Goal: Information Seeking & Learning: Learn about a topic

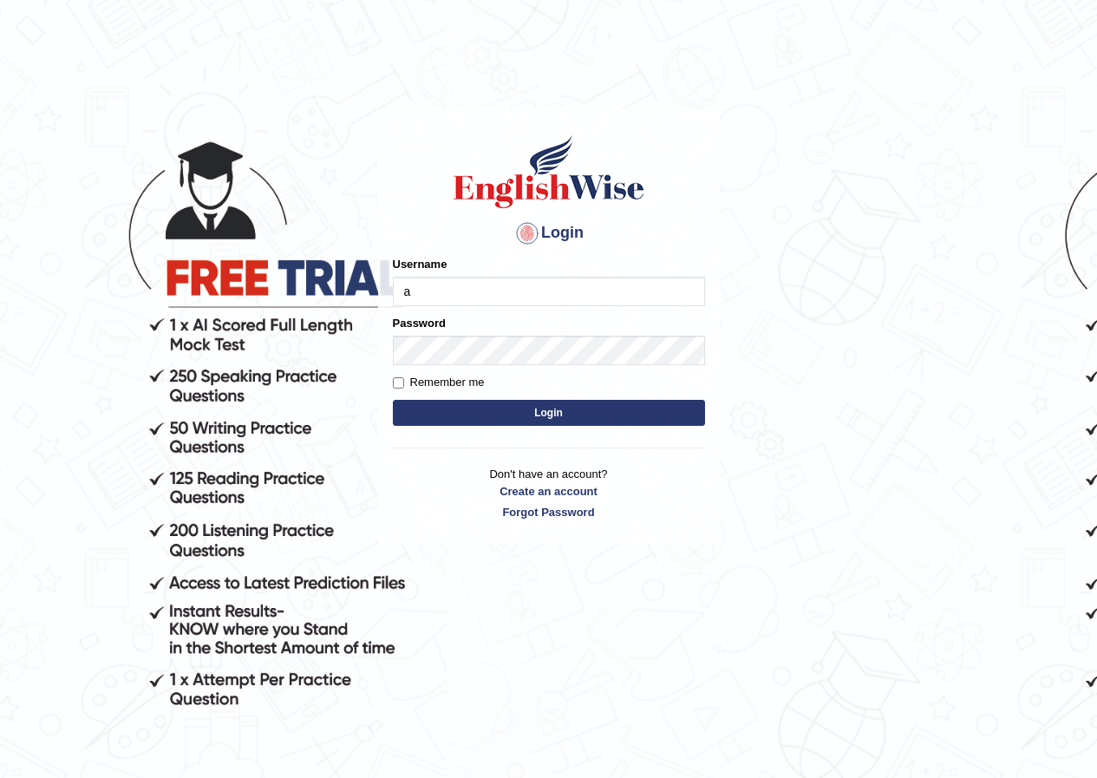
type input "arlynellis_parramatta"
click at [567, 408] on button "Login" at bounding box center [549, 413] width 312 height 26
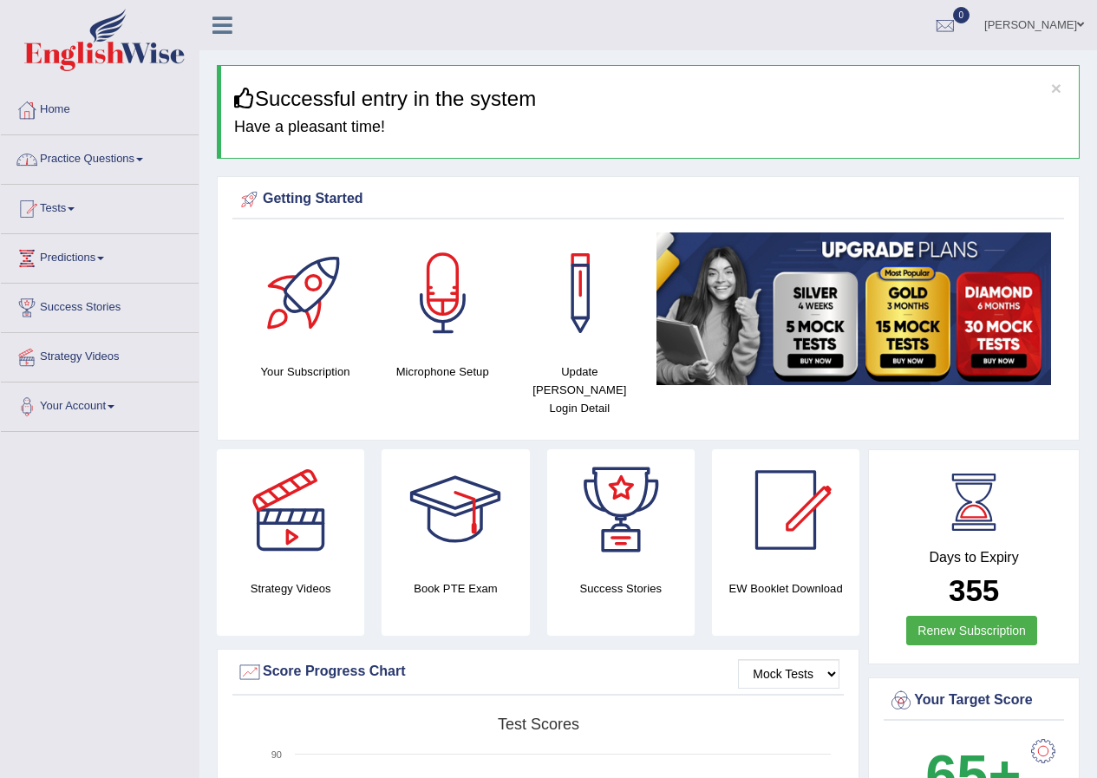
click at [143, 159] on span at bounding box center [139, 159] width 7 height 3
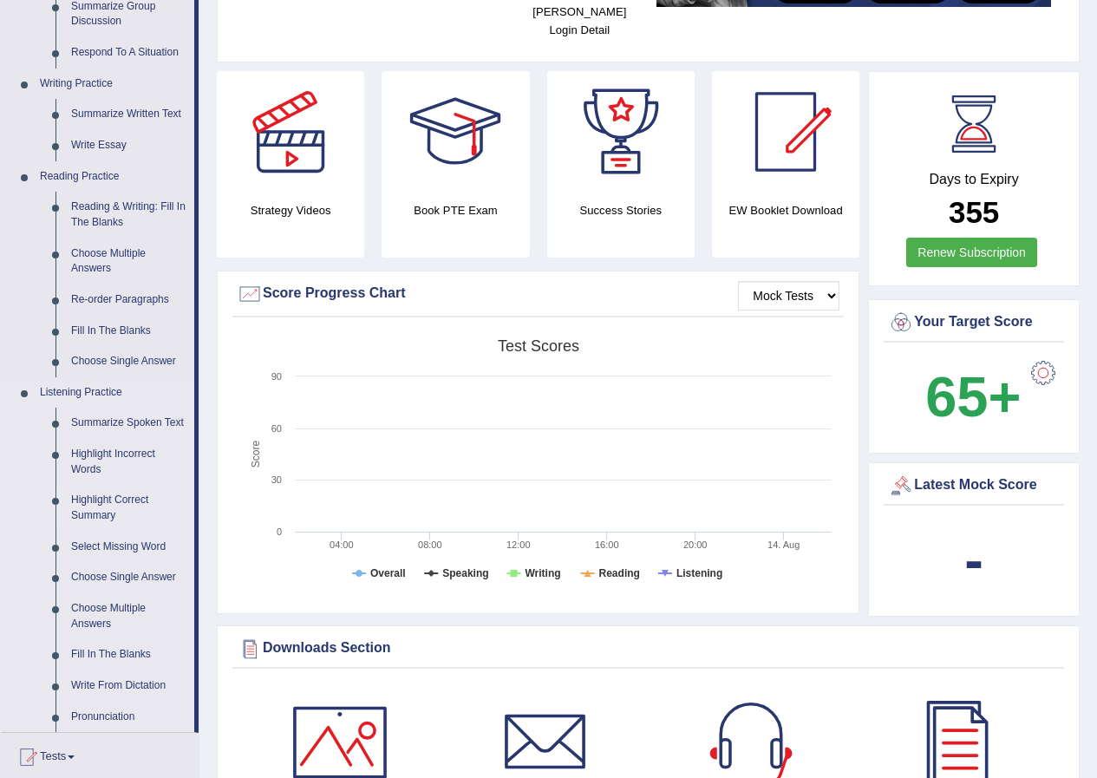
scroll to position [347, 0]
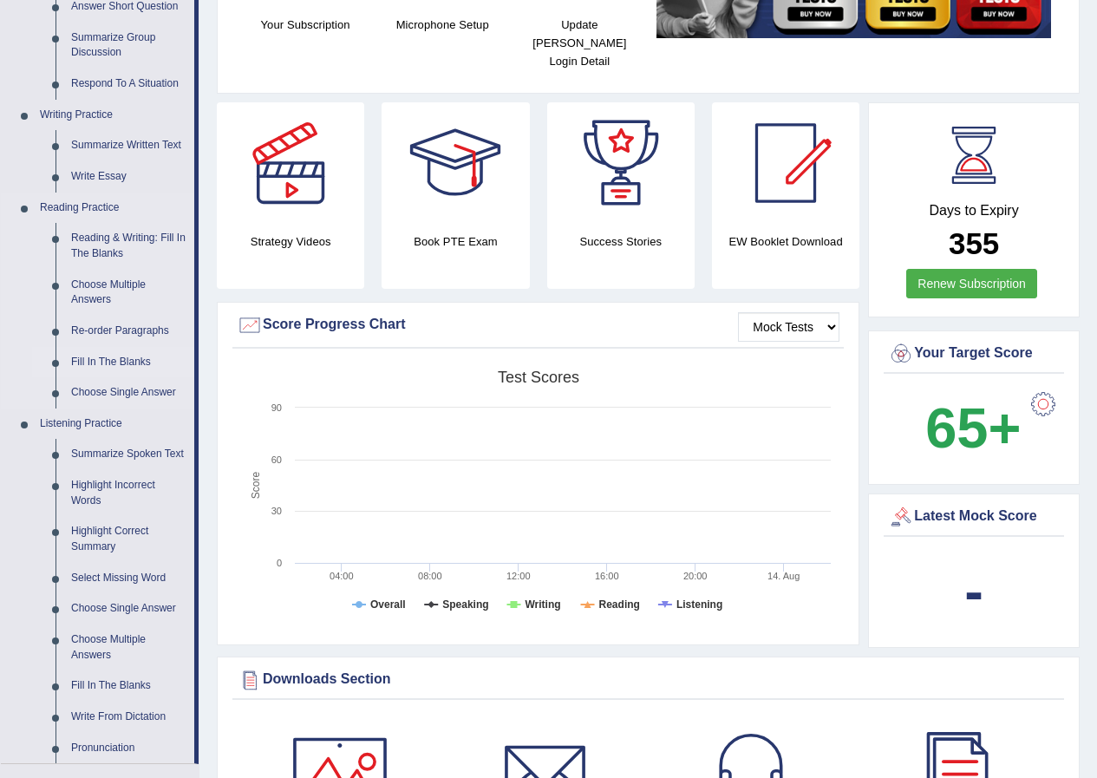
click at [128, 357] on link "Fill In The Blanks" at bounding box center [128, 362] width 131 height 31
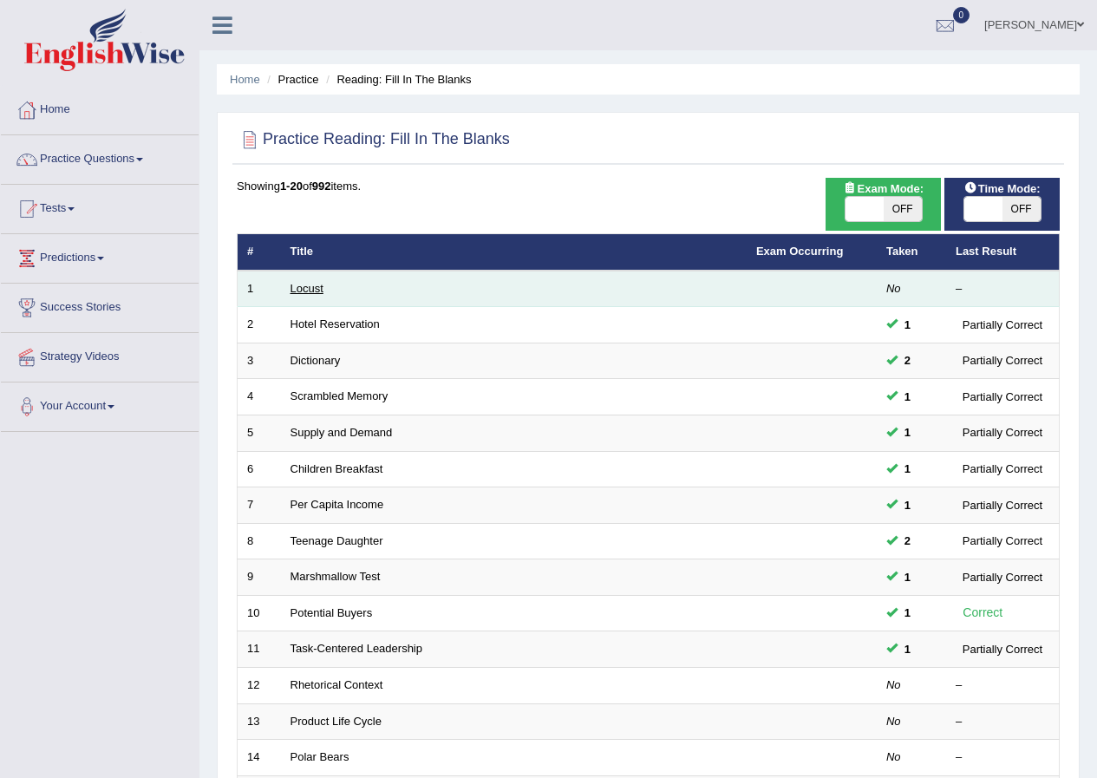
click at [317, 292] on link "Locust" at bounding box center [307, 288] width 33 height 13
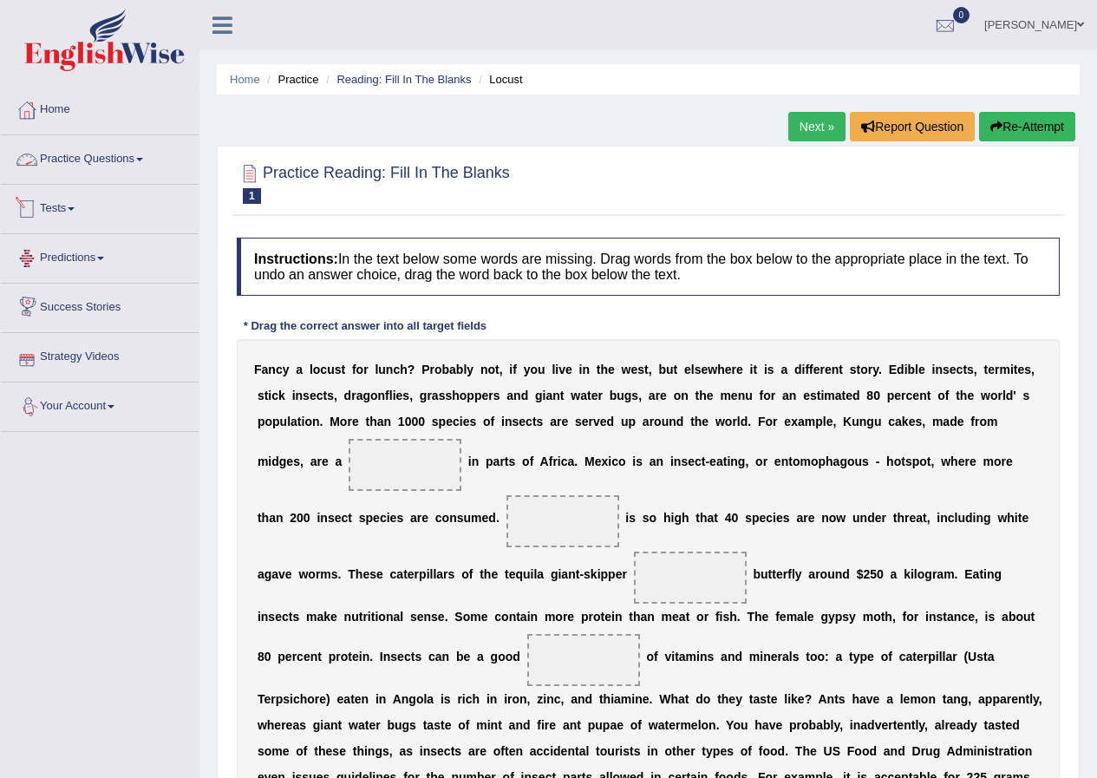
click at [78, 173] on link "Practice Questions" at bounding box center [100, 156] width 198 height 43
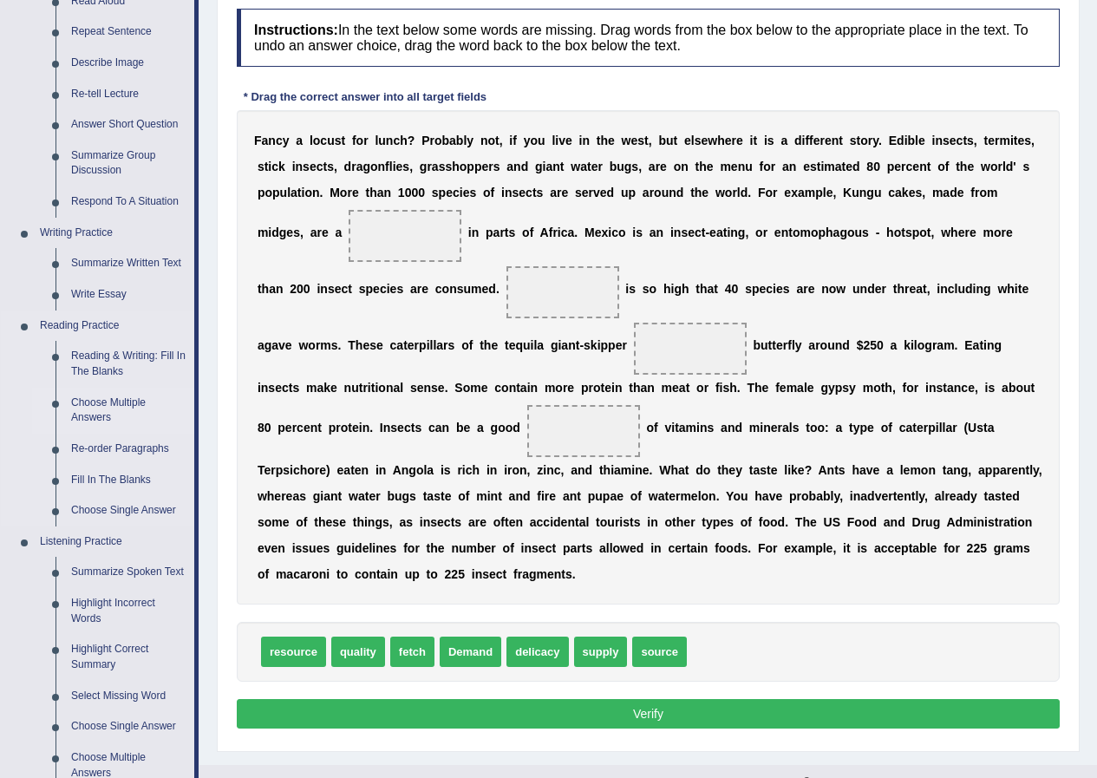
scroll to position [260, 0]
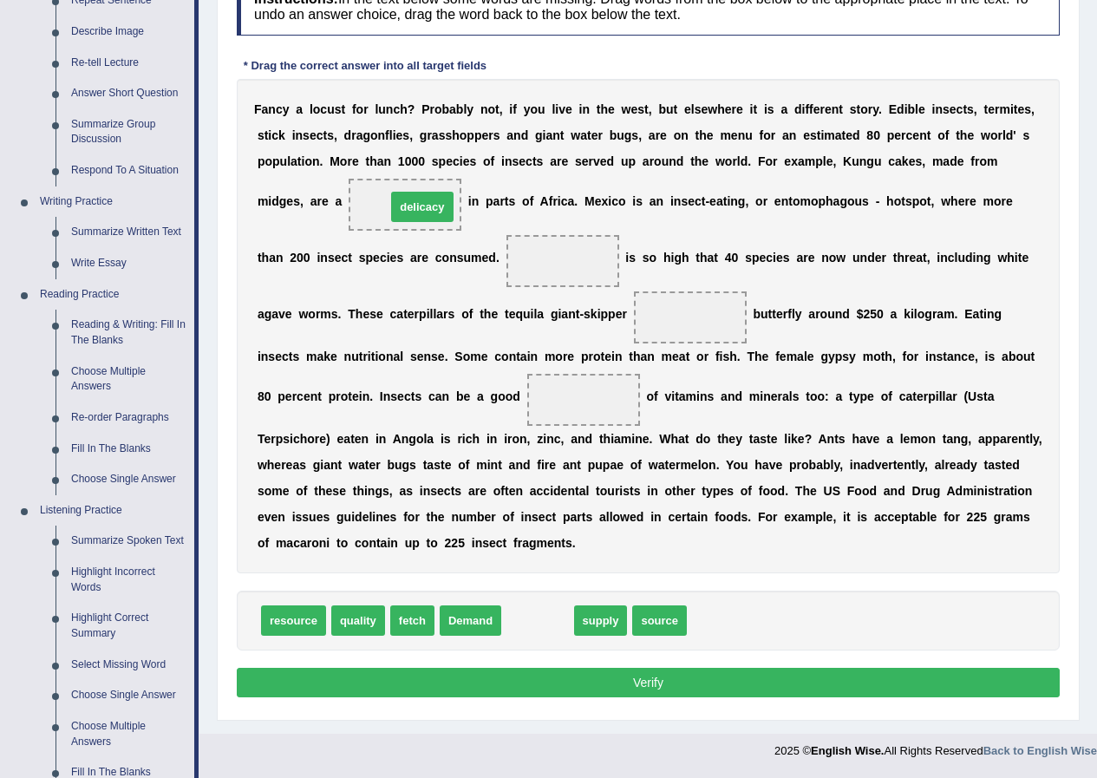
drag, startPoint x: 547, startPoint y: 612, endPoint x: 432, endPoint y: 199, distance: 429.6
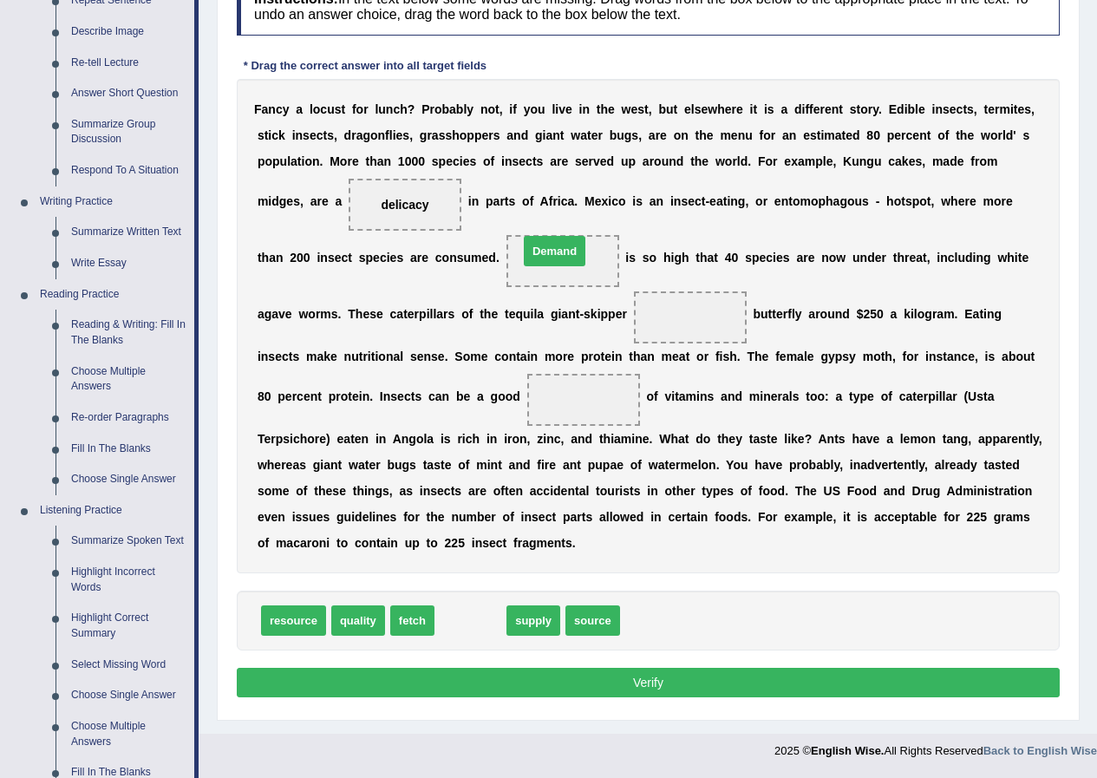
drag, startPoint x: 460, startPoint y: 616, endPoint x: 544, endPoint y: 246, distance: 379.0
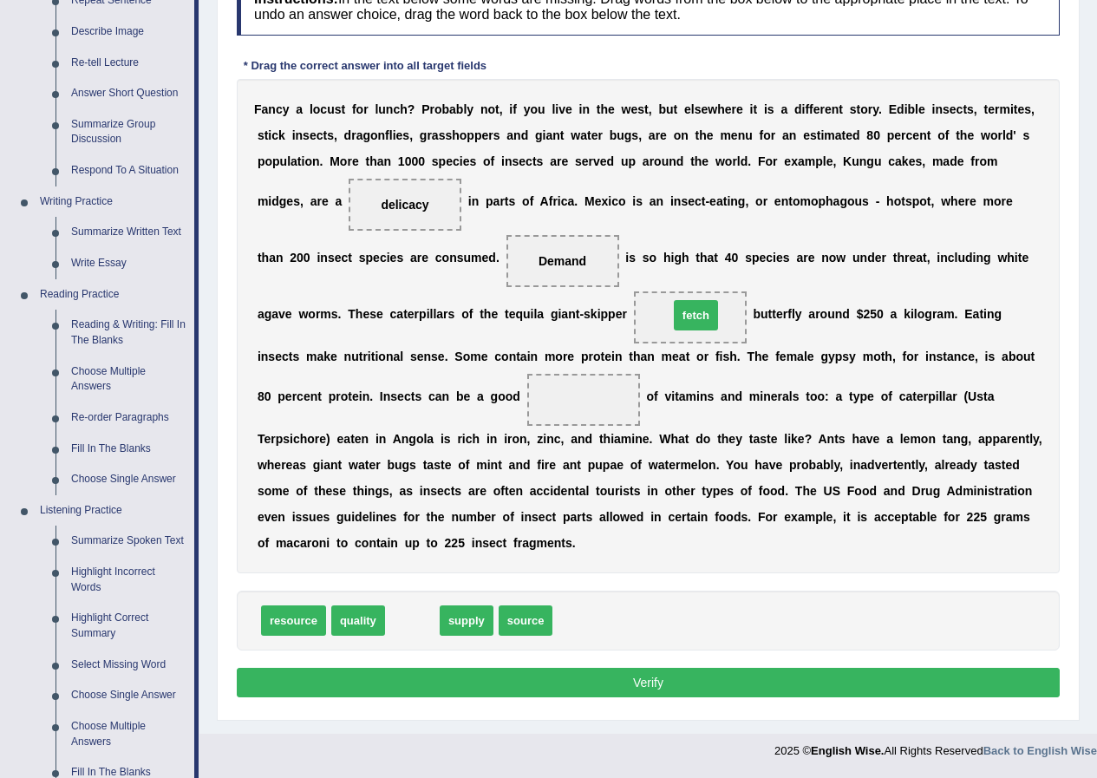
drag, startPoint x: 411, startPoint y: 626, endPoint x: 695, endPoint y: 321, distance: 416.8
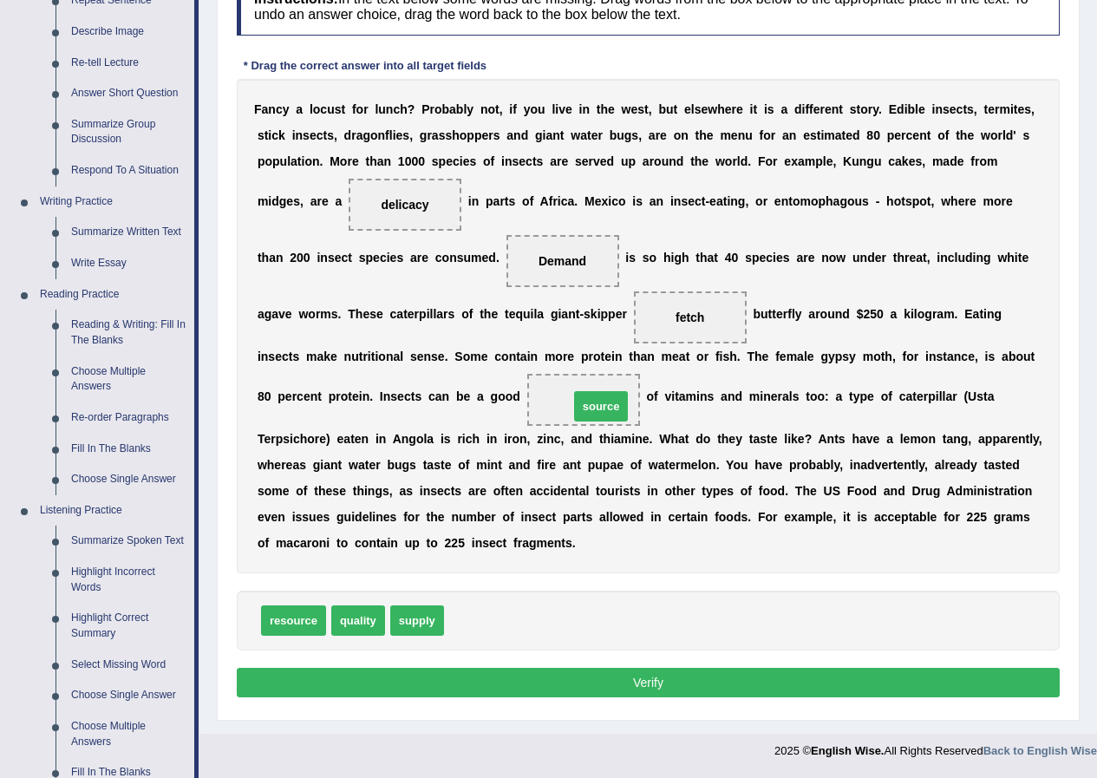
drag, startPoint x: 475, startPoint y: 616, endPoint x: 597, endPoint y: 398, distance: 249.8
click at [648, 666] on div "Instructions: In the text below some words are missing. Drag words from the box…" at bounding box center [649, 340] width 832 height 743
click at [653, 683] on button "Verify" at bounding box center [648, 682] width 823 height 29
click at [653, 734] on div at bounding box center [548, 746] width 1097 height 25
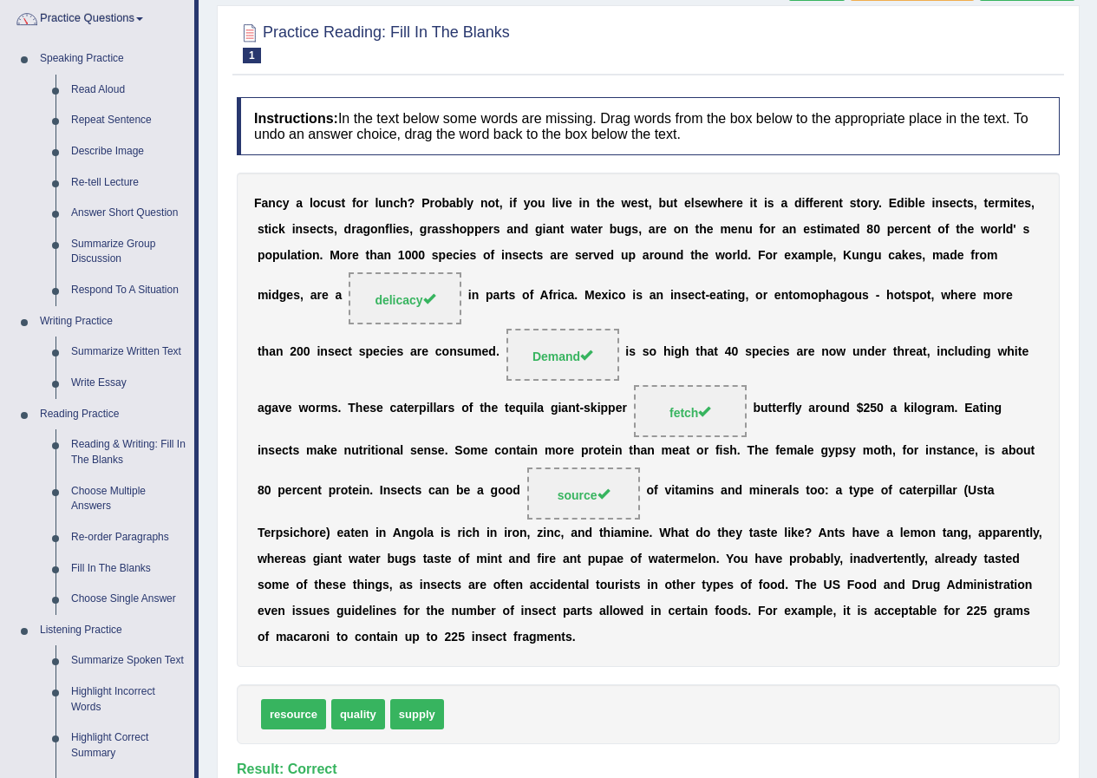
scroll to position [0, 0]
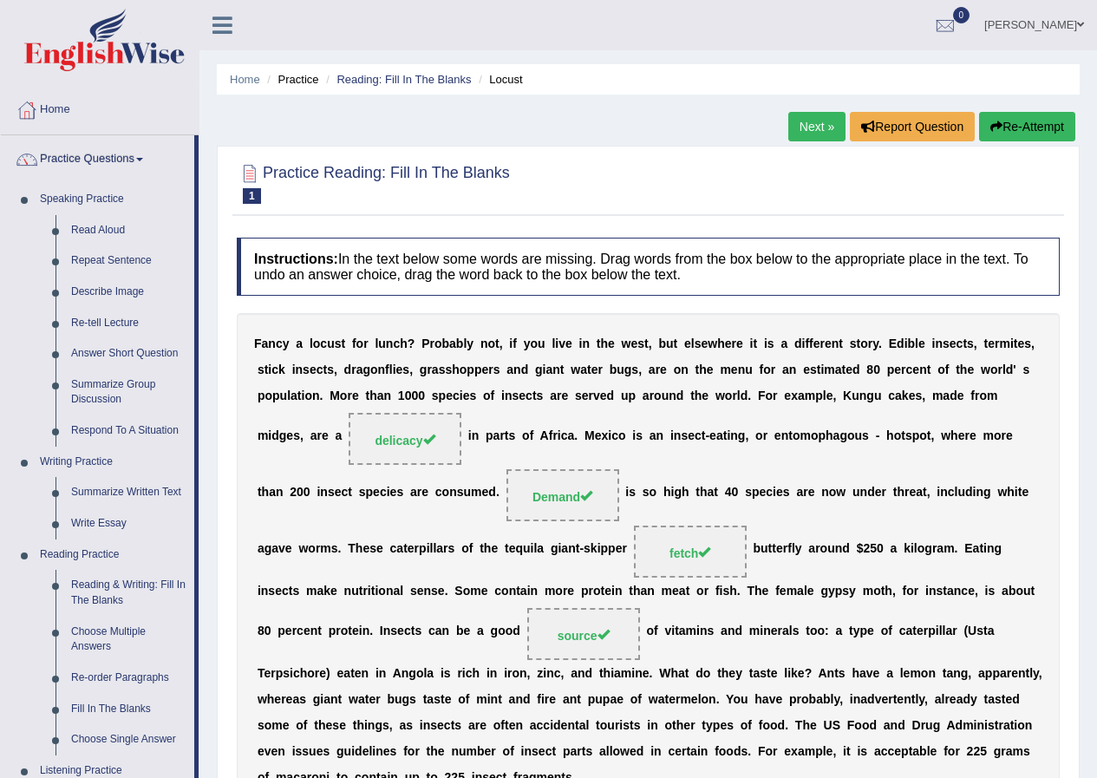
click at [815, 127] on link "Next »" at bounding box center [817, 126] width 57 height 29
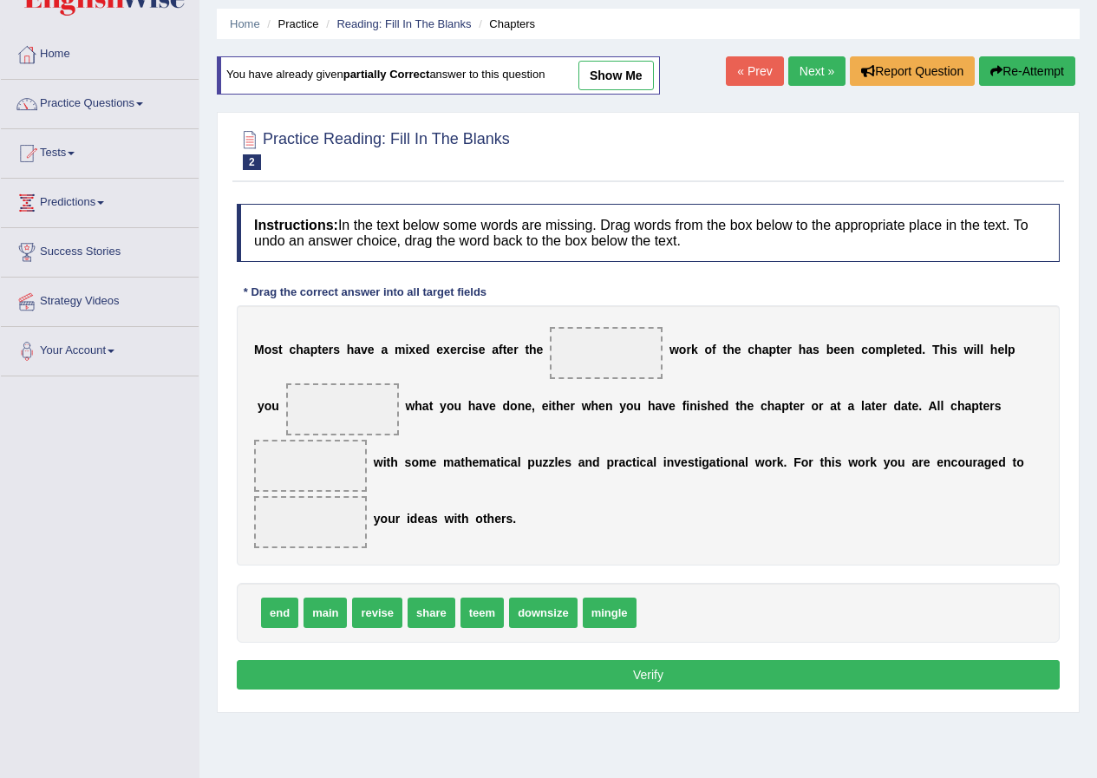
scroll to position [87, 0]
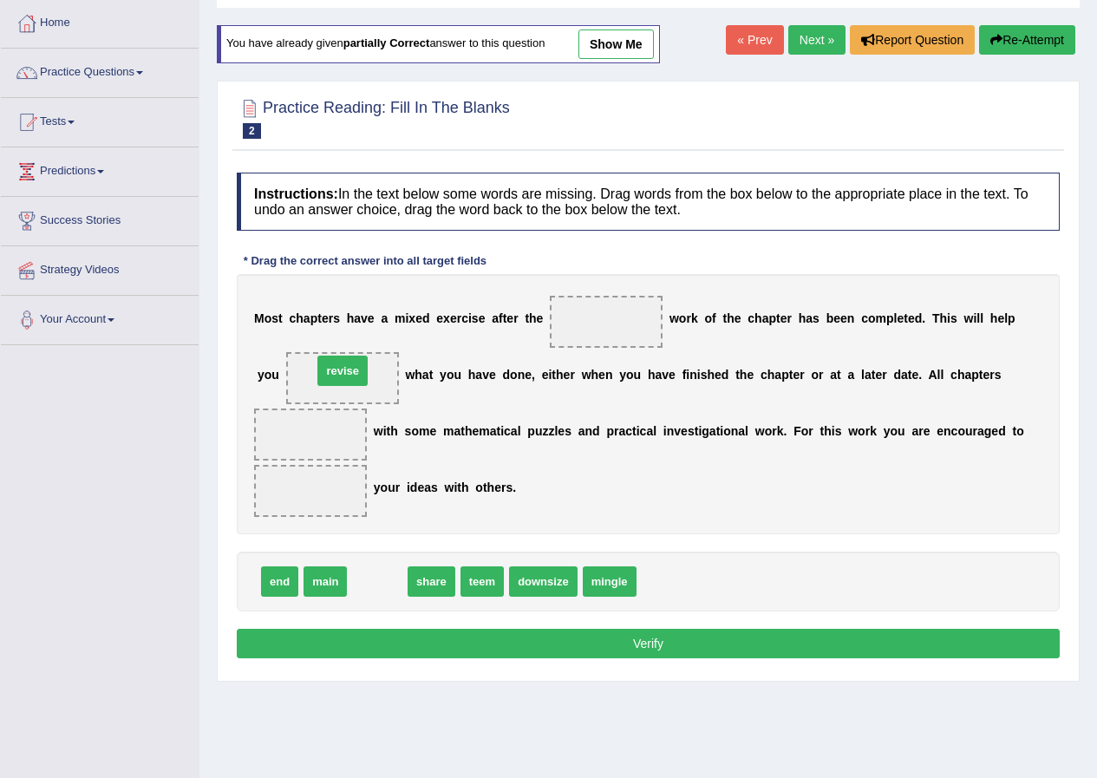
drag, startPoint x: 383, startPoint y: 586, endPoint x: 349, endPoint y: 376, distance: 213.7
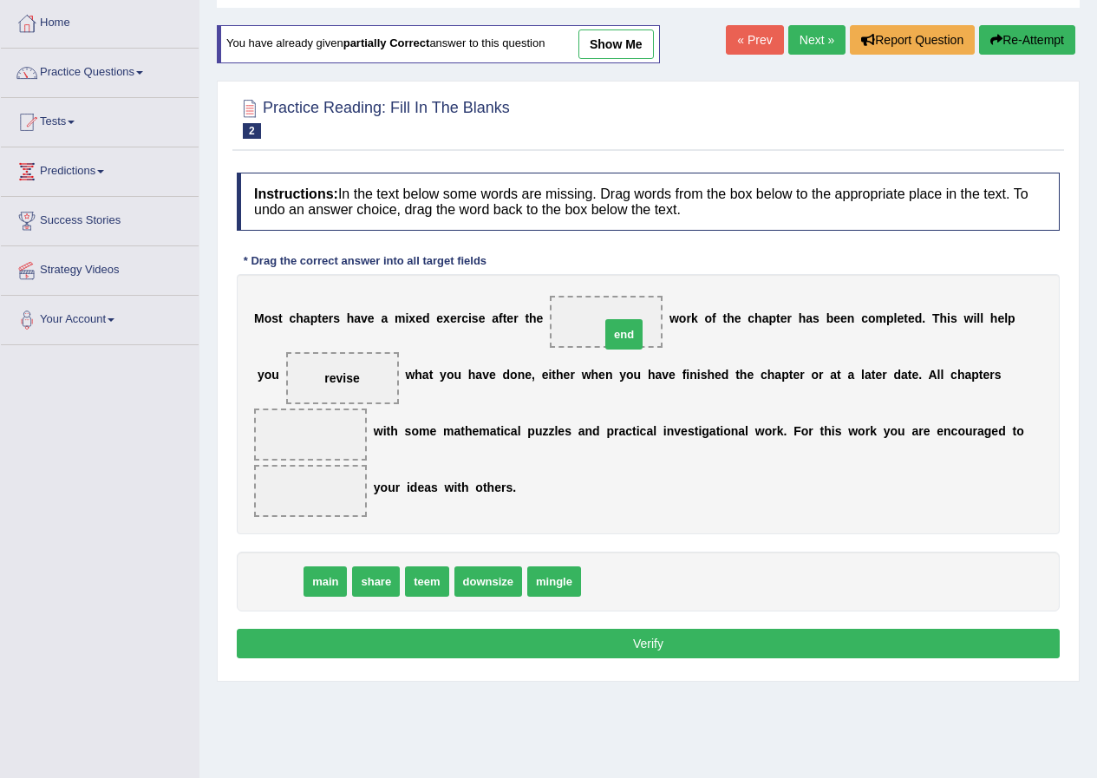
drag, startPoint x: 293, startPoint y: 579, endPoint x: 637, endPoint y: 331, distance: 423.3
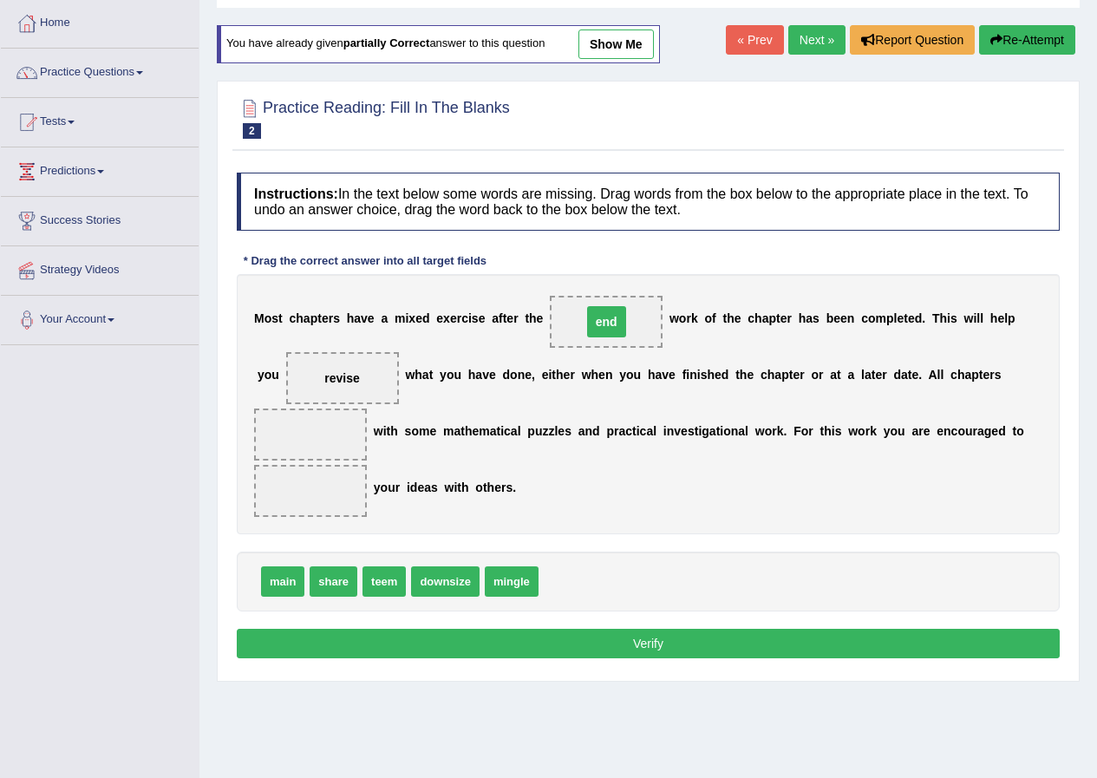
click at [637, 331] on span "end" at bounding box center [606, 322] width 113 height 52
drag, startPoint x: 340, startPoint y: 585, endPoint x: 304, endPoint y: 434, distance: 155.3
click at [304, 434] on span "share" at bounding box center [297, 431] width 48 height 30
click at [304, 434] on span "share" at bounding box center [309, 434] width 49 height 31
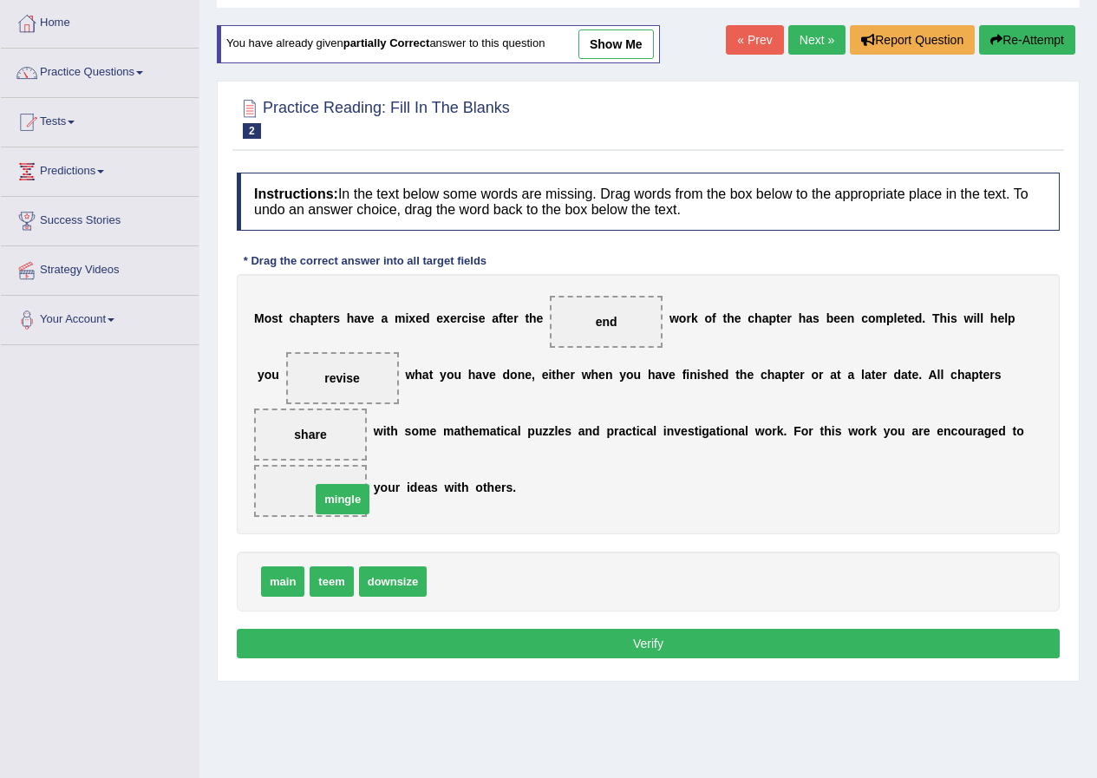
drag, startPoint x: 466, startPoint y: 585, endPoint x: 350, endPoint y: 502, distance: 142.5
click at [645, 632] on button "Verify" at bounding box center [648, 643] width 823 height 29
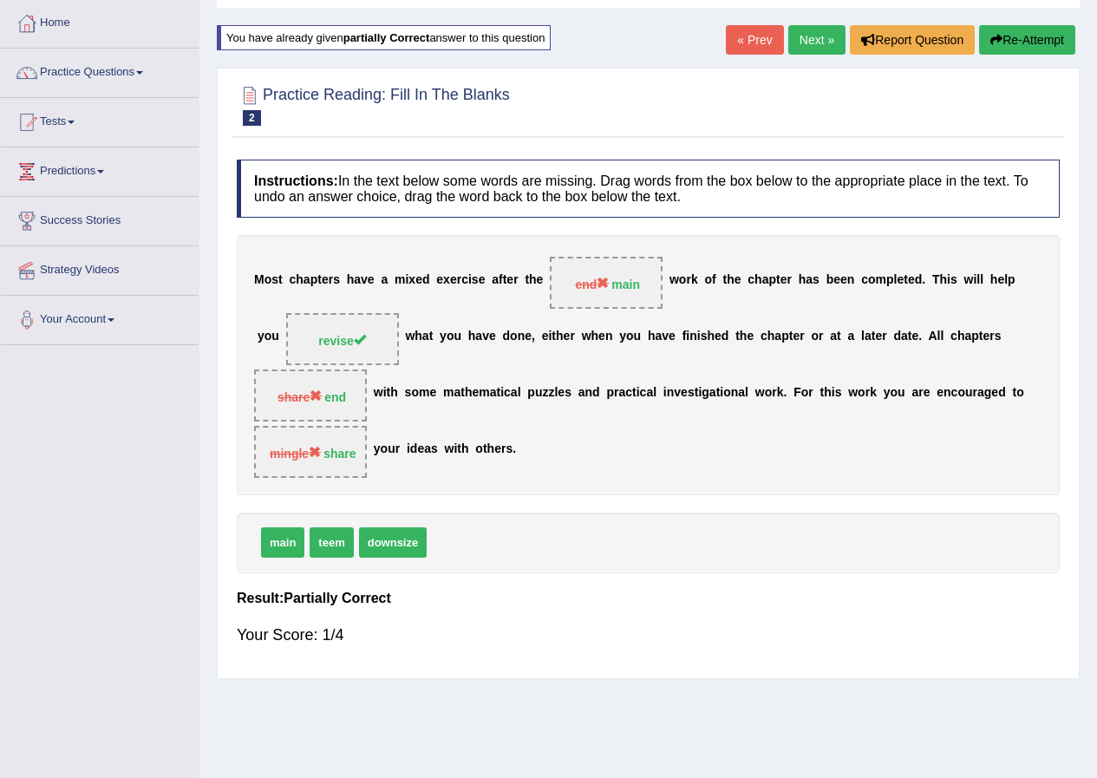
click at [1017, 50] on button "Re-Attempt" at bounding box center [1027, 39] width 96 height 29
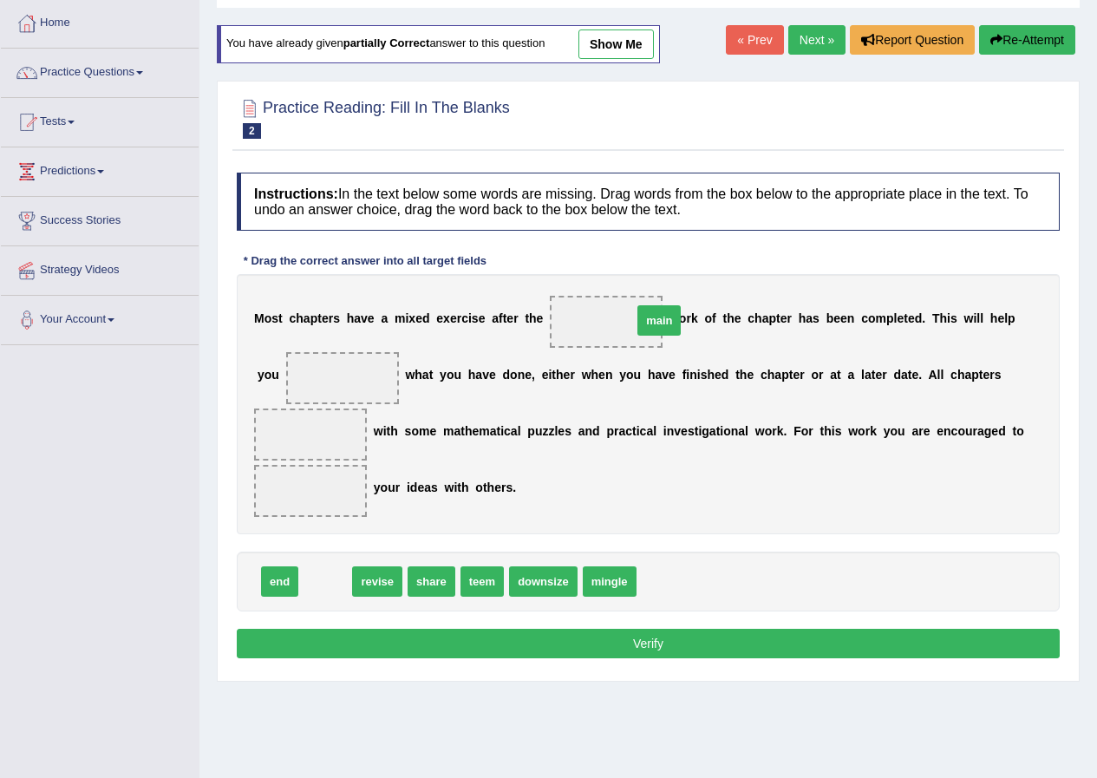
drag, startPoint x: 737, startPoint y: 313, endPoint x: 629, endPoint y: 351, distance: 114.1
drag, startPoint x: 629, startPoint y: 351, endPoint x: 618, endPoint y: 337, distance: 18.6
click at [624, 344] on div "M o s t c h a p t e r s h a v e a m i x e d e x e r c i s e a f t e r t h e mai…" at bounding box center [648, 404] width 823 height 260
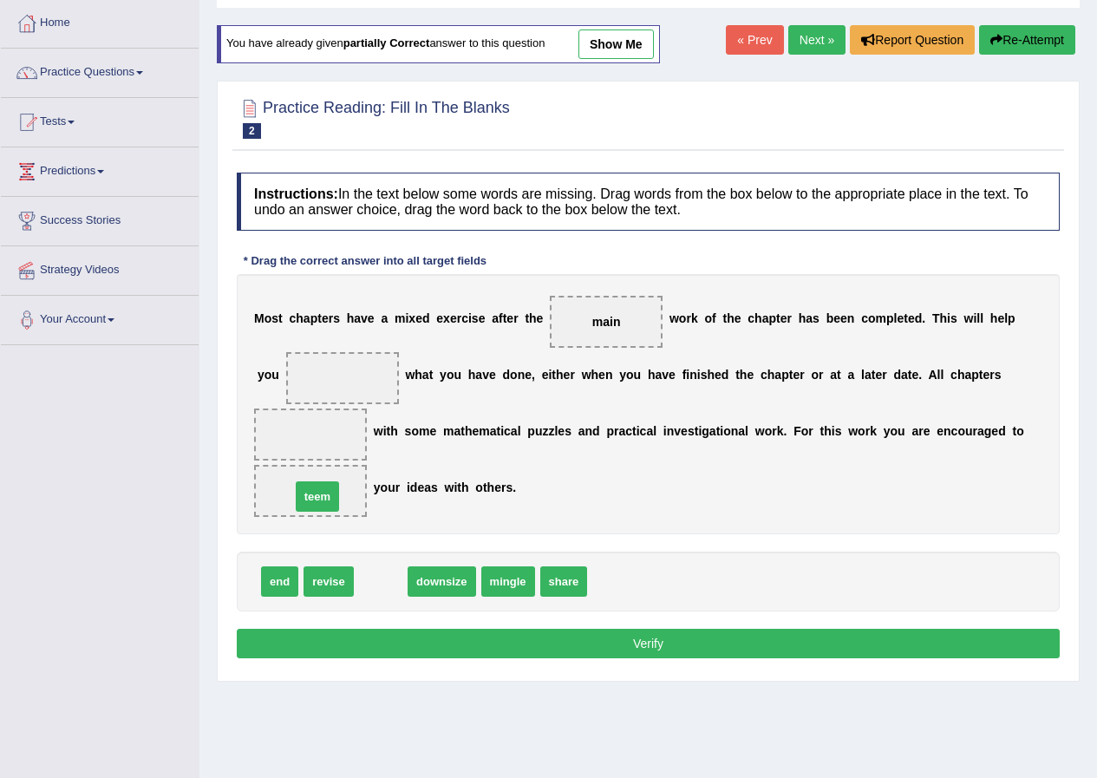
drag, startPoint x: 393, startPoint y: 573, endPoint x: 327, endPoint y: 484, distance: 111.1
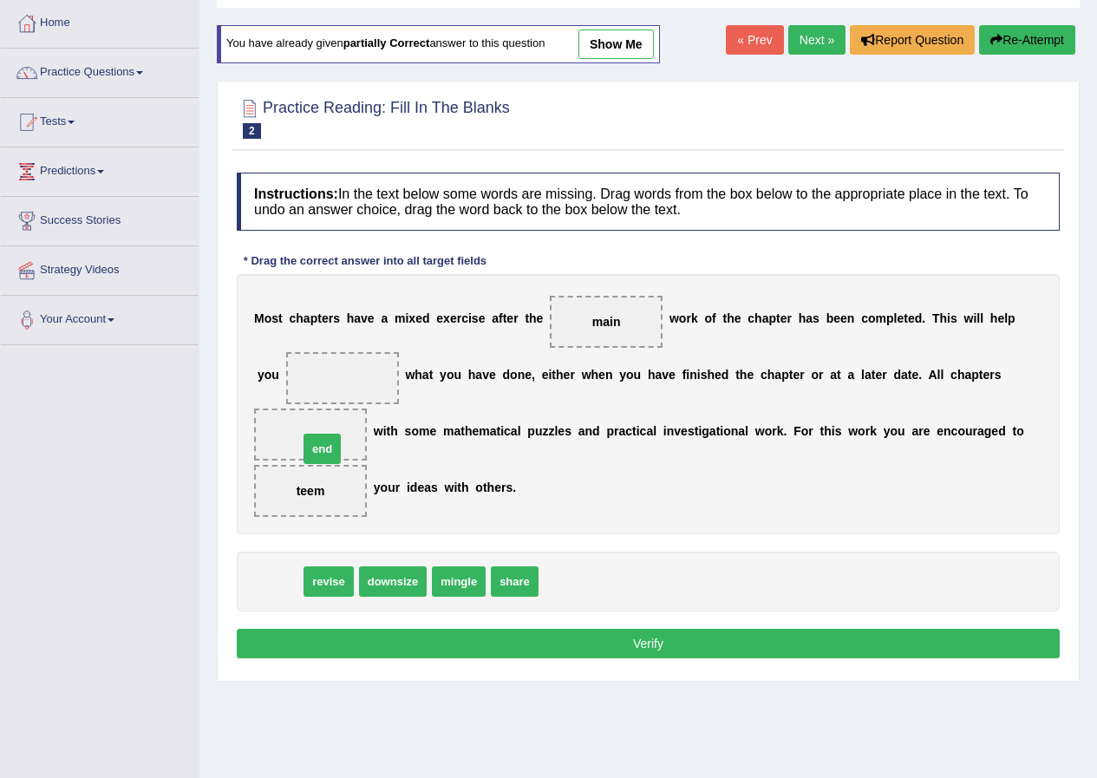
drag, startPoint x: 296, startPoint y: 551, endPoint x: 332, endPoint y: 455, distance: 103.0
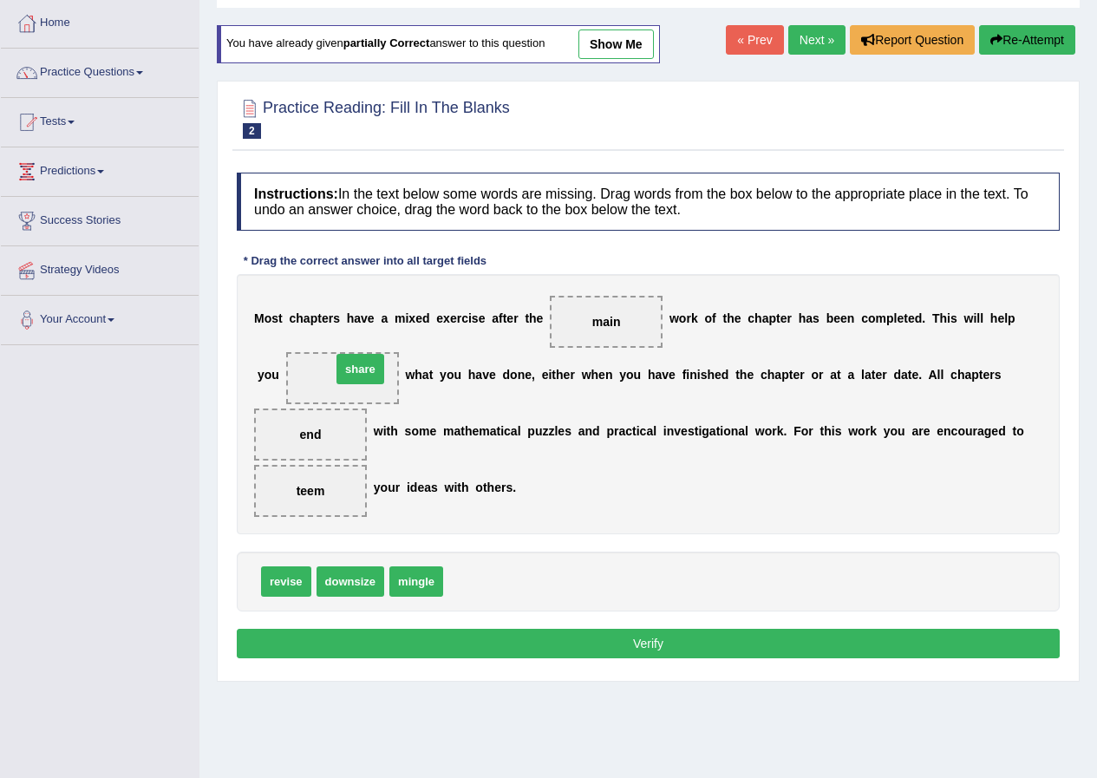
drag, startPoint x: 475, startPoint y: 581, endPoint x: 363, endPoint y: 369, distance: 240.2
click at [658, 627] on div "Instructions: In the text below some words are missing. Drag words from the box…" at bounding box center [649, 418] width 832 height 508
click at [647, 654] on button "Verify" at bounding box center [648, 643] width 823 height 29
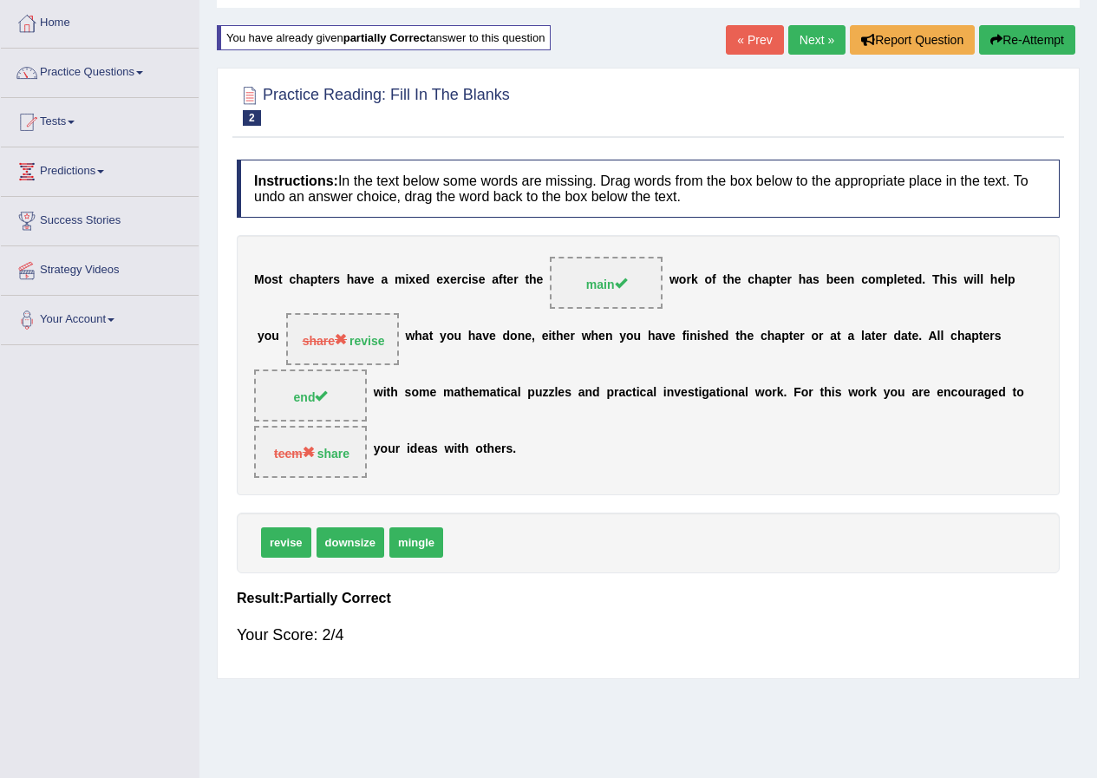
click at [1025, 39] on button "Re-Attempt" at bounding box center [1027, 39] width 96 height 29
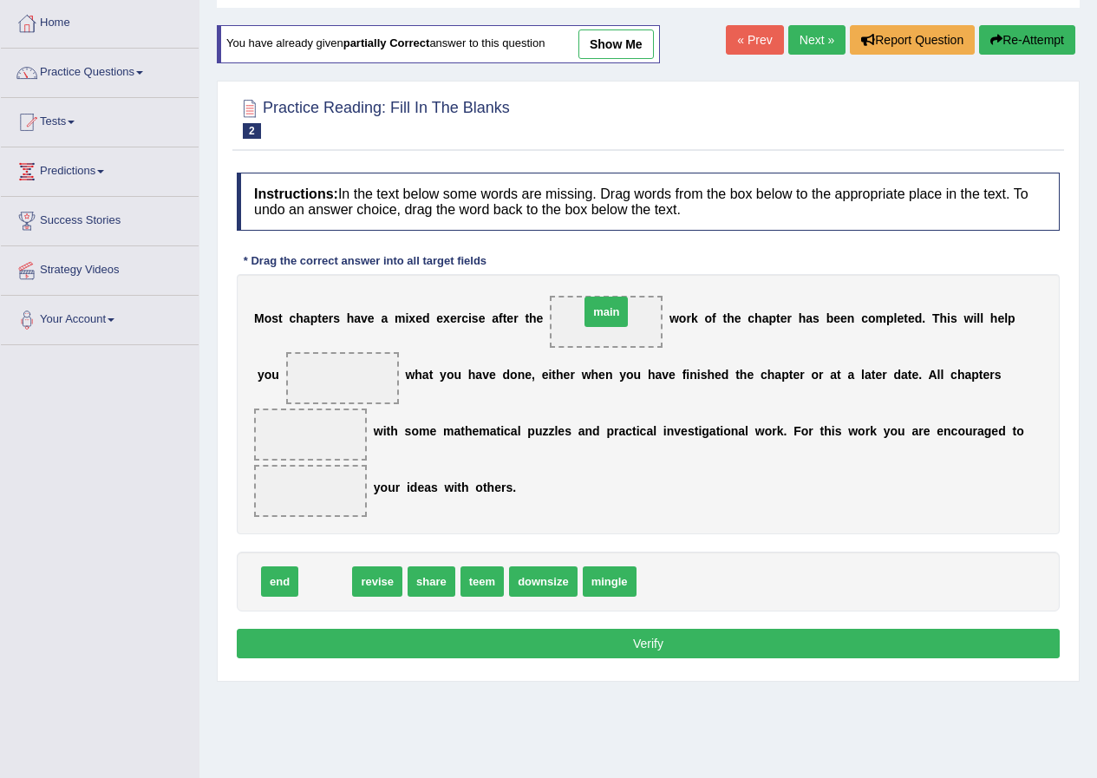
drag, startPoint x: 334, startPoint y: 579, endPoint x: 617, endPoint y: 309, distance: 390.9
drag, startPoint x: 341, startPoint y: 585, endPoint x: 381, endPoint y: 370, distance: 218.8
click at [381, 370] on span at bounding box center [342, 378] width 113 height 52
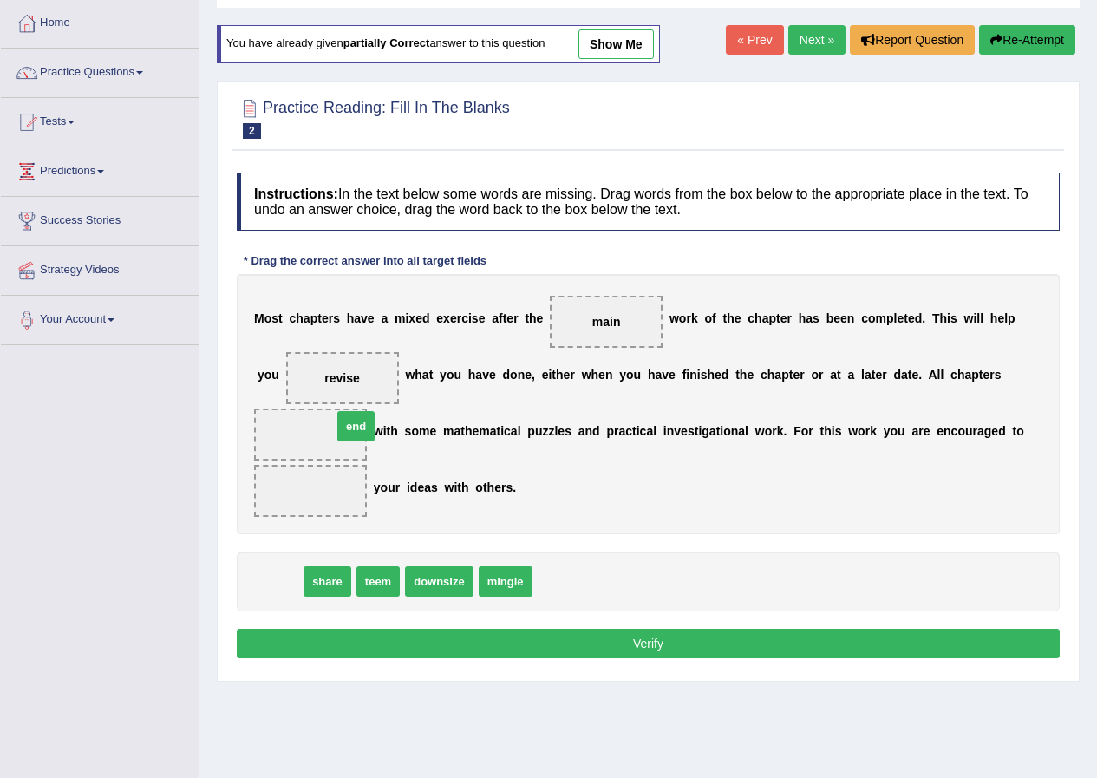
drag, startPoint x: 288, startPoint y: 586, endPoint x: 344, endPoint y: 436, distance: 160.3
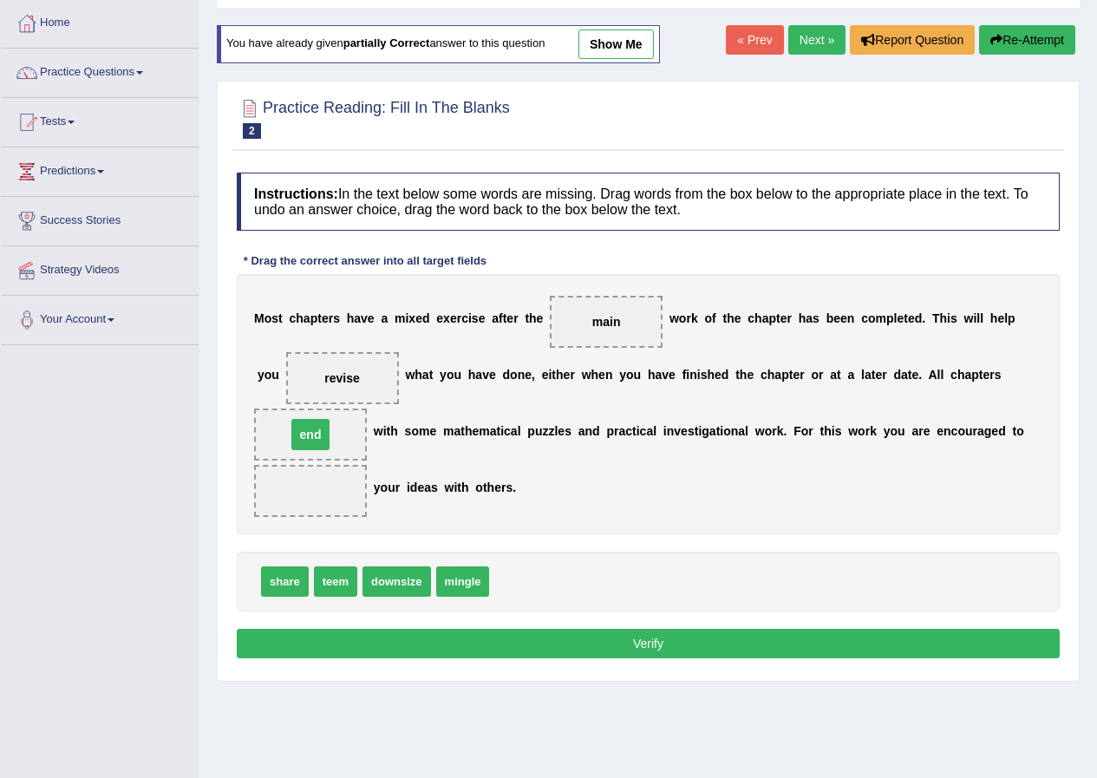
click at [344, 436] on span "end" at bounding box center [310, 435] width 113 height 52
drag, startPoint x: 283, startPoint y: 586, endPoint x: 320, endPoint y: 507, distance: 87.3
click at [320, 506] on span "share" at bounding box center [310, 491] width 113 height 52
click at [685, 633] on button "Verify" at bounding box center [648, 643] width 823 height 29
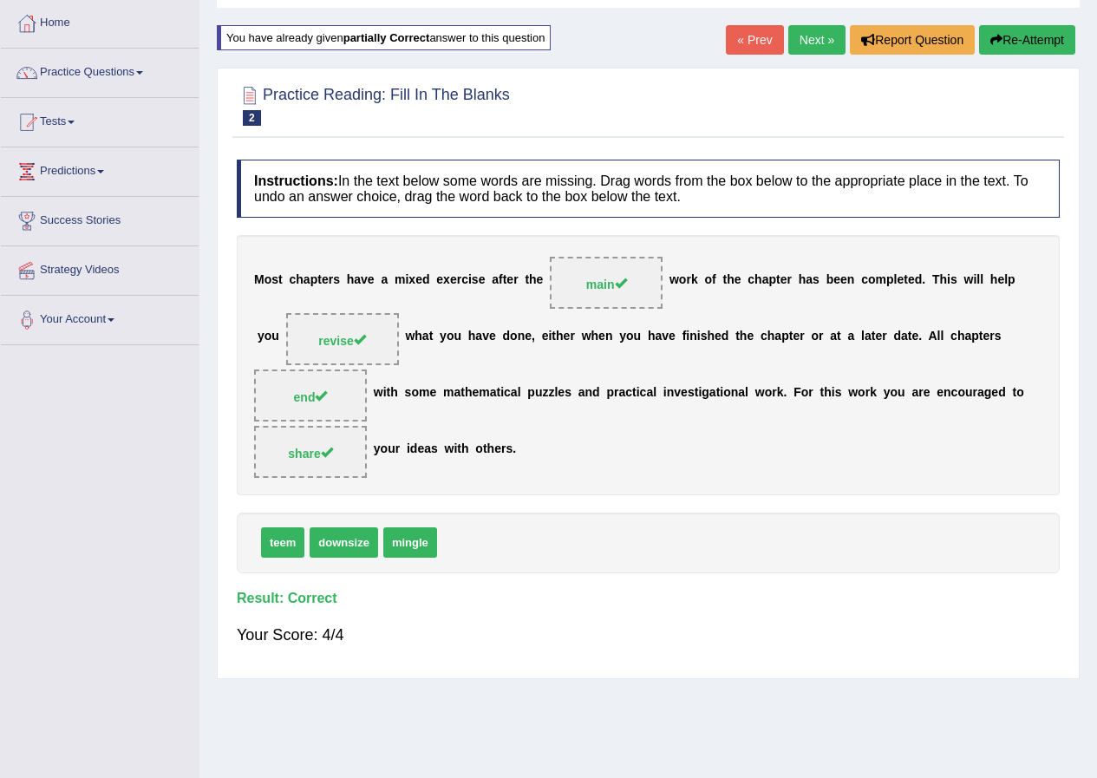
click at [822, 41] on link "Next »" at bounding box center [817, 39] width 57 height 29
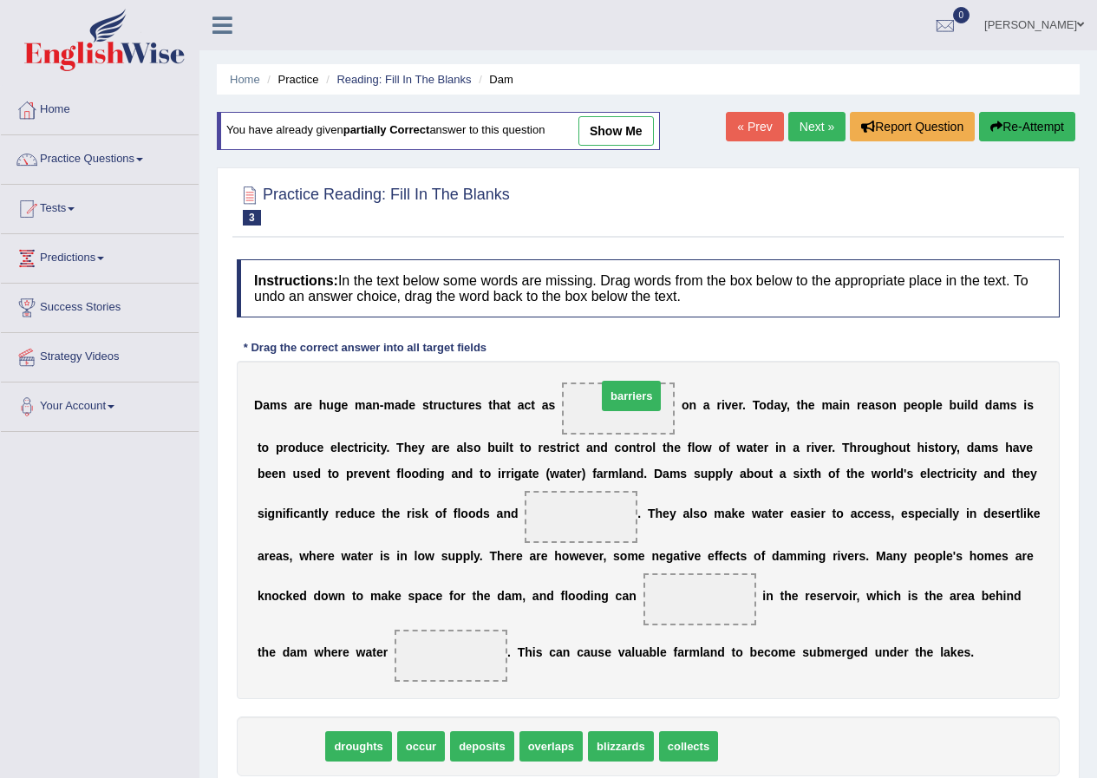
drag, startPoint x: 298, startPoint y: 736, endPoint x: 639, endPoint y: 385, distance: 489.0
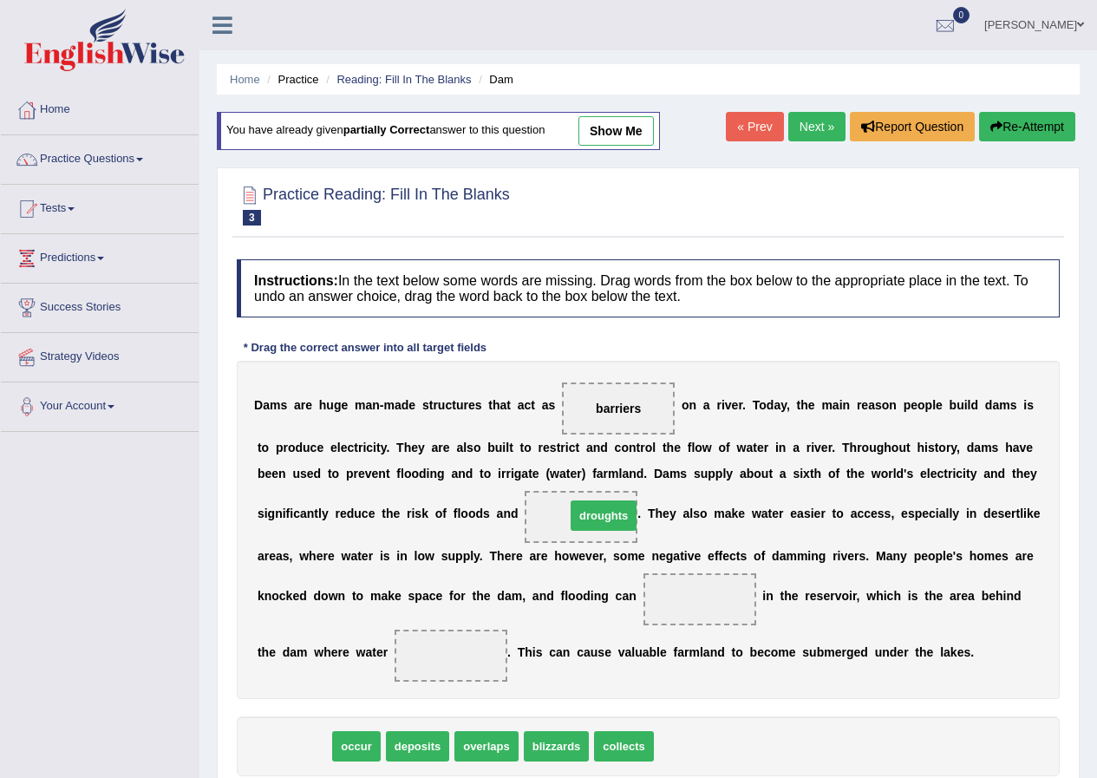
drag, startPoint x: 301, startPoint y: 737, endPoint x: 611, endPoint y: 507, distance: 386.2
drag, startPoint x: 294, startPoint y: 745, endPoint x: 739, endPoint y: 598, distance: 468.9
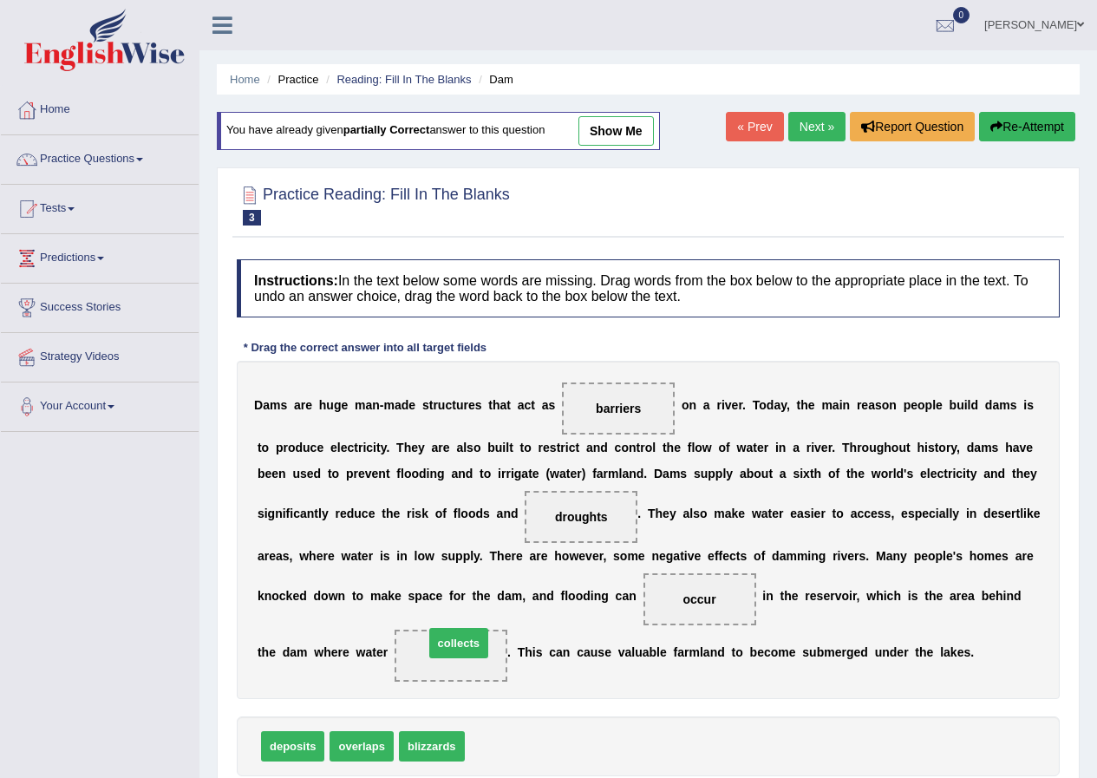
drag, startPoint x: 508, startPoint y: 757, endPoint x: 467, endPoint y: 651, distance: 113.4
click at [465, 651] on span "collects" at bounding box center [458, 643] width 59 height 30
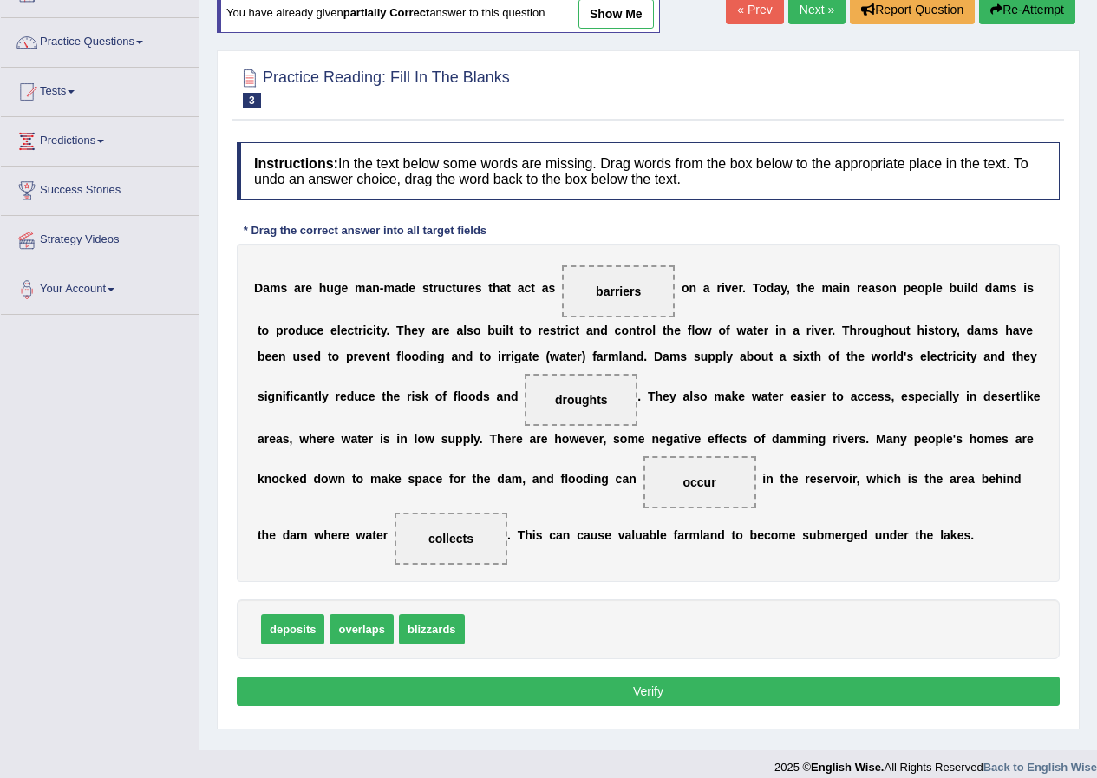
scroll to position [133, 0]
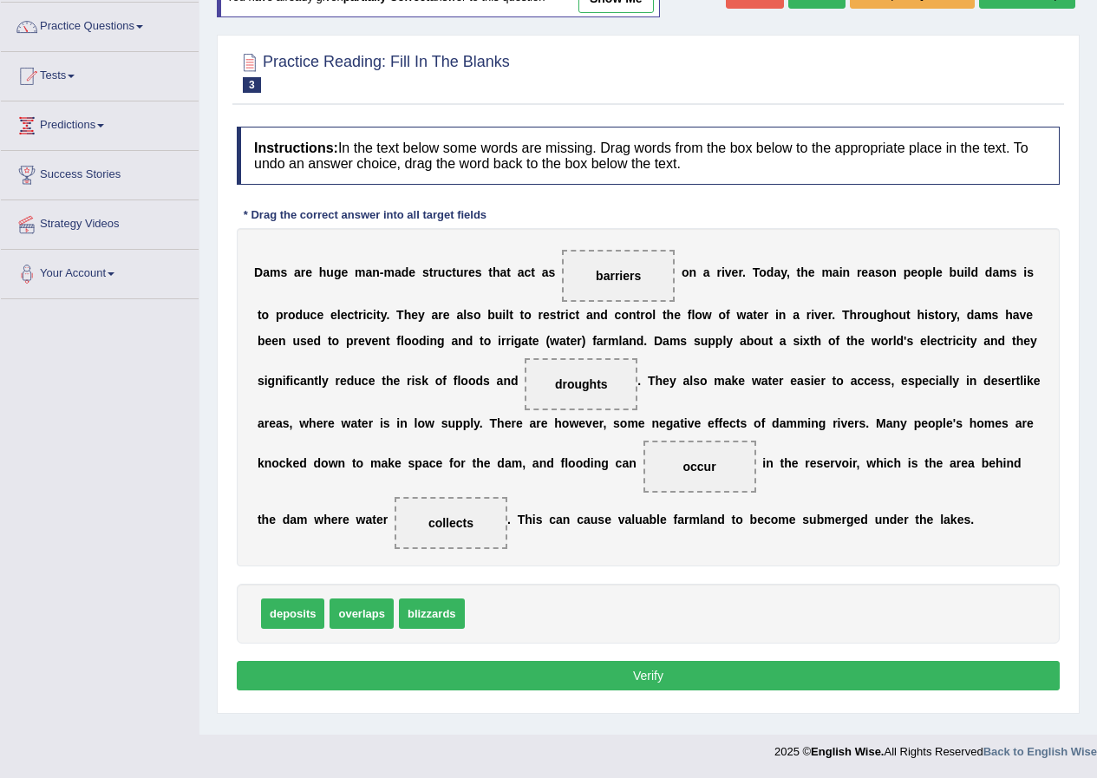
click at [667, 680] on button "Verify" at bounding box center [648, 675] width 823 height 29
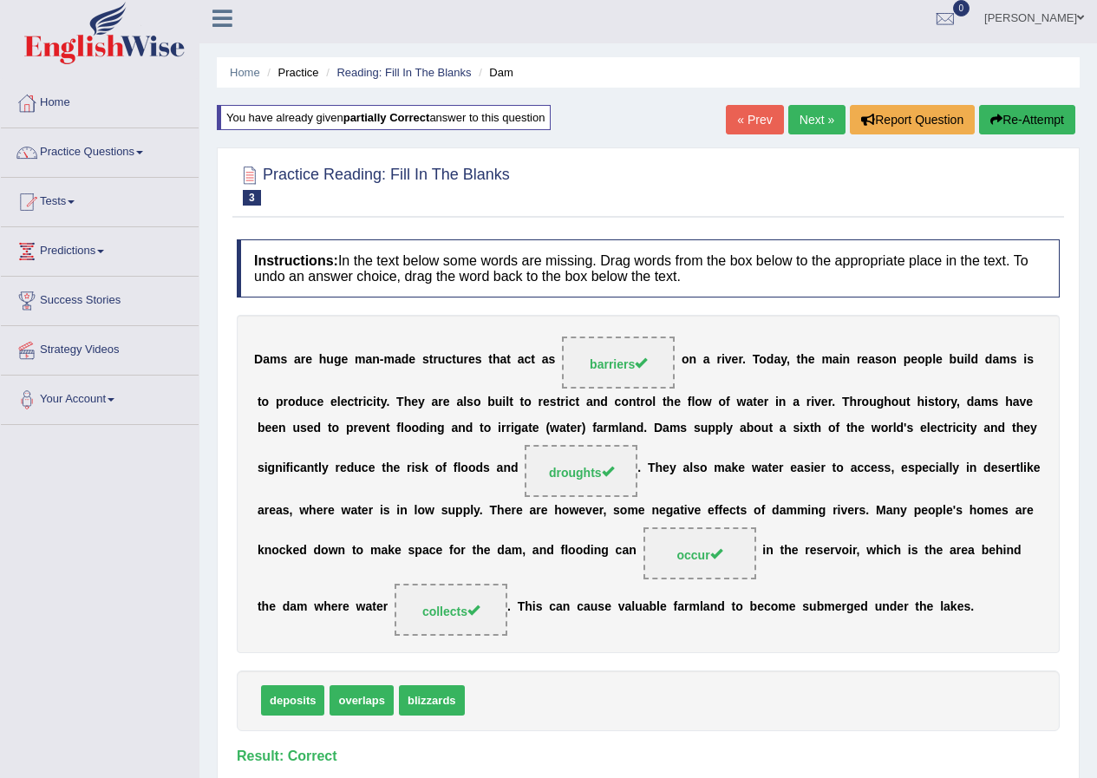
scroll to position [0, 0]
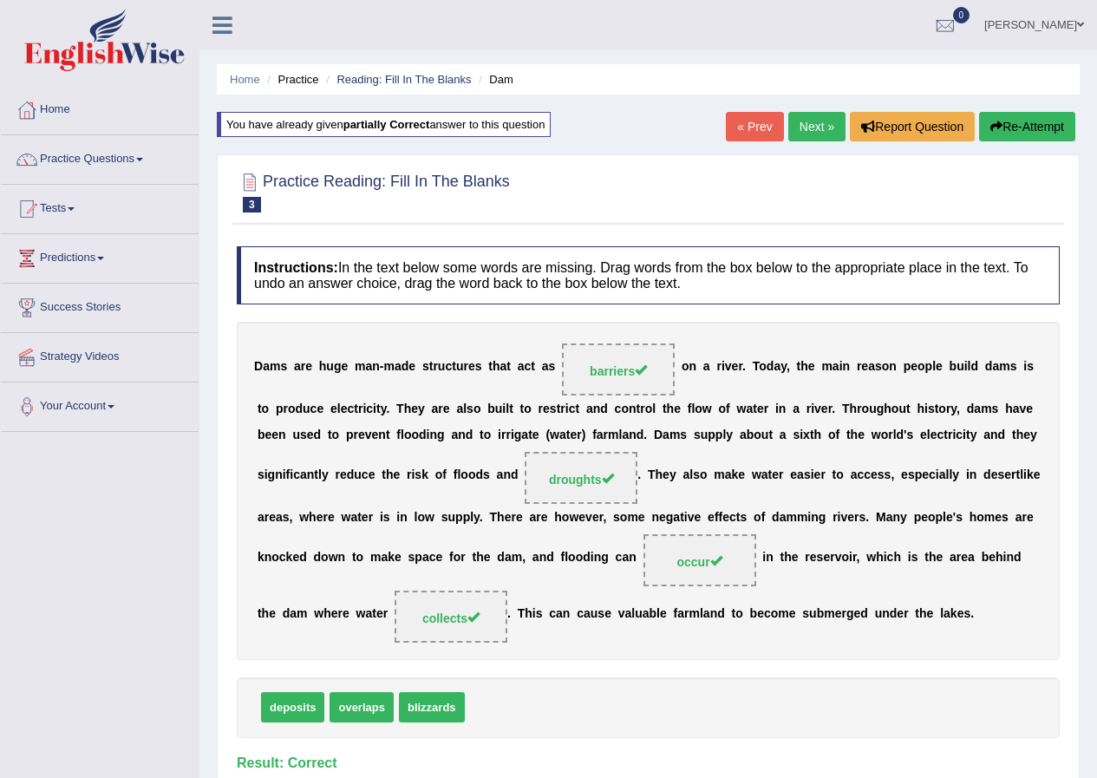
click at [822, 116] on link "Next »" at bounding box center [817, 126] width 57 height 29
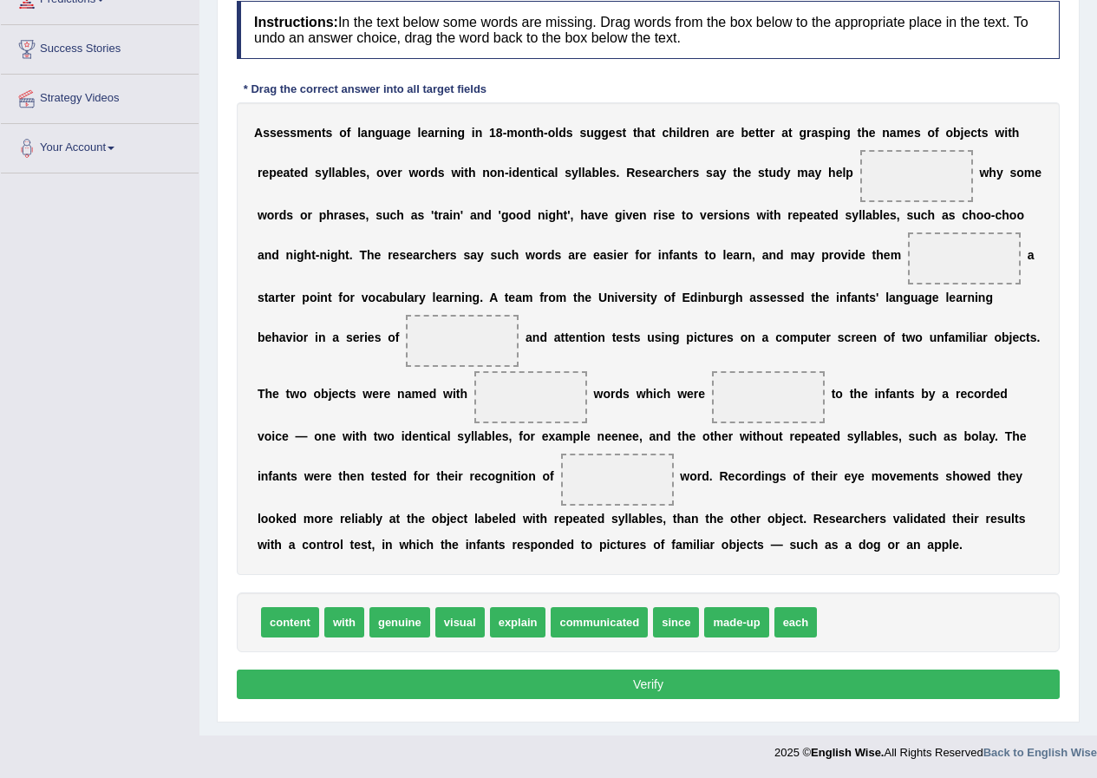
scroll to position [259, 0]
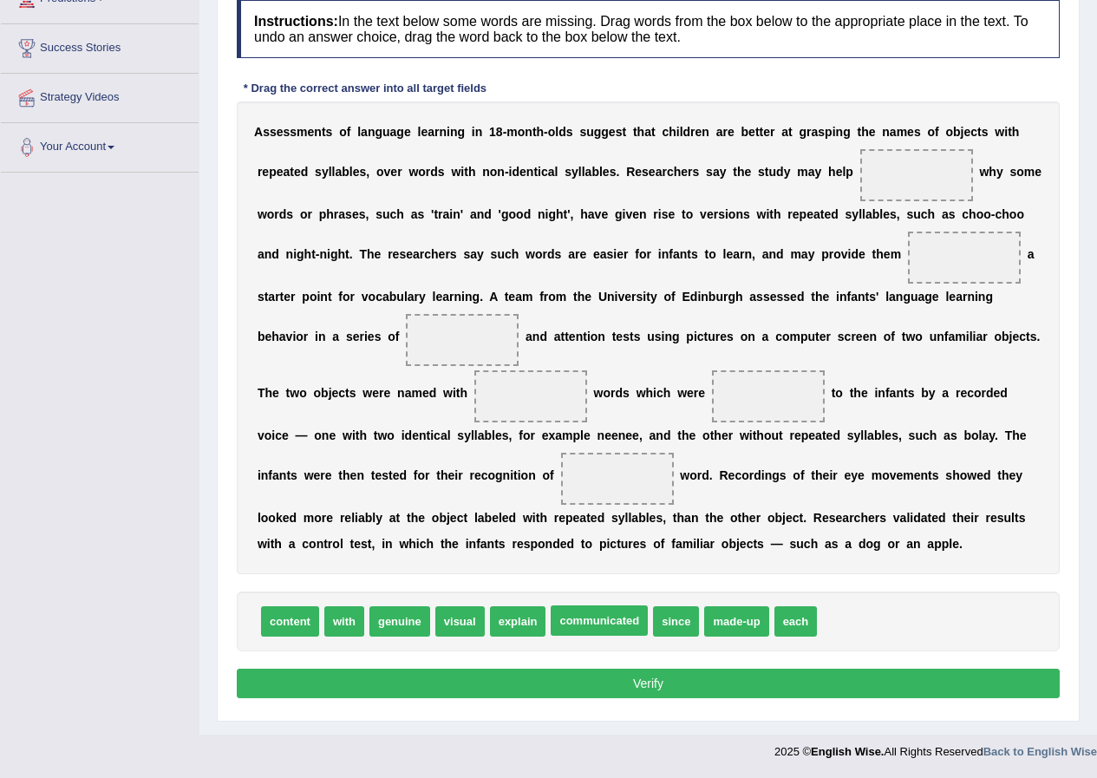
click at [704, 615] on span "made-up" at bounding box center [736, 621] width 64 height 30
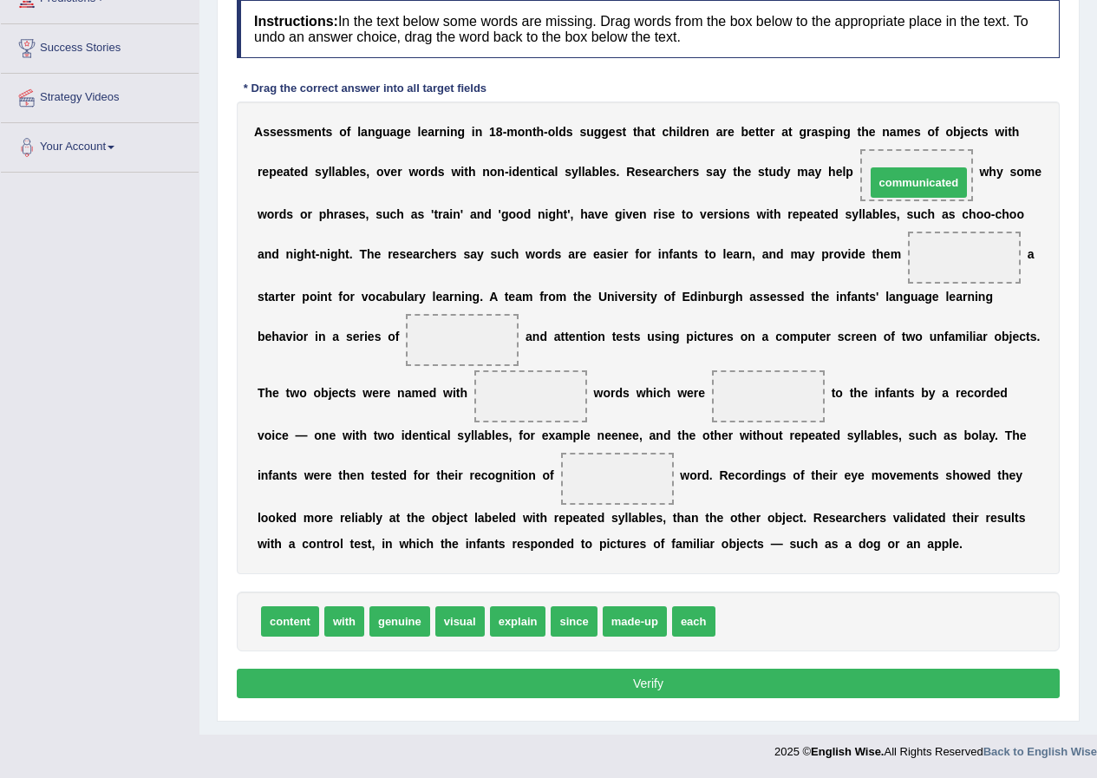
drag, startPoint x: 778, startPoint y: 625, endPoint x: 928, endPoint y: 186, distance: 463.9
drag, startPoint x: 464, startPoint y: 619, endPoint x: 482, endPoint y: 624, distance: 18.9
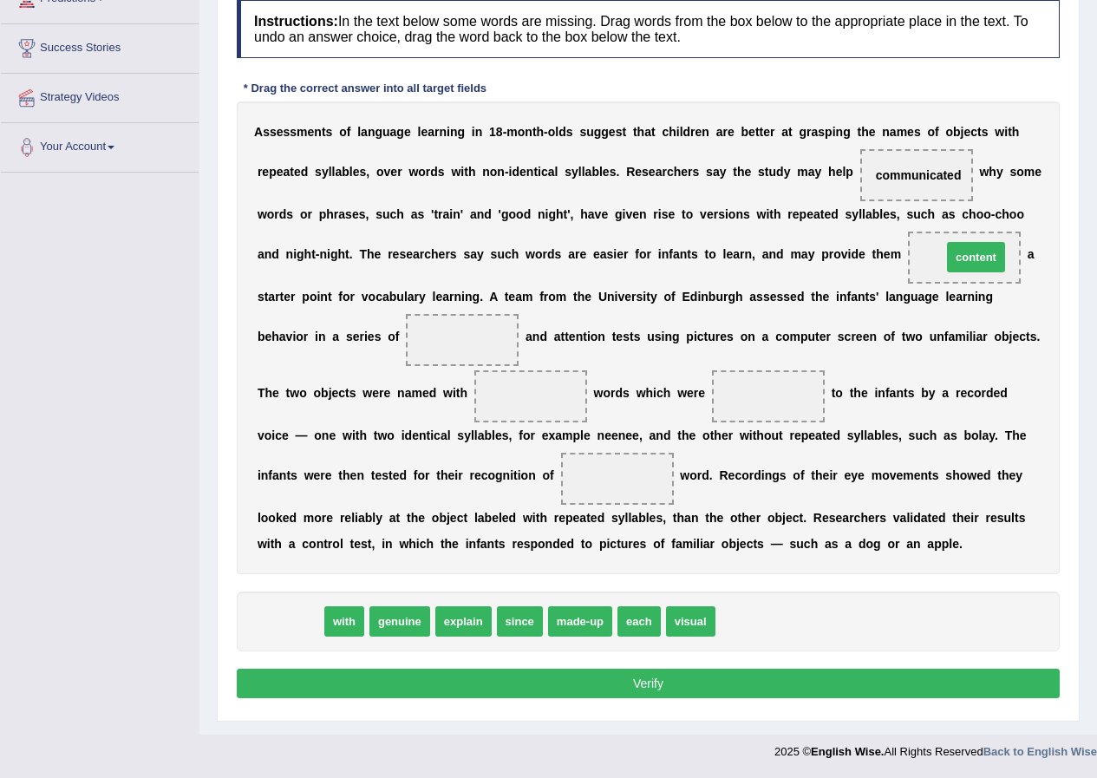
drag, startPoint x: 297, startPoint y: 621, endPoint x: 983, endPoint y: 257, distance: 777.0
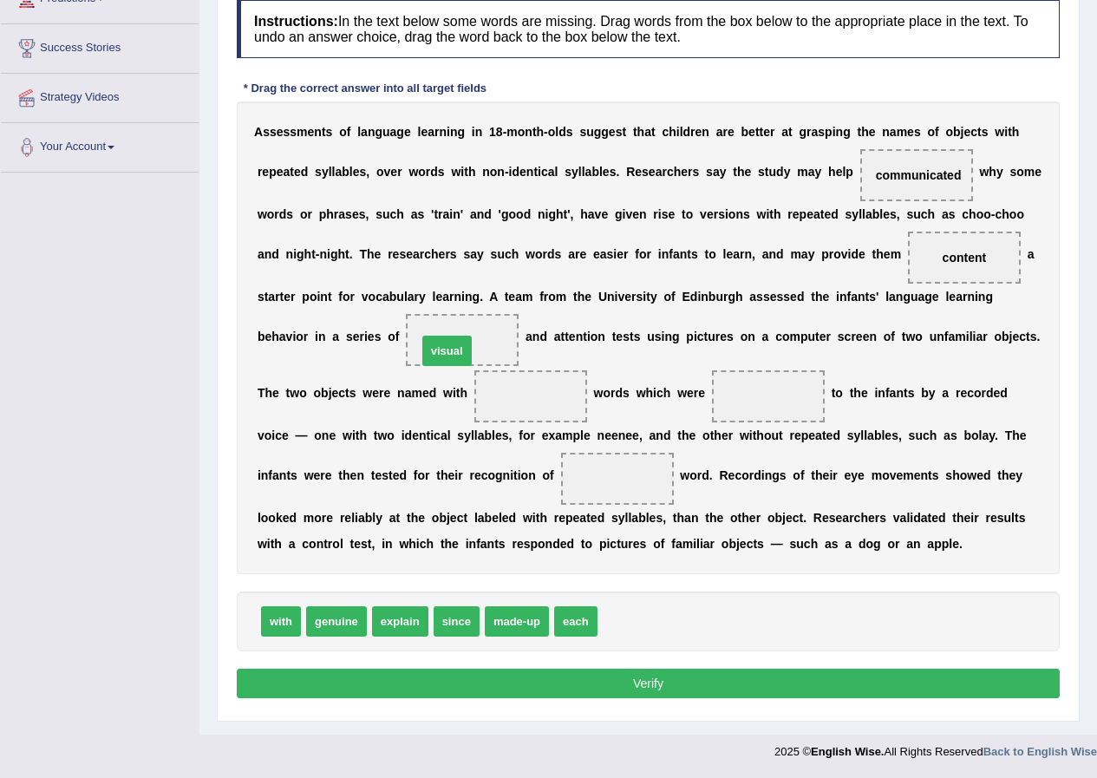
drag, startPoint x: 631, startPoint y: 620, endPoint x: 454, endPoint y: 353, distance: 320.5
drag, startPoint x: 518, startPoint y: 624, endPoint x: 783, endPoint y: 390, distance: 353.4
click at [783, 385] on span "made-up" at bounding box center [769, 396] width 68 height 31
click at [783, 383] on span "made-up" at bounding box center [769, 396] width 68 height 31
drag, startPoint x: 442, startPoint y: 476, endPoint x: 279, endPoint y: 692, distance: 270.2
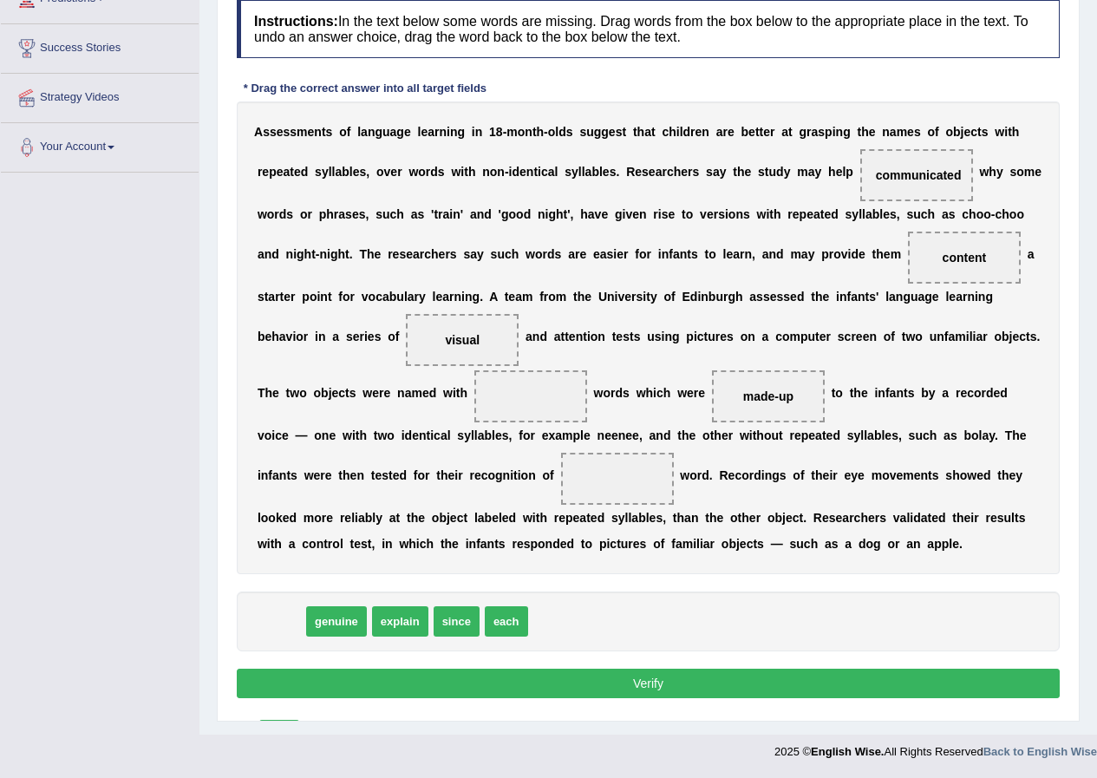
click at [287, 724] on div "Home Practice Reading: Fill In The Blanks Repetitive Syllables You have already…" at bounding box center [649, 238] width 898 height 994
drag, startPoint x: 279, startPoint y: 692, endPoint x: 265, endPoint y: 602, distance: 91.3
click at [265, 602] on div "with genuine explain since each" at bounding box center [648, 622] width 823 height 60
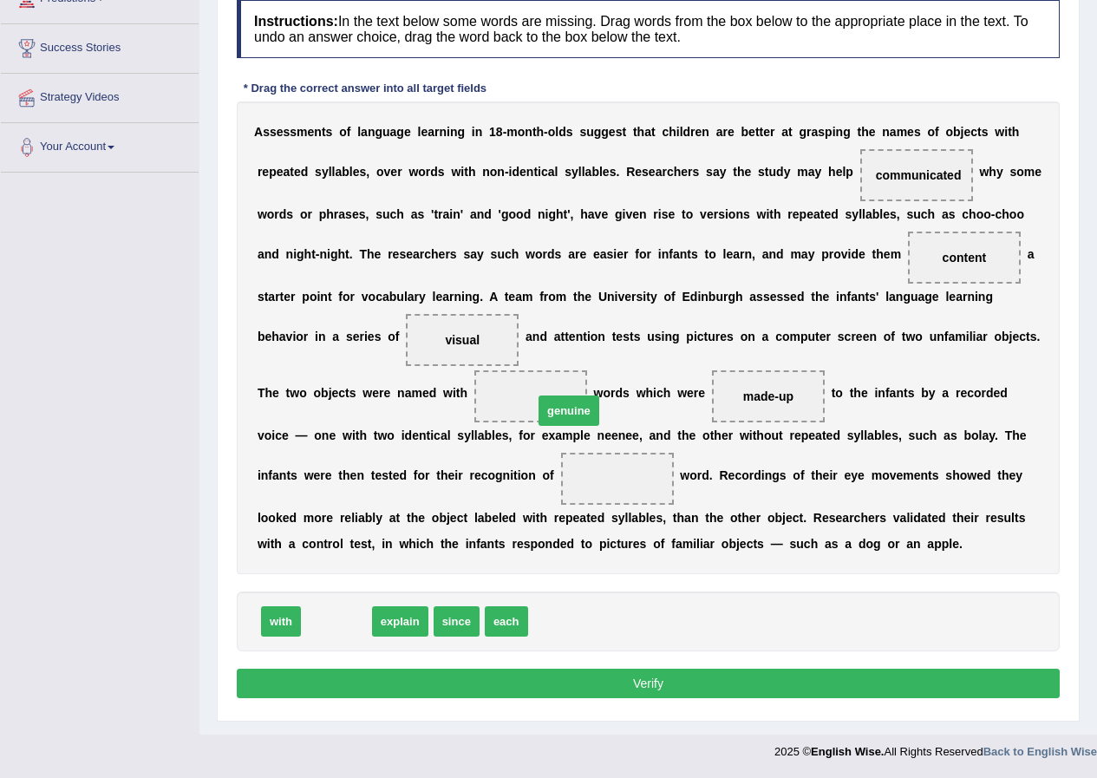
drag, startPoint x: 438, startPoint y: 521, endPoint x: 560, endPoint y: 398, distance: 172.4
click at [561, 399] on span "genuine" at bounding box center [569, 411] width 61 height 30
click at [558, 397] on span "genuine" at bounding box center [569, 411] width 61 height 30
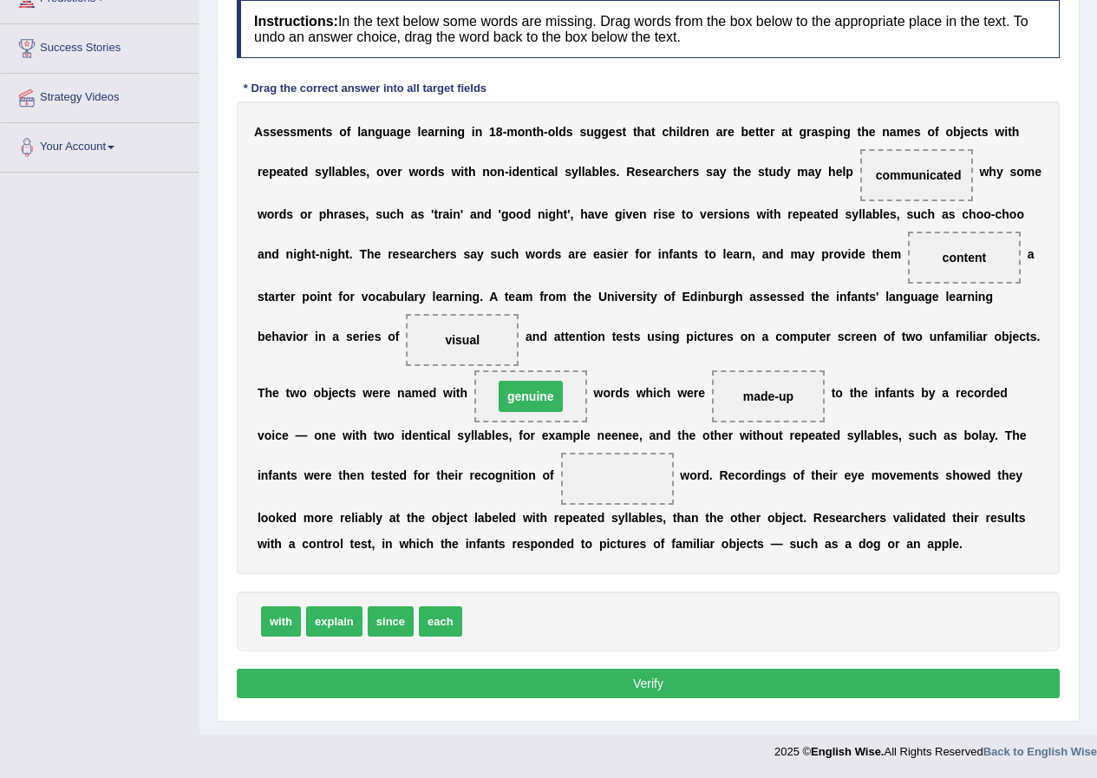
drag, startPoint x: 554, startPoint y: 396, endPoint x: 545, endPoint y: 384, distance: 15.4
click at [553, 393] on span "genuine" at bounding box center [531, 396] width 64 height 31
click at [545, 384] on span "genuine" at bounding box center [531, 396] width 64 height 31
drag, startPoint x: 599, startPoint y: 456, endPoint x: 689, endPoint y: 428, distance: 93.8
click at [618, 443] on span "explain" at bounding box center [589, 458] width 56 height 30
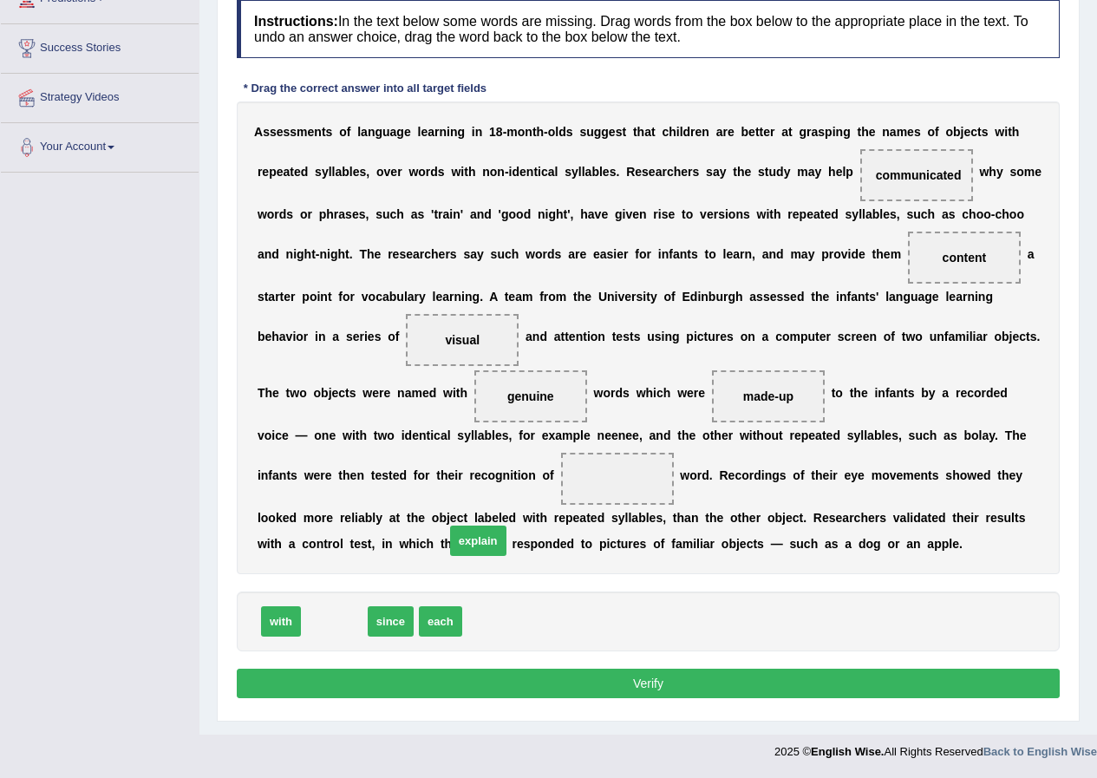
click at [652, 502] on span at bounding box center [617, 479] width 113 height 52
drag, startPoint x: 342, startPoint y: 612, endPoint x: 629, endPoint y: 467, distance: 322.0
click at [670, 676] on button "Verify" at bounding box center [648, 683] width 823 height 29
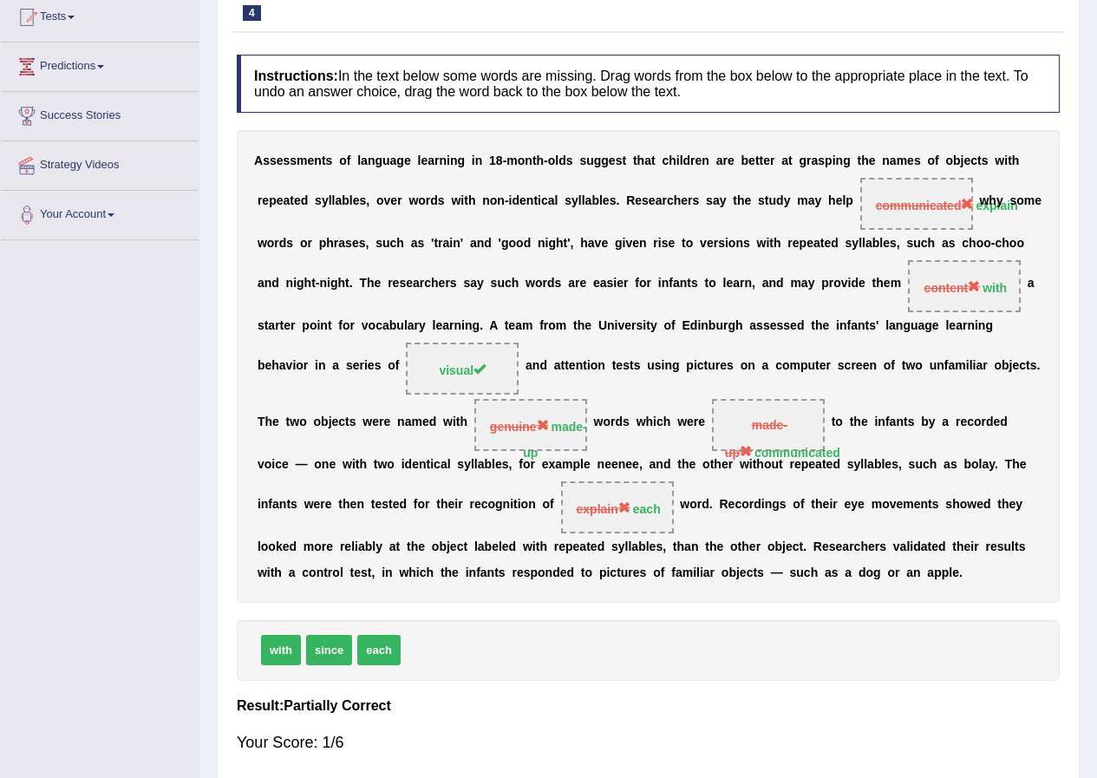
scroll to position [105, 0]
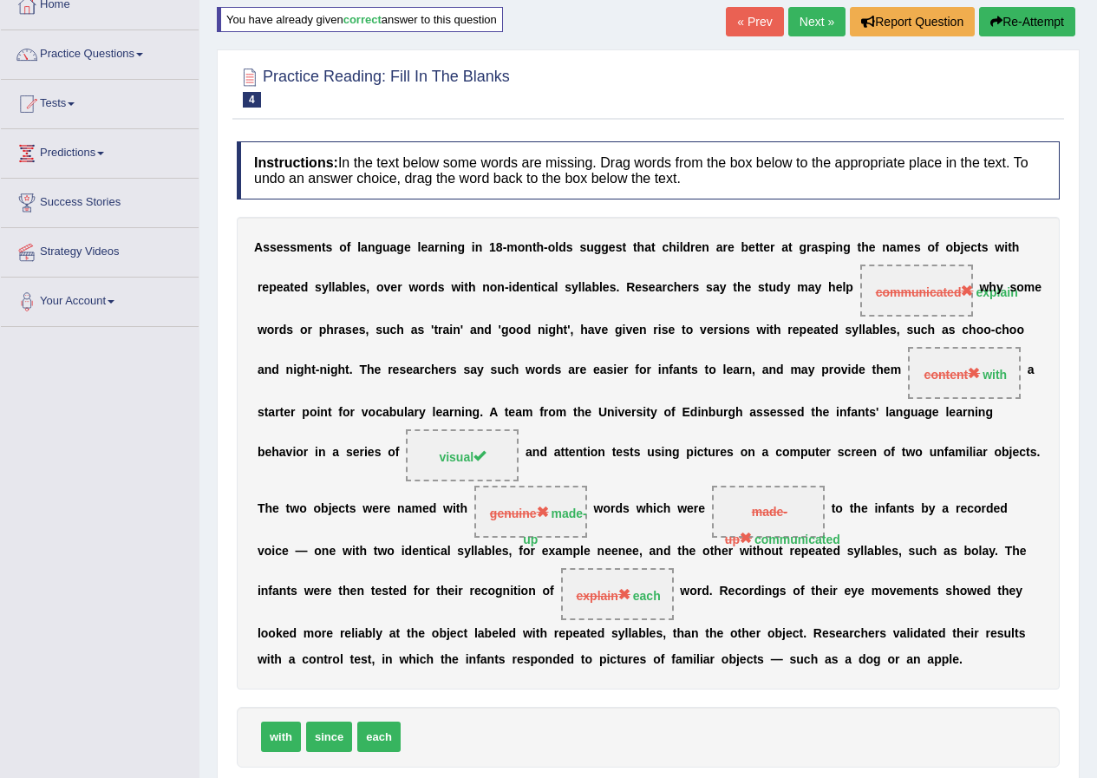
click at [1061, 20] on button "Re-Attempt" at bounding box center [1027, 21] width 96 height 29
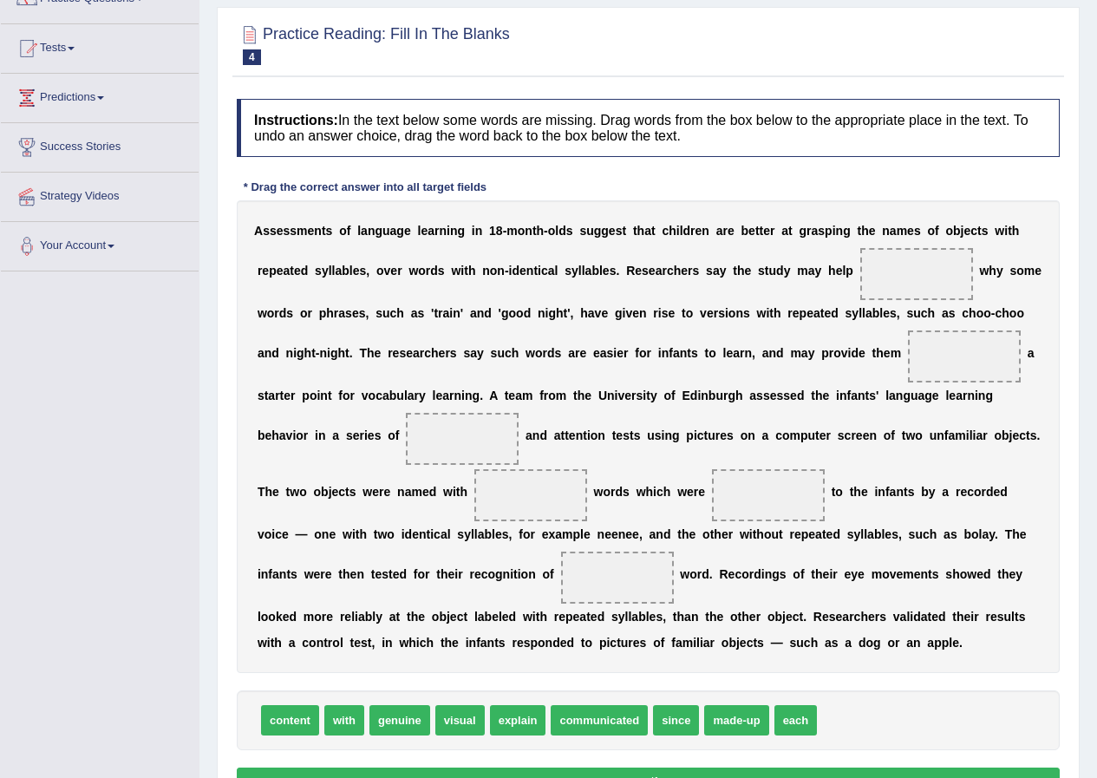
scroll to position [192, 0]
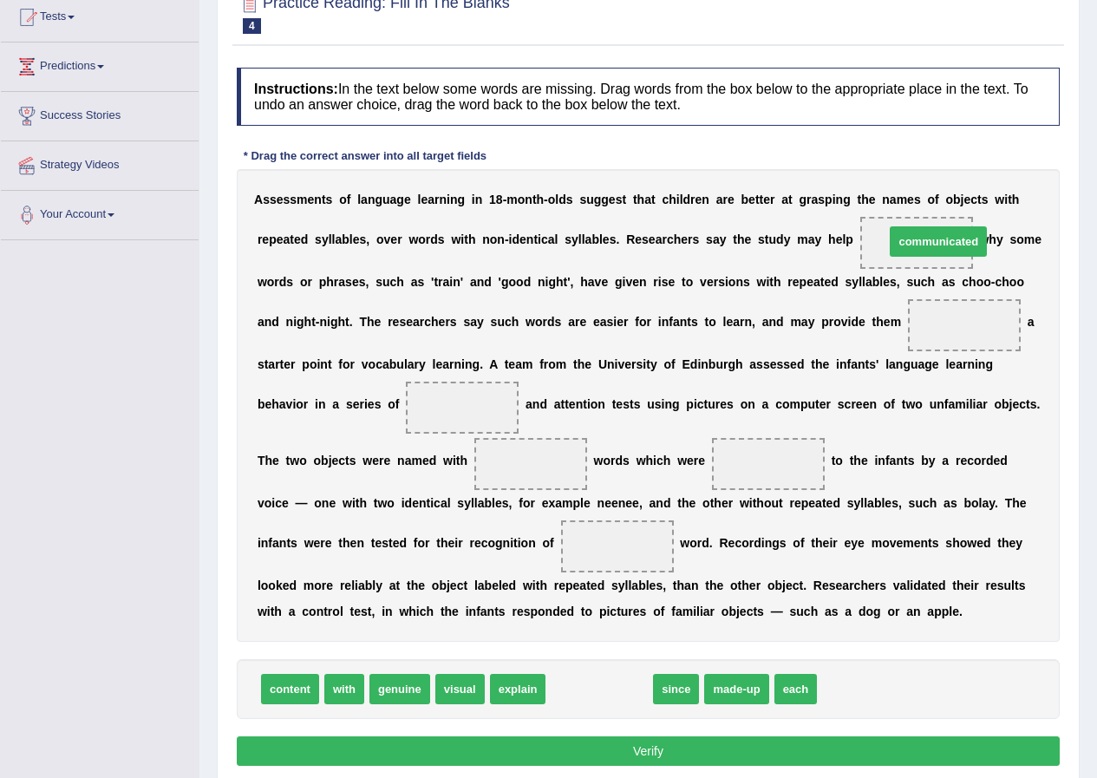
drag, startPoint x: 599, startPoint y: 693, endPoint x: 929, endPoint y: 246, distance: 556.5
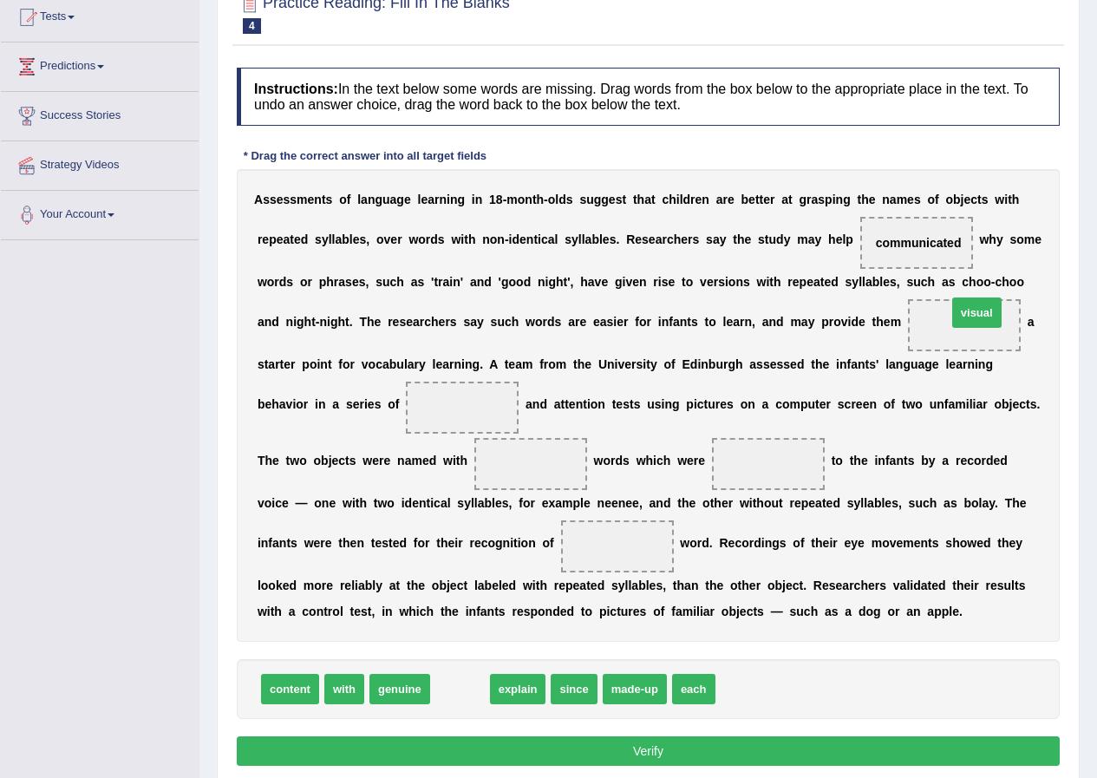
drag, startPoint x: 449, startPoint y: 693, endPoint x: 966, endPoint y: 317, distance: 639.6
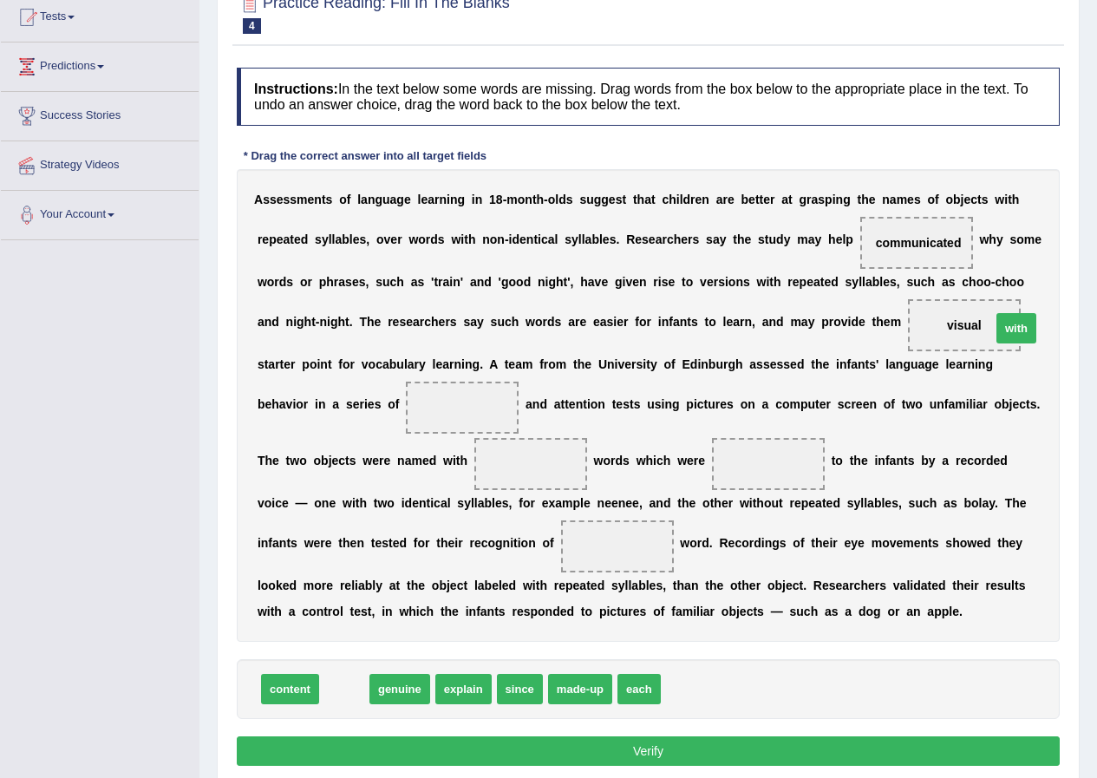
drag, startPoint x: 356, startPoint y: 684, endPoint x: 966, endPoint y: 321, distance: 710.3
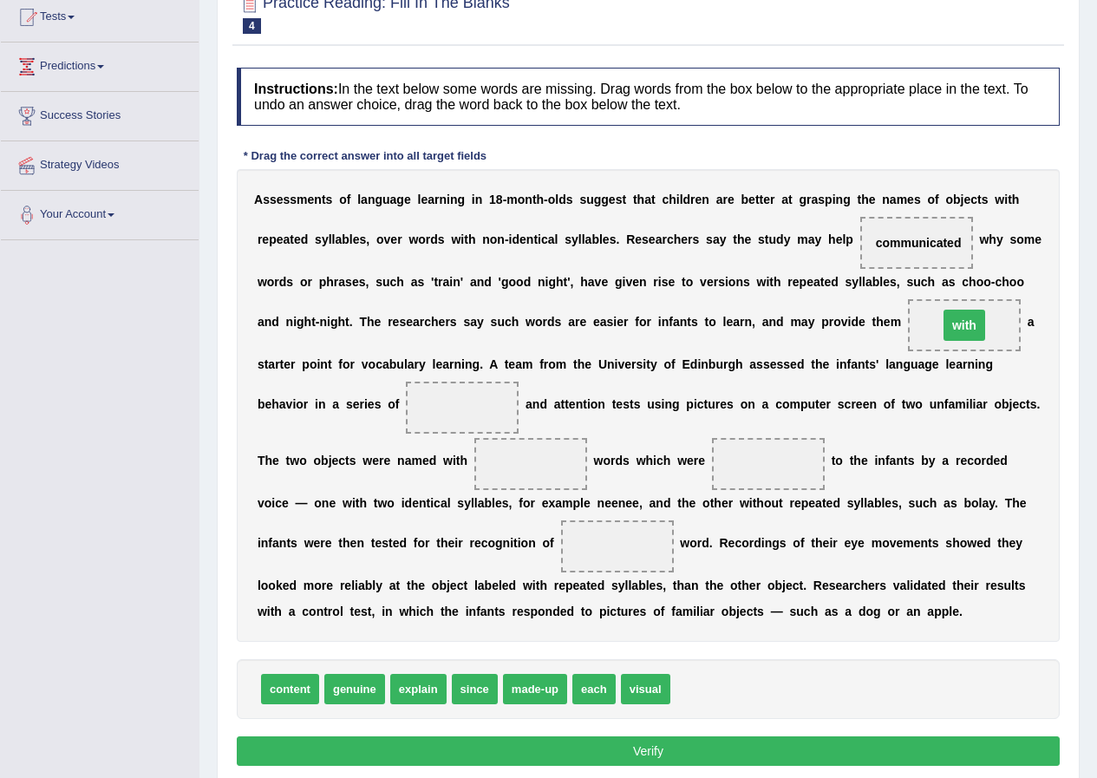
click at [966, 321] on span "with" at bounding box center [965, 325] width 42 height 31
click at [966, 320] on span "with" at bounding box center [965, 325] width 42 height 31
drag, startPoint x: 542, startPoint y: 684, endPoint x: 470, endPoint y: 398, distance: 294.4
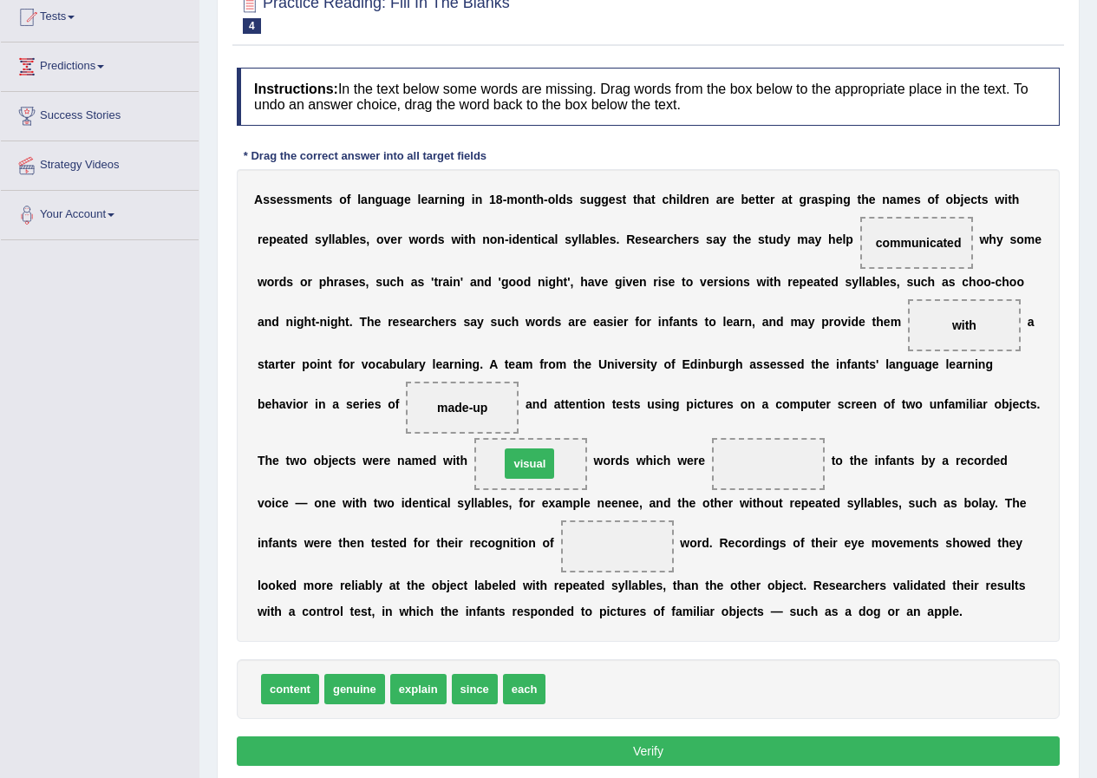
drag, startPoint x: 580, startPoint y: 687, endPoint x: 534, endPoint y: 466, distance: 226.1
drag, startPoint x: 416, startPoint y: 682, endPoint x: 773, endPoint y: 463, distance: 419.0
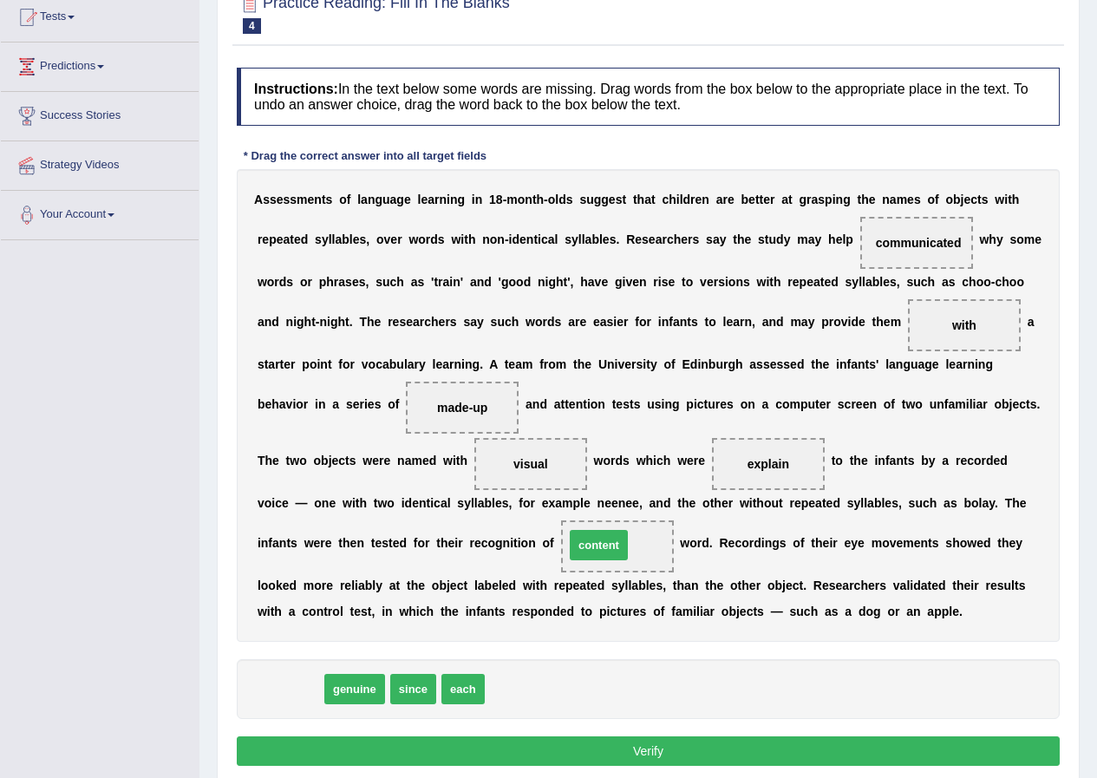
drag, startPoint x: 310, startPoint y: 689, endPoint x: 614, endPoint y: 545, distance: 336.8
click at [615, 545] on span "content" at bounding box center [599, 545] width 58 height 30
click at [671, 751] on button "Verify" at bounding box center [648, 751] width 823 height 29
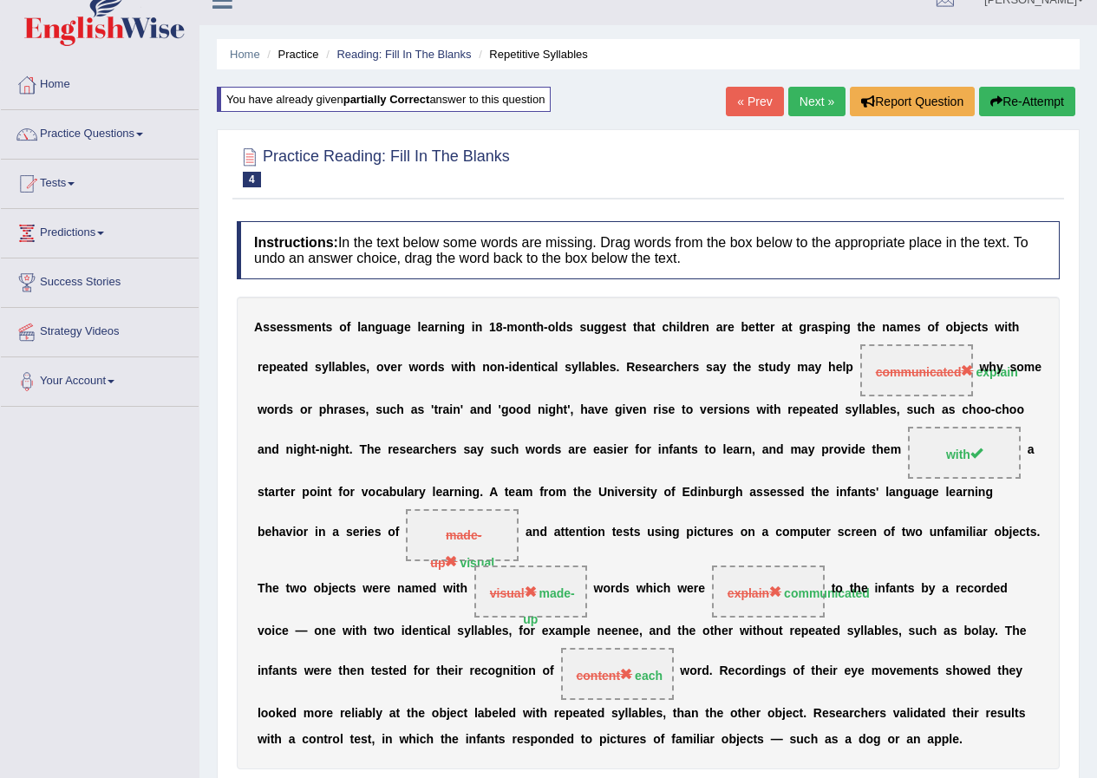
scroll to position [18, 0]
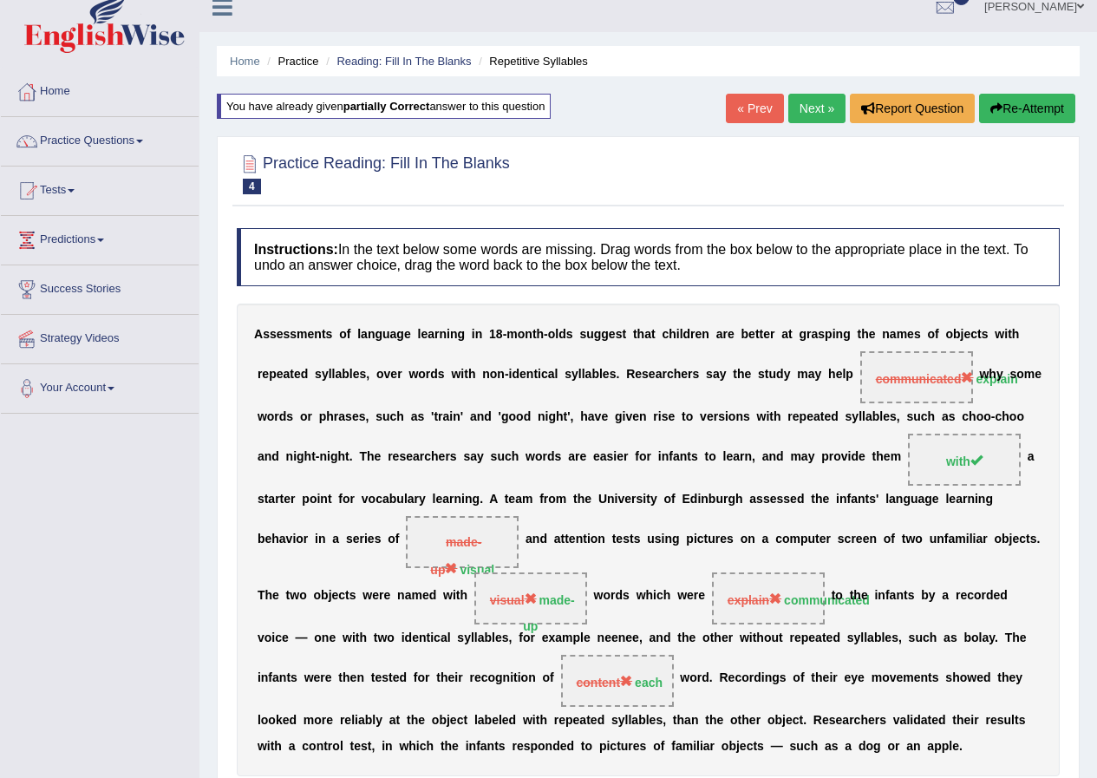
click at [1010, 108] on button "Re-Attempt" at bounding box center [1027, 108] width 96 height 29
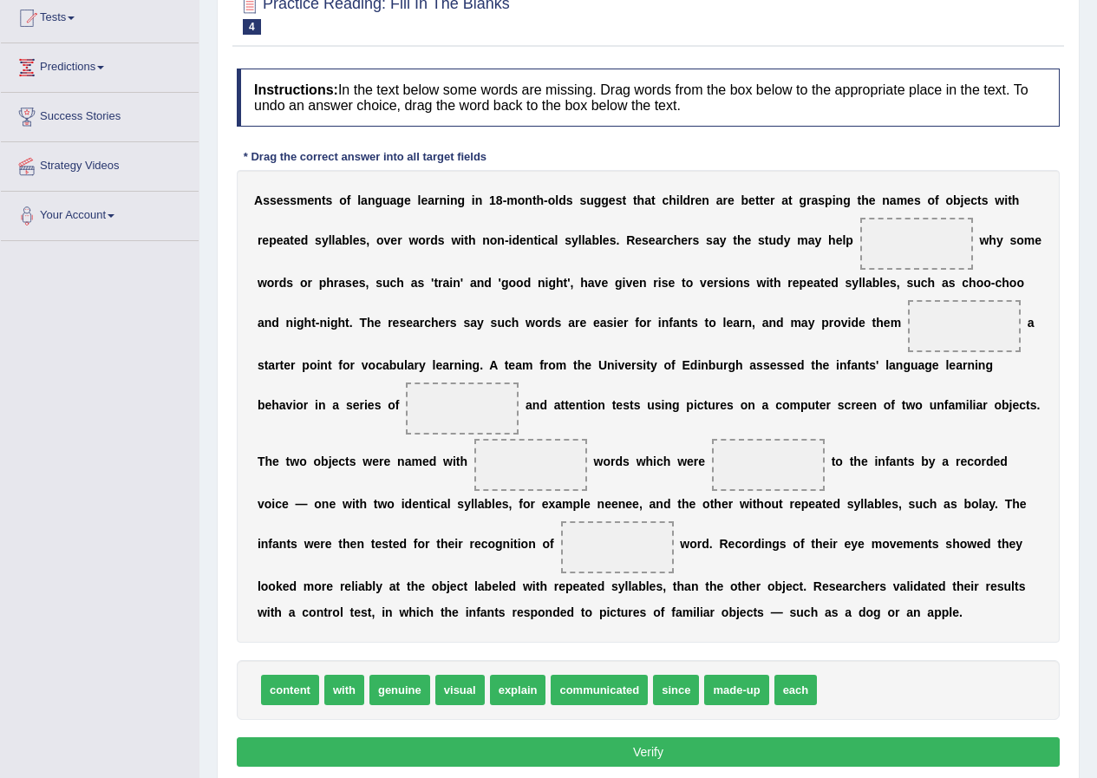
scroll to position [192, 0]
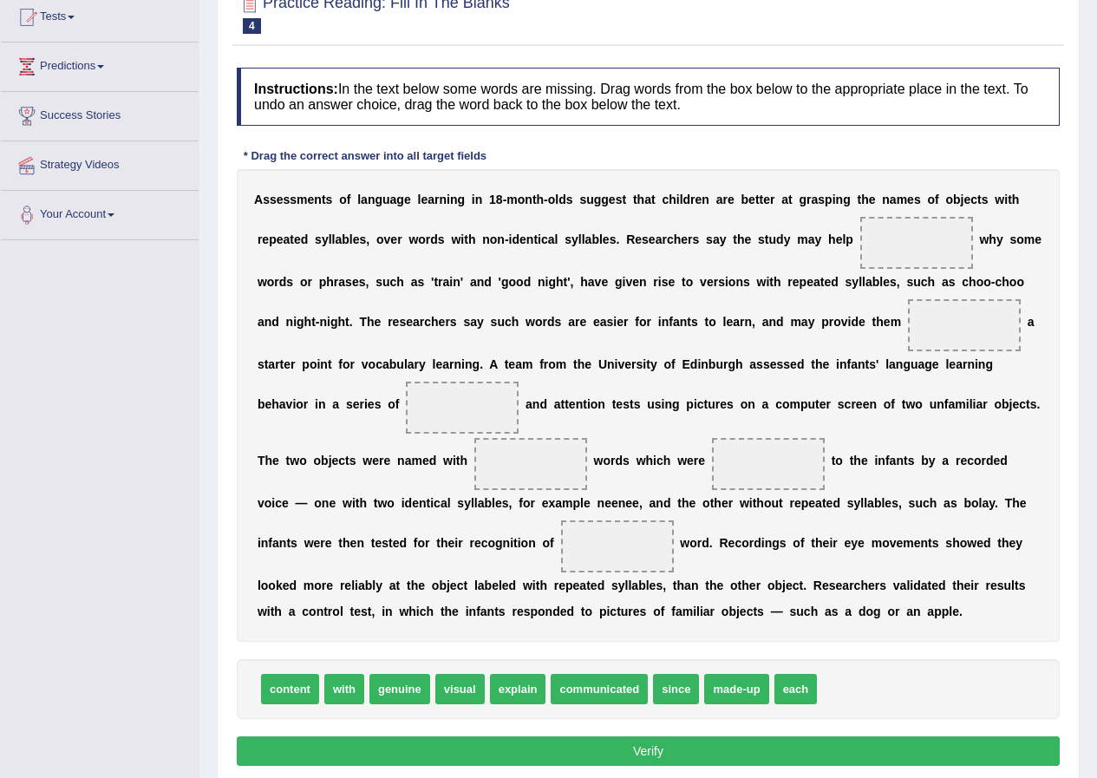
click at [535, 693] on span "explain" at bounding box center [518, 689] width 56 height 30
drag, startPoint x: 535, startPoint y: 693, endPoint x: 923, endPoint y: 255, distance: 585.1
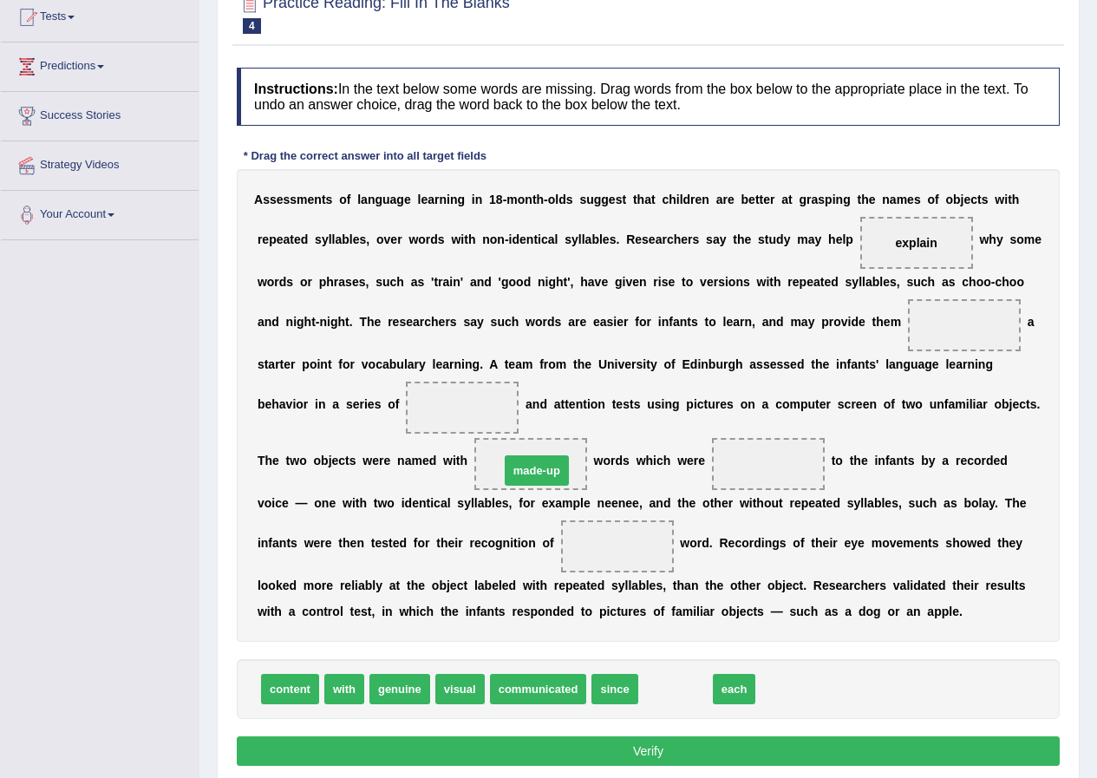
drag, startPoint x: 662, startPoint y: 691, endPoint x: 522, endPoint y: 473, distance: 259.4
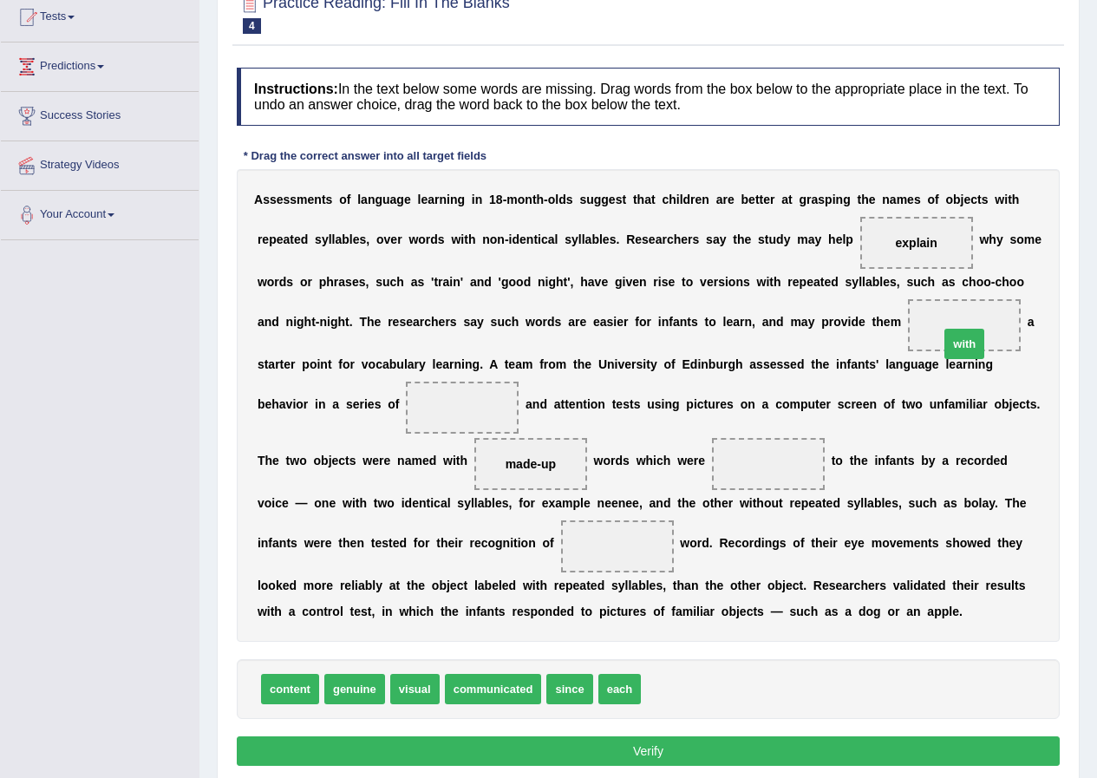
drag, startPoint x: 686, startPoint y: 665, endPoint x: 974, endPoint y: 334, distance: 439.1
drag, startPoint x: 414, startPoint y: 685, endPoint x: 447, endPoint y: 398, distance: 289.0
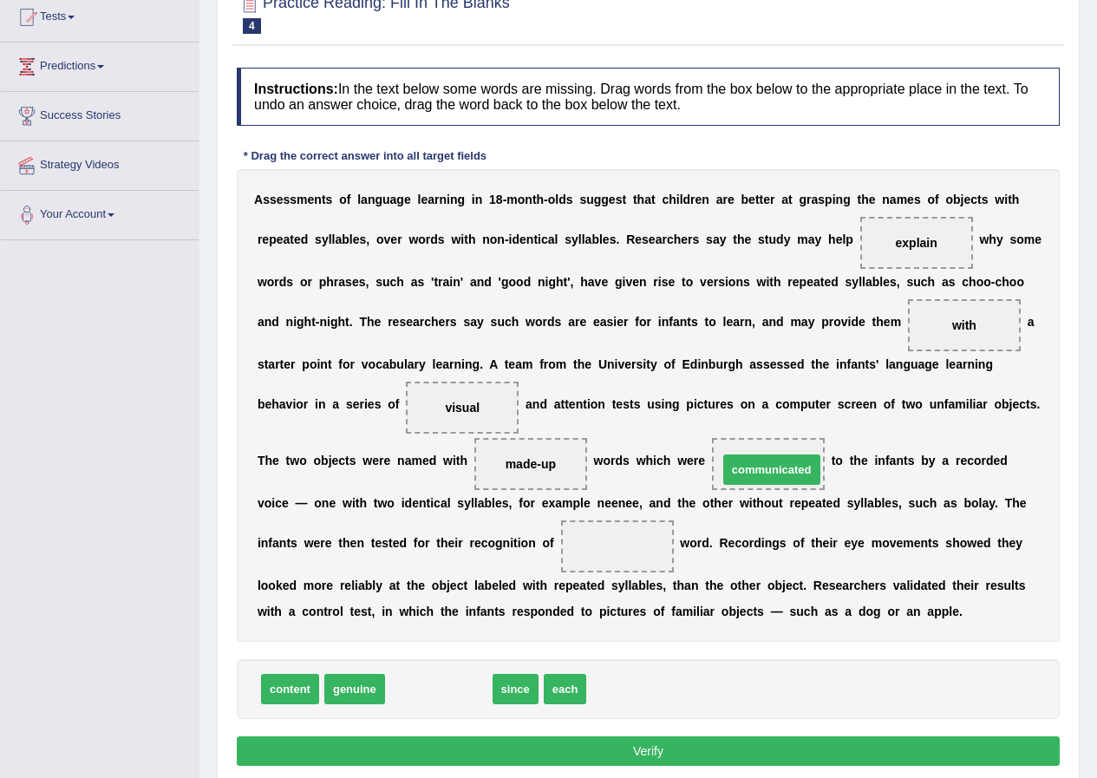
drag, startPoint x: 475, startPoint y: 683, endPoint x: 789, endPoint y: 472, distance: 379.0
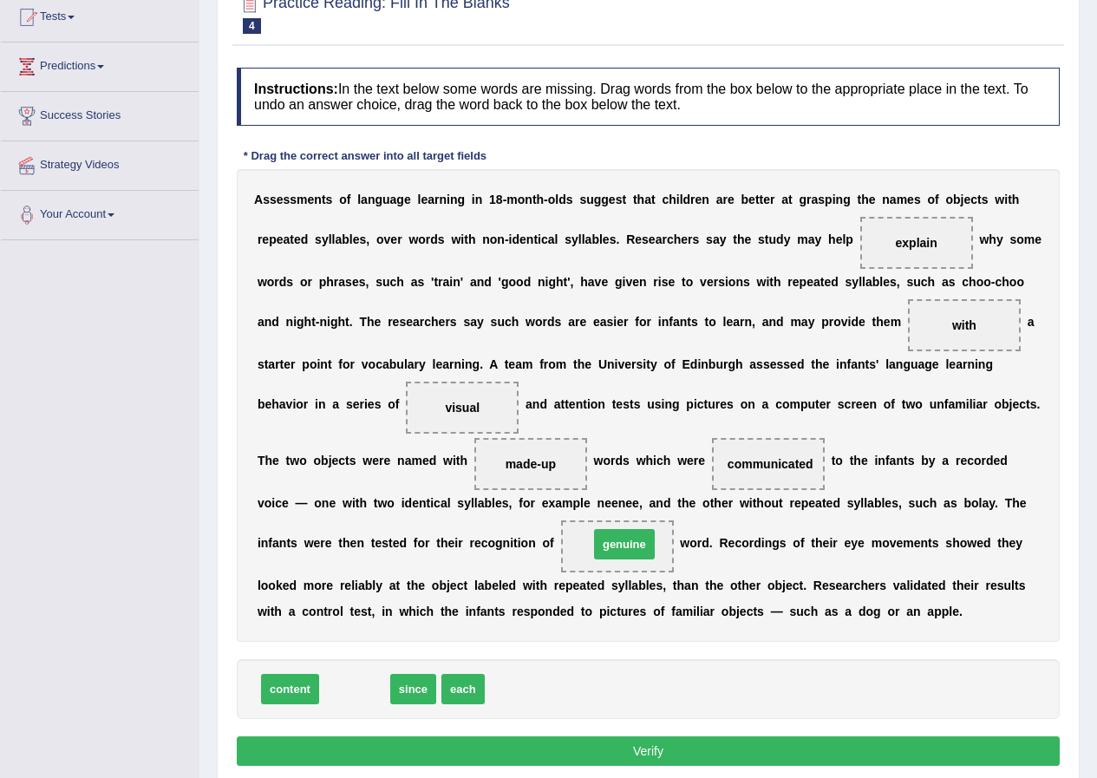
drag, startPoint x: 369, startPoint y: 688, endPoint x: 636, endPoint y: 543, distance: 304.0
click at [642, 744] on button "Verify" at bounding box center [648, 751] width 823 height 29
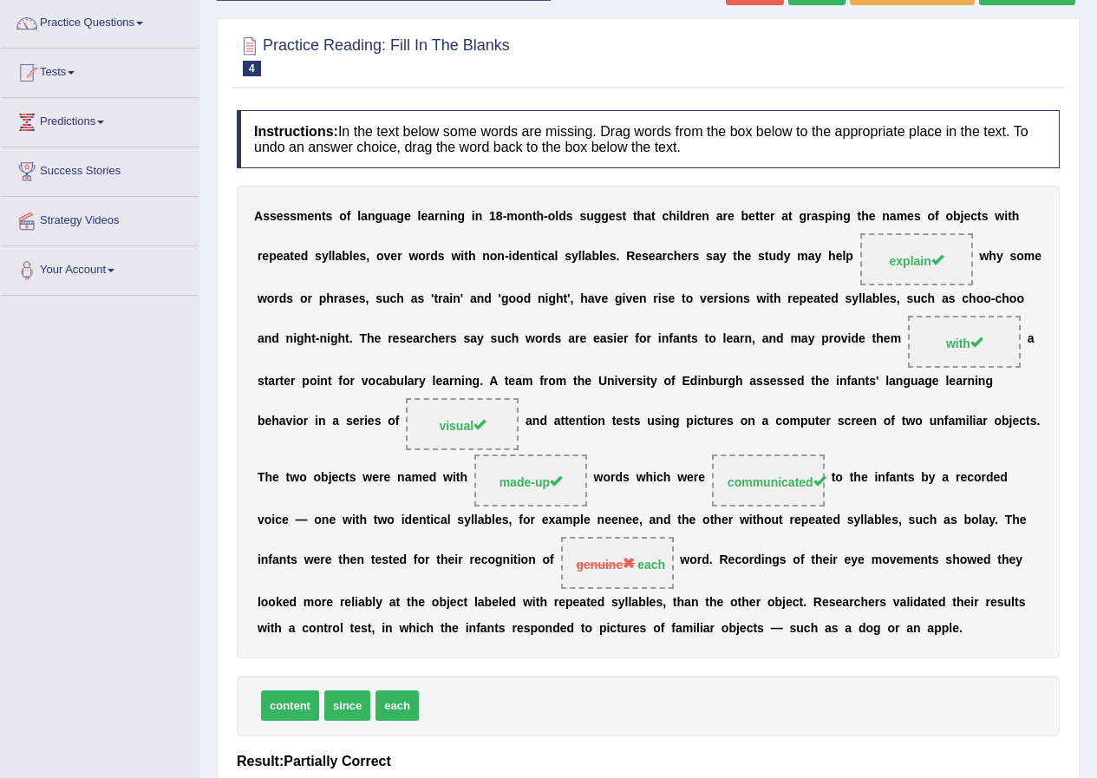
scroll to position [105, 0]
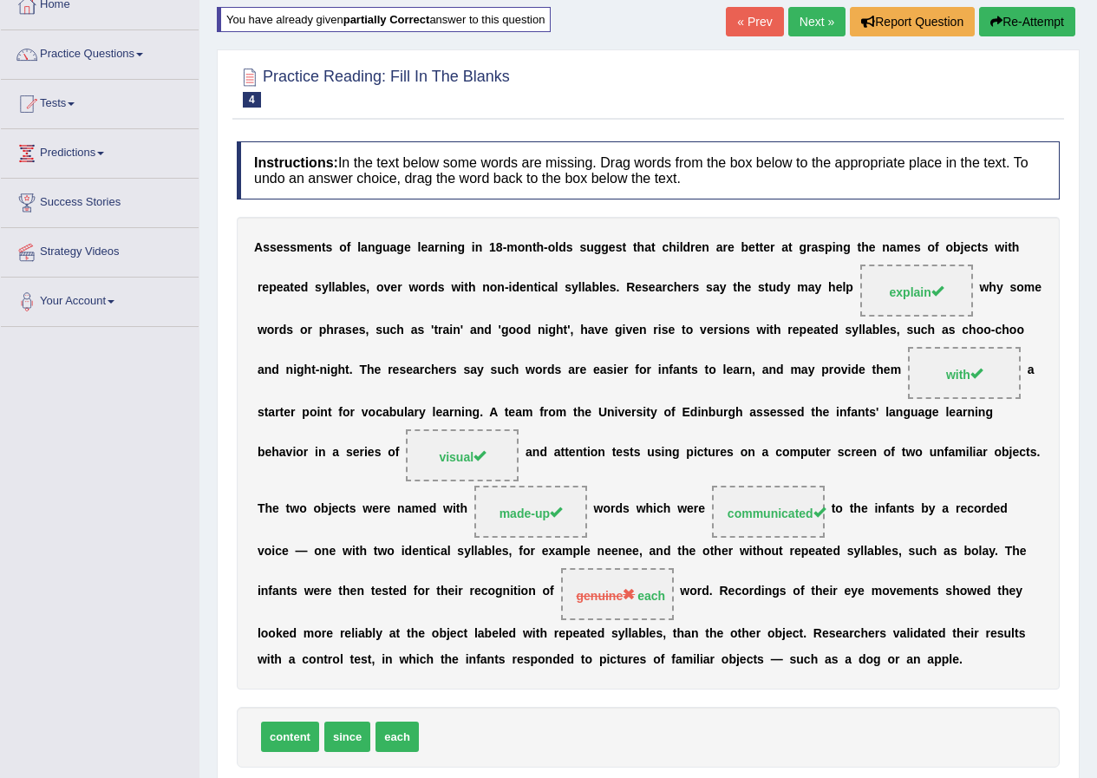
click at [1019, 16] on button "Re-Attempt" at bounding box center [1027, 21] width 96 height 29
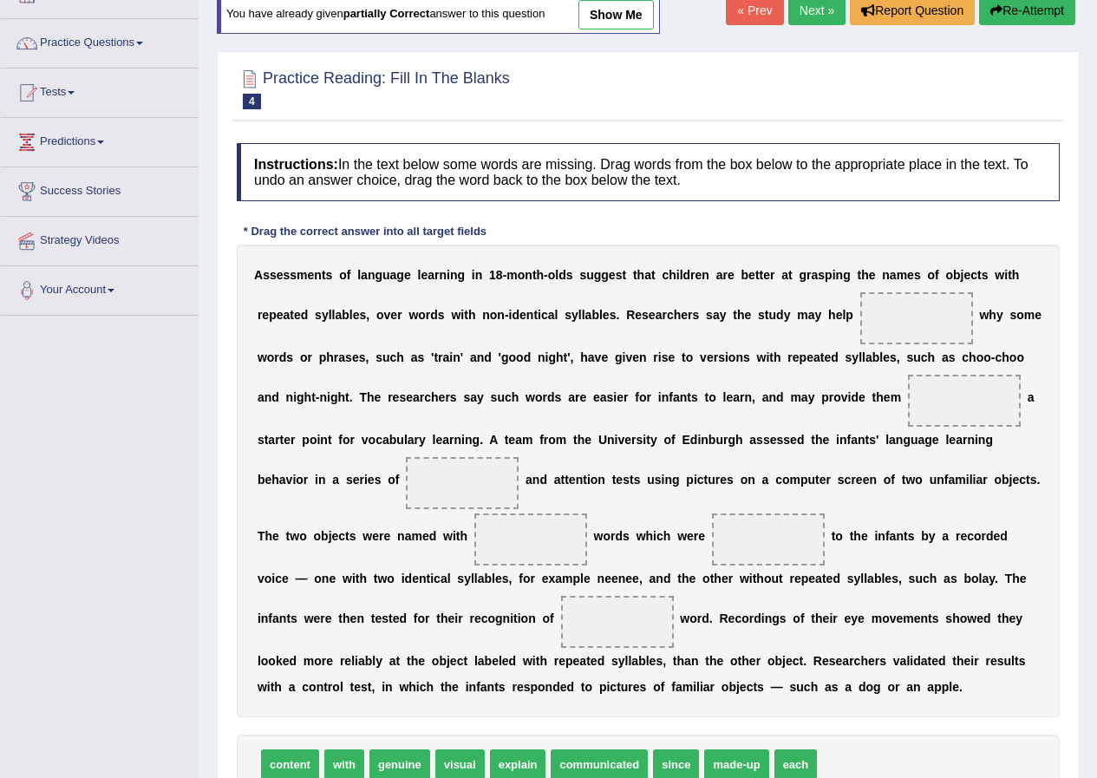
scroll to position [192, 0]
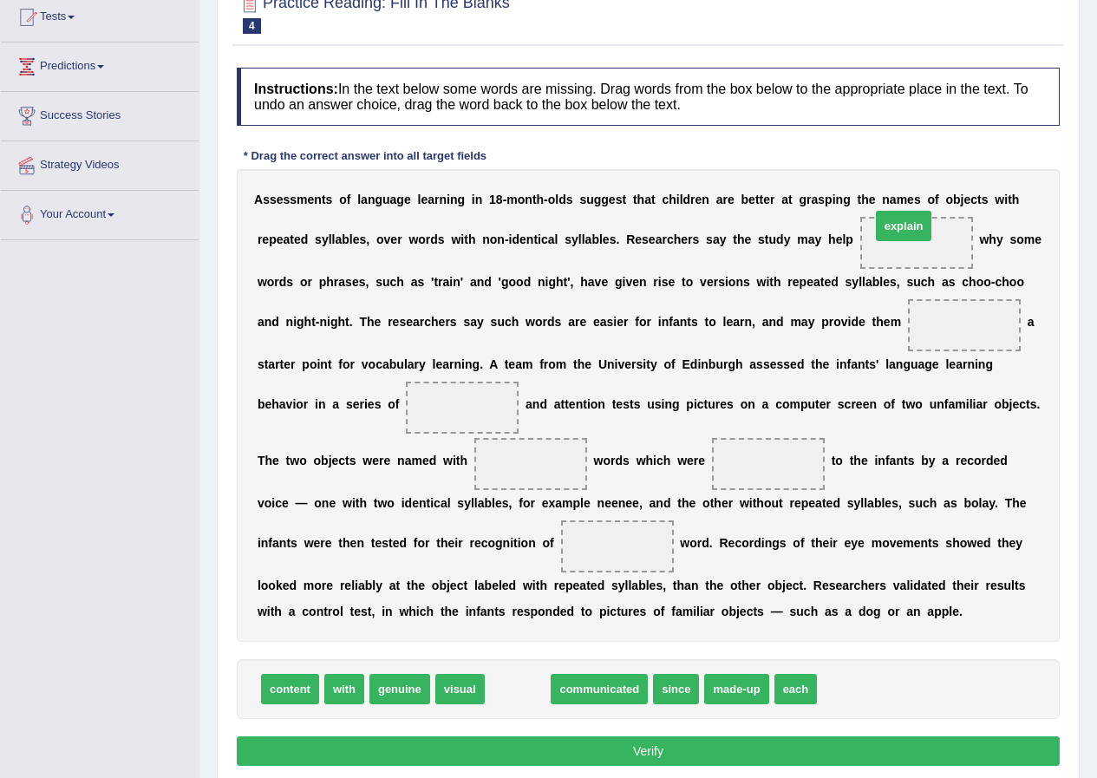
drag, startPoint x: 526, startPoint y: 680, endPoint x: 914, endPoint y: 234, distance: 591.5
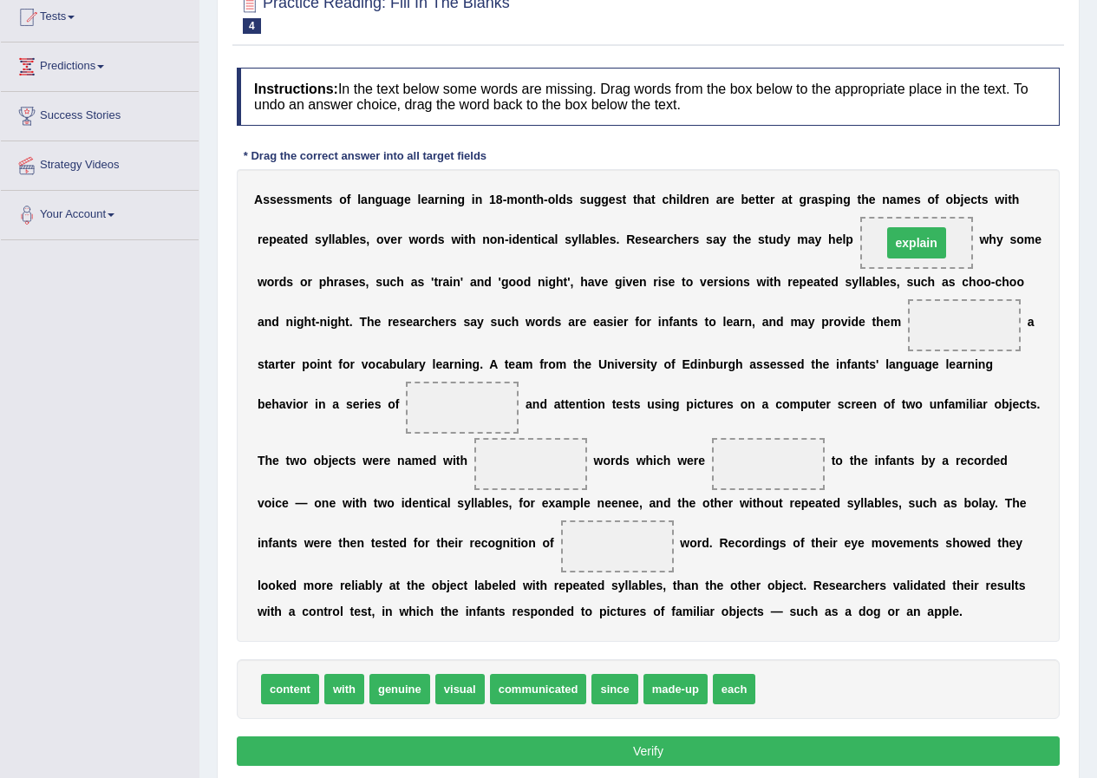
drag, startPoint x: 914, startPoint y: 234, endPoint x: 904, endPoint y: 234, distance: 10.4
click at [914, 234] on span "explain" at bounding box center [917, 242] width 59 height 31
drag, startPoint x: 532, startPoint y: 671, endPoint x: 695, endPoint y: 501, distance: 235.0
click at [724, 448] on div "Instructions: In the text below some words are missing. Drag words from the box…" at bounding box center [649, 419] width 832 height 721
click at [724, 461] on span at bounding box center [768, 464] width 113 height 52
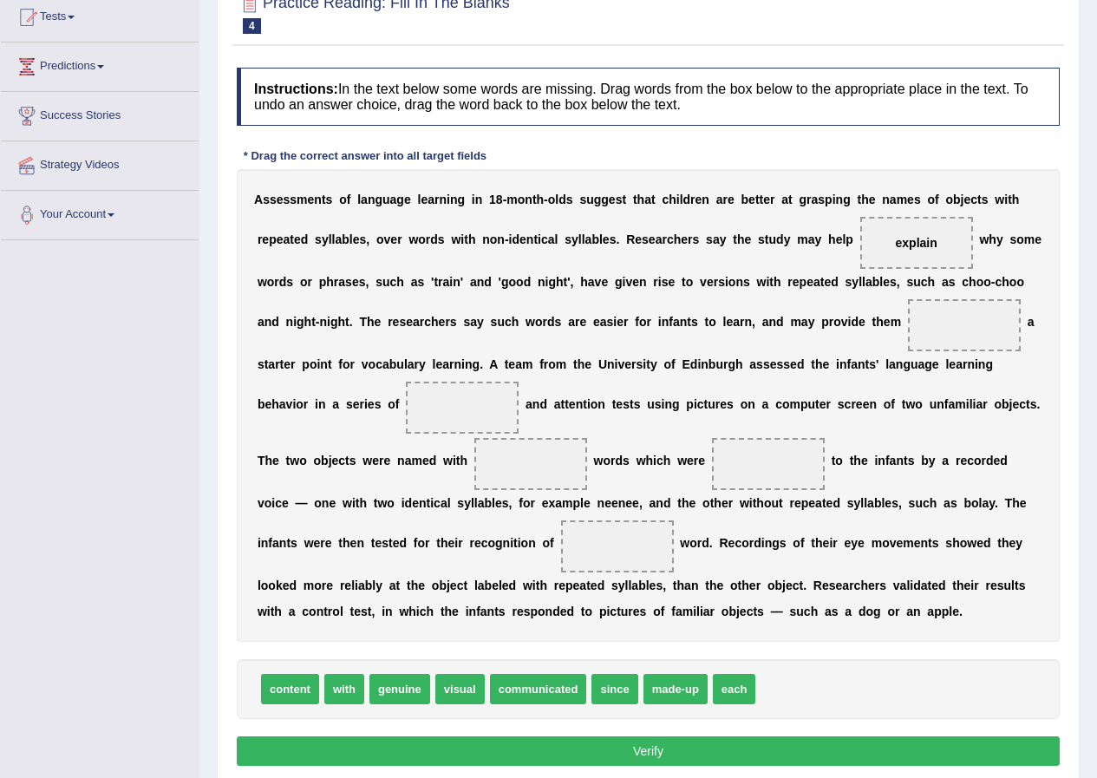
drag, startPoint x: 807, startPoint y: 428, endPoint x: 772, endPoint y: 513, distance: 91.8
click at [827, 472] on div "Instructions: In the text below some words are missing. Drag words from the box…" at bounding box center [649, 419] width 832 height 721
drag, startPoint x: 519, startPoint y: 689, endPoint x: 750, endPoint y: 485, distance: 307.9
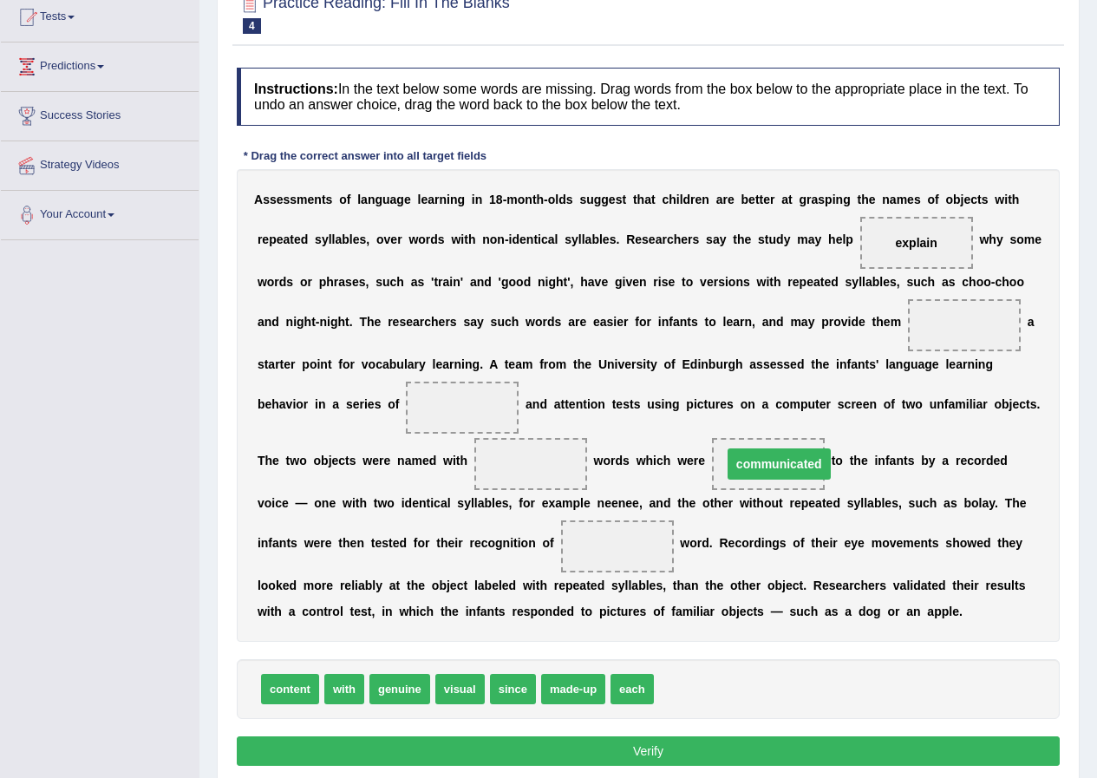
click at [750, 471] on span "communicated" at bounding box center [768, 464] width 113 height 52
drag, startPoint x: 464, startPoint y: 686, endPoint x: 627, endPoint y: 573, distance: 198.8
click at [639, 547] on span "visual" at bounding box center [617, 547] width 113 height 52
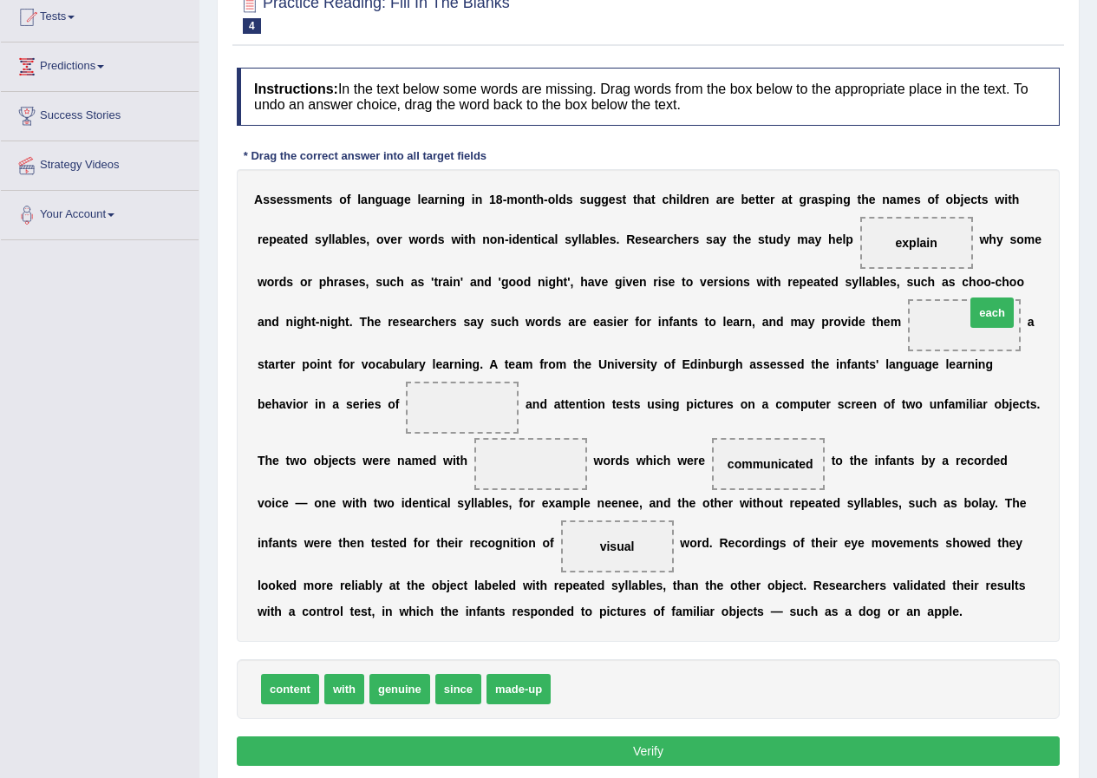
drag, startPoint x: 586, startPoint y: 677, endPoint x: 1000, endPoint y: 300, distance: 559.5
click at [1000, 300] on span at bounding box center [964, 325] width 113 height 52
drag, startPoint x: 966, startPoint y: 320, endPoint x: 680, endPoint y: 704, distance: 478.7
drag, startPoint x: 363, startPoint y: 684, endPoint x: 971, endPoint y: 331, distance: 703.2
drag, startPoint x: 525, startPoint y: 632, endPoint x: 477, endPoint y: 379, distance: 256.9
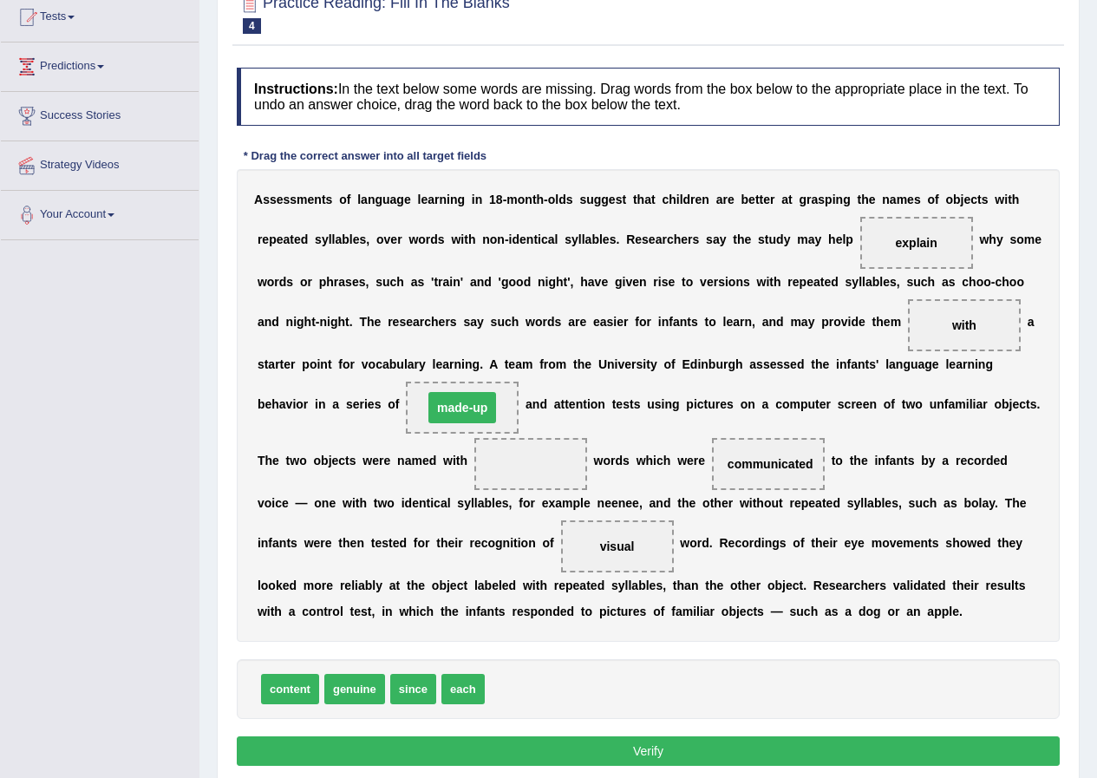
drag, startPoint x: 477, startPoint y: 379, endPoint x: 481, endPoint y: 395, distance: 16.0
click at [477, 381] on div "A s s e s s m e n t s o f l a n g u a g e l e a r n i n g i n 1 8 - m o n t h -…" at bounding box center [648, 405] width 823 height 473
click at [481, 395] on span "made-up" at bounding box center [462, 408] width 113 height 52
click at [481, 395] on span "made-up" at bounding box center [463, 407] width 68 height 31
drag, startPoint x: 372, startPoint y: 675, endPoint x: 598, endPoint y: 500, distance: 285.6
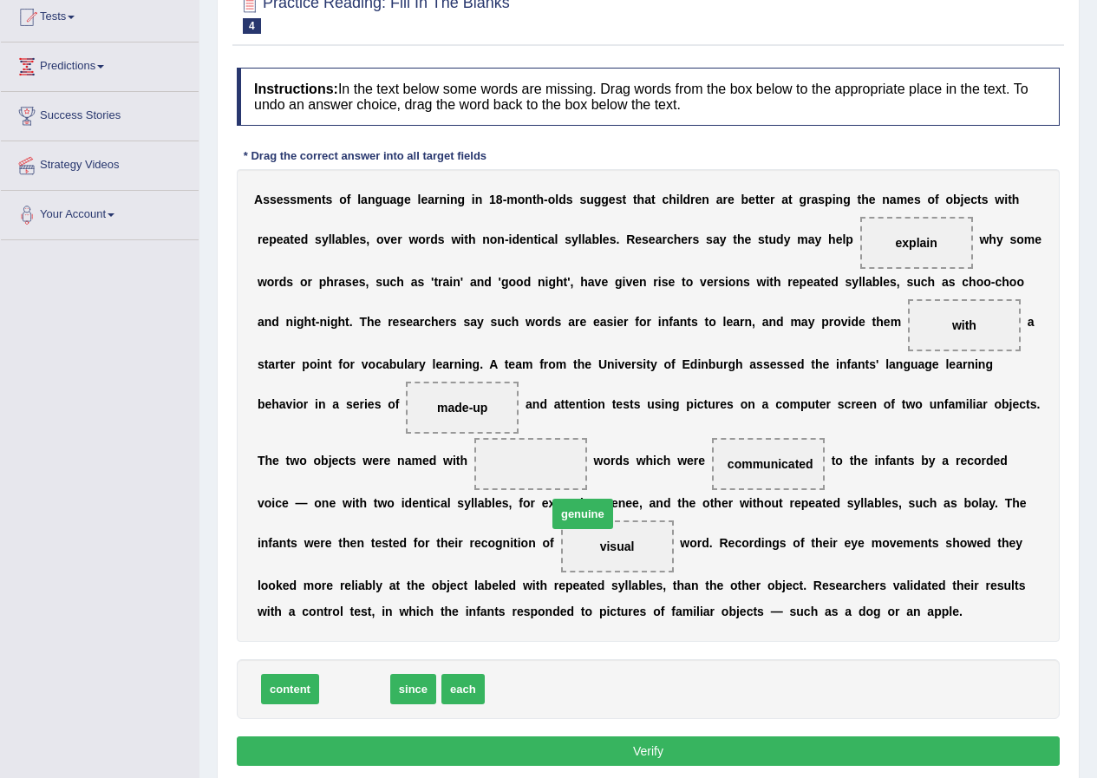
click at [597, 491] on div "A s s e s s m e n t s o f l a n g u a g e l e a r n i n g i n 1 8 - m o n t h -…" at bounding box center [648, 405] width 823 height 473
click at [589, 477] on div "A s s e s s m e n t s o f l a n g u a g e l e a r n i n g i n 1 8 - m o n t h -…" at bounding box center [648, 405] width 823 height 473
drag, startPoint x: 582, startPoint y: 465, endPoint x: 562, endPoint y: 452, distance: 23.8
click at [566, 455] on span at bounding box center [531, 464] width 113 height 52
click at [560, 450] on span at bounding box center [531, 464] width 113 height 52
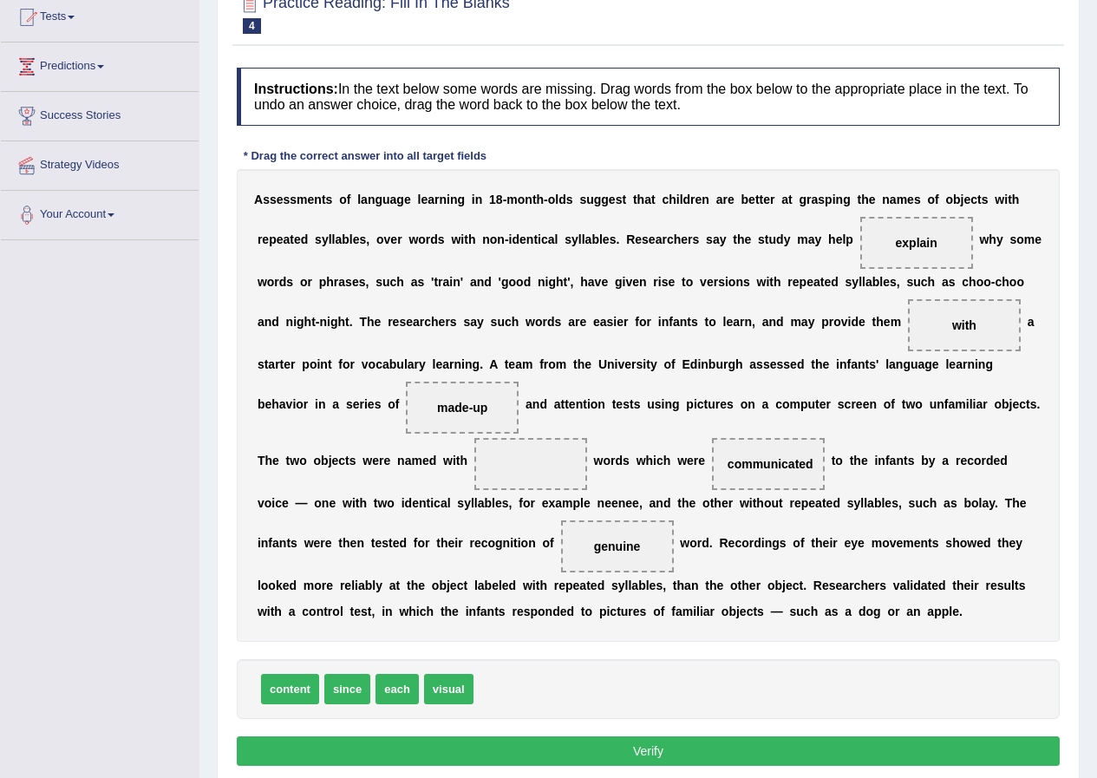
click at [560, 449] on span at bounding box center [531, 464] width 113 height 52
drag, startPoint x: 615, startPoint y: 544, endPoint x: 537, endPoint y: 456, distance: 117.4
click at [536, 459] on span "genuine" at bounding box center [547, 451] width 64 height 31
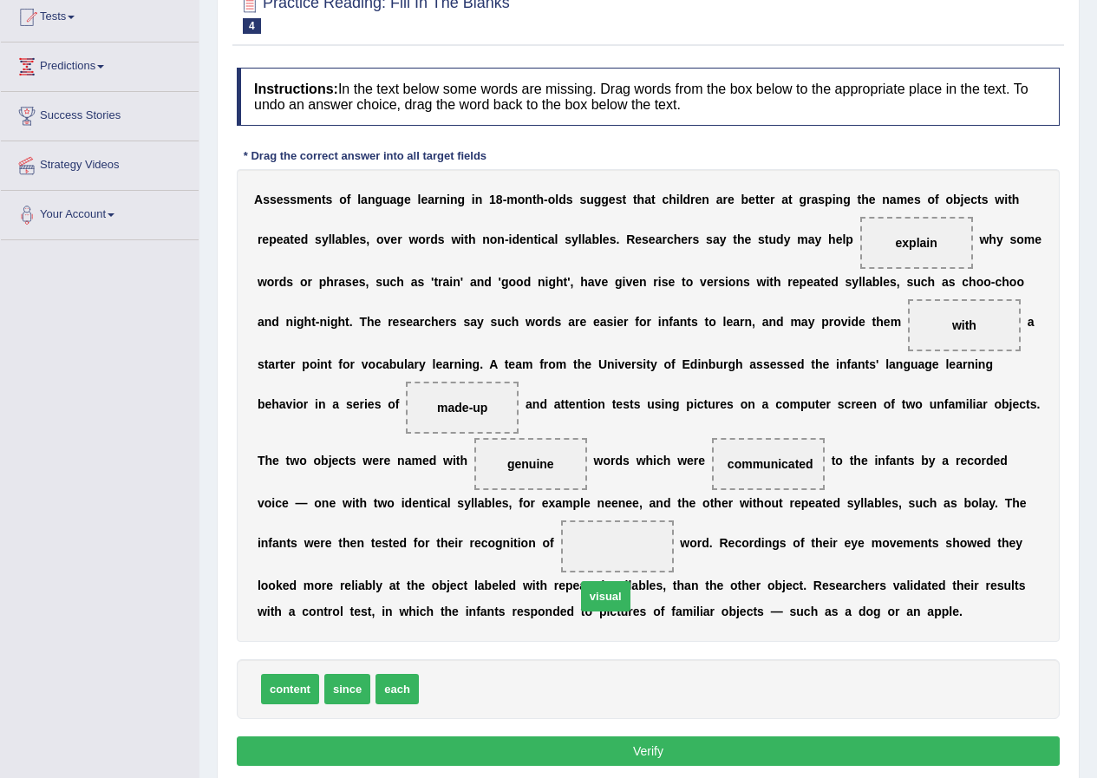
drag, startPoint x: 488, startPoint y: 659, endPoint x: 619, endPoint y: 574, distance: 156.2
drag, startPoint x: 619, startPoint y: 574, endPoint x: 633, endPoint y: 548, distance: 29.5
click at [642, 547] on div "A s s e s s m e n t s o f l a n g u a g e l e a r n i n g i n 1 8 - m o n t h -…" at bounding box center [648, 405] width 823 height 473
drag, startPoint x: 543, startPoint y: 465, endPoint x: 471, endPoint y: 737, distance: 281.8
click at [471, 737] on span "genuine" at bounding box center [459, 736] width 64 height 31
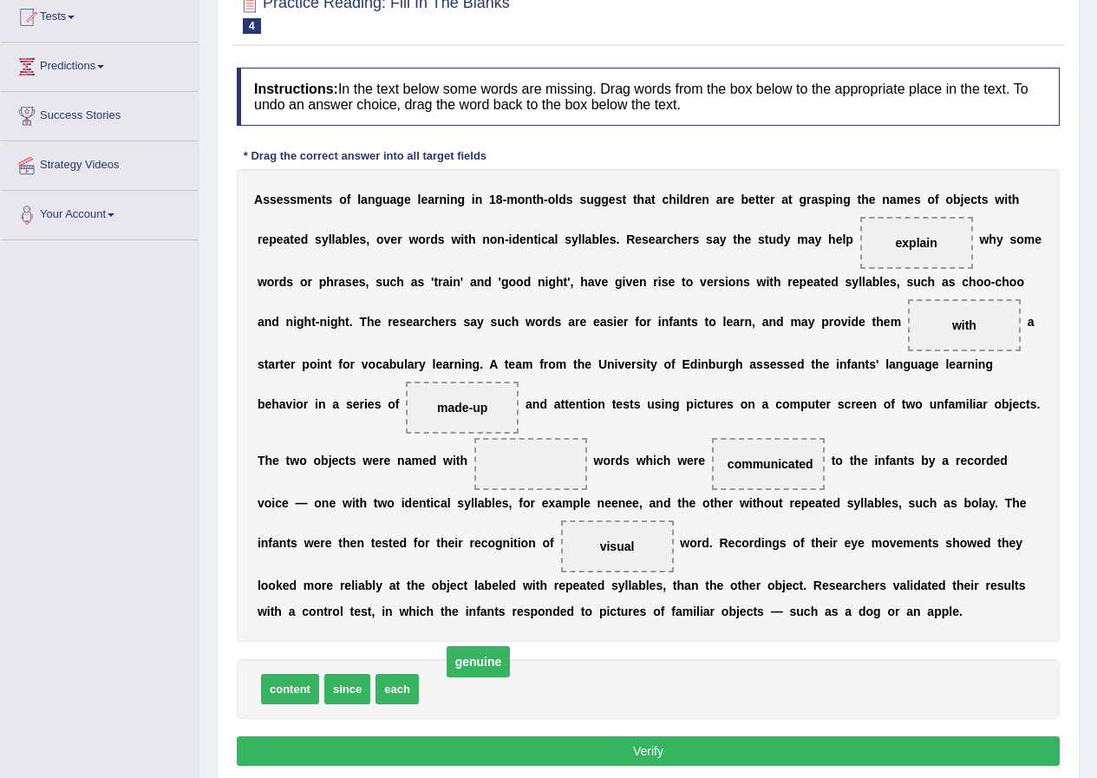
drag, startPoint x: 471, startPoint y: 737, endPoint x: 488, endPoint y: 702, distance: 39.2
click at [488, 702] on div "Instructions: In the text below some words are missing. Drag words from the box…" at bounding box center [649, 419] width 832 height 721
drag, startPoint x: 488, startPoint y: 702, endPoint x: 488, endPoint y: 711, distance: 9.6
click at [488, 711] on div "content since each" at bounding box center [648, 689] width 823 height 60
drag, startPoint x: 299, startPoint y: 686, endPoint x: 544, endPoint y: 466, distance: 329.3
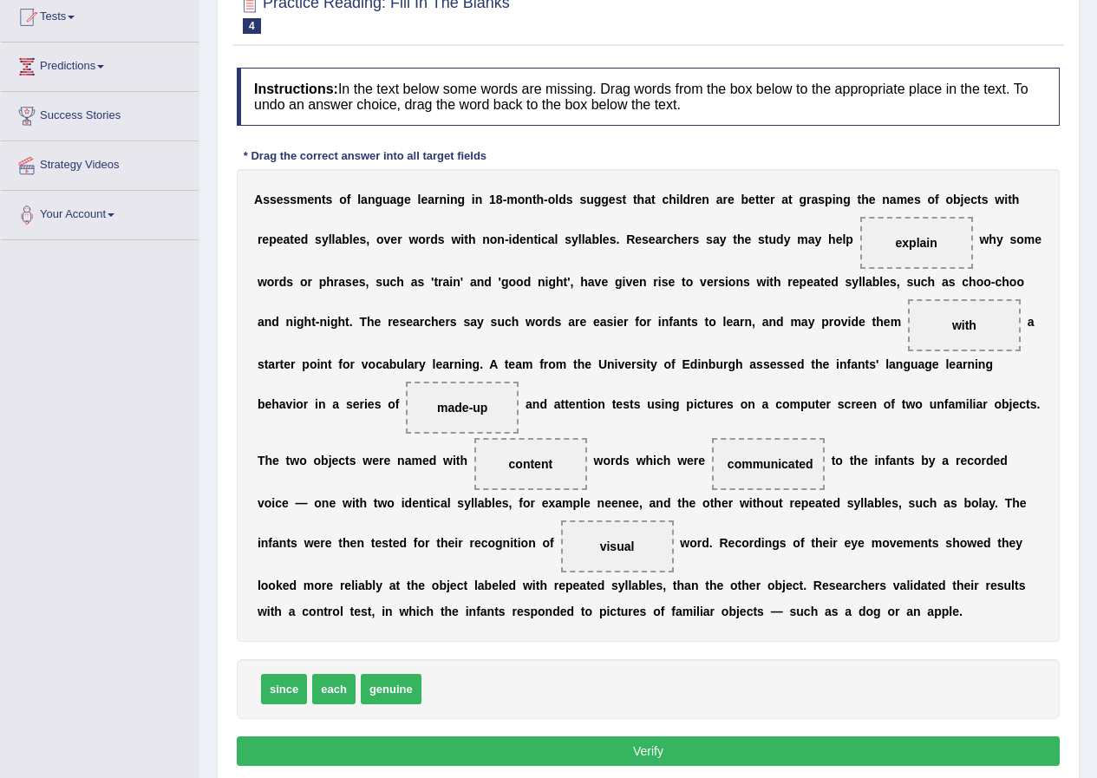
click at [657, 743] on button "Verify" at bounding box center [648, 751] width 823 height 29
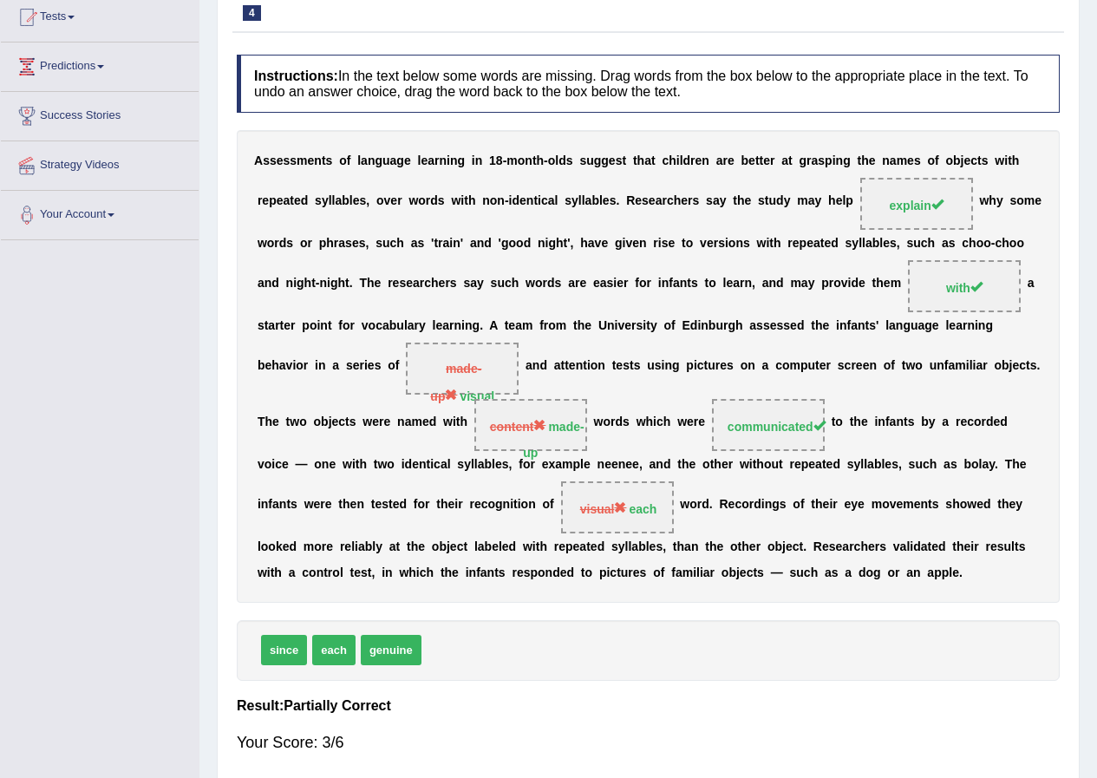
scroll to position [105, 0]
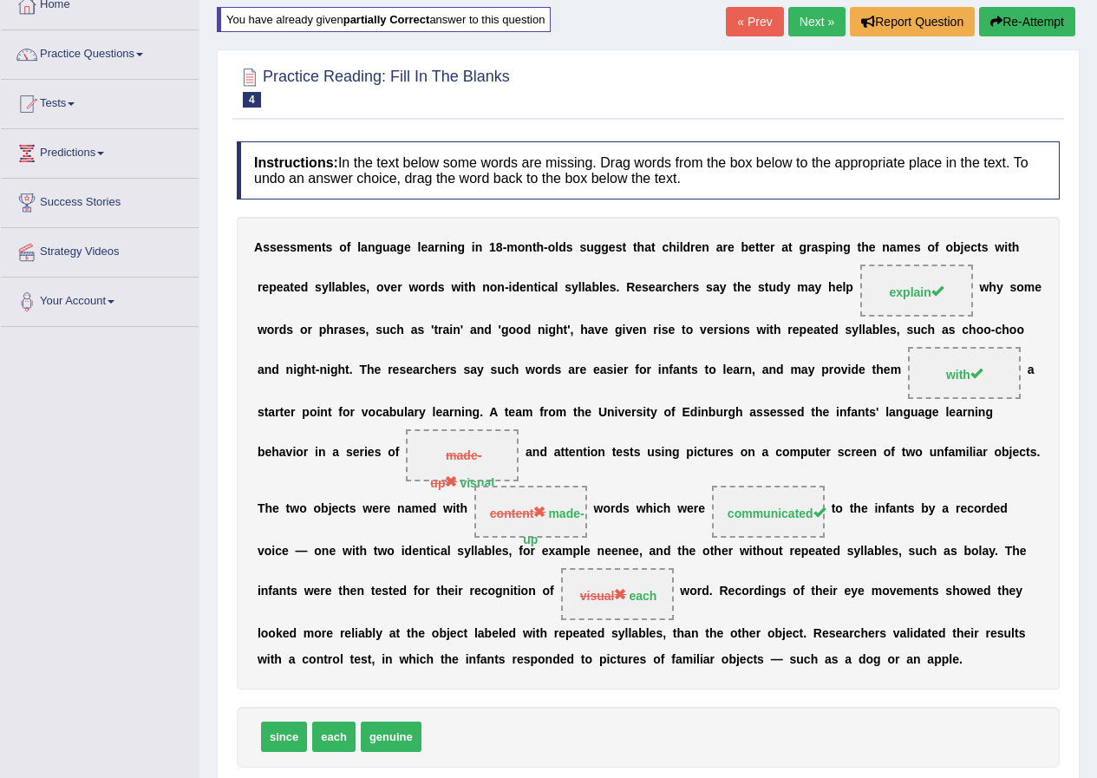
click at [1017, 23] on button "Re-Attempt" at bounding box center [1027, 21] width 96 height 29
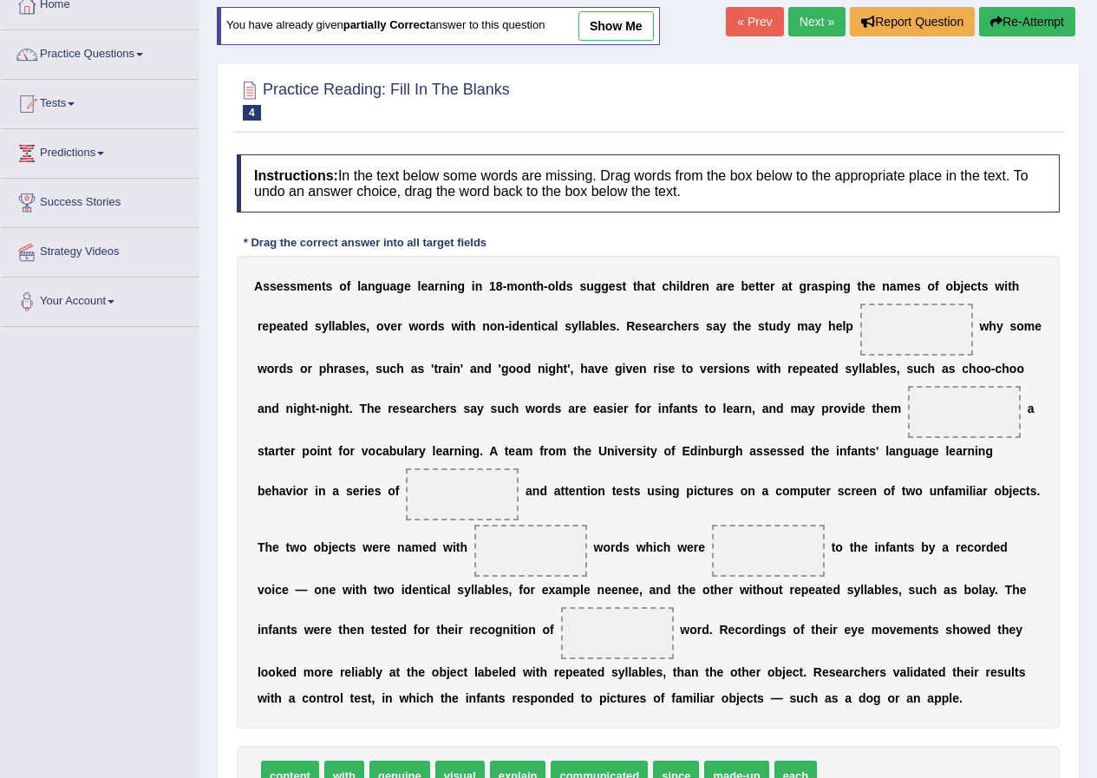
scroll to position [192, 0]
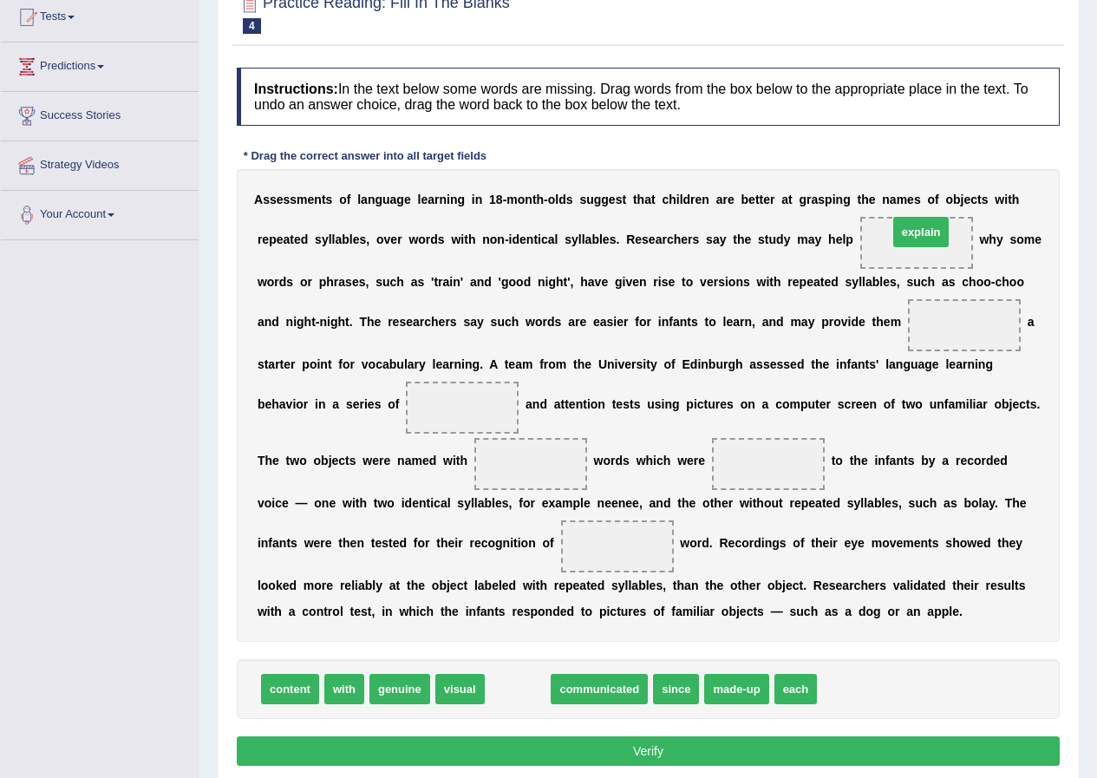
drag, startPoint x: 511, startPoint y: 689, endPoint x: 914, endPoint y: 232, distance: 609.7
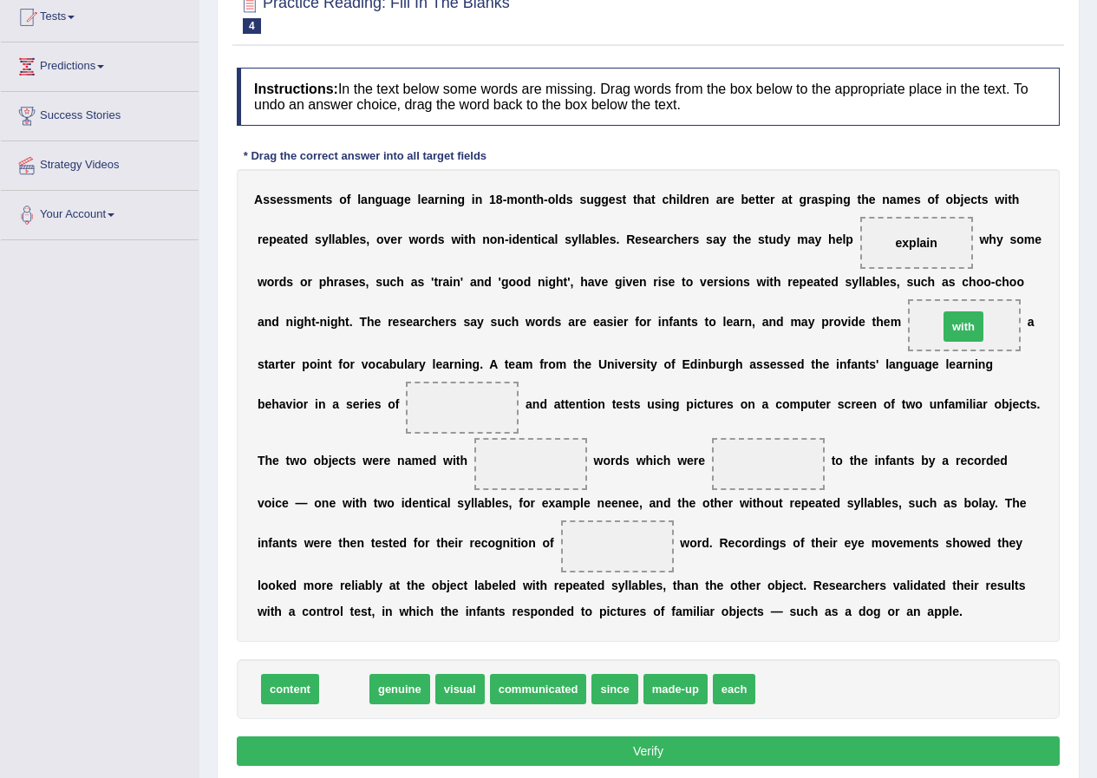
drag, startPoint x: 344, startPoint y: 691, endPoint x: 962, endPoint y: 317, distance: 723.2
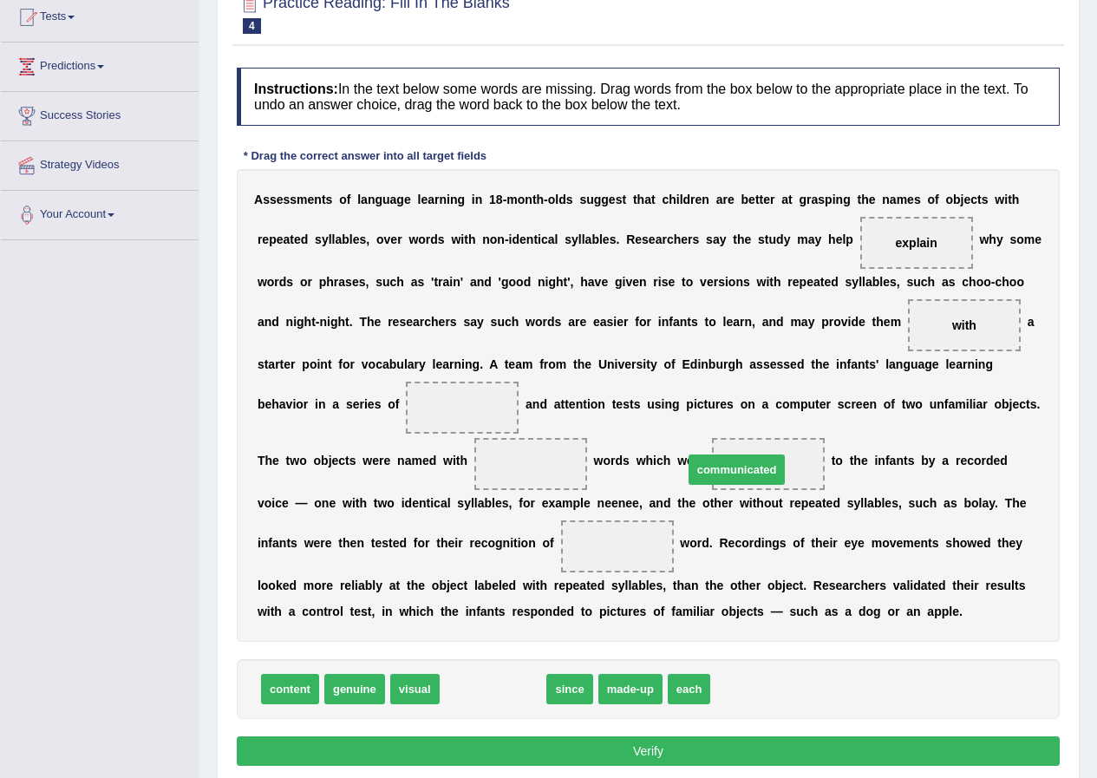
drag, startPoint x: 521, startPoint y: 681, endPoint x: 764, endPoint y: 460, distance: 329.2
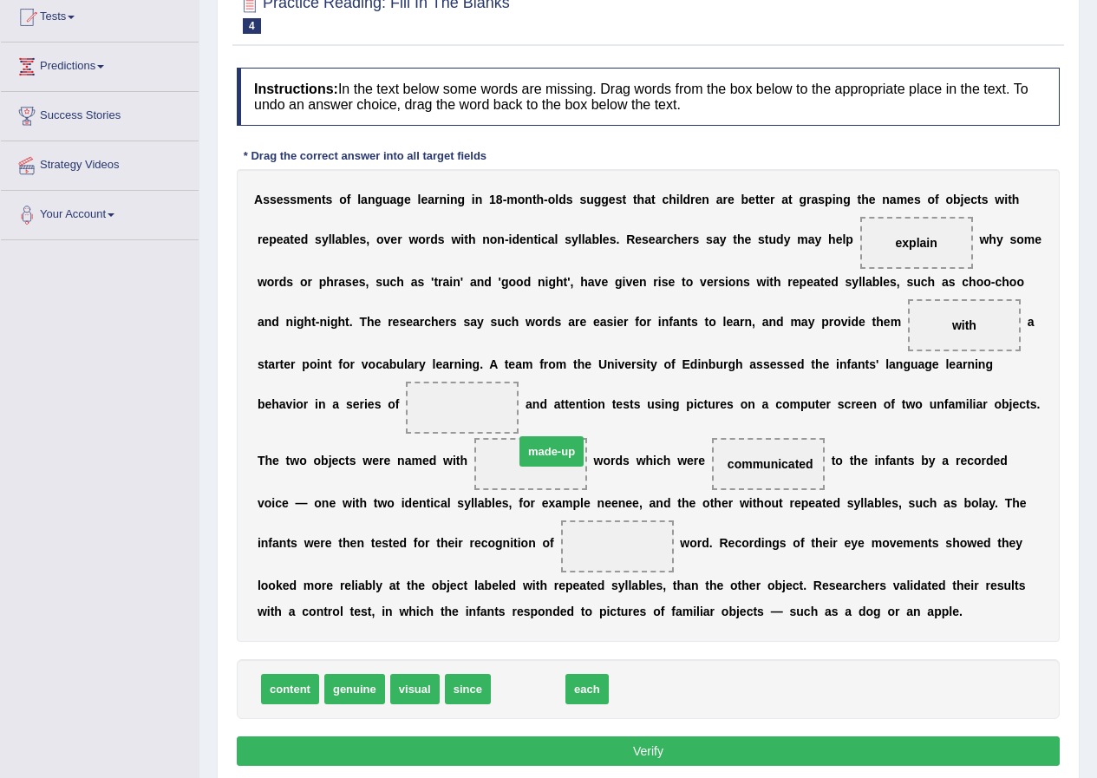
drag, startPoint x: 525, startPoint y: 685, endPoint x: 548, endPoint y: 452, distance: 233.7
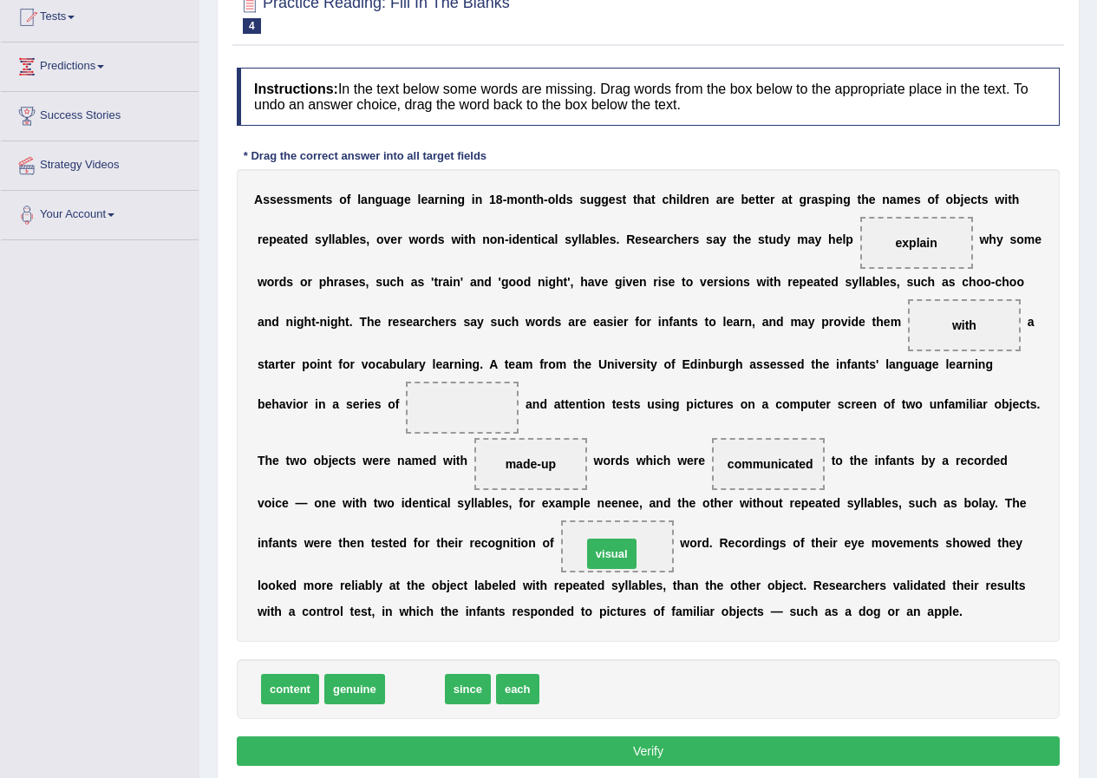
drag, startPoint x: 417, startPoint y: 688, endPoint x: 612, endPoint y: 553, distance: 237.5
click at [612, 553] on span "visual" at bounding box center [611, 554] width 49 height 30
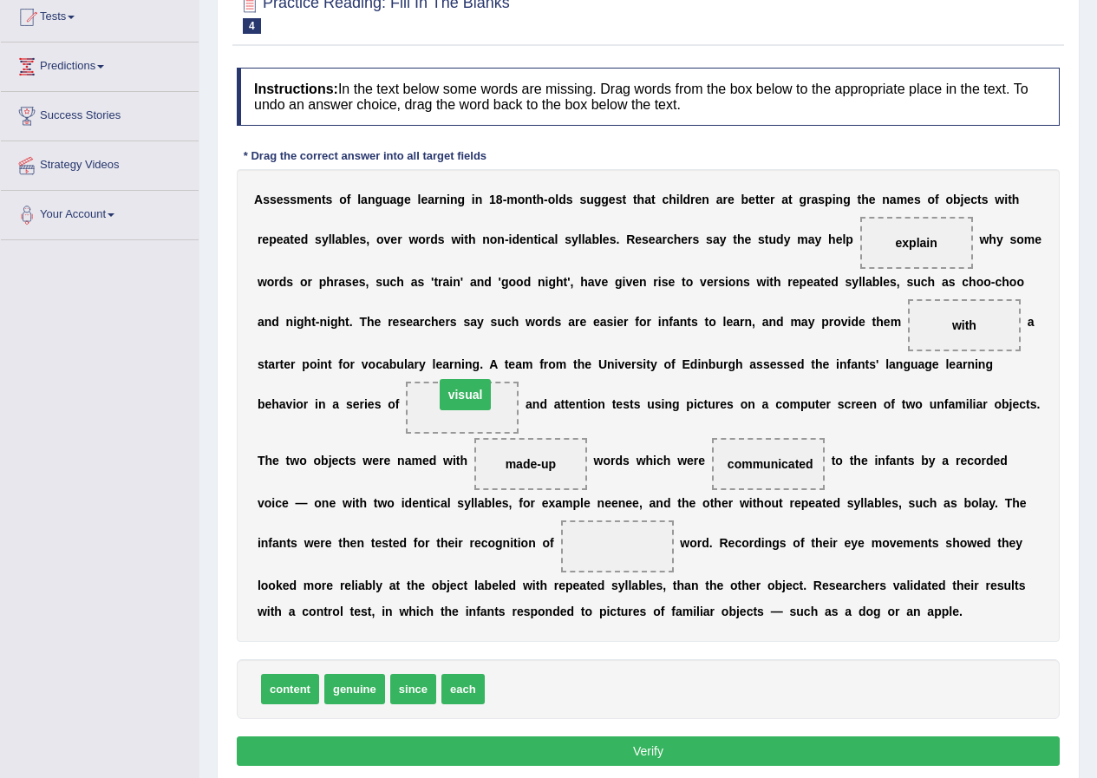
drag, startPoint x: 619, startPoint y: 534, endPoint x: 468, endPoint y: 391, distance: 208.1
click at [468, 391] on span at bounding box center [462, 408] width 113 height 52
drag, startPoint x: 471, startPoint y: 691, endPoint x: 618, endPoint y: 554, distance: 200.1
click at [618, 554] on span "each" at bounding box center [609, 554] width 43 height 30
click at [685, 755] on button "Verify" at bounding box center [648, 751] width 823 height 29
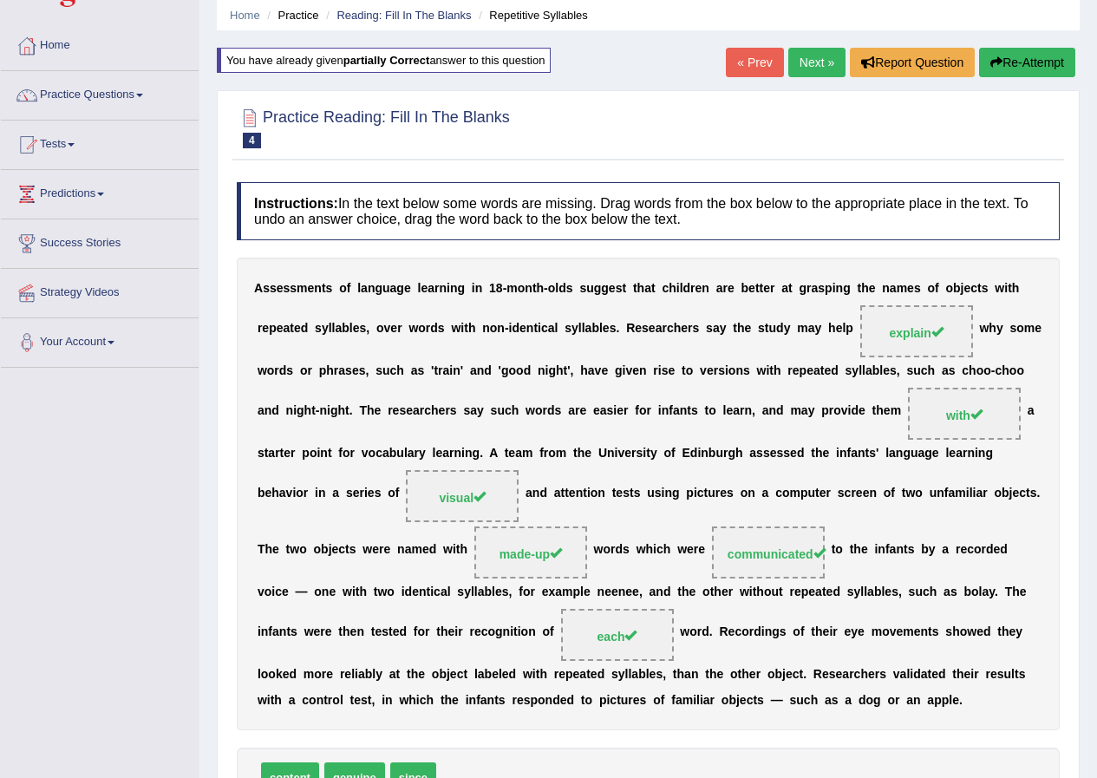
scroll to position [105, 0]
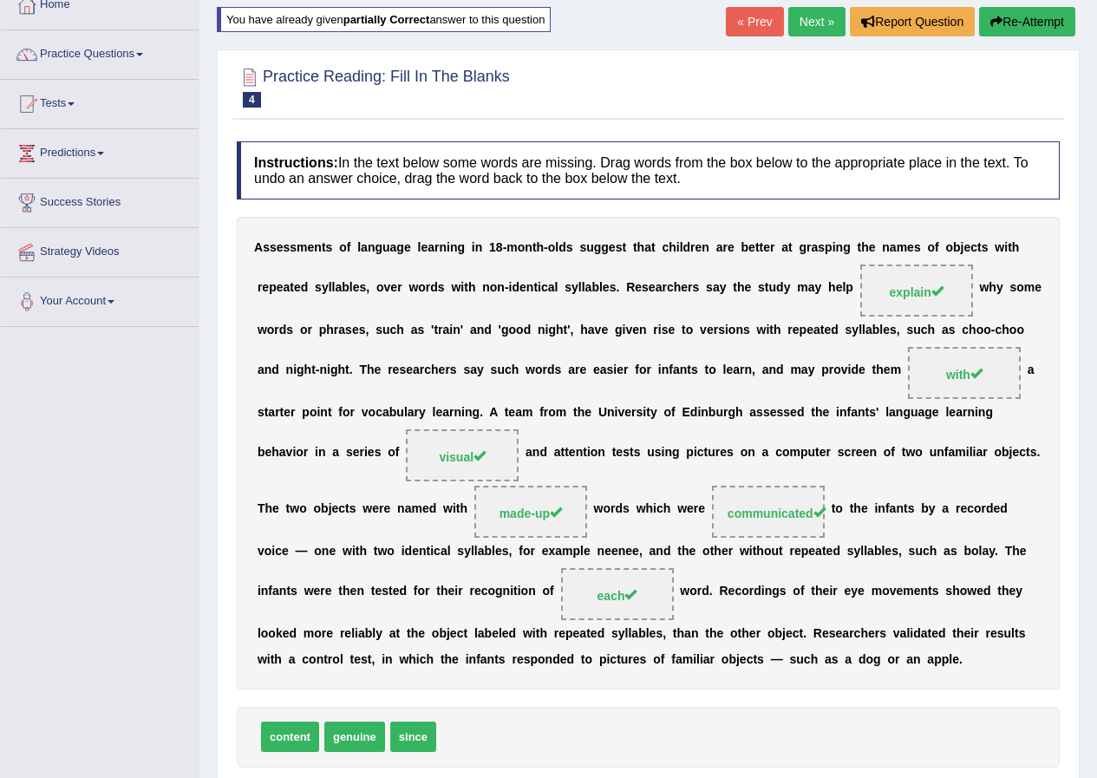
click at [804, 10] on link "Next »" at bounding box center [817, 21] width 57 height 29
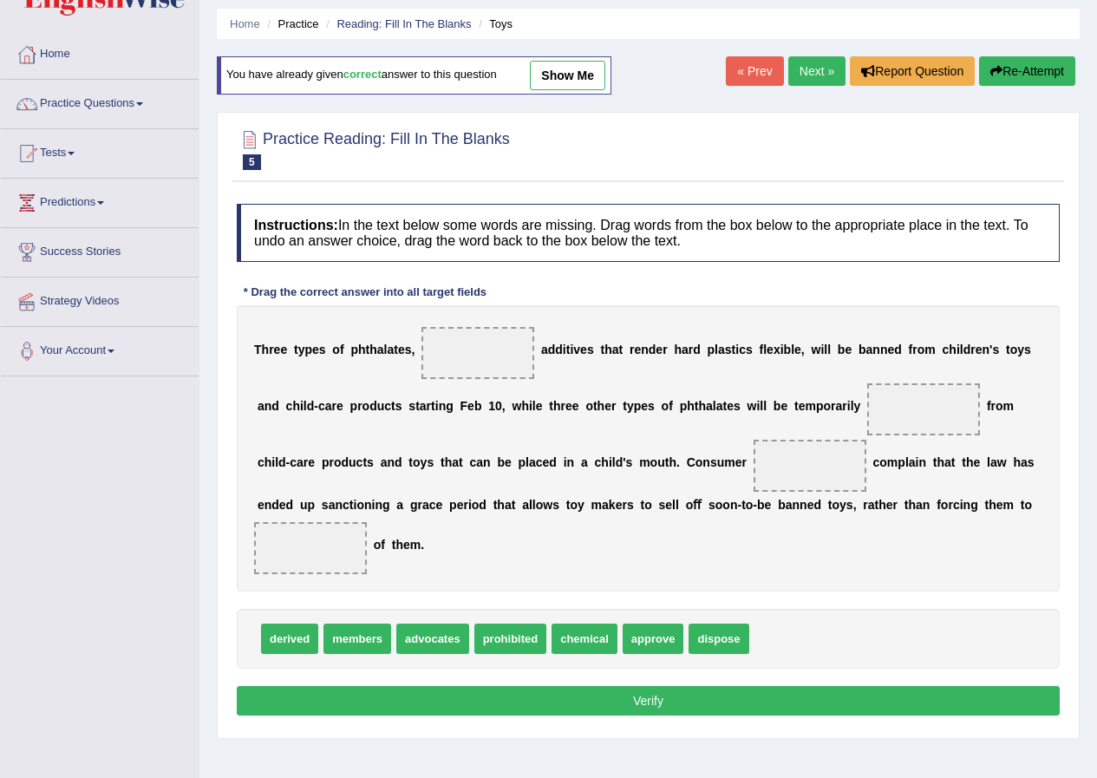
scroll to position [87, 0]
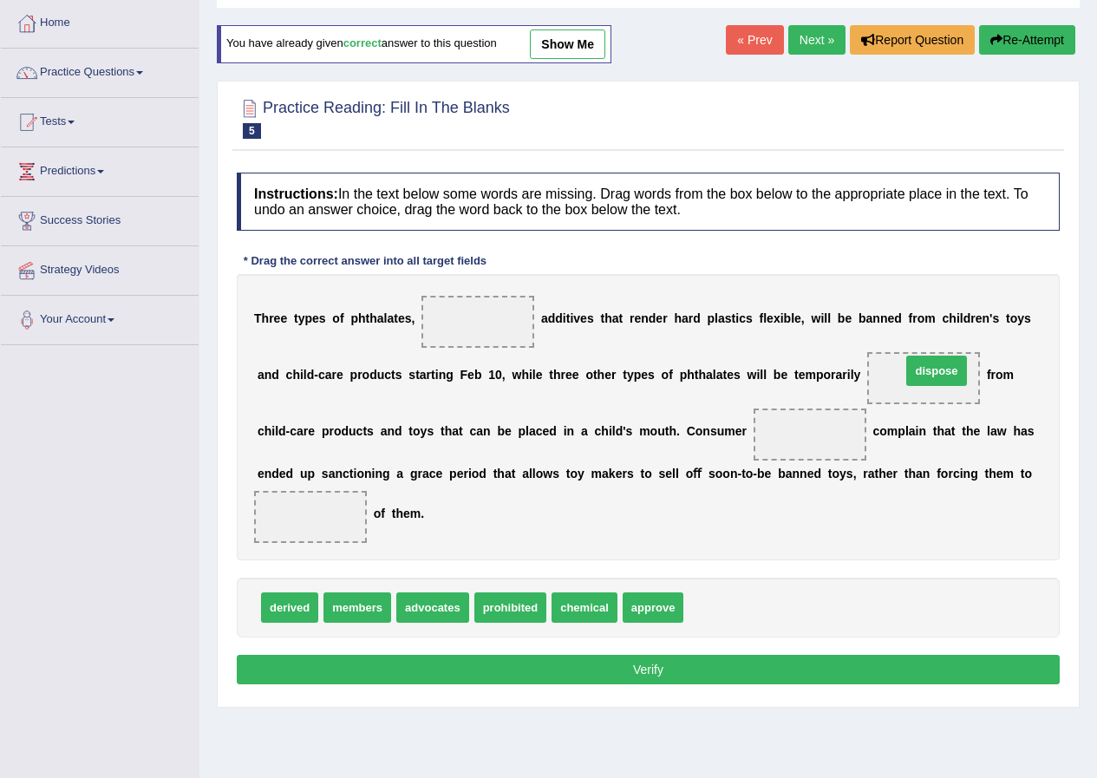
drag, startPoint x: 741, startPoint y: 598, endPoint x: 948, endPoint y: 375, distance: 304.5
drag, startPoint x: 433, startPoint y: 604, endPoint x: 820, endPoint y: 437, distance: 421.3
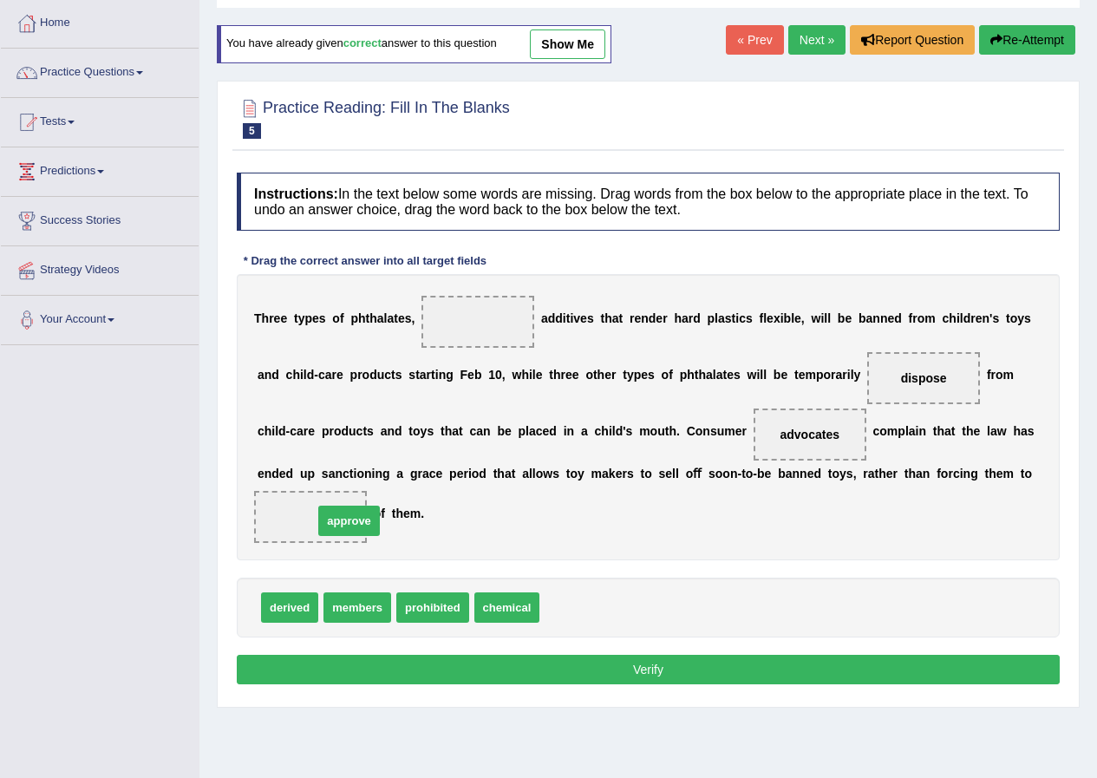
drag, startPoint x: 571, startPoint y: 614, endPoint x: 344, endPoint y: 527, distance: 242.5
click at [344, 527] on span at bounding box center [310, 517] width 113 height 52
drag, startPoint x: 313, startPoint y: 603, endPoint x: 511, endPoint y: 325, distance: 340.9
click at [641, 672] on button "Verify" at bounding box center [648, 669] width 823 height 29
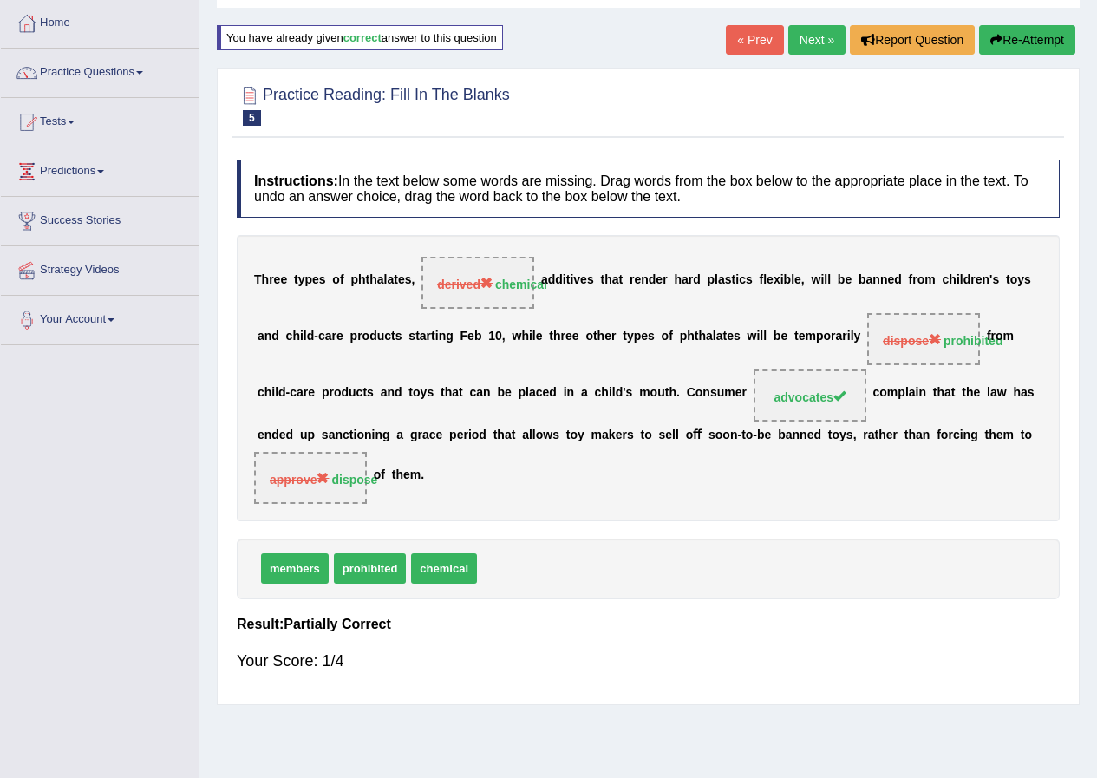
drag, startPoint x: 1003, startPoint y: 43, endPoint x: 1009, endPoint y: 32, distance: 12.1
click at [1009, 32] on button "Re-Attempt" at bounding box center [1027, 39] width 96 height 29
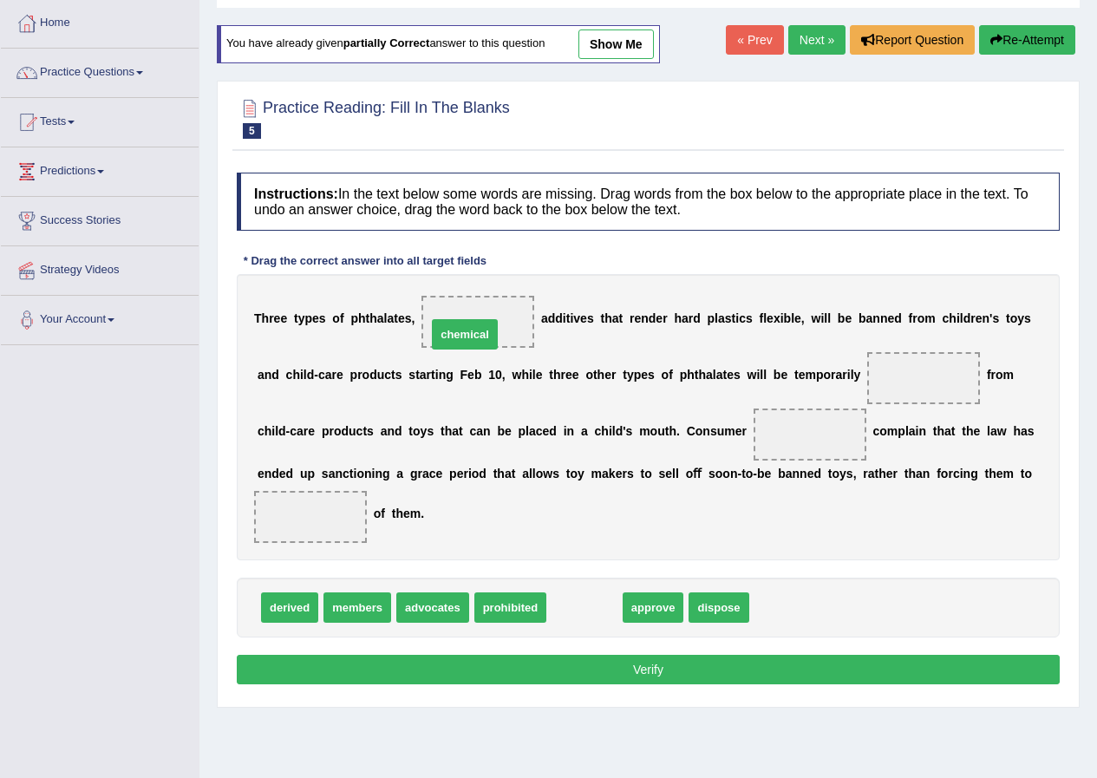
drag, startPoint x: 585, startPoint y: 609, endPoint x: 467, endPoint y: 333, distance: 300.1
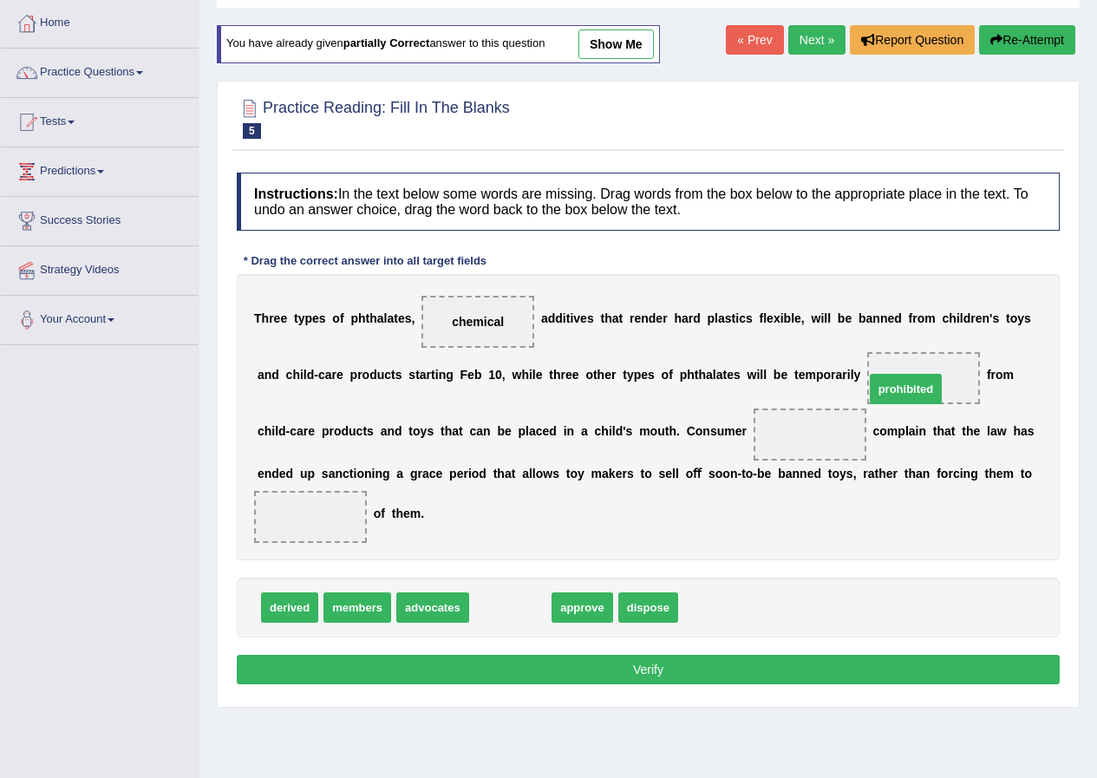
drag, startPoint x: 515, startPoint y: 606, endPoint x: 905, endPoint y: 384, distance: 448.4
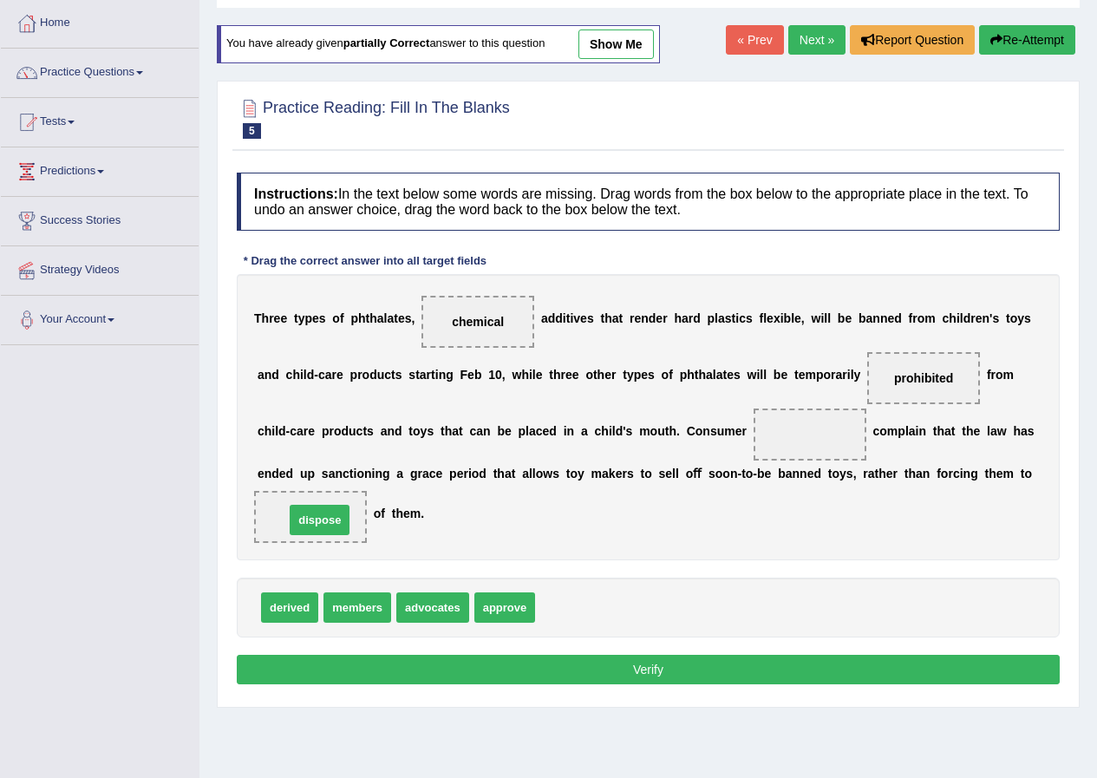
drag, startPoint x: 582, startPoint y: 607, endPoint x: 331, endPoint y: 520, distance: 265.6
drag, startPoint x: 442, startPoint y: 606, endPoint x: 822, endPoint y: 434, distance: 418.2
click at [671, 672] on button "Verify" at bounding box center [648, 669] width 823 height 29
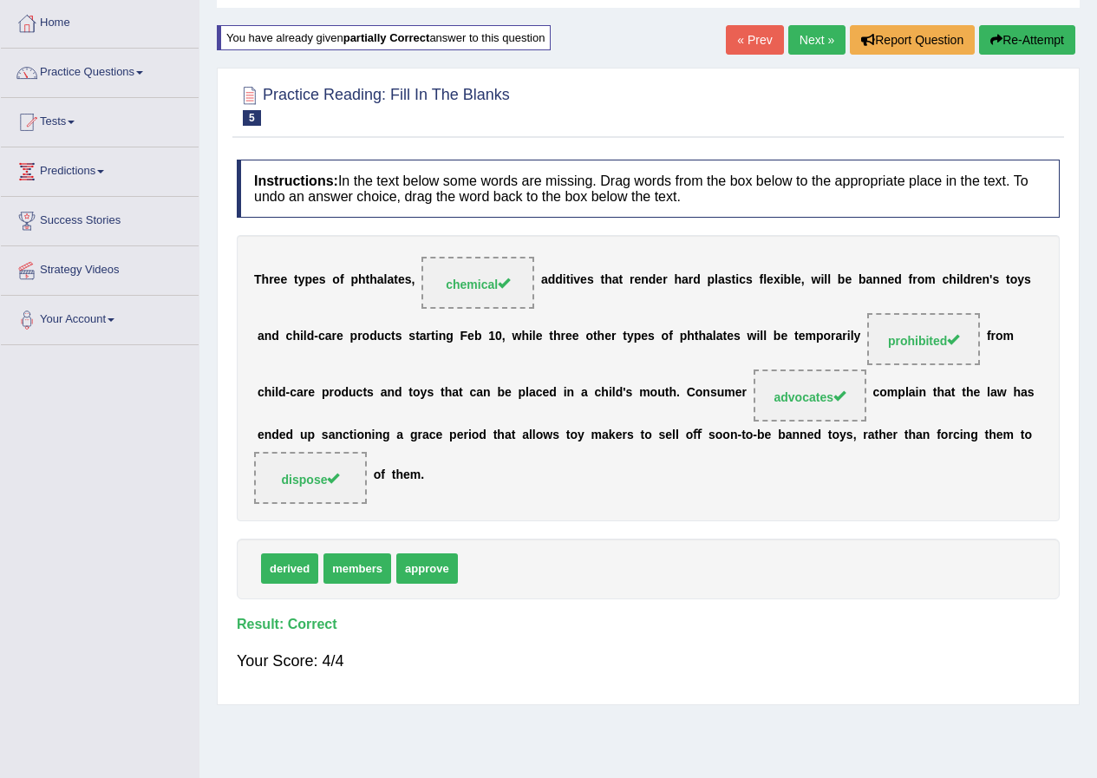
click at [811, 46] on link "Next »" at bounding box center [817, 39] width 57 height 29
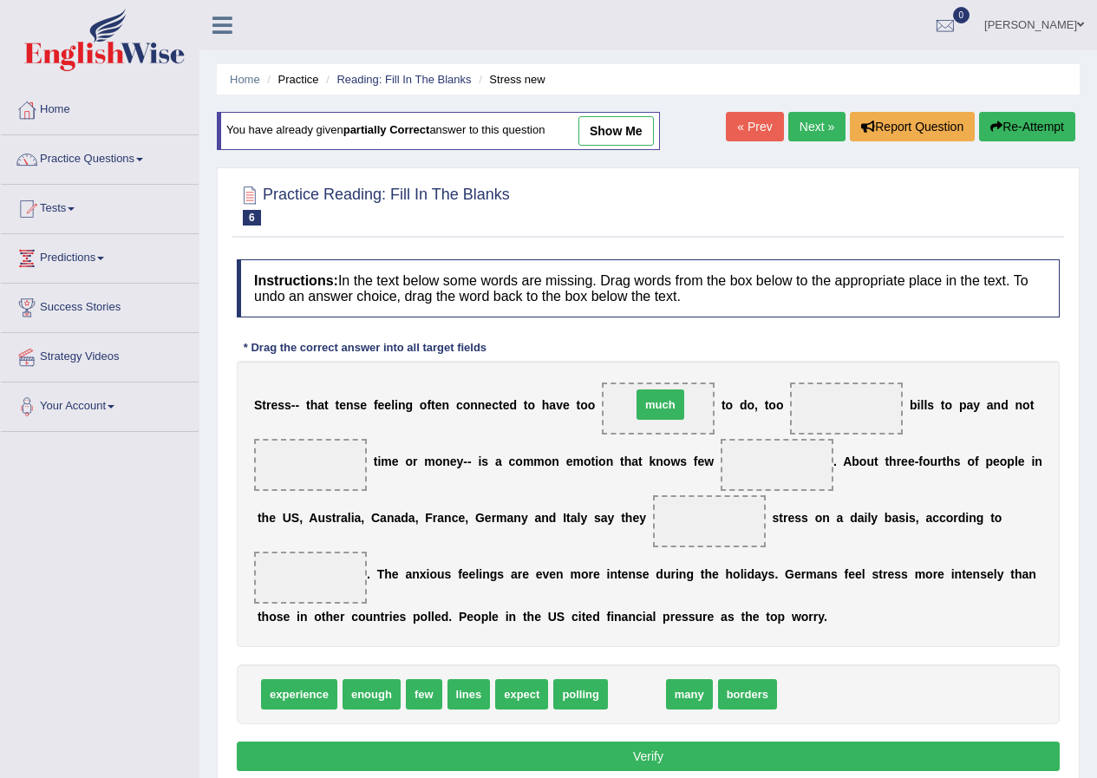
drag, startPoint x: 644, startPoint y: 686, endPoint x: 668, endPoint y: 396, distance: 290.8
drag, startPoint x: 674, startPoint y: 664, endPoint x: 893, endPoint y: 378, distance: 359.5
click at [886, 400] on span at bounding box center [846, 409] width 113 height 52
click div "S t r e s s - - t h a t t e n s e f e e l i n g o f t e n c o n n e c t e d t o…"
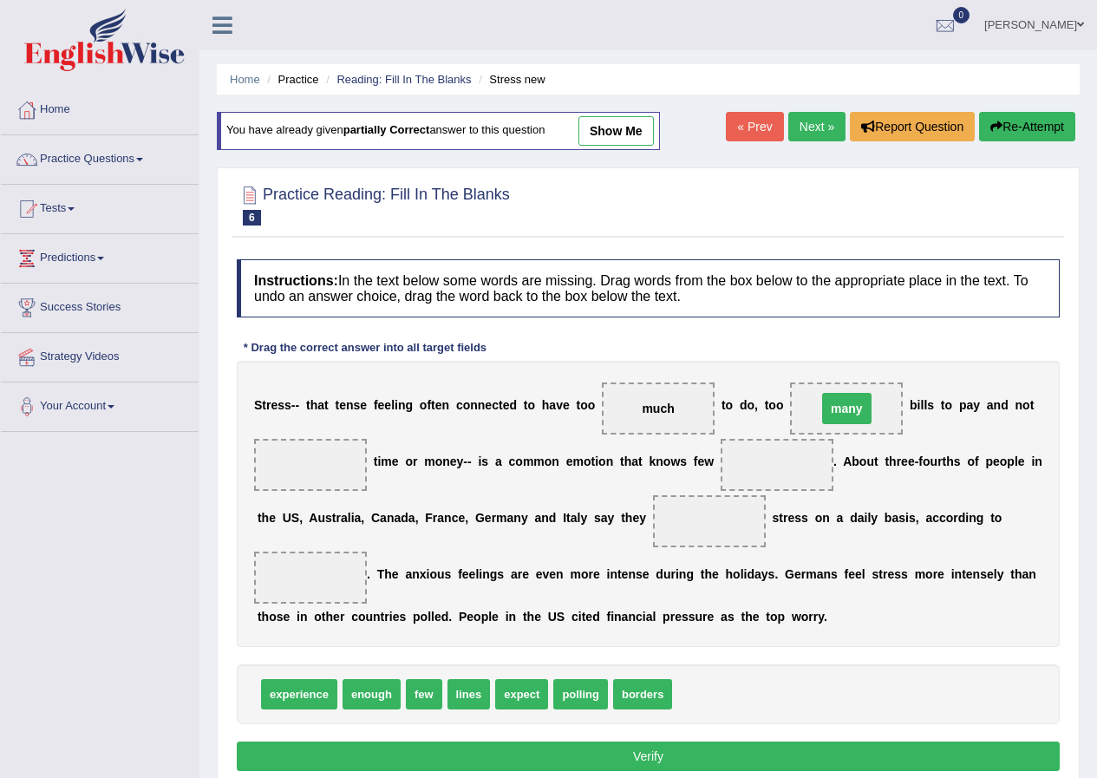
drag, startPoint x: 893, startPoint y: 375, endPoint x: 863, endPoint y: 417, distance: 51.7
click div "S t r e s s - - t h a t t e n s e f e e l i n g o f t e n c o n n e c t e d t o…"
click span "many"
drag, startPoint x: 377, startPoint y: 675, endPoint x: 290, endPoint y: 762, distance: 122.7
click div "Instructions: In the text below some words are missing. Drag words from the box…"
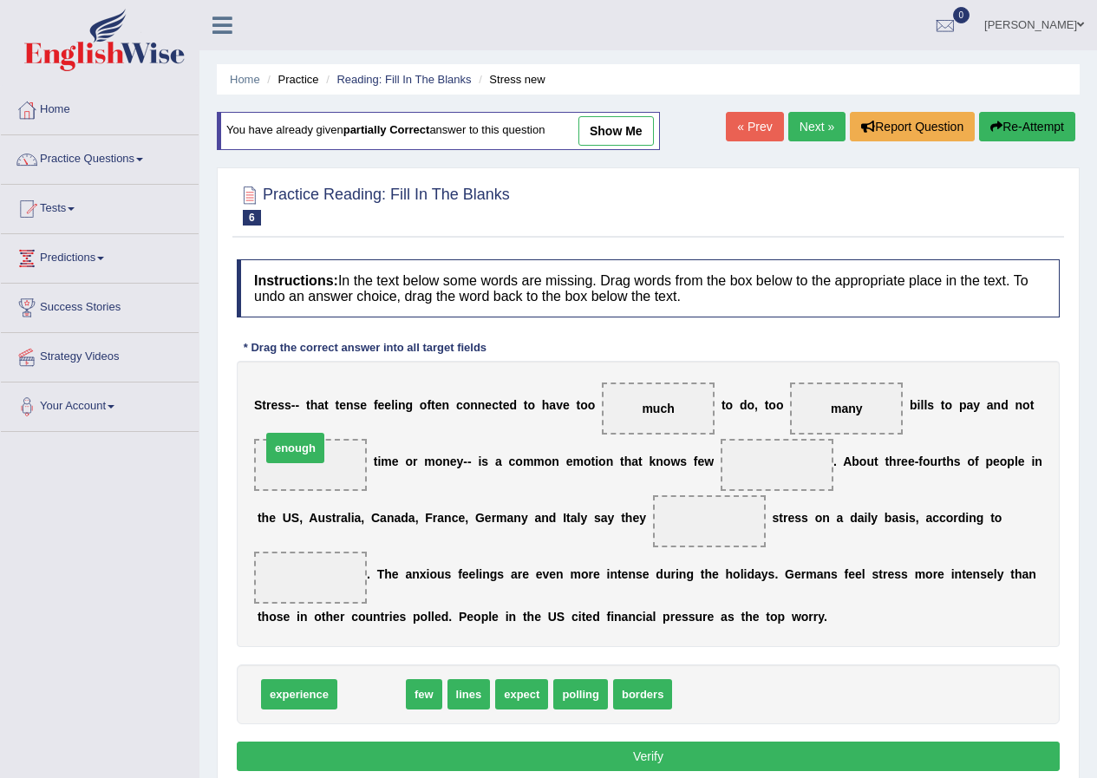
drag, startPoint x: 370, startPoint y: 677, endPoint x: 291, endPoint y: 439, distance: 250.5
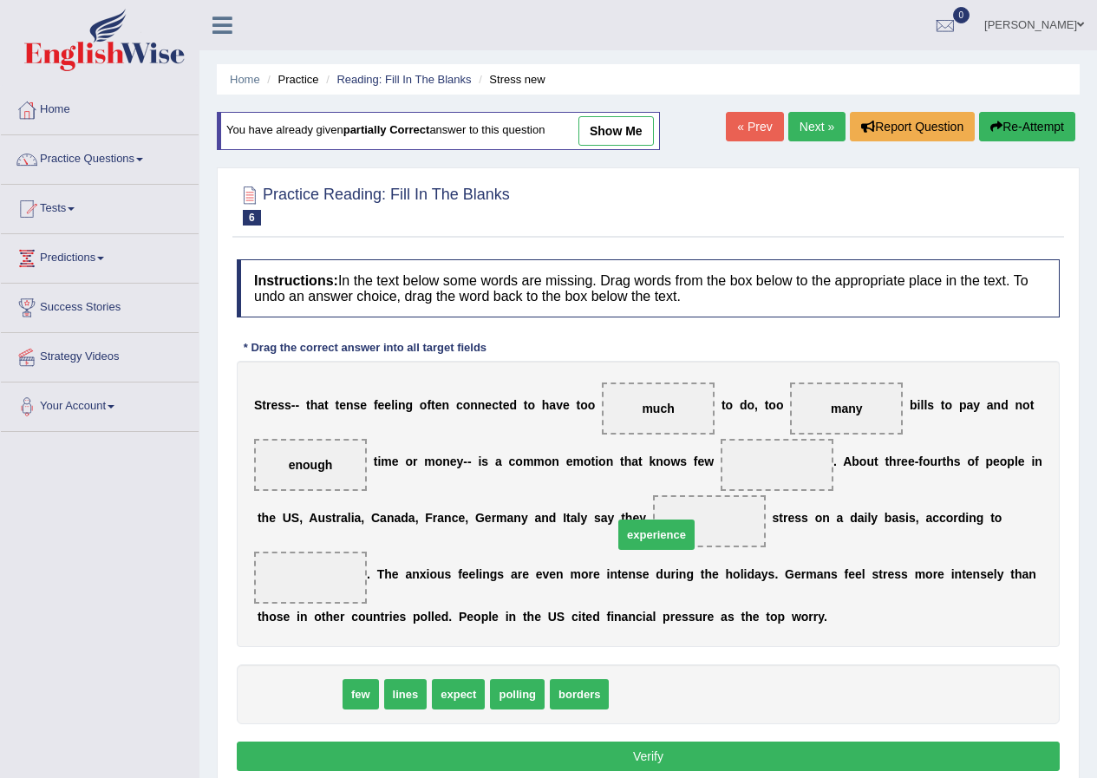
drag, startPoint x: 290, startPoint y: 704, endPoint x: 802, endPoint y: 478, distance: 559.4
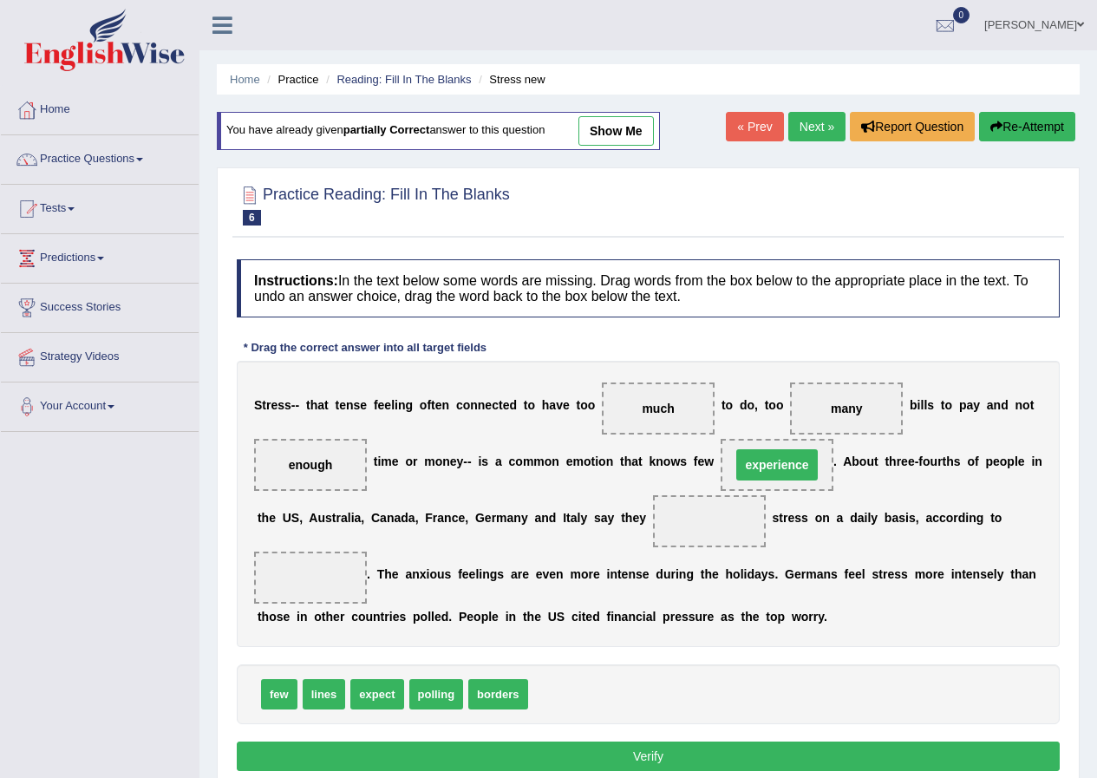
click span "experience"
drag, startPoint x: 447, startPoint y: 657, endPoint x: 678, endPoint y: 572, distance: 245.9
click span "expect"
drag, startPoint x: 678, startPoint y: 572, endPoint x: 739, endPoint y: 526, distance: 76.9
click div "Instructions: In the text below some words are missing. Drag words from the box…"
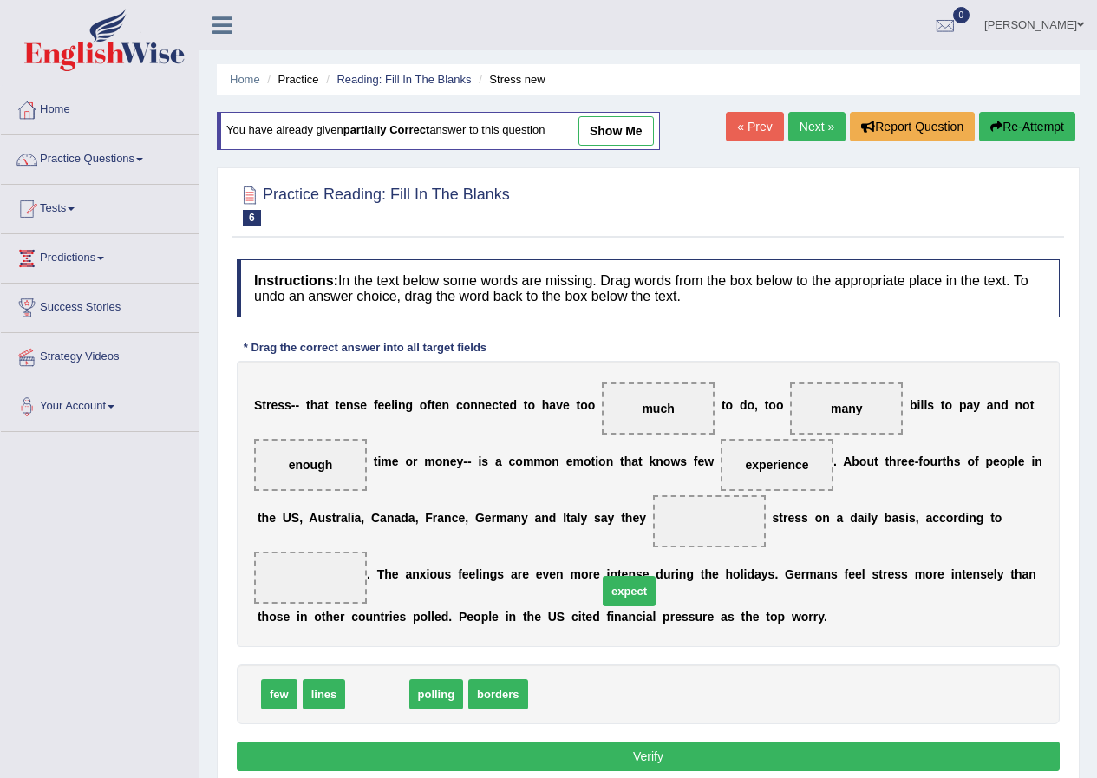
click span
drag, startPoint x: 370, startPoint y: 698, endPoint x: 688, endPoint y: 521, distance: 363.5
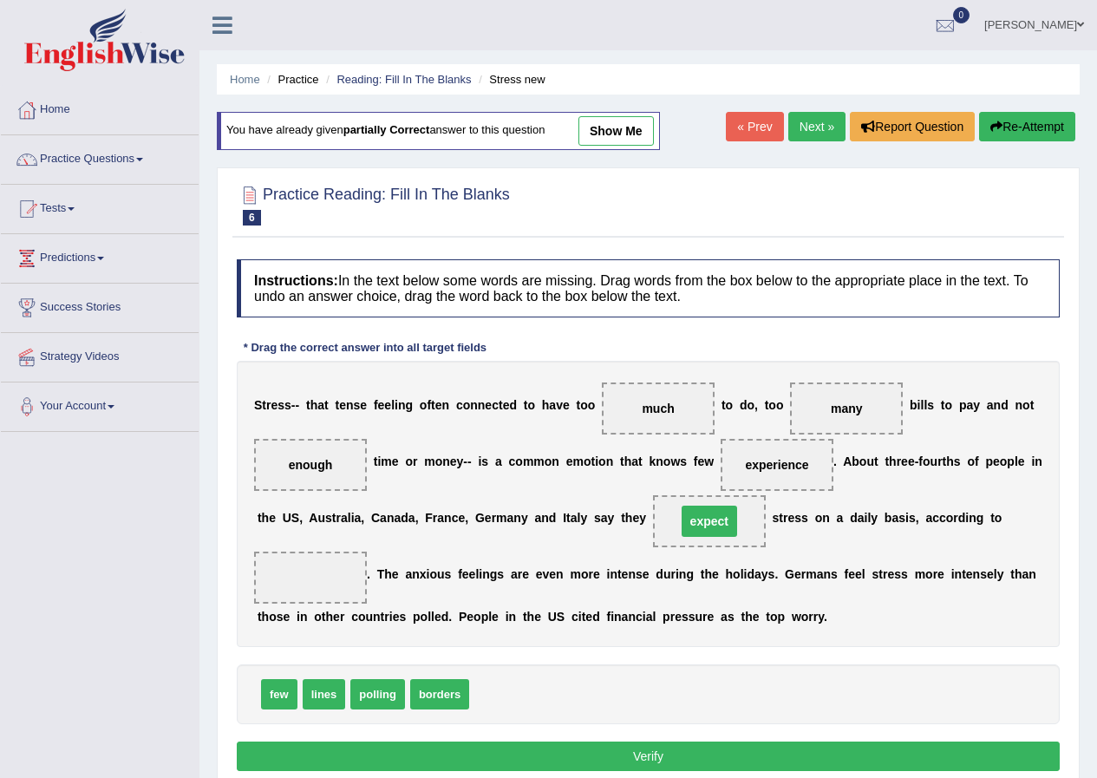
click span "expect"
drag, startPoint x: 383, startPoint y: 691, endPoint x: 326, endPoint y: 570, distance: 133.1
click span "polling"
click div "Instructions: In the text below some words are missing. Drag words from the box…"
click button "Verify"
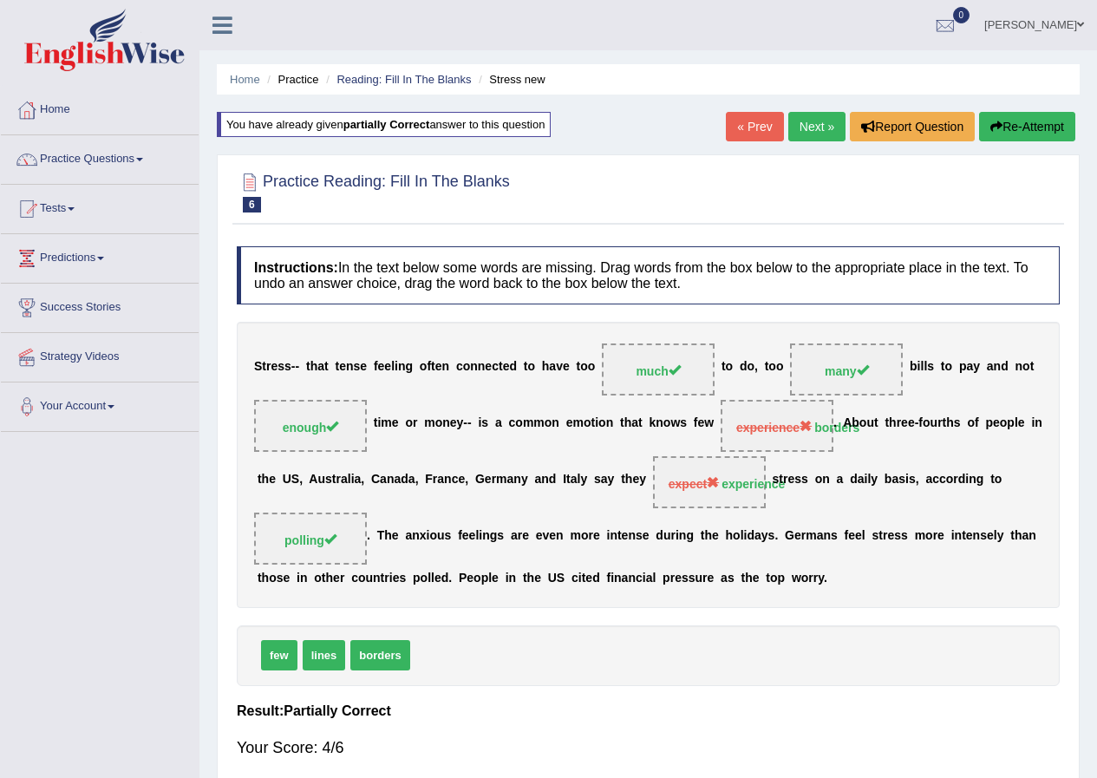
click link "Next »"
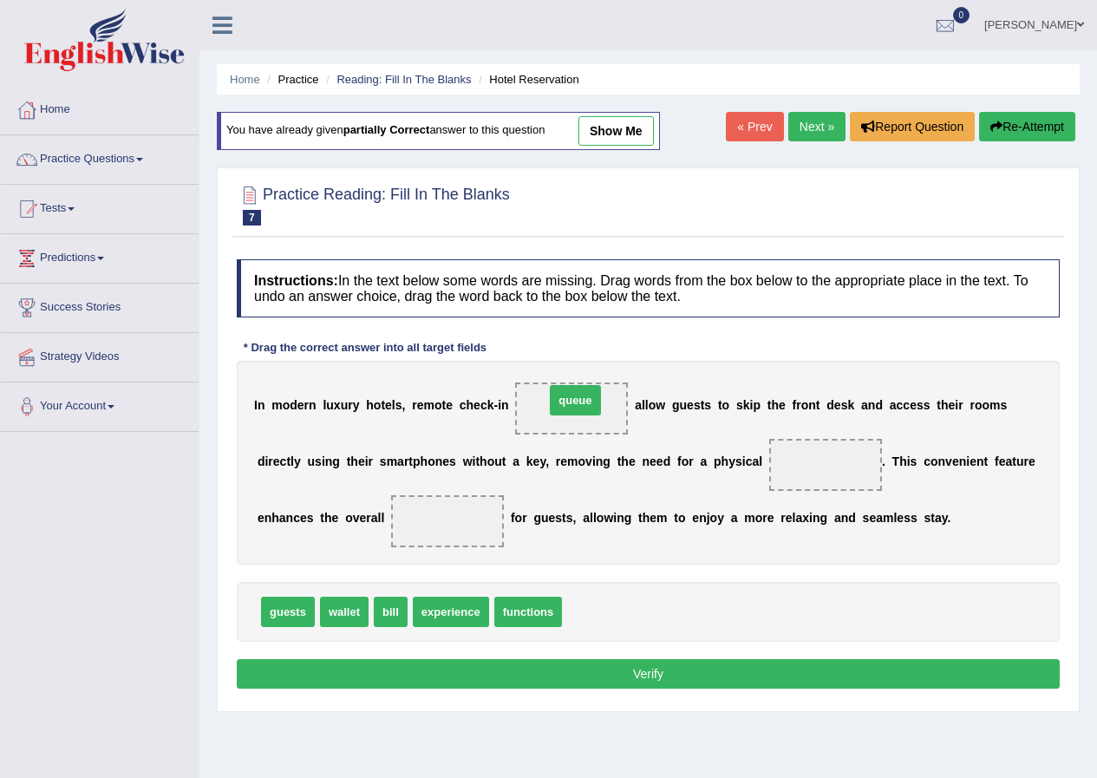
drag, startPoint x: 599, startPoint y: 567, endPoint x: 579, endPoint y: 399, distance: 169.5
click at [579, 399] on span "queue" at bounding box center [575, 400] width 50 height 30
drag, startPoint x: 457, startPoint y: 606, endPoint x: 848, endPoint y: 465, distance: 415.2
drag, startPoint x: 794, startPoint y: 461, endPoint x: 354, endPoint y: 548, distance: 448.5
drag, startPoint x: 354, startPoint y: 548, endPoint x: 429, endPoint y: 523, distance: 79.6
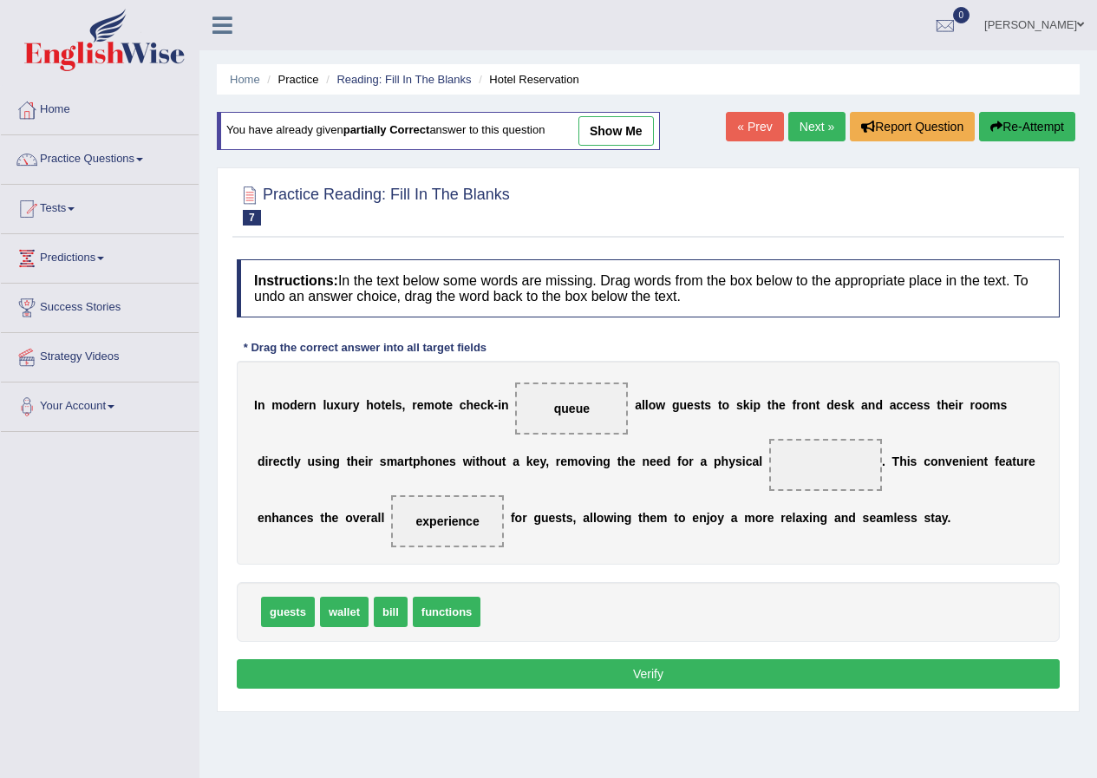
click at [429, 523] on div "I n m o d e r n l u x u r y h o t e l s , r e m o t e c h e c k - i n queue a l…" at bounding box center [648, 463] width 823 height 204
drag, startPoint x: 442, startPoint y: 608, endPoint x: 829, endPoint y: 470, distance: 410.8
click at [829, 472] on span "functions" at bounding box center [834, 487] width 69 height 30
click at [829, 470] on span "functions" at bounding box center [825, 465] width 55 height 14
drag, startPoint x: 660, startPoint y: 670, endPoint x: 658, endPoint y: 659, distance: 10.6
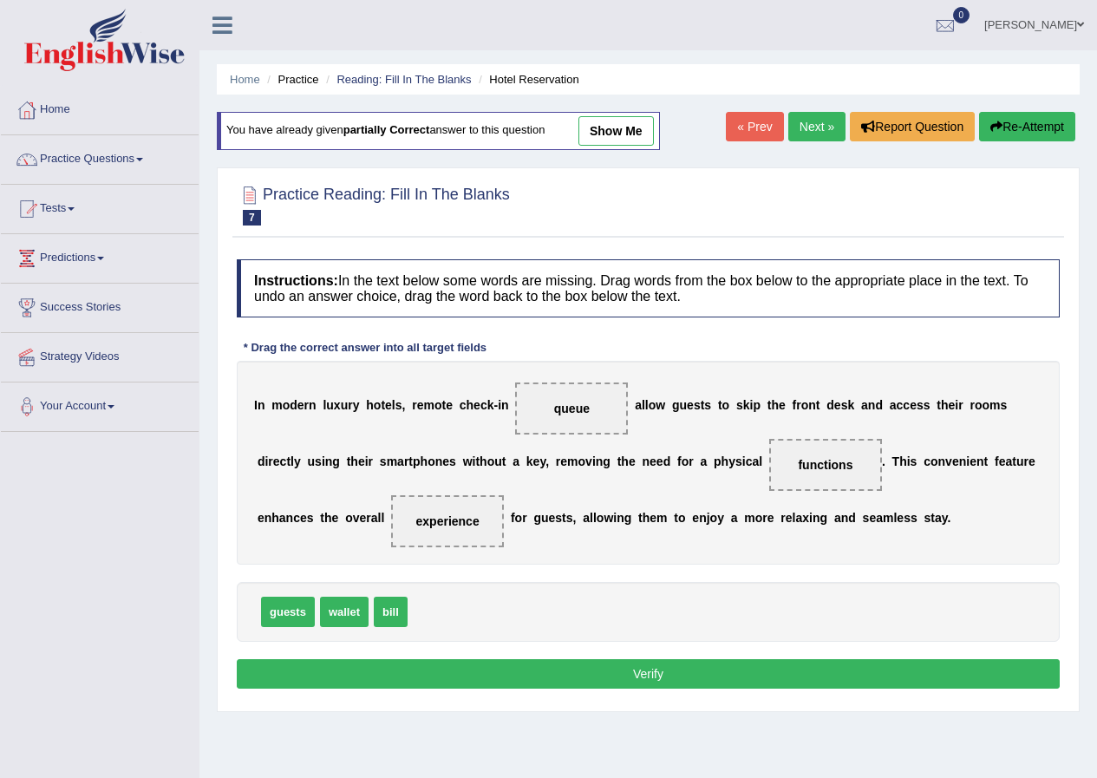
click at [658, 659] on button "Verify" at bounding box center [648, 673] width 823 height 29
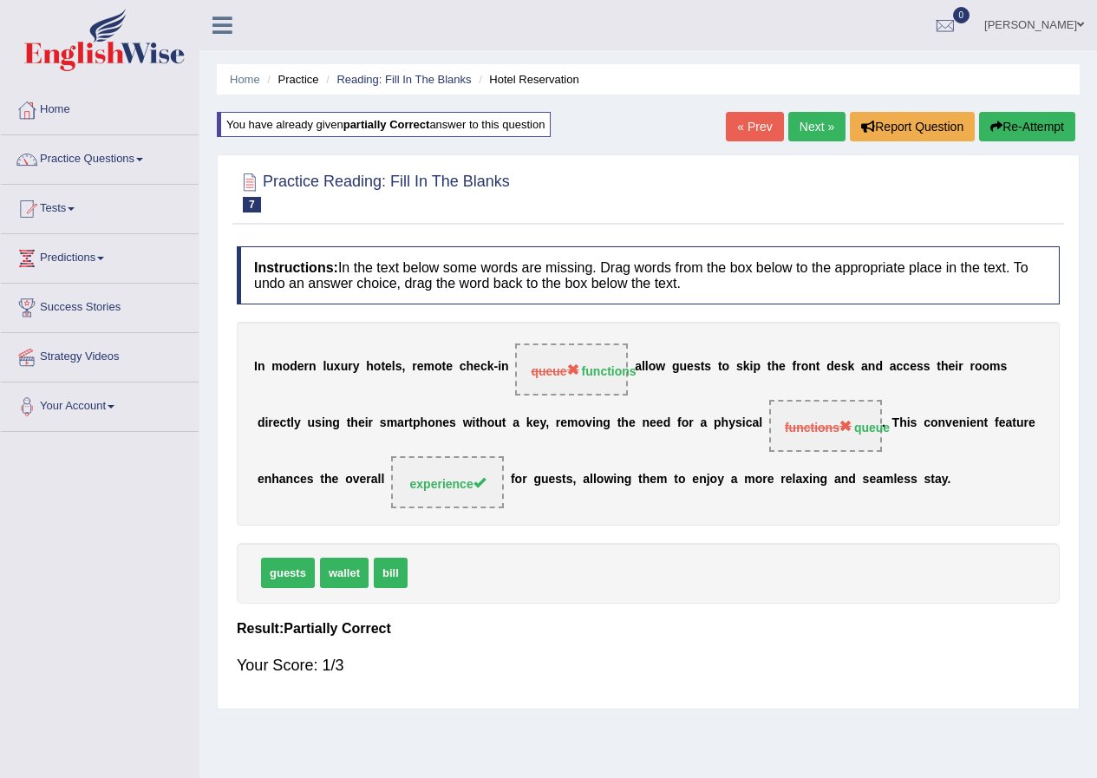
click at [1024, 131] on button "Re-Attempt" at bounding box center [1027, 126] width 96 height 29
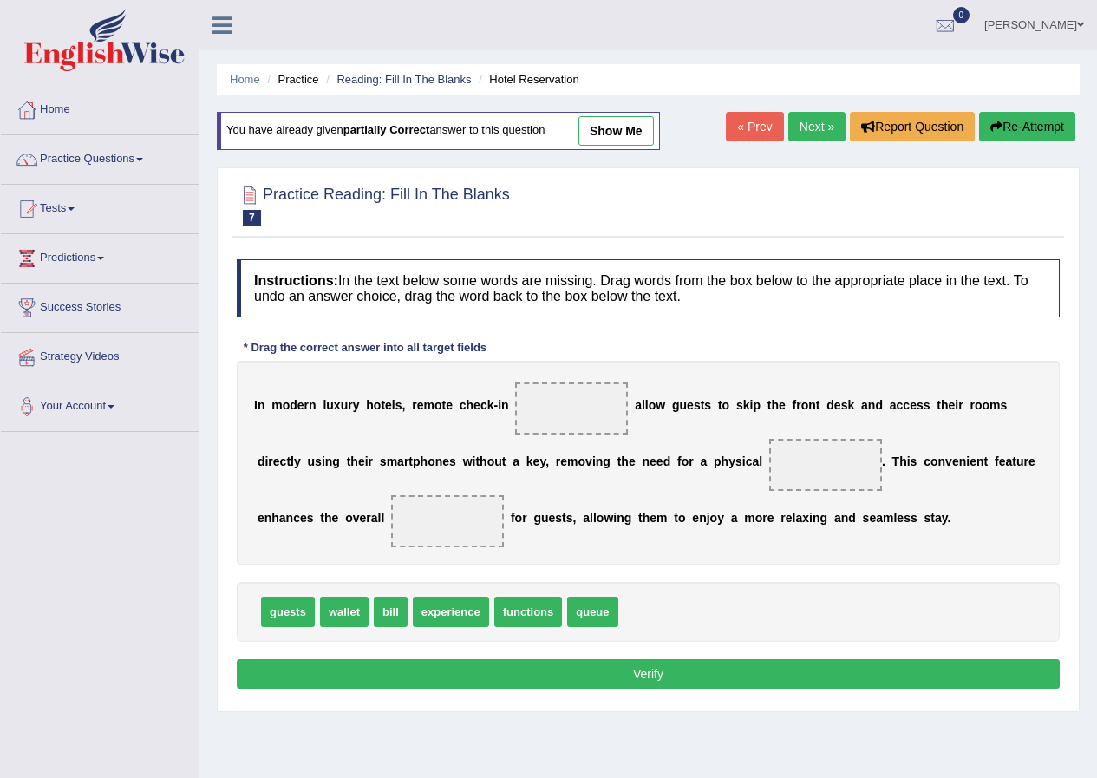
drag, startPoint x: 461, startPoint y: 593, endPoint x: 612, endPoint y: 437, distance: 216.6
click at [612, 437] on div "Instructions: In the text below some words are missing. Drag words from the box…" at bounding box center [649, 477] width 832 height 452
drag, startPoint x: 468, startPoint y: 598, endPoint x: 589, endPoint y: 397, distance: 233.9
click at [589, 396] on span "experience" at bounding box center [572, 408] width 81 height 31
drag, startPoint x: 573, startPoint y: 407, endPoint x: 451, endPoint y: 532, distance: 174.8
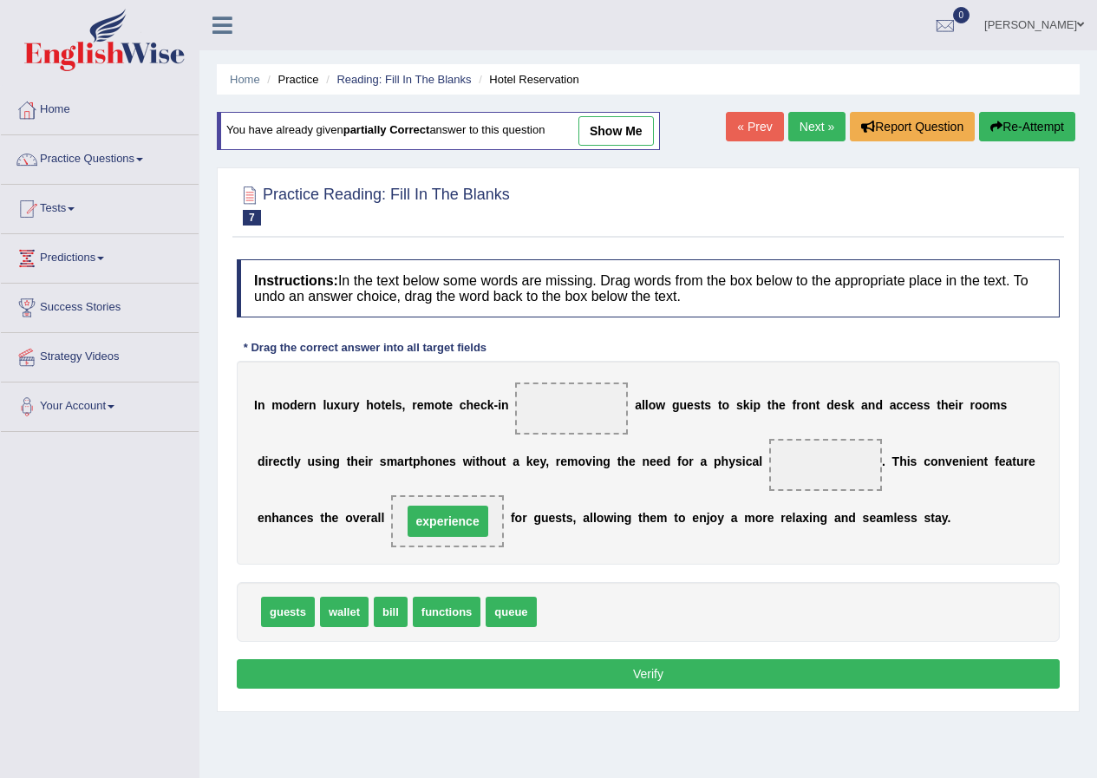
drag, startPoint x: 451, startPoint y: 532, endPoint x: 452, endPoint y: 523, distance: 8.7
click at [452, 523] on span "experience" at bounding box center [448, 521] width 81 height 31
drag, startPoint x: 466, startPoint y: 602, endPoint x: 490, endPoint y: 562, distance: 46.7
drag, startPoint x: 490, startPoint y: 562, endPoint x: 544, endPoint y: 459, distance: 116.4
click at [504, 540] on div "I n m o d e r n l u x u r y h o t e l s , r e m o t e c h e c k - i n a l l o w…" at bounding box center [648, 463] width 823 height 204
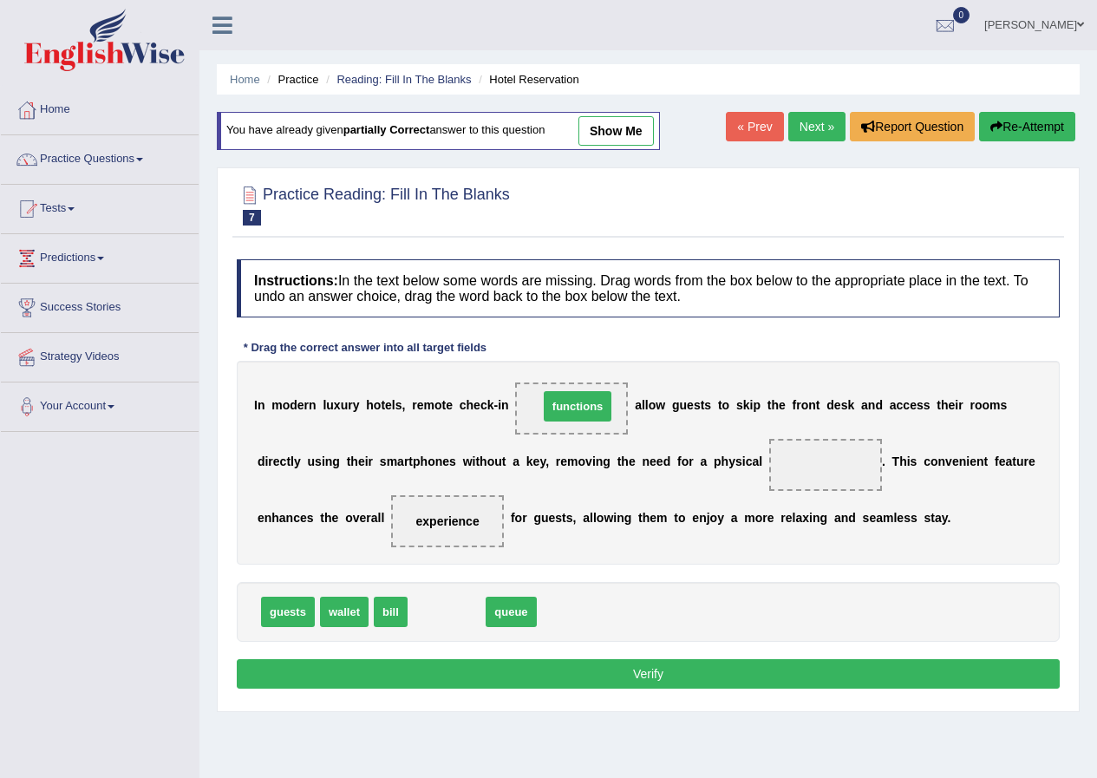
drag, startPoint x: 485, startPoint y: 570, endPoint x: 586, endPoint y: 403, distance: 195.8
drag, startPoint x: 446, startPoint y: 615, endPoint x: 870, endPoint y: 488, distance: 442.7
click at [651, 670] on button "Verify" at bounding box center [648, 673] width 823 height 29
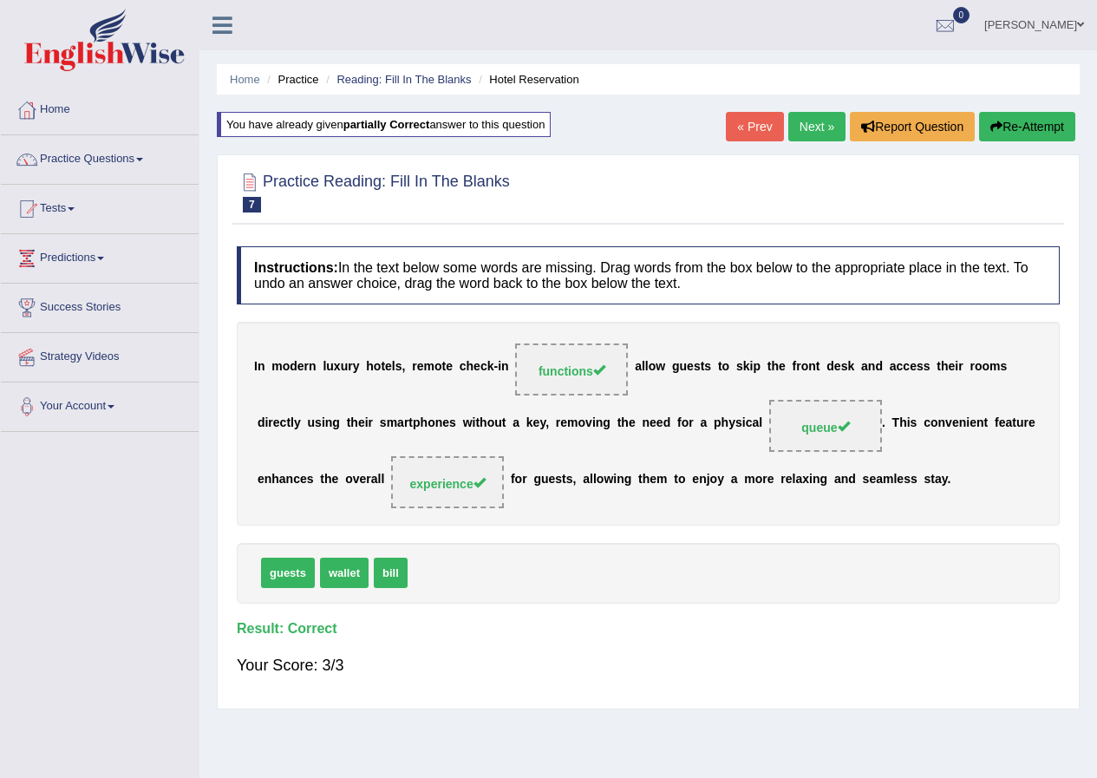
click at [812, 119] on link "Next »" at bounding box center [817, 126] width 57 height 29
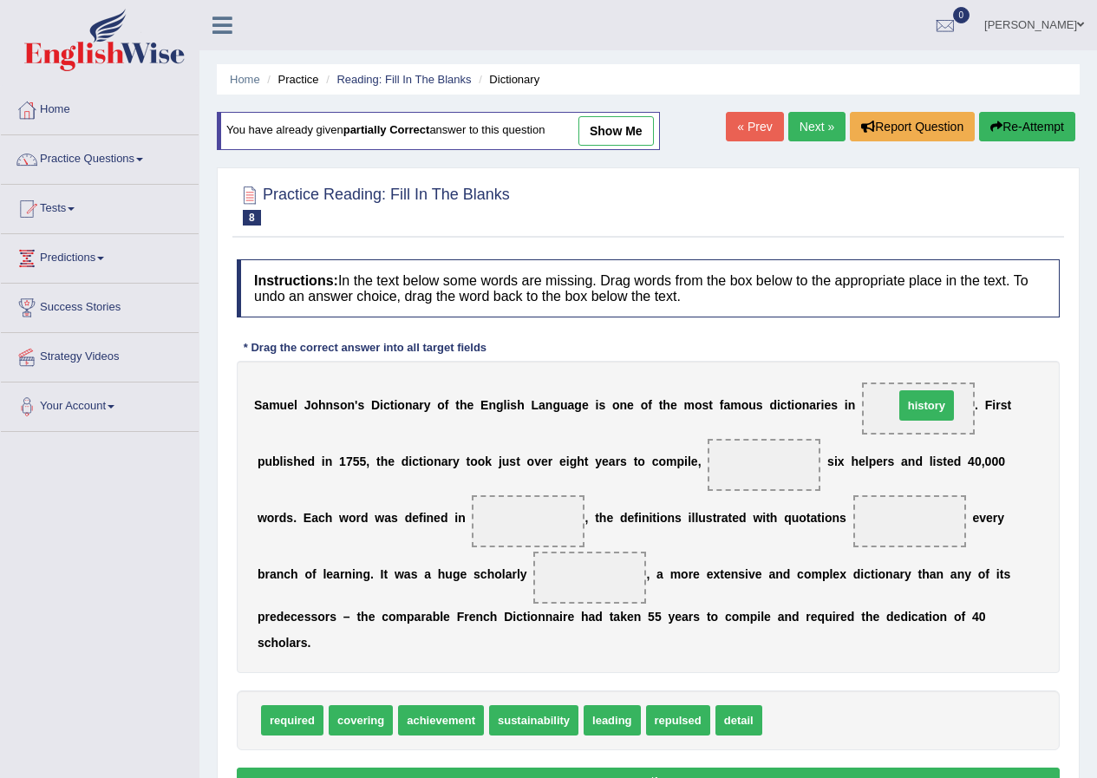
drag, startPoint x: 802, startPoint y: 724, endPoint x: 932, endPoint y: 411, distance: 339.1
drag, startPoint x: 429, startPoint y: 728, endPoint x: 586, endPoint y: 596, distance: 205.7
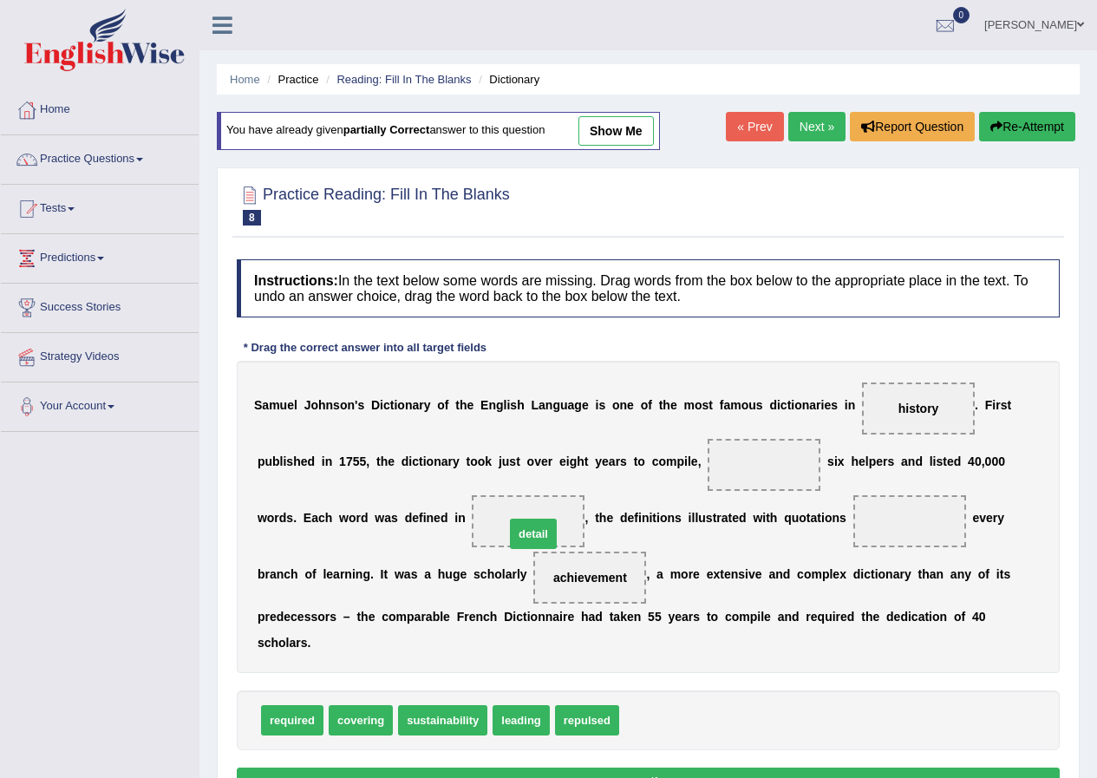
drag, startPoint x: 655, startPoint y: 727, endPoint x: 542, endPoint y: 542, distance: 216.5
drag, startPoint x: 377, startPoint y: 721, endPoint x: 757, endPoint y: 465, distance: 457.4
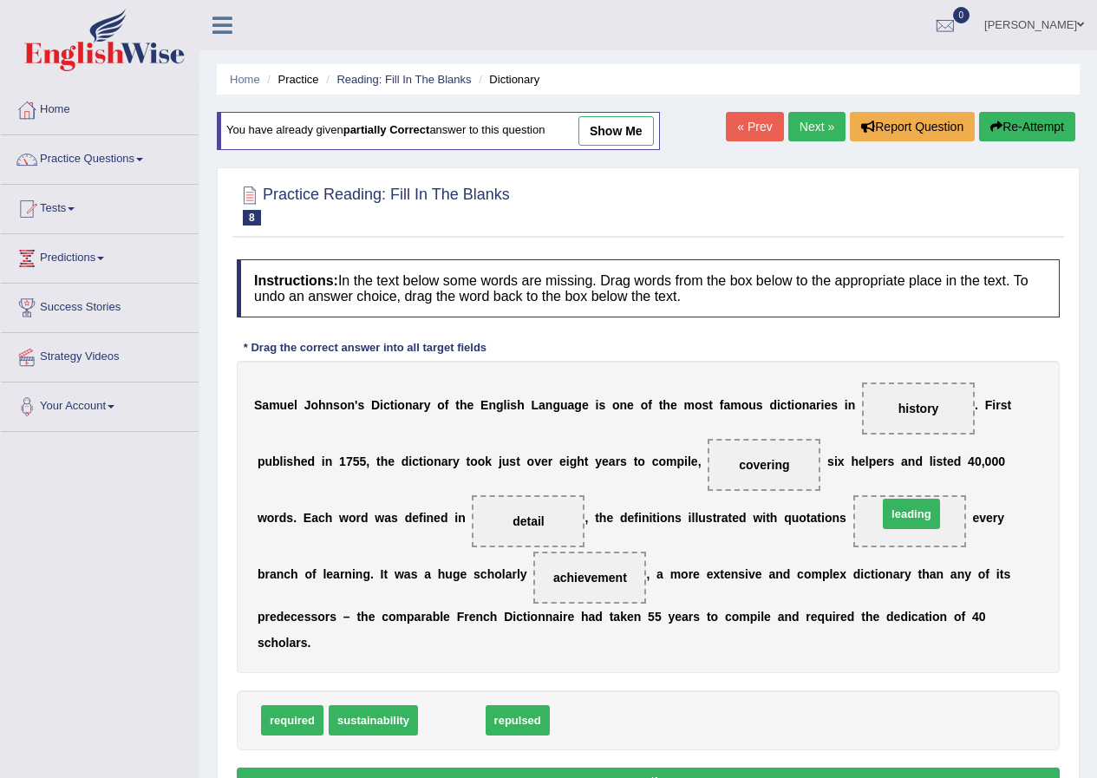
drag, startPoint x: 467, startPoint y: 715, endPoint x: 923, endPoint y: 511, distance: 499.8
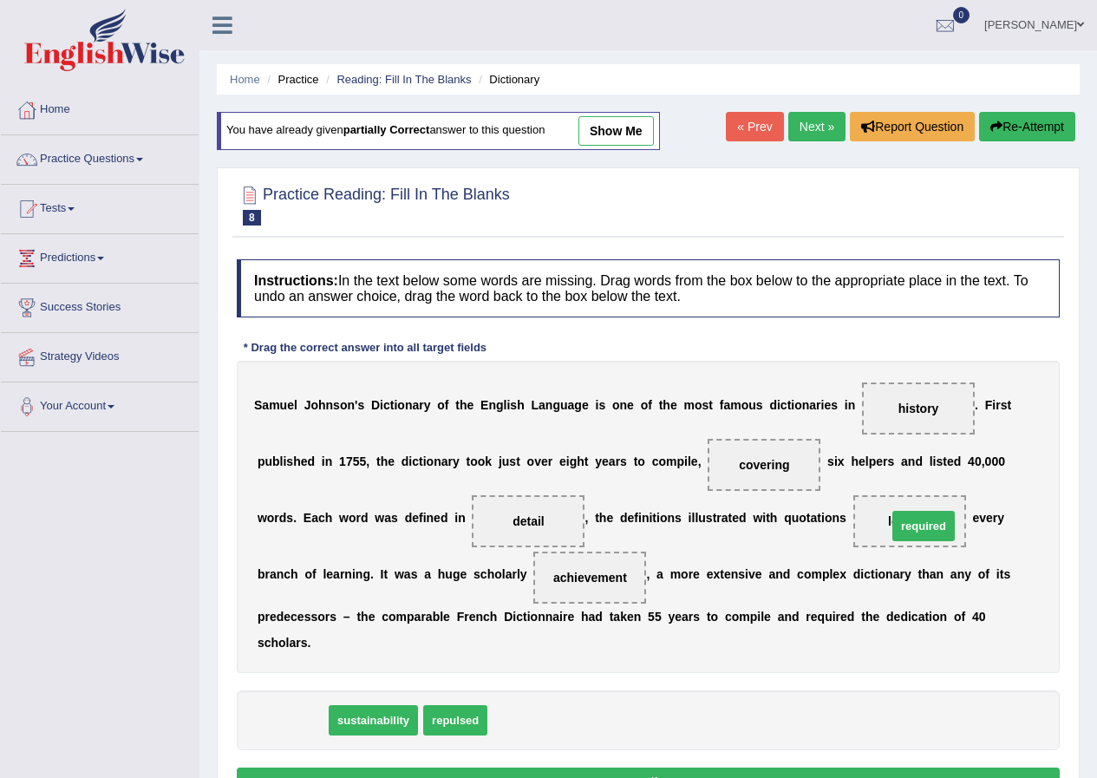
drag, startPoint x: 293, startPoint y: 720, endPoint x: 925, endPoint y: 526, distance: 660.8
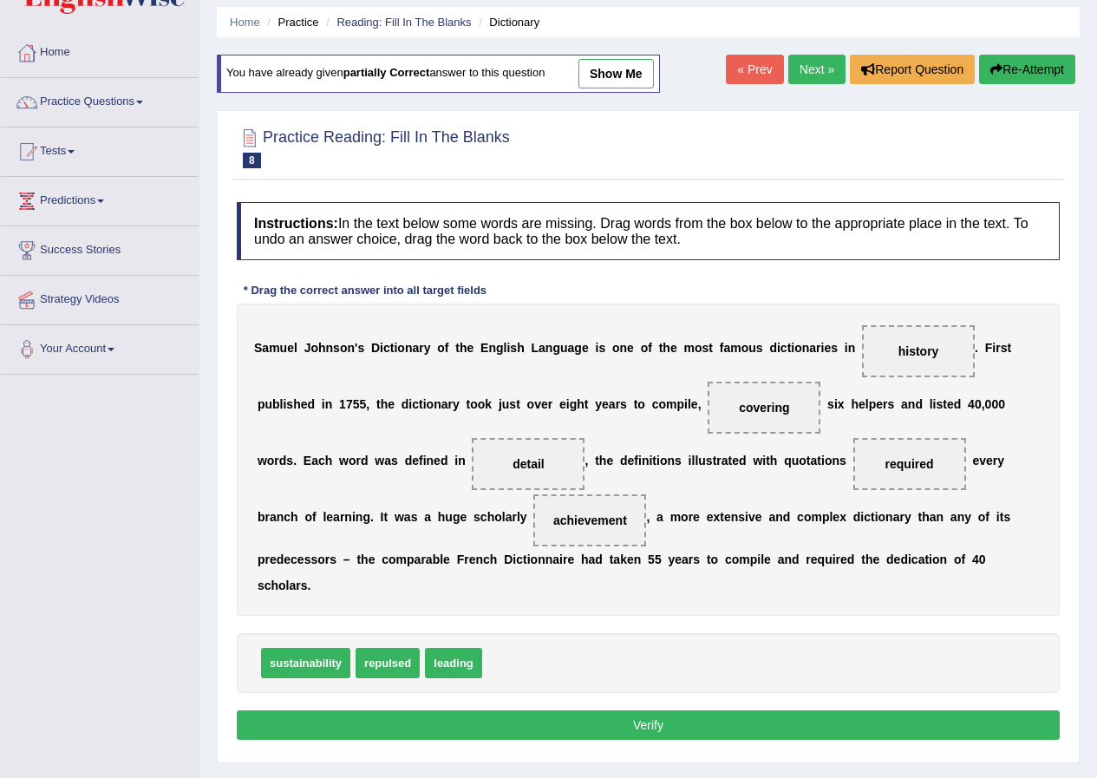
scroll to position [133, 0]
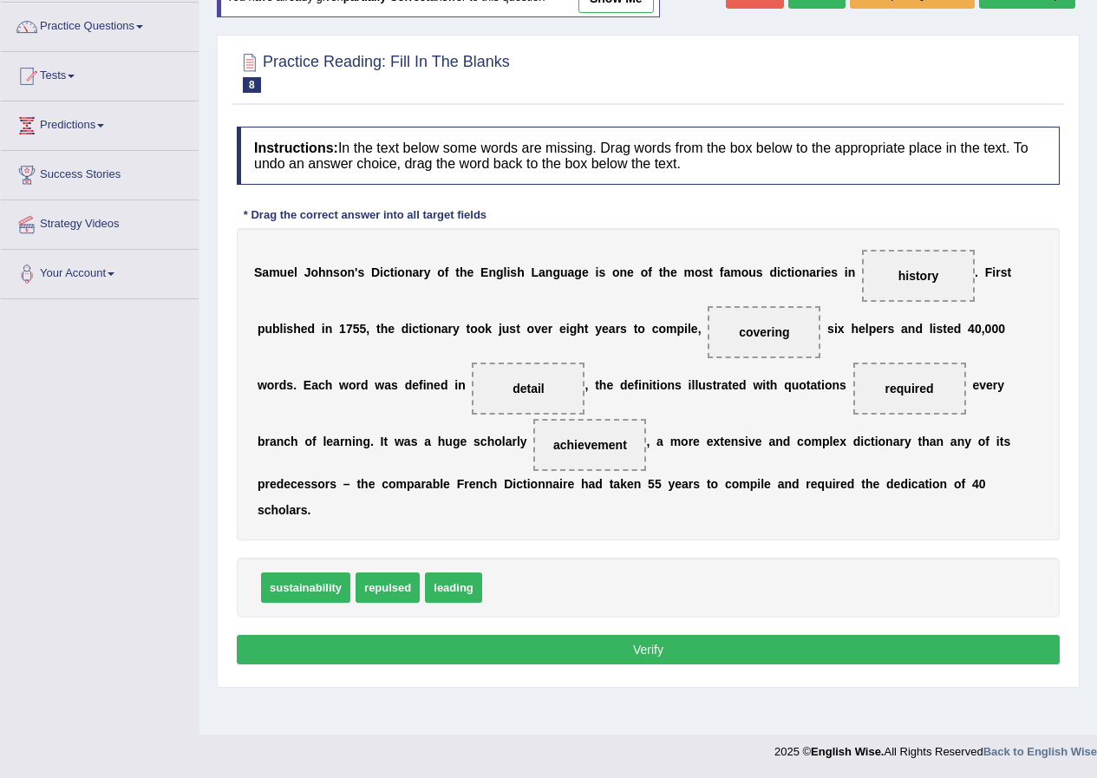
click at [675, 641] on button "Verify" at bounding box center [648, 649] width 823 height 29
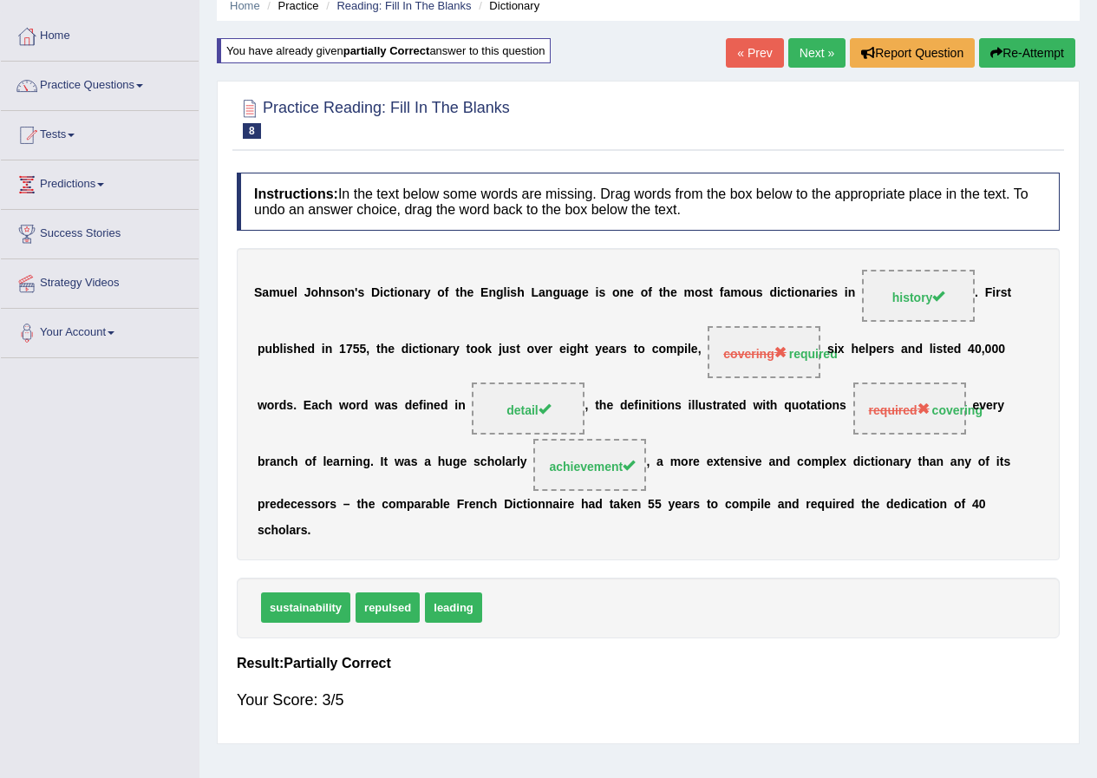
scroll to position [46, 0]
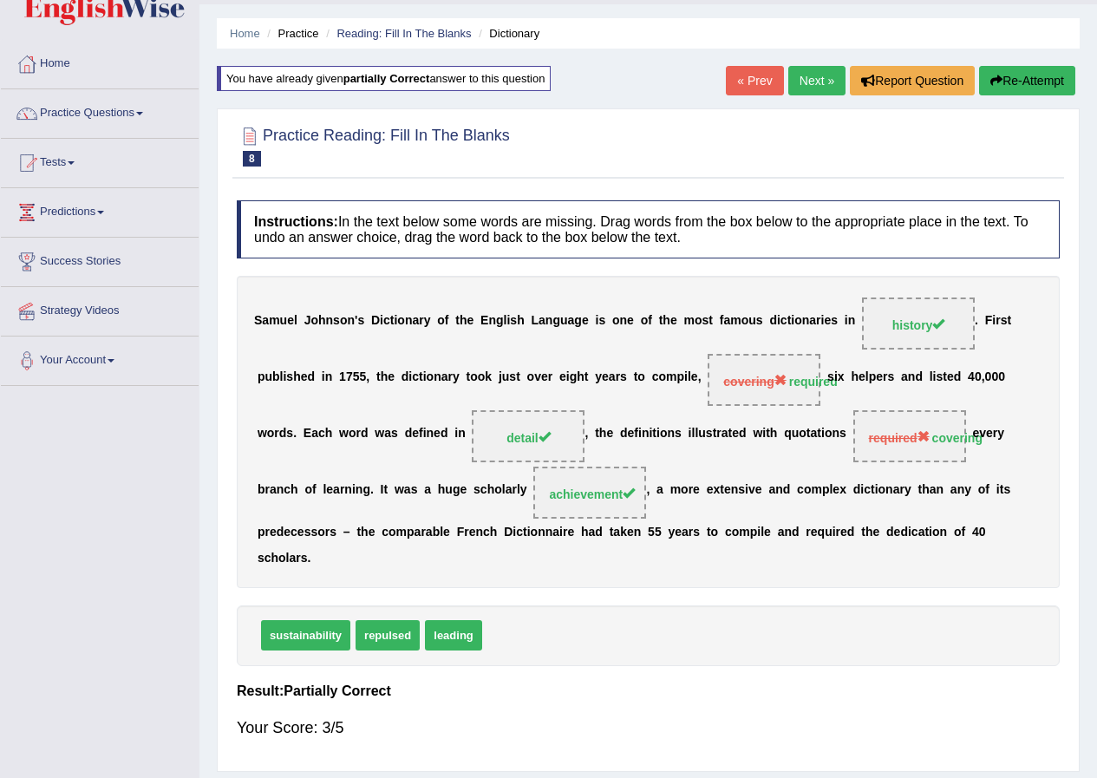
click at [814, 73] on link "Next »" at bounding box center [817, 80] width 57 height 29
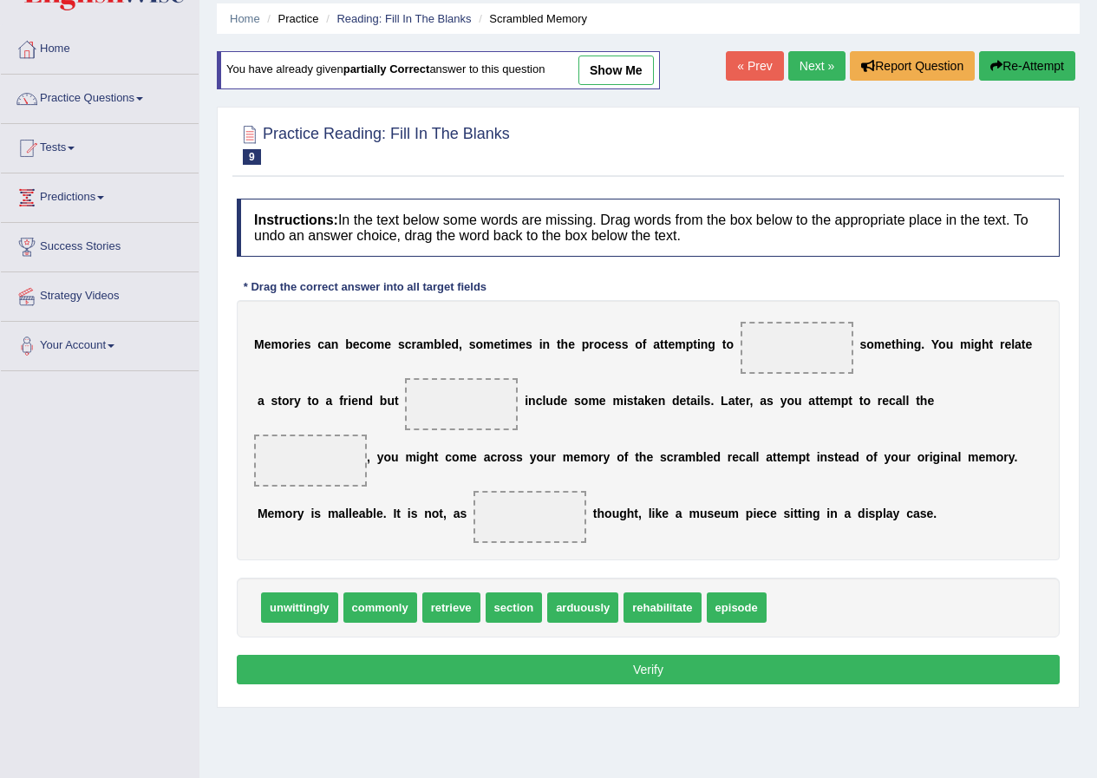
scroll to position [87, 0]
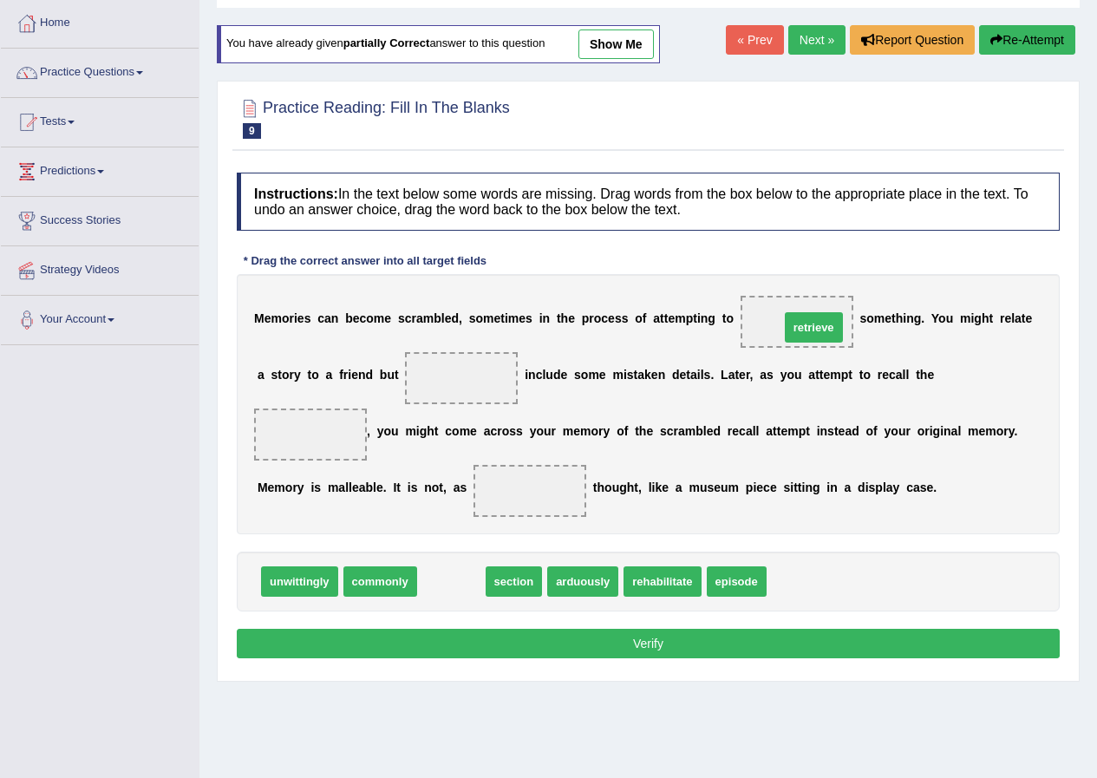
drag, startPoint x: 464, startPoint y: 561, endPoint x: 820, endPoint y: 320, distance: 429.8
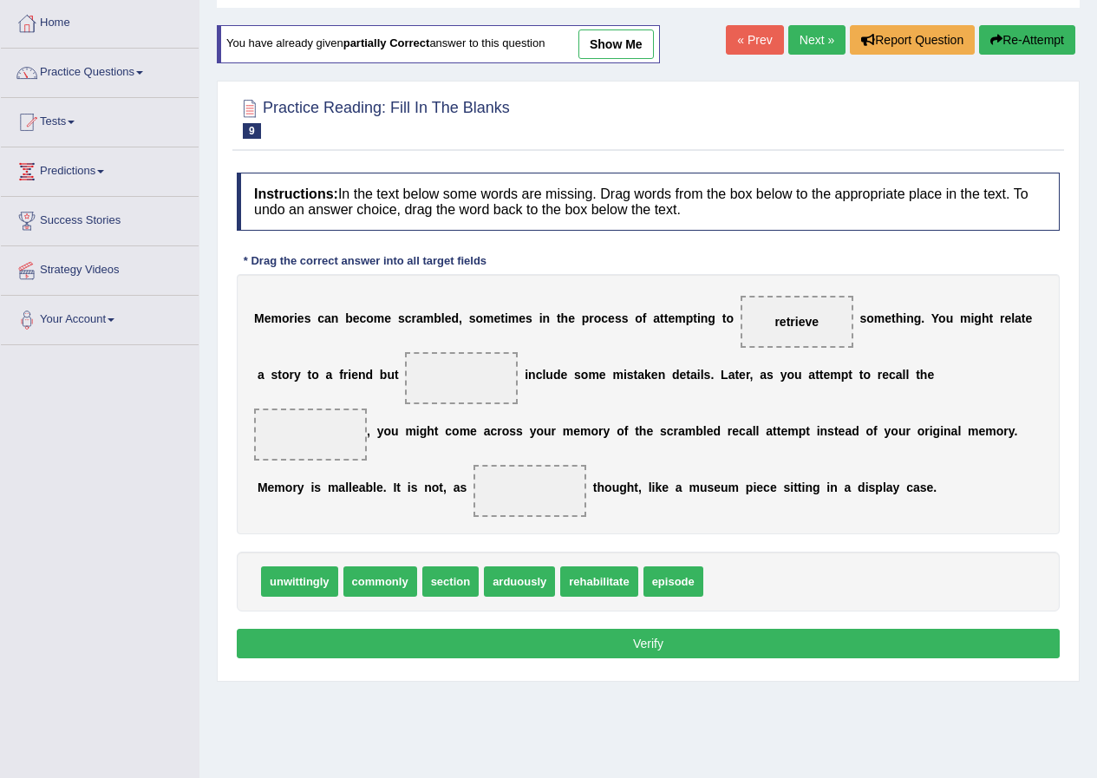
drag, startPoint x: 678, startPoint y: 600, endPoint x: 428, endPoint y: 488, distance: 273.8
click at [375, 422] on div "Instructions: In the text below some words are missing. Drag words from the box…" at bounding box center [649, 418] width 832 height 508
drag, startPoint x: 681, startPoint y: 587, endPoint x: 315, endPoint y: 447, distance: 392.2
drag, startPoint x: 370, startPoint y: 595, endPoint x: 511, endPoint y: 501, distance: 168.9
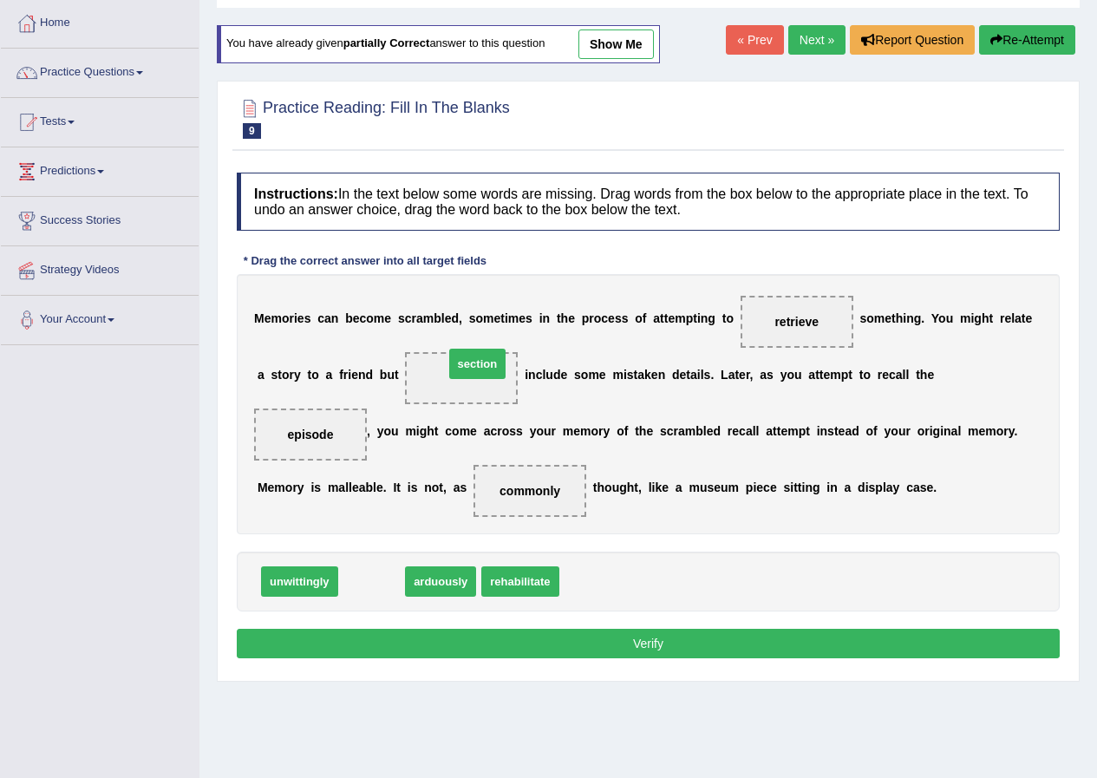
drag, startPoint x: 382, startPoint y: 586, endPoint x: 488, endPoint y: 368, distance: 242.1
click at [620, 651] on button "Verify" at bounding box center [648, 643] width 823 height 29
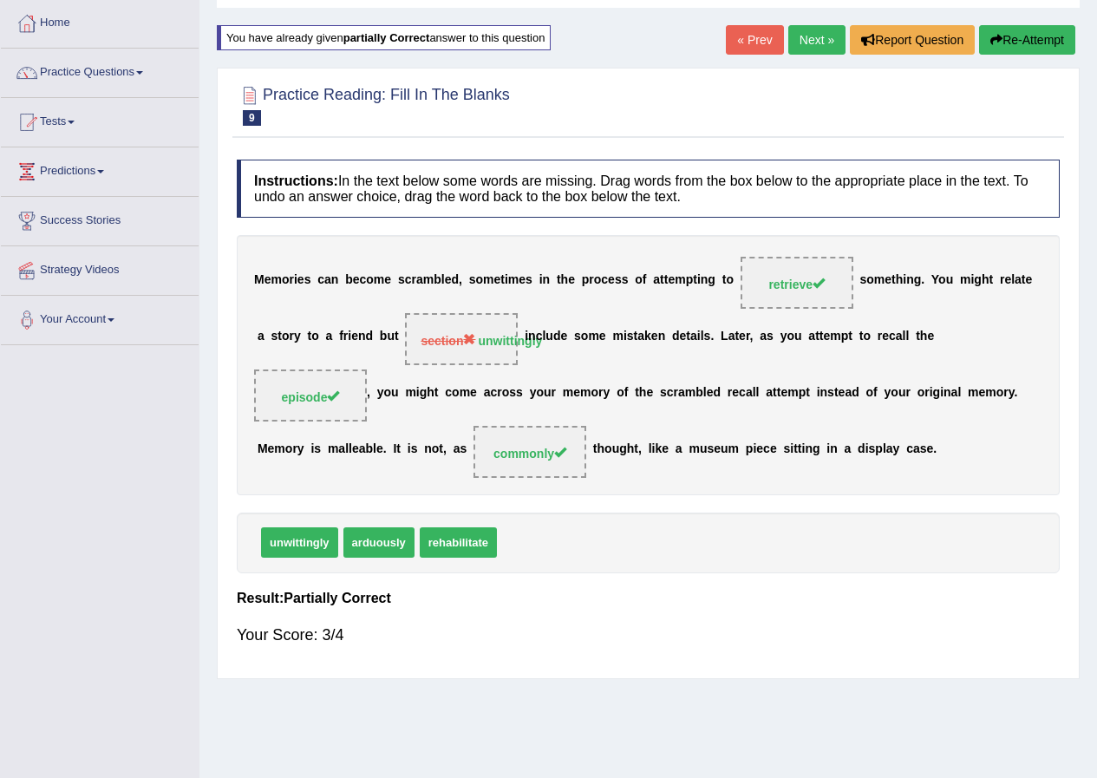
click at [809, 43] on link "Next »" at bounding box center [817, 39] width 57 height 29
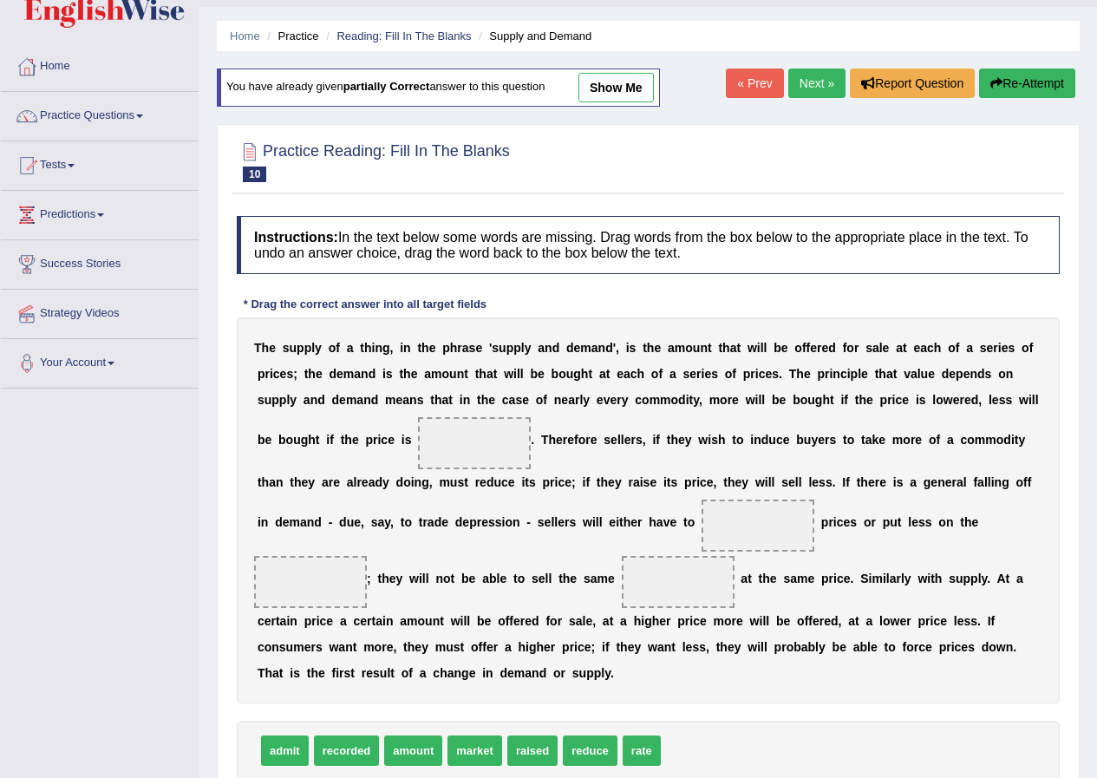
scroll to position [87, 0]
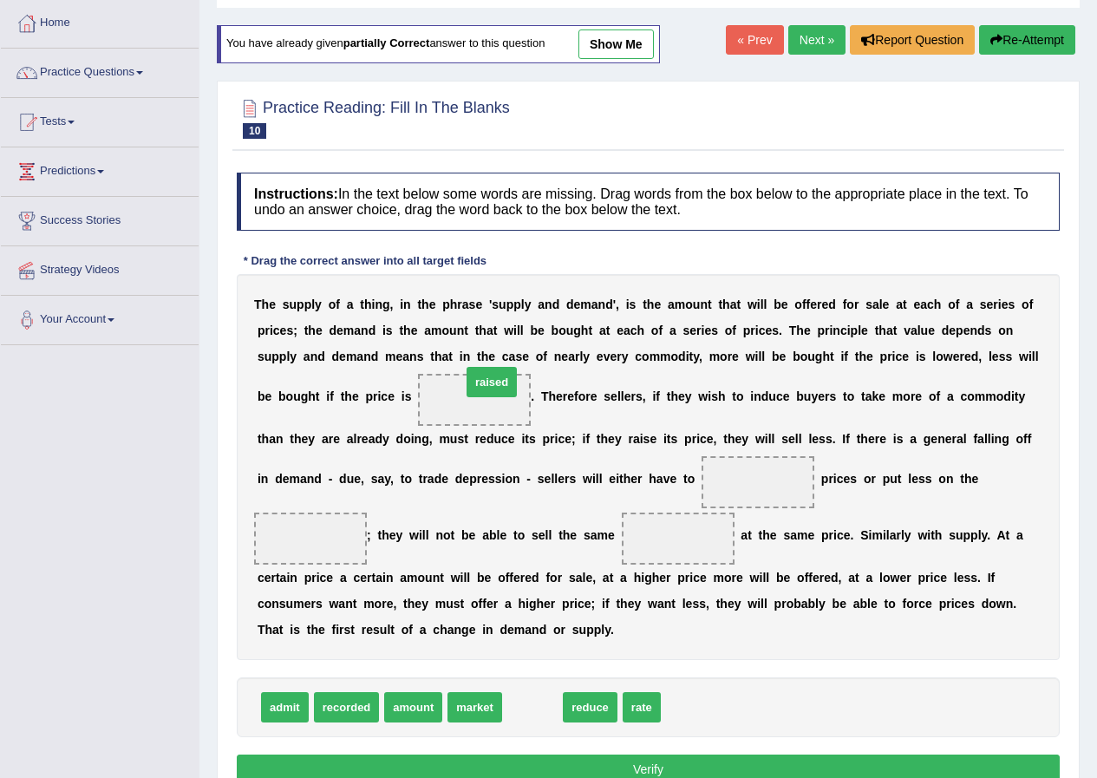
drag, startPoint x: 526, startPoint y: 714, endPoint x: 485, endPoint y: 386, distance: 330.5
drag, startPoint x: 546, startPoint y: 711, endPoint x: 497, endPoint y: 415, distance: 299.8
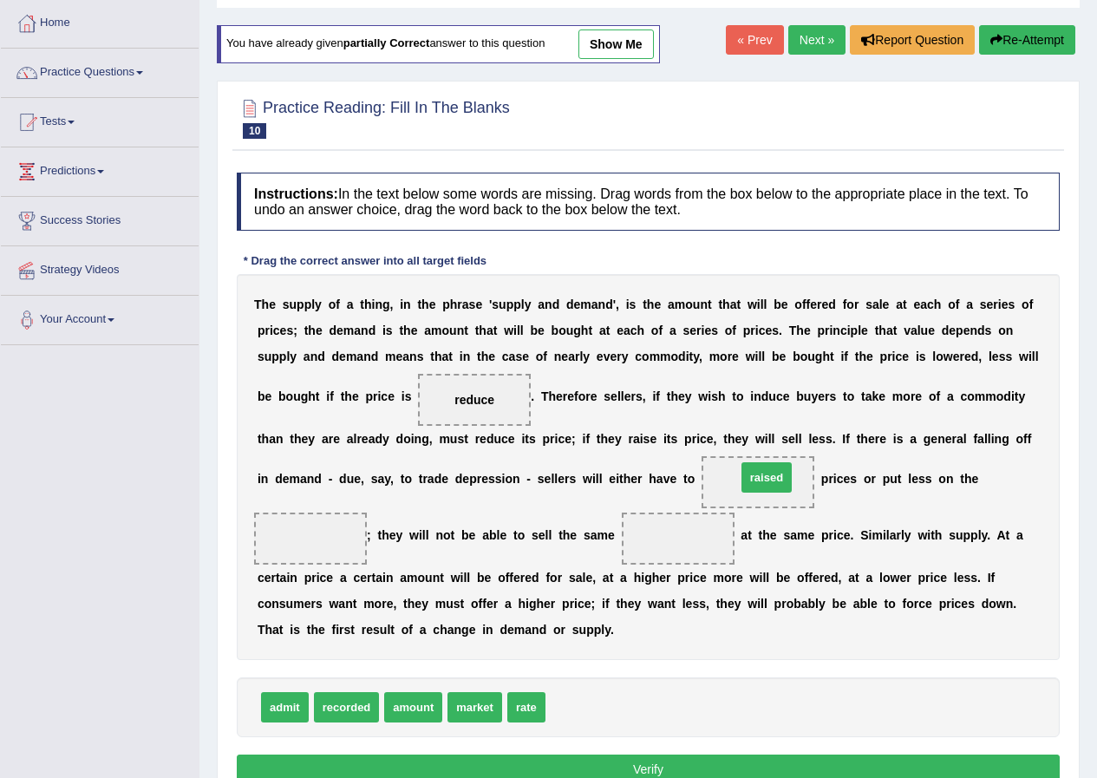
drag, startPoint x: 583, startPoint y: 703, endPoint x: 774, endPoint y: 473, distance: 298.8
drag, startPoint x: 479, startPoint y: 717, endPoint x: 331, endPoint y: 554, distance: 220.5
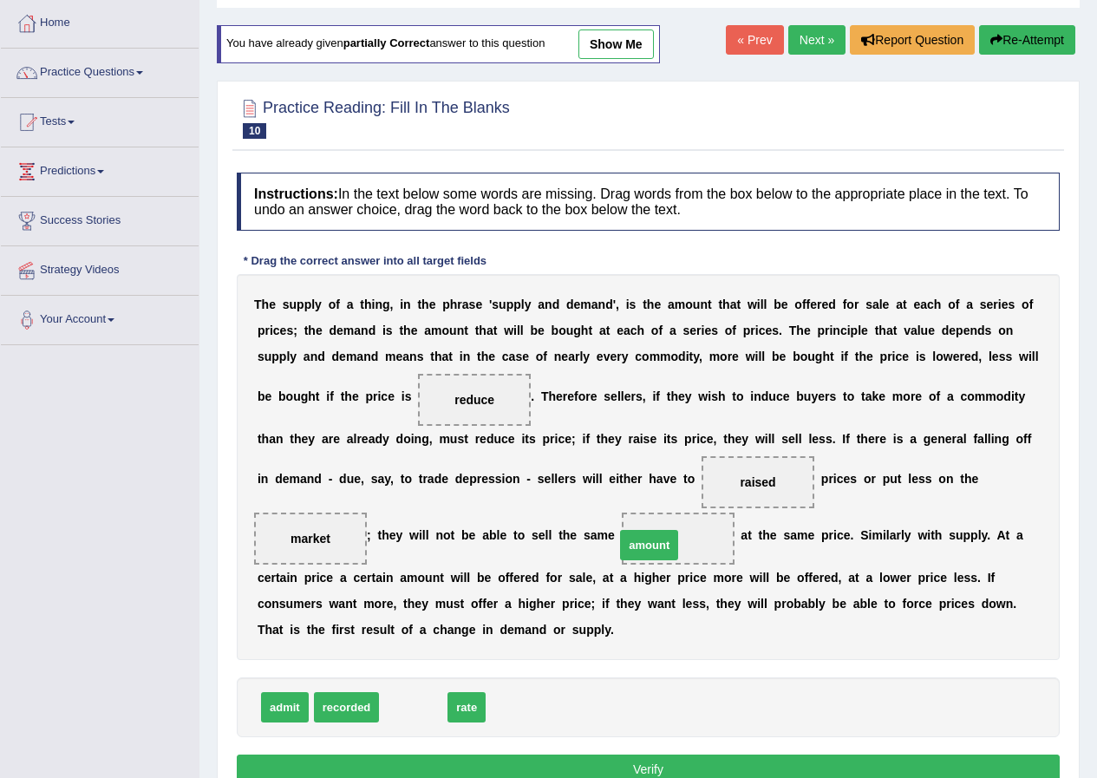
drag, startPoint x: 418, startPoint y: 702, endPoint x: 662, endPoint y: 537, distance: 294.3
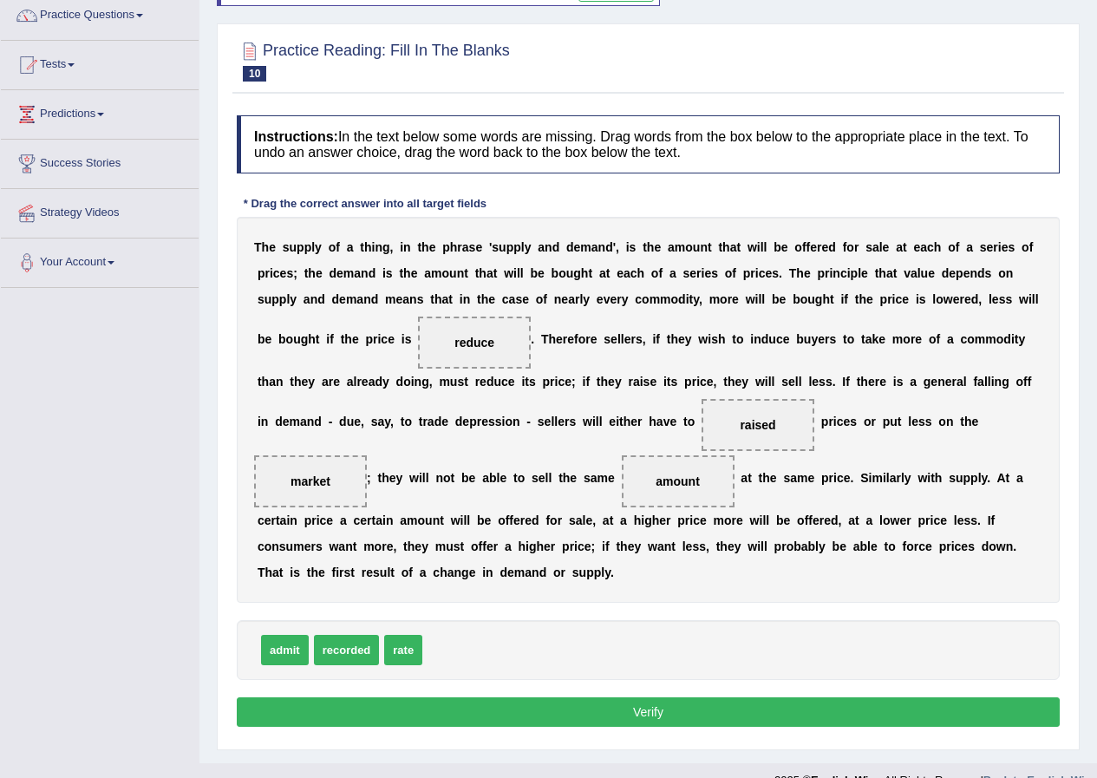
scroll to position [173, 0]
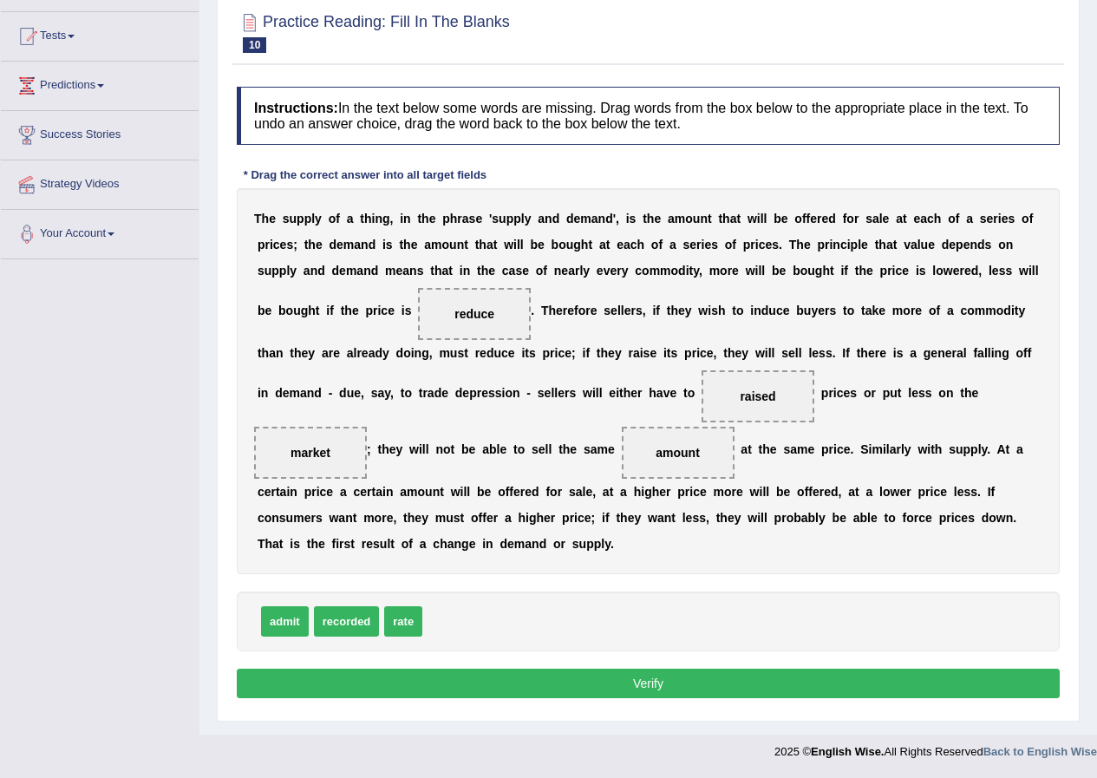
click at [678, 676] on button "Verify" at bounding box center [648, 683] width 823 height 29
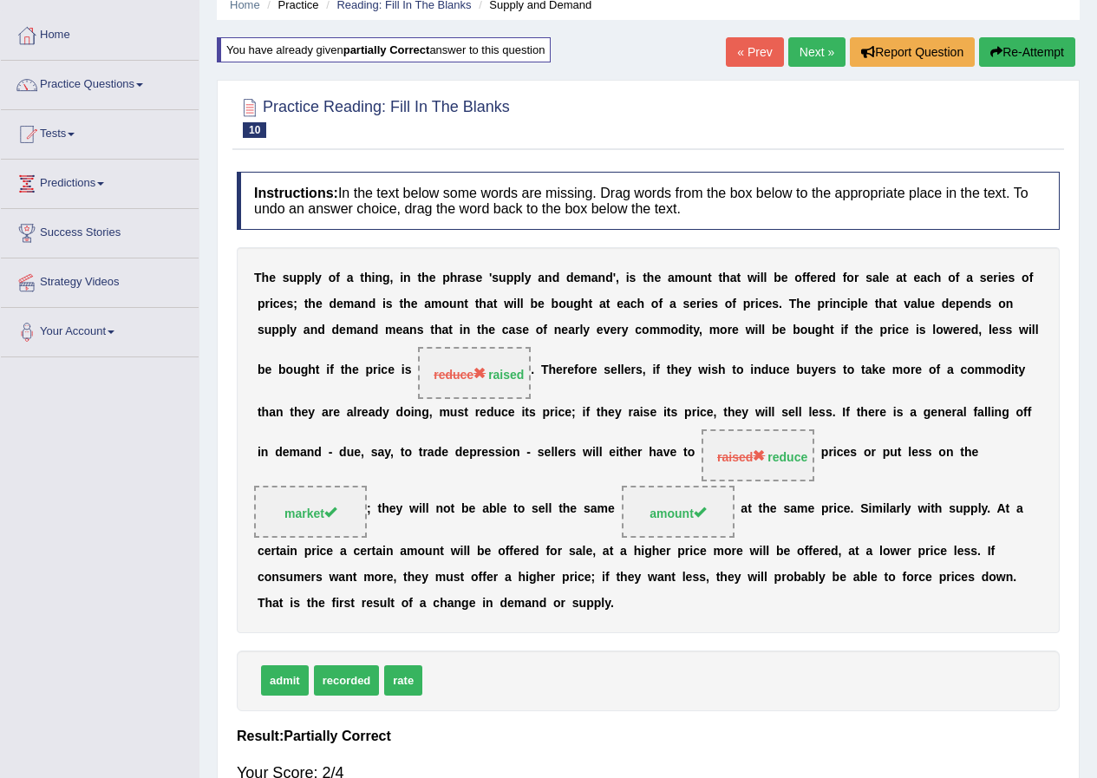
scroll to position [46, 0]
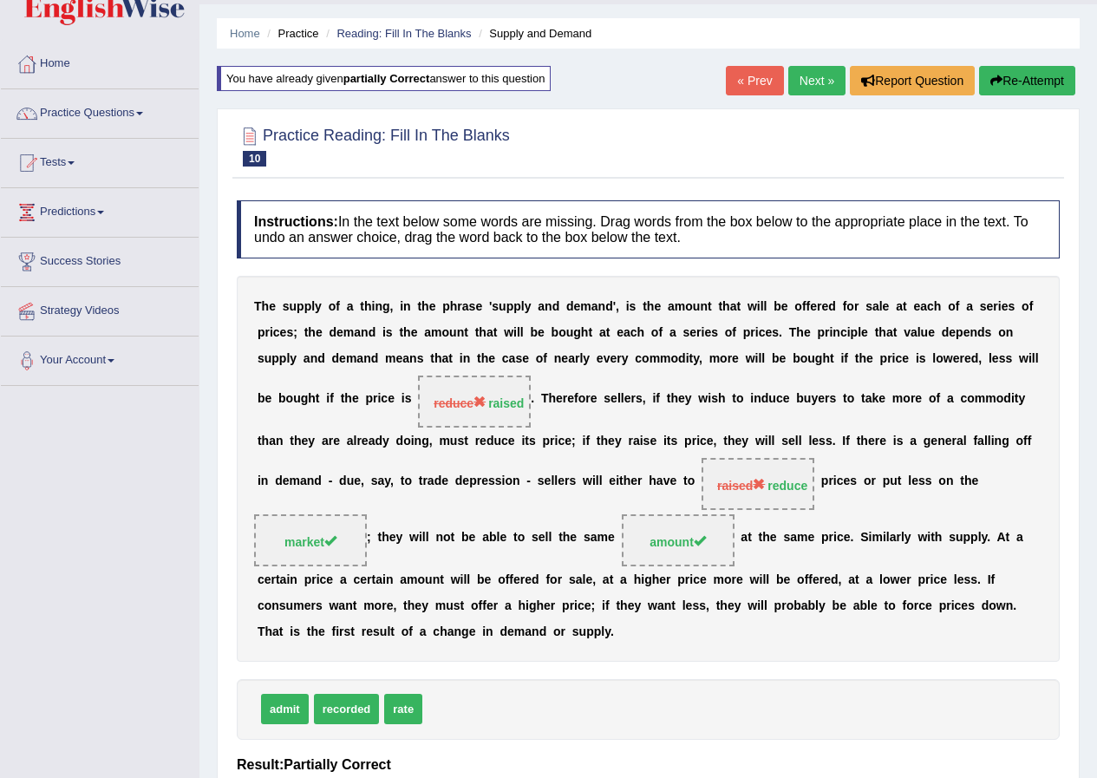
click at [1025, 75] on button "Re-Attempt" at bounding box center [1027, 80] width 96 height 29
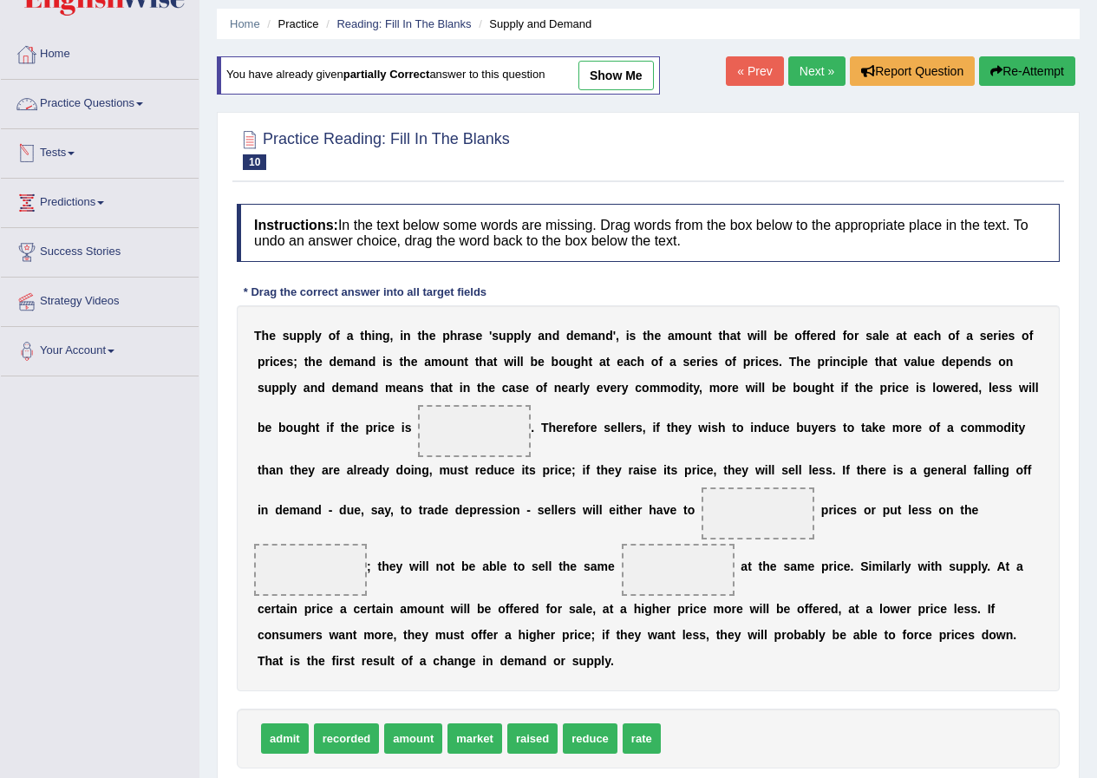
scroll to position [87, 0]
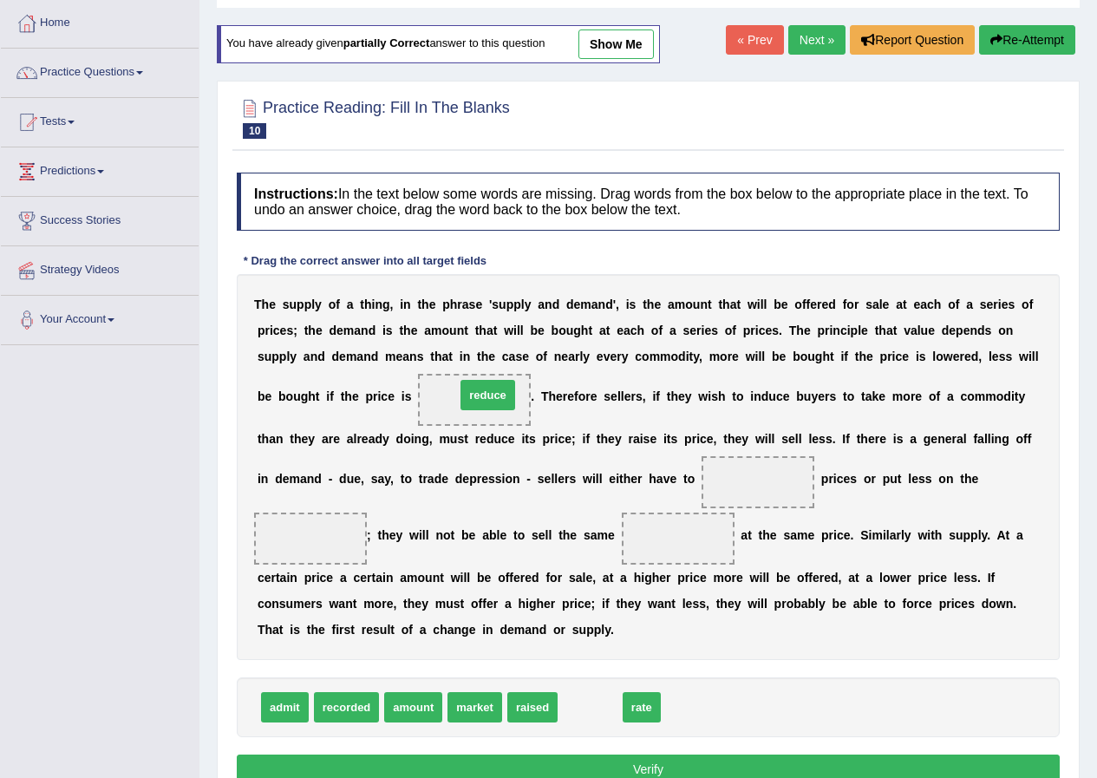
drag, startPoint x: 597, startPoint y: 704, endPoint x: 495, endPoint y: 392, distance: 328.7
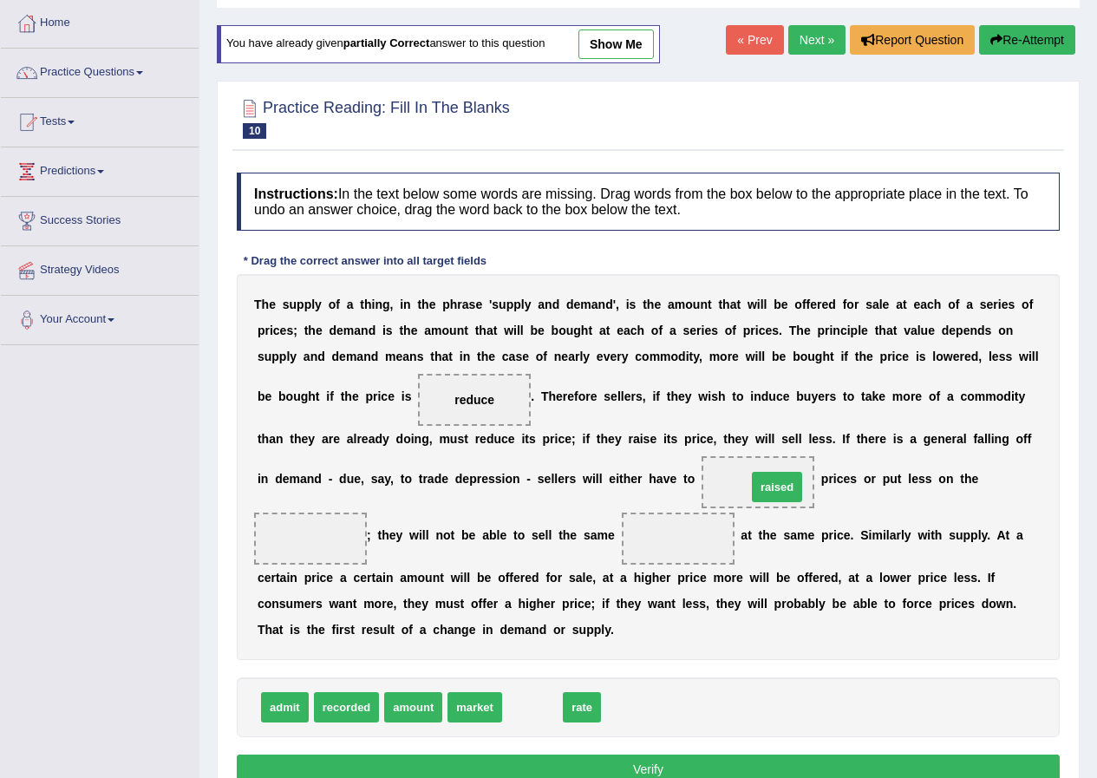
drag, startPoint x: 534, startPoint y: 702, endPoint x: 778, endPoint y: 481, distance: 329.3
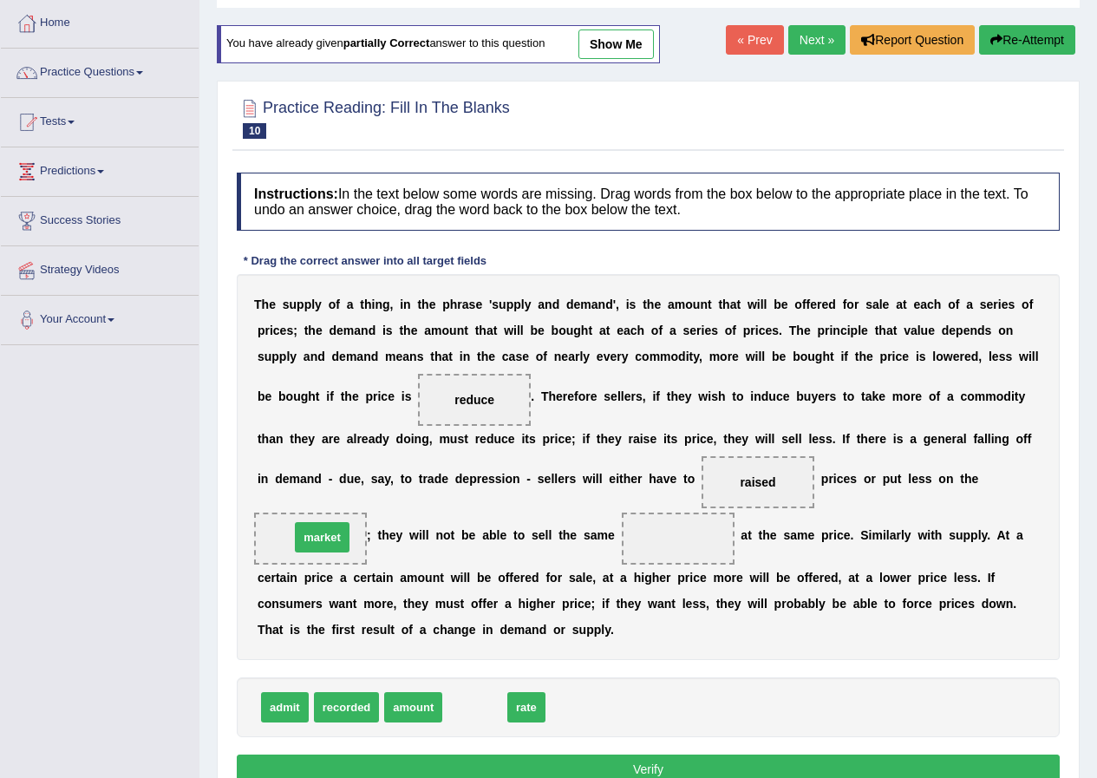
drag, startPoint x: 477, startPoint y: 708, endPoint x: 324, endPoint y: 538, distance: 228.5
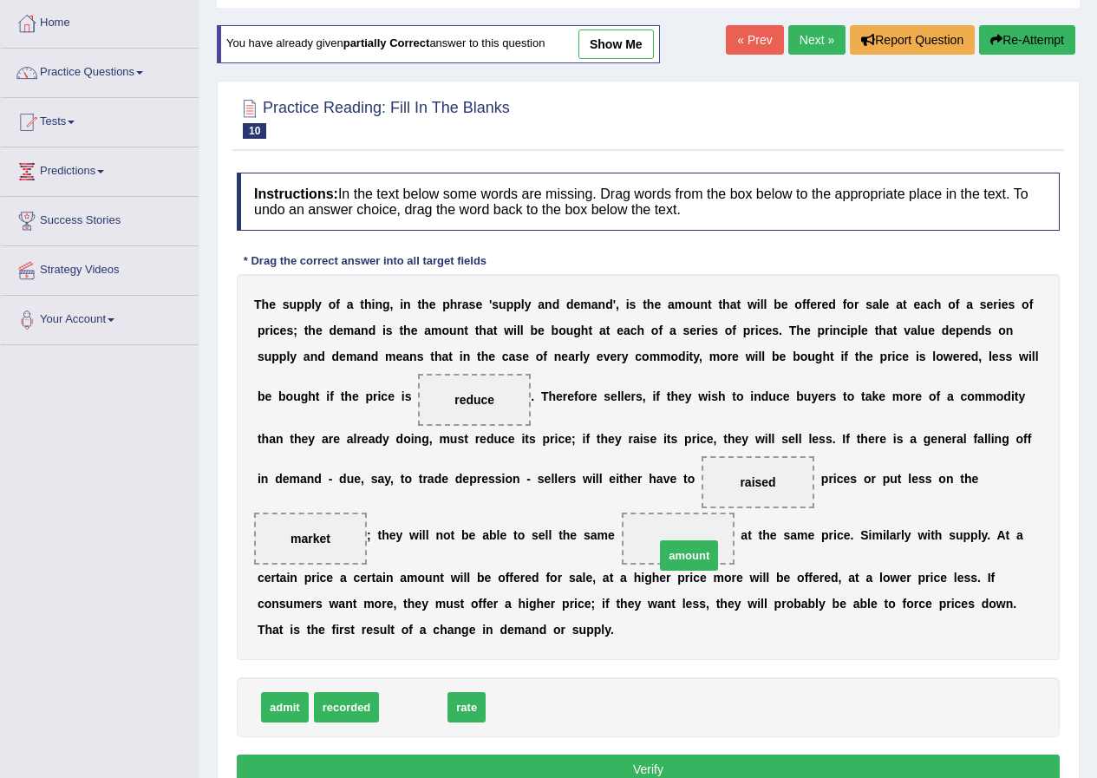
drag, startPoint x: 405, startPoint y: 711, endPoint x: 681, endPoint y: 559, distance: 314.9
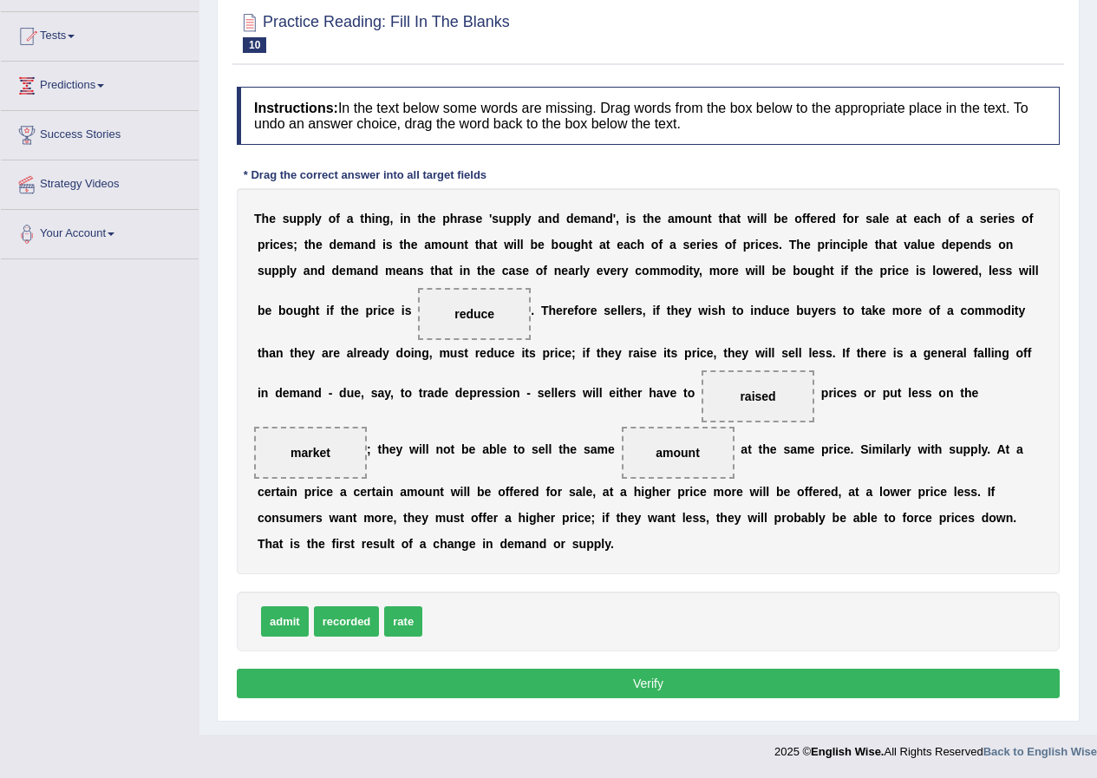
click at [665, 694] on button "Verify" at bounding box center [648, 683] width 823 height 29
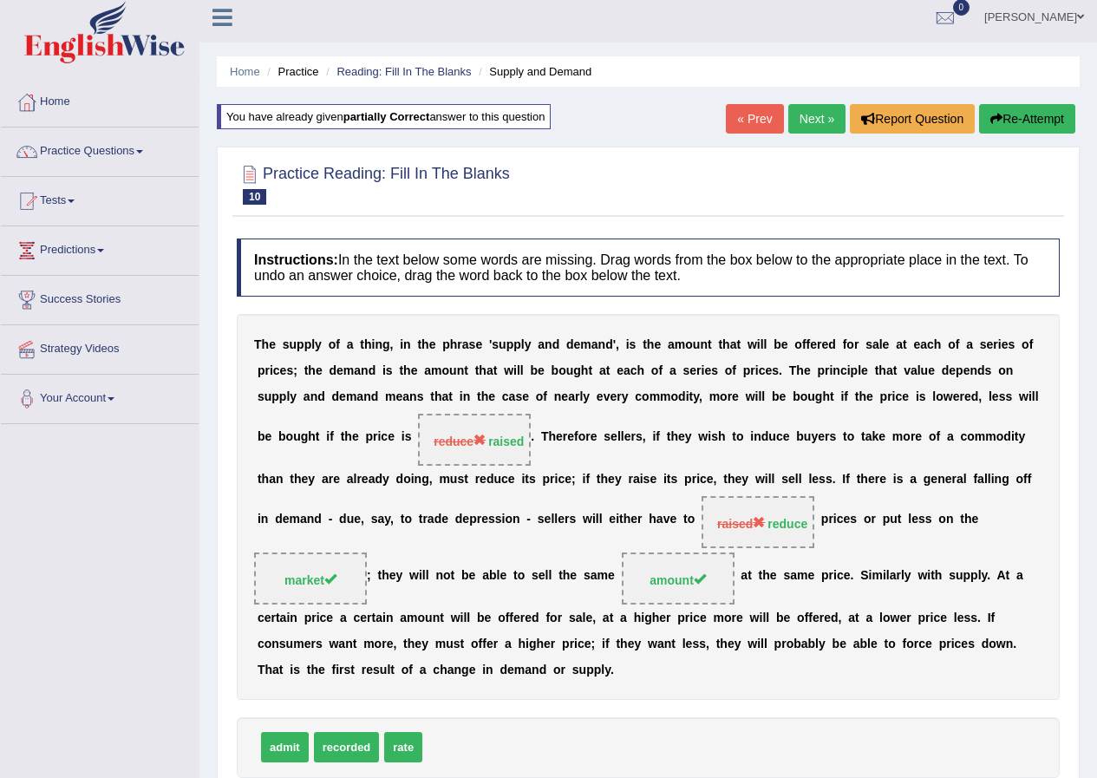
scroll to position [0, 0]
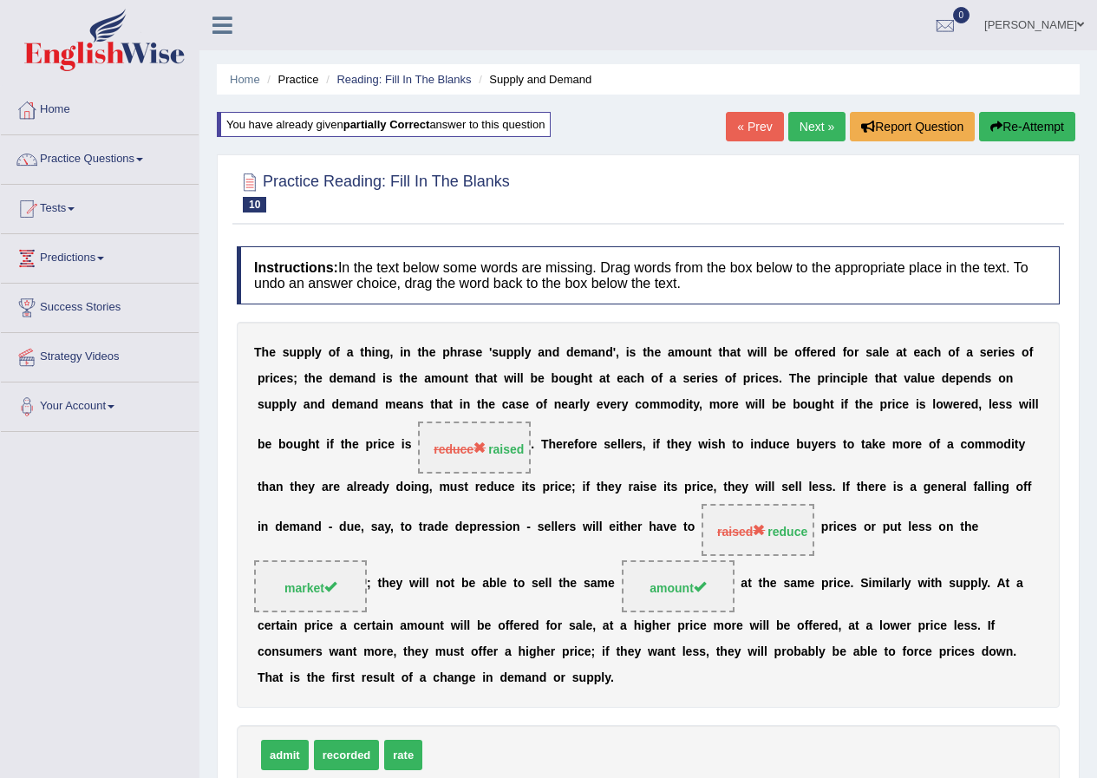
click at [1026, 119] on button "Re-Attempt" at bounding box center [1027, 126] width 96 height 29
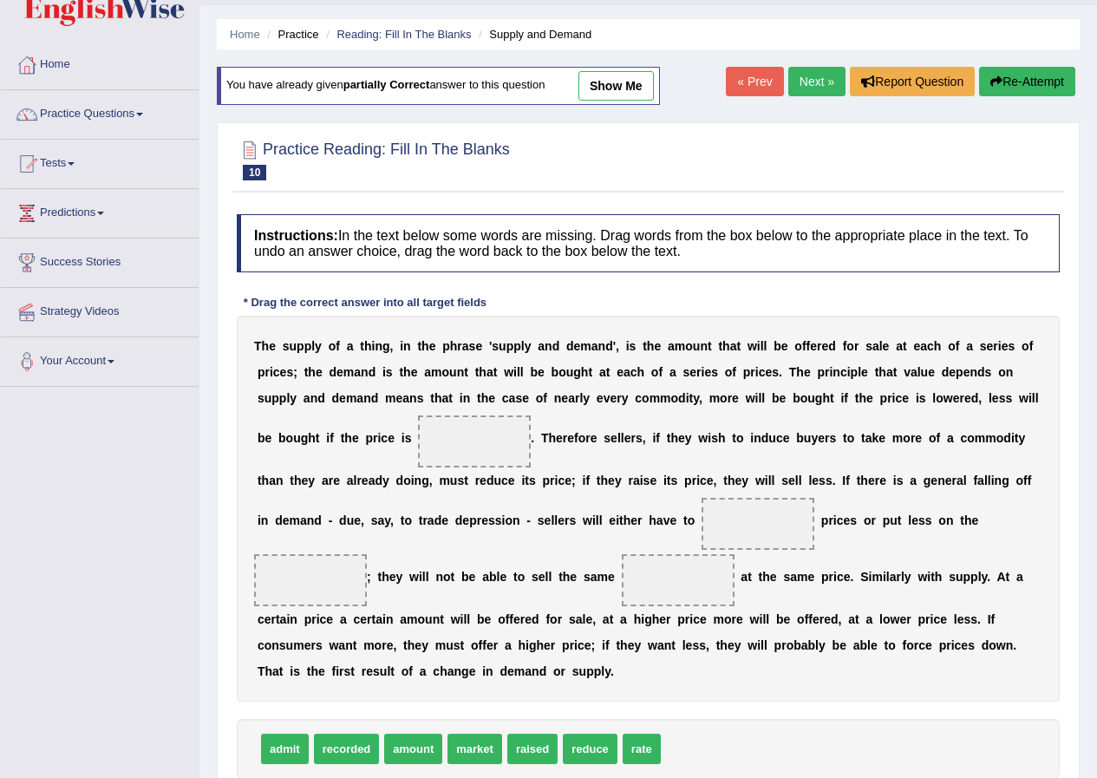
scroll to position [87, 0]
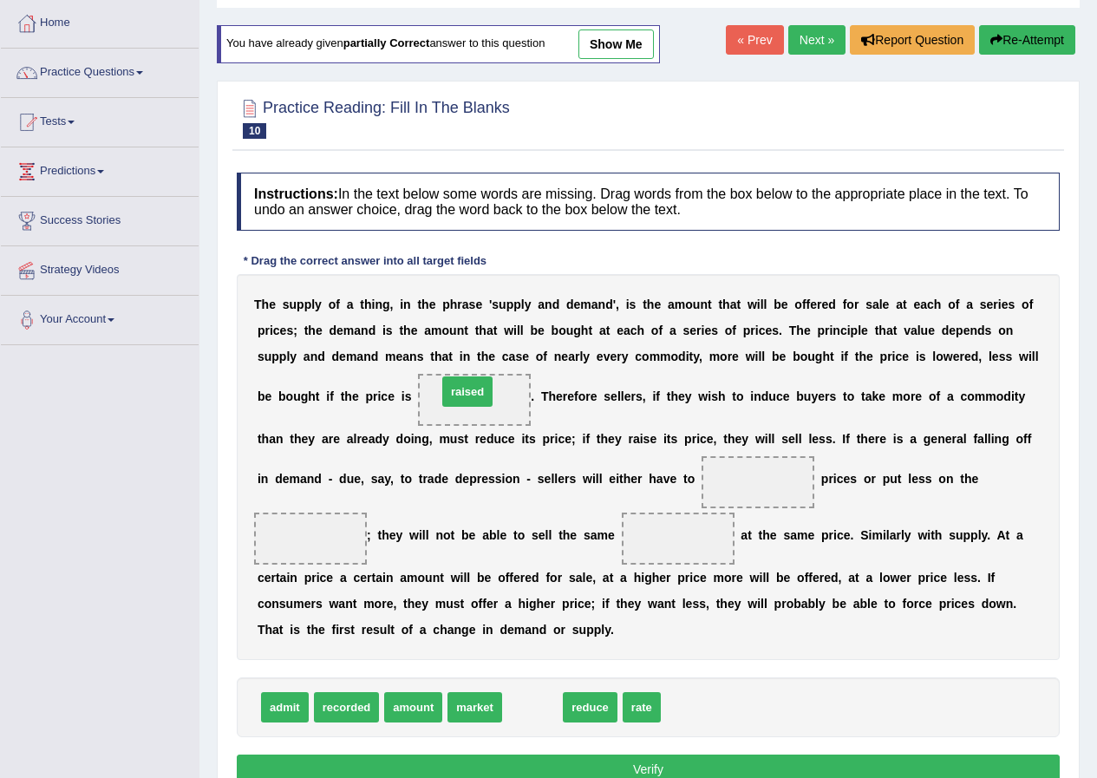
drag, startPoint x: 535, startPoint y: 711, endPoint x: 471, endPoint y: 400, distance: 318.0
drag, startPoint x: 523, startPoint y: 713, endPoint x: 737, endPoint y: 492, distance: 308.0
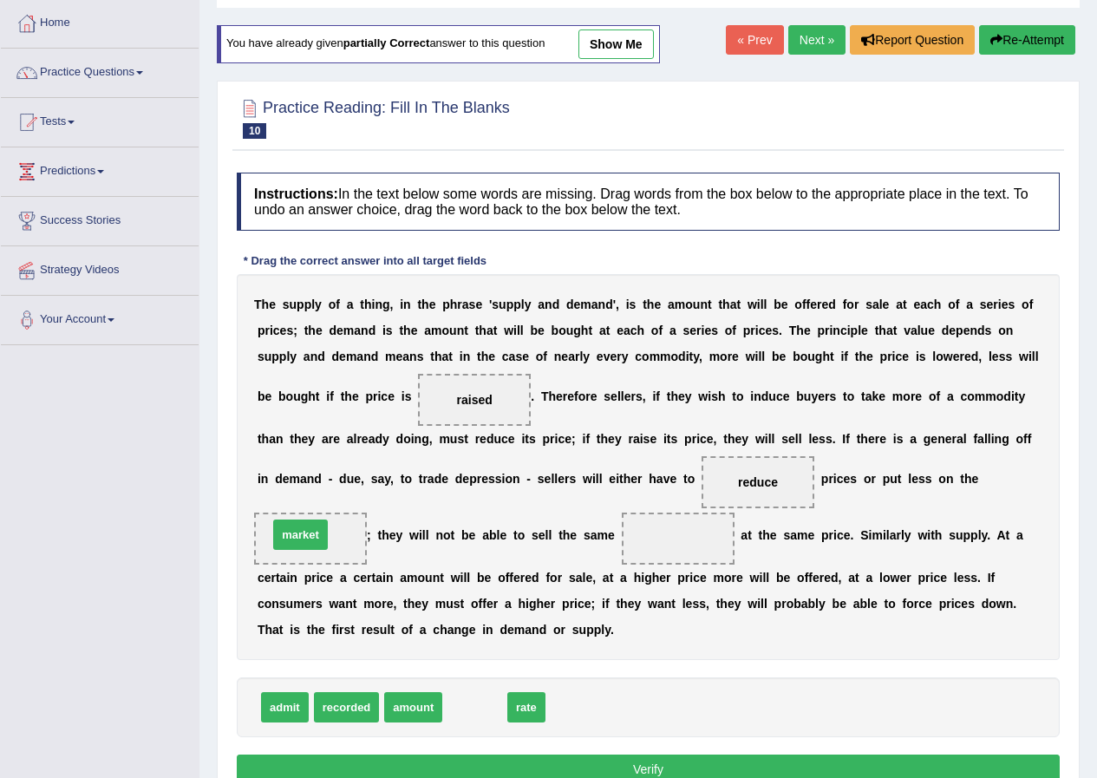
drag, startPoint x: 442, startPoint y: 656, endPoint x: 299, endPoint y: 528, distance: 191.1
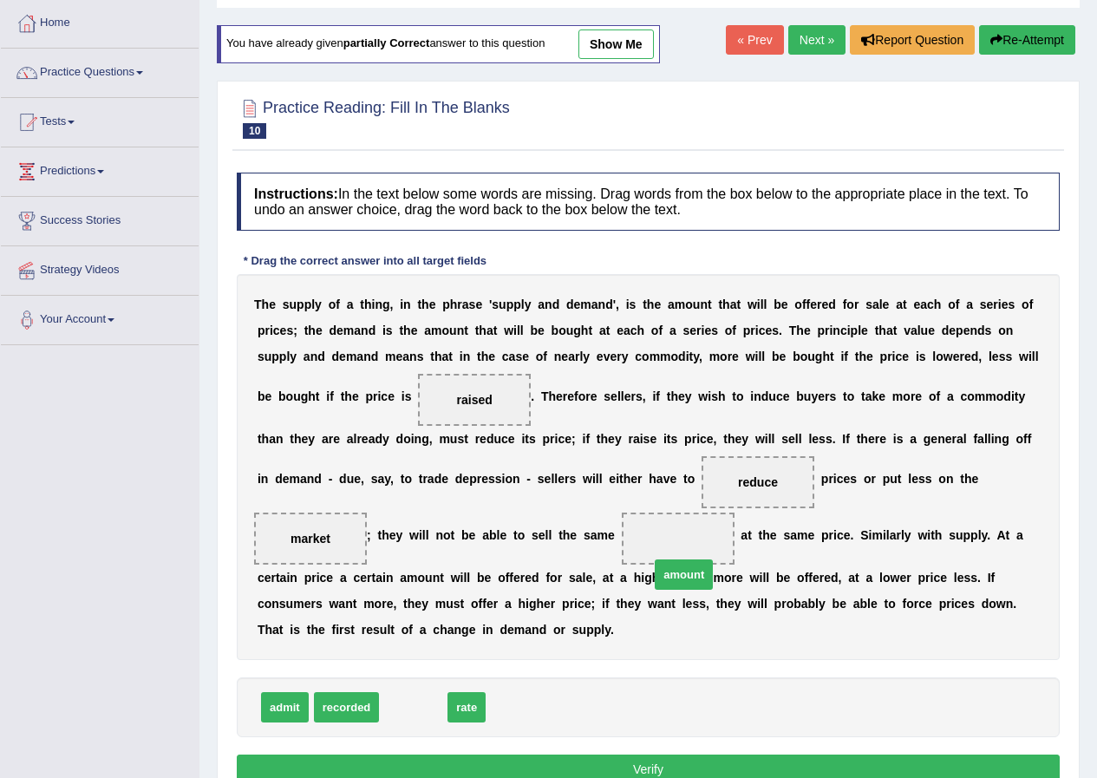
drag, startPoint x: 425, startPoint y: 711, endPoint x: 691, endPoint y: 567, distance: 302.8
click at [676, 767] on button "Verify" at bounding box center [648, 769] width 823 height 29
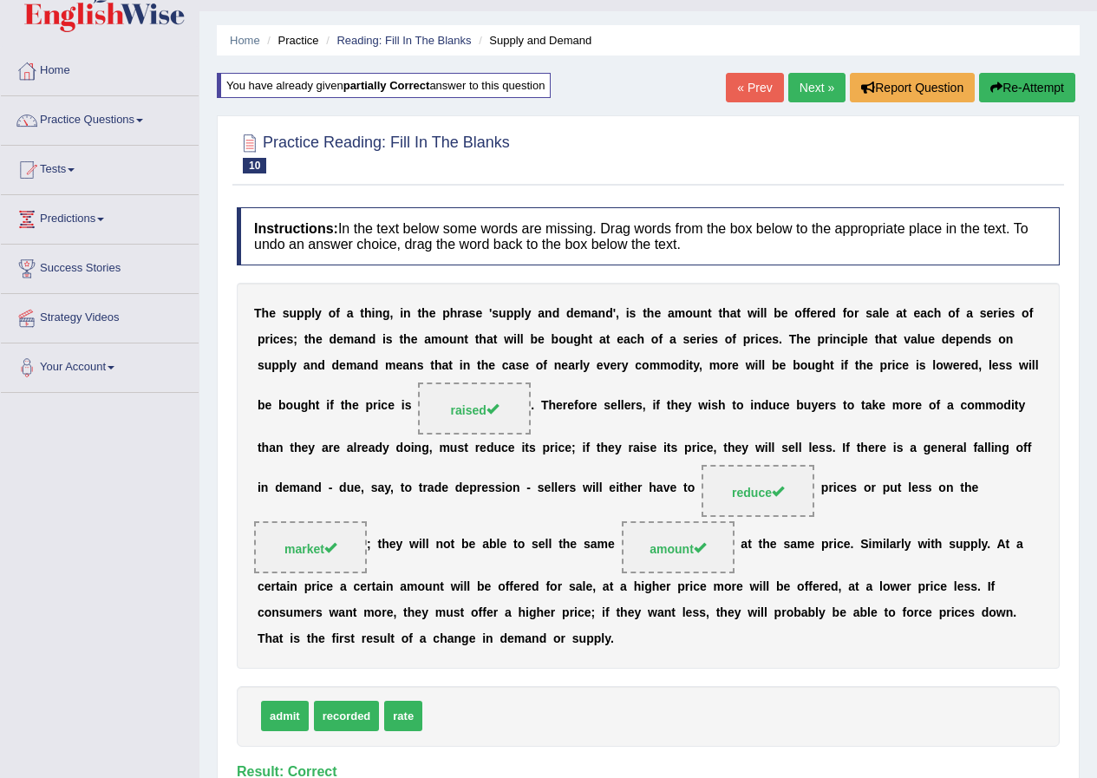
scroll to position [0, 0]
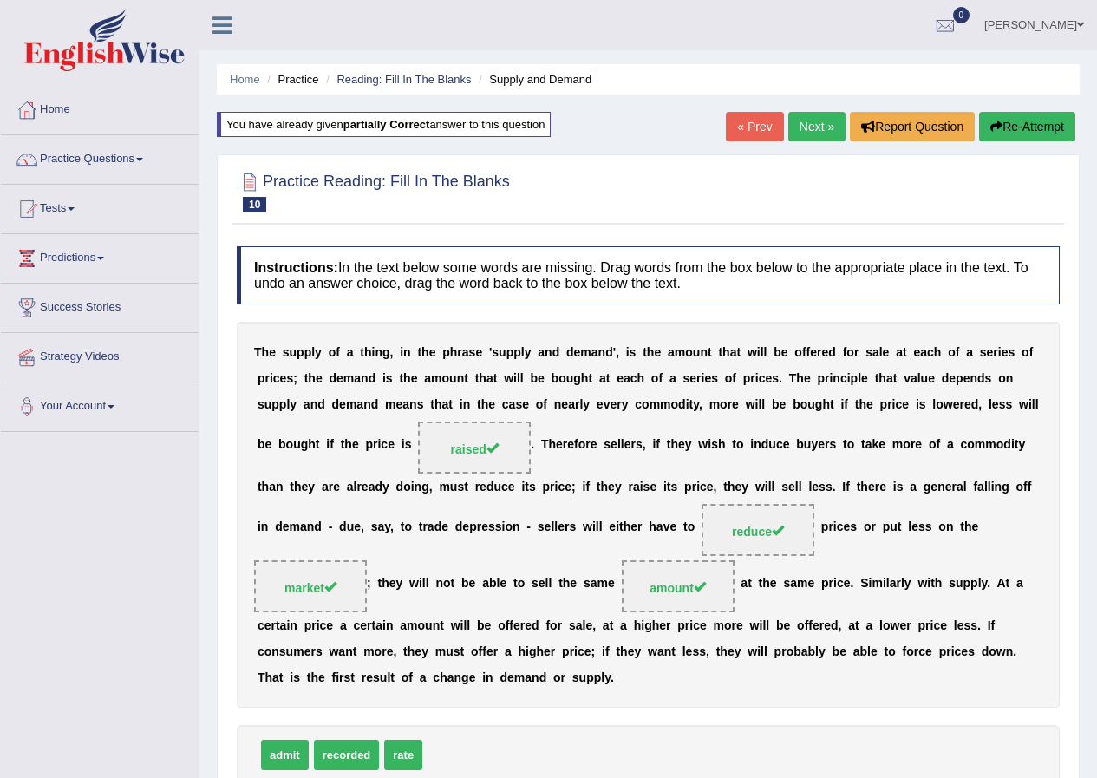
click at [819, 121] on link "Next »" at bounding box center [817, 126] width 57 height 29
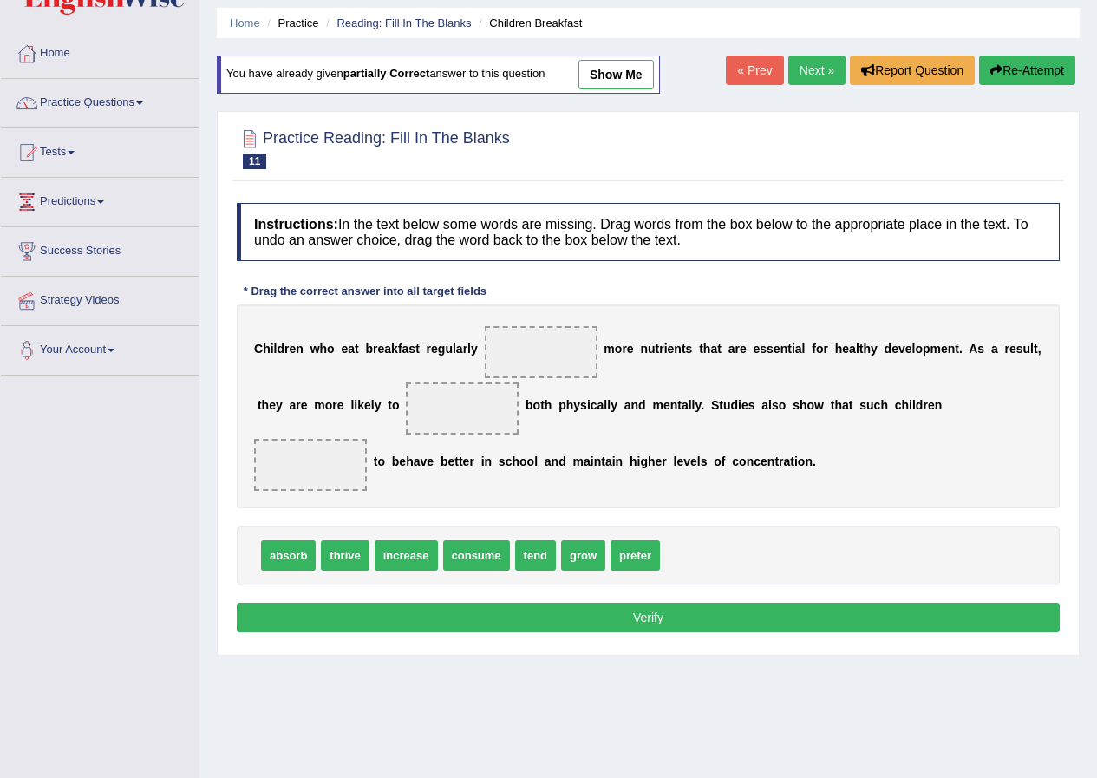
scroll to position [87, 0]
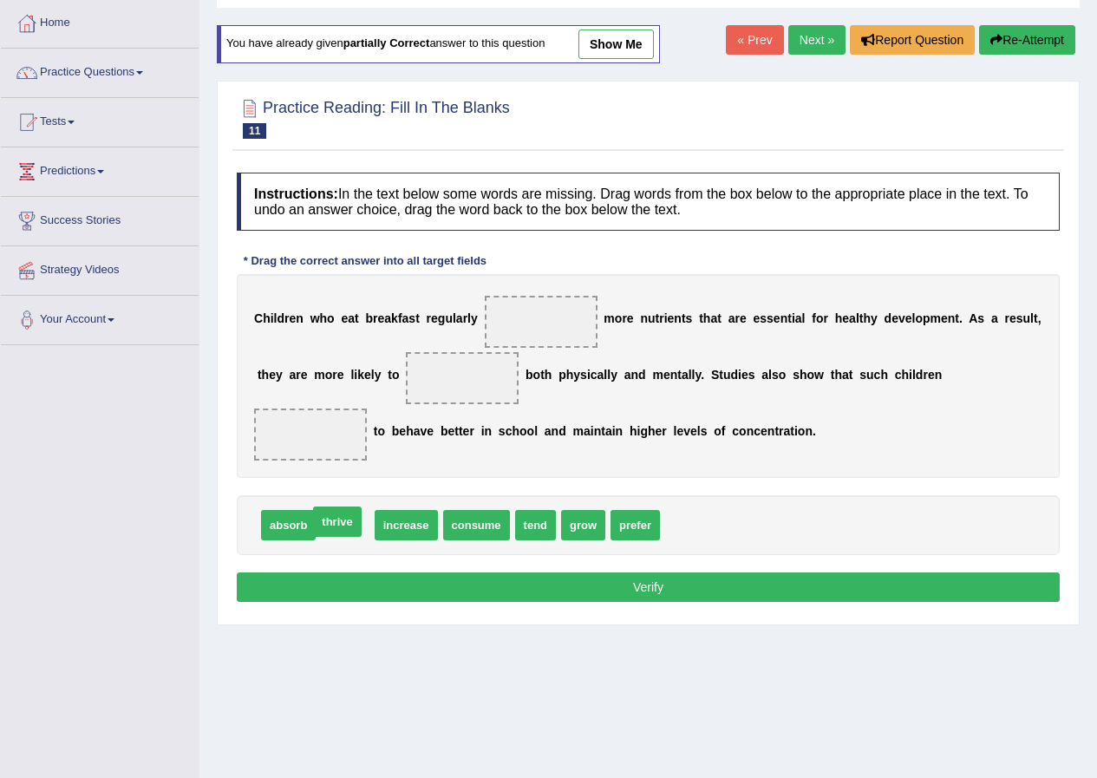
drag, startPoint x: 344, startPoint y: 528, endPoint x: 337, endPoint y: 523, distance: 9.4
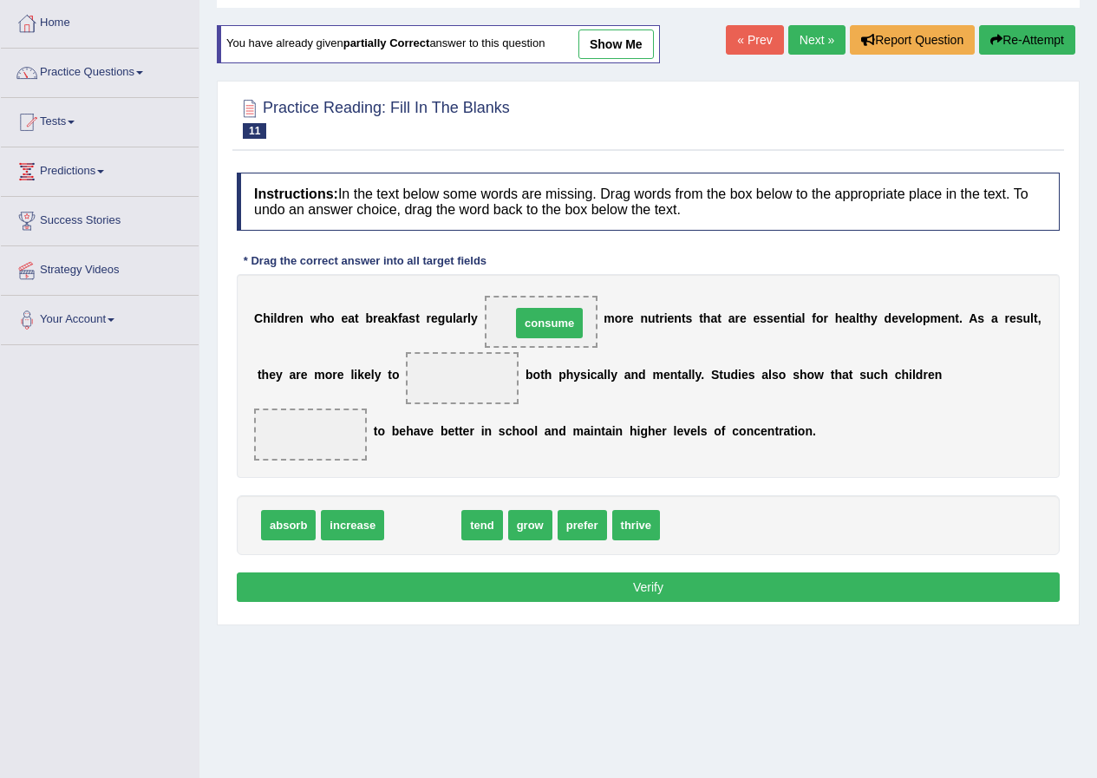
drag, startPoint x: 434, startPoint y: 527, endPoint x: 560, endPoint y: 325, distance: 238.5
click at [560, 325] on span "consume" at bounding box center [549, 323] width 67 height 30
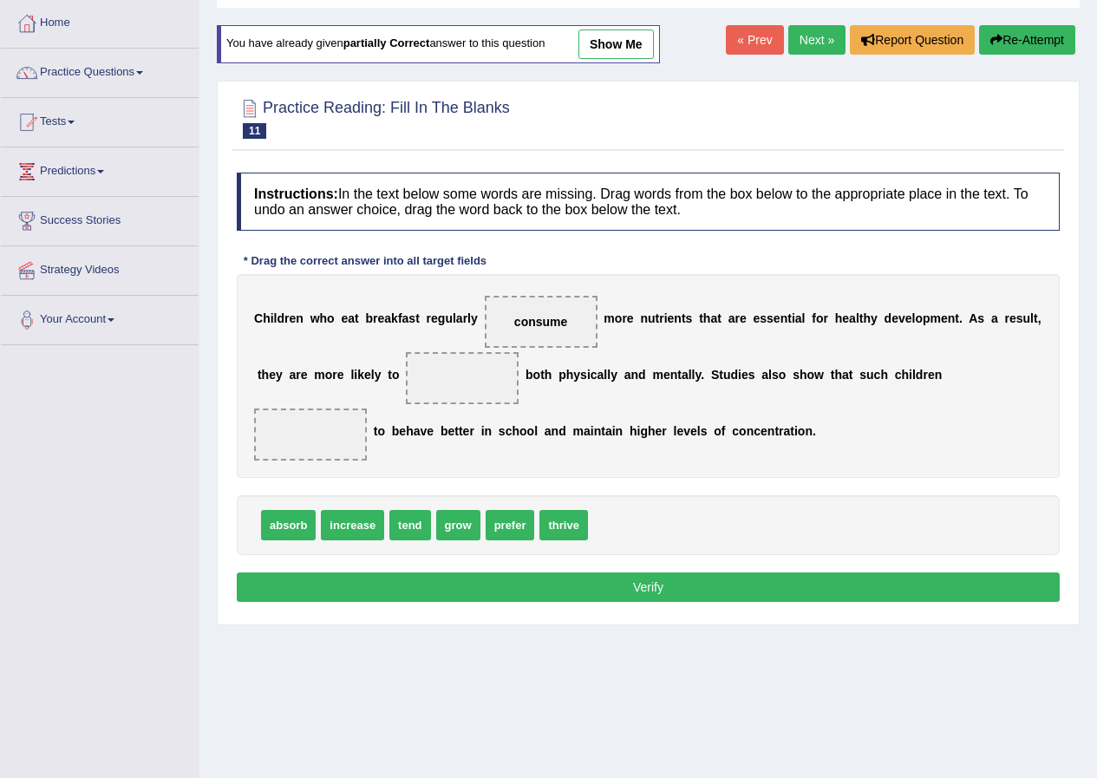
drag, startPoint x: 564, startPoint y: 547, endPoint x: 538, endPoint y: 488, distance: 64.5
click at [538, 488] on div "Instructions: In the text below some words are missing. Drag words from the box…" at bounding box center [649, 390] width 832 height 452
drag, startPoint x: 555, startPoint y: 521, endPoint x: 462, endPoint y: 377, distance: 171.8
drag, startPoint x: 408, startPoint y: 524, endPoint x: 311, endPoint y: 427, distance: 137.4
click at [311, 427] on span "tend" at bounding box center [312, 428] width 41 height 30
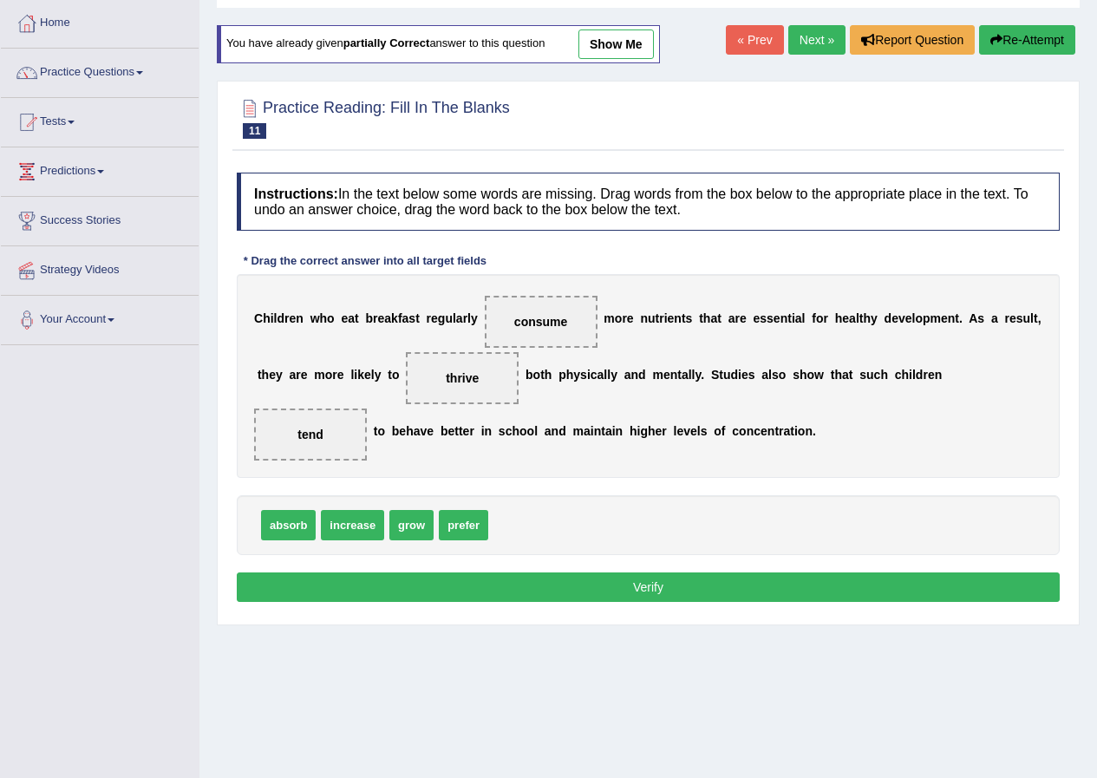
click at [654, 563] on div "Instructions: In the text below some words are missing. Drag words from the box…" at bounding box center [649, 390] width 832 height 452
click at [634, 581] on button "Verify" at bounding box center [648, 587] width 823 height 29
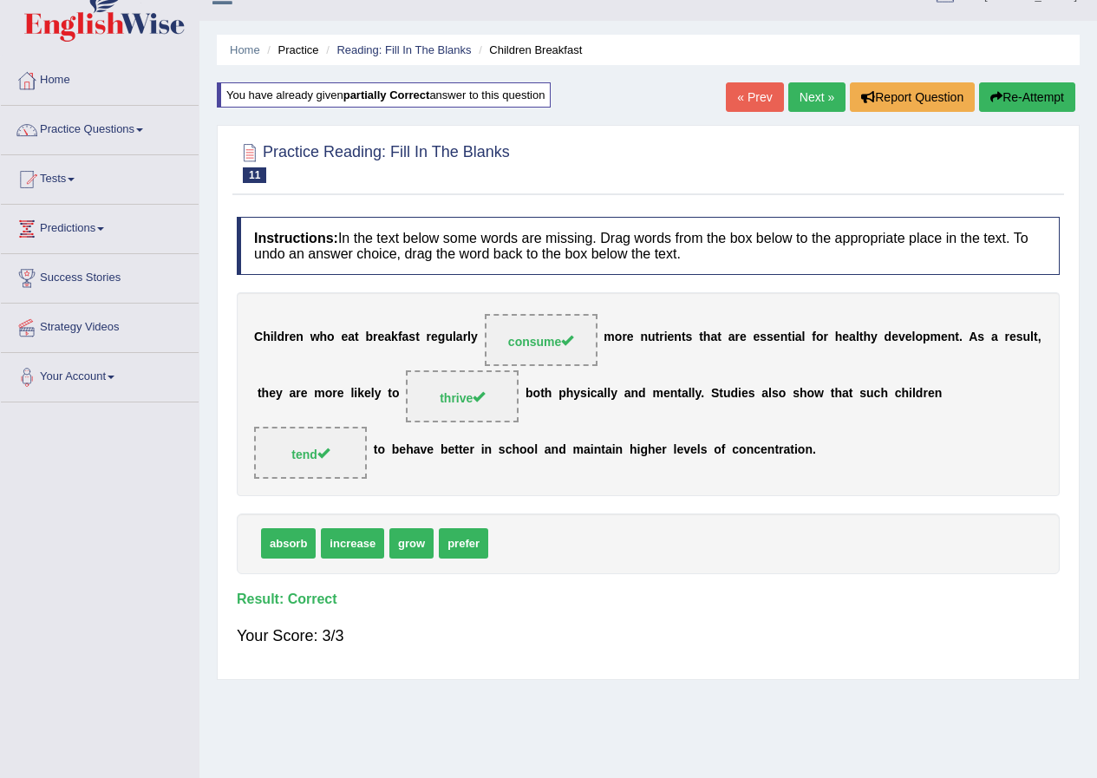
scroll to position [0, 0]
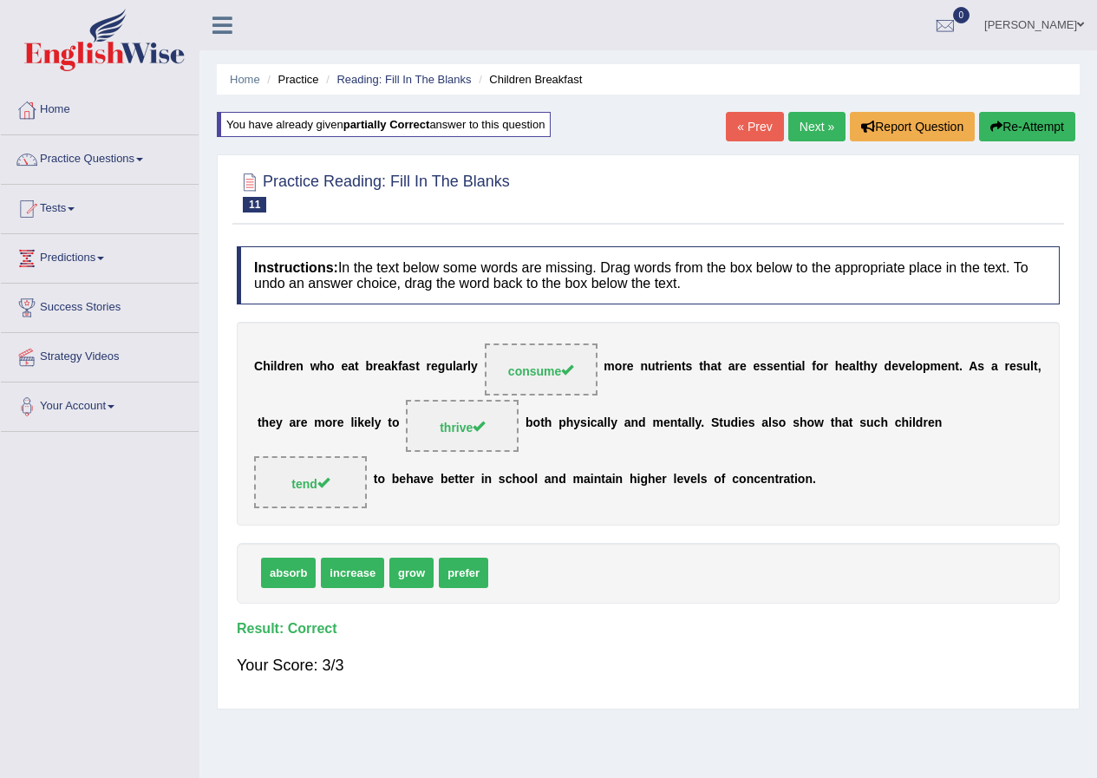
click at [807, 128] on link "Next »" at bounding box center [817, 126] width 57 height 29
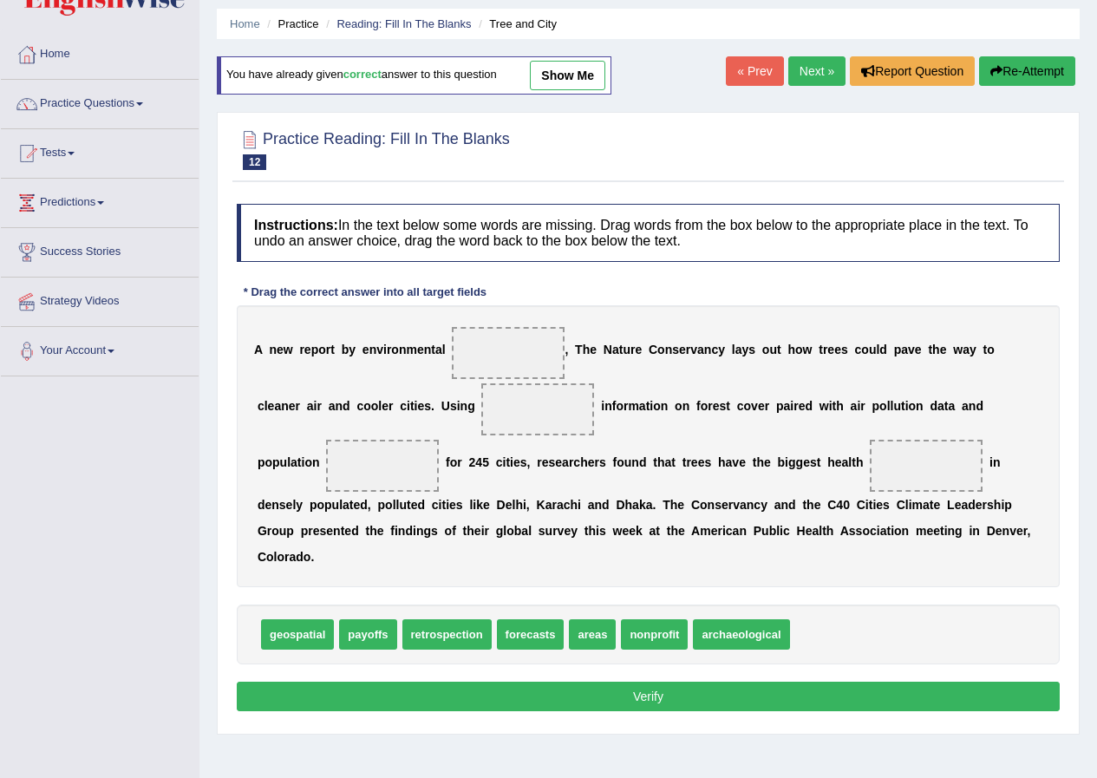
scroll to position [87, 0]
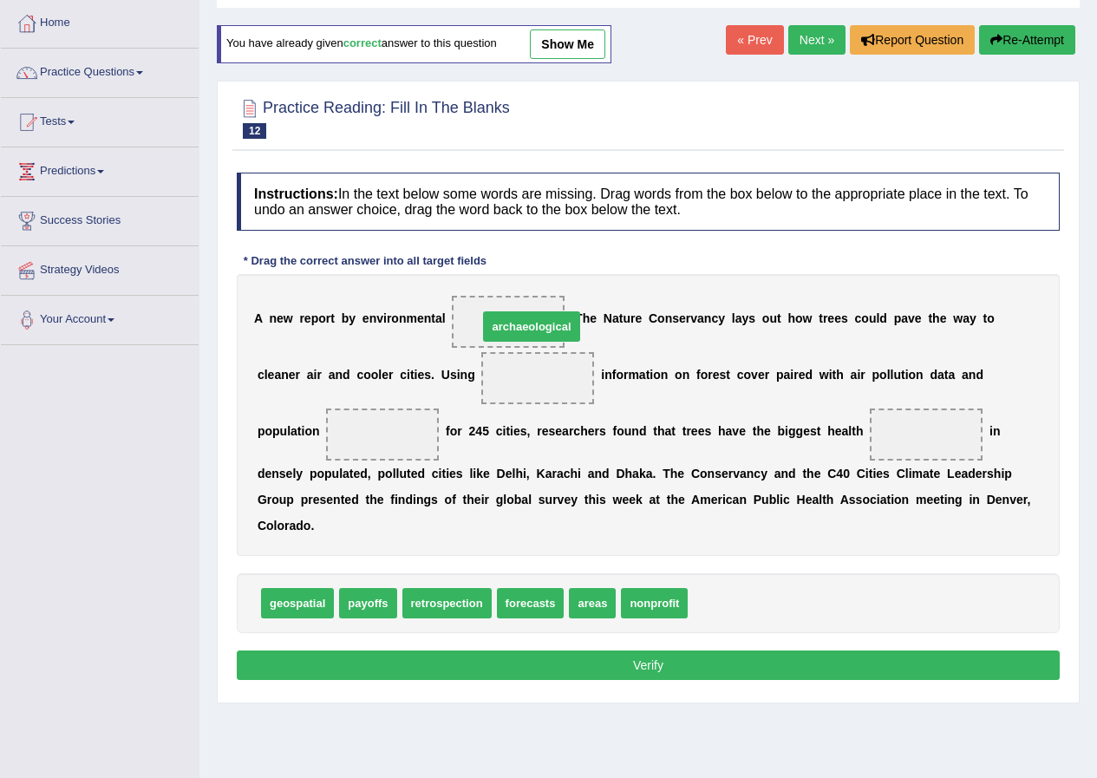
drag, startPoint x: 748, startPoint y: 608, endPoint x: 538, endPoint y: 331, distance: 347.4
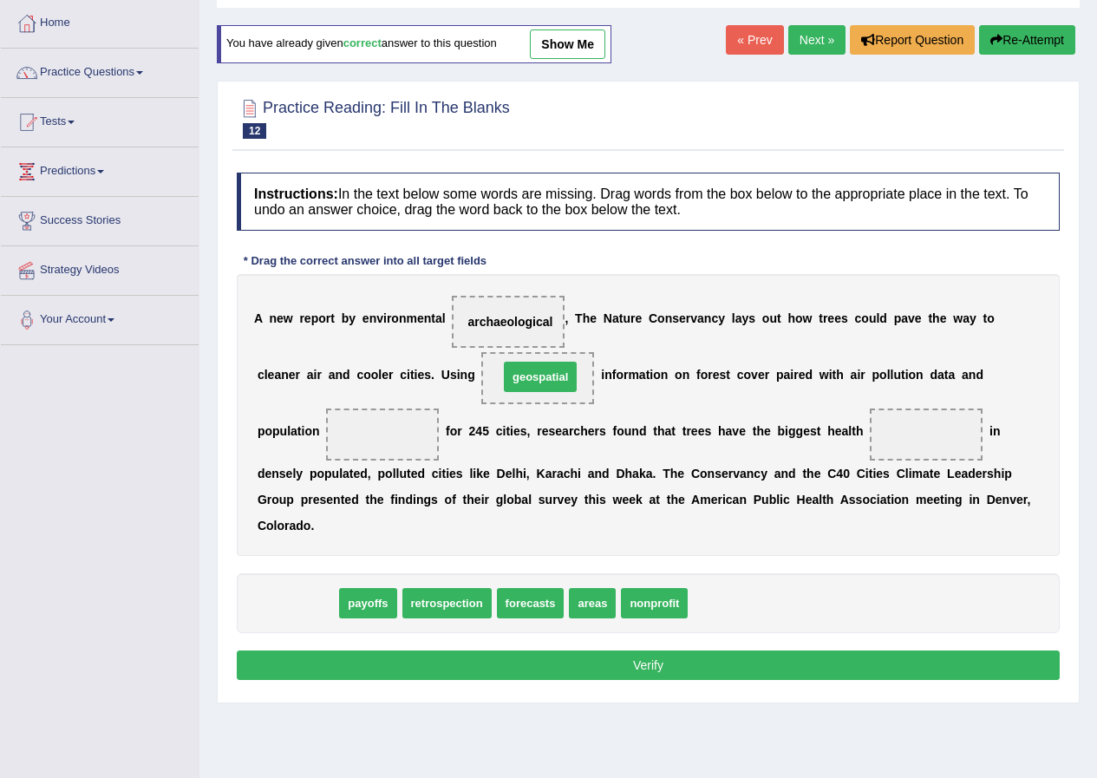
drag, startPoint x: 309, startPoint y: 608, endPoint x: 552, endPoint y: 382, distance: 332.1
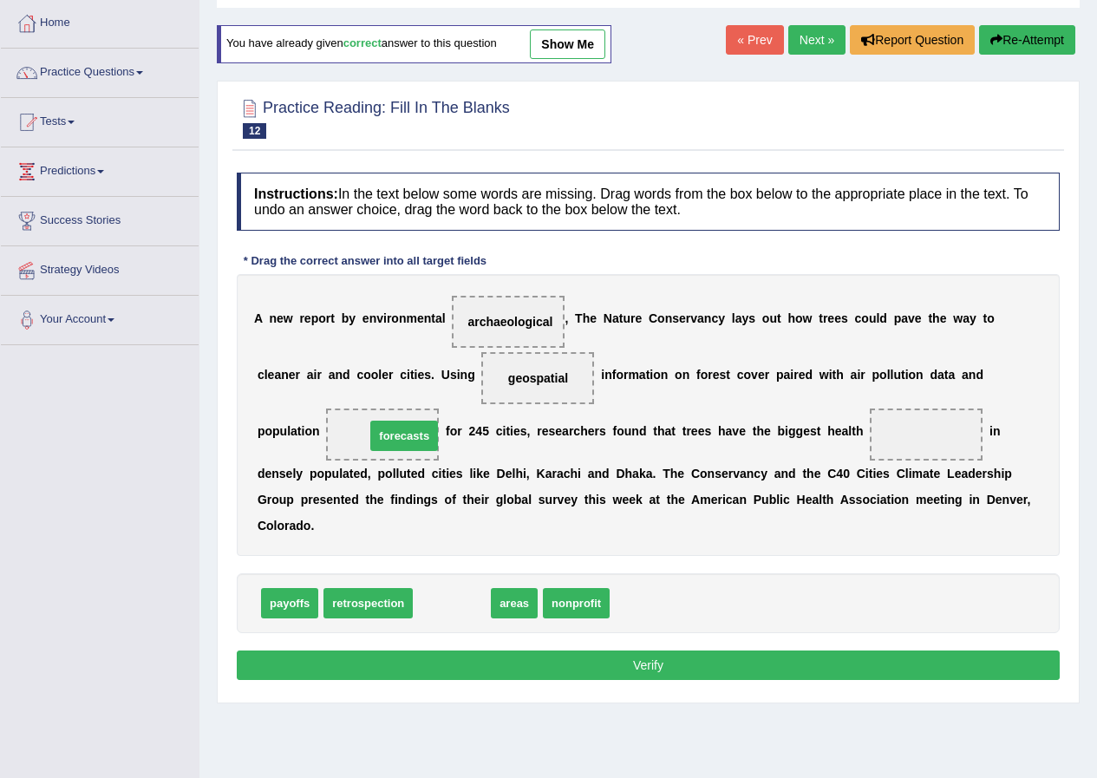
drag, startPoint x: 462, startPoint y: 599, endPoint x: 414, endPoint y: 432, distance: 174.1
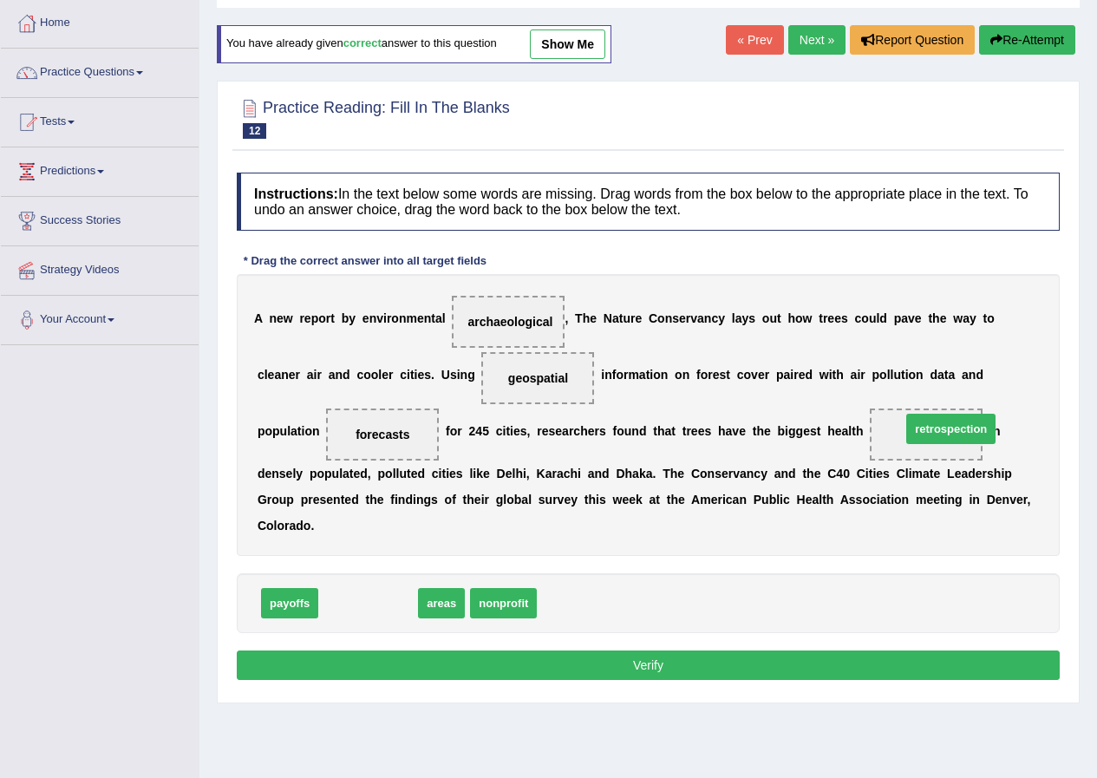
drag, startPoint x: 357, startPoint y: 610, endPoint x: 940, endPoint y: 436, distance: 608.5
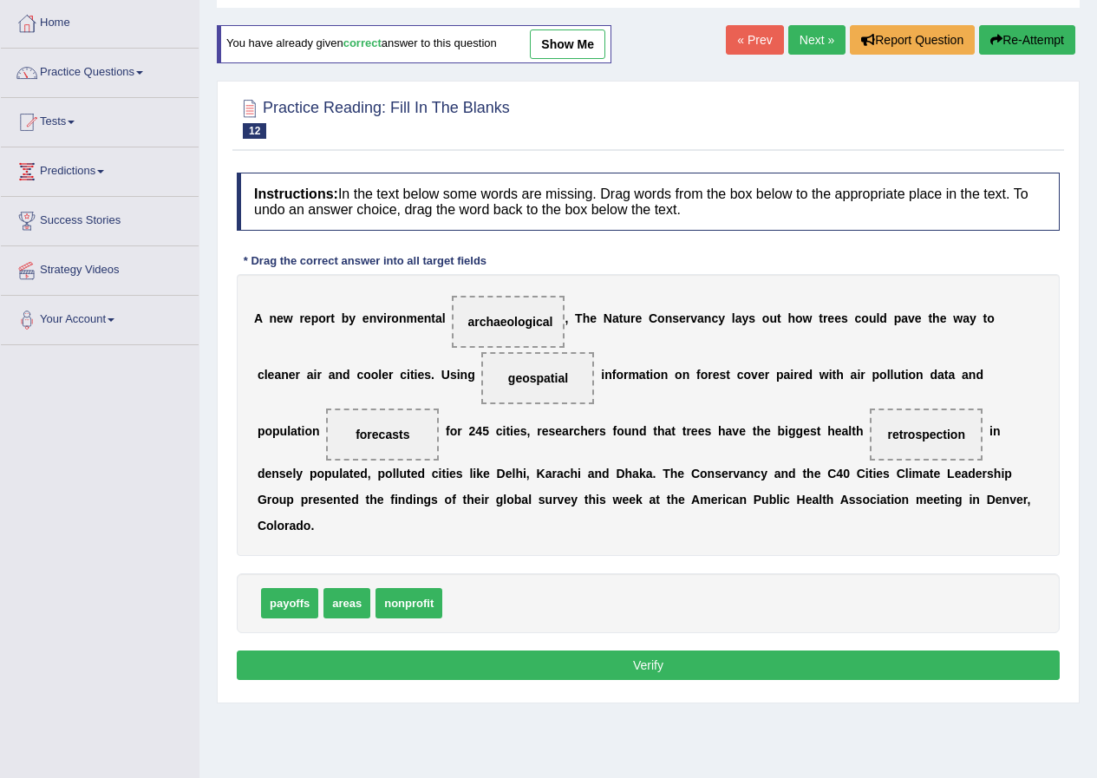
click at [659, 676] on button "Verify" at bounding box center [648, 665] width 823 height 29
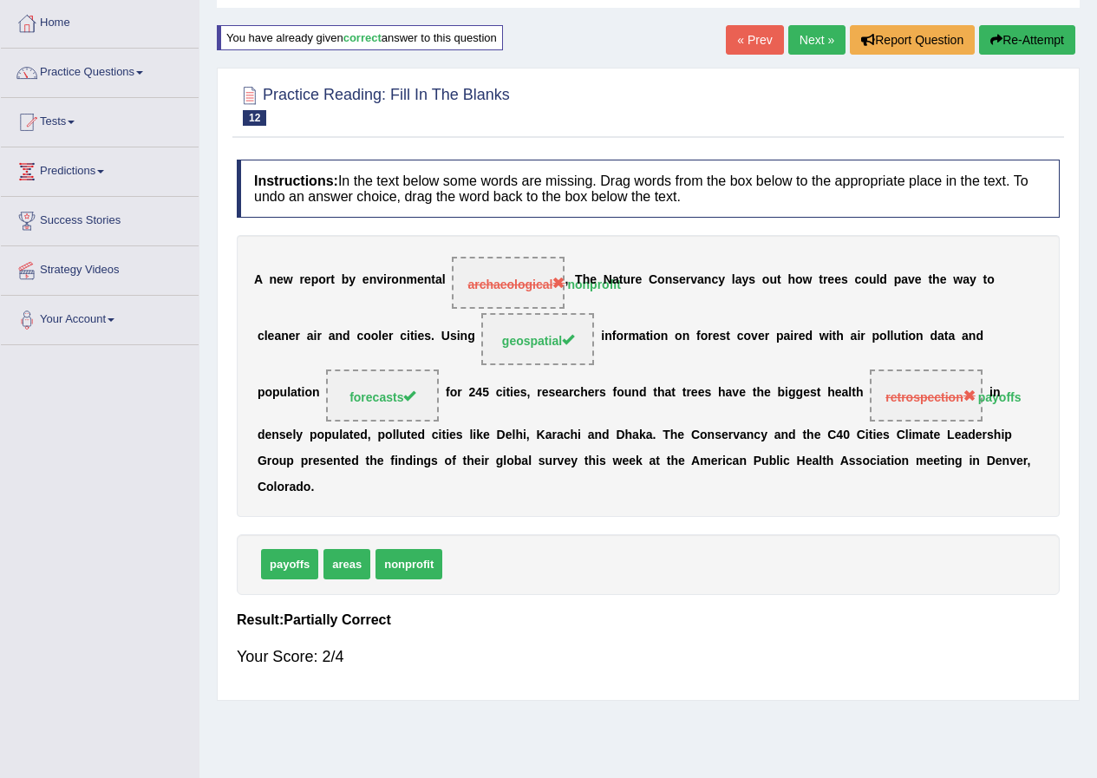
click at [1041, 37] on button "Re-Attempt" at bounding box center [1027, 39] width 96 height 29
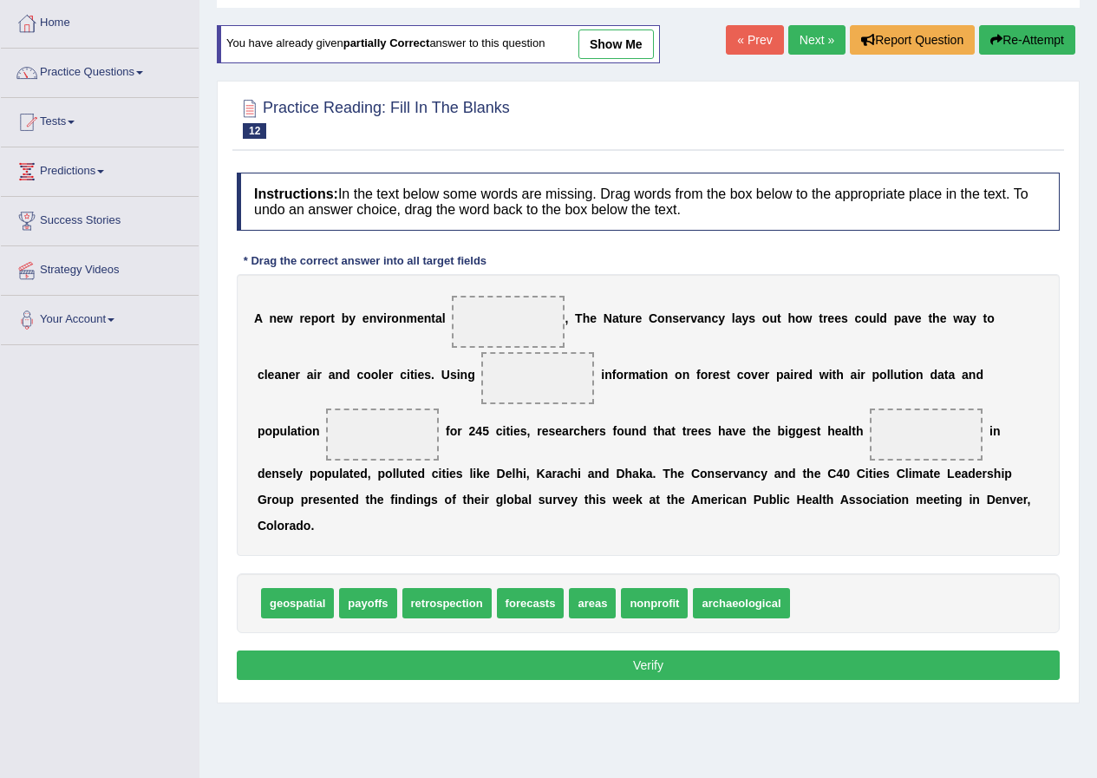
scroll to position [87, 0]
drag, startPoint x: 647, startPoint y: 593, endPoint x: 533, endPoint y: 327, distance: 289.9
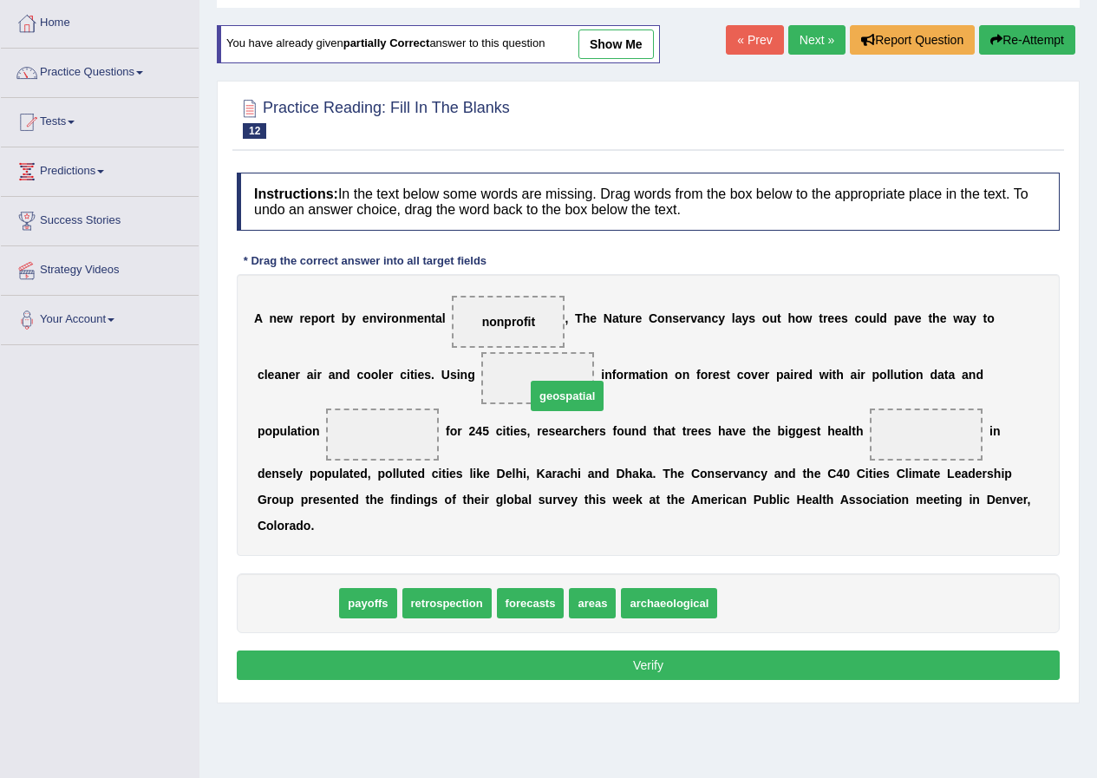
drag, startPoint x: 324, startPoint y: 593, endPoint x: 585, endPoint y: 397, distance: 325.3
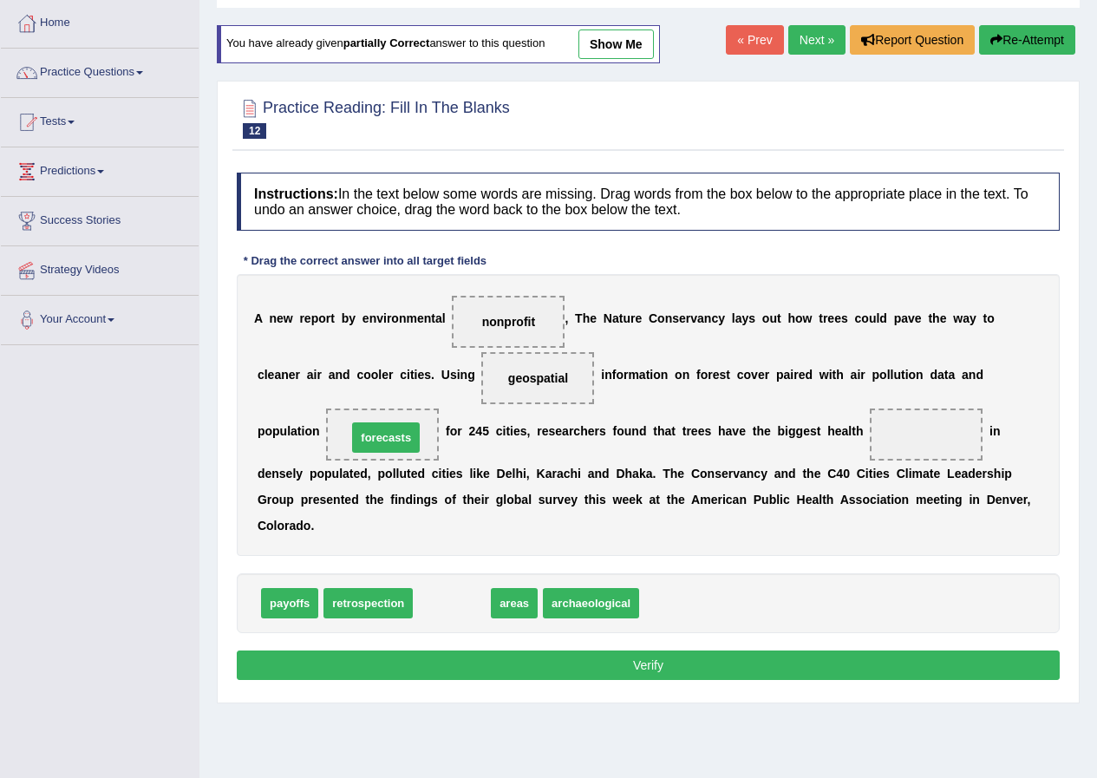
drag, startPoint x: 456, startPoint y: 609, endPoint x: 396, endPoint y: 458, distance: 162.7
drag, startPoint x: 272, startPoint y: 585, endPoint x: 856, endPoint y: 425, distance: 605.3
click at [881, 416] on div "Instructions: In the text below some words are missing. Drag words from the box…" at bounding box center [649, 429] width 832 height 530
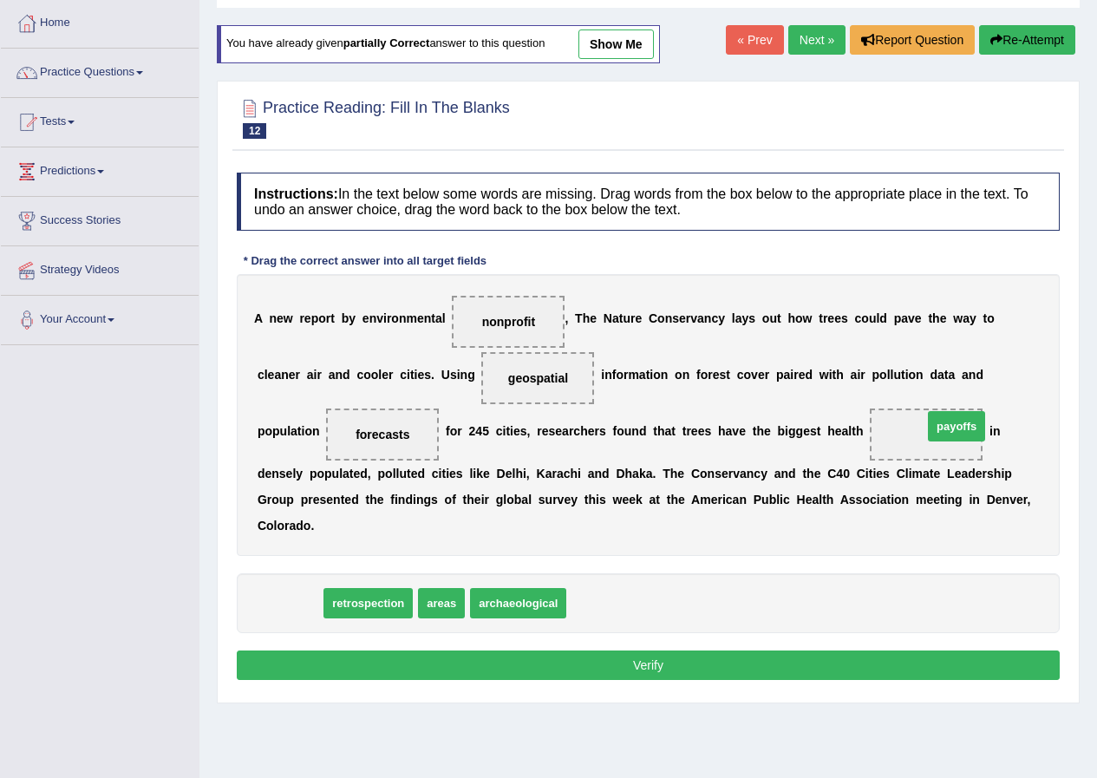
drag, startPoint x: 280, startPoint y: 591, endPoint x: 946, endPoint y: 414, distance: 688.5
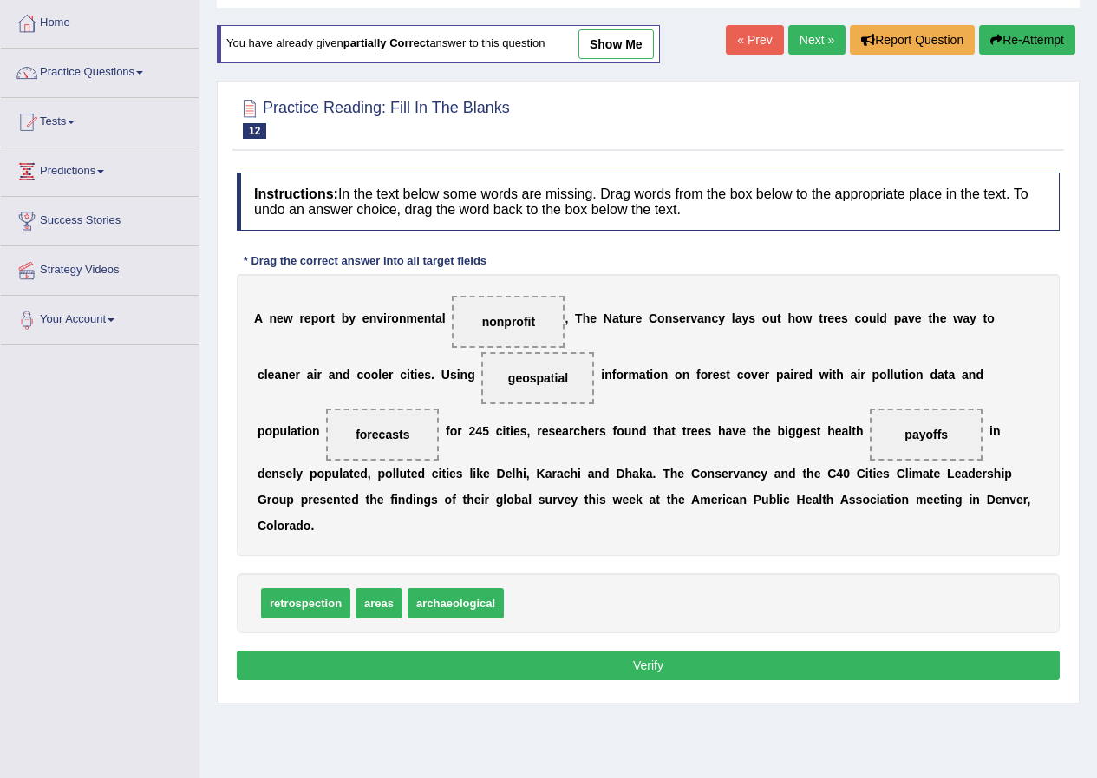
click at [667, 685] on div "Instructions: In the text below some words are missing. Drag words from the box…" at bounding box center [649, 429] width 832 height 530
click at [668, 671] on button "Verify" at bounding box center [648, 665] width 823 height 29
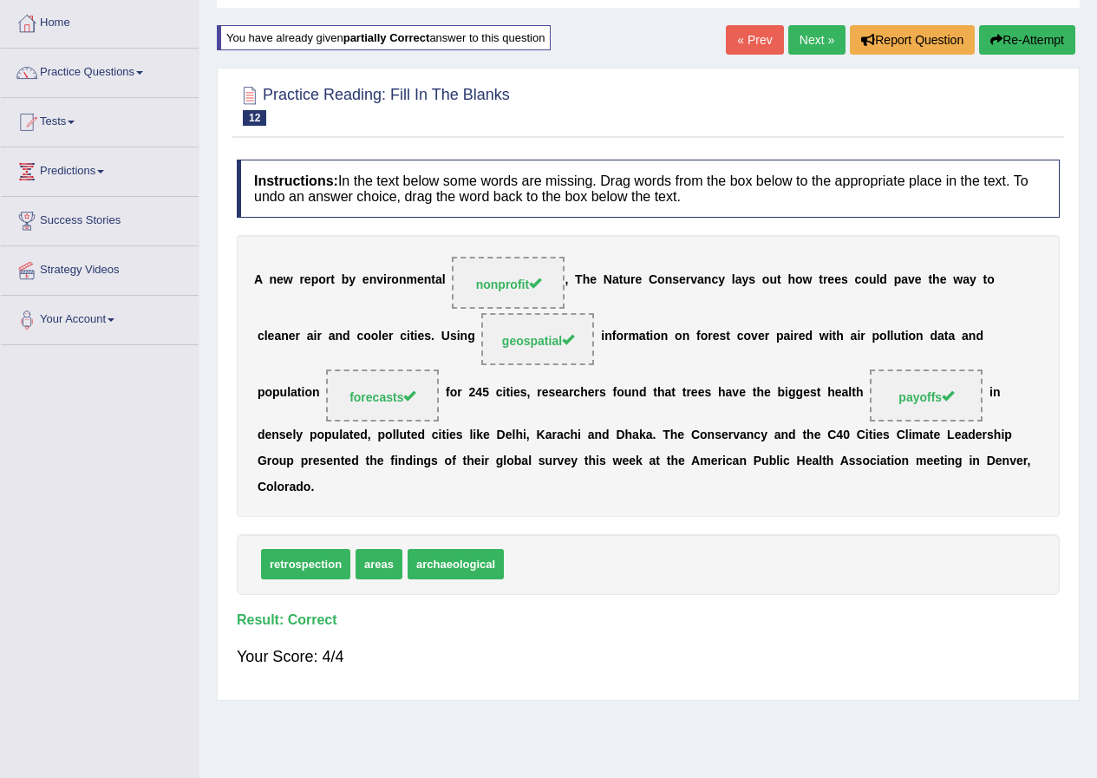
click at [808, 30] on link "Next »" at bounding box center [817, 39] width 57 height 29
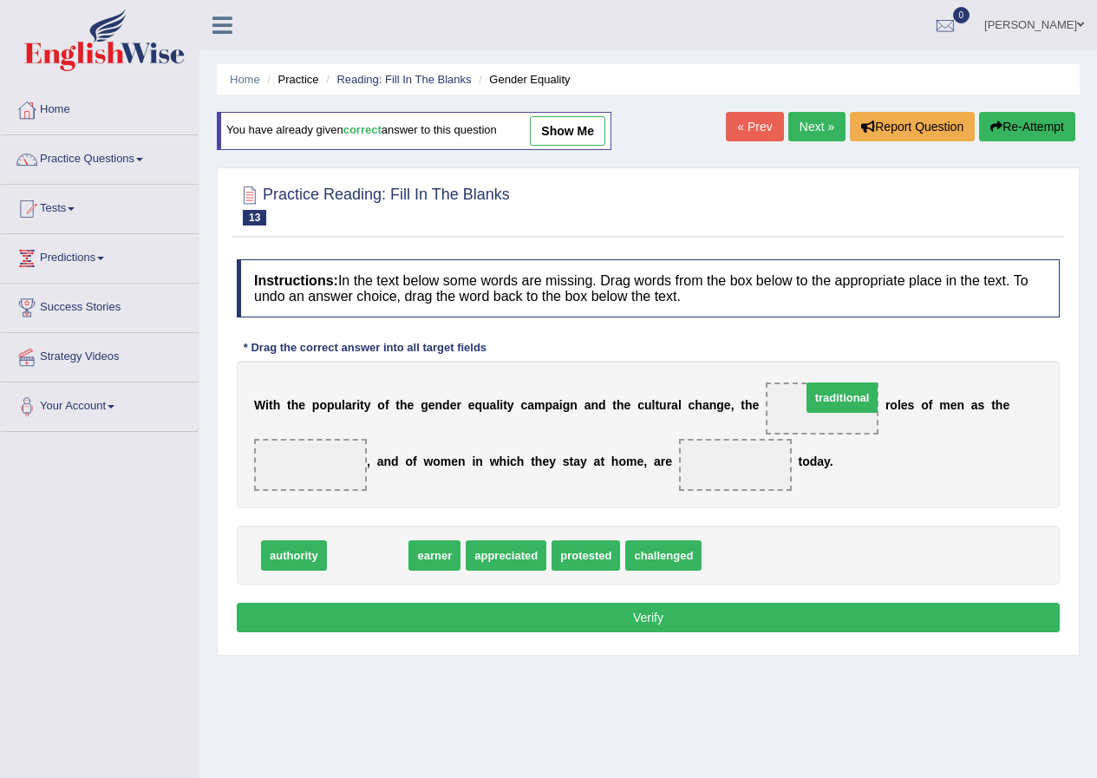
drag, startPoint x: 381, startPoint y: 560, endPoint x: 855, endPoint y: 399, distance: 500.1
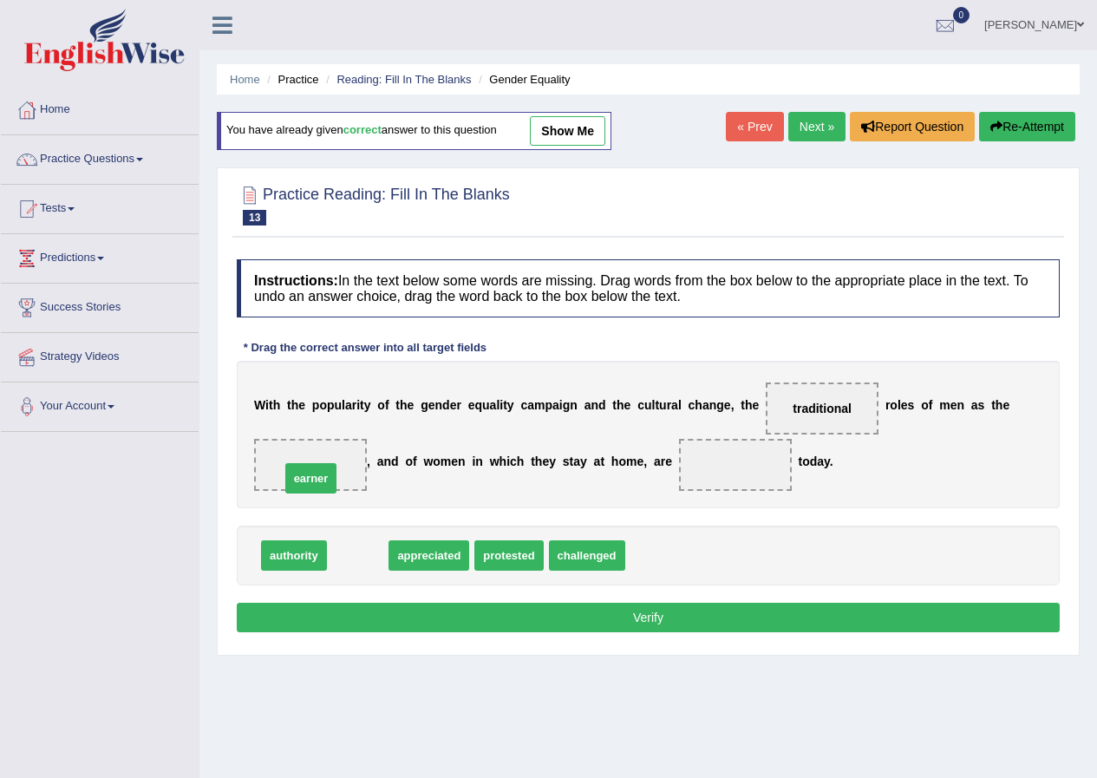
drag, startPoint x: 364, startPoint y: 562, endPoint x: 317, endPoint y: 485, distance: 90.3
click at [317, 485] on span at bounding box center [310, 465] width 113 height 52
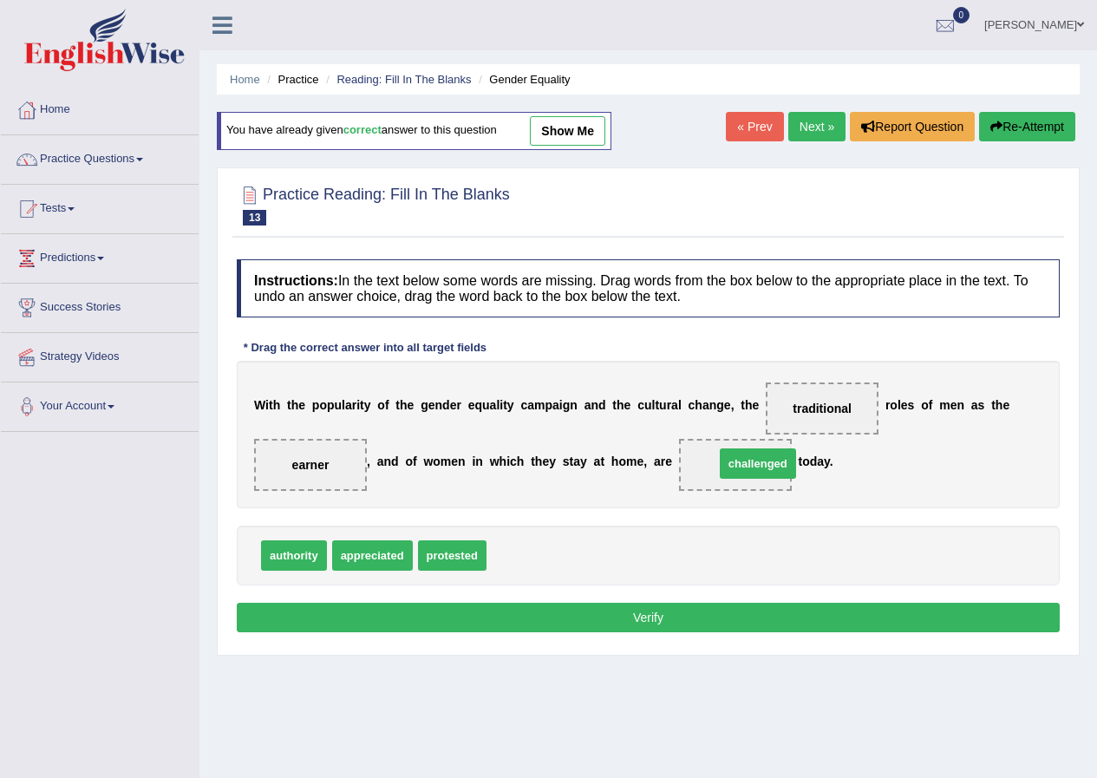
drag, startPoint x: 534, startPoint y: 548, endPoint x: 762, endPoint y: 456, distance: 246.0
click at [633, 604] on button "Verify" at bounding box center [648, 617] width 823 height 29
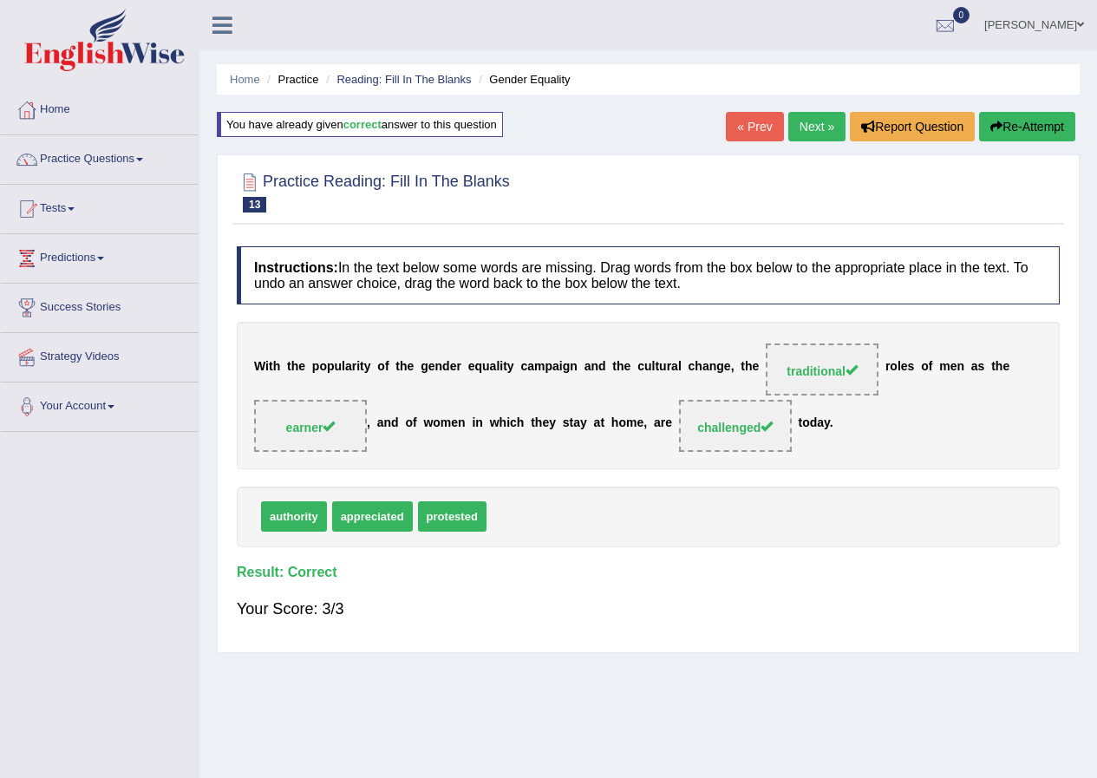
click at [814, 127] on link "Next »" at bounding box center [817, 126] width 57 height 29
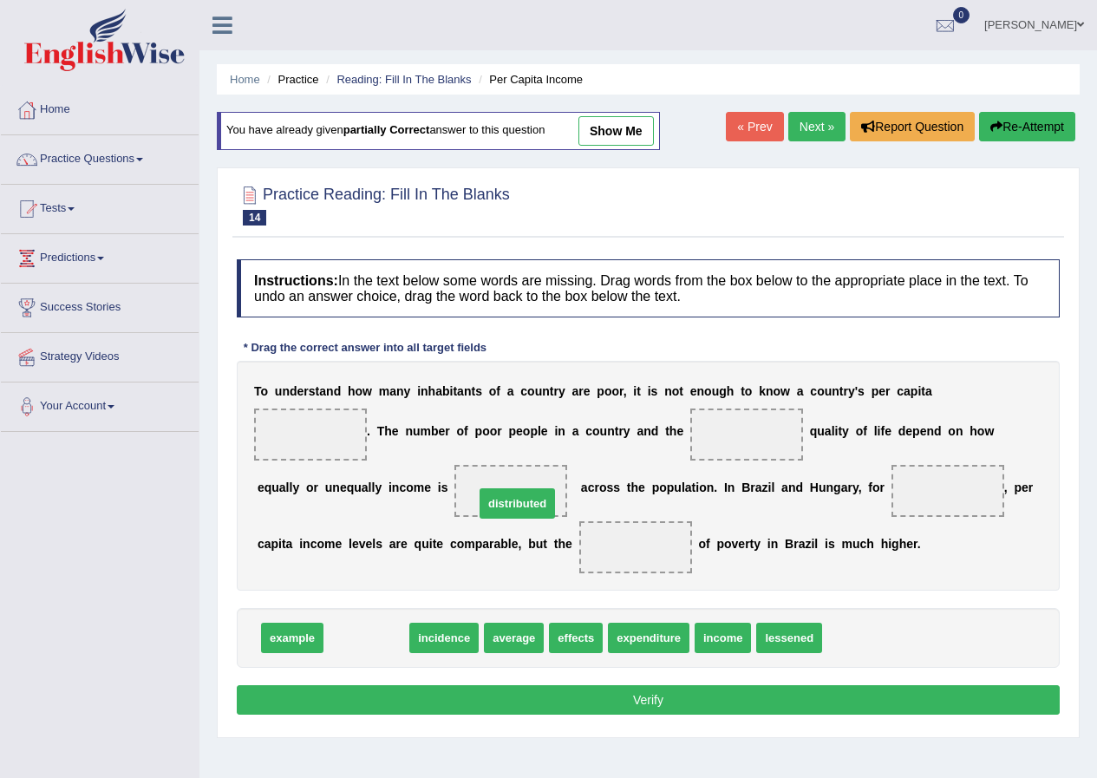
drag, startPoint x: 388, startPoint y: 626, endPoint x: 523, endPoint y: 505, distance: 181.8
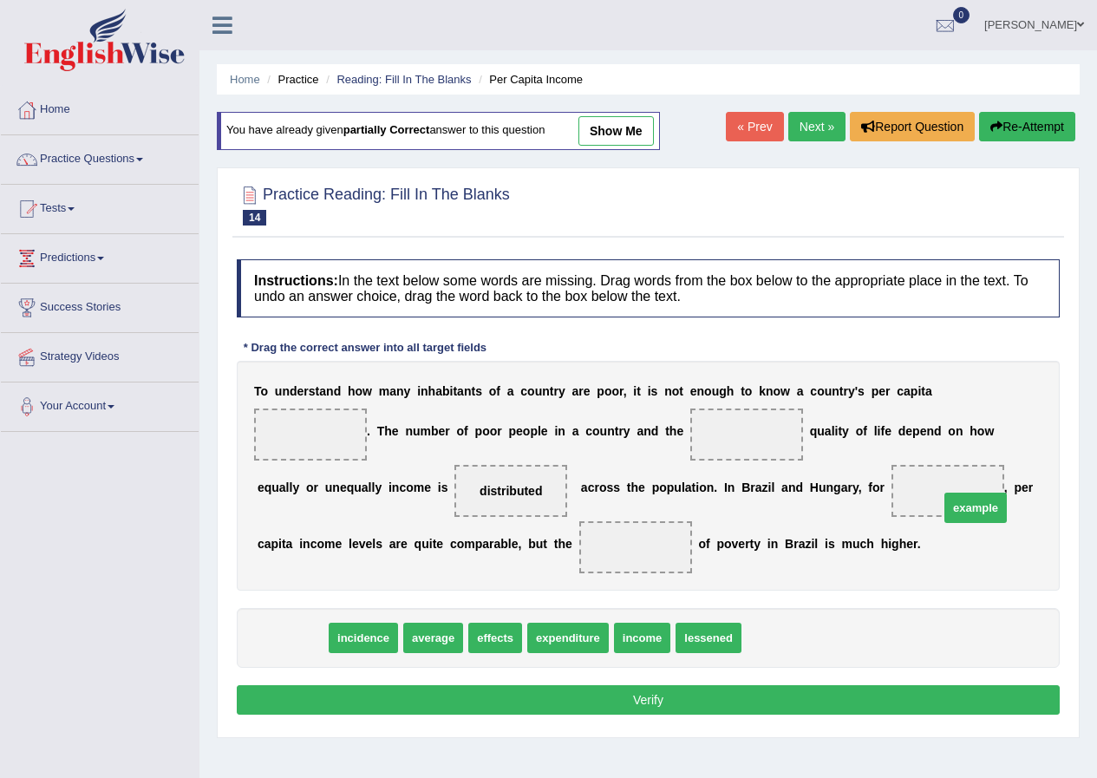
drag, startPoint x: 308, startPoint y: 640, endPoint x: 992, endPoint y: 510, distance: 695.9
click at [989, 507] on span at bounding box center [948, 491] width 113 height 52
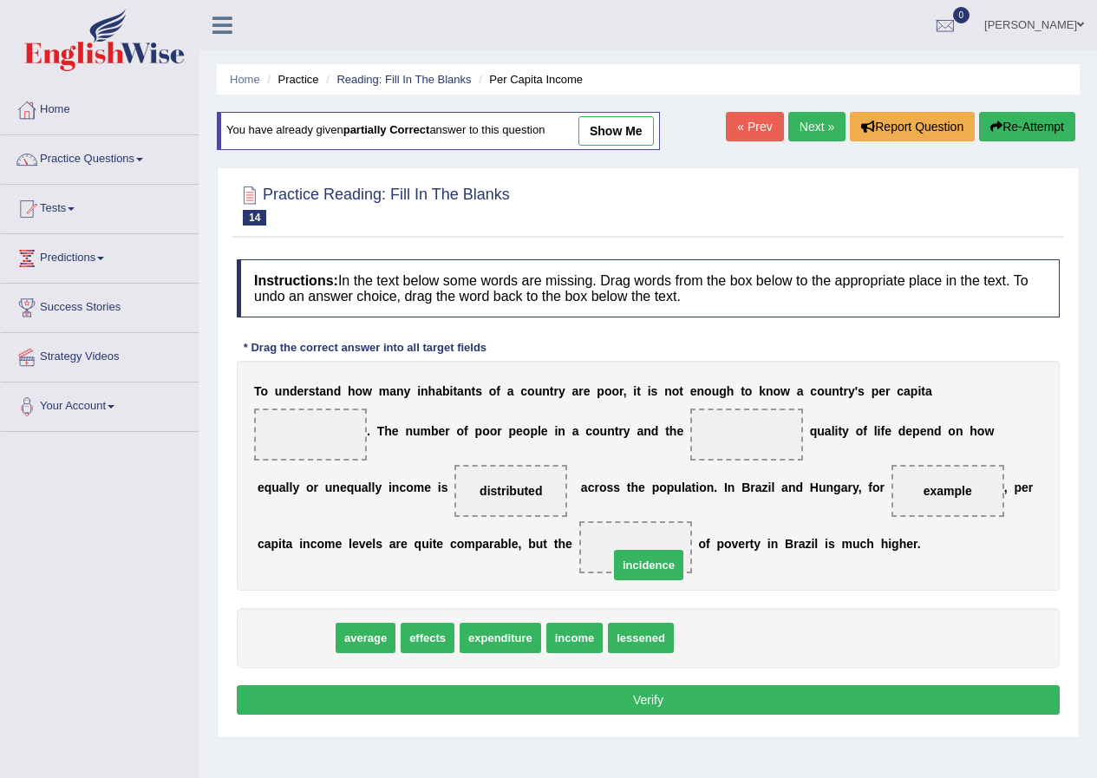
drag, startPoint x: 291, startPoint y: 639, endPoint x: 644, endPoint y: 566, distance: 360.5
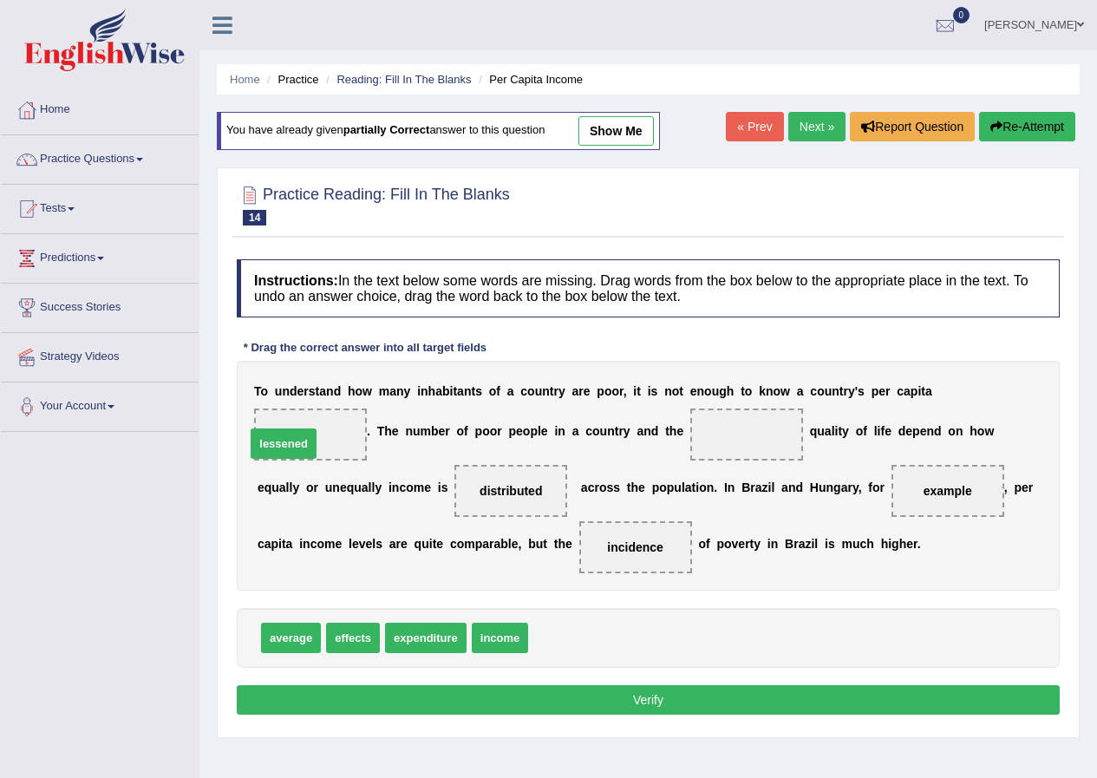
drag, startPoint x: 556, startPoint y: 645, endPoint x: 276, endPoint y: 448, distance: 342.5
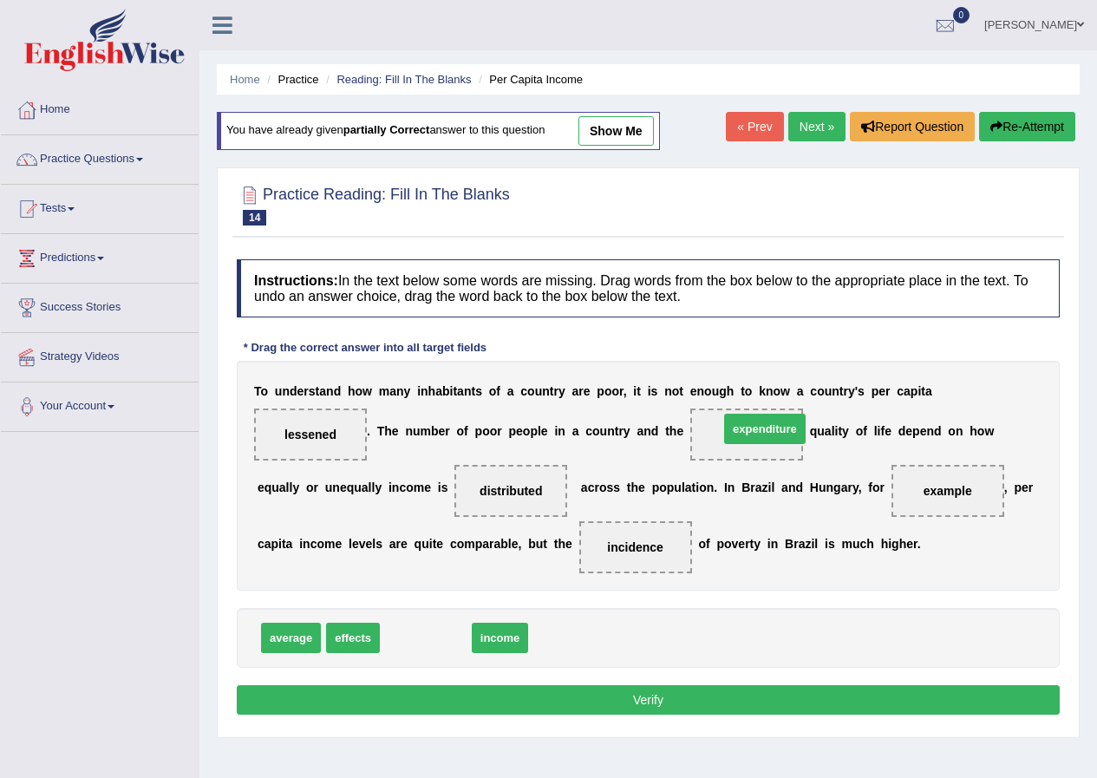
drag, startPoint x: 431, startPoint y: 639, endPoint x: 770, endPoint y: 429, distance: 398.5
click at [664, 698] on button "Verify" at bounding box center [648, 699] width 823 height 29
click at [664, 698] on div "Home Practice Reading: Fill In The Blanks Per Capita Income You have already gi…" at bounding box center [649, 434] width 898 height 868
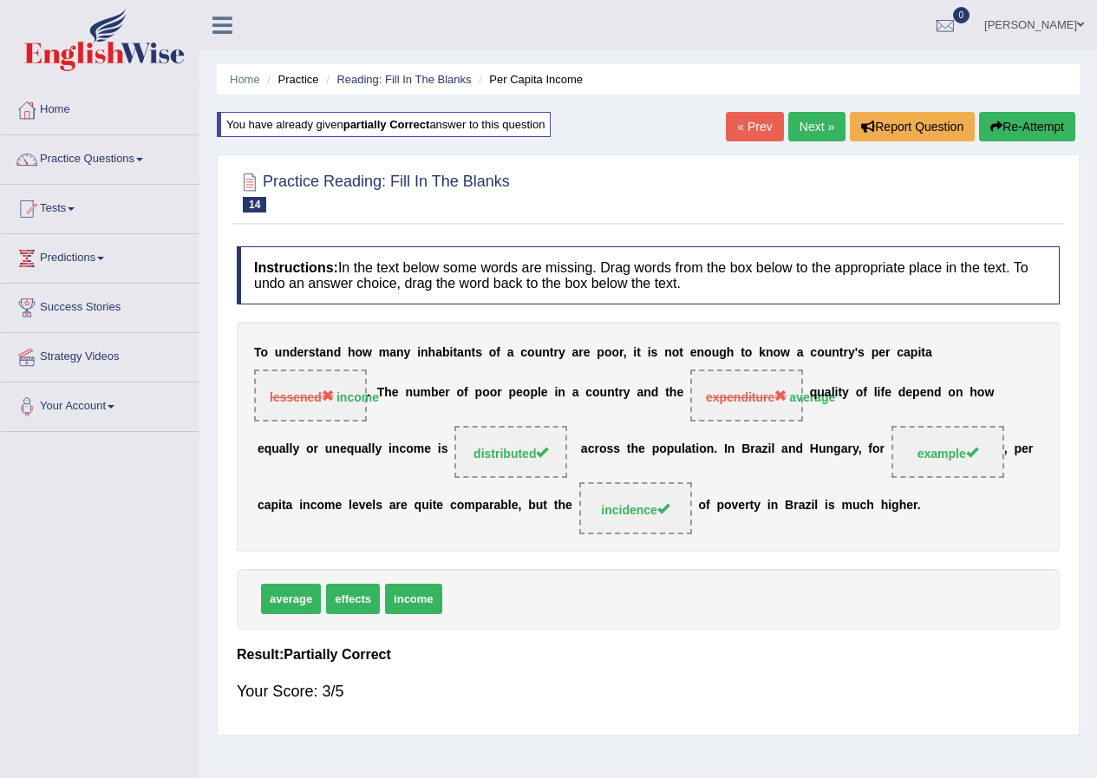
click at [1023, 128] on button "Re-Attempt" at bounding box center [1027, 126] width 96 height 29
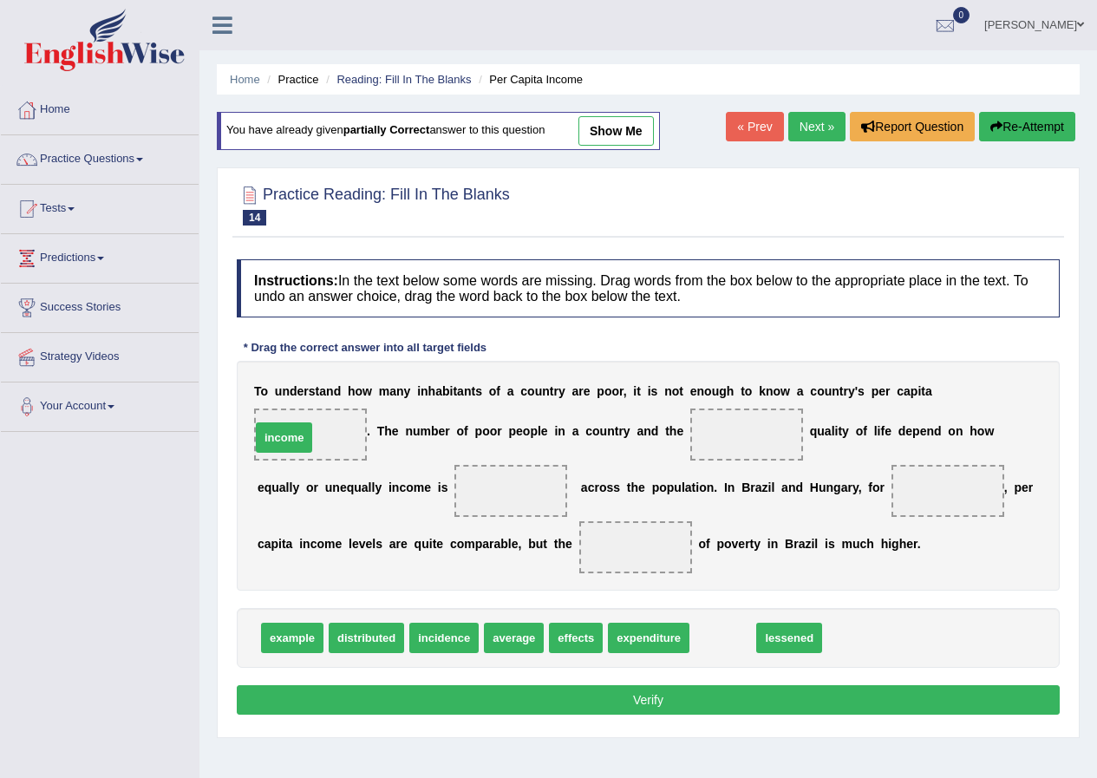
drag, startPoint x: 706, startPoint y: 601, endPoint x: 275, endPoint y: 441, distance: 460.1
drag, startPoint x: 529, startPoint y: 659, endPoint x: 678, endPoint y: 534, distance: 194.6
click at [765, 465] on div "Instructions: In the text below some words are missing. Drag words from the box…" at bounding box center [649, 490] width 832 height 478
click at [765, 467] on div "T o u n d e r s t a n d h o w m a n y i n h a b i t a n t s o f a c o u n t r y…" at bounding box center [648, 476] width 823 height 230
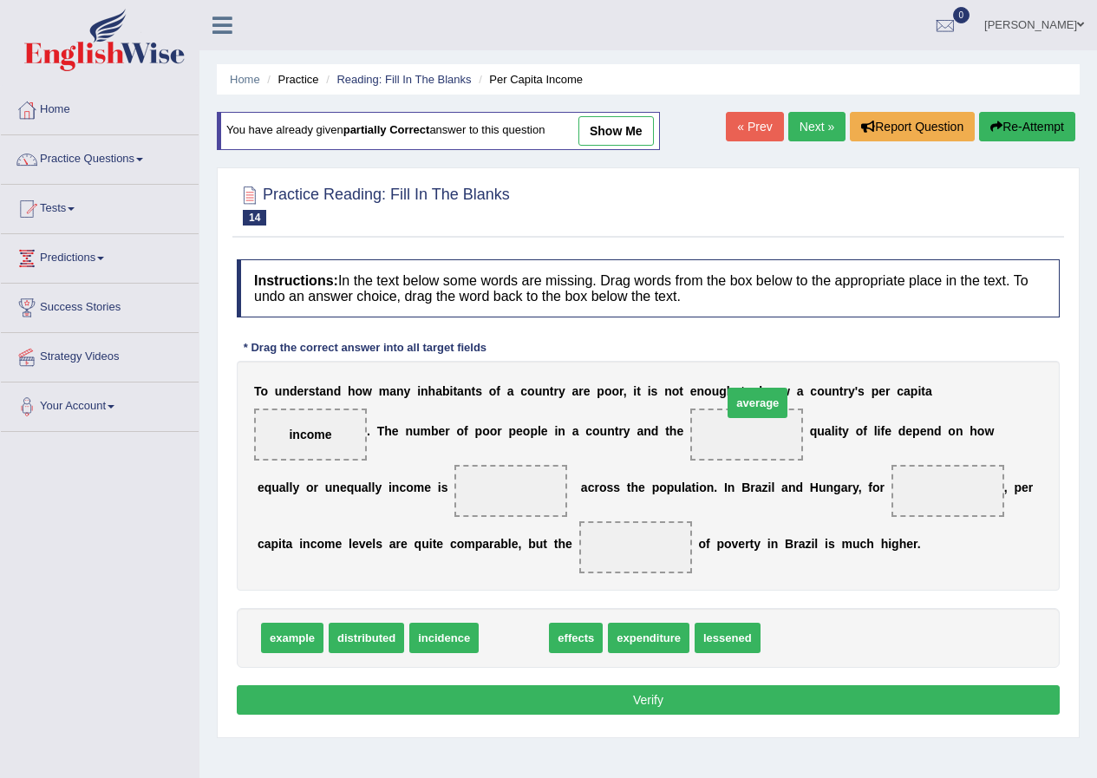
drag, startPoint x: 508, startPoint y: 639, endPoint x: 751, endPoint y: 403, distance: 338.7
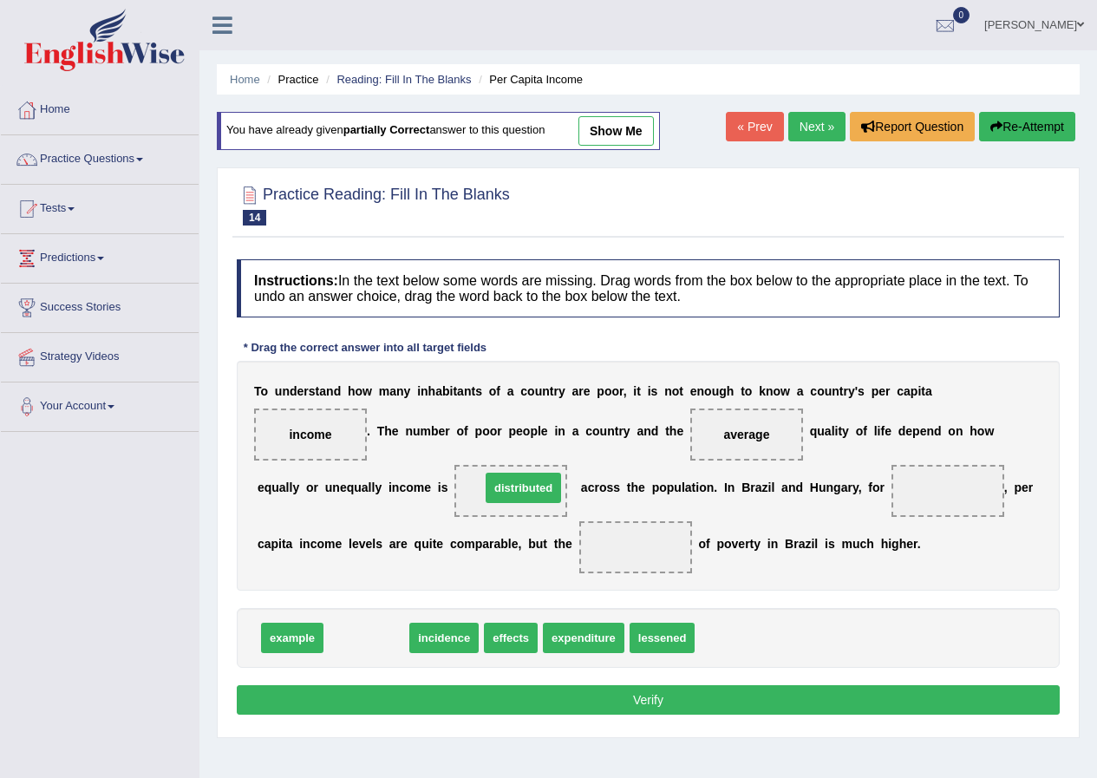
drag, startPoint x: 381, startPoint y: 642, endPoint x: 538, endPoint y: 492, distance: 217.2
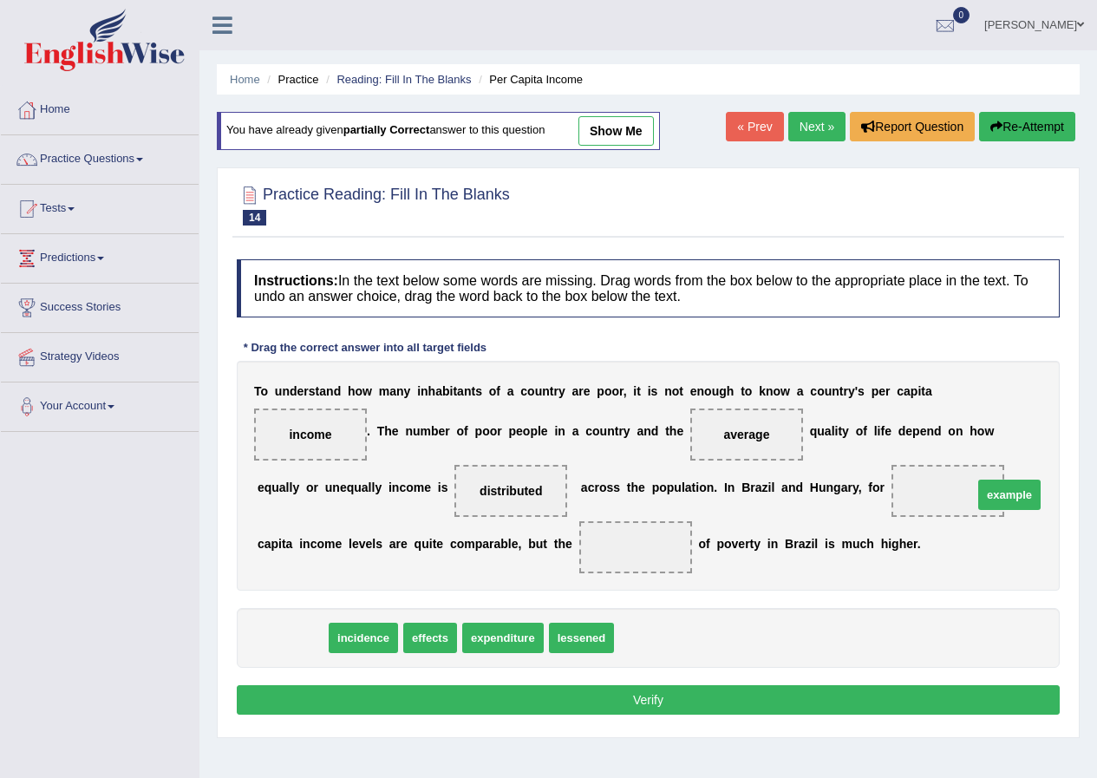
drag, startPoint x: 319, startPoint y: 635, endPoint x: 1009, endPoint y: 488, distance: 705.1
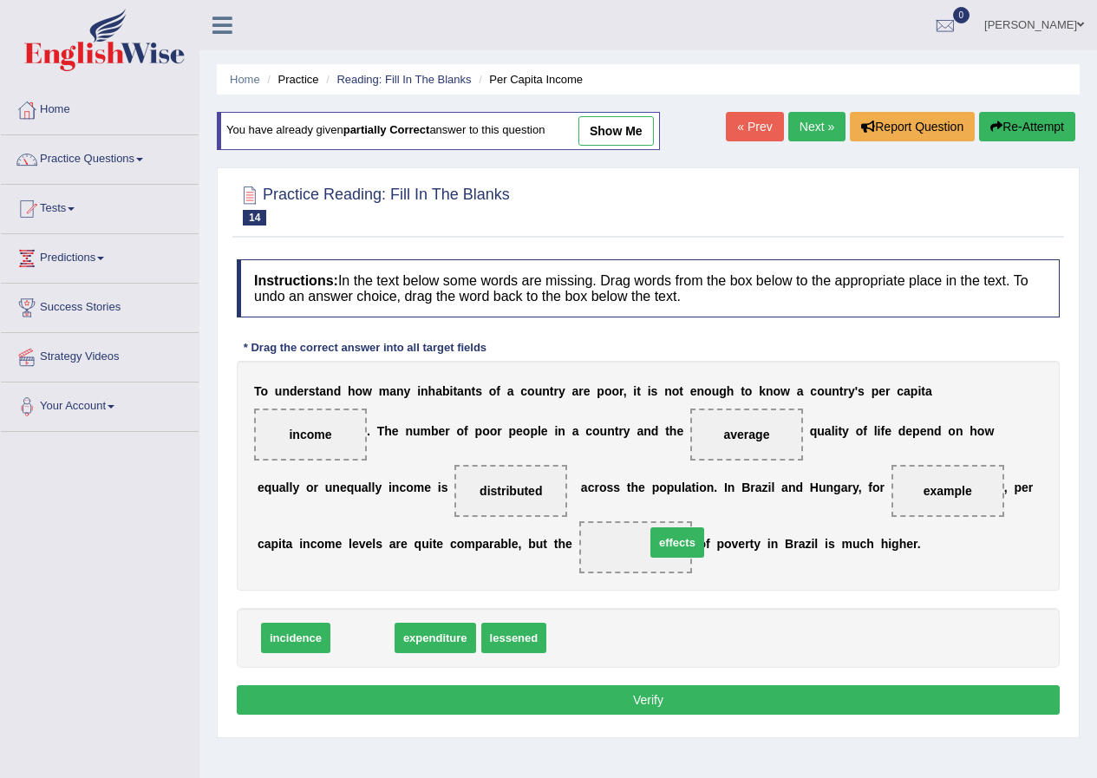
drag, startPoint x: 370, startPoint y: 647, endPoint x: 685, endPoint y: 552, distance: 329.1
drag, startPoint x: 665, startPoint y: 709, endPoint x: 661, endPoint y: 689, distance: 20.4
click at [661, 689] on button "Verify" at bounding box center [648, 699] width 823 height 29
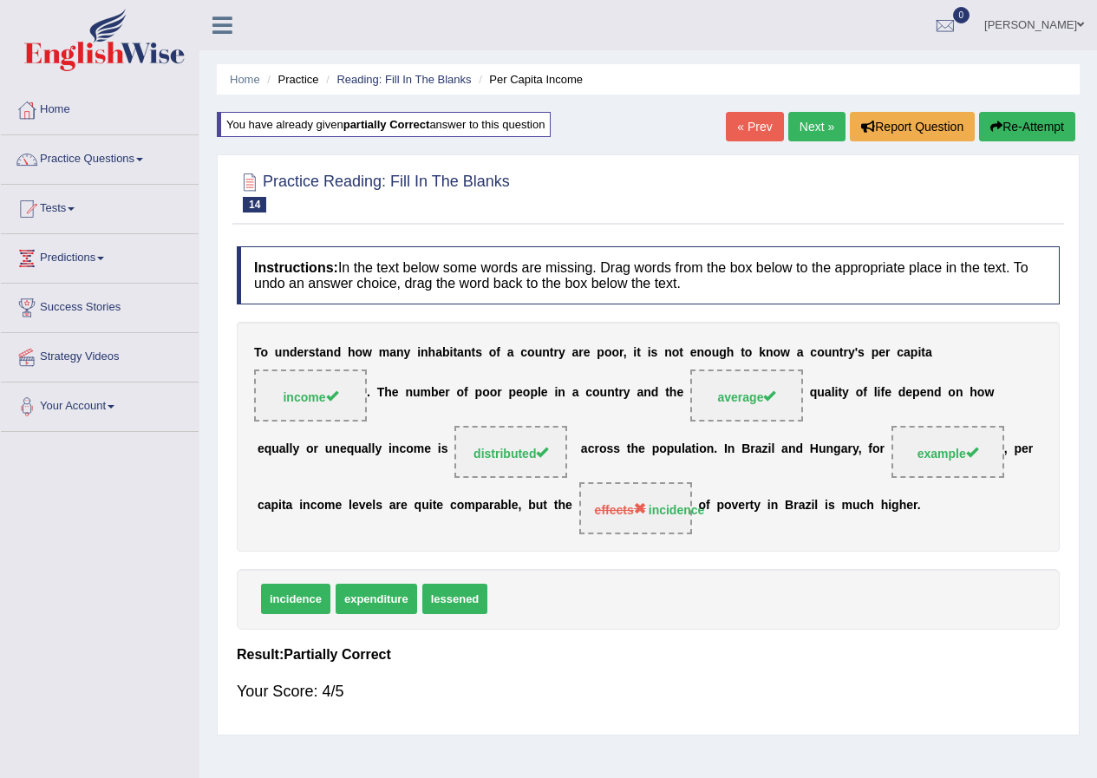
click at [828, 130] on link "Next »" at bounding box center [817, 126] width 57 height 29
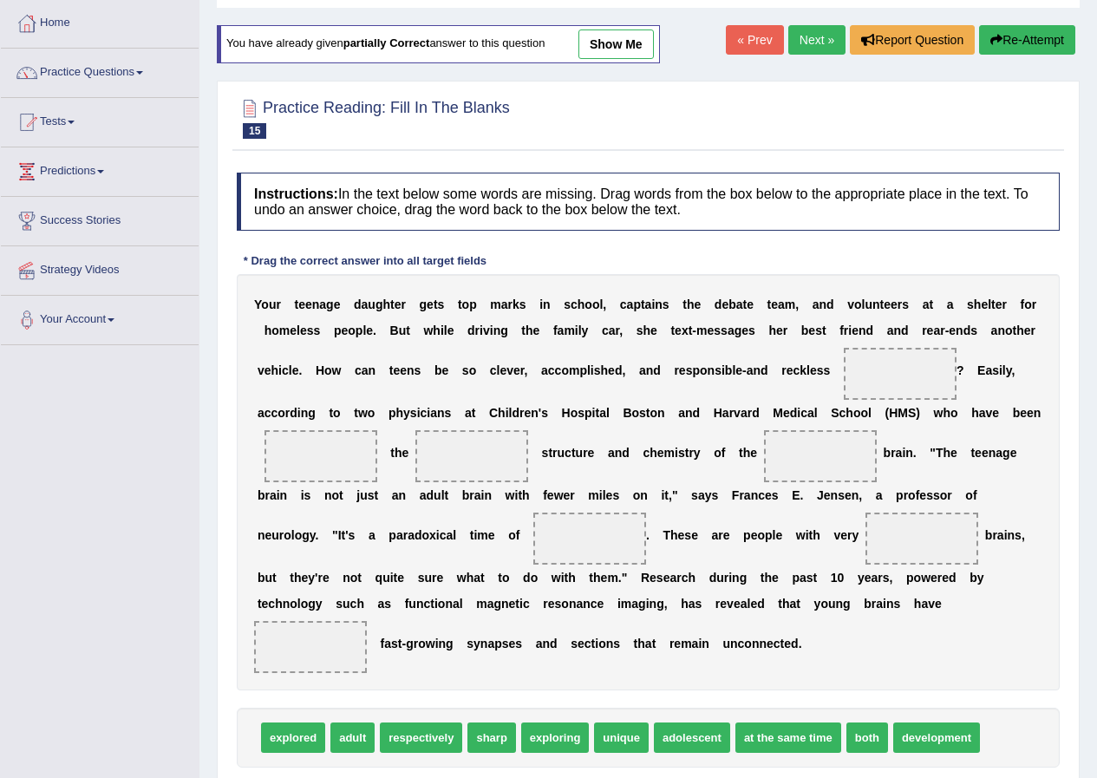
scroll to position [174, 0]
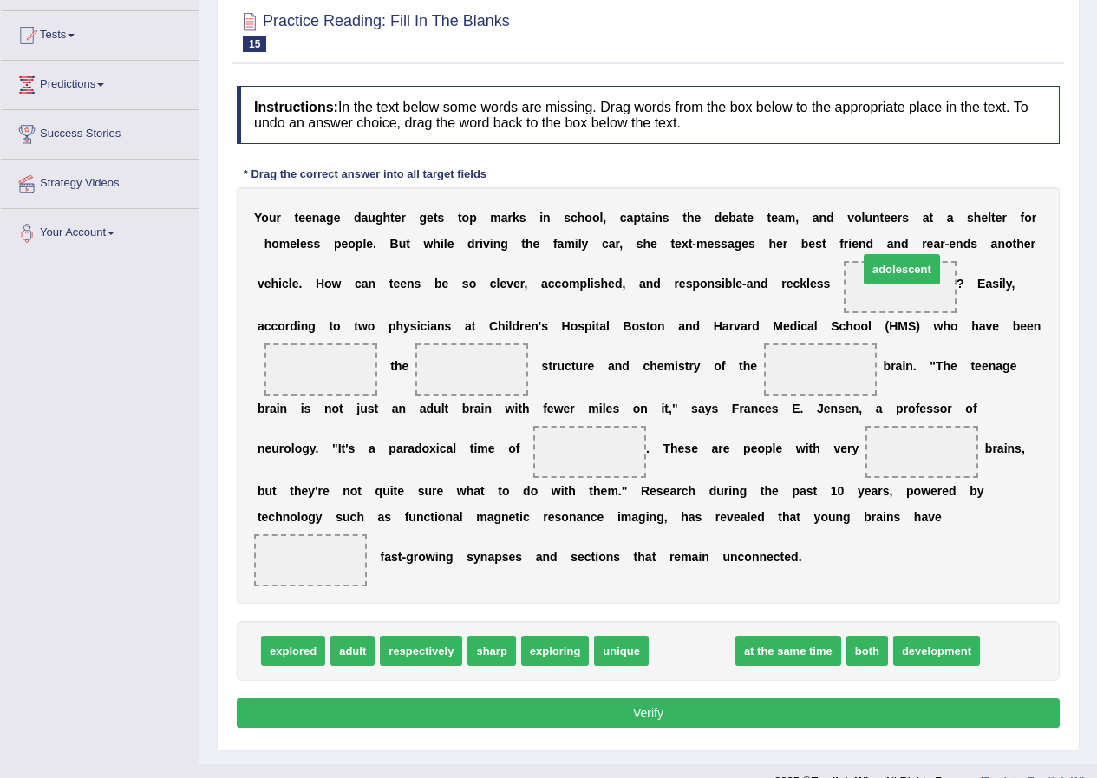
drag, startPoint x: 680, startPoint y: 665, endPoint x: 893, endPoint y: 289, distance: 431.6
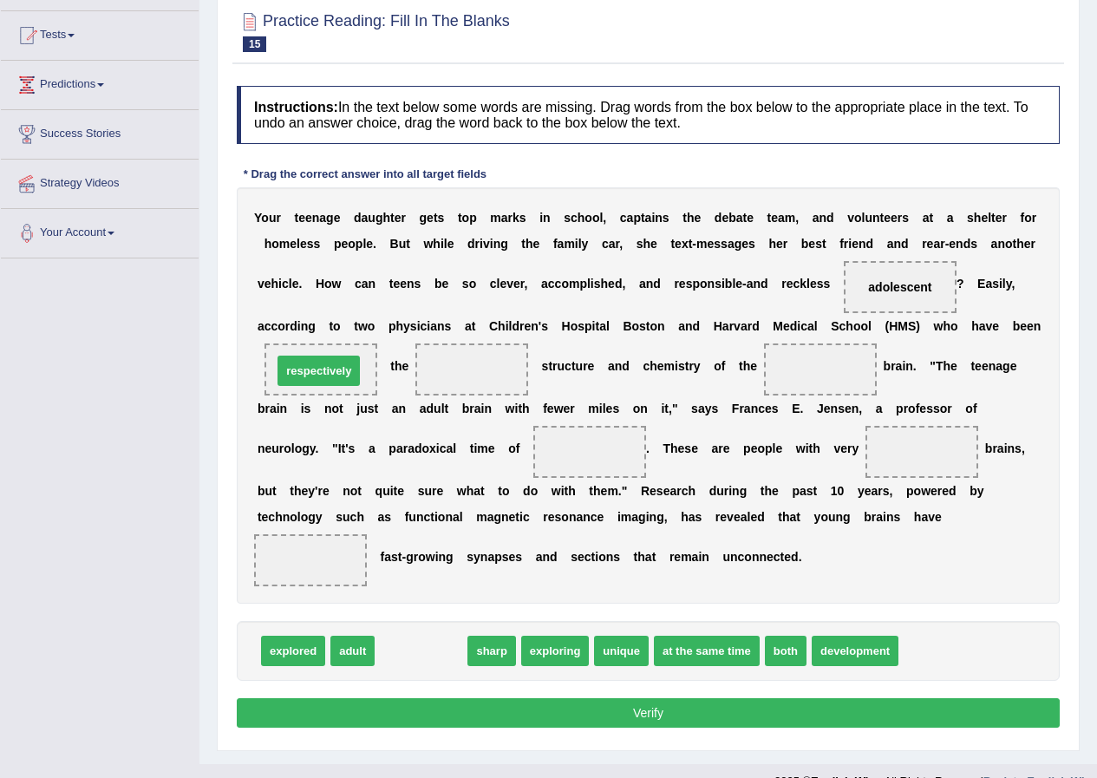
drag, startPoint x: 437, startPoint y: 653, endPoint x: 335, endPoint y: 373, distance: 298.3
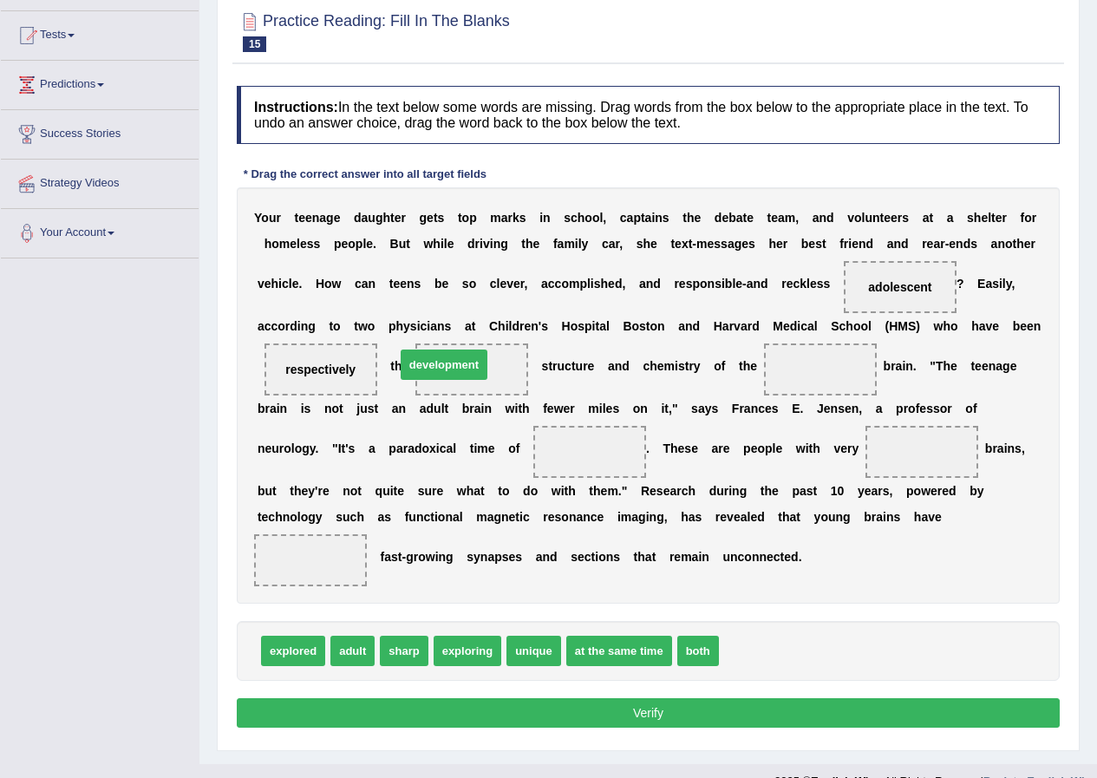
drag, startPoint x: 770, startPoint y: 645, endPoint x: 447, endPoint y: 367, distance: 426.4
drag, startPoint x: 363, startPoint y: 652, endPoint x: 812, endPoint y: 365, distance: 533.3
click at [812, 365] on span "adult" at bounding box center [804, 363] width 44 height 30
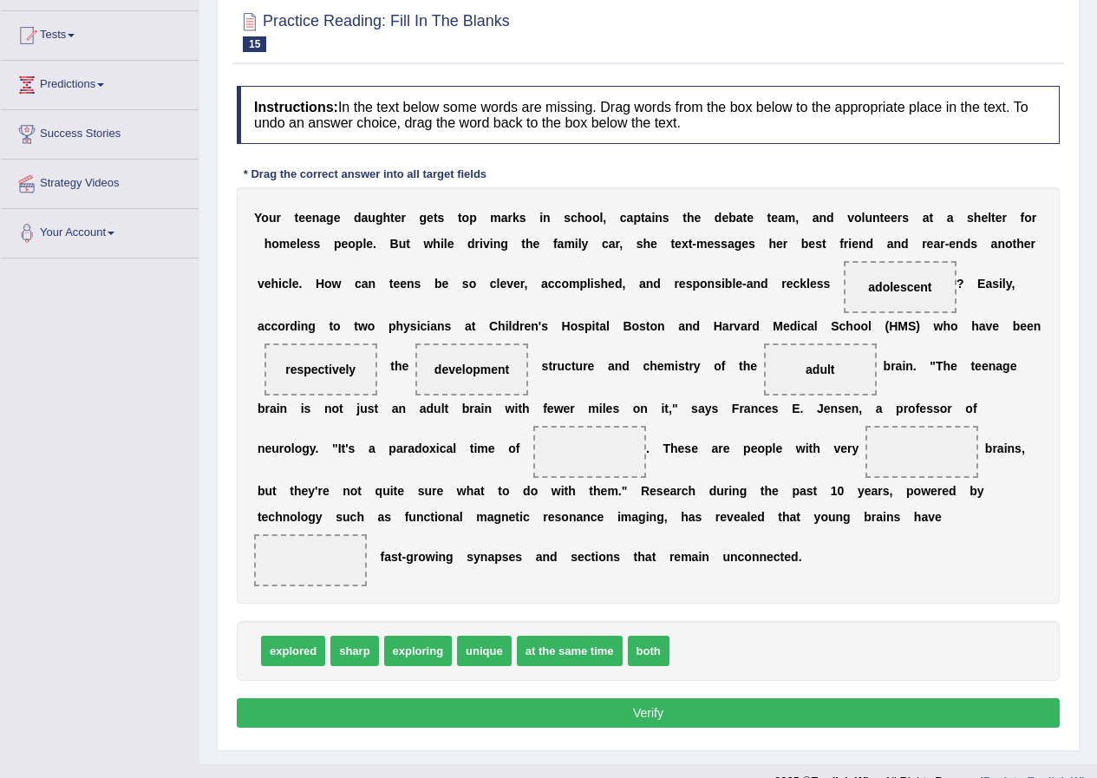
click at [416, 654] on span "exploring" at bounding box center [418, 651] width 69 height 30
drag, startPoint x: 450, startPoint y: 626, endPoint x: 602, endPoint y: 446, distance: 235.2
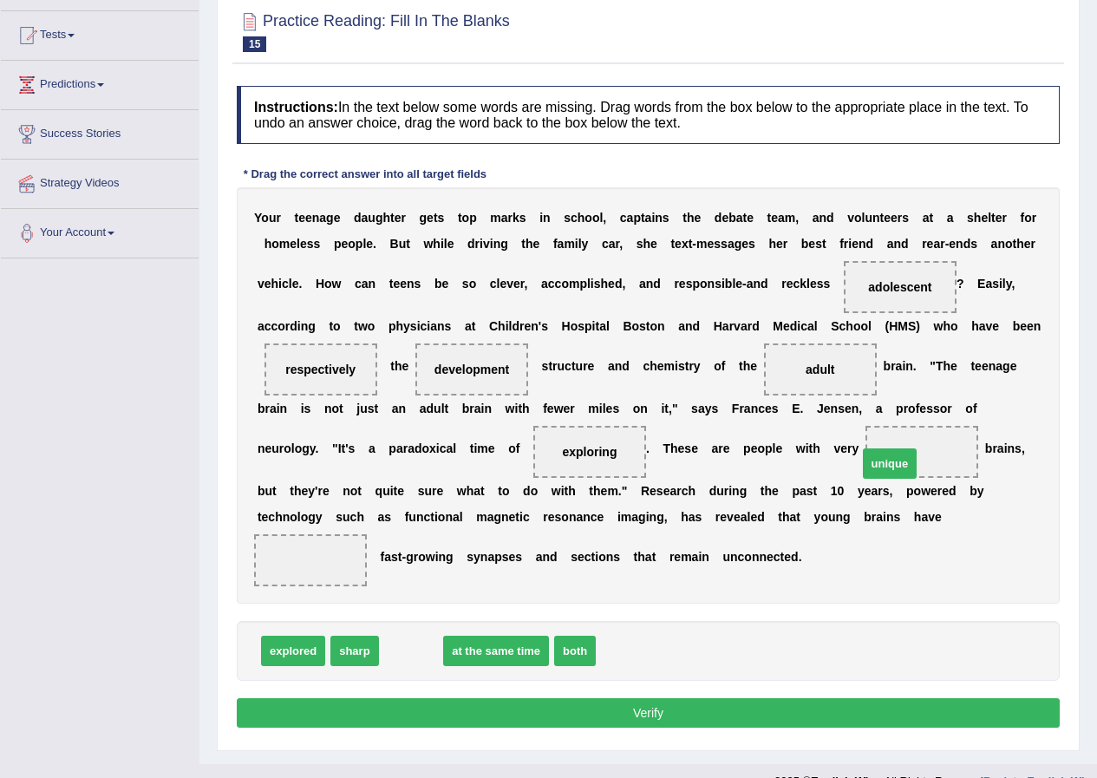
drag, startPoint x: 408, startPoint y: 652, endPoint x: 894, endPoint y: 462, distance: 522.0
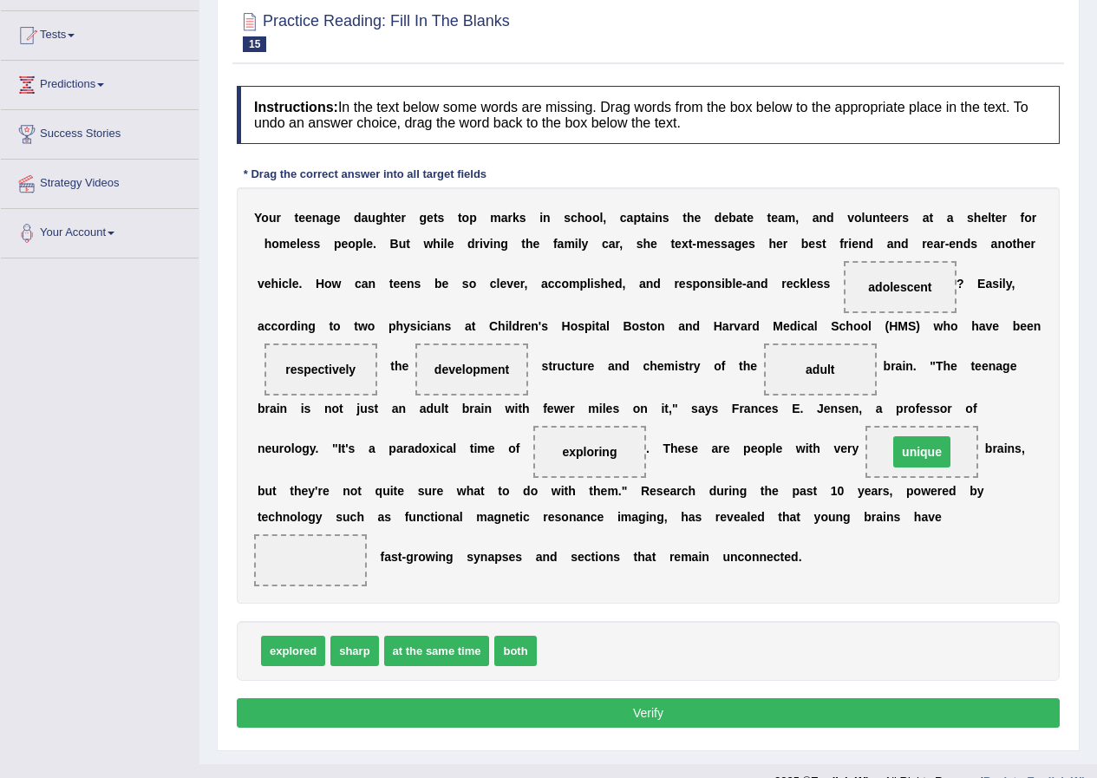
click at [894, 462] on span "unique" at bounding box center [922, 451] width 57 height 31
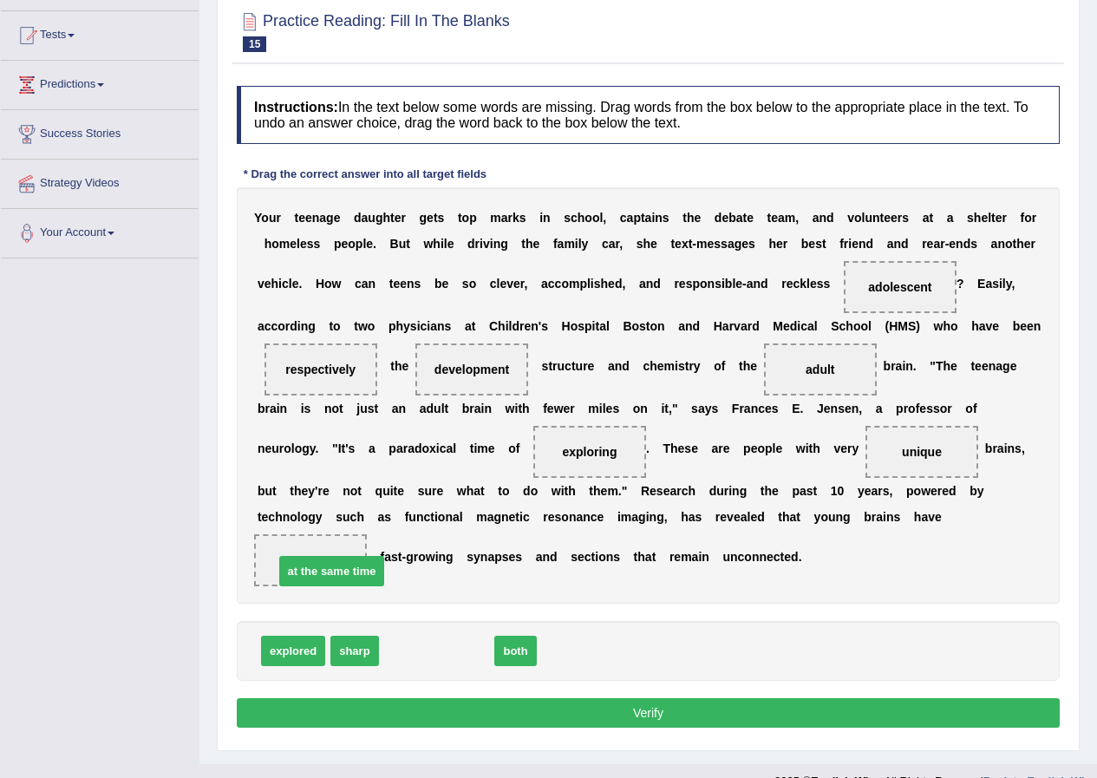
drag, startPoint x: 447, startPoint y: 647, endPoint x: 341, endPoint y: 570, distance: 131.0
click at [341, 570] on span "at the same time" at bounding box center [332, 571] width 106 height 30
click at [649, 712] on button "Verify" at bounding box center [648, 712] width 823 height 29
click at [649, 711] on div "Instructions: In the text below some words are missing. Drag words from the box…" at bounding box center [649, 409] width 832 height 665
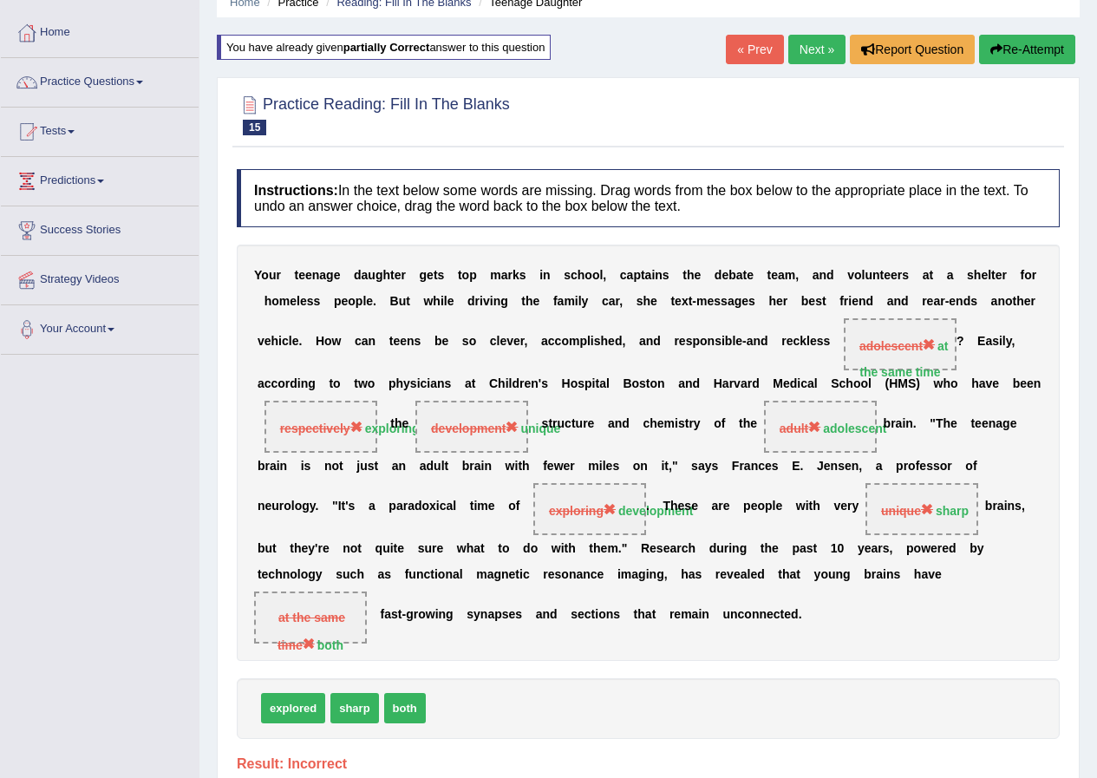
scroll to position [49, 0]
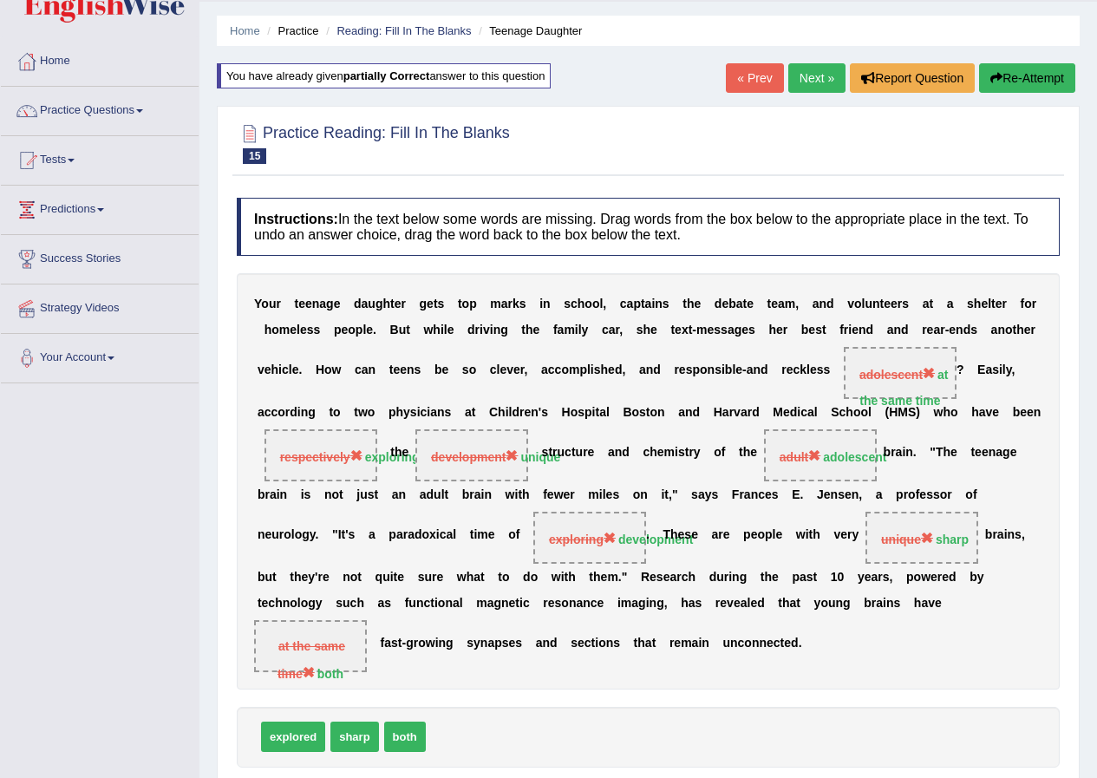
click at [1009, 69] on button "Re-Attempt" at bounding box center [1027, 77] width 96 height 29
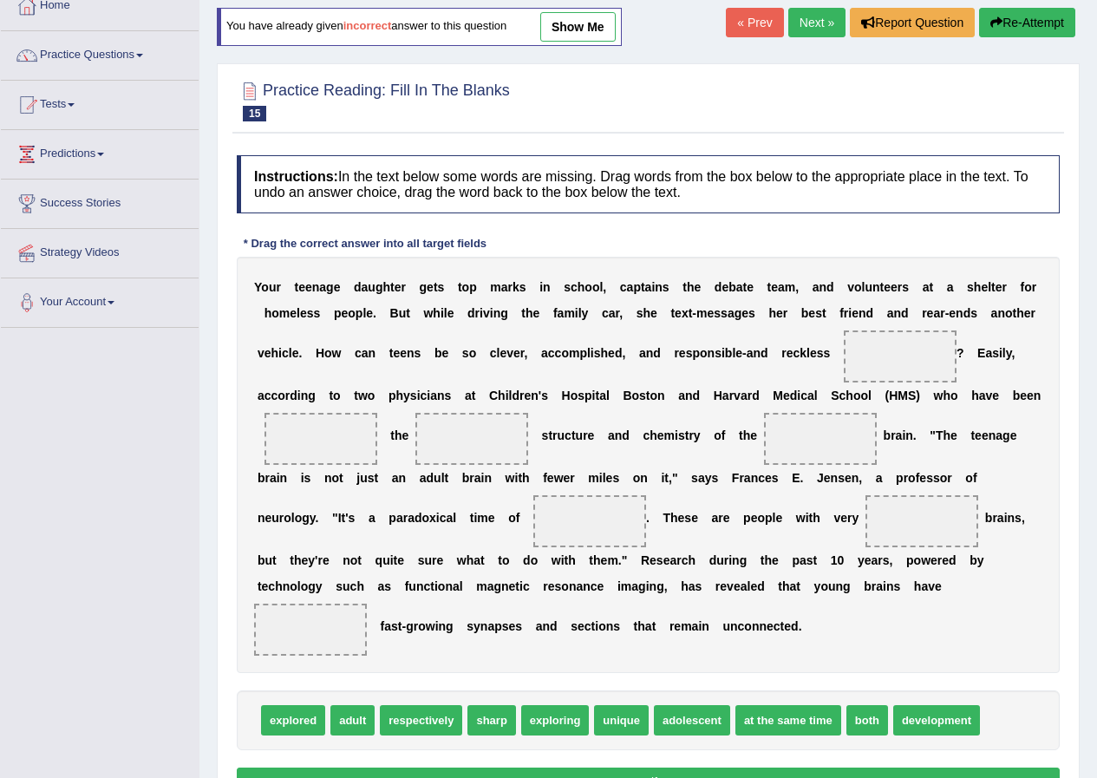
scroll to position [135, 0]
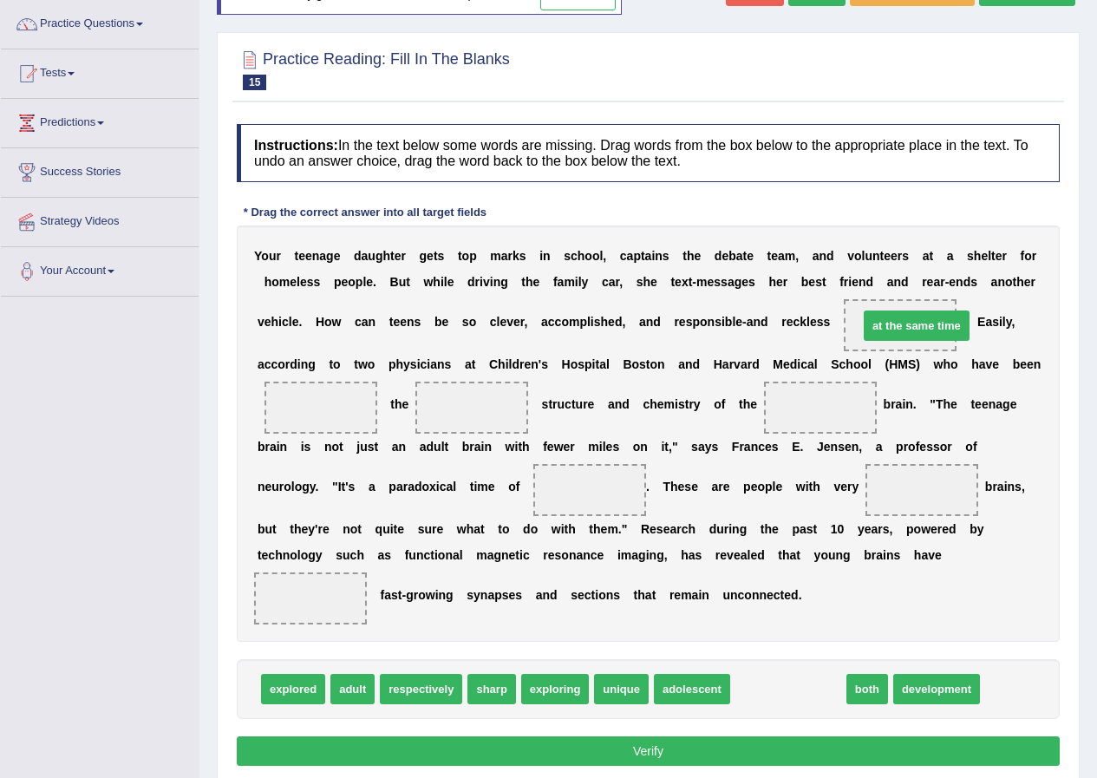
drag, startPoint x: 784, startPoint y: 686, endPoint x: 908, endPoint y: 323, distance: 384.1
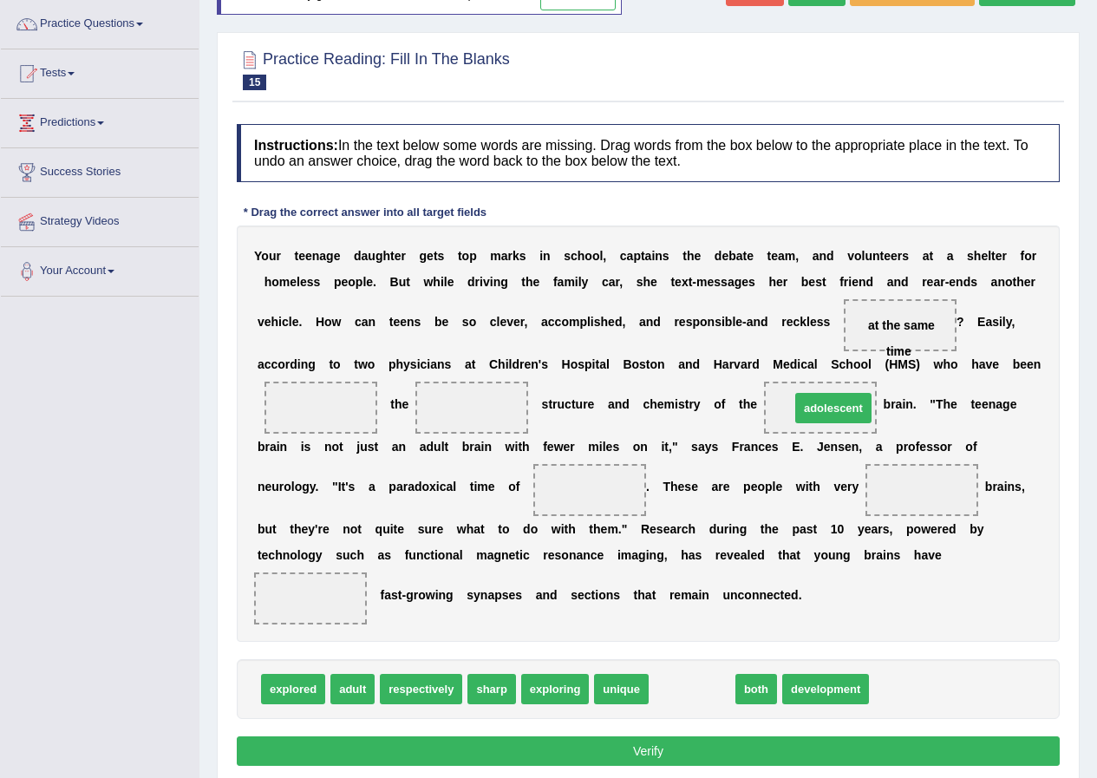
drag, startPoint x: 702, startPoint y: 692, endPoint x: 843, endPoint y: 411, distance: 314.7
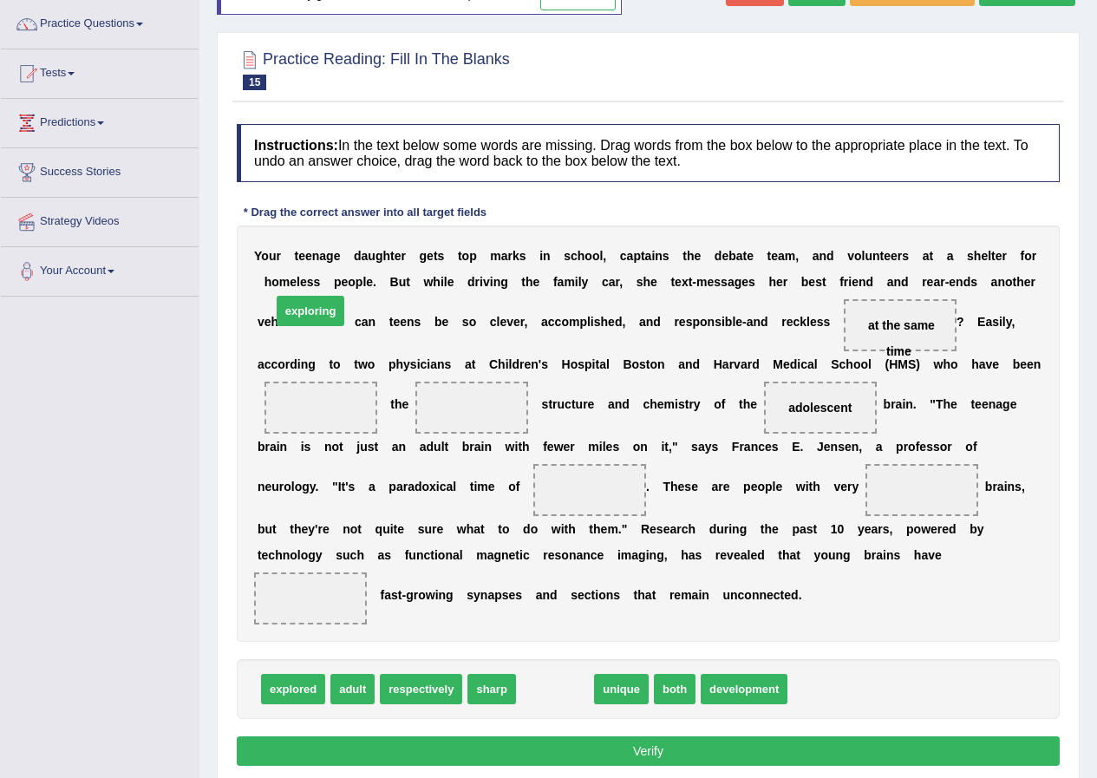
drag, startPoint x: 507, startPoint y: 589, endPoint x: 350, endPoint y: 401, distance: 244.6
click at [345, 326] on span "exploring" at bounding box center [311, 311] width 69 height 30
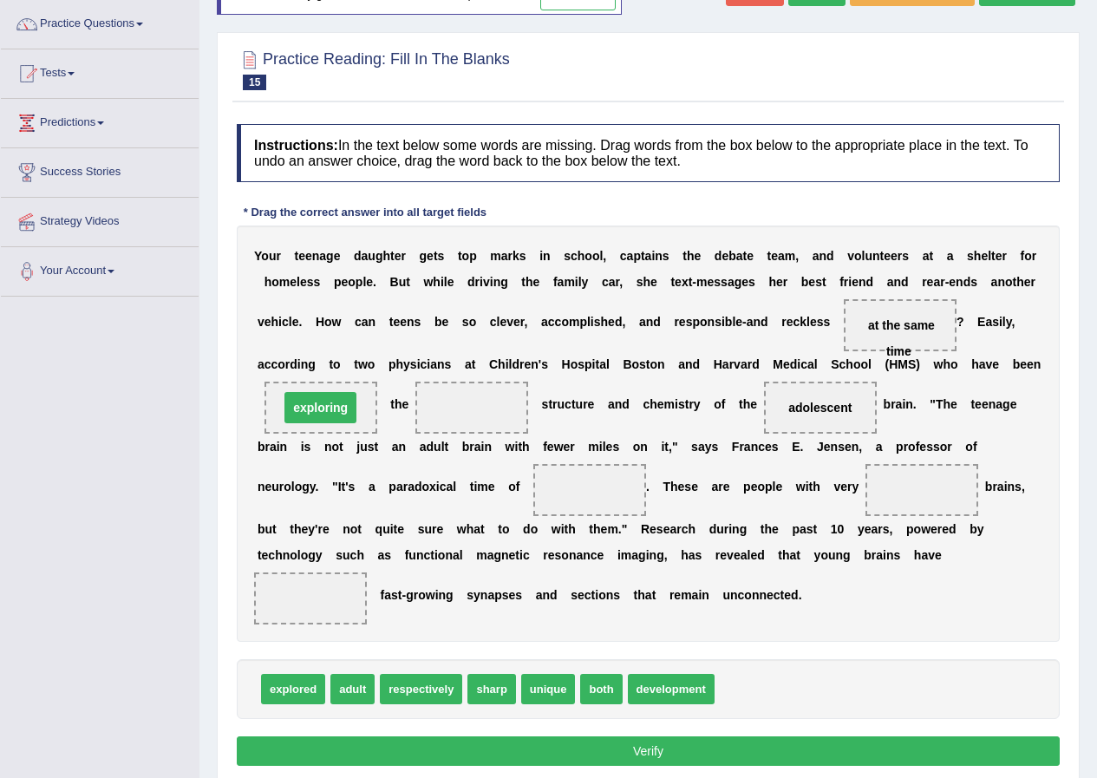
click at [352, 406] on span "exploring" at bounding box center [321, 407] width 72 height 31
drag, startPoint x: 555, startPoint y: 693, endPoint x: 478, endPoint y: 397, distance: 305.7
click at [478, 397] on span "unique" at bounding box center [471, 392] width 55 height 30
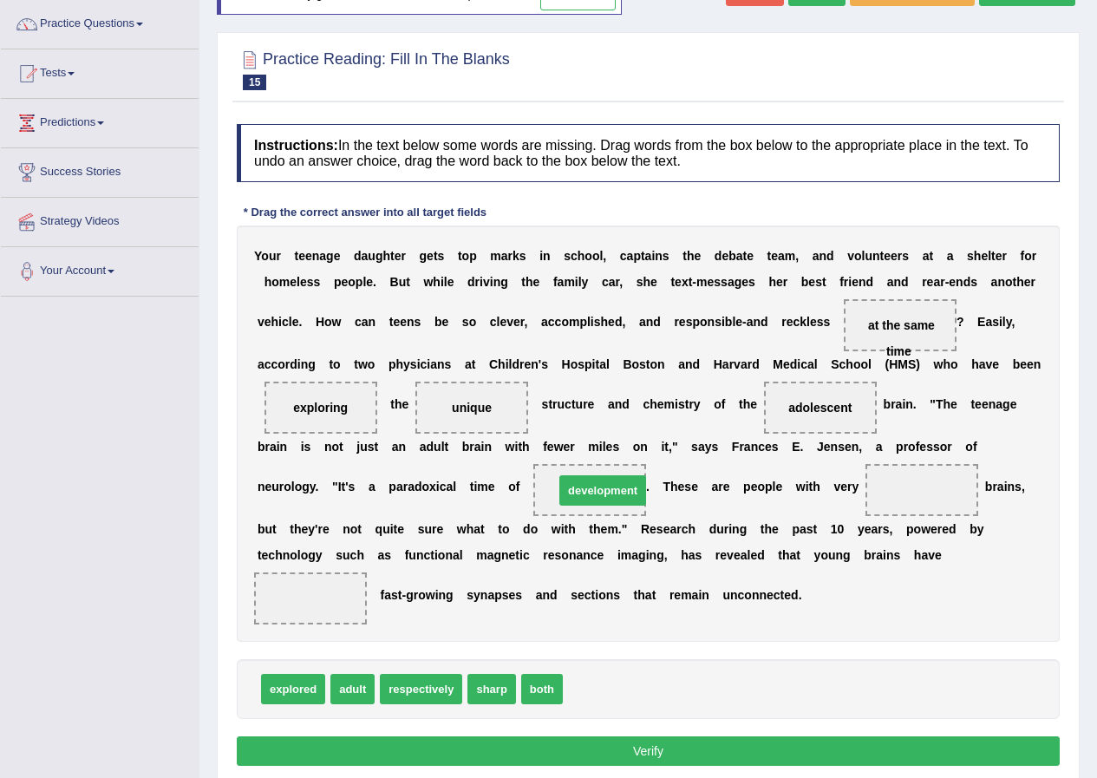
drag, startPoint x: 610, startPoint y: 689, endPoint x: 601, endPoint y: 490, distance: 198.9
drag, startPoint x: 492, startPoint y: 687, endPoint x: 951, endPoint y: 503, distance: 494.4
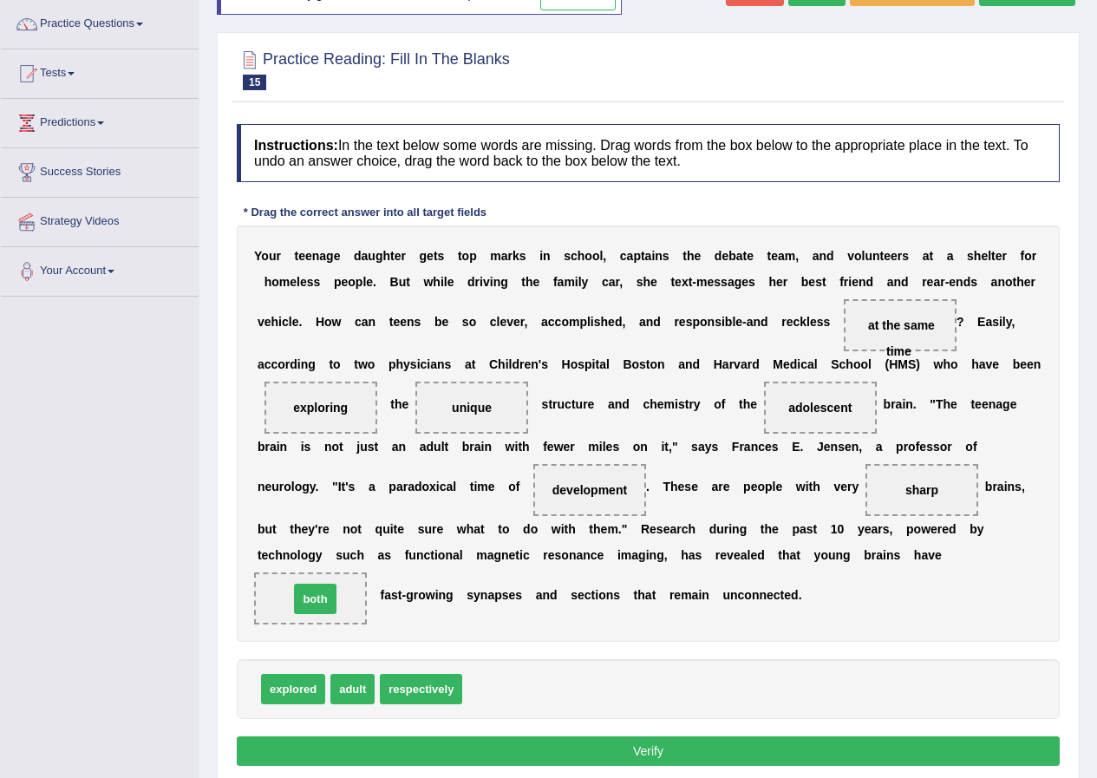
drag, startPoint x: 475, startPoint y: 691, endPoint x: 302, endPoint y: 601, distance: 195.2
click at [649, 749] on button "Verify" at bounding box center [648, 751] width 823 height 29
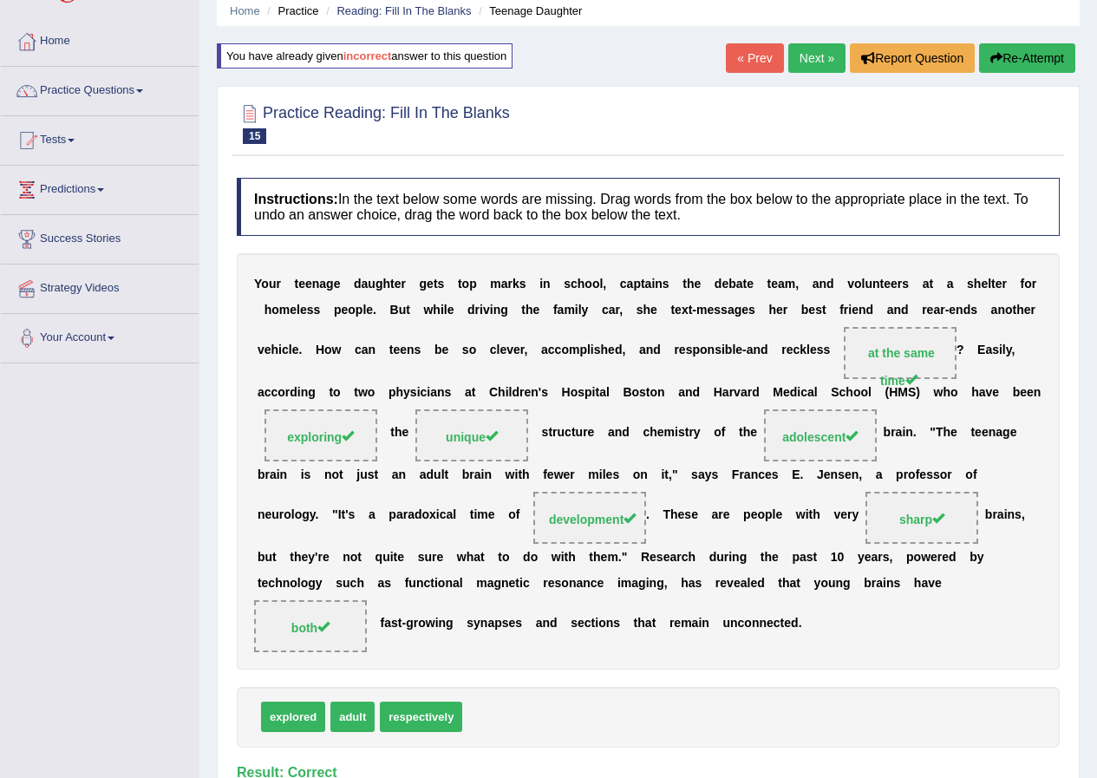
scroll to position [0, 0]
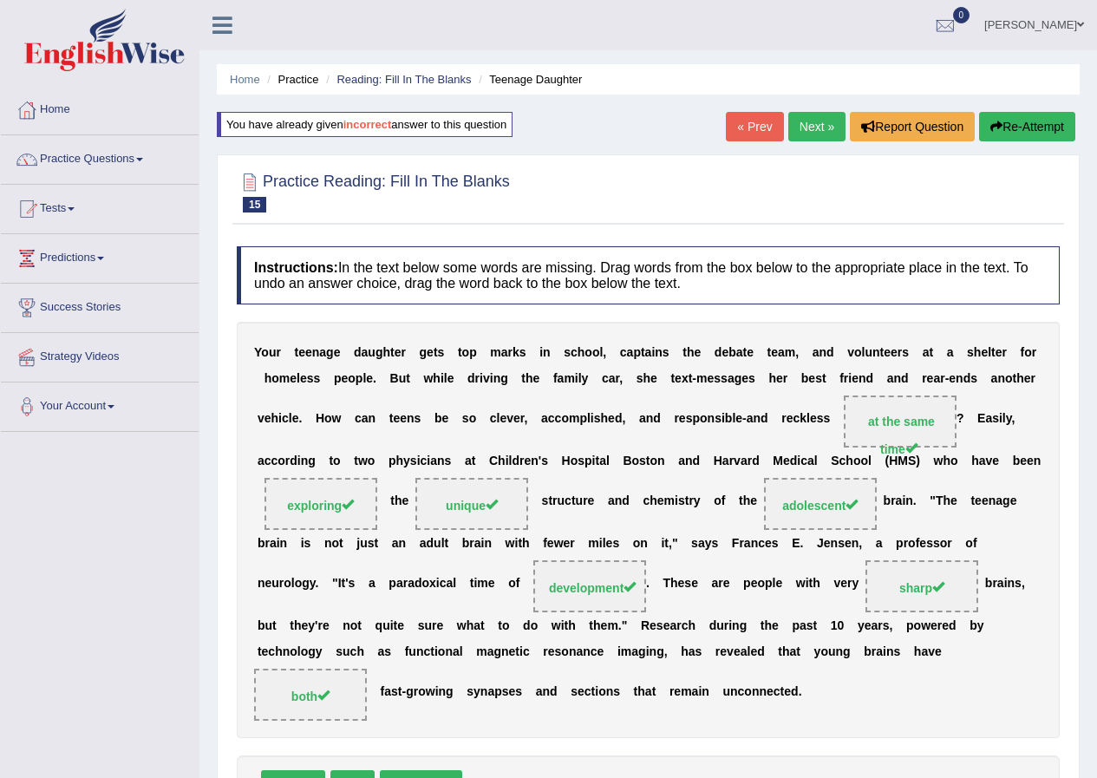
click at [813, 119] on link "Next »" at bounding box center [817, 126] width 57 height 29
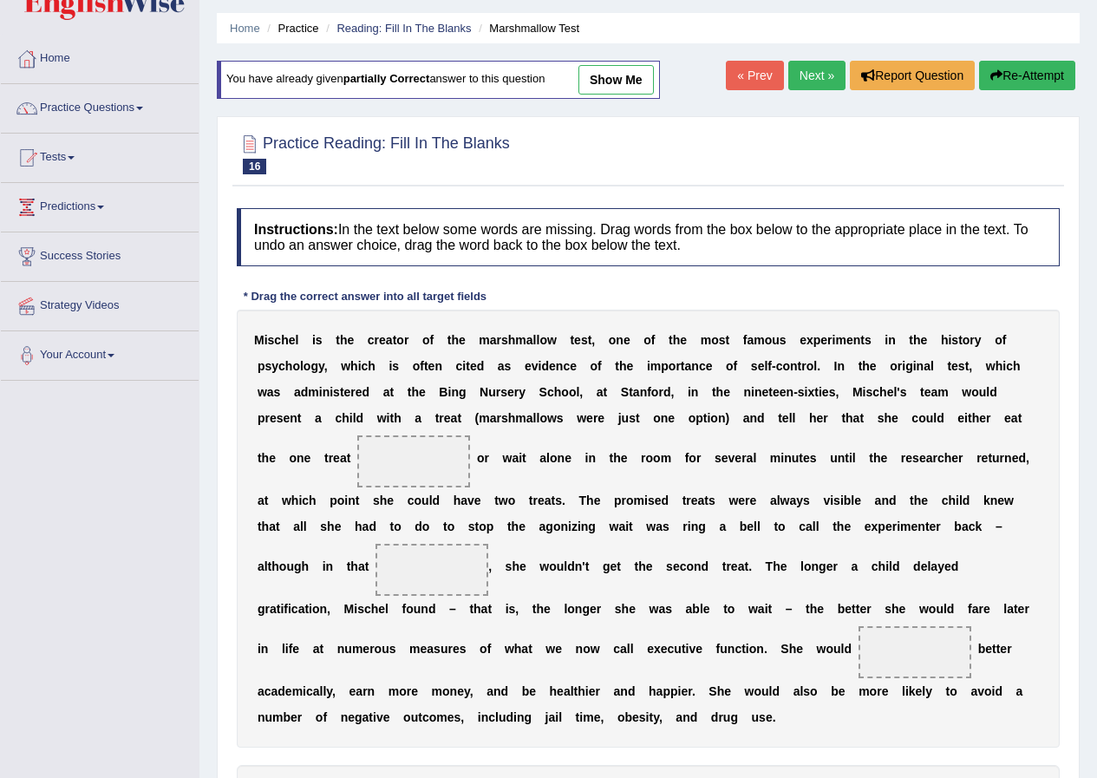
scroll to position [225, 0]
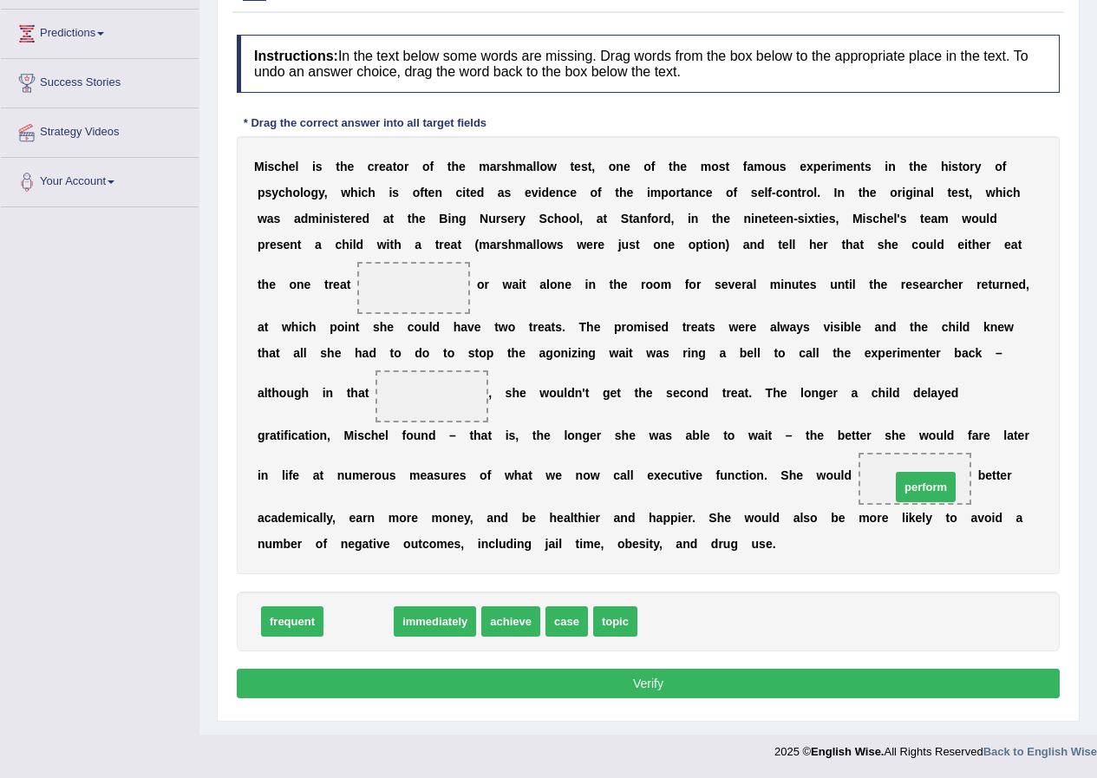
drag, startPoint x: 361, startPoint y: 619, endPoint x: 928, endPoint y: 481, distance: 583.9
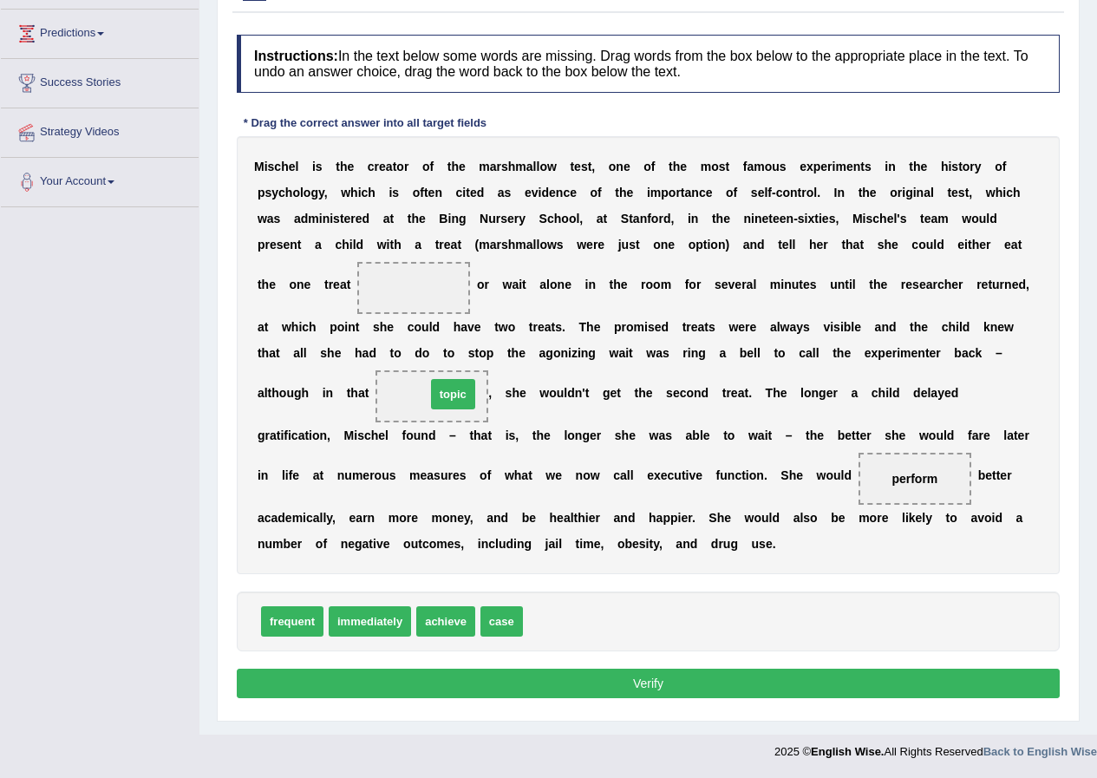
drag, startPoint x: 533, startPoint y: 632, endPoint x: 436, endPoint y: 405, distance: 247.2
click at [436, 405] on span "topic" at bounding box center [453, 394] width 44 height 30
drag, startPoint x: 358, startPoint y: 626, endPoint x: 384, endPoint y: 300, distance: 326.4
click at [658, 684] on button "Verify" at bounding box center [648, 683] width 823 height 29
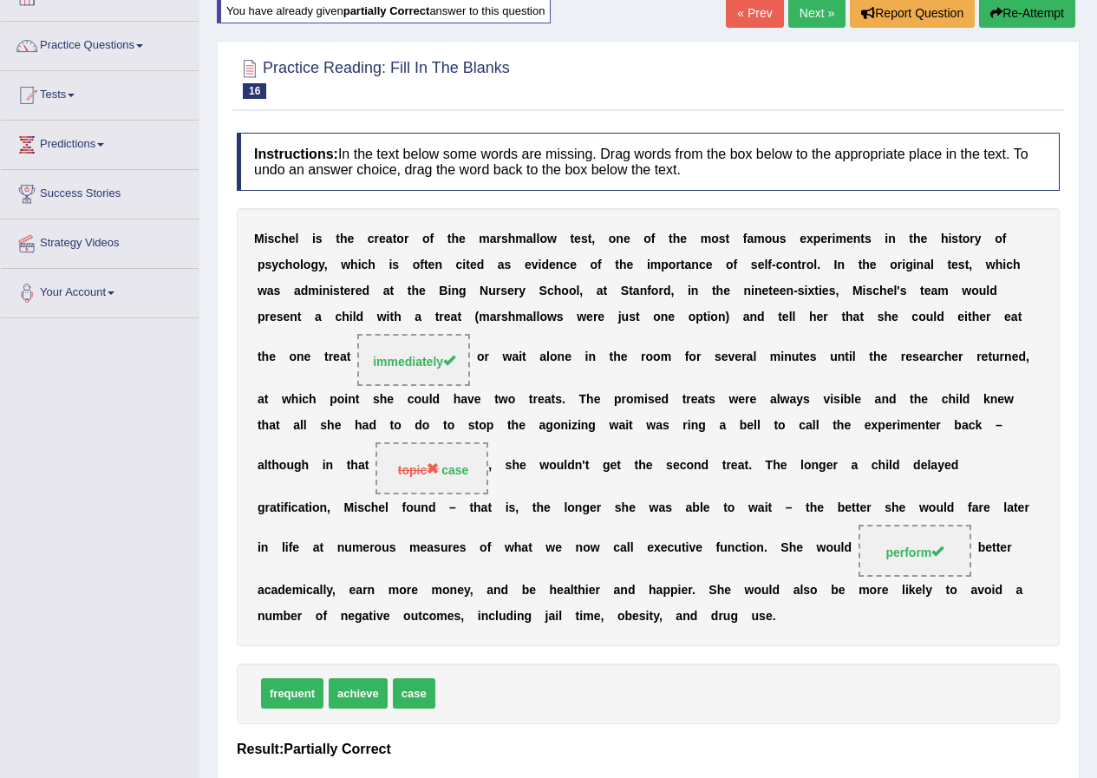
scroll to position [70, 0]
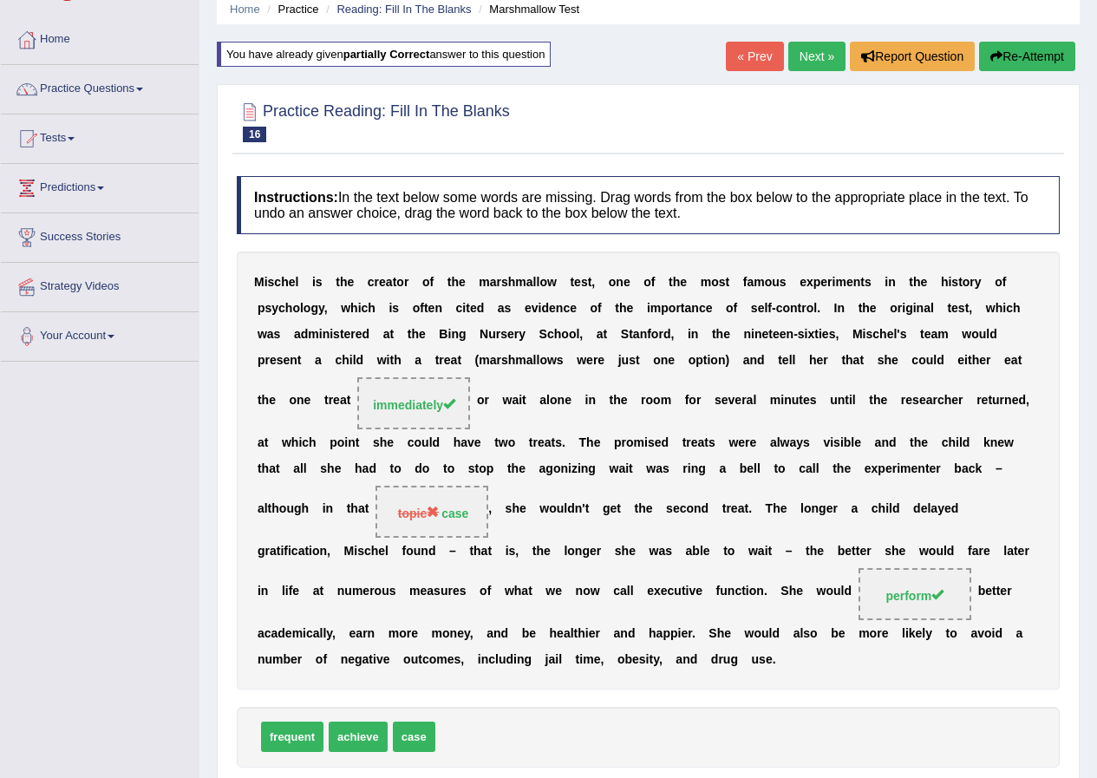
click at [822, 59] on link "Next »" at bounding box center [817, 56] width 57 height 29
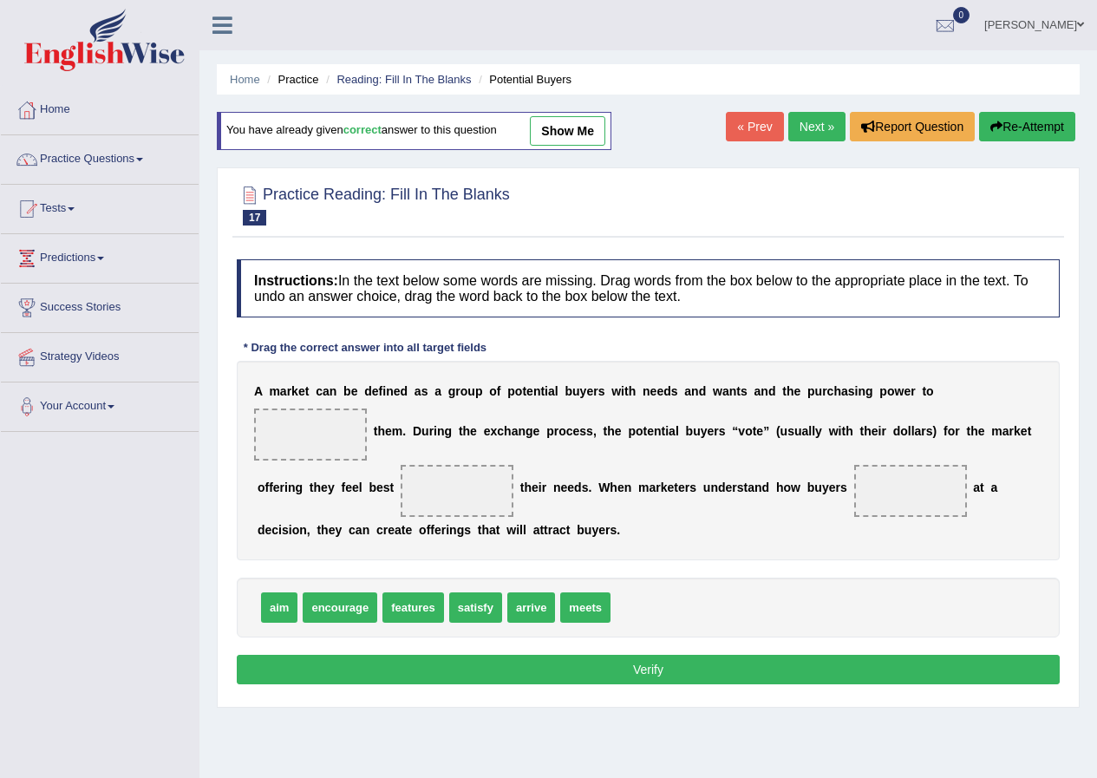
click at [487, 607] on span "satisfy" at bounding box center [475, 608] width 53 height 30
drag, startPoint x: 581, startPoint y: 606, endPoint x: 298, endPoint y: 451, distance: 323.0
drag, startPoint x: 478, startPoint y: 616, endPoint x: 458, endPoint y: 491, distance: 126.5
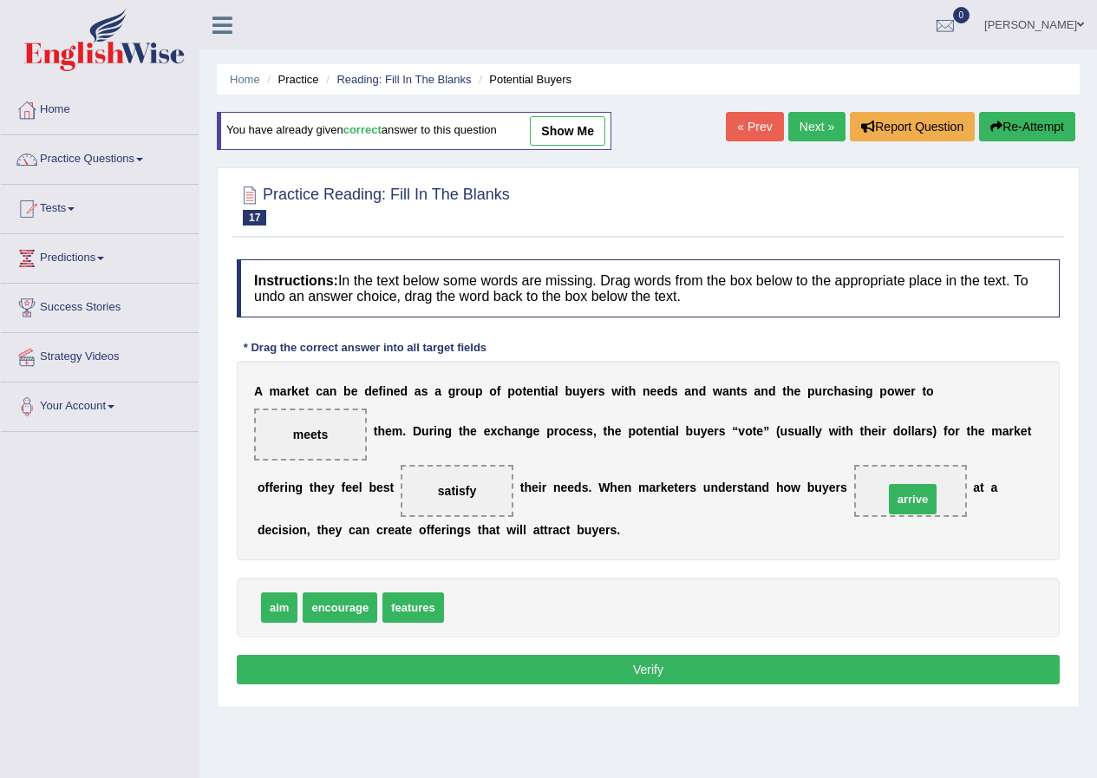
drag, startPoint x: 482, startPoint y: 610, endPoint x: 922, endPoint y: 501, distance: 453.0
click at [645, 665] on button "Verify" at bounding box center [648, 669] width 823 height 29
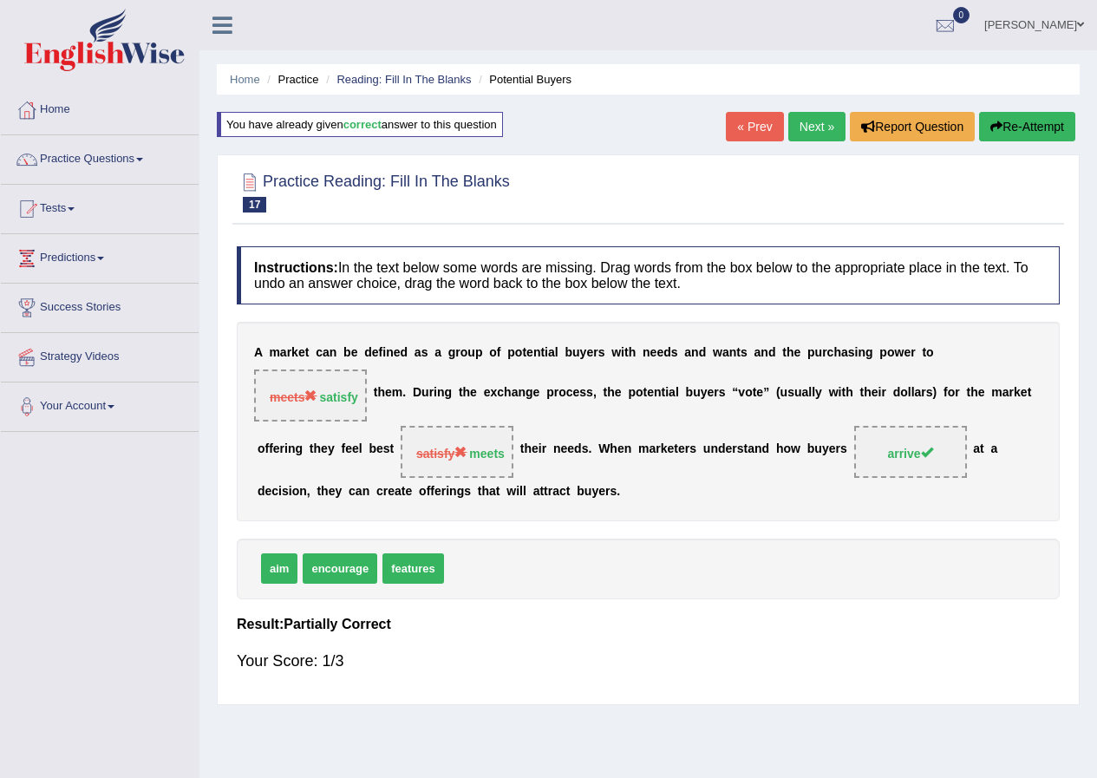
click at [824, 121] on link "Next »" at bounding box center [817, 126] width 57 height 29
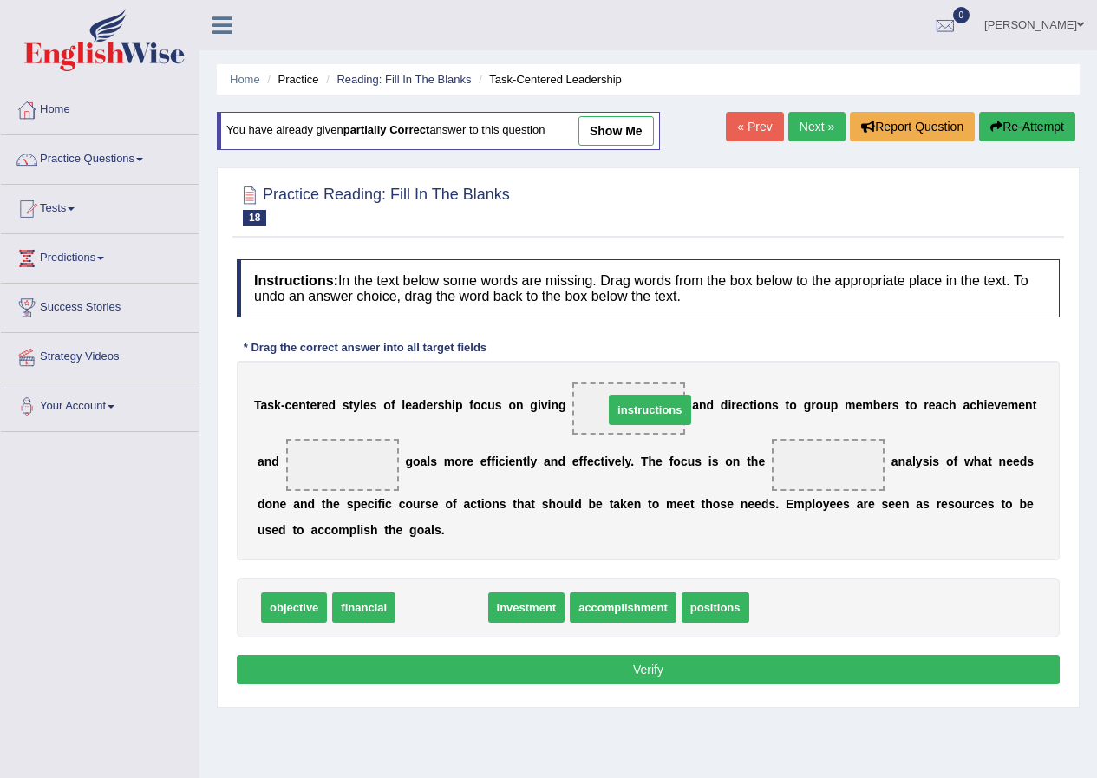
drag, startPoint x: 445, startPoint y: 608, endPoint x: 653, endPoint y: 410, distance: 287.2
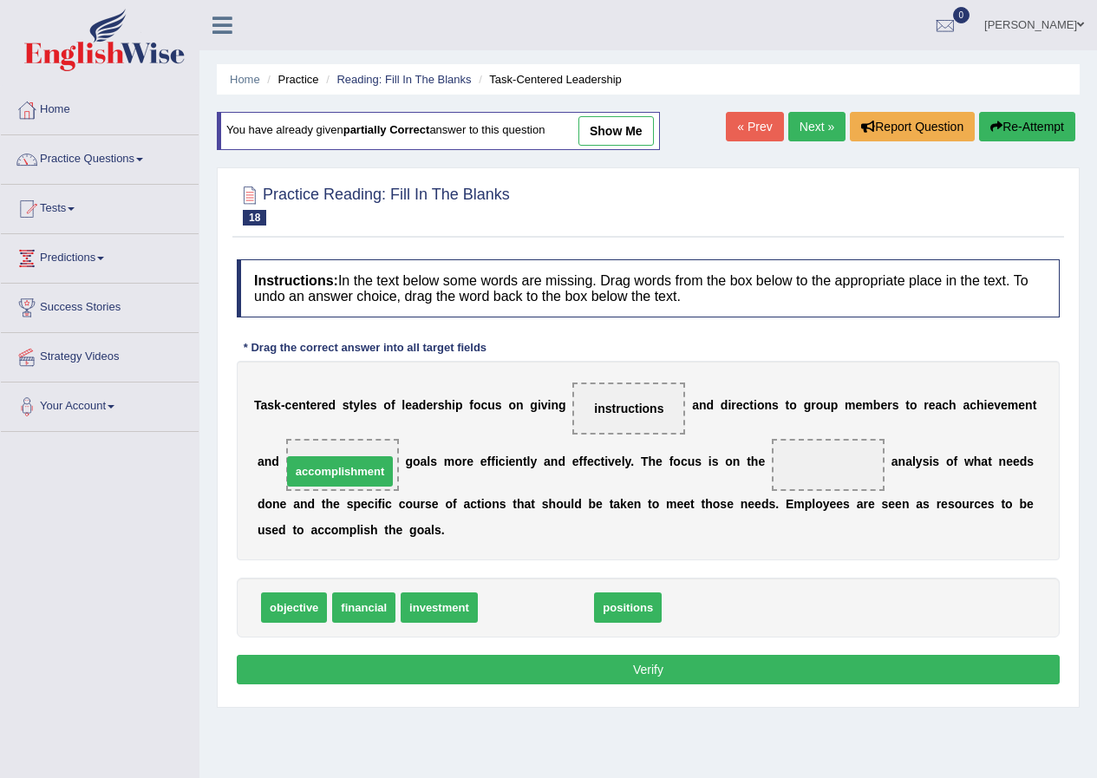
drag, startPoint x: 538, startPoint y: 612, endPoint x: 342, endPoint y: 476, distance: 238.7
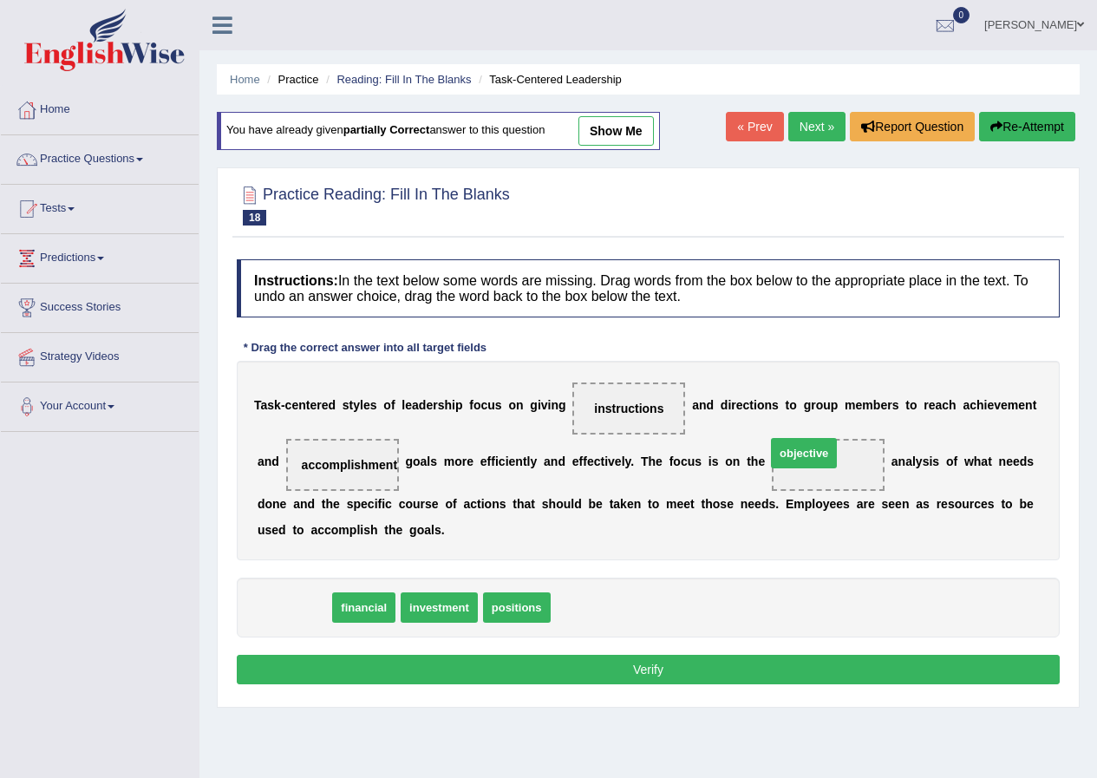
drag, startPoint x: 317, startPoint y: 608, endPoint x: 827, endPoint y: 454, distance: 533.0
click at [641, 676] on button "Verify" at bounding box center [648, 669] width 823 height 29
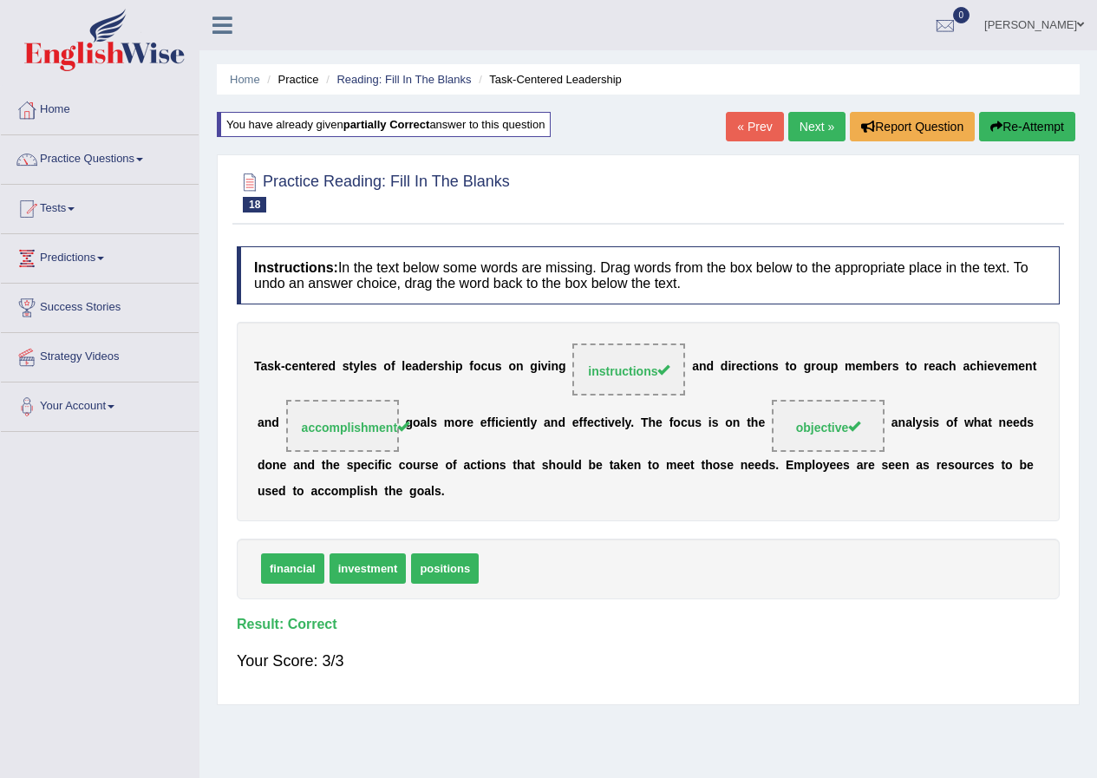
click at [815, 127] on link "Next »" at bounding box center [817, 126] width 57 height 29
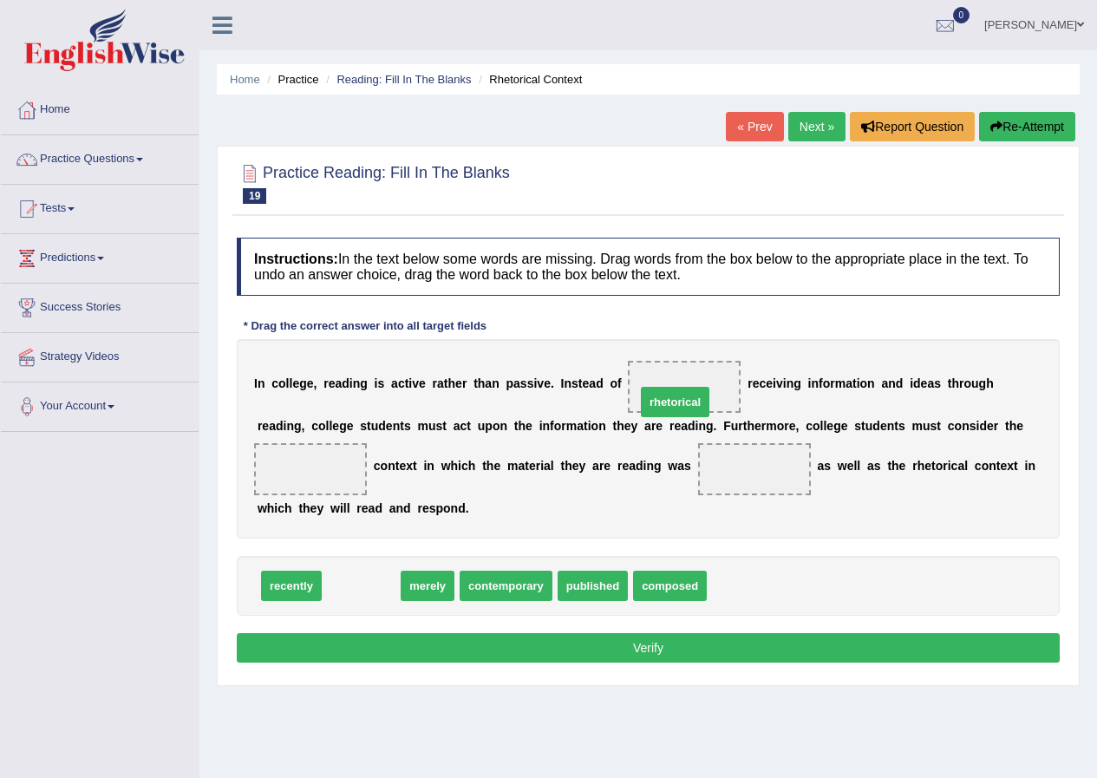
drag, startPoint x: 364, startPoint y: 588, endPoint x: 678, endPoint y: 404, distance: 363.9
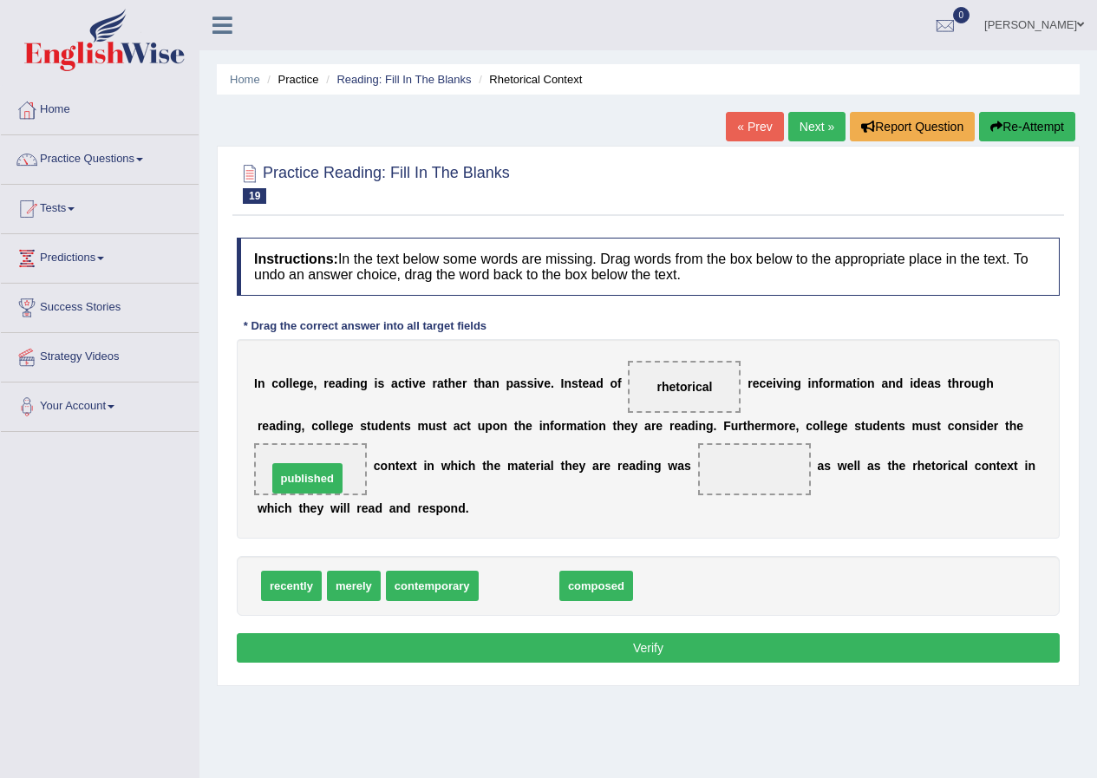
drag, startPoint x: 521, startPoint y: 591, endPoint x: 309, endPoint y: 483, distance: 237.5
drag, startPoint x: 524, startPoint y: 594, endPoint x: 760, endPoint y: 479, distance: 262.7
click at [658, 644] on button "Verify" at bounding box center [648, 647] width 823 height 29
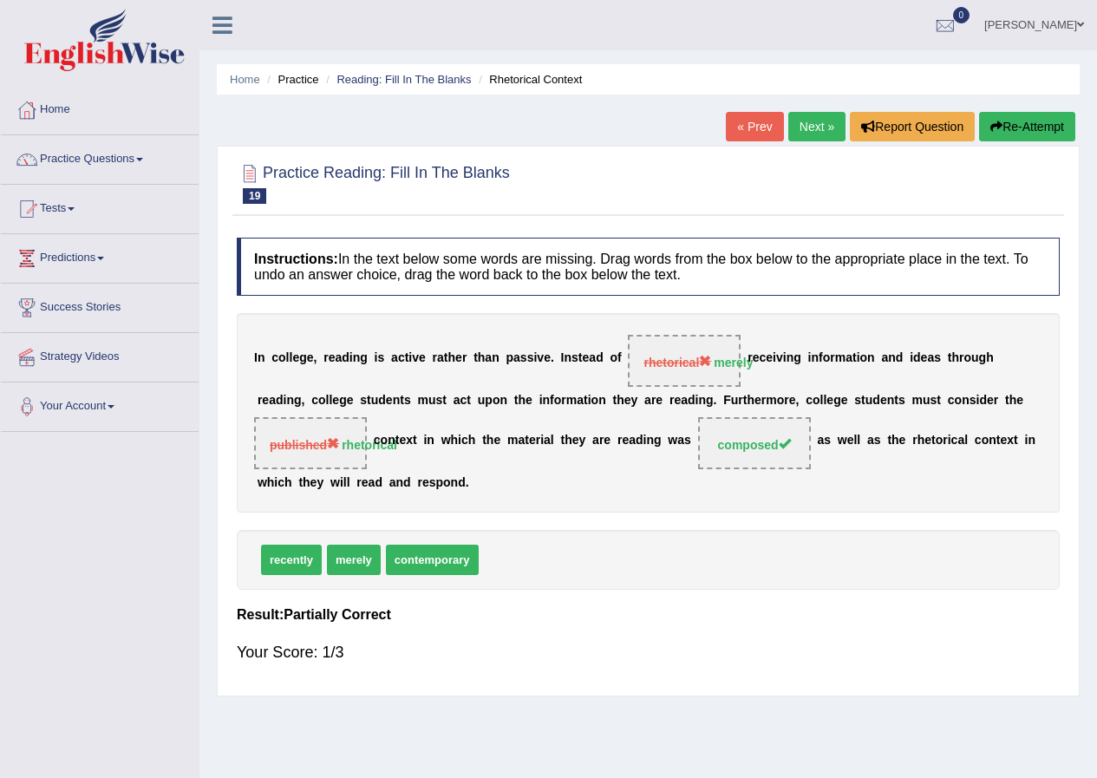
click at [815, 129] on link "Next »" at bounding box center [817, 126] width 57 height 29
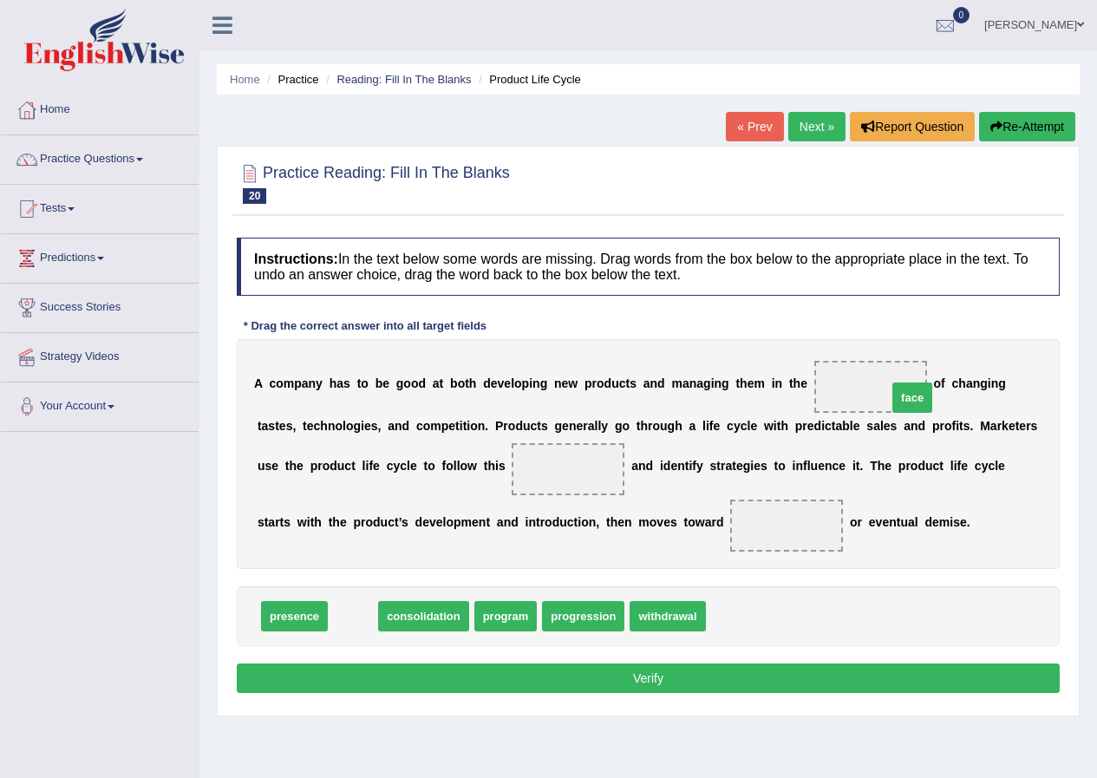
drag, startPoint x: 352, startPoint y: 619, endPoint x: 905, endPoint y: 400, distance: 594.6
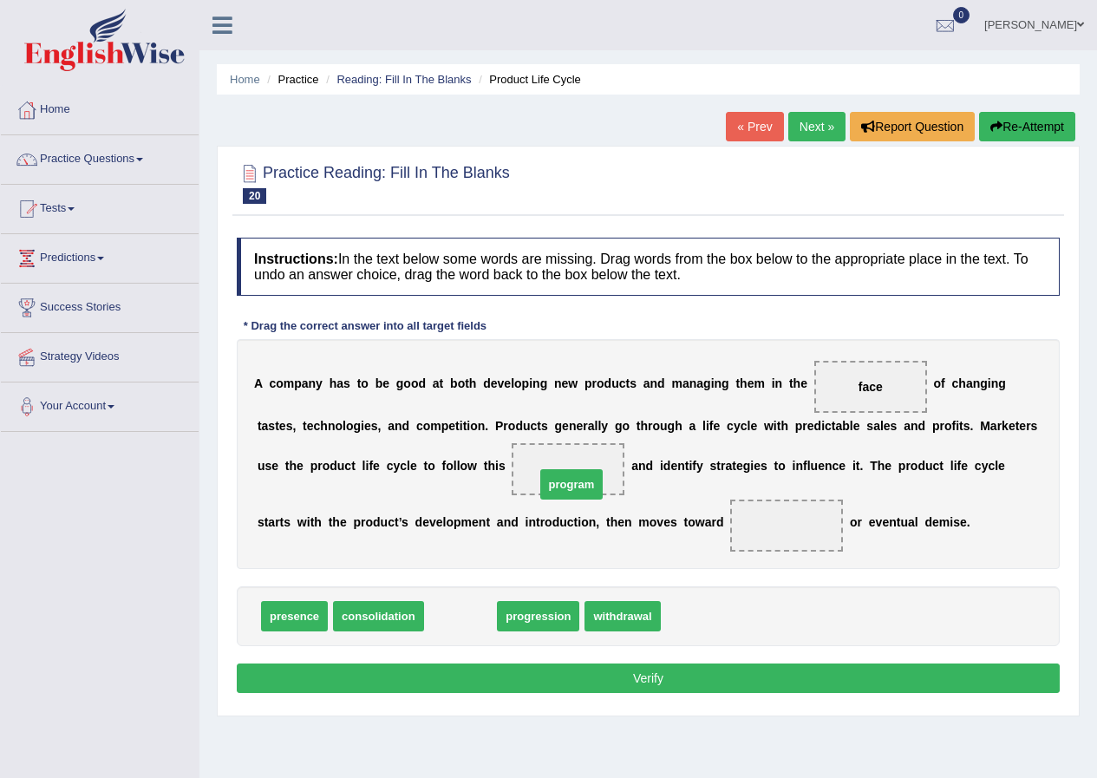
drag, startPoint x: 459, startPoint y: 614, endPoint x: 574, endPoint y: 475, distance: 181.2
click at [403, 616] on span "consolidation" at bounding box center [378, 616] width 91 height 30
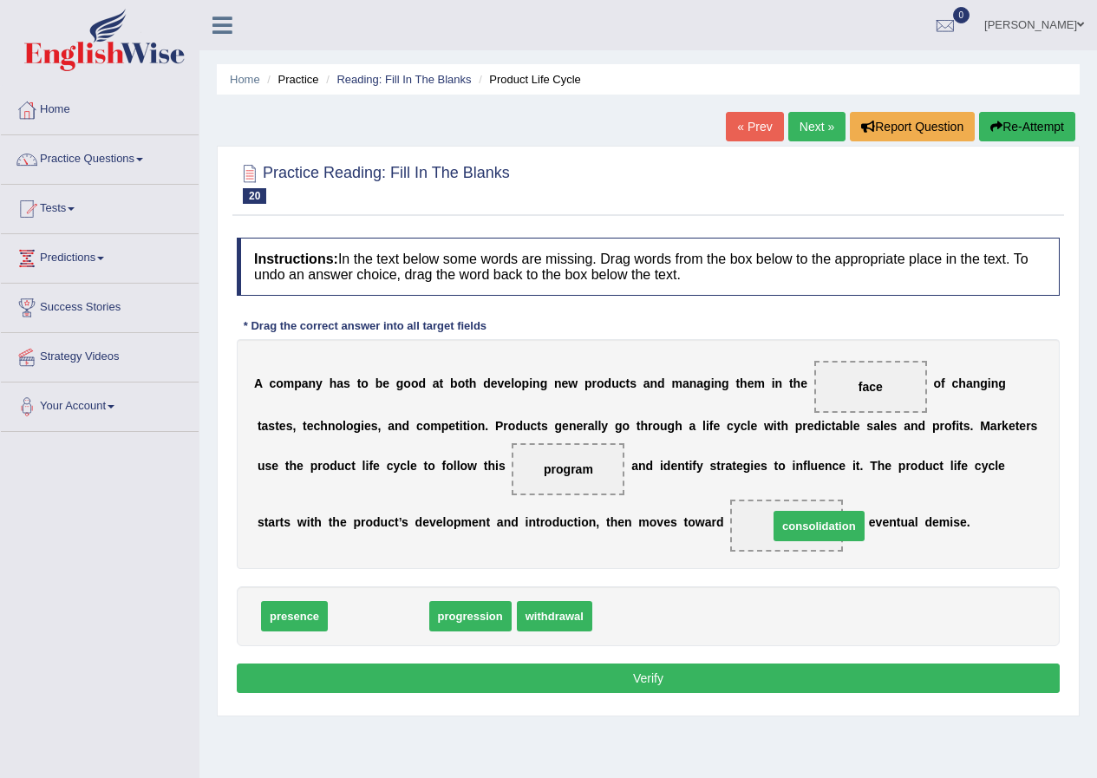
drag, startPoint x: 375, startPoint y: 621, endPoint x: 816, endPoint y: 531, distance: 449.9
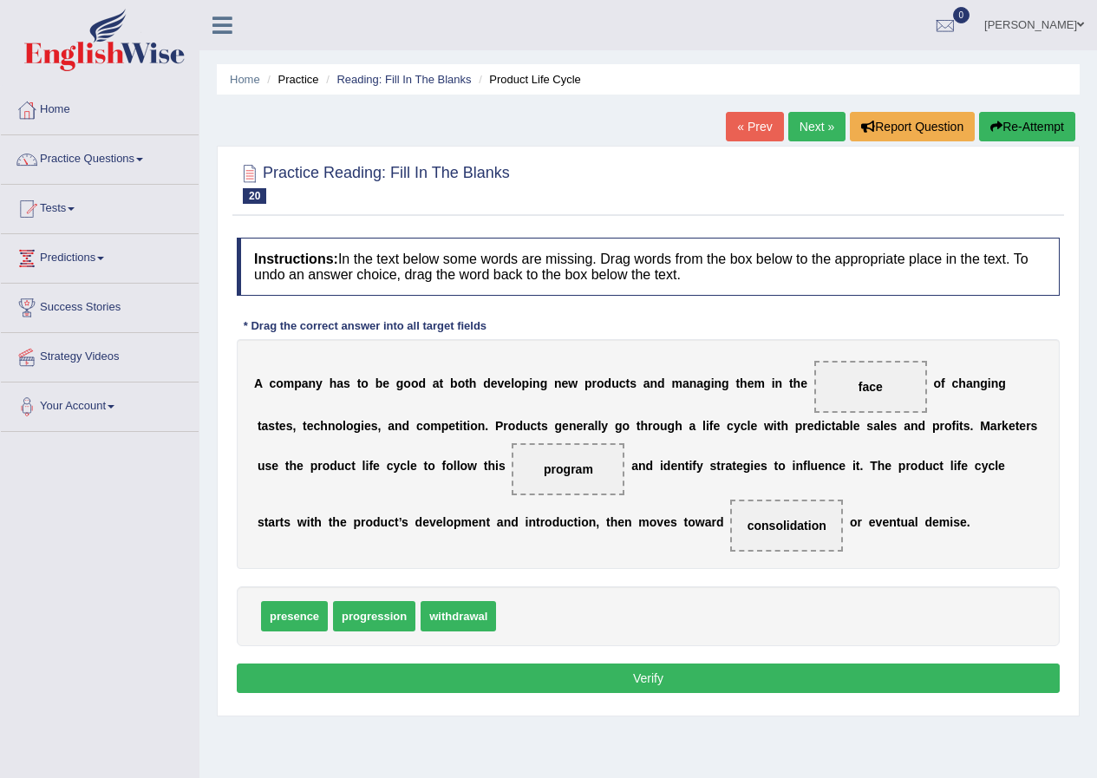
click at [657, 685] on button "Verify" at bounding box center [648, 678] width 823 height 29
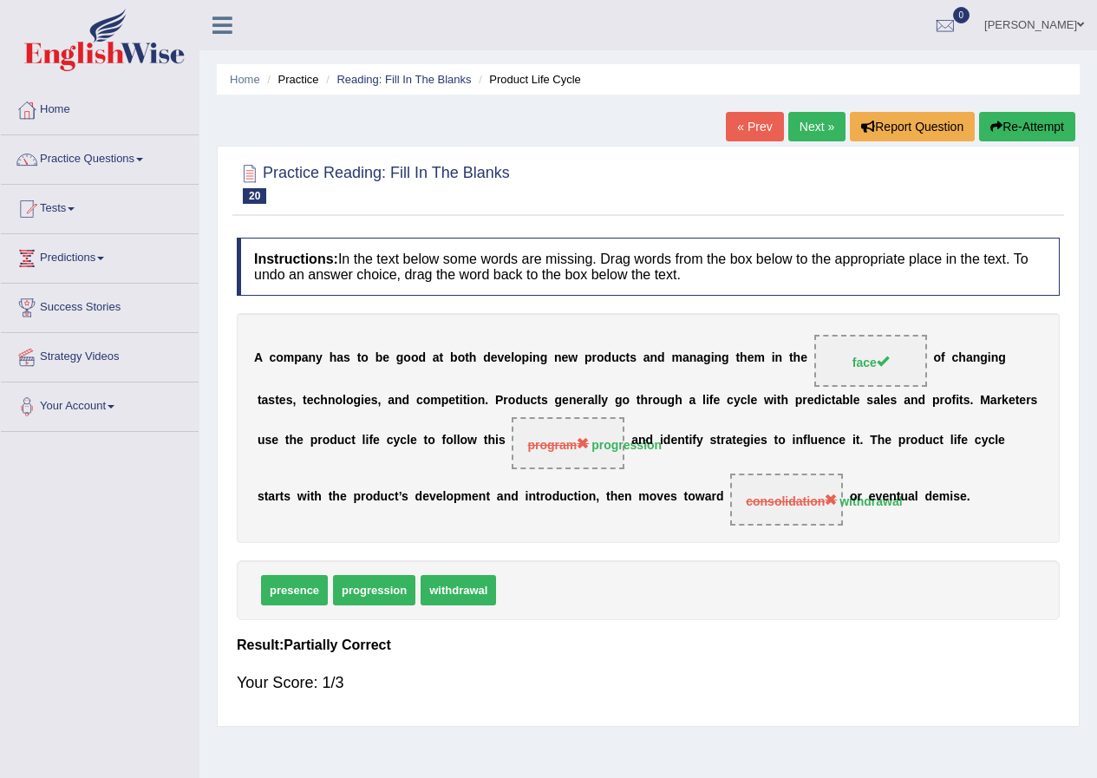
click at [822, 121] on link "Next »" at bounding box center [817, 126] width 57 height 29
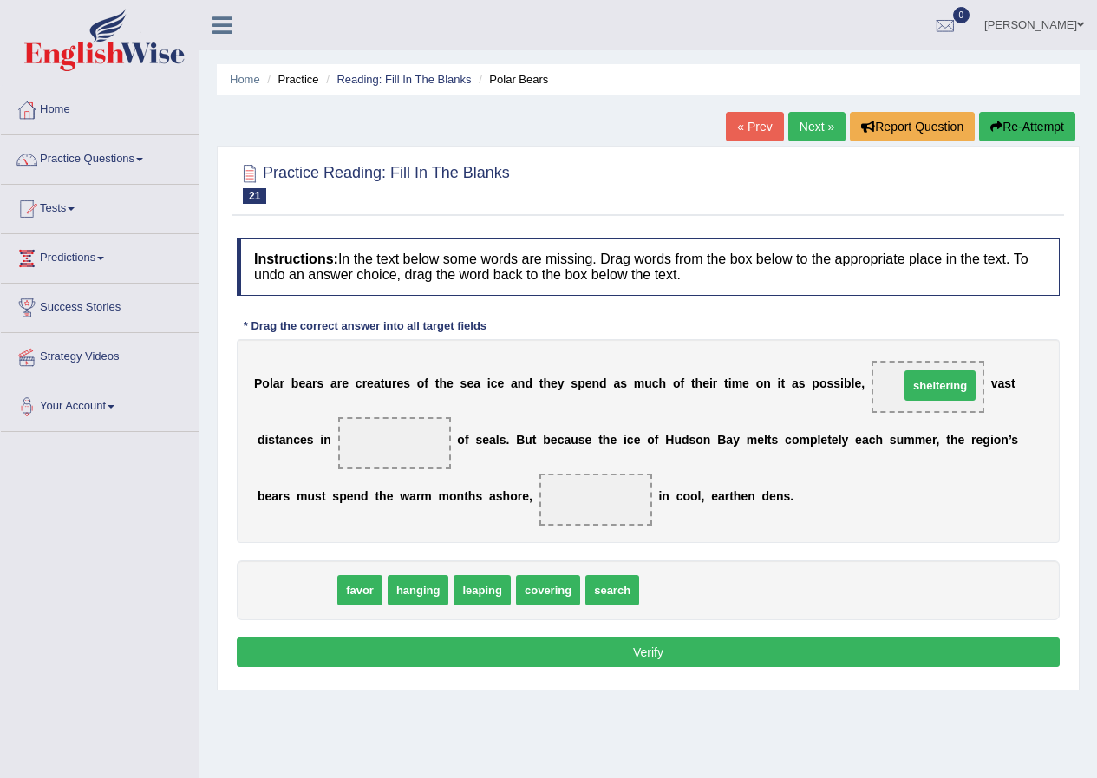
drag, startPoint x: 294, startPoint y: 605, endPoint x: 938, endPoint y: 400, distance: 675.5
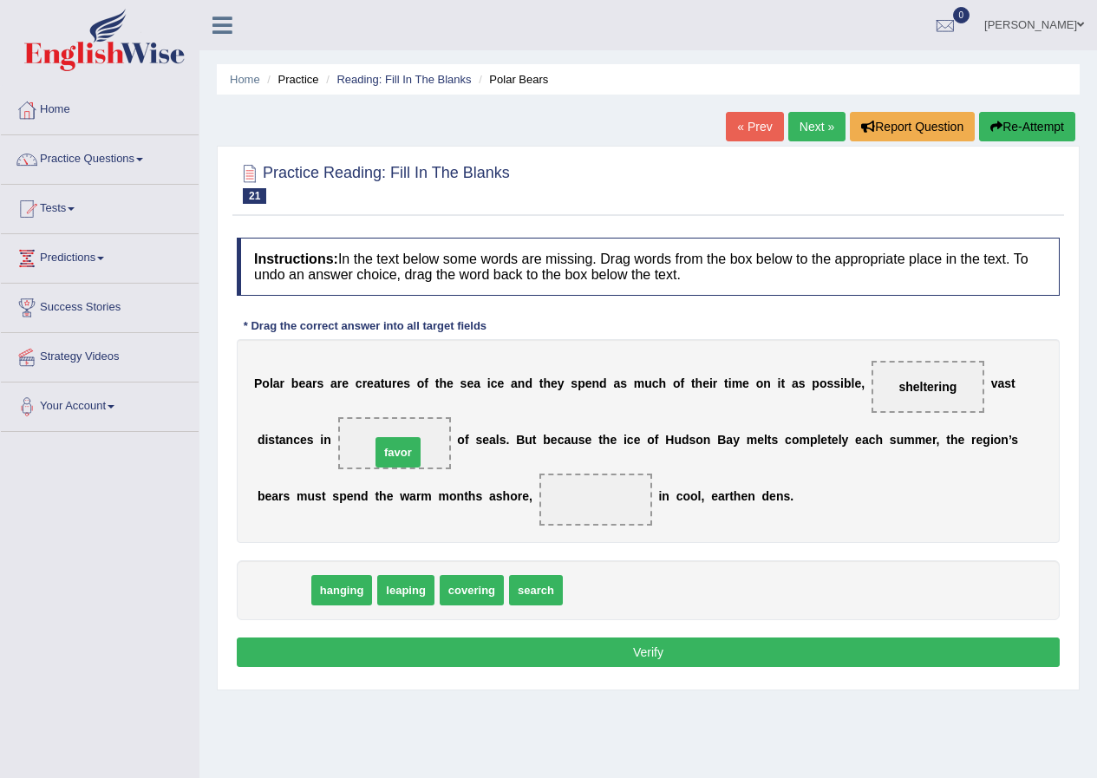
drag, startPoint x: 285, startPoint y: 591, endPoint x: 399, endPoint y: 453, distance: 179.3
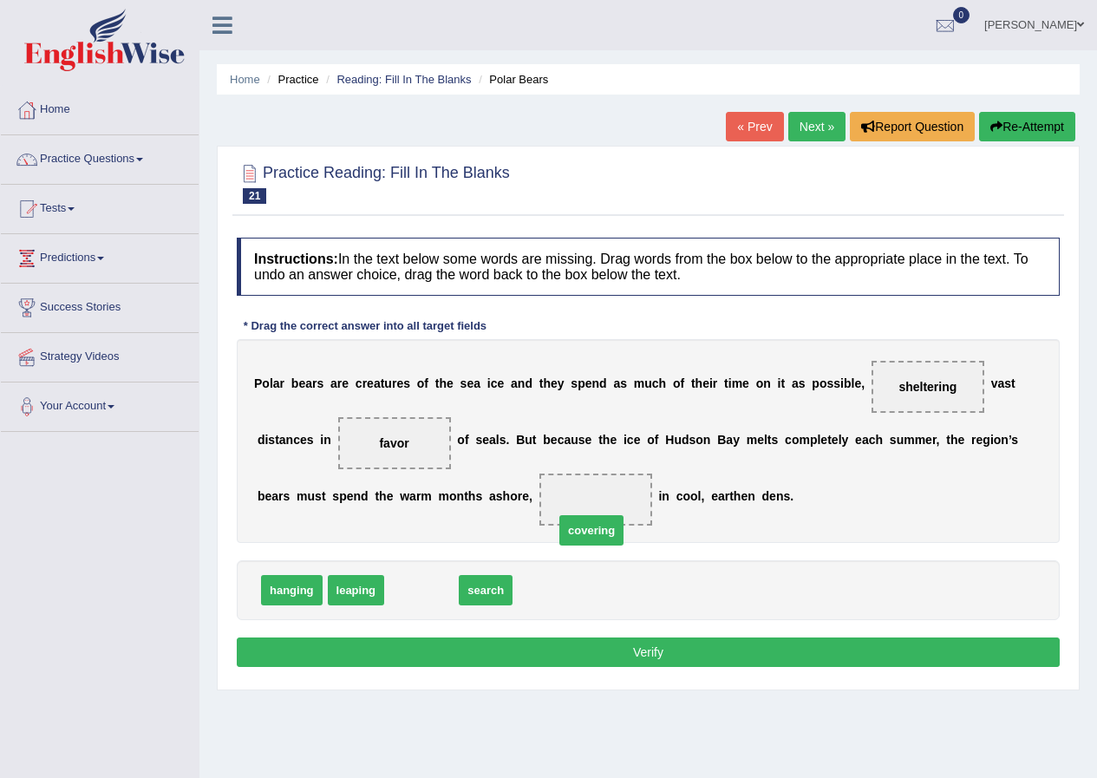
drag, startPoint x: 426, startPoint y: 587, endPoint x: 595, endPoint y: 528, distance: 179.2
click at [647, 646] on button "Verify" at bounding box center [648, 652] width 823 height 29
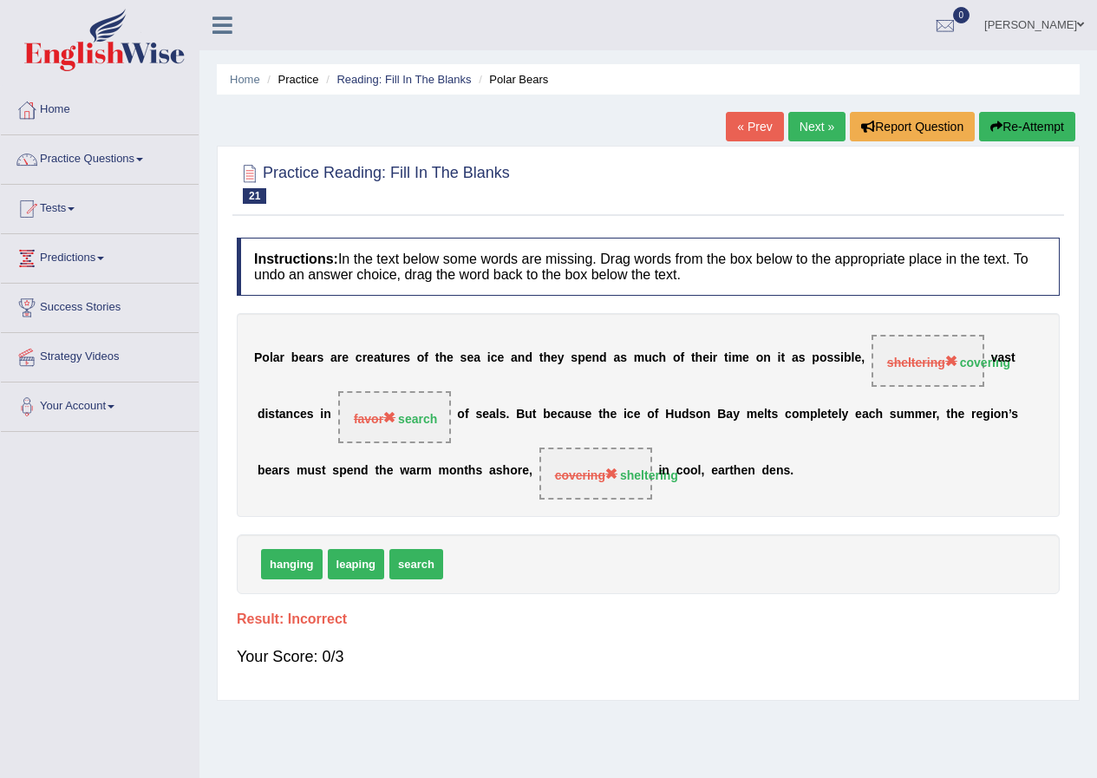
click at [1011, 124] on button "Re-Attempt" at bounding box center [1027, 126] width 96 height 29
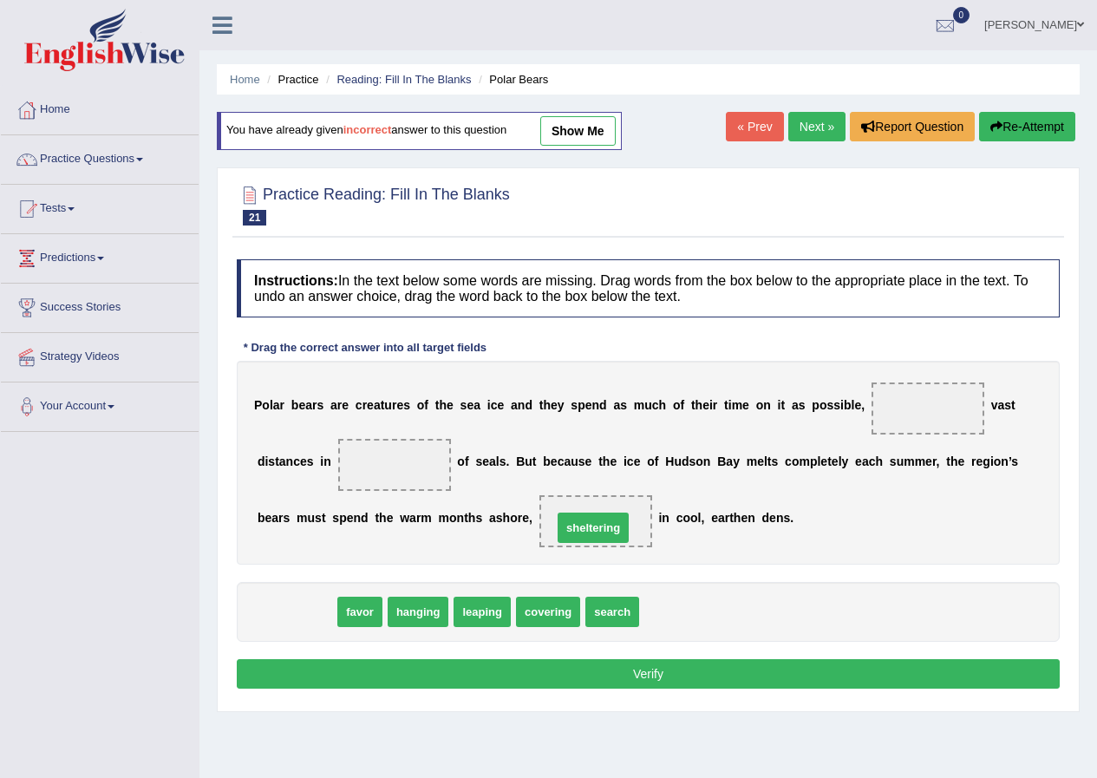
drag, startPoint x: 297, startPoint y: 607, endPoint x: 593, endPoint y: 523, distance: 308.4
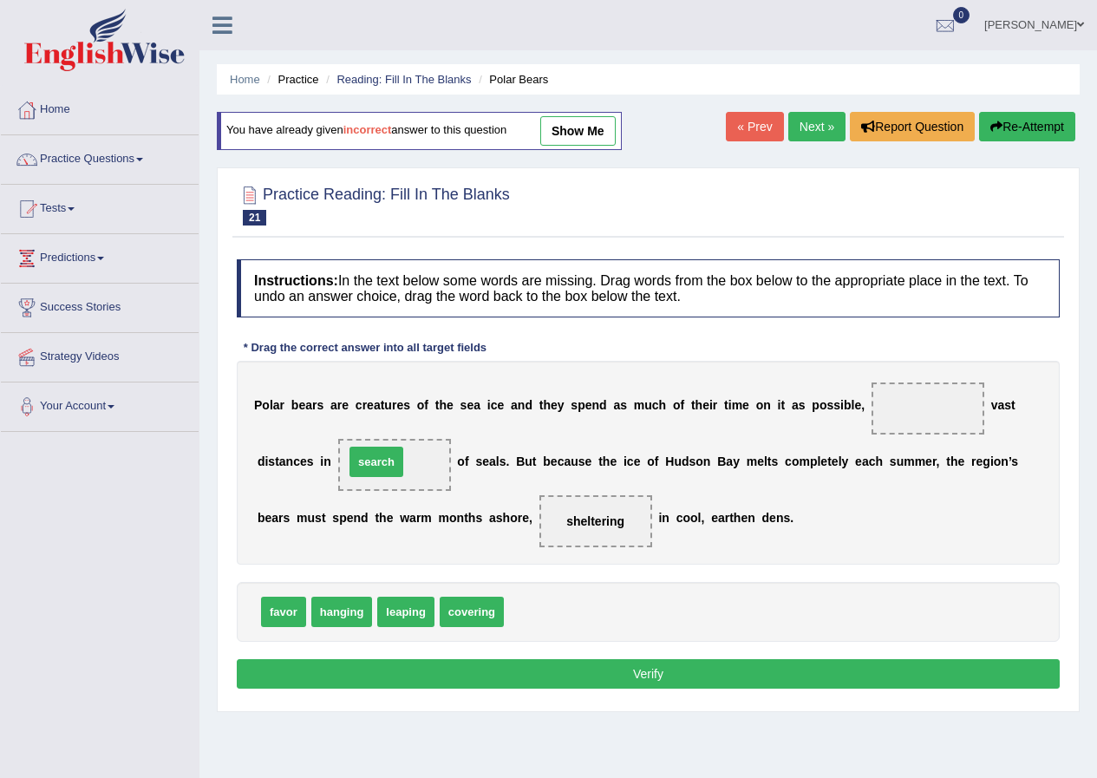
drag, startPoint x: 534, startPoint y: 616, endPoint x: 378, endPoint y: 468, distance: 215.4
drag, startPoint x: 478, startPoint y: 616, endPoint x: 942, endPoint y: 419, distance: 504.2
click at [652, 655] on div "Instructions: In the text below some words are missing. Drag words from the box…" at bounding box center [649, 477] width 832 height 452
click at [664, 665] on button "Verify" at bounding box center [648, 673] width 823 height 29
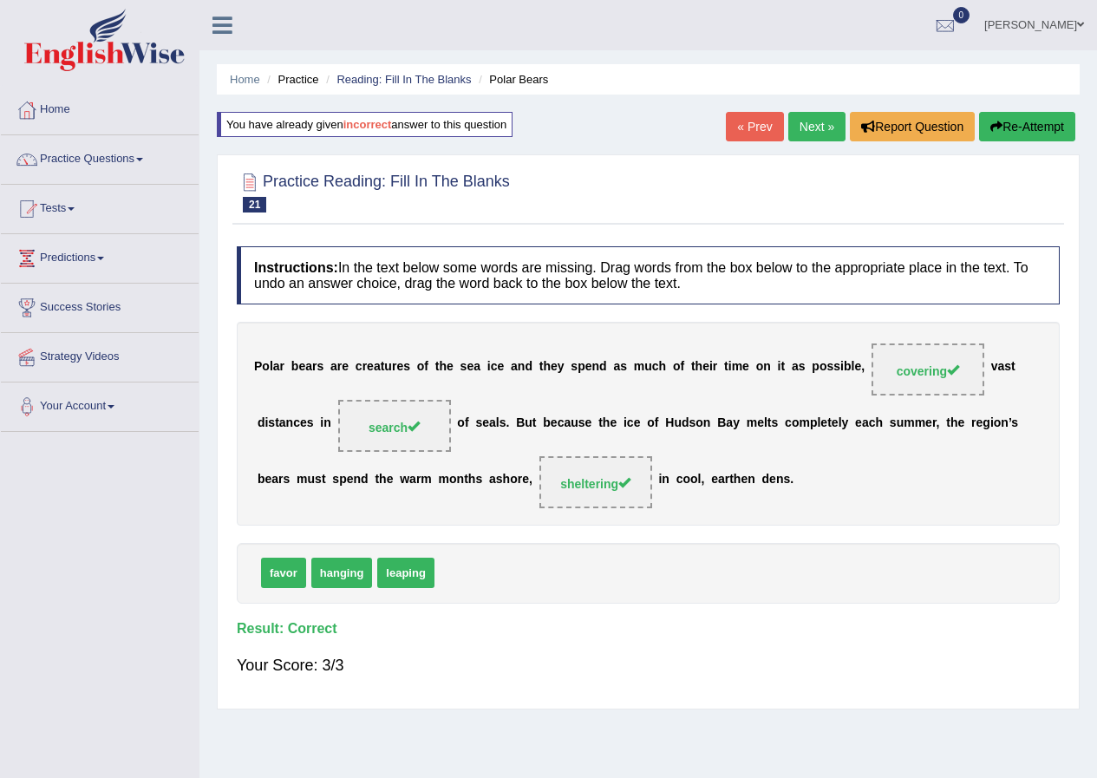
click at [806, 125] on link "Next »" at bounding box center [817, 126] width 57 height 29
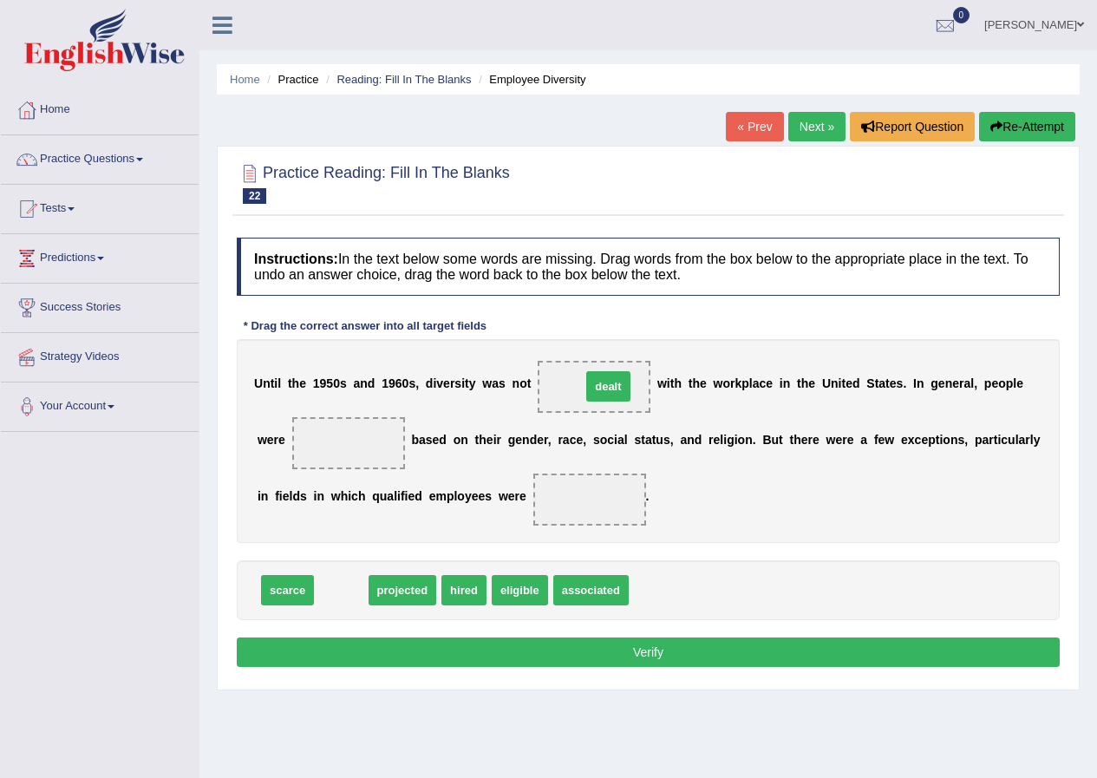
drag, startPoint x: 346, startPoint y: 582, endPoint x: 610, endPoint y: 381, distance: 331.8
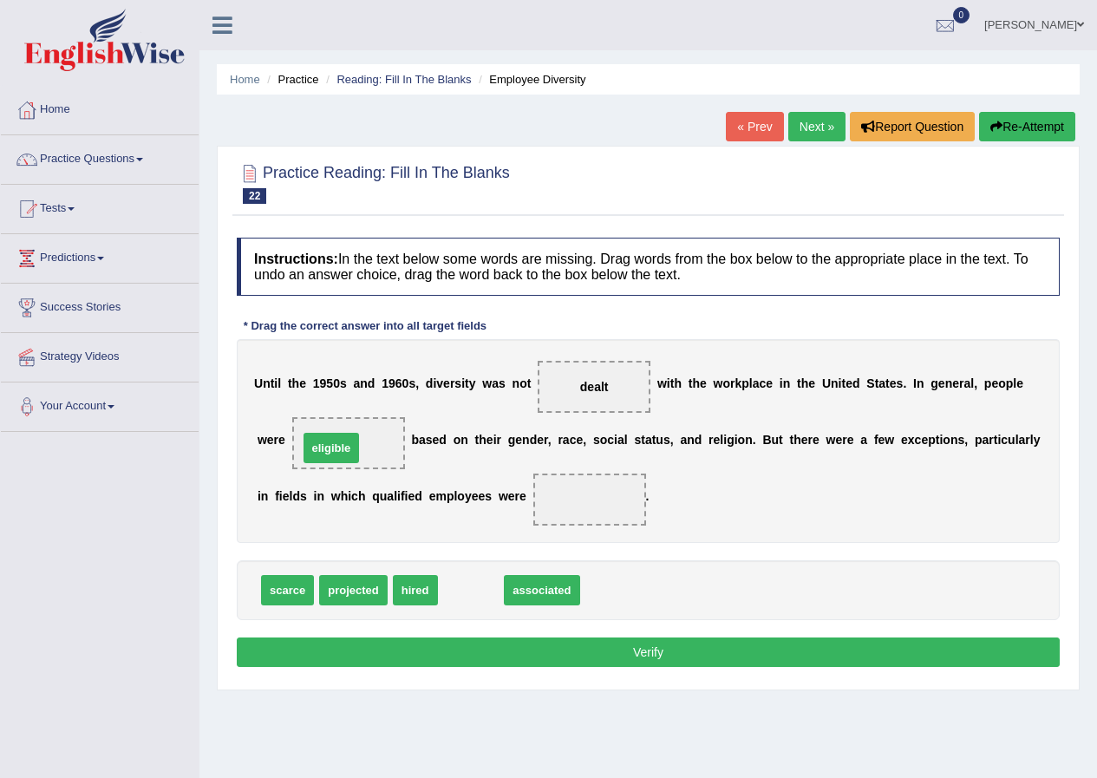
drag, startPoint x: 475, startPoint y: 592, endPoint x: 336, endPoint y: 449, distance: 199.4
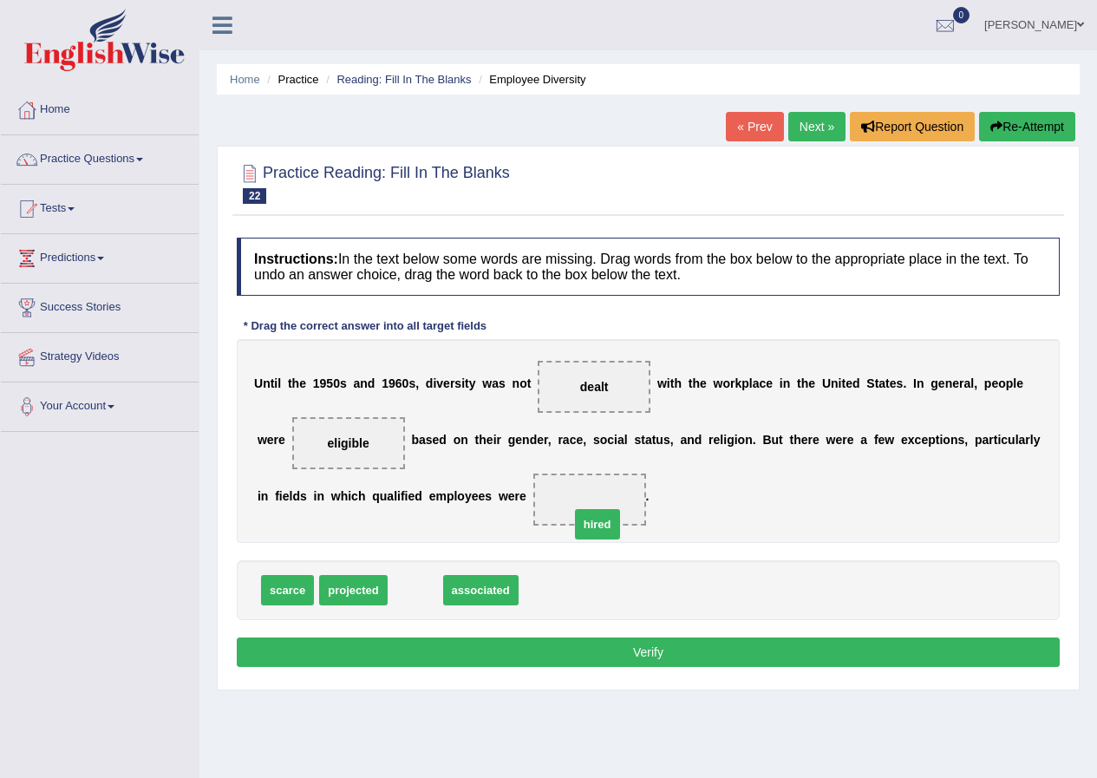
drag, startPoint x: 423, startPoint y: 587, endPoint x: 606, endPoint y: 521, distance: 193.8
click at [639, 657] on button "Verify" at bounding box center [648, 652] width 823 height 29
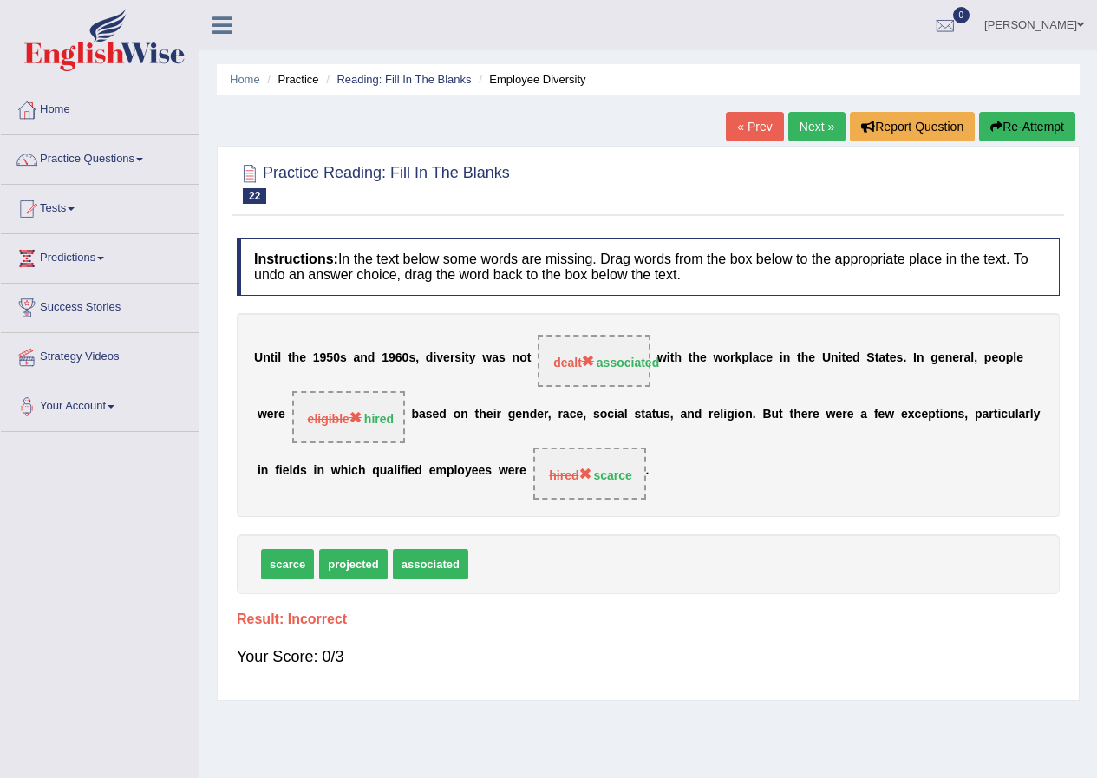
click at [1043, 128] on button "Re-Attempt" at bounding box center [1027, 126] width 96 height 29
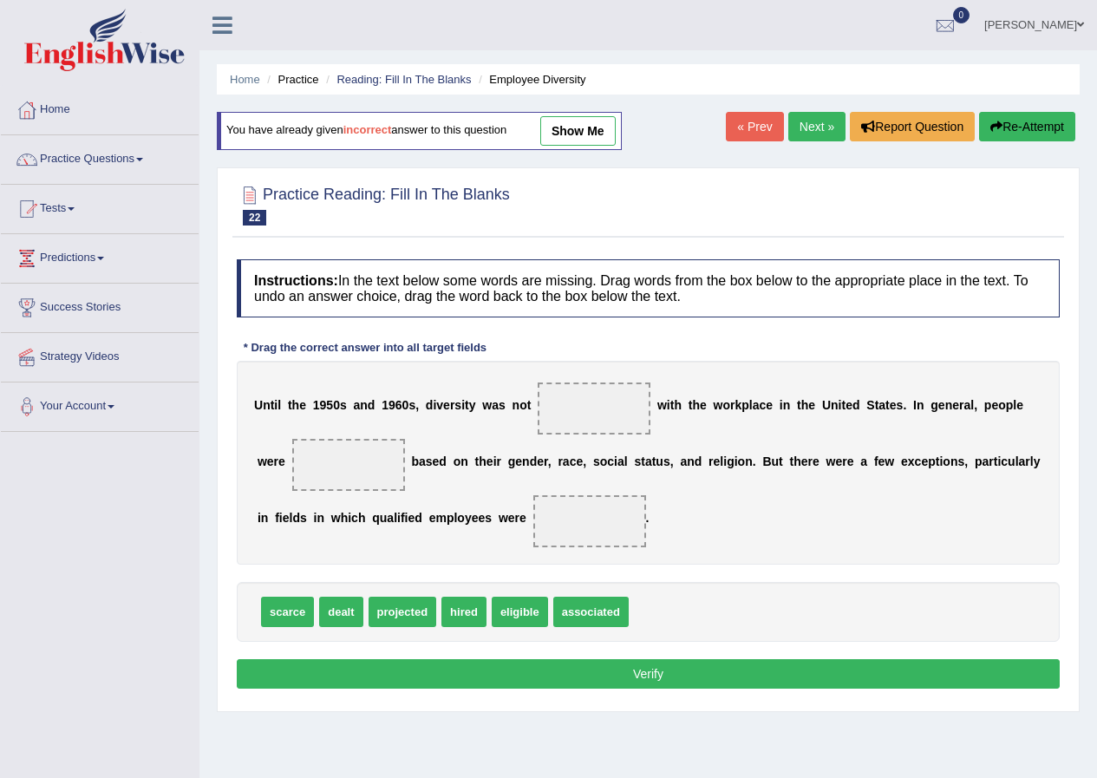
drag, startPoint x: 334, startPoint y: 628, endPoint x: 589, endPoint y: 494, distance: 288.3
click at [589, 494] on div "Instructions: In the text below some words are missing. Drag words from the box…" at bounding box center [649, 477] width 832 height 452
drag, startPoint x: 338, startPoint y: 619, endPoint x: 613, endPoint y: 416, distance: 342.3
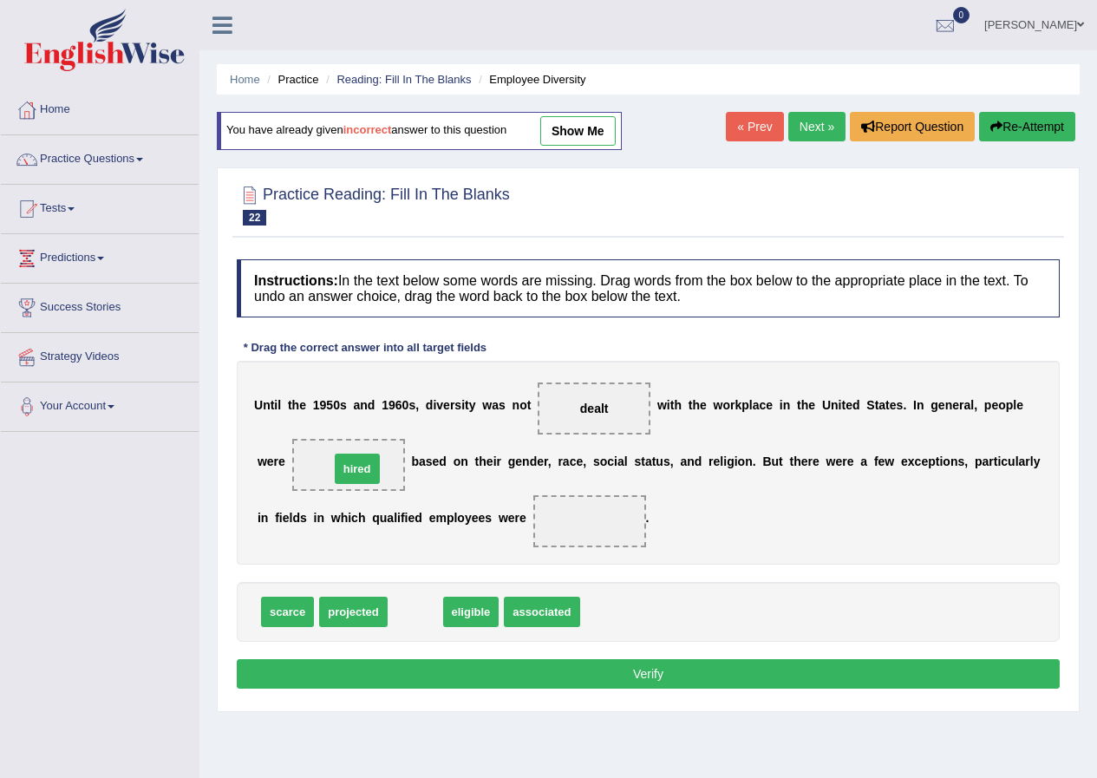
drag, startPoint x: 429, startPoint y: 612, endPoint x: 370, endPoint y: 468, distance: 154.5
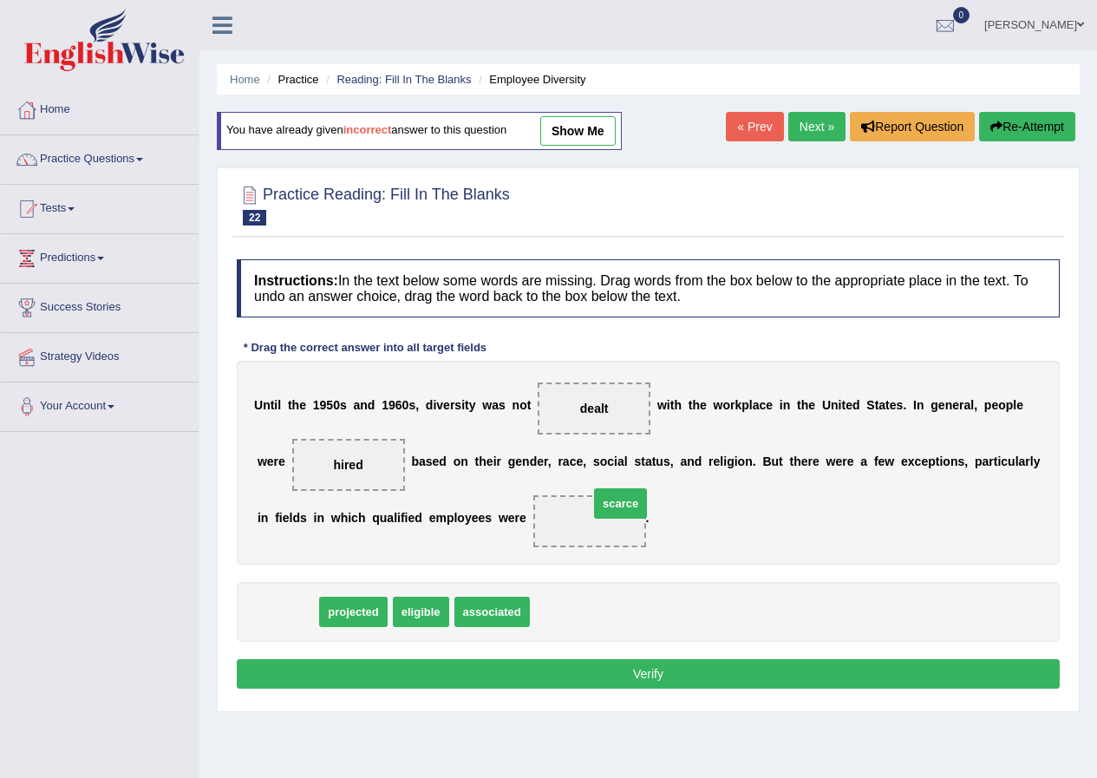
drag, startPoint x: 292, startPoint y: 613, endPoint x: 615, endPoint y: 519, distance: 336.3
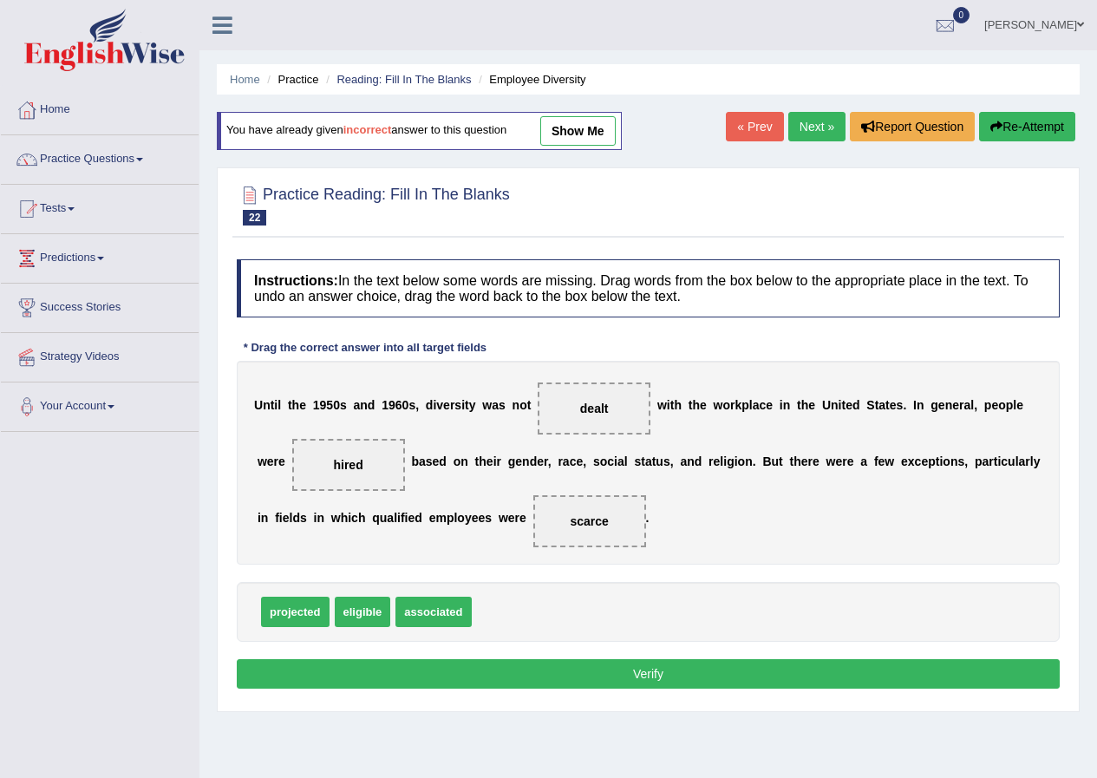
click at [616, 675] on button "Verify" at bounding box center [648, 673] width 823 height 29
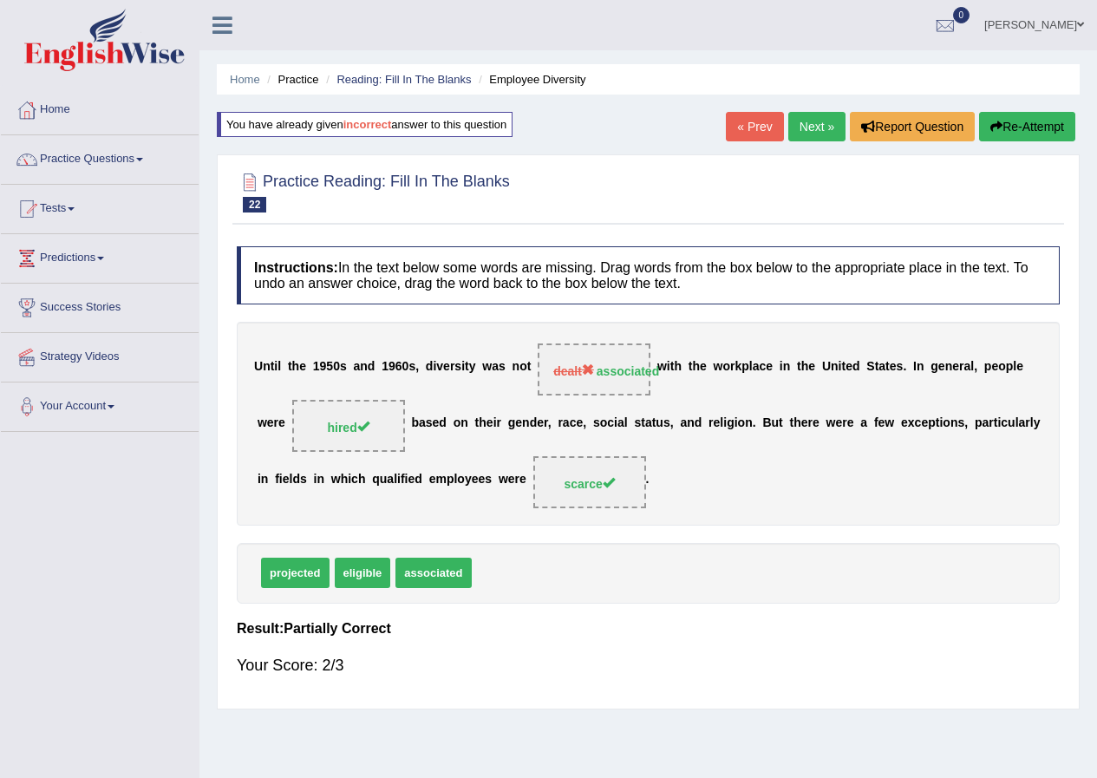
click at [805, 121] on link "Next »" at bounding box center [817, 126] width 57 height 29
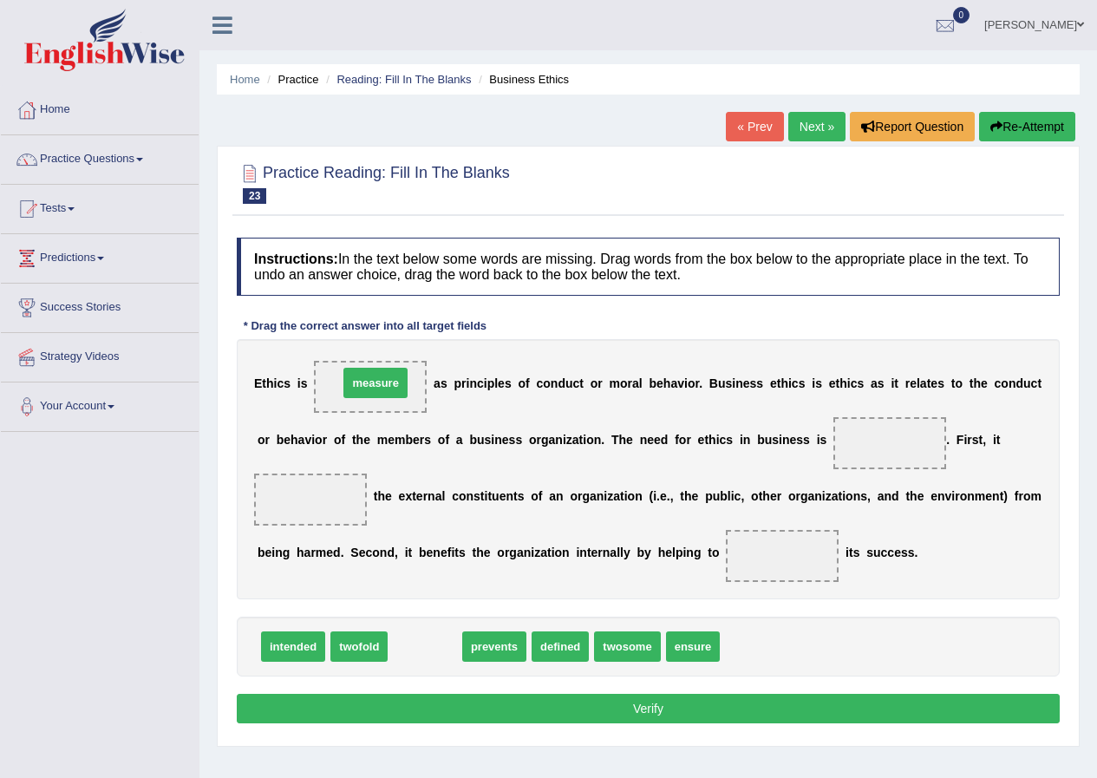
drag, startPoint x: 441, startPoint y: 652, endPoint x: 391, endPoint y: 388, distance: 268.3
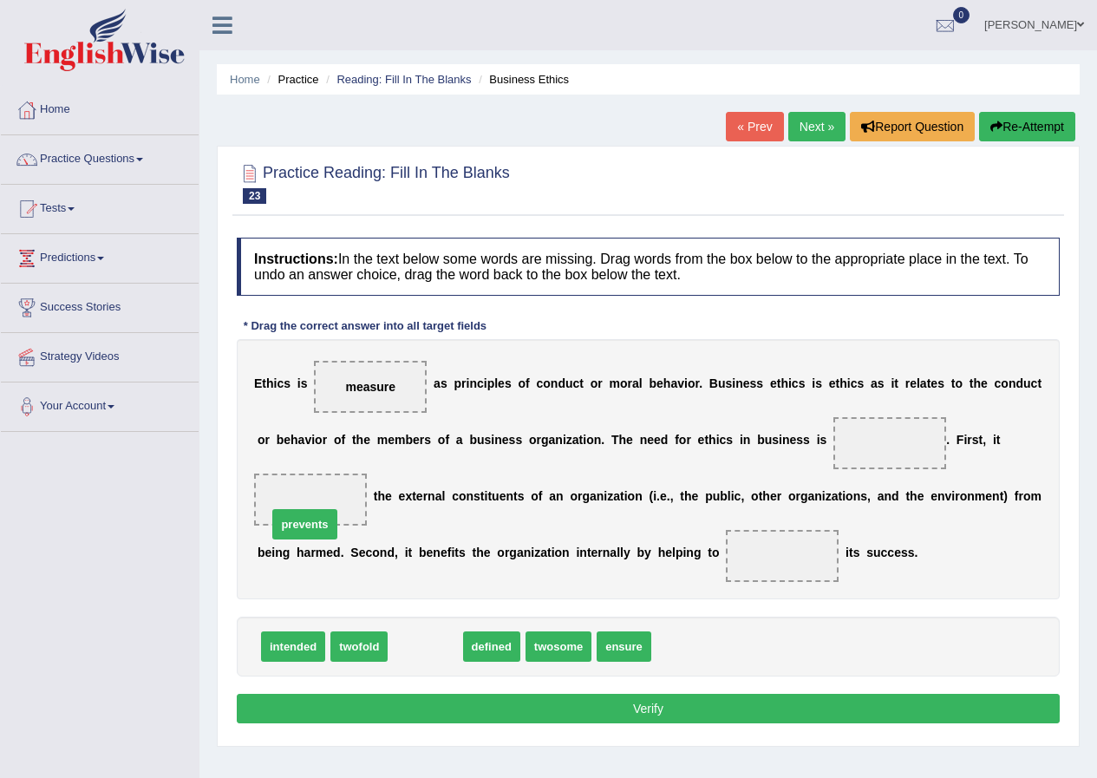
drag, startPoint x: 429, startPoint y: 651, endPoint x: 309, endPoint y: 528, distance: 171.8
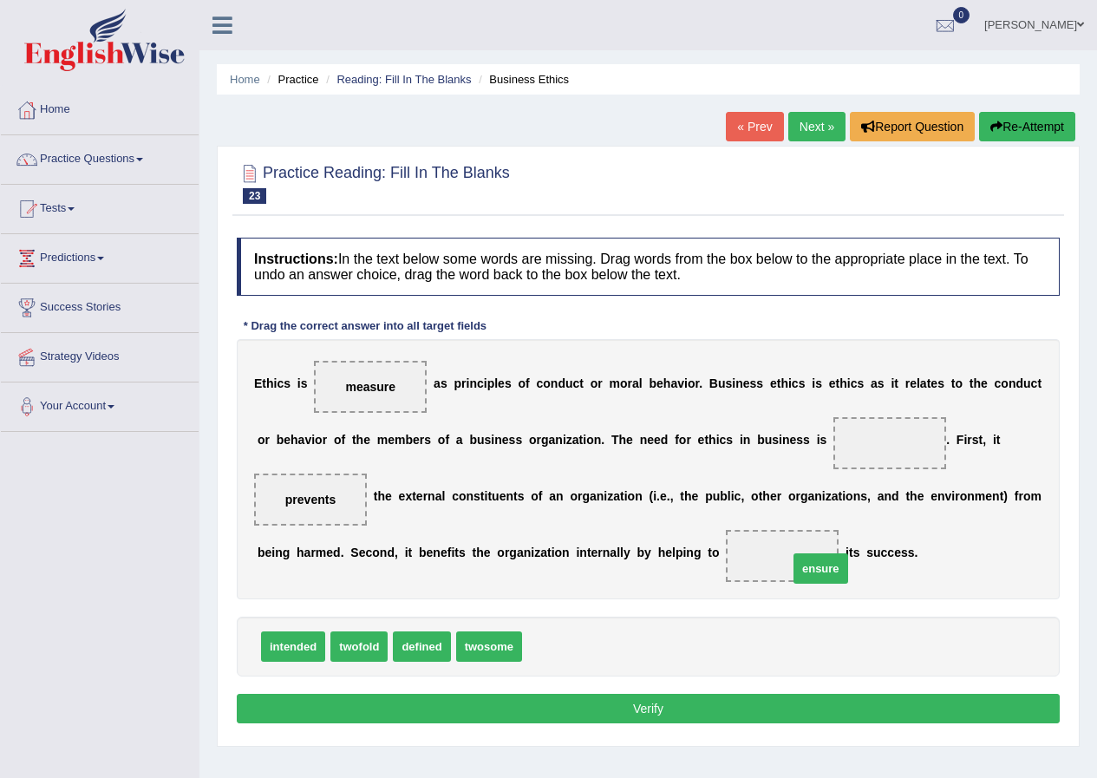
drag, startPoint x: 561, startPoint y: 639, endPoint x: 828, endPoint y: 561, distance: 277.5
drag, startPoint x: 307, startPoint y: 652, endPoint x: 888, endPoint y: 482, distance: 605.6
click at [678, 716] on button "Verify" at bounding box center [648, 708] width 823 height 29
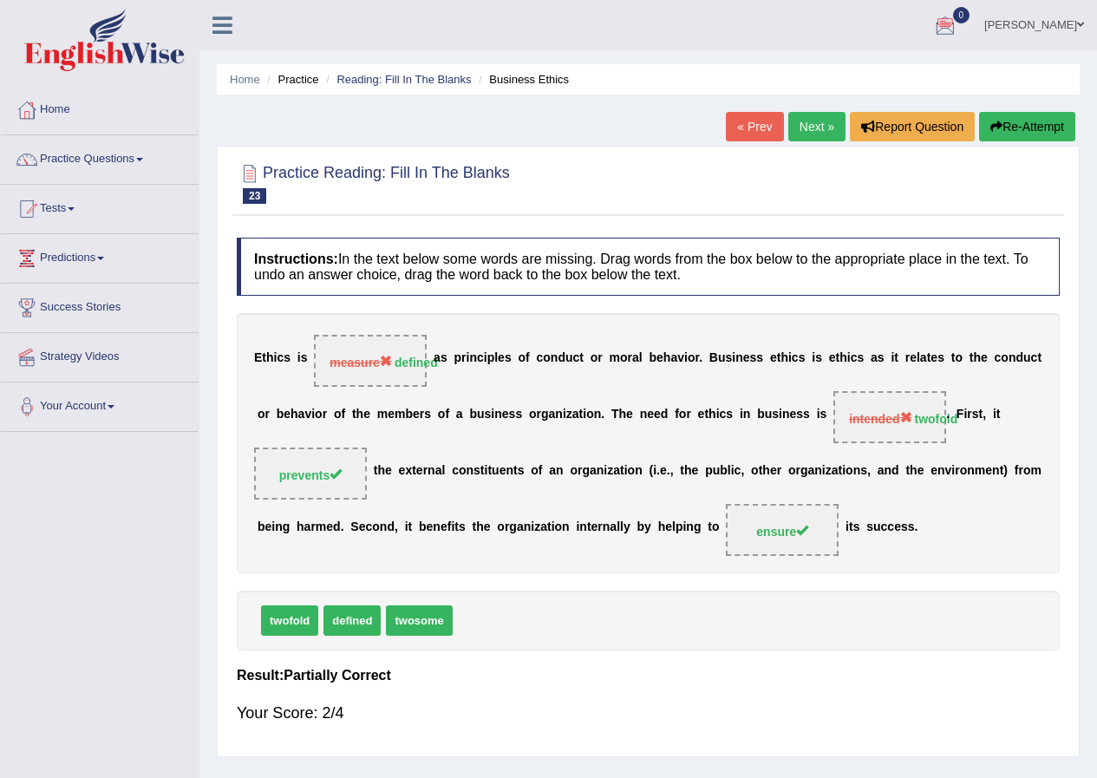
click at [1022, 136] on button "Re-Attempt" at bounding box center [1027, 126] width 96 height 29
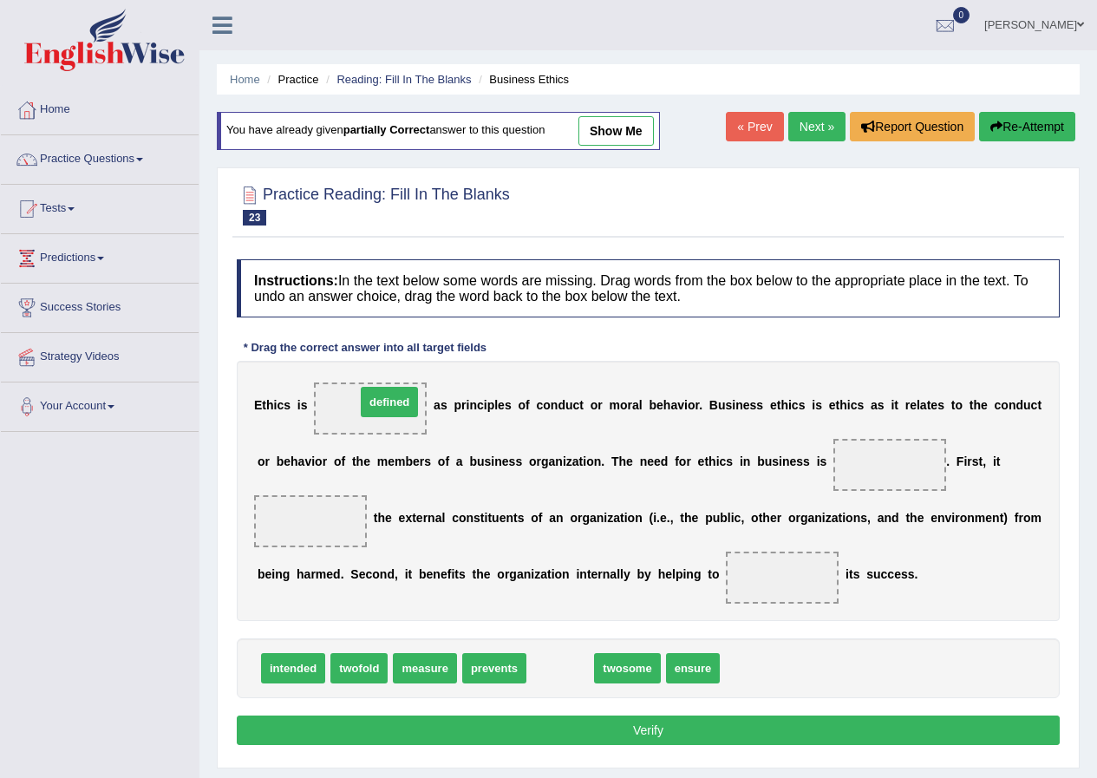
drag, startPoint x: 554, startPoint y: 676, endPoint x: 383, endPoint y: 409, distance: 316.5
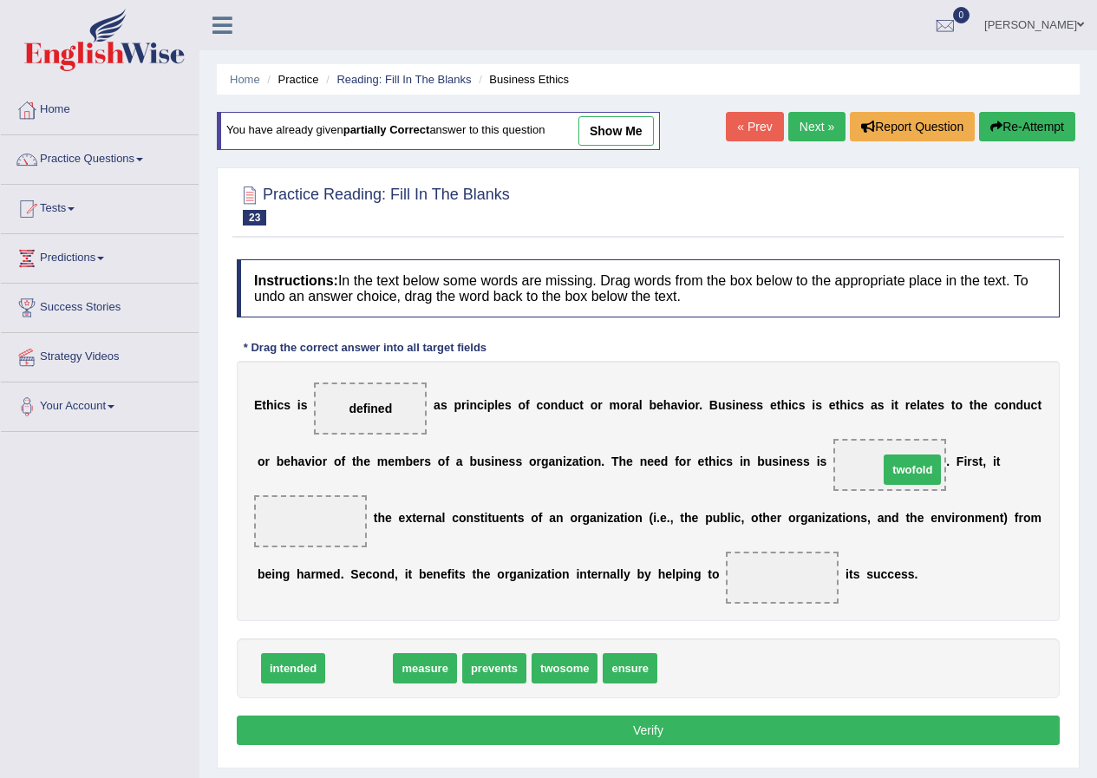
drag, startPoint x: 371, startPoint y: 671, endPoint x: 915, endPoint y: 469, distance: 580.0
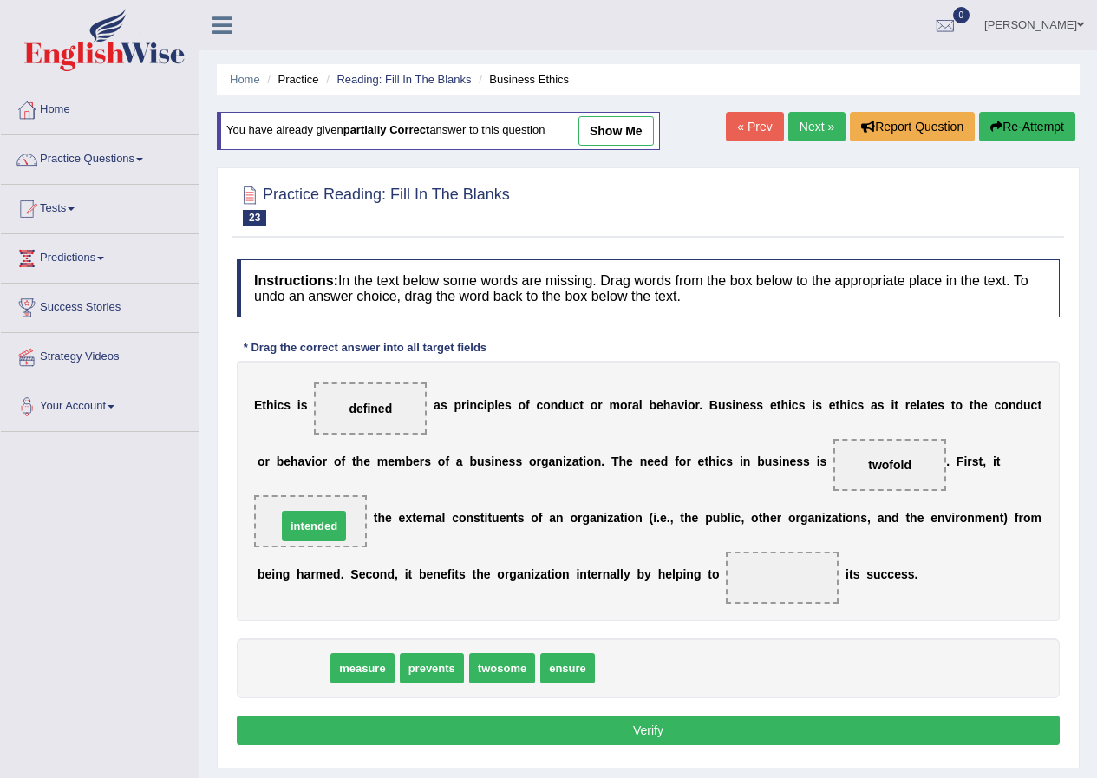
drag, startPoint x: 298, startPoint y: 667, endPoint x: 319, endPoint y: 525, distance: 143.8
drag, startPoint x: 304, startPoint y: 665, endPoint x: 785, endPoint y: 580, distance: 488.9
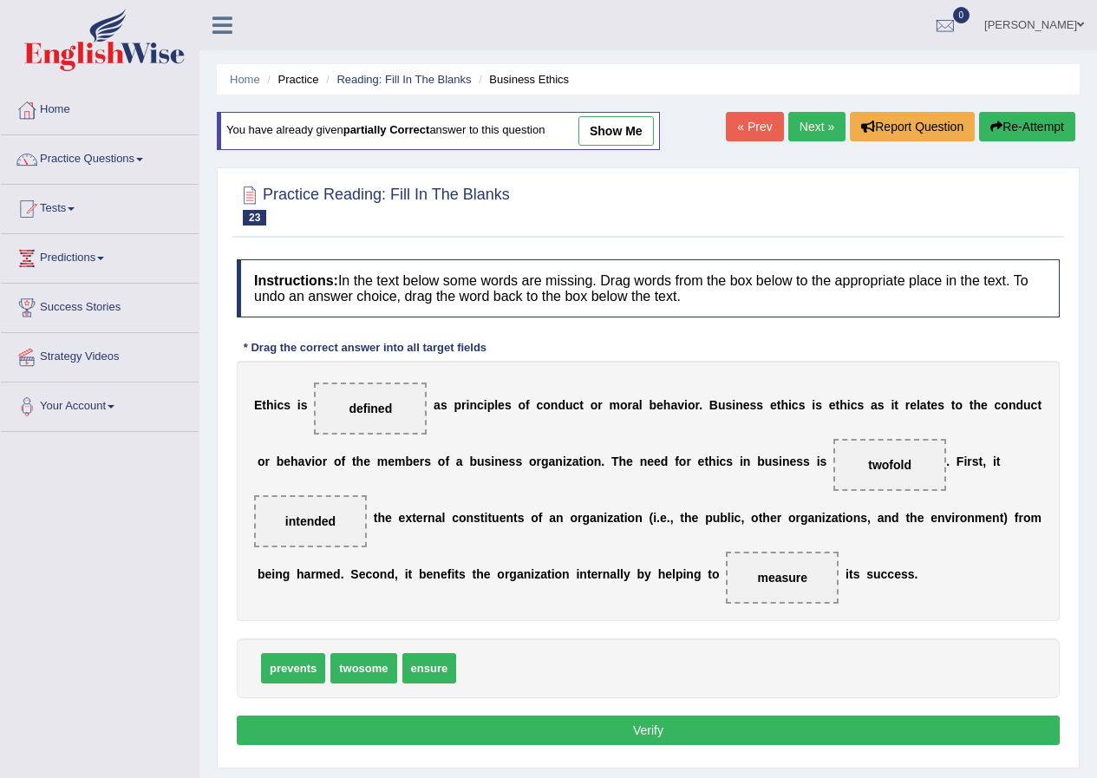
click at [639, 729] on button "Verify" at bounding box center [648, 730] width 823 height 29
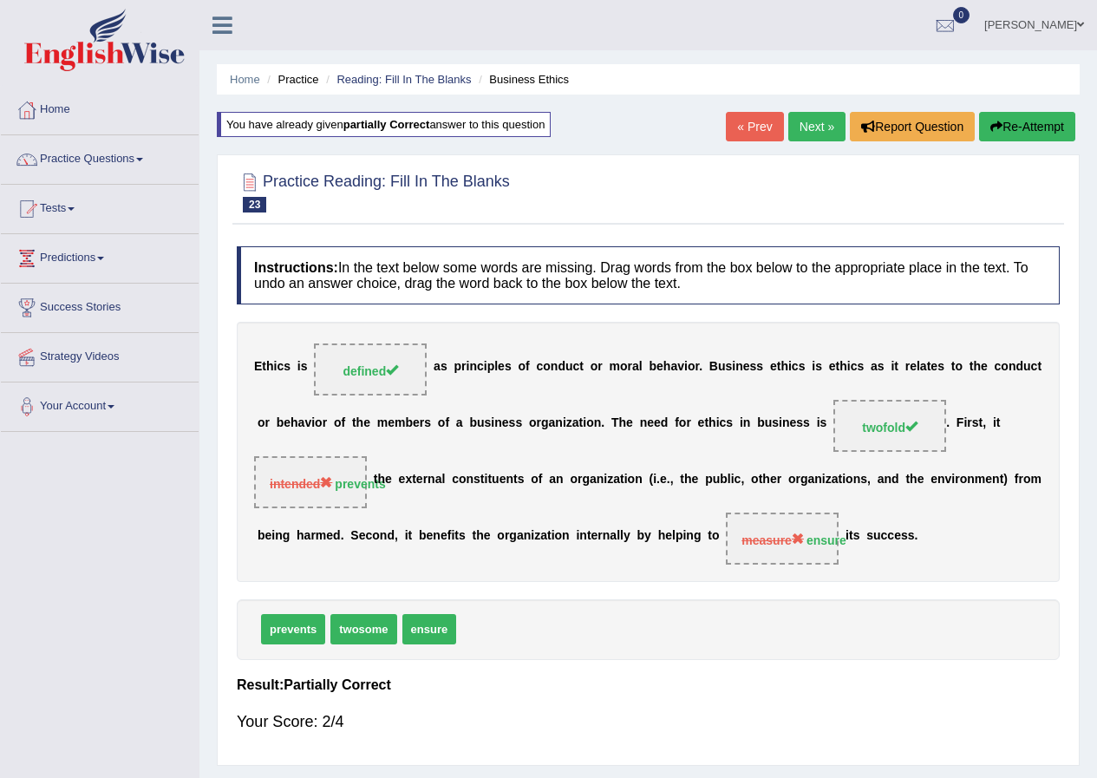
click at [803, 124] on link "Next »" at bounding box center [817, 126] width 57 height 29
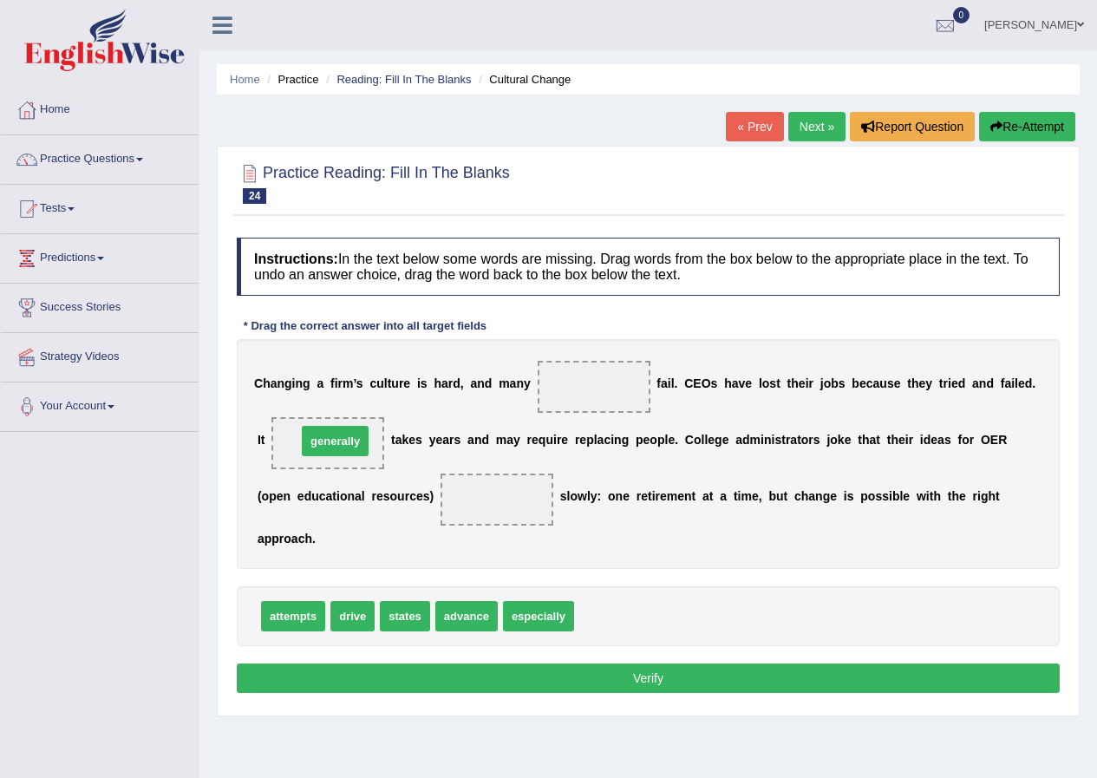
drag, startPoint x: 606, startPoint y: 623, endPoint x: 331, endPoint y: 444, distance: 327.3
drag, startPoint x: 356, startPoint y: 627, endPoint x: 508, endPoint y: 501, distance: 197.2
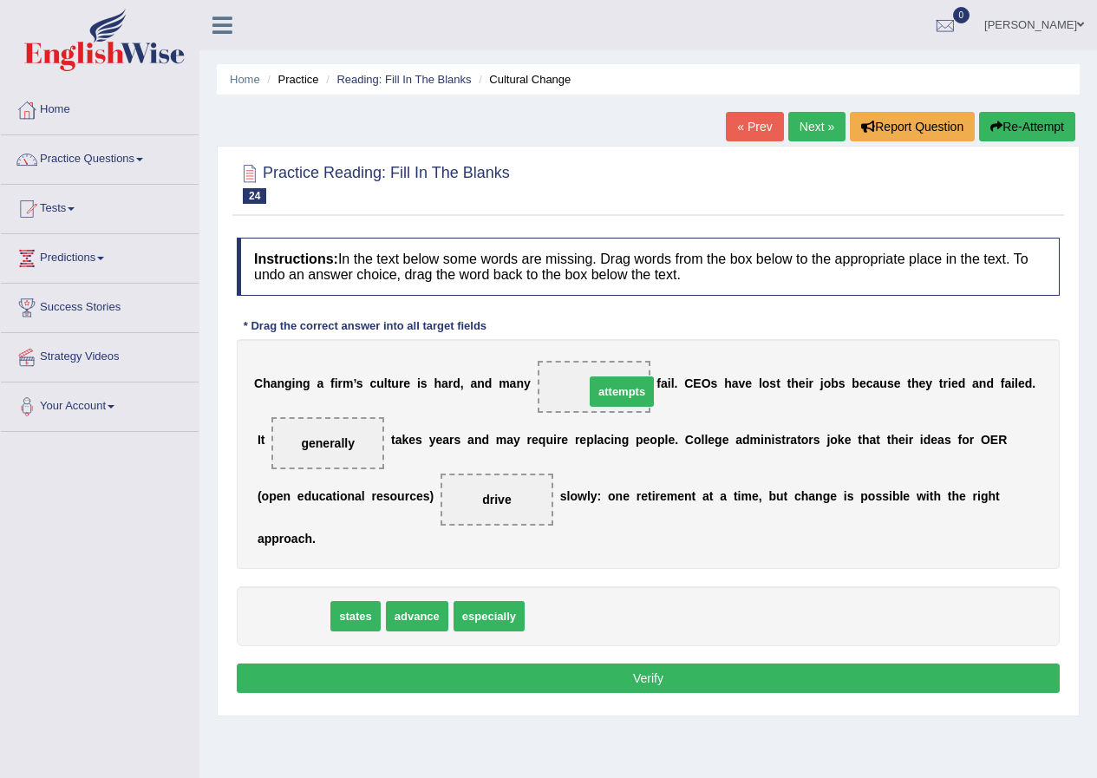
drag, startPoint x: 293, startPoint y: 614, endPoint x: 622, endPoint y: 390, distance: 398.2
click at [620, 390] on span "attempts" at bounding box center [622, 392] width 64 height 30
click at [665, 664] on button "Verify" at bounding box center [648, 678] width 823 height 29
click at [665, 664] on div "Home Practice Reading: Fill In The Blanks Cultural Change « Prev Next » Report …" at bounding box center [649, 434] width 898 height 868
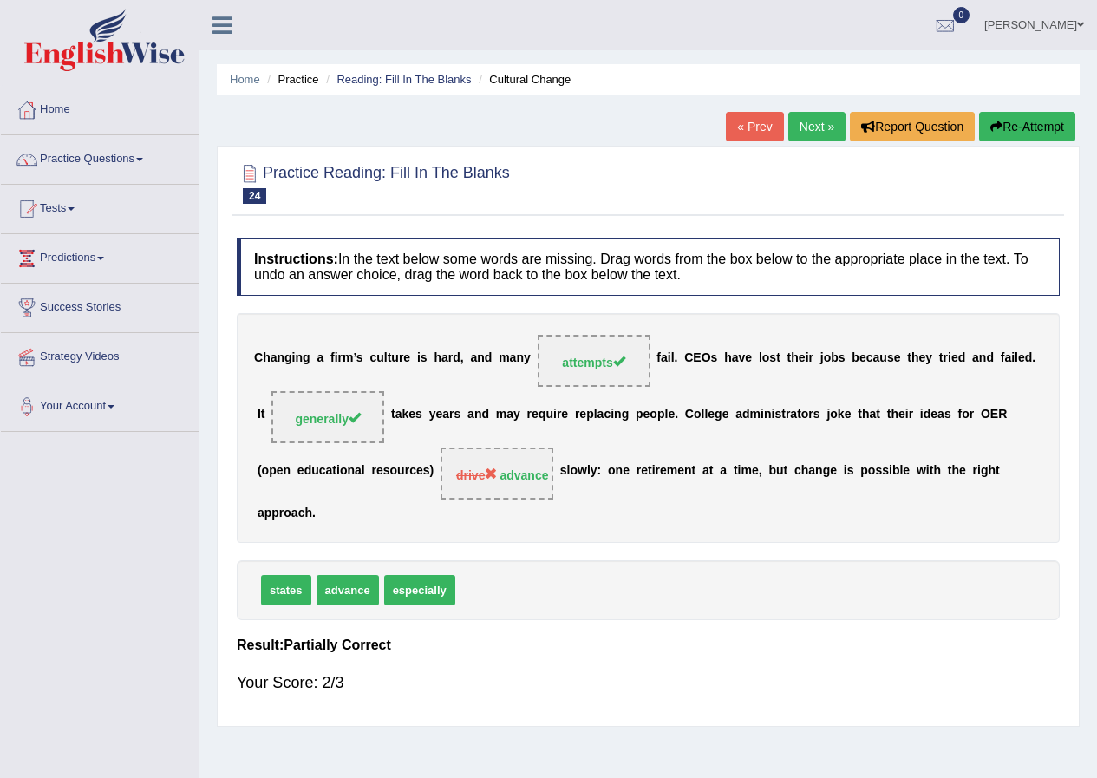
click at [808, 125] on link "Next »" at bounding box center [817, 126] width 57 height 29
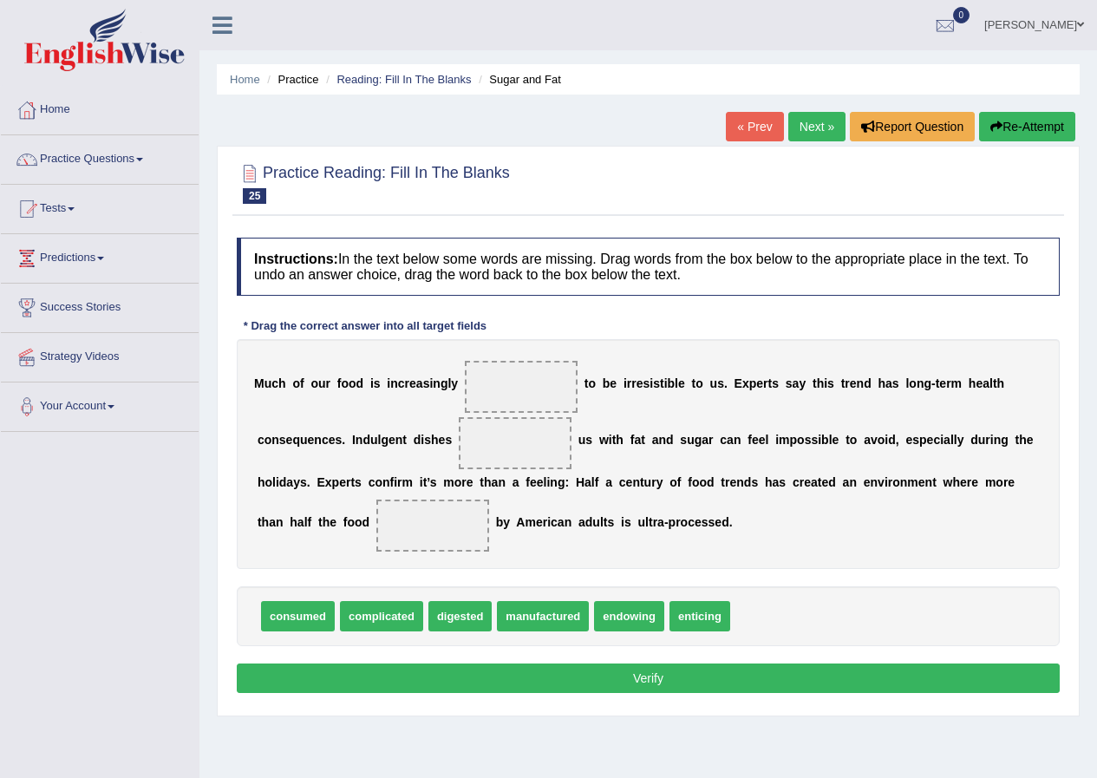
click at [538, 631] on div "consumed complicated digested manufactured endowing enticing" at bounding box center [648, 616] width 823 height 60
click at [538, 631] on span "manufactured" at bounding box center [543, 616] width 92 height 30
drag, startPoint x: 537, startPoint y: 618, endPoint x: 527, endPoint y: 390, distance: 227.5
drag, startPoint x: 593, startPoint y: 633, endPoint x: 490, endPoint y: 460, distance: 201.9
click at [489, 456] on div "Instructions: In the text below some words are missing. Drag words from the box…" at bounding box center [649, 468] width 832 height 478
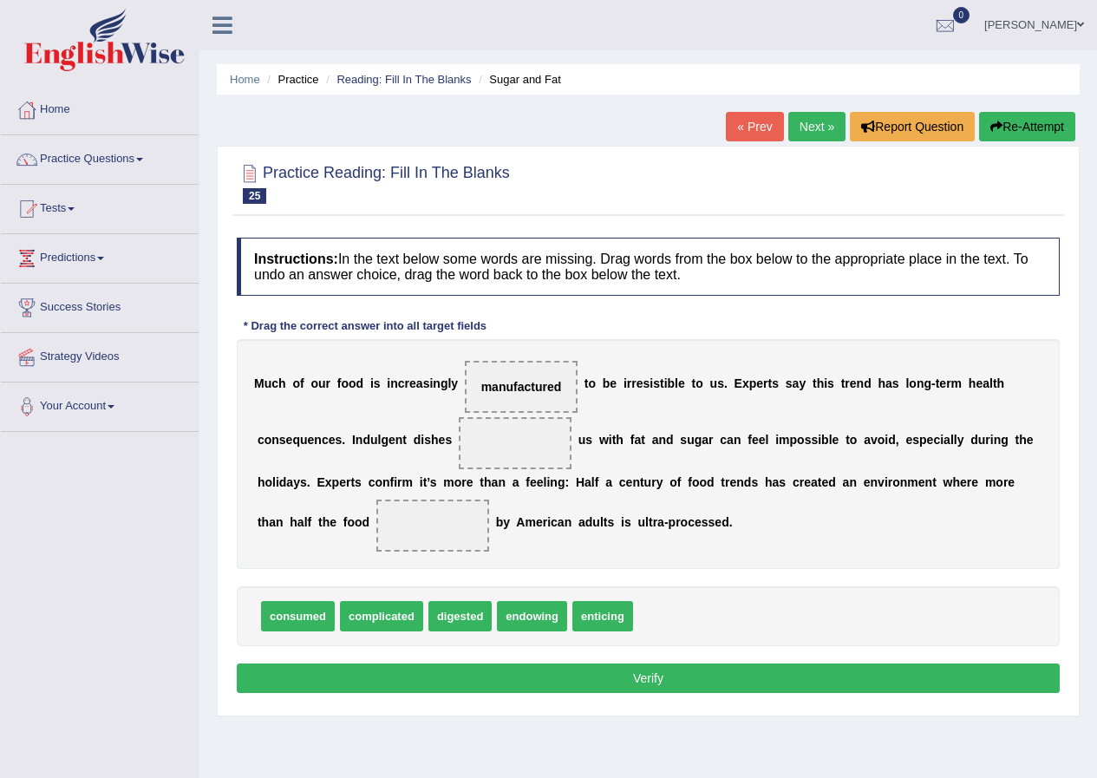
click at [490, 460] on span at bounding box center [515, 443] width 113 height 52
drag, startPoint x: 592, startPoint y: 641, endPoint x: 593, endPoint y: 598, distance: 43.4
click at [593, 598] on div "consumed complicated digested endowing enticing" at bounding box center [648, 616] width 823 height 60
drag, startPoint x: 315, startPoint y: 603, endPoint x: 506, endPoint y: 521, distance: 207.9
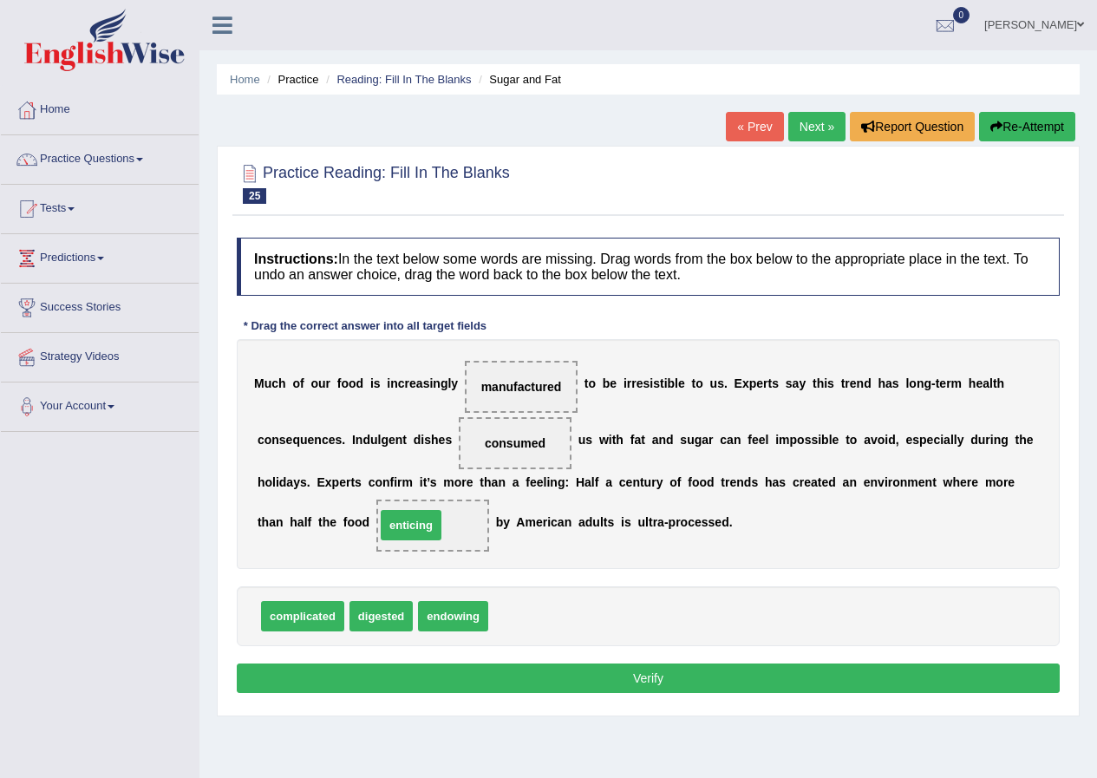
drag, startPoint x: 538, startPoint y: 612, endPoint x: 425, endPoint y: 521, distance: 145.0
click at [427, 523] on span "enticing" at bounding box center [411, 525] width 61 height 30
click at [668, 684] on button "Verify" at bounding box center [648, 678] width 823 height 29
click at [668, 684] on div "Home Practice Reading: Fill In The Blanks Sugar and Fat « Prev Next » Report Qu…" at bounding box center [649, 434] width 898 height 868
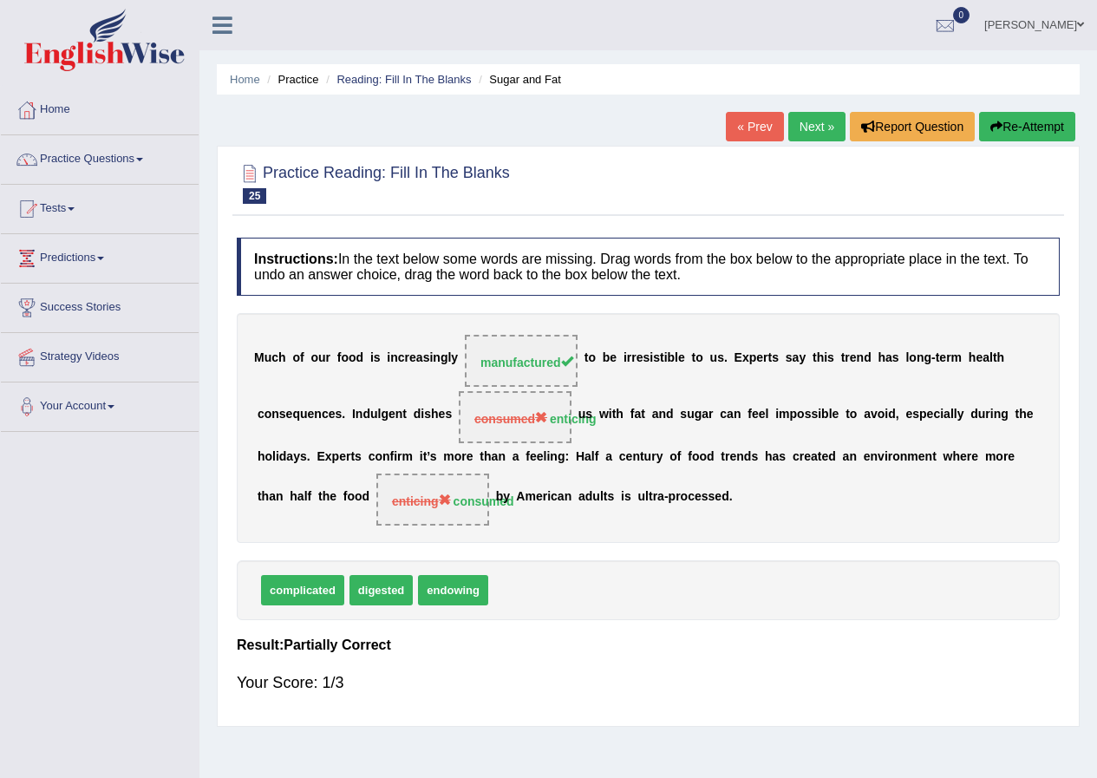
click at [820, 123] on link "Next »" at bounding box center [817, 126] width 57 height 29
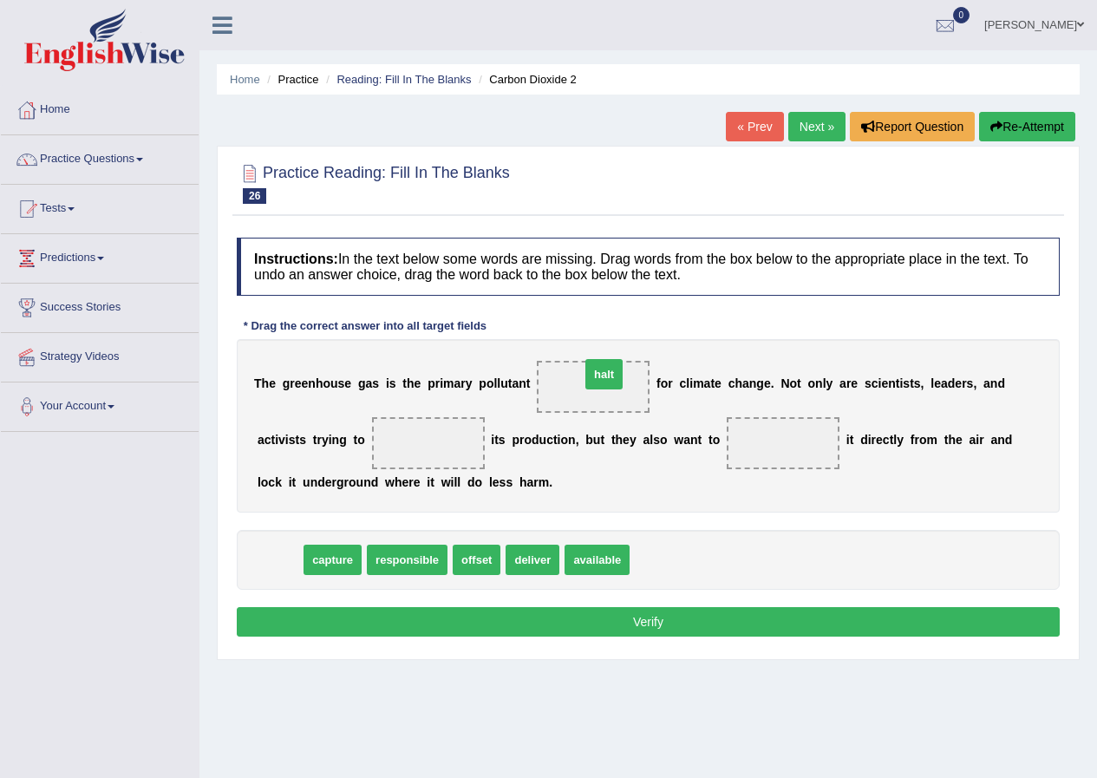
drag, startPoint x: 285, startPoint y: 567, endPoint x: 610, endPoint y: 381, distance: 373.8
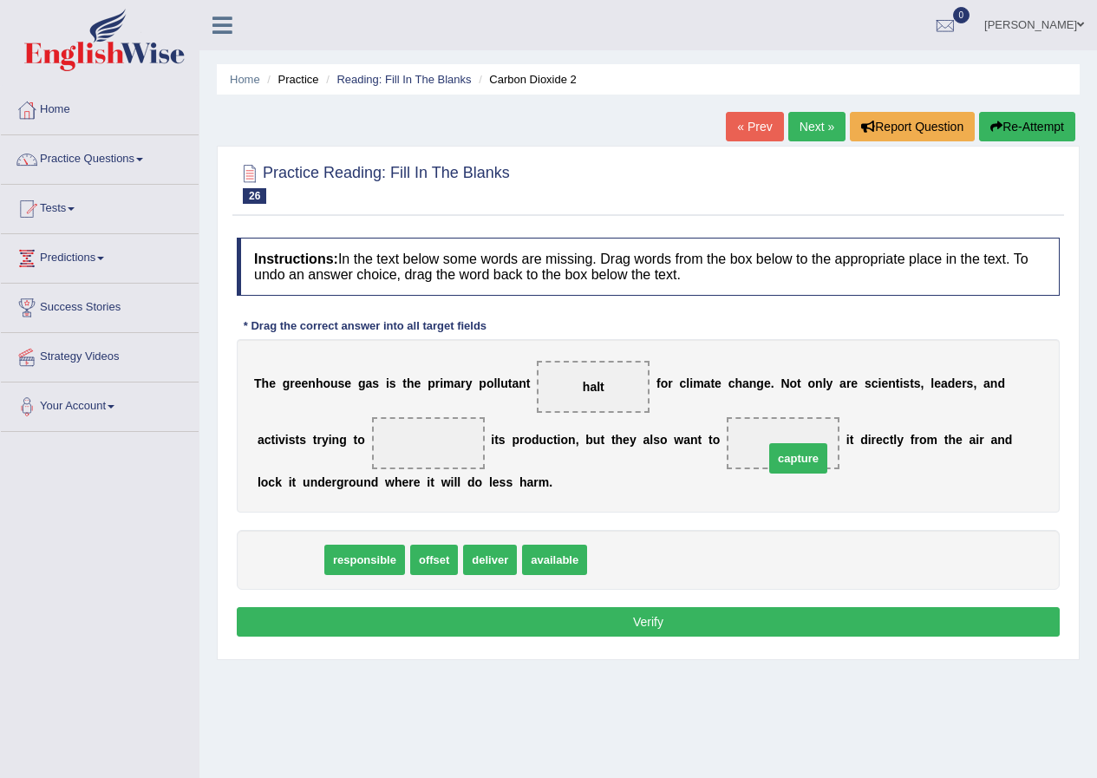
drag, startPoint x: 296, startPoint y: 562, endPoint x: 801, endPoint y: 461, distance: 515.0
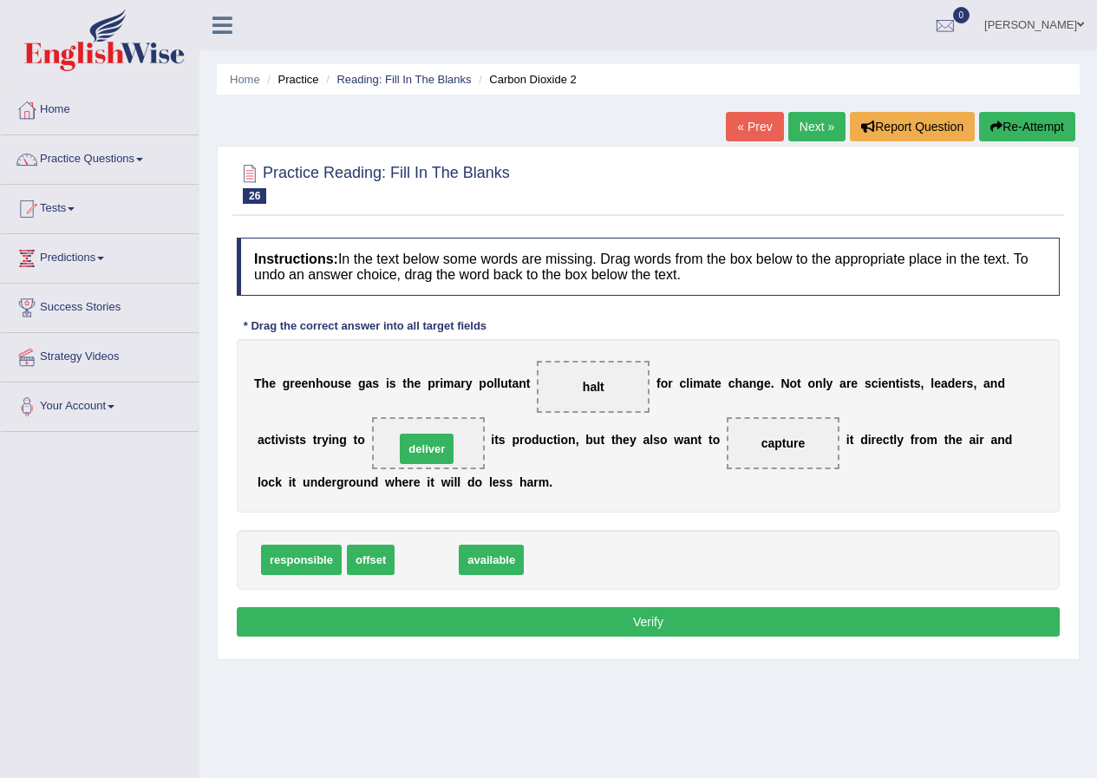
drag, startPoint x: 427, startPoint y: 560, endPoint x: 427, endPoint y: 449, distance: 111.0
click at [655, 622] on button "Verify" at bounding box center [648, 621] width 823 height 29
click at [655, 622] on div "Home Practice Reading: Fill In The Blanks Carbon Dioxide 2 « Prev Next » Report…" at bounding box center [649, 434] width 898 height 868
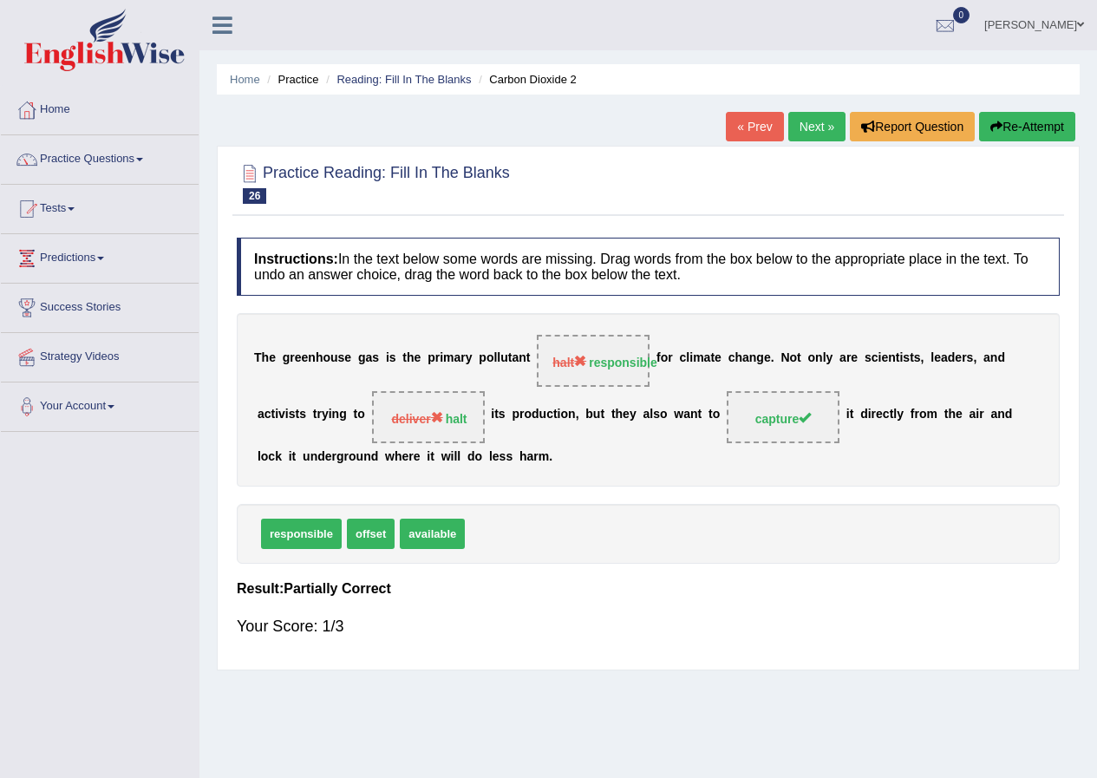
click at [1032, 125] on button "Re-Attempt" at bounding box center [1027, 126] width 96 height 29
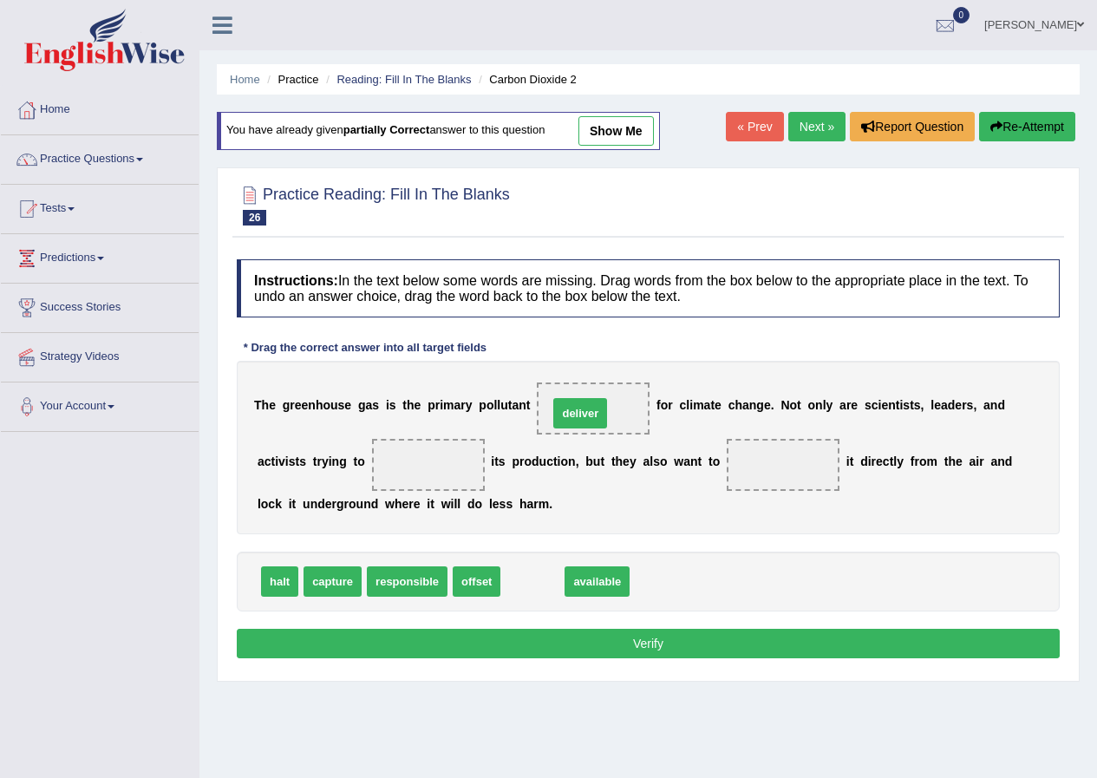
drag, startPoint x: 531, startPoint y: 578, endPoint x: 579, endPoint y: 409, distance: 174.9
drag, startPoint x: 579, startPoint y: 409, endPoint x: 564, endPoint y: 416, distance: 16.3
click at [579, 409] on span "deliver" at bounding box center [581, 413] width 54 height 30
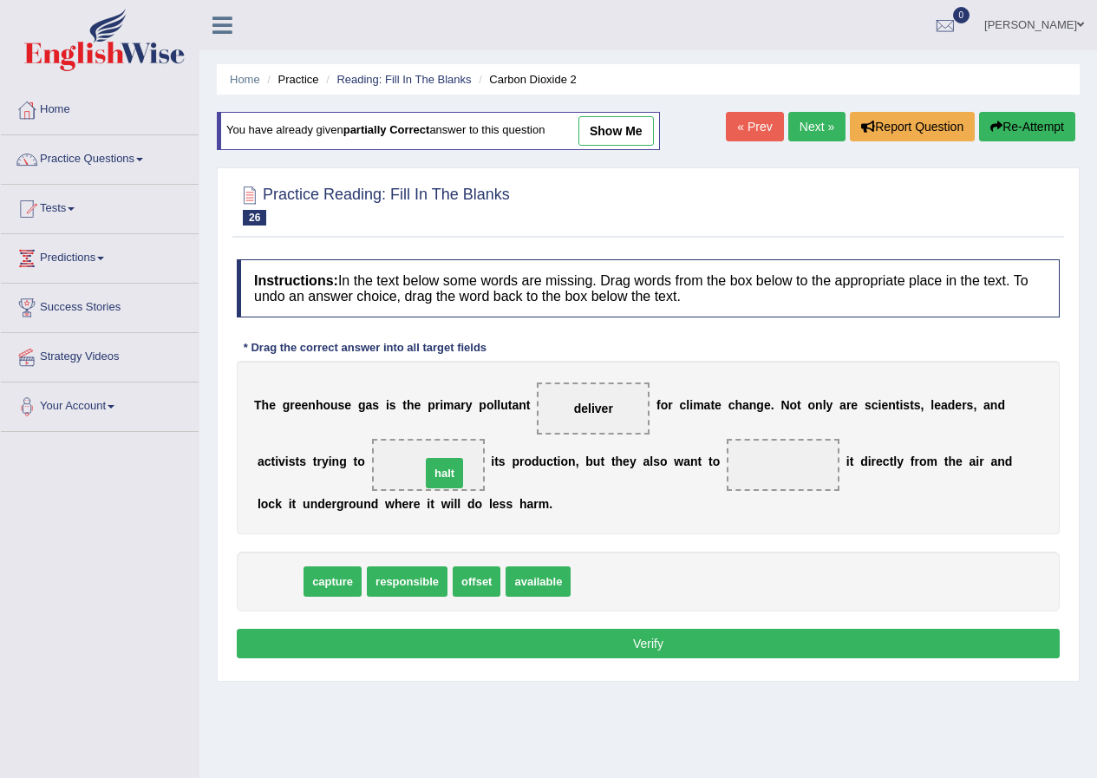
drag, startPoint x: 318, startPoint y: 538, endPoint x: 449, endPoint y: 471, distance: 147.0
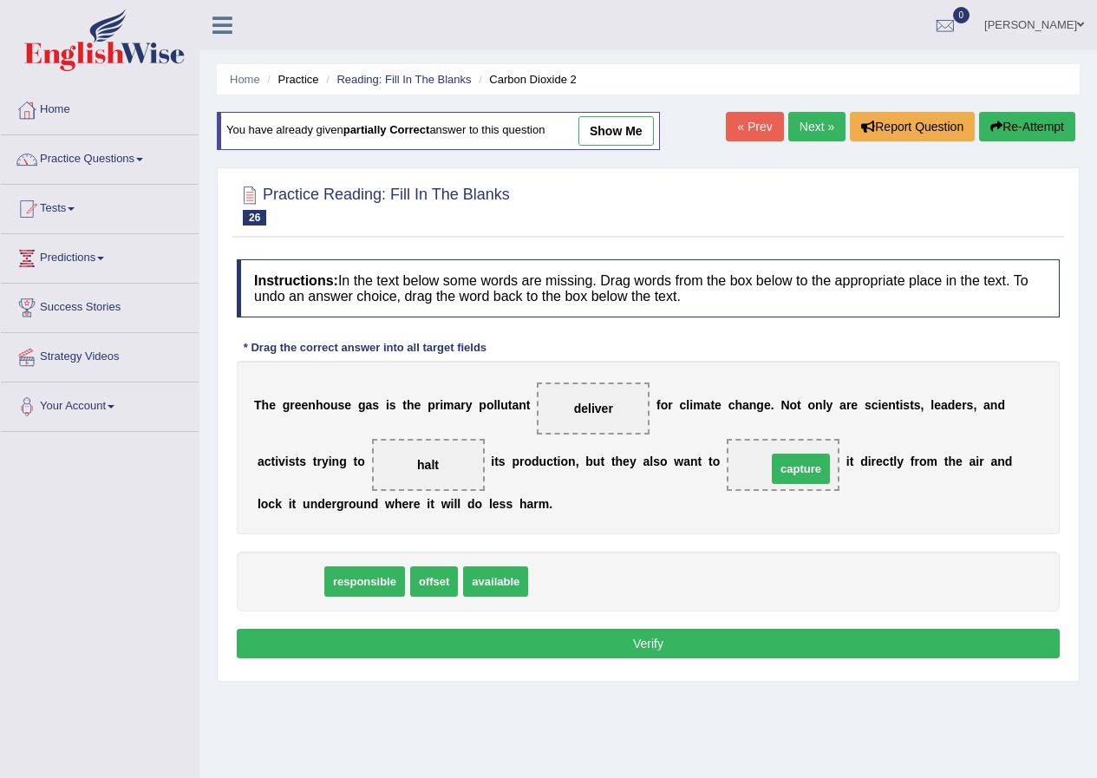
drag, startPoint x: 307, startPoint y: 577, endPoint x: 818, endPoint y: 464, distance: 523.3
click at [818, 464] on span at bounding box center [783, 465] width 113 height 52
click at [666, 639] on button "Verify" at bounding box center [648, 643] width 823 height 29
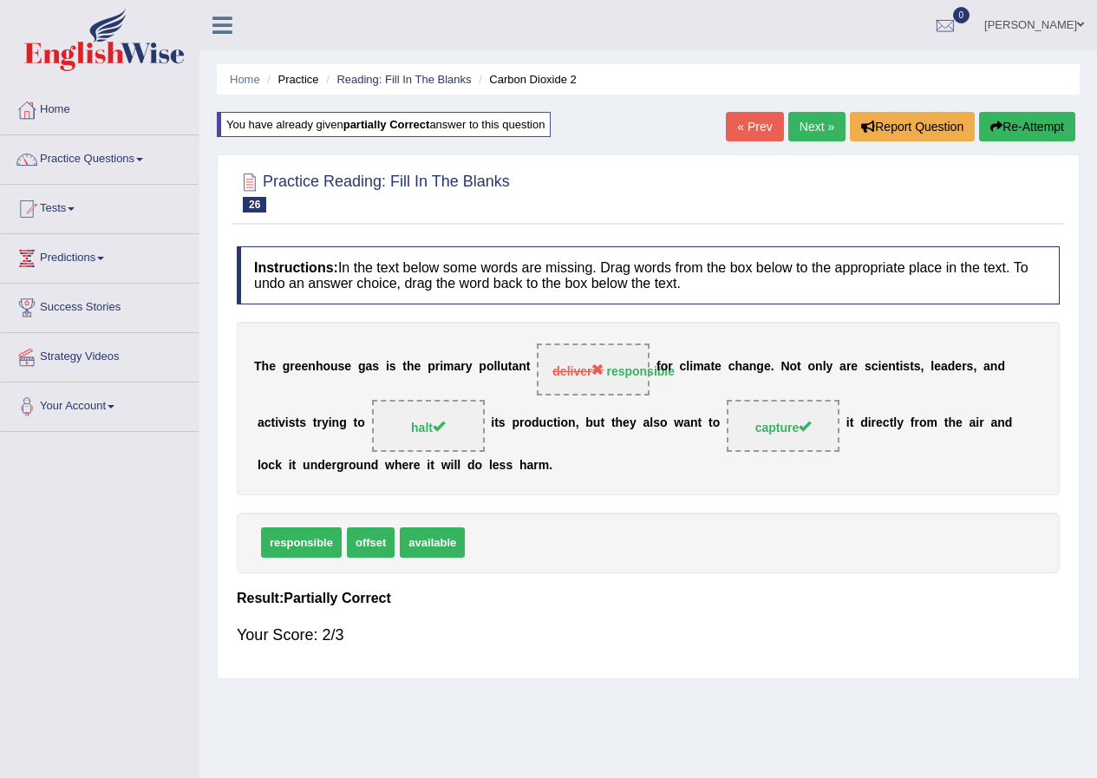
click at [1038, 124] on button "Re-Attempt" at bounding box center [1027, 126] width 96 height 29
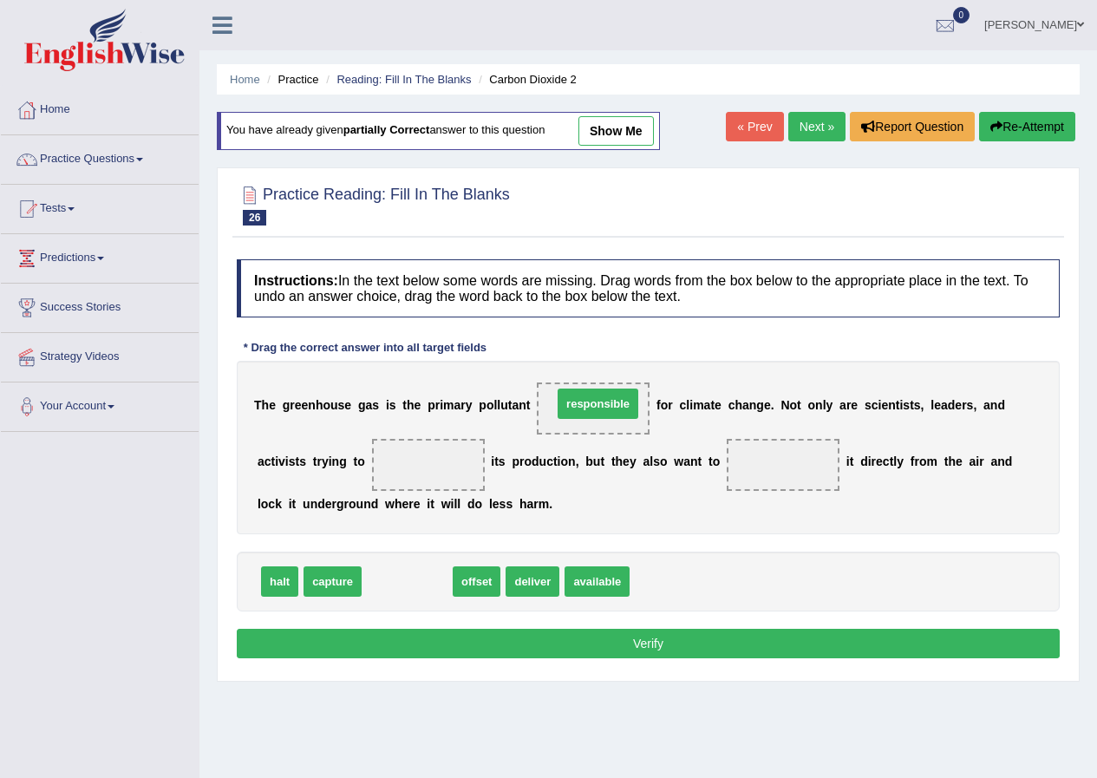
drag, startPoint x: 414, startPoint y: 596, endPoint x: 605, endPoint y: 418, distance: 260.9
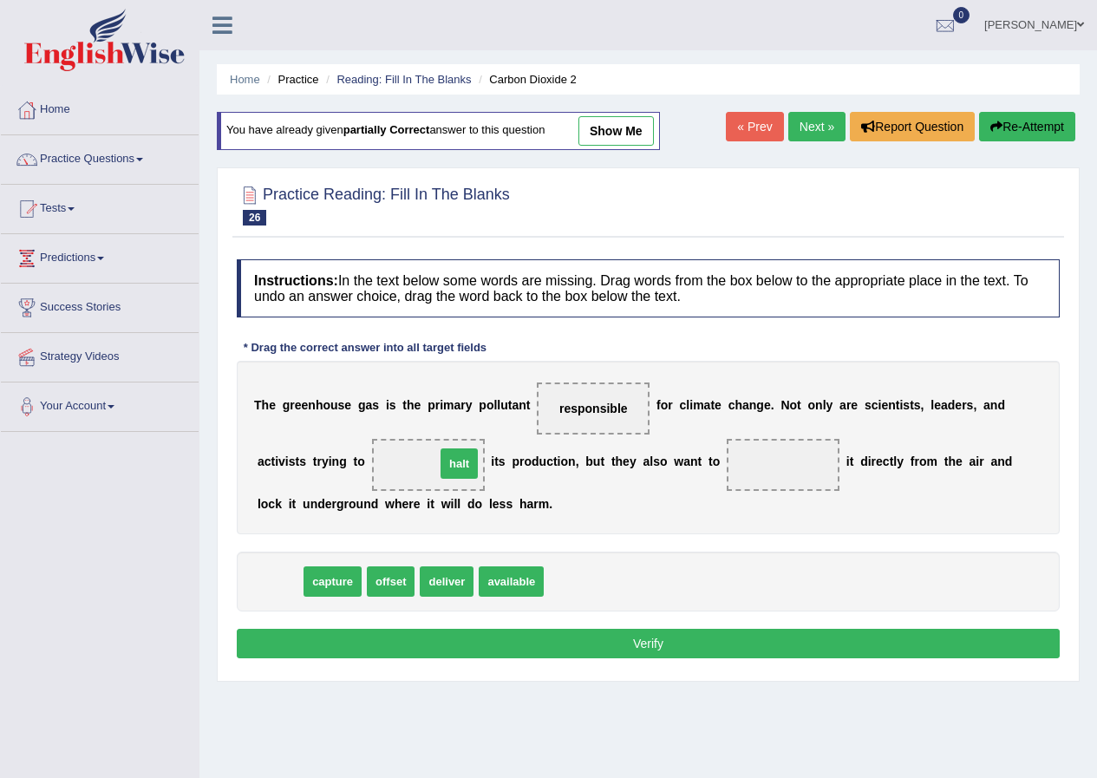
drag, startPoint x: 290, startPoint y: 581, endPoint x: 469, endPoint y: 463, distance: 214.9
click at [469, 463] on span at bounding box center [428, 465] width 113 height 52
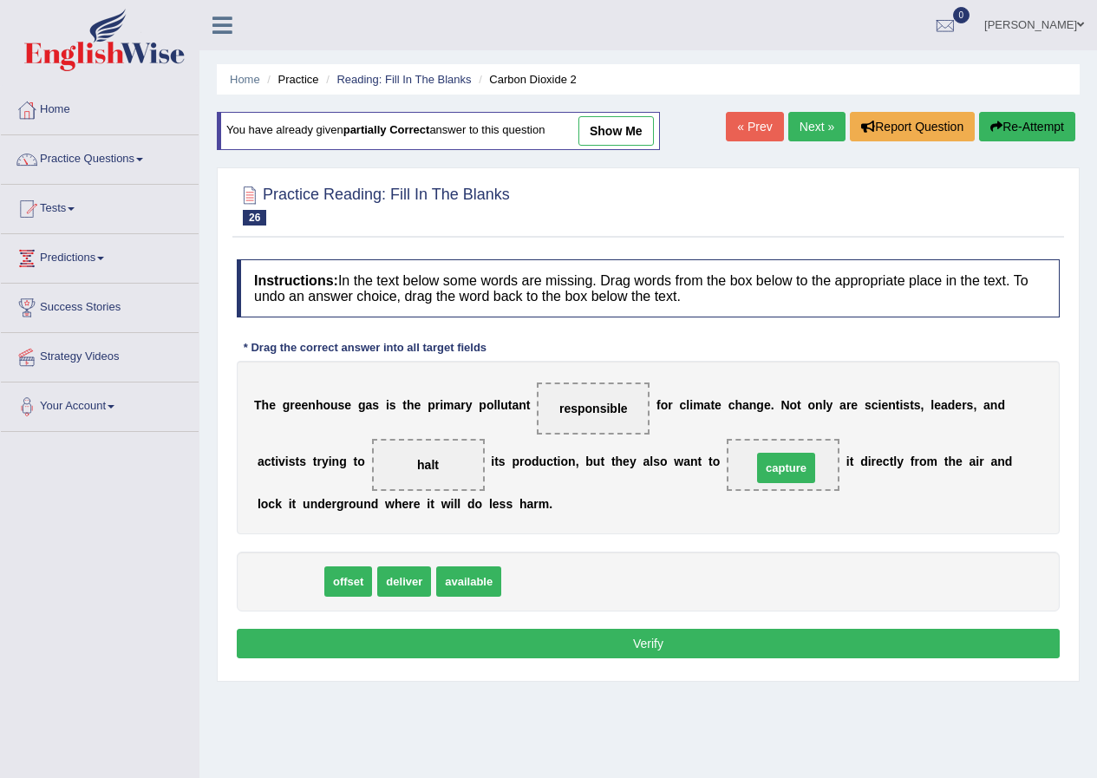
drag, startPoint x: 272, startPoint y: 576, endPoint x: 769, endPoint y: 462, distance: 509.1
click at [651, 650] on button "Verify" at bounding box center [648, 643] width 823 height 29
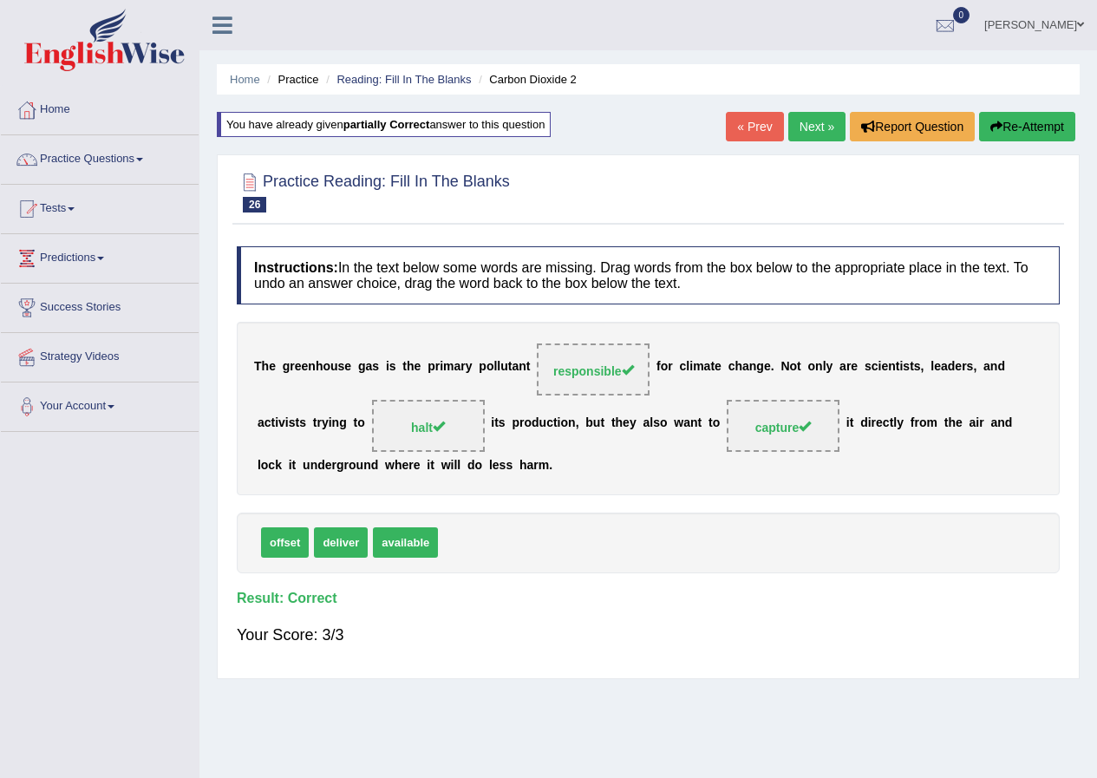
click at [822, 131] on link "Next »" at bounding box center [817, 126] width 57 height 29
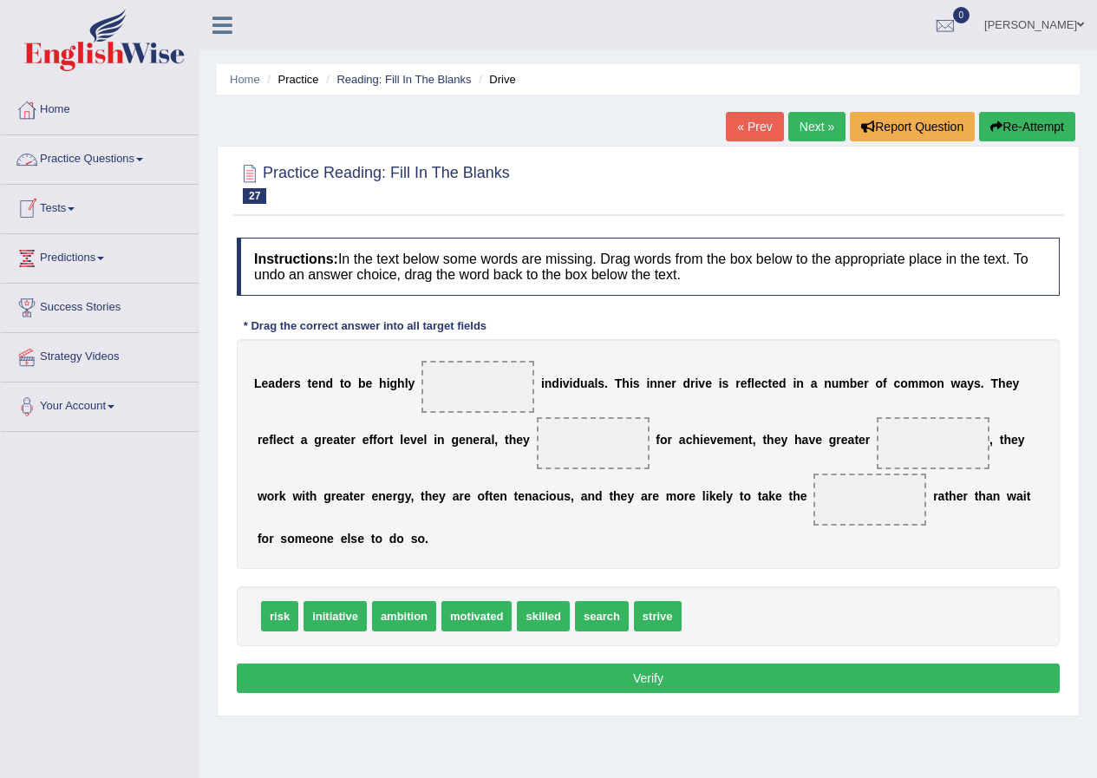
click at [149, 157] on link "Practice Questions" at bounding box center [100, 156] width 198 height 43
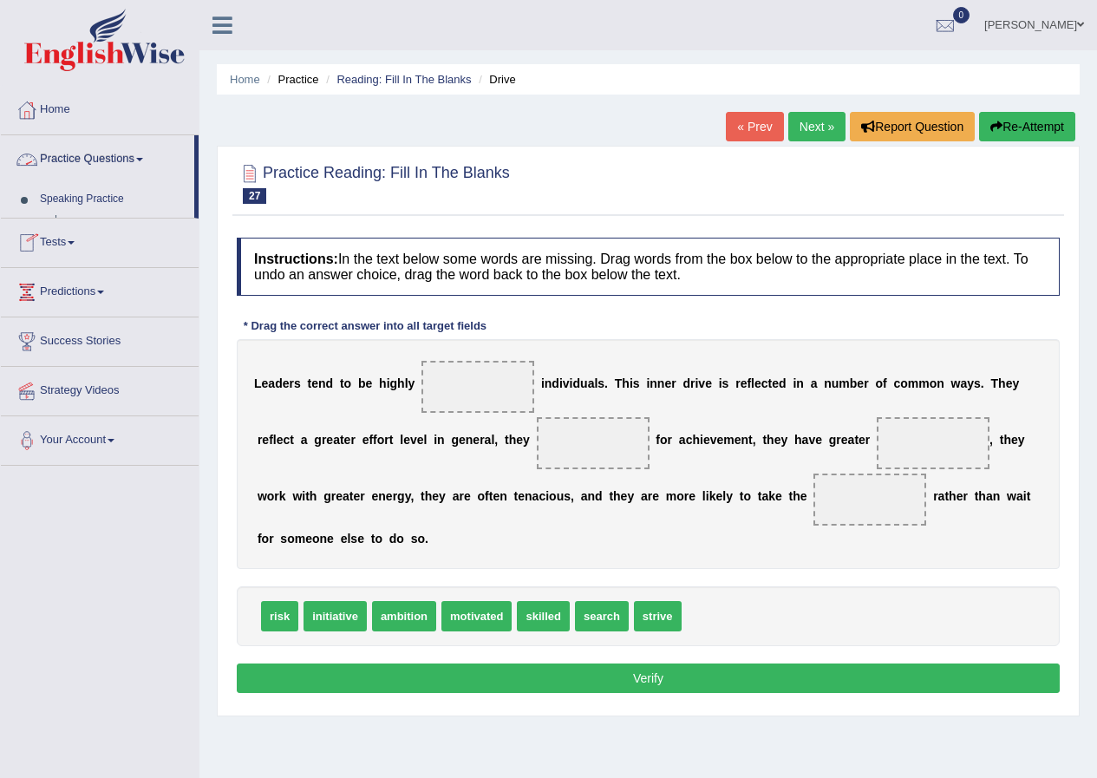
click at [149, 157] on link "Practice Questions" at bounding box center [97, 156] width 193 height 43
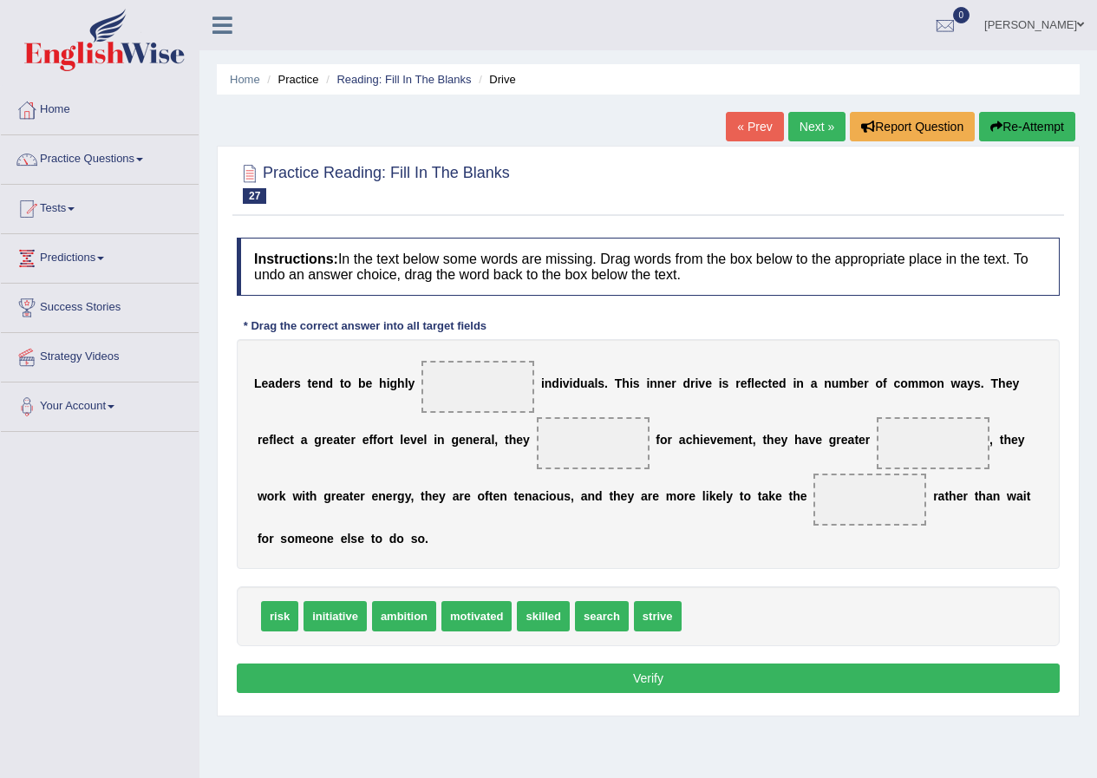
click at [149, 157] on link "Practice Questions" at bounding box center [100, 156] width 198 height 43
click at [146, 160] on link "Practice Questions" at bounding box center [100, 156] width 198 height 43
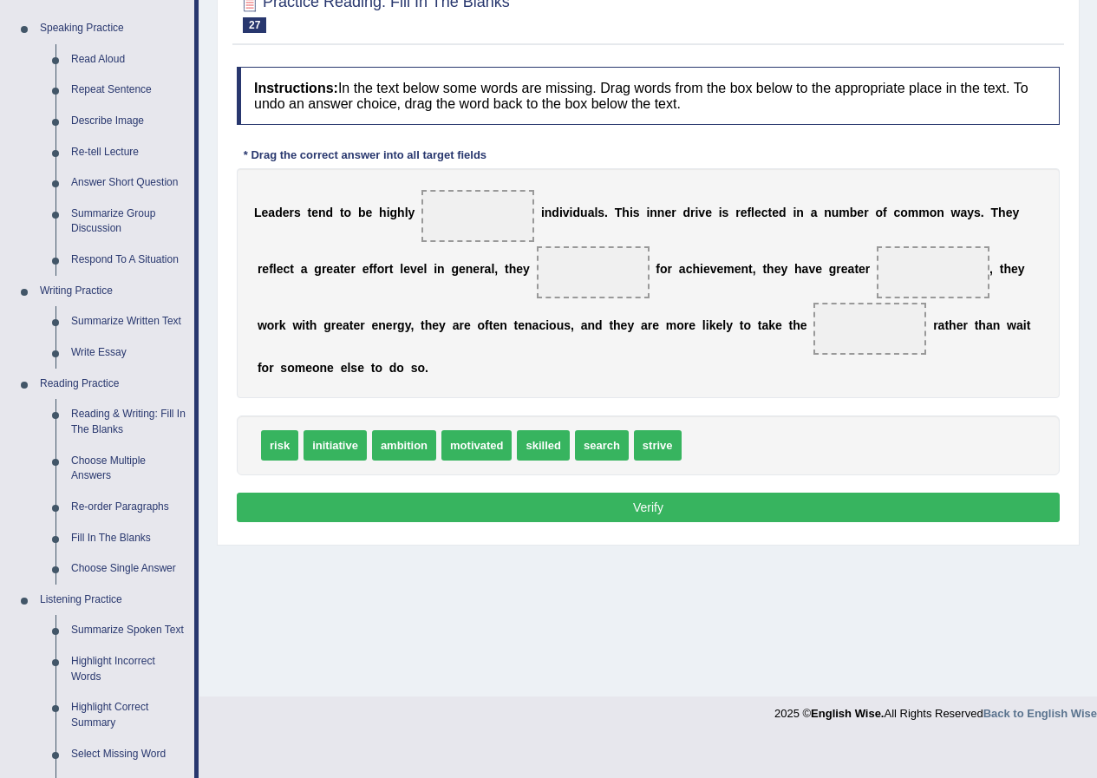
scroll to position [87, 0]
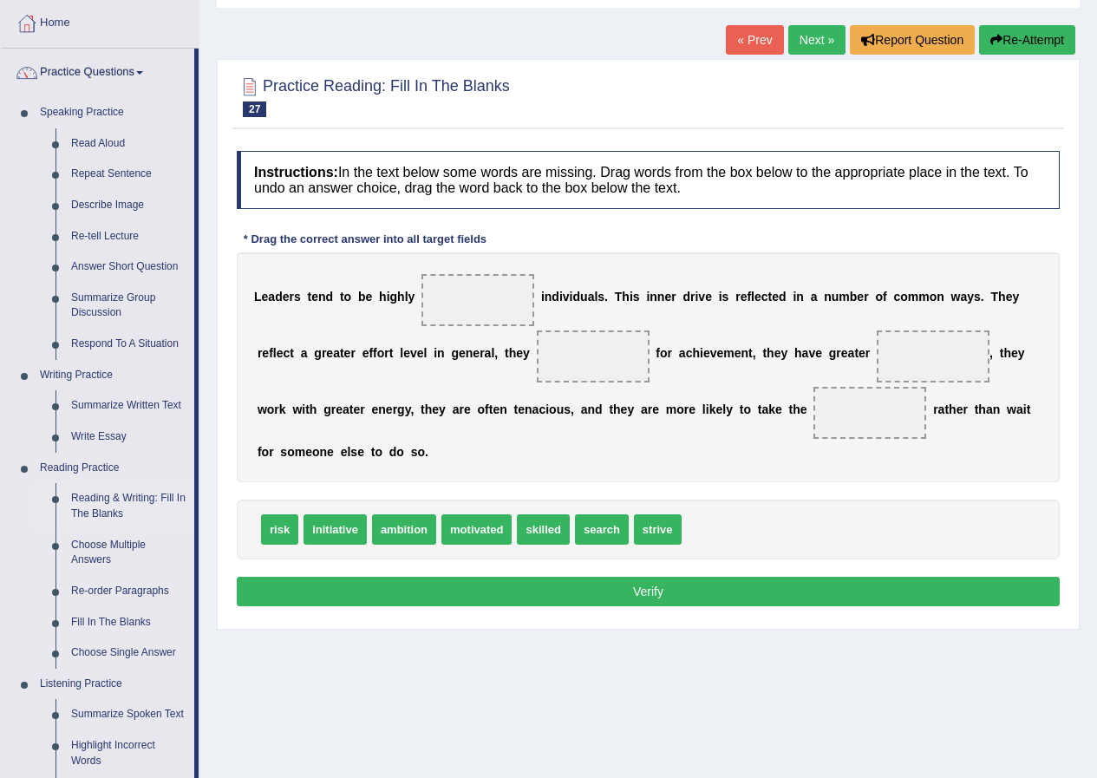
click at [98, 507] on link "Reading & Writing: Fill In The Blanks" at bounding box center [128, 506] width 131 height 46
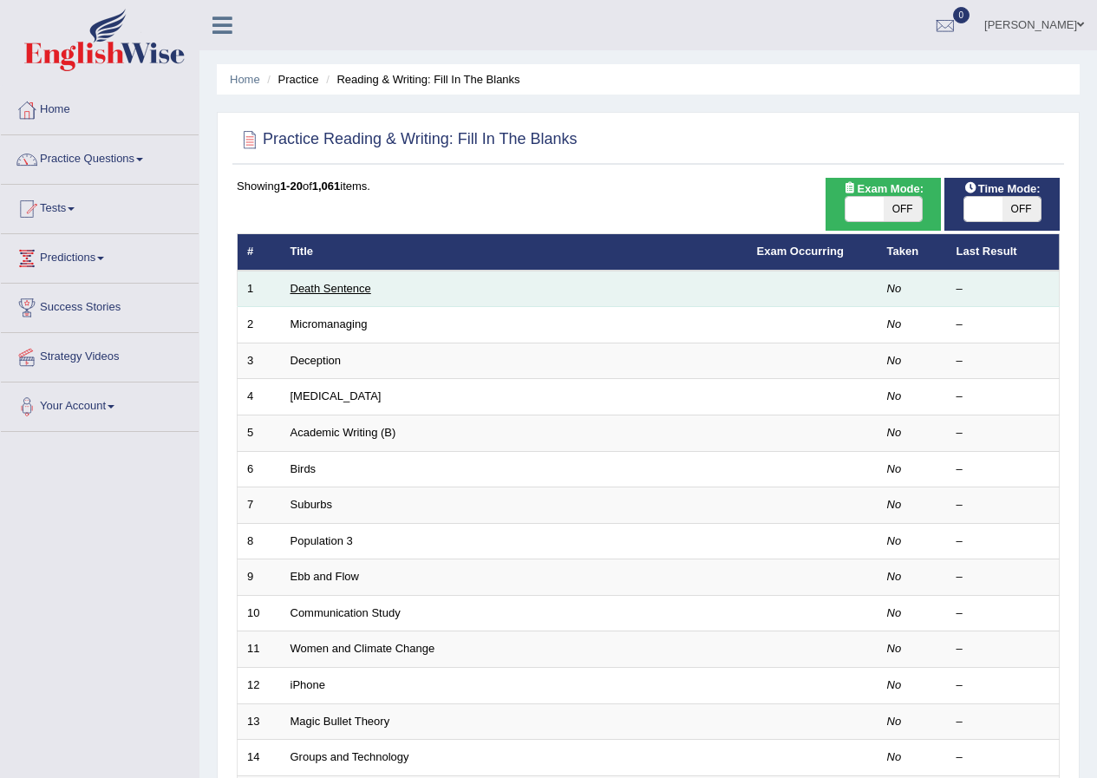
click at [309, 285] on link "Death Sentence" at bounding box center [331, 288] width 81 height 13
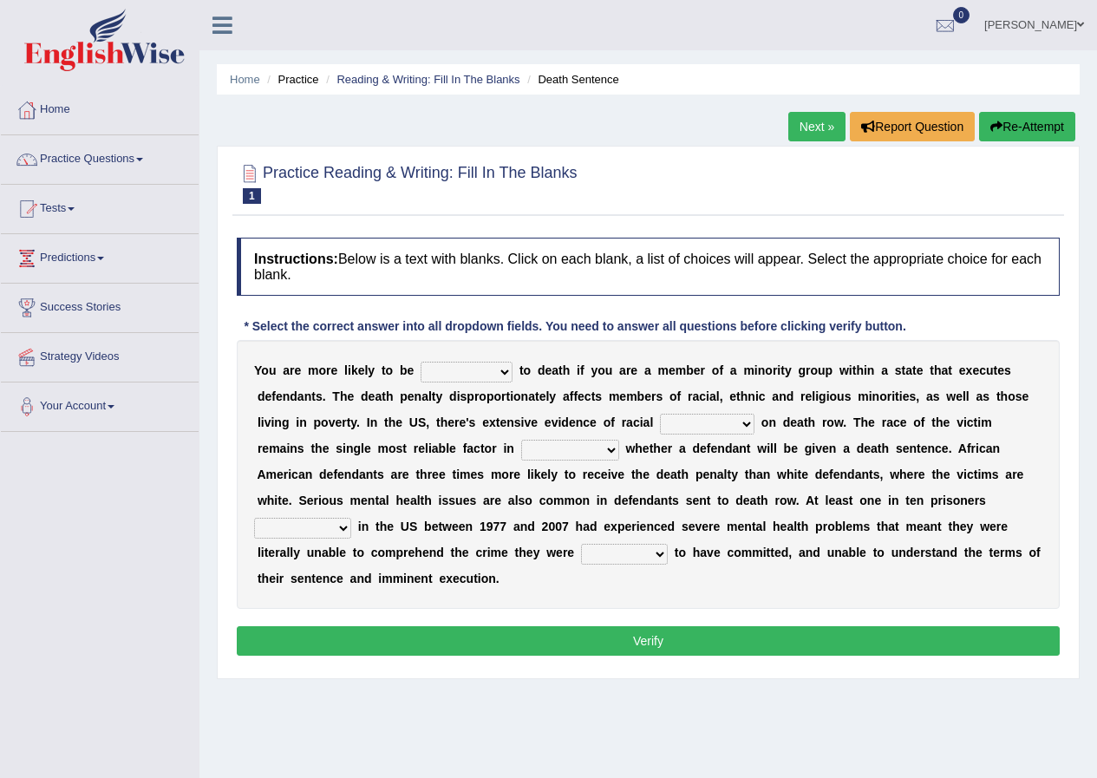
click at [512, 368] on select "penalized blamed complained sentenced" at bounding box center [467, 372] width 92 height 21
drag, startPoint x: 504, startPoint y: 370, endPoint x: 448, endPoint y: 471, distance: 116.1
click at [448, 471] on div "Y o u a r e m o r e l i k e l y t o b e penalized blamed complained sentenced t…" at bounding box center [648, 474] width 823 height 269
select select "sentenced"
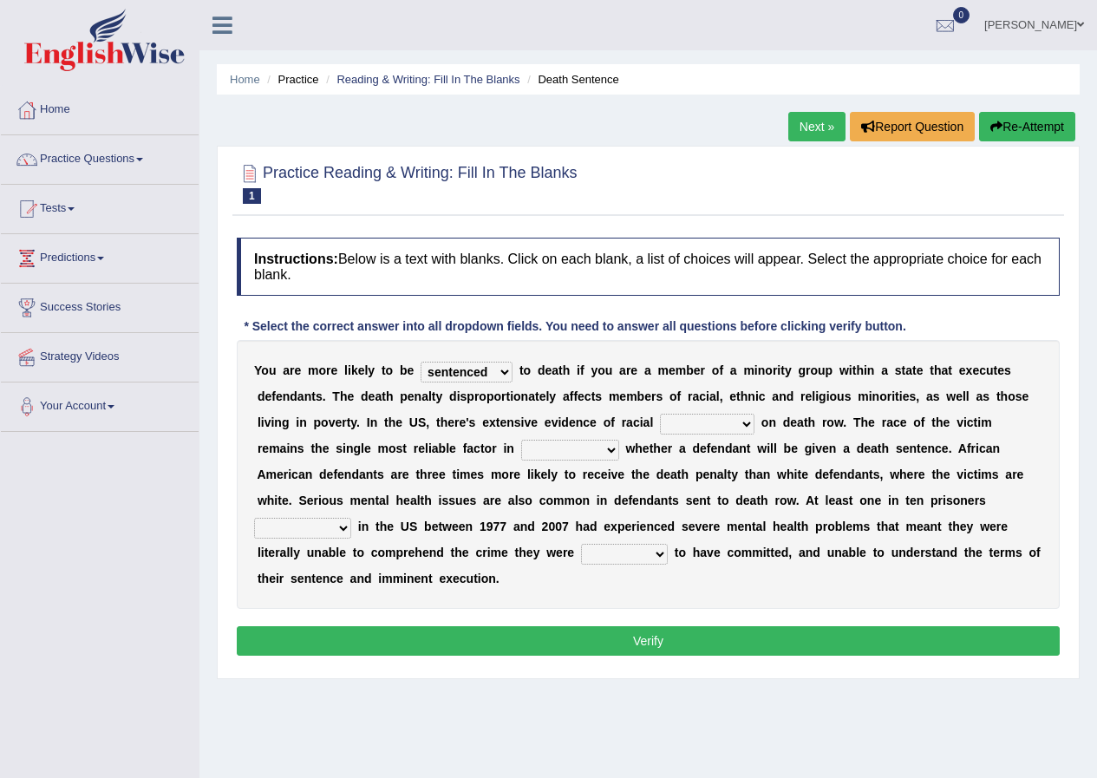
click at [421, 362] on select "penalized blamed complained sentenced" at bounding box center [467, 372] width 92 height 21
drag, startPoint x: 748, startPoint y: 424, endPoint x: 715, endPoint y: 471, distance: 57.3
click at [715, 471] on div "Y o u a r e m o r e l i k e l y t o b e penalized blamed complained sentenced t…" at bounding box center [648, 474] width 823 height 269
select select "bias"
click at [660, 414] on select "bias equality appearance background" at bounding box center [707, 424] width 95 height 21
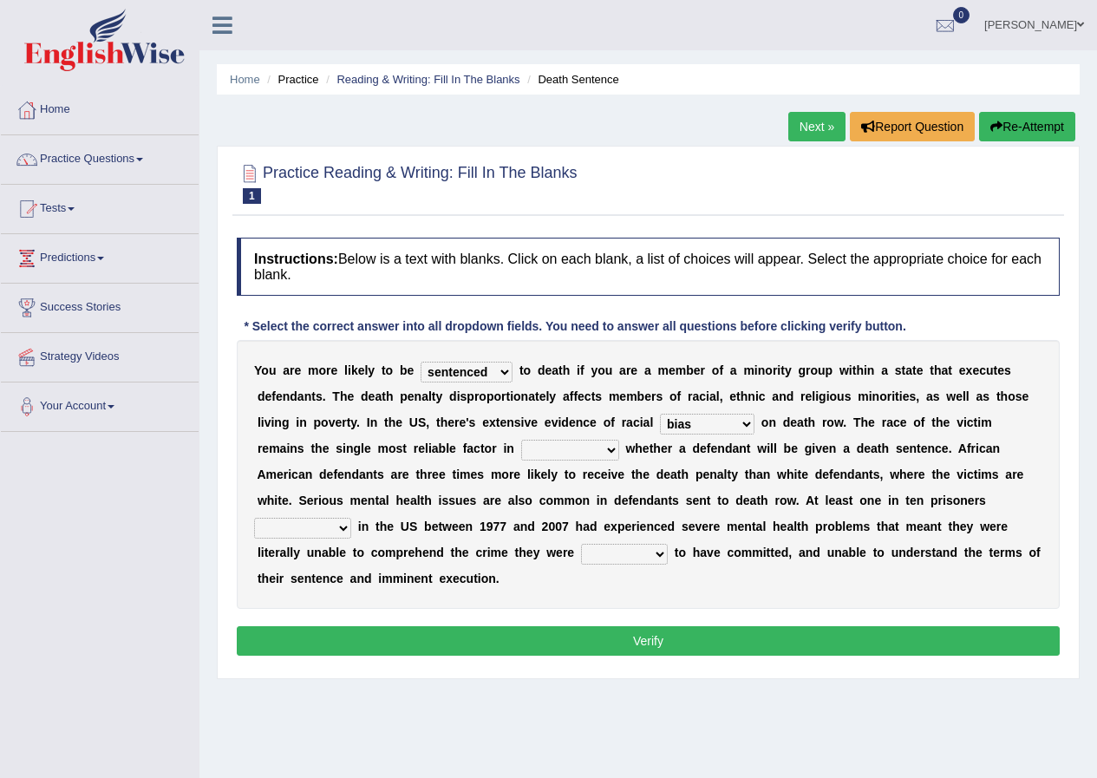
click at [613, 449] on select "determining adjoining undermining examining" at bounding box center [570, 450] width 98 height 21
drag, startPoint x: 612, startPoint y: 453, endPoint x: 585, endPoint y: 488, distance: 45.1
click at [585, 488] on div "Y o u a r e m o r e l i k e l y t o b e penalized blamed complained sentenced t…" at bounding box center [648, 474] width 823 height 269
select select "determining"
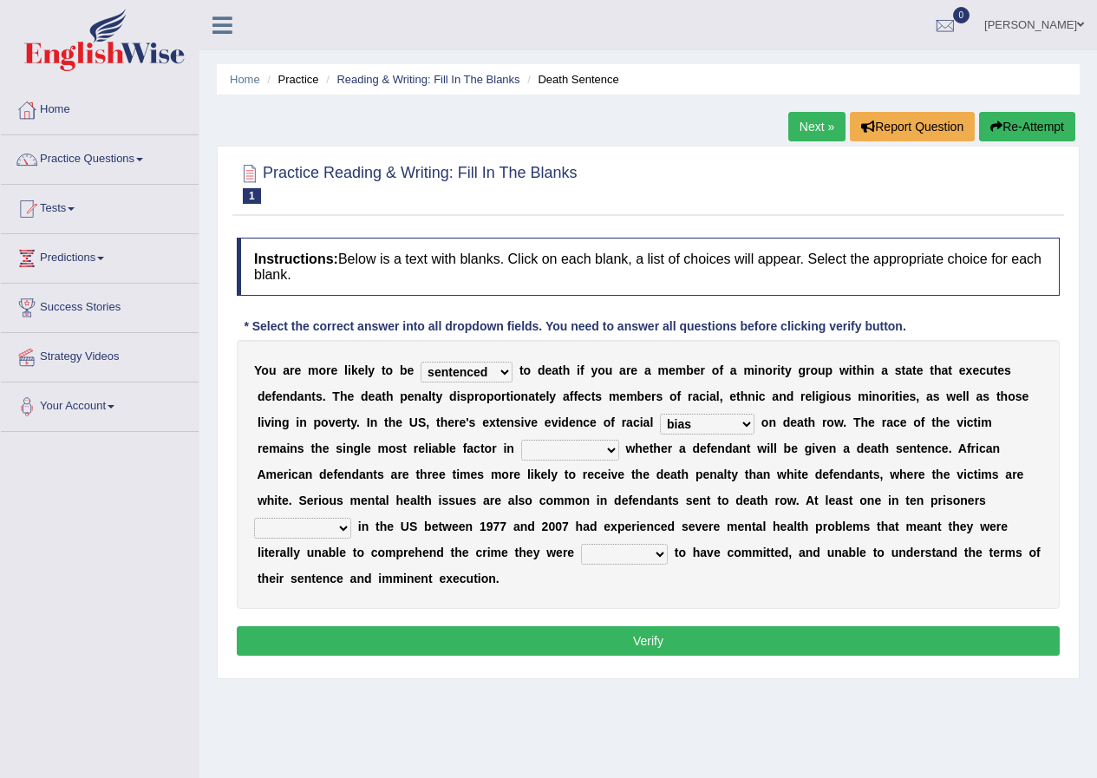
click at [521, 440] on select "determining adjoining undermining examining" at bounding box center [570, 450] width 98 height 21
drag, startPoint x: 346, startPoint y: 529, endPoint x: 317, endPoint y: 638, distance: 112.4
click at [317, 638] on div "Instructions: Below is a text with blanks. Click on each blank, a list of choic…" at bounding box center [649, 449] width 832 height 441
select select "persecuted"
click at [254, 518] on select "electrocuted persecuted executed captured" at bounding box center [302, 528] width 97 height 21
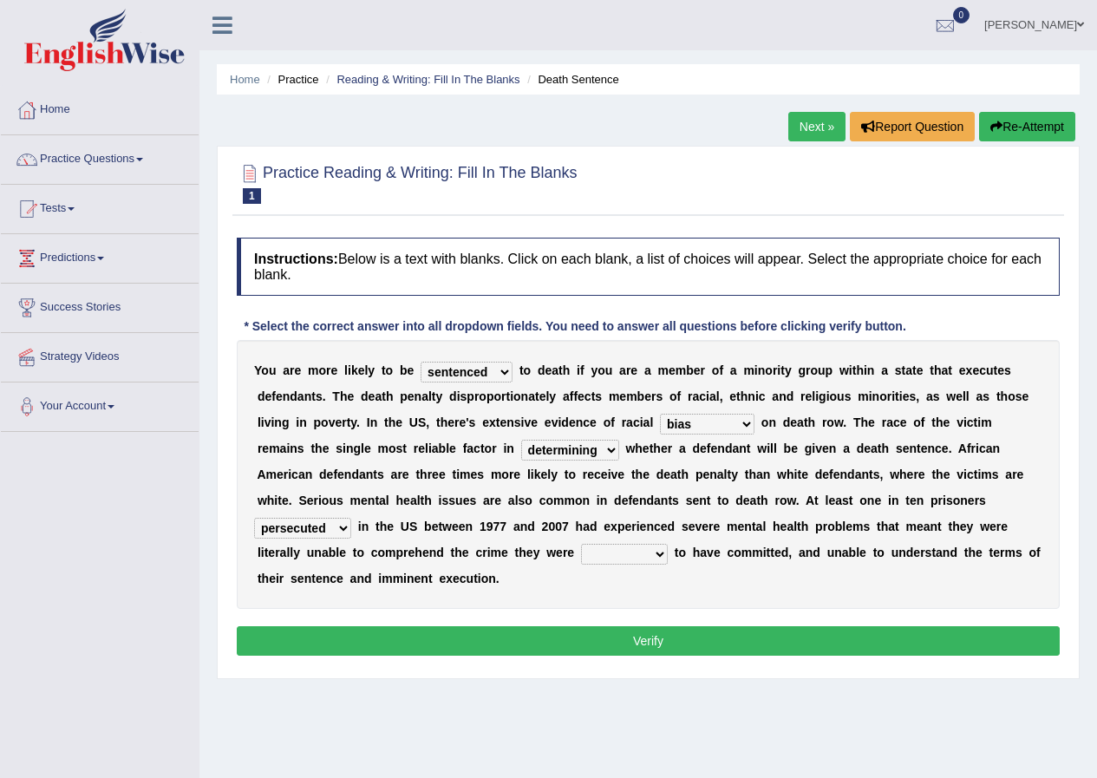
click at [659, 552] on select "alleged acclaimed persuaded claimed" at bounding box center [624, 554] width 87 height 21
drag, startPoint x: 659, startPoint y: 552, endPoint x: 637, endPoint y: 599, distance: 52.0
click at [637, 599] on div "Y o u a r e m o r e l i k e l y t o b e penalized blamed complained sentenced t…" at bounding box center [648, 474] width 823 height 269
select select "alleged"
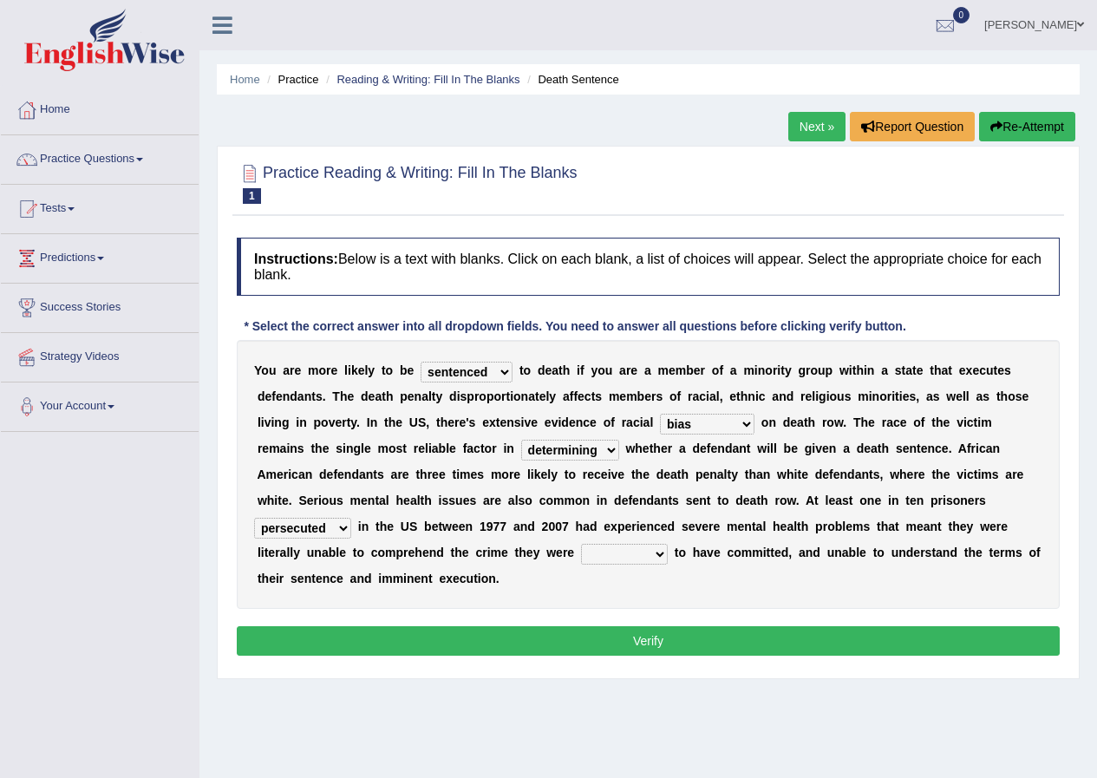
click at [581, 544] on select "alleged acclaimed persuaded claimed" at bounding box center [624, 554] width 87 height 21
click at [646, 639] on button "Verify" at bounding box center [648, 640] width 823 height 29
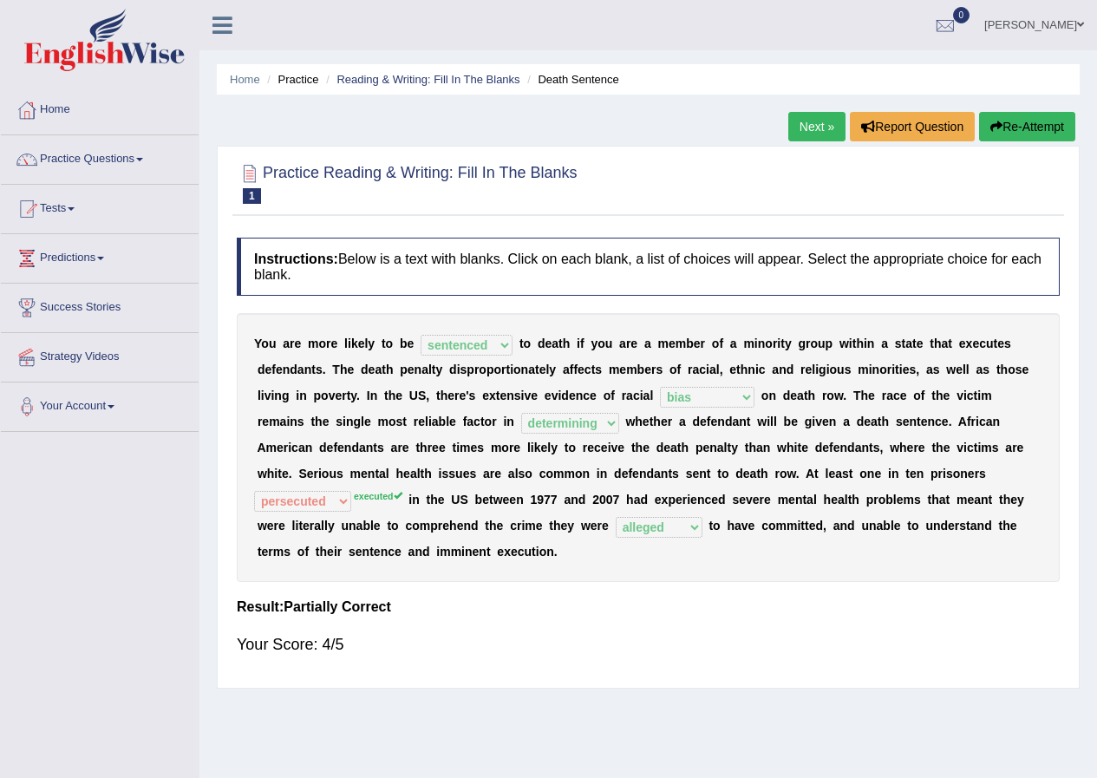
click at [807, 133] on link "Next »" at bounding box center [817, 126] width 57 height 29
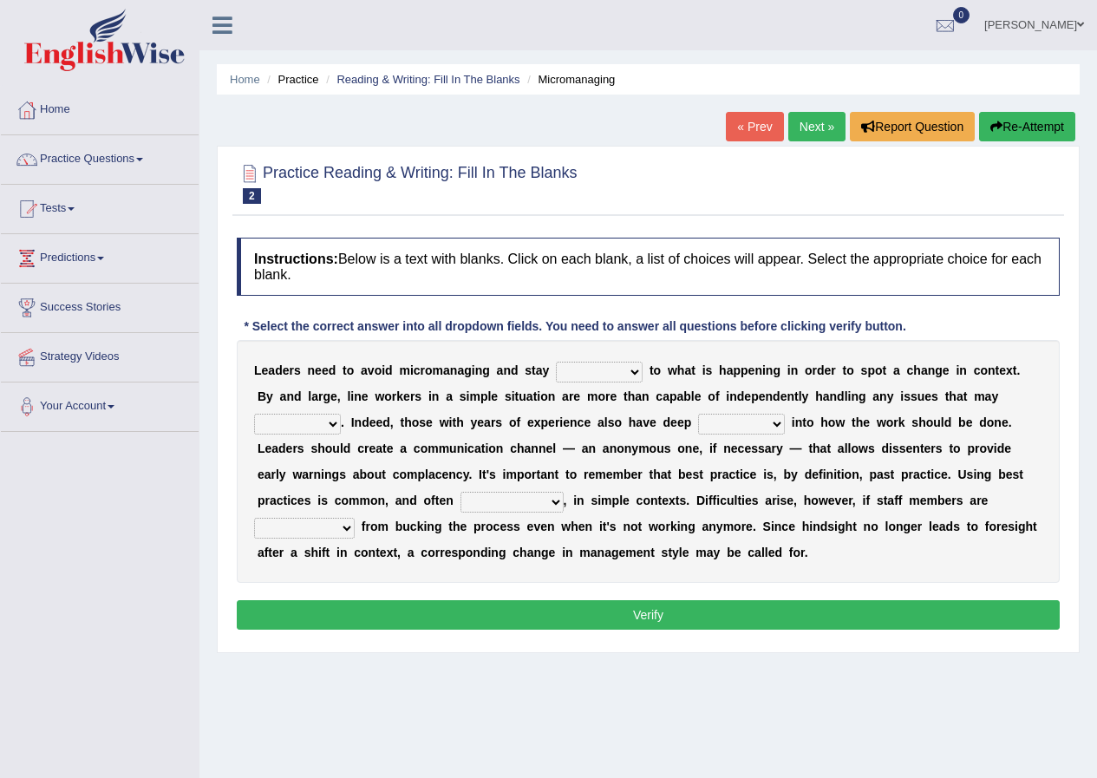
drag, startPoint x: 641, startPoint y: 364, endPoint x: 619, endPoint y: 432, distance: 71.9
click at [620, 432] on div "L e a d e r s n e e d t o a v o i d m i c r o m a n a g i n g a n d s t a y com…" at bounding box center [648, 461] width 823 height 243
select select "connected"
click at [556, 362] on select "complied connected precise concise" at bounding box center [599, 372] width 87 height 21
click at [338, 423] on select "apprise rise encounter arise" at bounding box center [297, 424] width 87 height 21
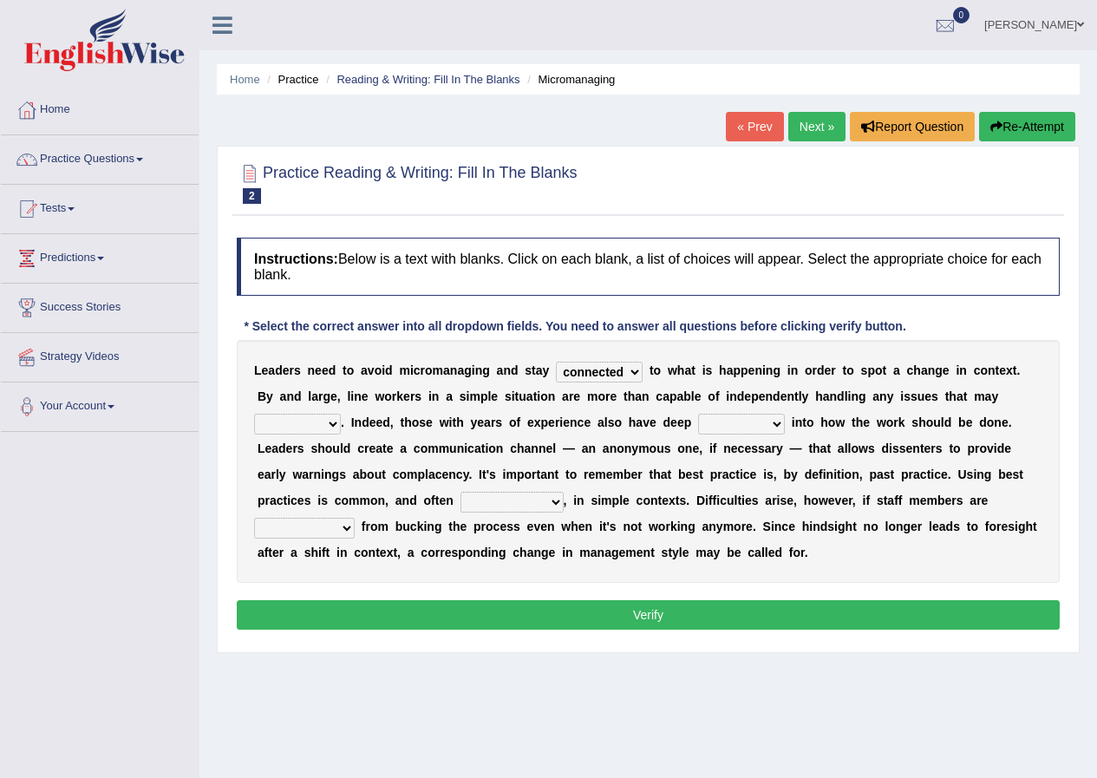
click at [335, 416] on select "apprise rise encounter arise" at bounding box center [297, 424] width 87 height 21
drag, startPoint x: 337, startPoint y: 425, endPoint x: 307, endPoint y: 527, distance: 106.8
click at [307, 527] on div "L e a d e r s n e e d t o a v o i d m i c r o m a n a g i n g a n d s t a y com…" at bounding box center [648, 461] width 823 height 243
select select "arise"
click at [254, 414] on select "apprise rise encounter arise" at bounding box center [297, 424] width 87 height 21
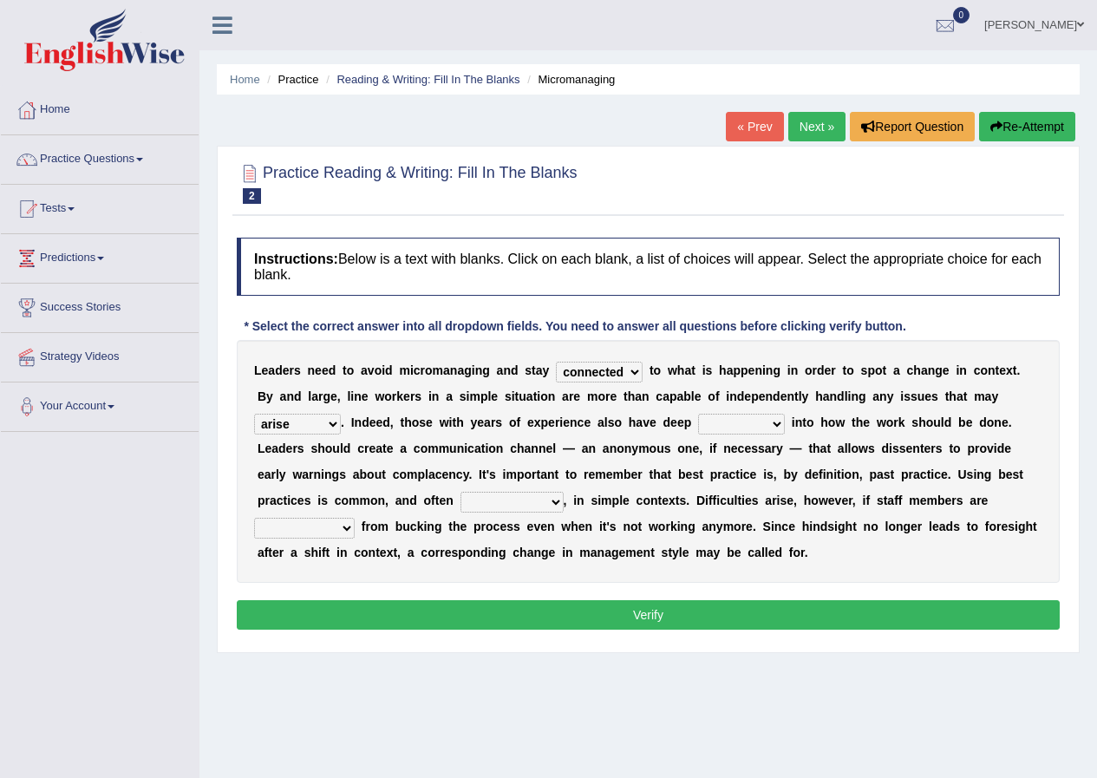
drag, startPoint x: 777, startPoint y: 429, endPoint x: 770, endPoint y: 495, distance: 67.2
click at [770, 495] on div "L e a d e r s n e e d t o a v o i d m i c r o m a n a g i n g a n d s t a y com…" at bounding box center [648, 461] width 823 height 243
select select "insight"
click at [698, 414] on select "incursion insight indignity indication" at bounding box center [741, 424] width 87 height 21
click at [785, 431] on select "incursion insight indignity indication" at bounding box center [741, 424] width 87 height 21
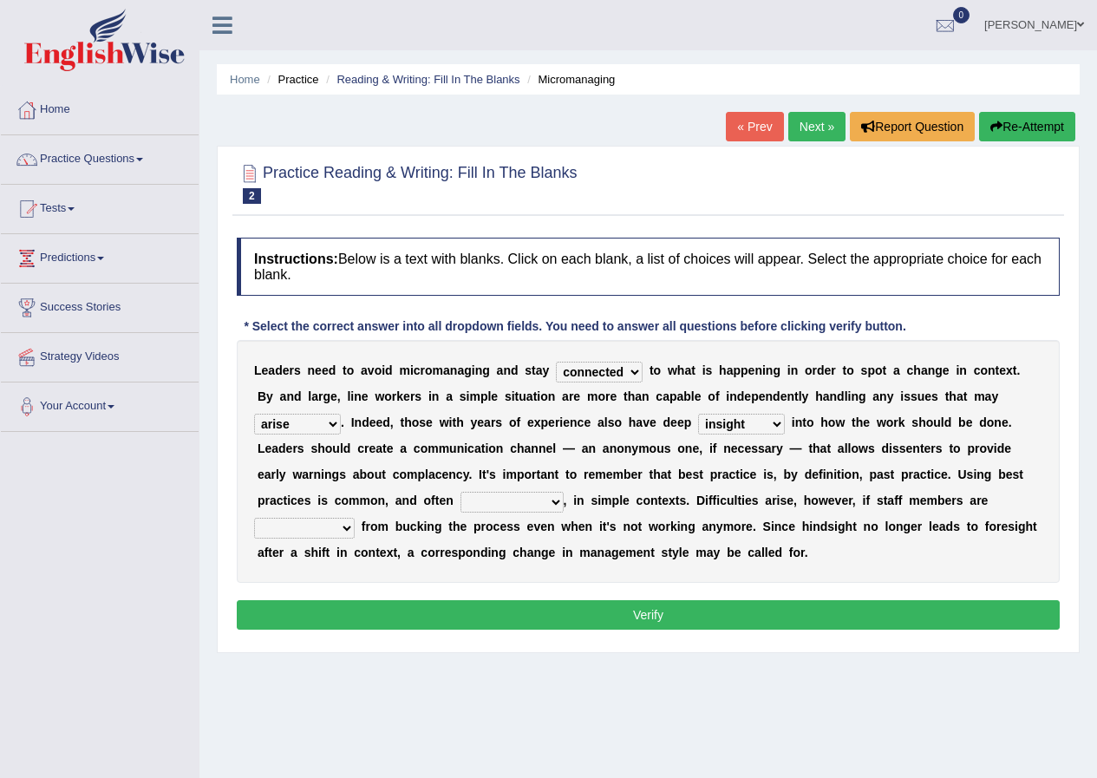
click at [776, 426] on select "incursion insight indignity indication" at bounding box center [741, 424] width 87 height 21
click at [559, 502] on select "inappropriate apprehensive appropriate forbidden" at bounding box center [512, 502] width 103 height 21
select select "appropriate"
click at [461, 492] on select "inappropriate apprehensive appropriate forbidden" at bounding box center [512, 502] width 103 height 21
click at [346, 524] on select "disarranged disinclined discouraged disintegrated" at bounding box center [304, 528] width 101 height 21
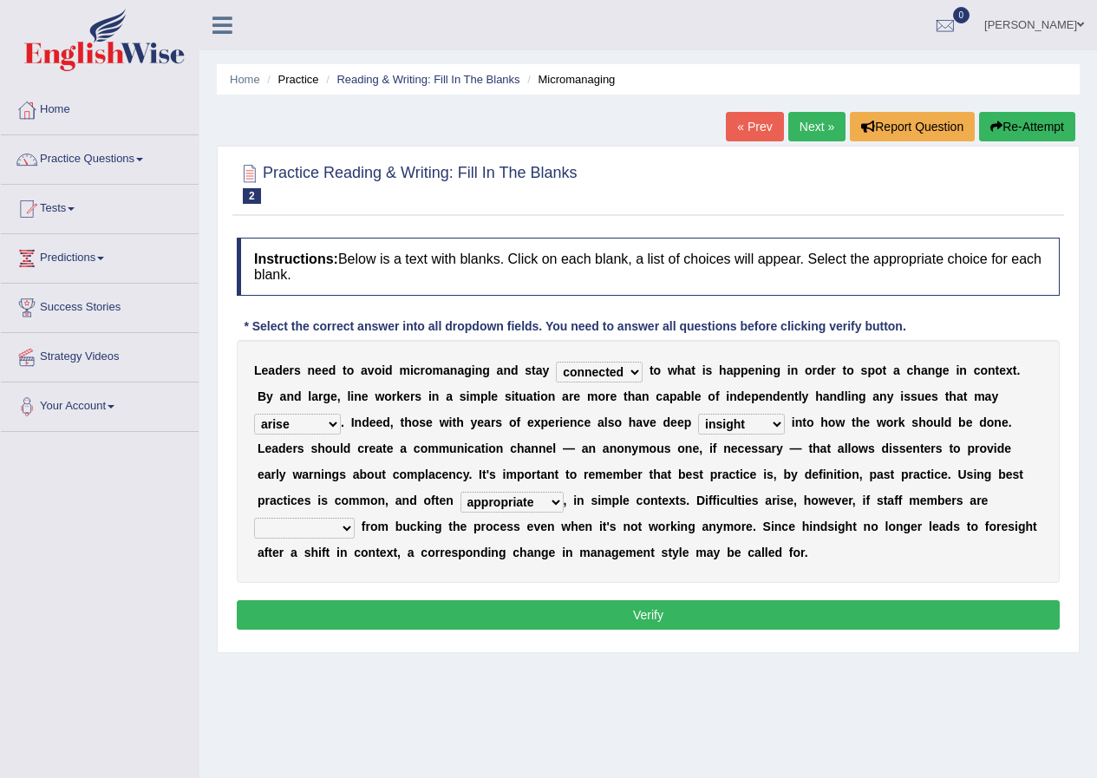
click at [349, 530] on select "disarranged disinclined discouraged disintegrated" at bounding box center [304, 528] width 101 height 21
click at [343, 528] on select "disarranged disinclined discouraged disintegrated" at bounding box center [304, 528] width 101 height 21
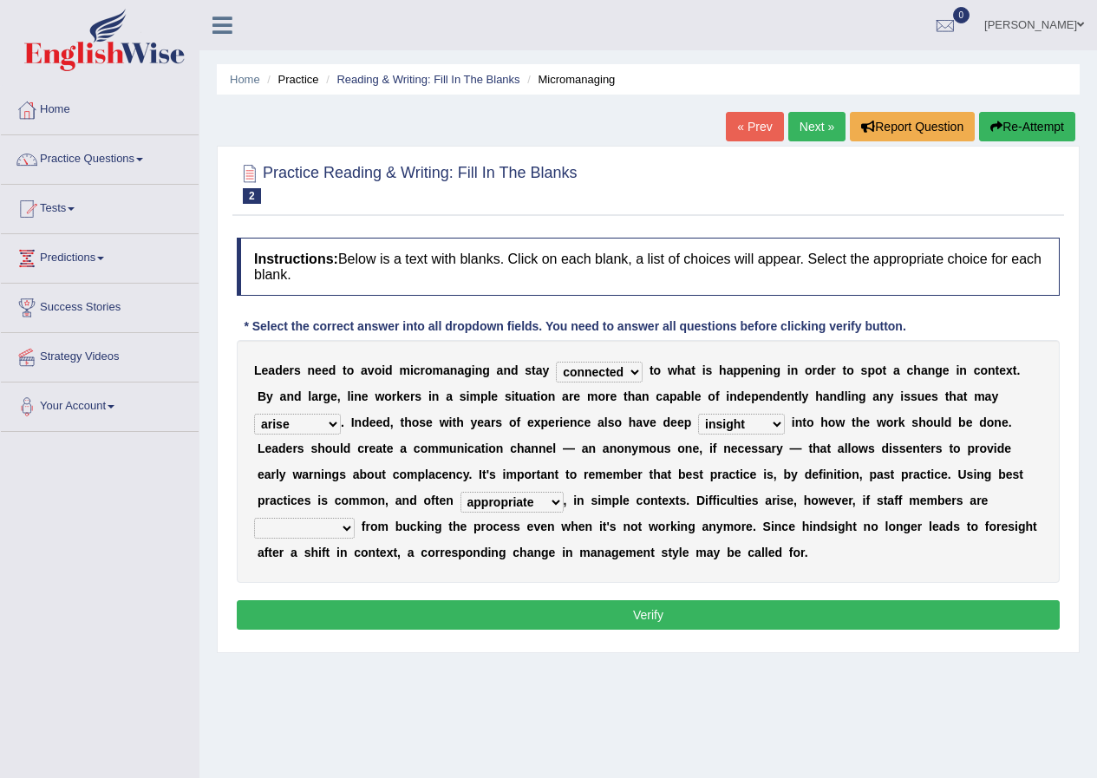
drag, startPoint x: 348, startPoint y: 529, endPoint x: 321, endPoint y: 593, distance: 68.8
click at [321, 593] on div "Instructions: Below is a text with blanks. Click on each blank, a list of choic…" at bounding box center [649, 436] width 832 height 415
select select "disinclined"
click at [254, 518] on select "disarranged disinclined discouraged disintegrated" at bounding box center [304, 528] width 101 height 21
click at [635, 619] on button "Verify" at bounding box center [648, 614] width 823 height 29
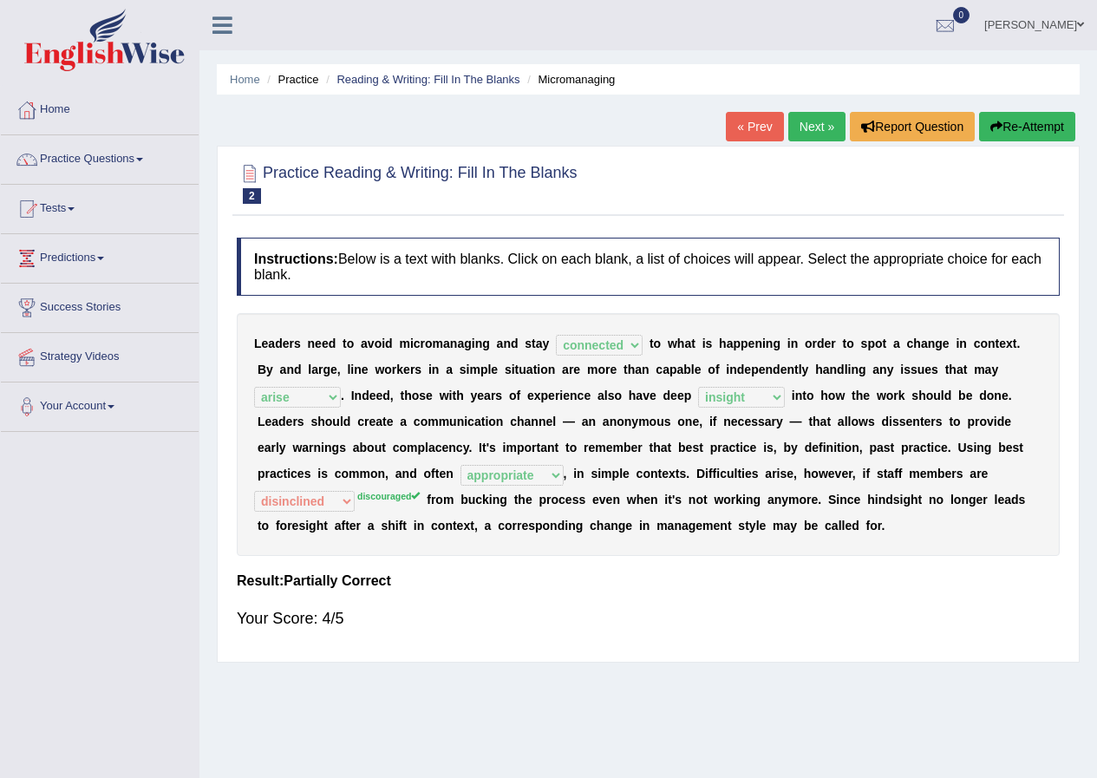
click at [812, 116] on link "Next »" at bounding box center [817, 126] width 57 height 29
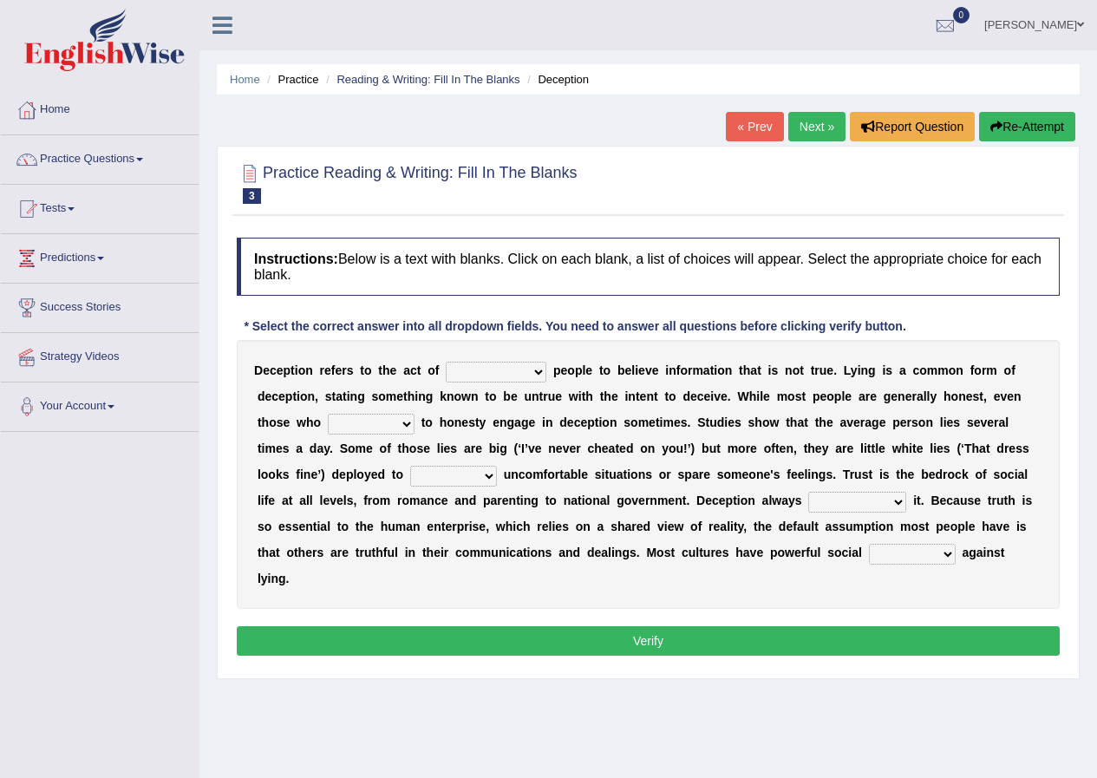
drag, startPoint x: 535, startPoint y: 370, endPoint x: 514, endPoint y: 424, distance: 58.0
click at [514, 424] on div "D e c e p t i o n r e f e r s t o t h e a c t o f discouraging forbidding detec…" at bounding box center [648, 474] width 823 height 269
select select "discouraging"
click at [446, 362] on select "discouraging forbidding detecting encouraging" at bounding box center [496, 372] width 101 height 21
click at [407, 429] on select "describe prescribe inscribe subscribe" at bounding box center [371, 424] width 87 height 21
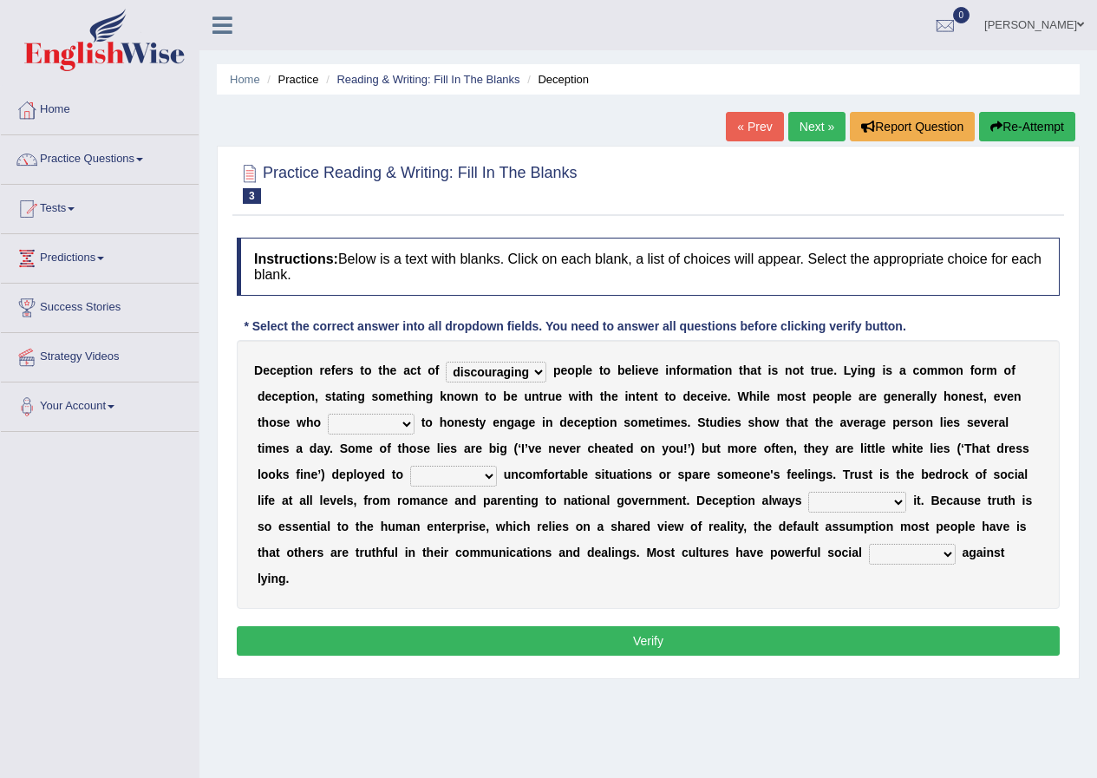
select select "inscribe"
click at [328, 414] on select "describe prescribe inscribe subscribe" at bounding box center [371, 424] width 87 height 21
click at [488, 475] on select "contest illuminate disguise avoid" at bounding box center [453, 476] width 87 height 21
click at [492, 479] on select "contest illuminate disguise avoid" at bounding box center [453, 476] width 87 height 21
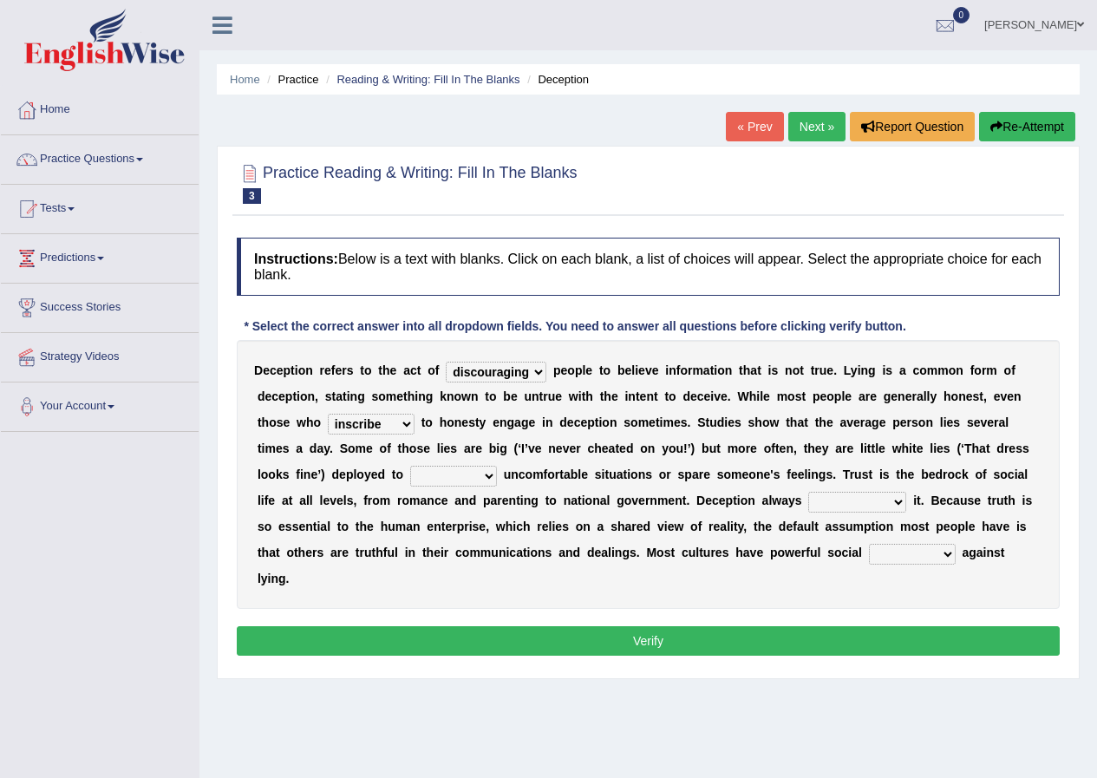
select select "avoid"
click at [410, 466] on select "contest illuminate disguise avoid" at bounding box center [453, 476] width 87 height 21
click at [901, 495] on select "undermines underscores undertakes underwrites" at bounding box center [858, 502] width 98 height 21
select select "undermines"
click at [809, 492] on select "undermines underscores undertakes underwrites" at bounding box center [858, 502] width 98 height 21
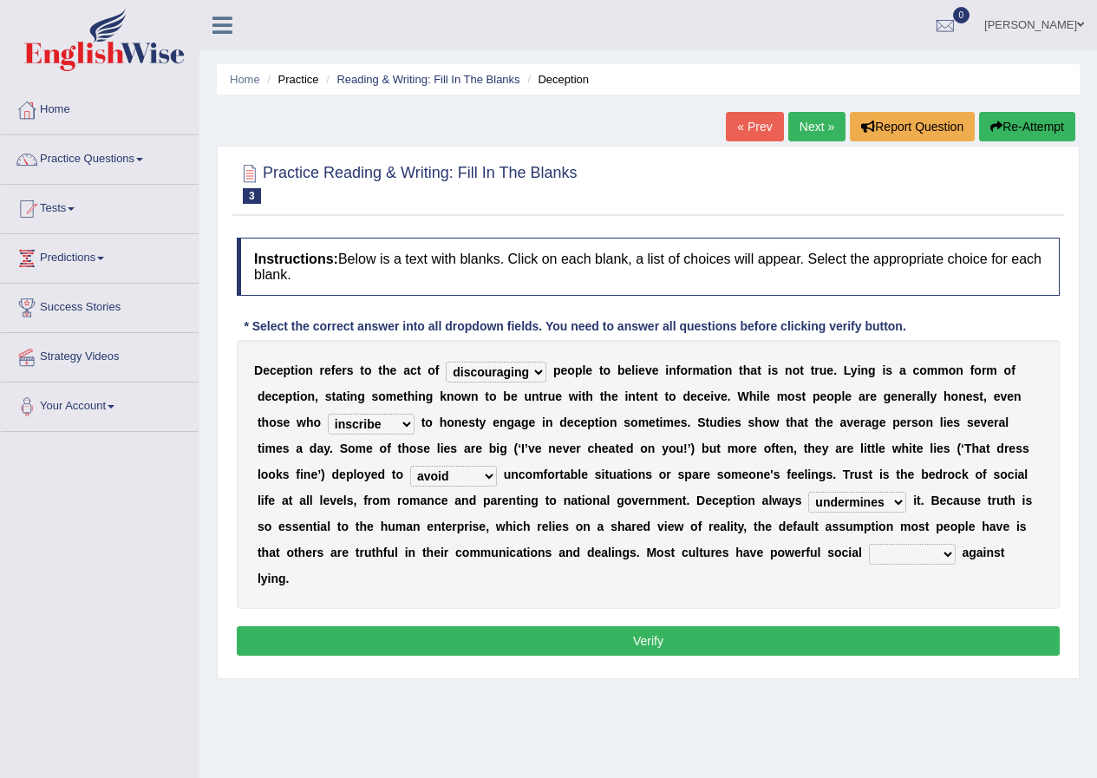
click at [947, 549] on select "ejections sanctions fractions inductions" at bounding box center [912, 554] width 87 height 21
select select "sanctions"
click at [869, 544] on select "ejections sanctions fractions inductions" at bounding box center [912, 554] width 87 height 21
click at [864, 655] on button "Verify" at bounding box center [648, 640] width 823 height 29
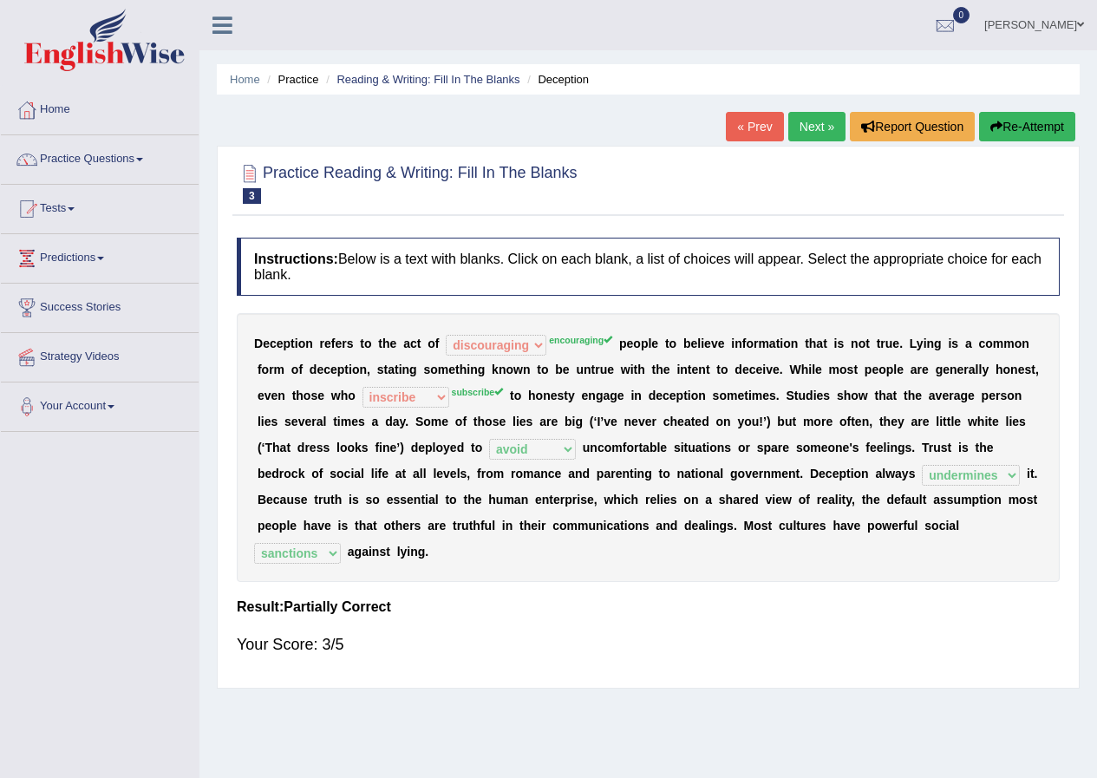
click at [799, 129] on link "Next »" at bounding box center [817, 126] width 57 height 29
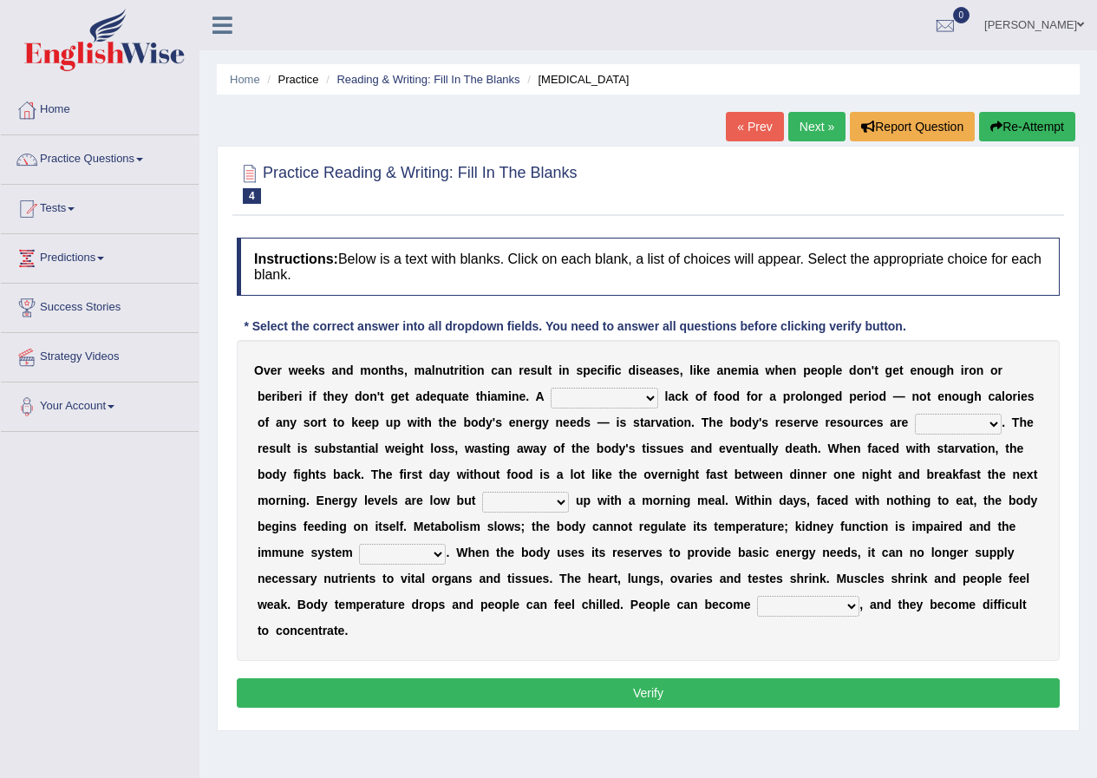
click at [654, 403] on select "severe distinguishing proper distinctive" at bounding box center [605, 398] width 108 height 21
click at [652, 400] on select "severe distinguishing proper distinctive" at bounding box center [605, 398] width 108 height 21
click at [654, 400] on select "severe distinguishing proper distinctive" at bounding box center [605, 398] width 108 height 21
select select "severe"
click at [551, 388] on select "severe distinguishing proper distinctive" at bounding box center [605, 398] width 108 height 21
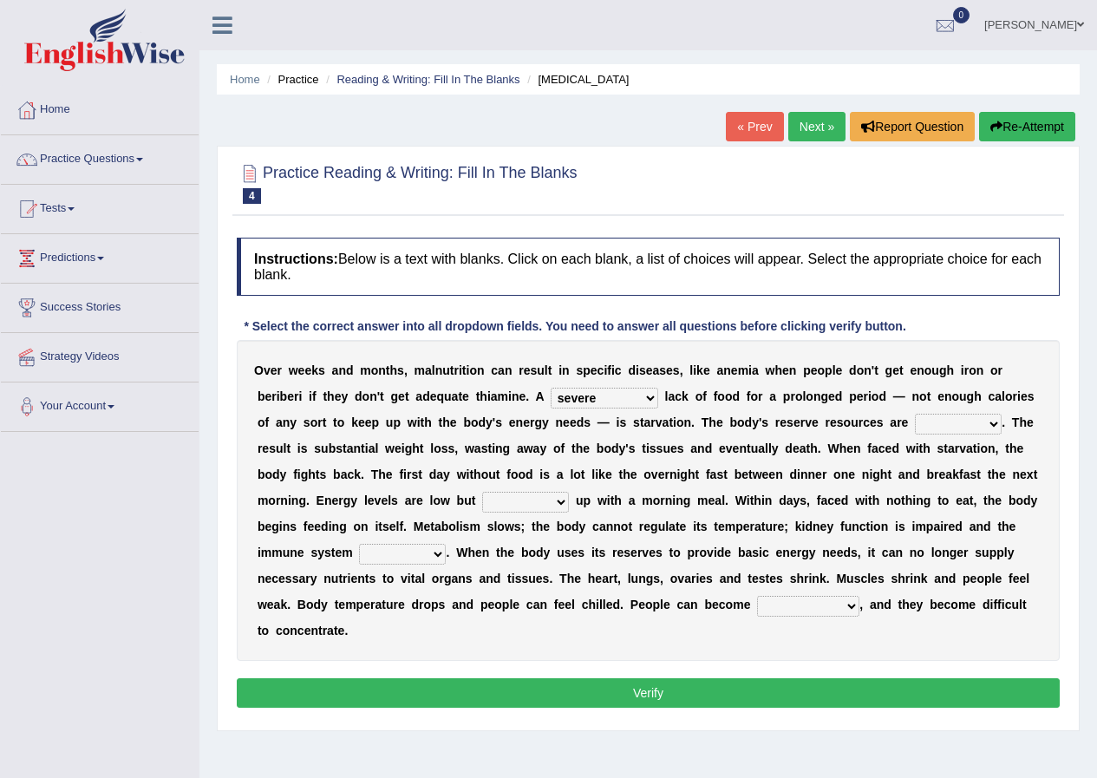
click at [995, 423] on select "obsoleted depleted pelleted deleted" at bounding box center [958, 424] width 87 height 21
drag, startPoint x: 999, startPoint y: 418, endPoint x: 978, endPoint y: 506, distance: 90.3
click at [978, 506] on div "O v e r w e e k s a n d m o n t h s , m a l n u t r i t i o n c a n r e s u l t…" at bounding box center [648, 500] width 823 height 321
click at [1058, 439] on div "O v e r w e e k s a n d m o n t h s , m a l n u t r i t i o n c a n r e s u l t…" at bounding box center [648, 500] width 823 height 321
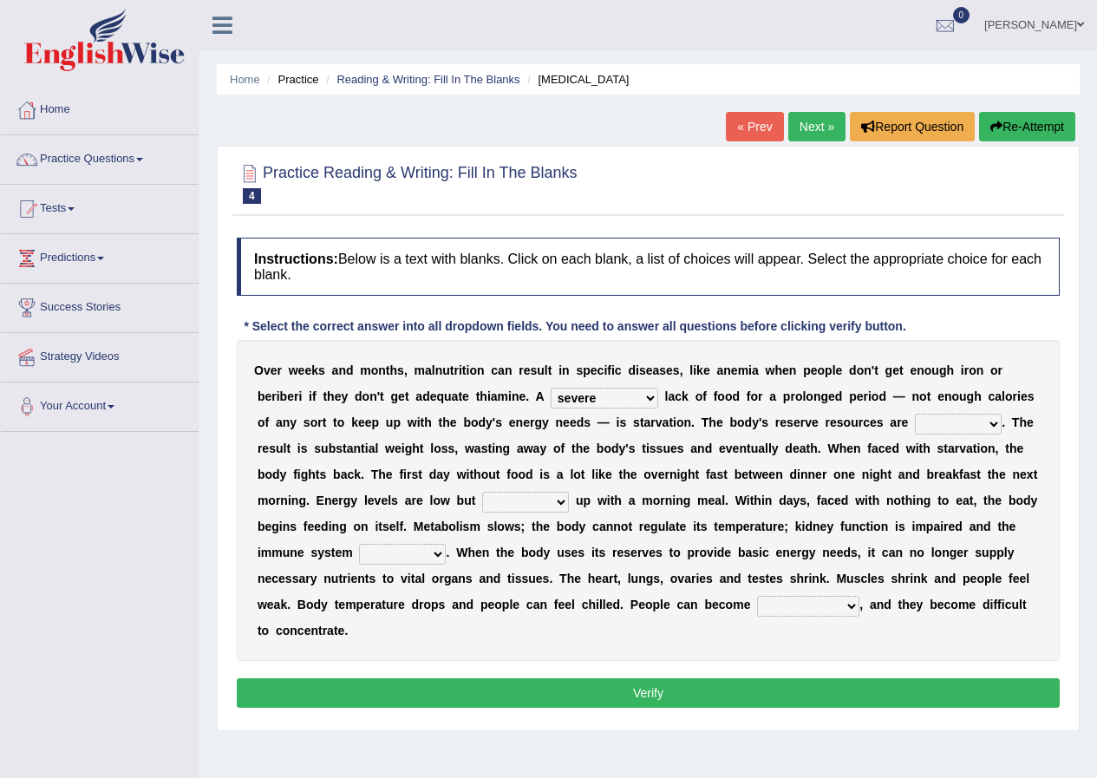
drag, startPoint x: 999, startPoint y: 423, endPoint x: 982, endPoint y: 462, distance: 42.7
click at [982, 462] on div "O v e r w e e k s a n d m o n t h s , m a l n u t r i t i o n c a n r e s u l t…" at bounding box center [648, 500] width 823 height 321
select select "depleted"
click at [915, 414] on select "obsoleted depleted pelleted deleted" at bounding box center [958, 424] width 87 height 21
click at [563, 503] on select "feed come chill pick" at bounding box center [525, 502] width 87 height 21
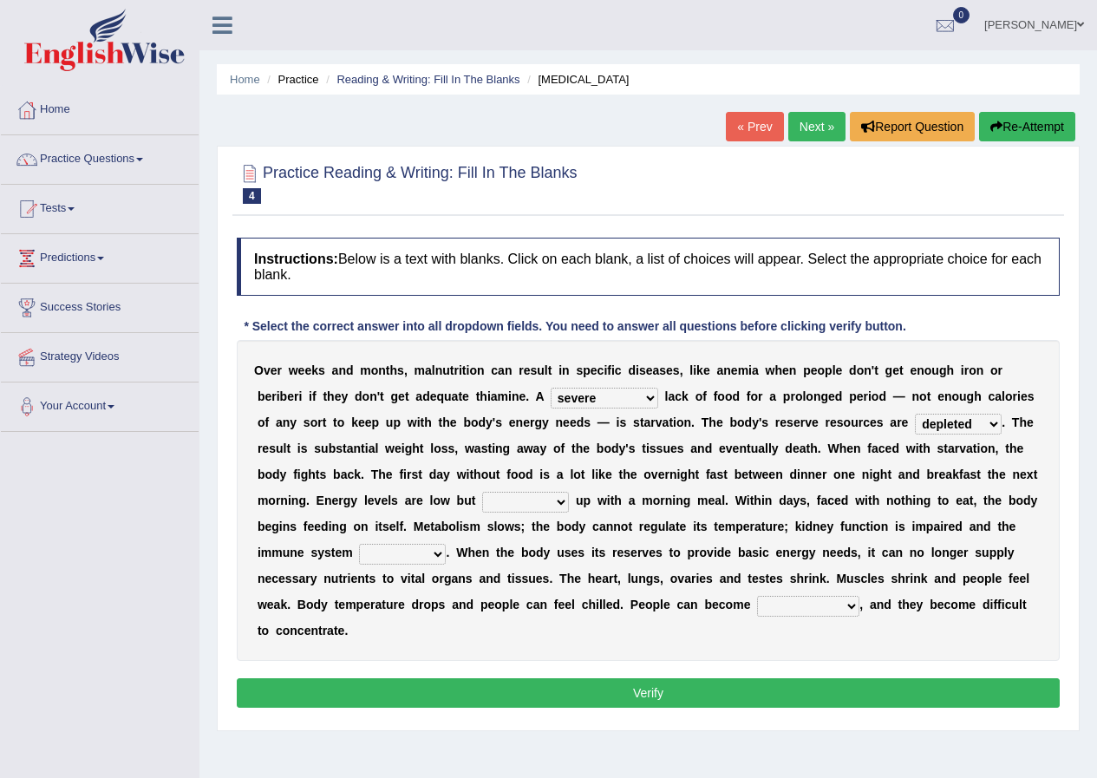
click at [563, 503] on select "feed come chill pick" at bounding box center [525, 502] width 87 height 21
drag, startPoint x: 563, startPoint y: 503, endPoint x: 535, endPoint y: 564, distance: 66.8
click at [535, 564] on div "O v e r w e e k s a n d m o n t h s , m a l n u t r i t i o n c a n r e s u l t…" at bounding box center [648, 500] width 823 height 321
select select "come"
click at [482, 492] on select "feed come chill pick" at bounding box center [525, 502] width 87 height 21
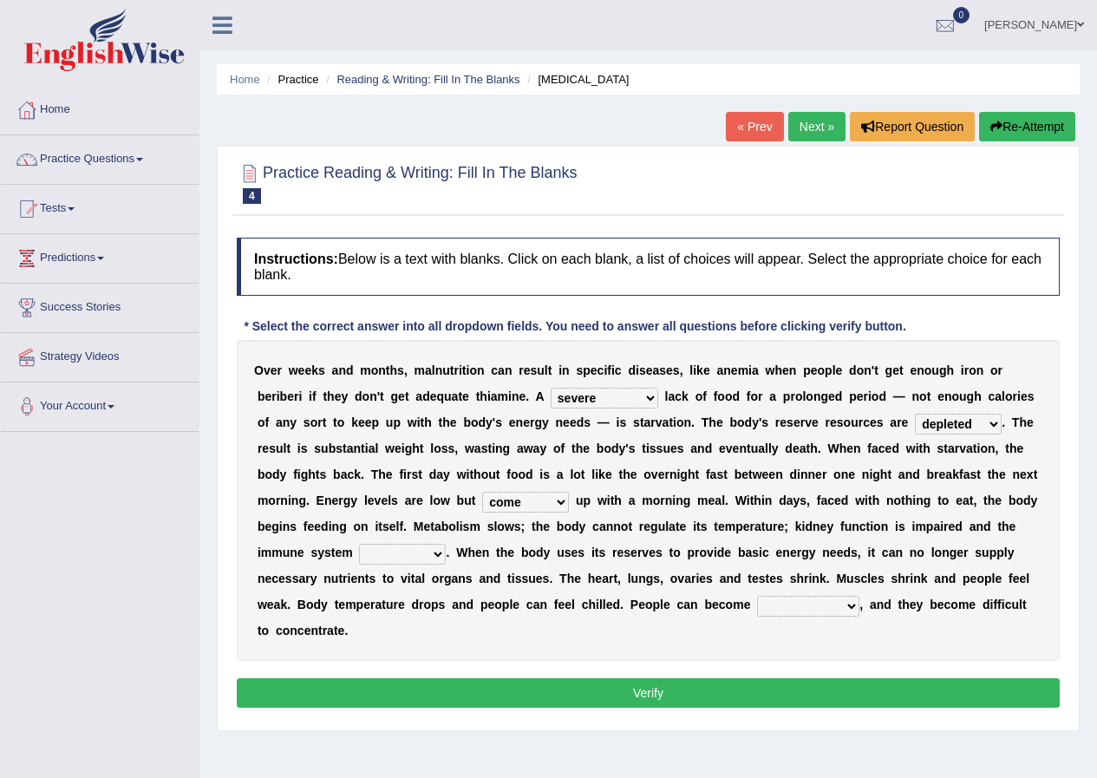
click at [560, 504] on select "feed come chill pick" at bounding box center [525, 502] width 87 height 21
drag, startPoint x: 560, startPoint y: 504, endPoint x: 571, endPoint y: 508, distance: 11.3
click at [571, 508] on div "O v e r w e e k s a n d m o n t h s , m a l n u t r i t i o n c a n r e s u l t…" at bounding box center [648, 500] width 823 height 321
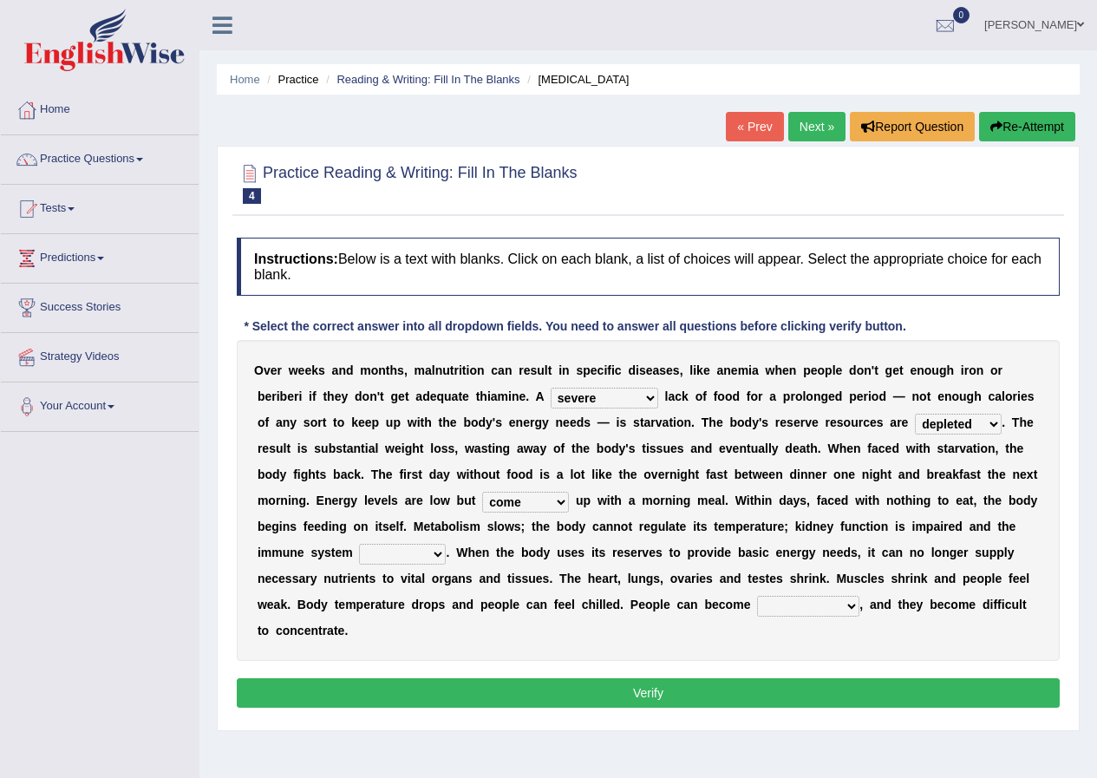
click at [571, 508] on div "O v e r w e e k s a n d m o n t h s , m a l n u t r i t i o n c a n r e s u l t…" at bounding box center [648, 500] width 823 height 321
drag, startPoint x: 436, startPoint y: 558, endPoint x: 425, endPoint y: 564, distance: 12.8
click at [425, 564] on select "deepens deafens weakens surpasses" at bounding box center [402, 554] width 87 height 21
drag, startPoint x: 425, startPoint y: 564, endPoint x: 433, endPoint y: 553, distance: 13.7
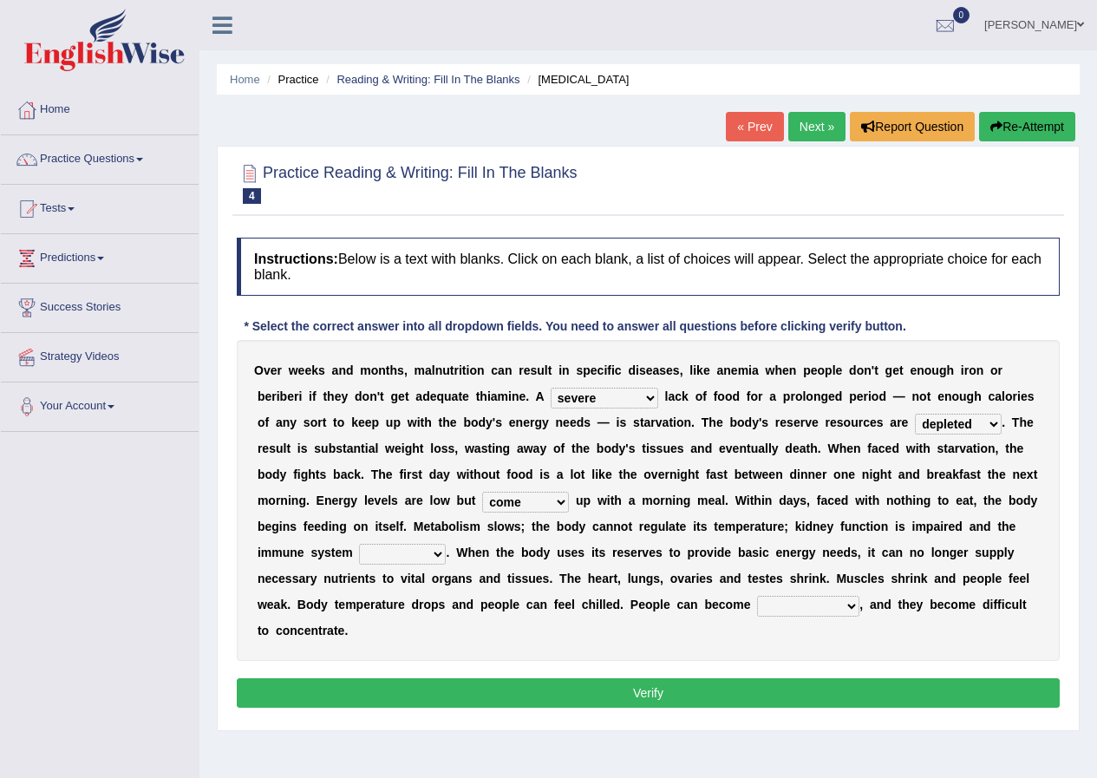
click at [432, 554] on select "deepens deafens weakens surpasses" at bounding box center [402, 554] width 87 height 21
click at [436, 547] on select "deepens deafens weakens surpasses" at bounding box center [402, 554] width 87 height 21
drag, startPoint x: 434, startPoint y: 553, endPoint x: 416, endPoint y: 638, distance: 86.8
click at [416, 638] on div "O v e r w e e k s a n d m o n t h s , m a l n u t r i t i o n c a n r e s u l t…" at bounding box center [648, 500] width 823 height 321
select select "weakens"
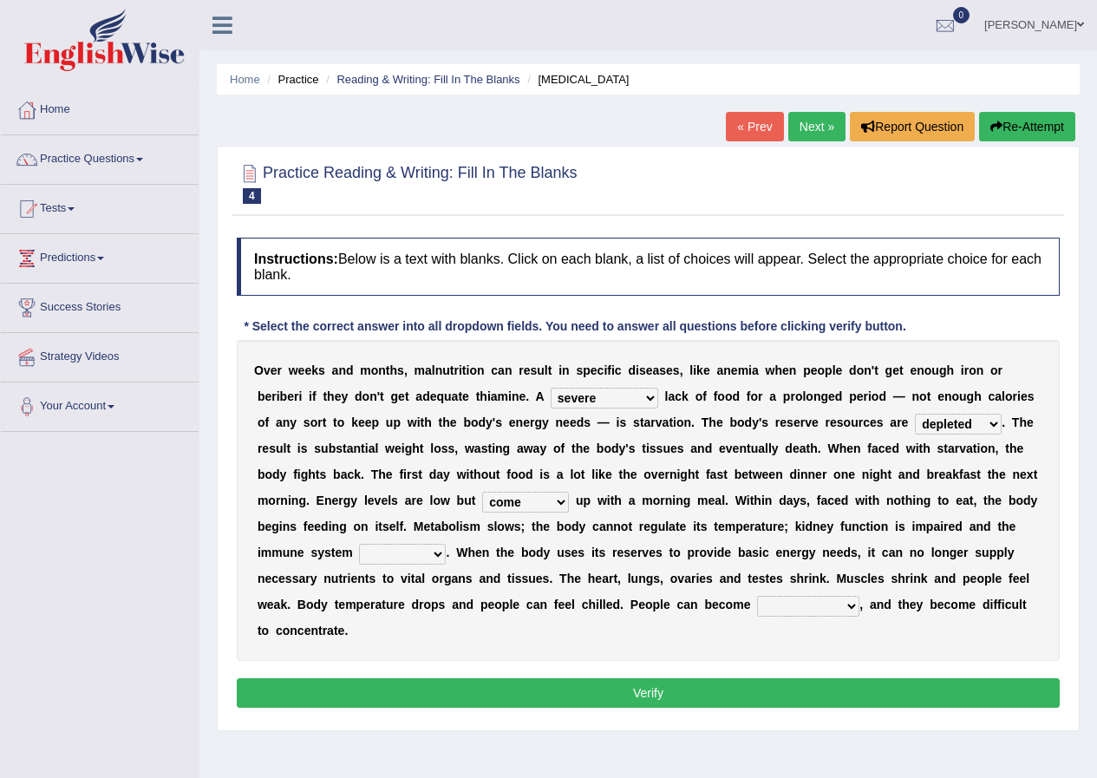
click at [359, 544] on select "deepens deafens weakens surpasses" at bounding box center [402, 554] width 87 height 21
drag, startPoint x: 852, startPoint y: 606, endPoint x: 839, endPoint y: 630, distance: 26.8
click at [839, 630] on div "O v e r w e e k s a n d m o n t h s , m a l n u t r i t i o n c a n r e s u l t…" at bounding box center [648, 500] width 823 height 321
click at [757, 596] on select "irritable commutable indisputable transportable" at bounding box center [808, 606] width 102 height 21
click at [855, 602] on select "irritable commutable indisputable transportable" at bounding box center [808, 606] width 102 height 21
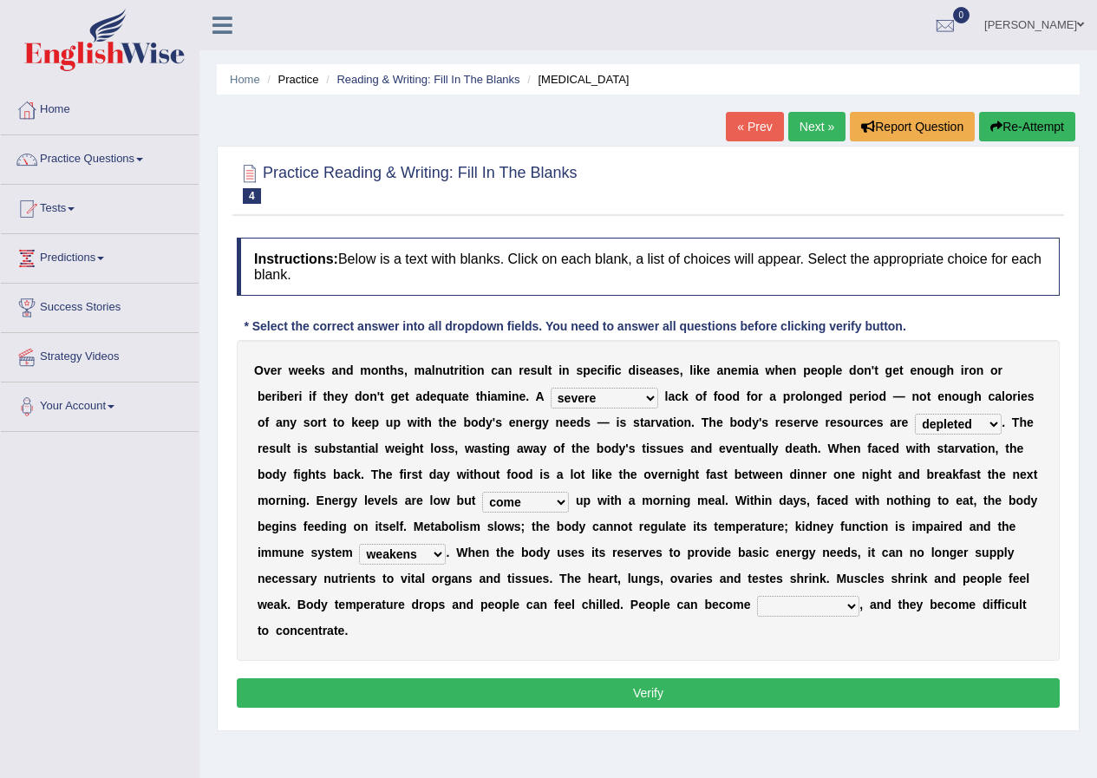
select select "irritable"
click at [757, 596] on select "irritable commutable indisputable transportable" at bounding box center [808, 606] width 102 height 21
click at [639, 692] on button "Verify" at bounding box center [648, 692] width 823 height 29
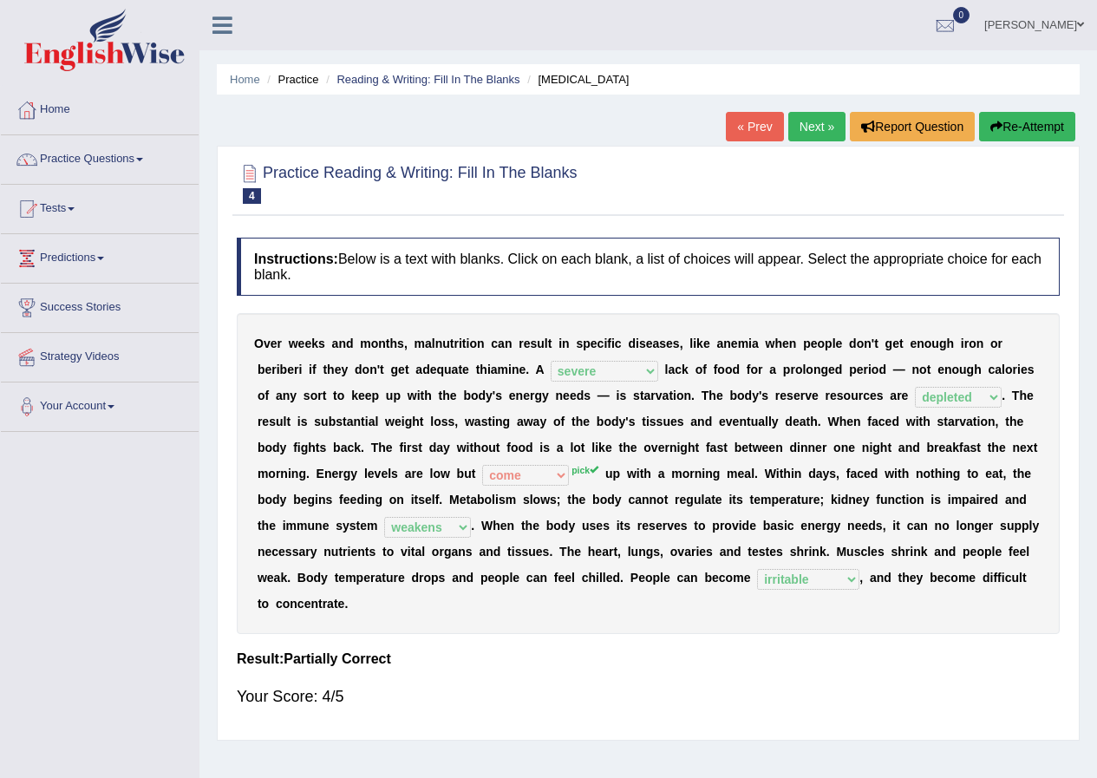
click at [809, 120] on link "Next »" at bounding box center [817, 126] width 57 height 29
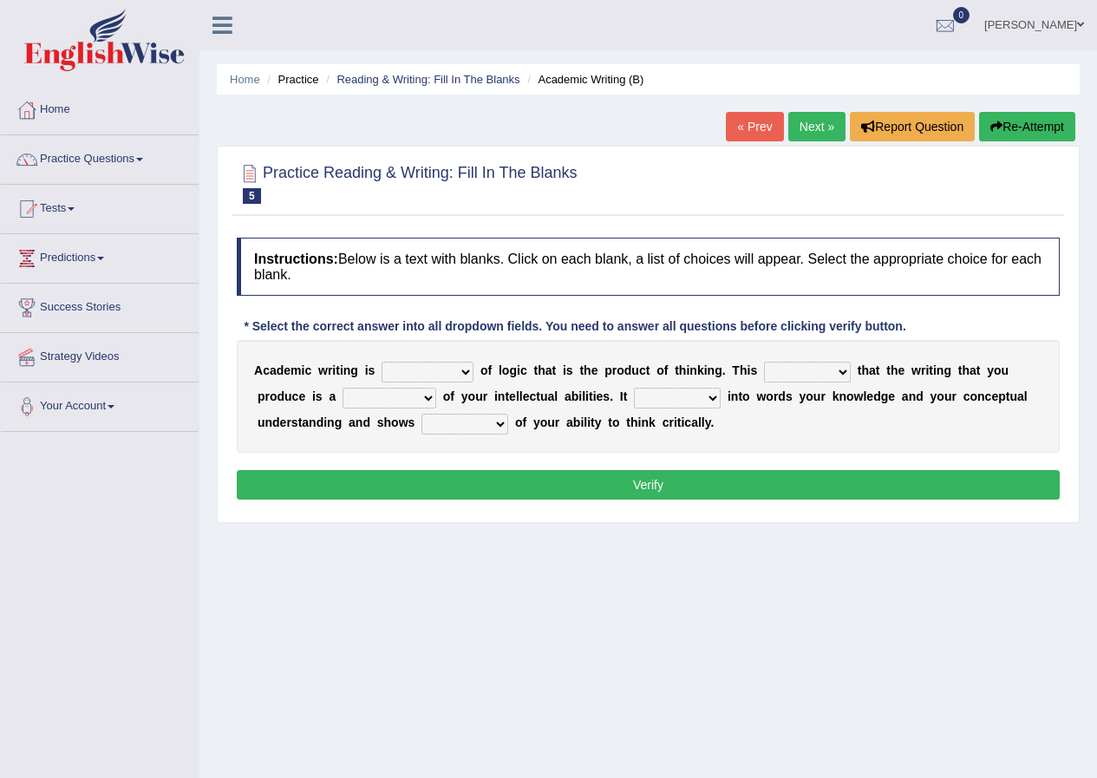
drag, startPoint x: 460, startPoint y: 376, endPoint x: 450, endPoint y: 456, distance: 81.2
click at [450, 456] on div "Instructions: Below is a text with blanks. Click on each blank, a list of choic…" at bounding box center [649, 371] width 832 height 285
select select "expression"
click at [382, 362] on select "expectation entitlement expression exchange" at bounding box center [428, 372] width 92 height 21
click at [842, 373] on select "means questions stipulates answers" at bounding box center [807, 372] width 87 height 21
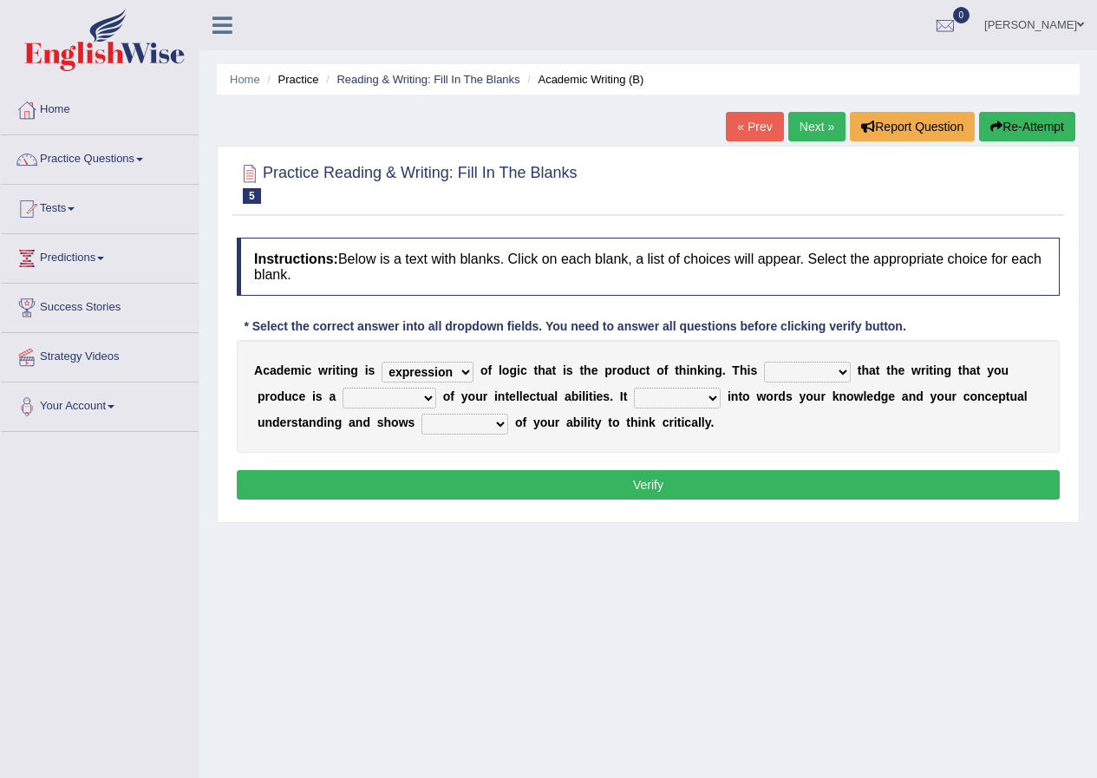
select select "means"
click at [764, 362] on select "means questions stipulates answers" at bounding box center [807, 372] width 87 height 21
drag, startPoint x: 427, startPoint y: 400, endPoint x: 396, endPoint y: 484, distance: 89.8
click at [396, 484] on div "Instructions: Below is a text with blanks. Click on each blank, a list of choic…" at bounding box center [649, 371] width 832 height 285
select select "credit"
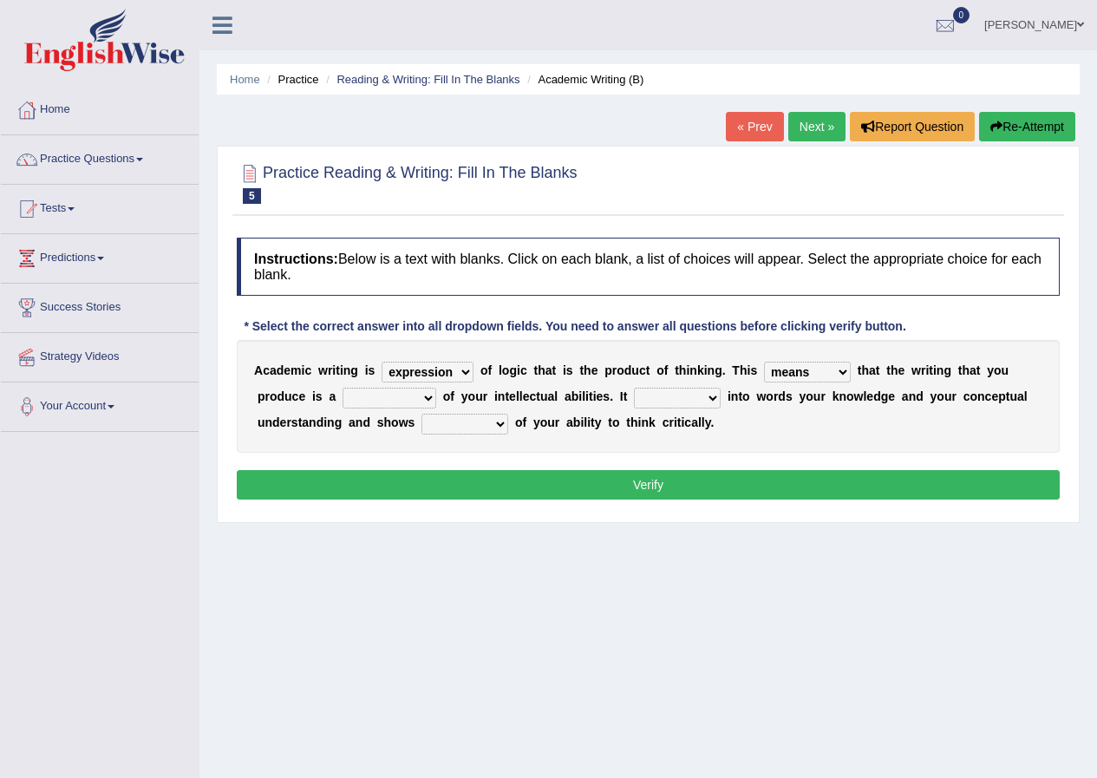
click at [343, 388] on select "redundancy mission credit reflection" at bounding box center [390, 398] width 94 height 21
click at [715, 390] on select "enriches shows allows puts" at bounding box center [677, 398] width 87 height 21
select select "shows"
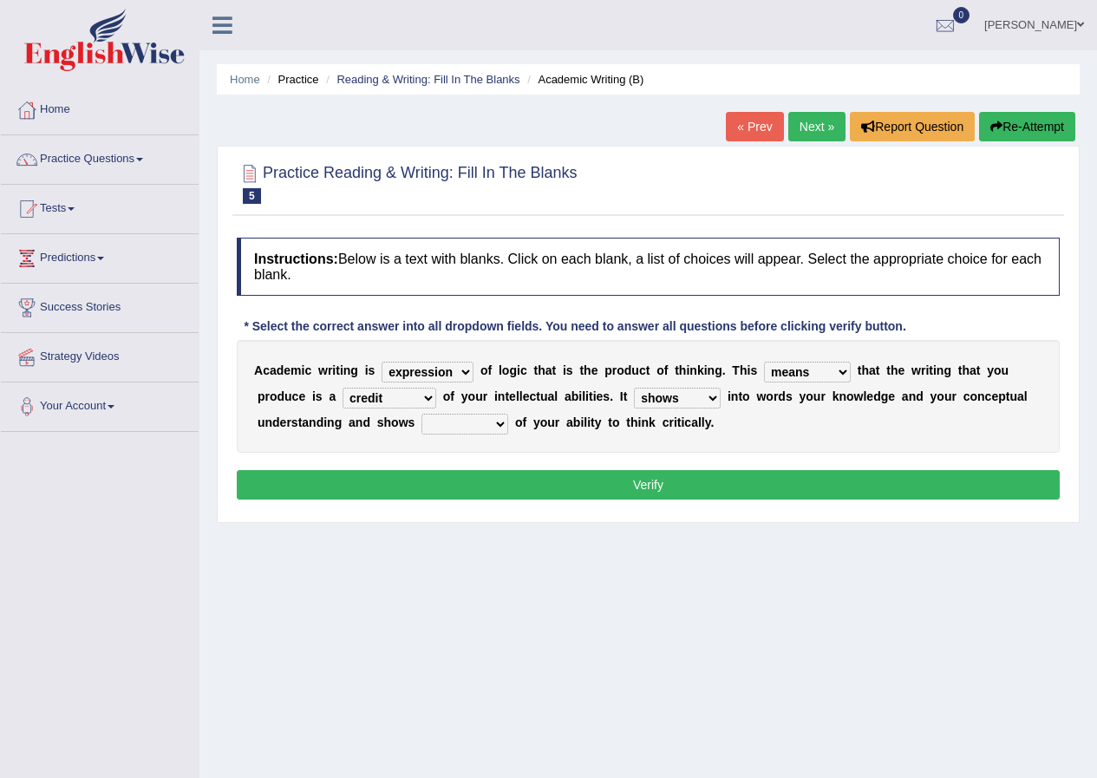
click at [634, 388] on select "enriches shows allows puts" at bounding box center [677, 398] width 87 height 21
click at [503, 427] on select "hassle excuse capacity evidence" at bounding box center [465, 424] width 87 height 21
select select "evidence"
click at [422, 414] on select "hassle excuse capacity evidence" at bounding box center [465, 424] width 87 height 21
click at [646, 484] on button "Verify" at bounding box center [648, 484] width 823 height 29
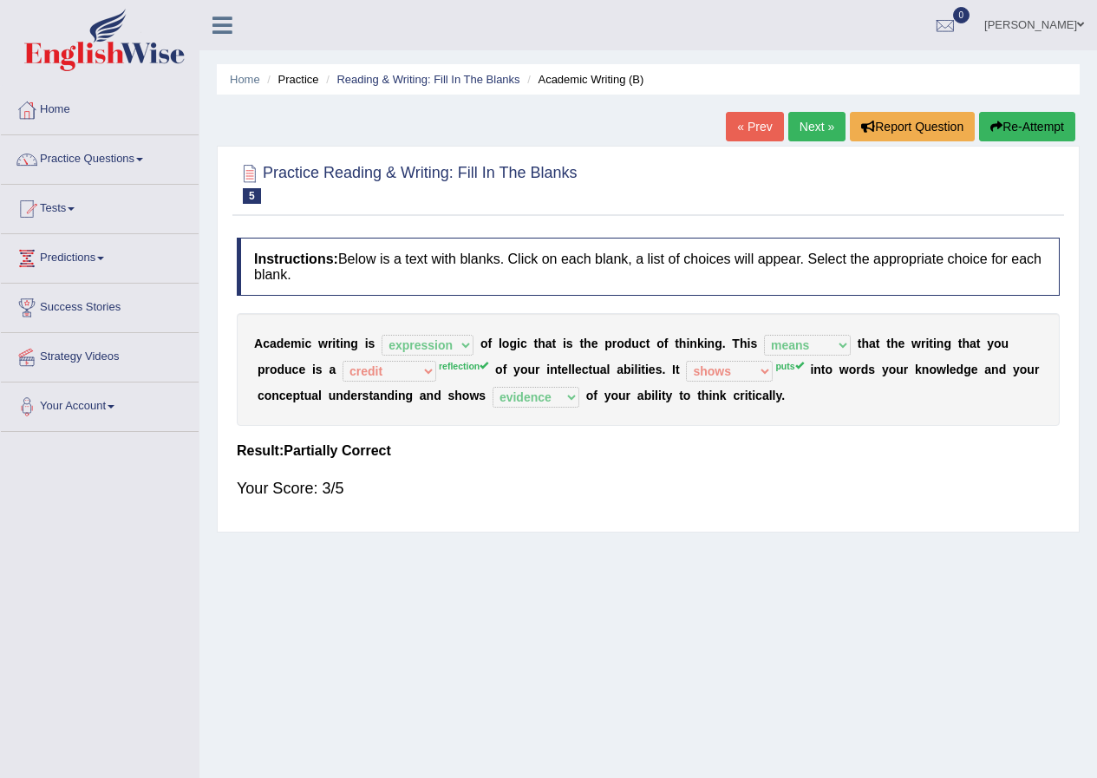
click at [803, 123] on link "Next »" at bounding box center [817, 126] width 57 height 29
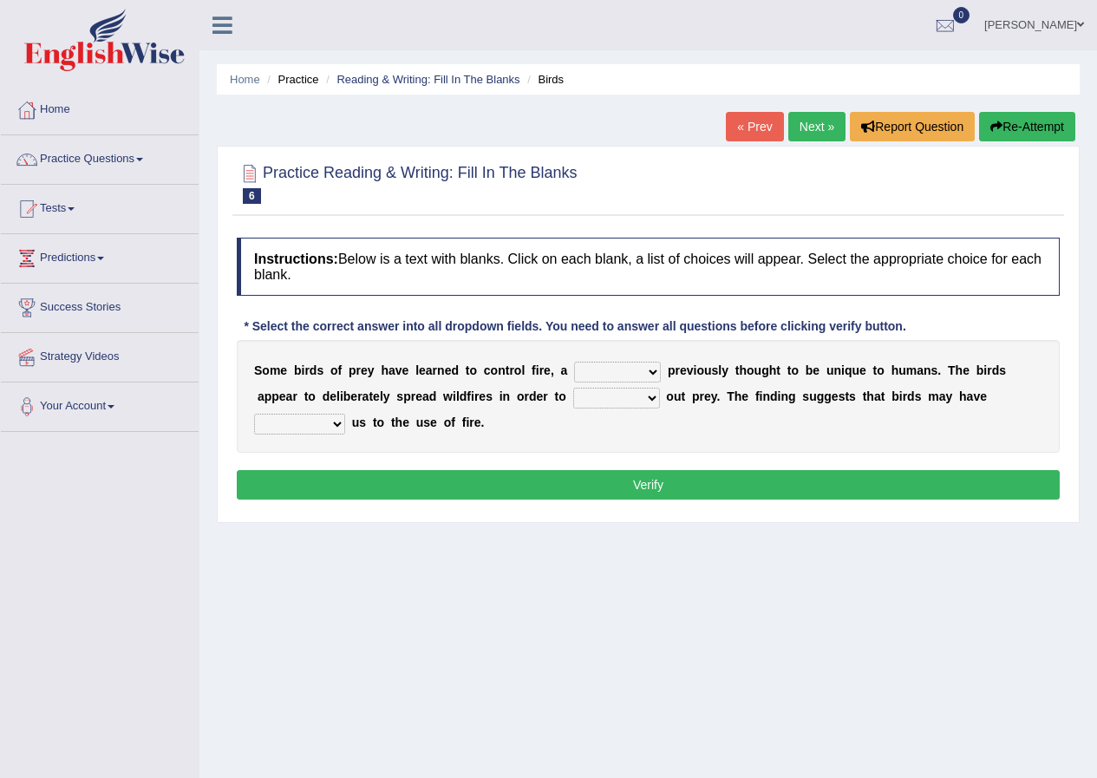
drag, startPoint x: 652, startPoint y: 371, endPoint x: 640, endPoint y: 488, distance: 116.8
click at [640, 488] on div "Instructions: Below is a text with blanks. Click on each blank, a list of choic…" at bounding box center [649, 371] width 832 height 285
select select "skill"
click at [574, 362] on select "question profile tale skill" at bounding box center [617, 372] width 87 height 21
drag, startPoint x: 655, startPoint y: 396, endPoint x: 623, endPoint y: 439, distance: 53.3
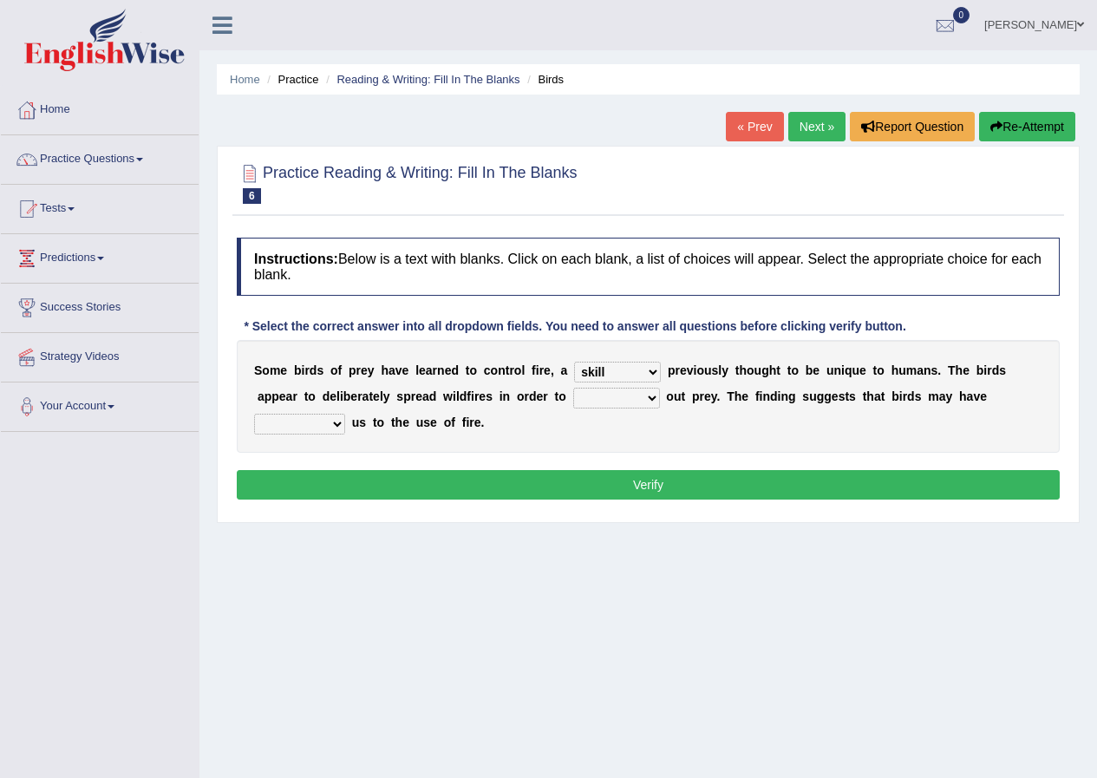
click at [623, 439] on div "S o m e b i r d s o f p r e y h a v e l e a r n e d t o c o n t r o l f i r e ,…" at bounding box center [648, 396] width 823 height 113
select select "prevent"
click at [573, 388] on select "prevent limit span flush" at bounding box center [616, 398] width 87 height 21
click at [621, 442] on div "S o m e b i r d s o f p r e y h a v e l e a r n e d t o c o n t r o l f i r e ,…" at bounding box center [648, 396] width 823 height 113
click at [344, 423] on select "prophesied beaten transmitted forced" at bounding box center [299, 424] width 91 height 21
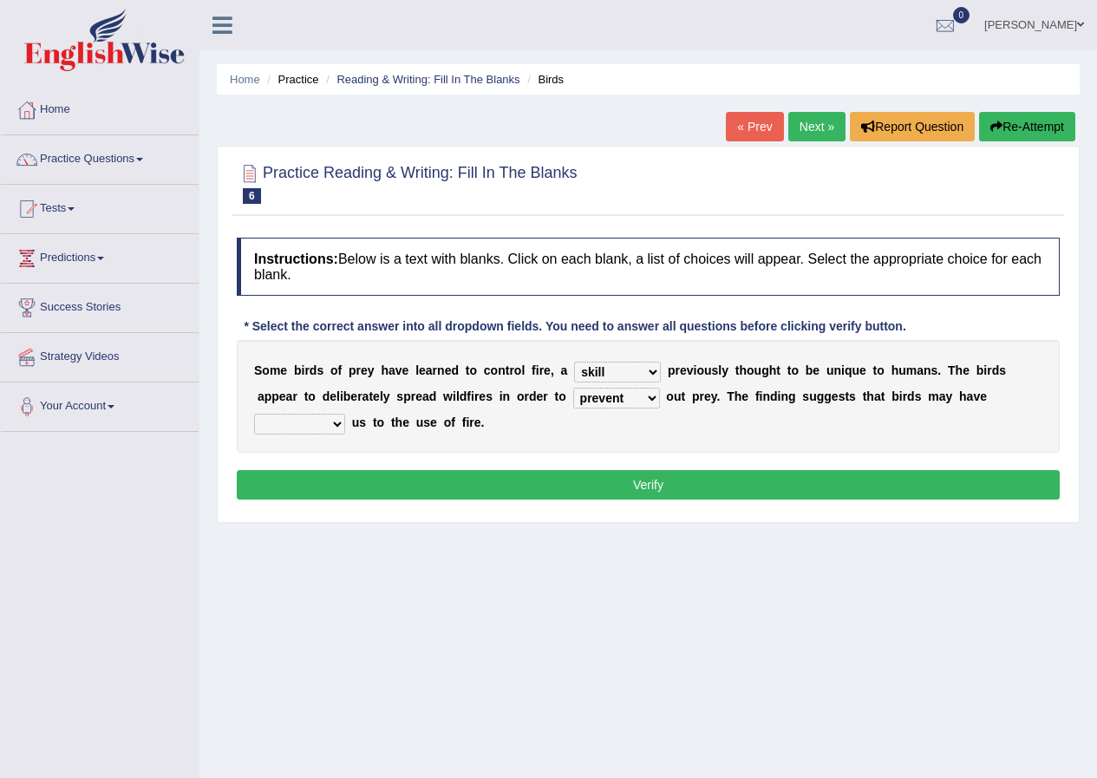
click at [344, 423] on select "prophesied beaten transmitted forced" at bounding box center [299, 424] width 91 height 21
click at [337, 424] on select "prophesied beaten transmitted forced" at bounding box center [299, 424] width 91 height 21
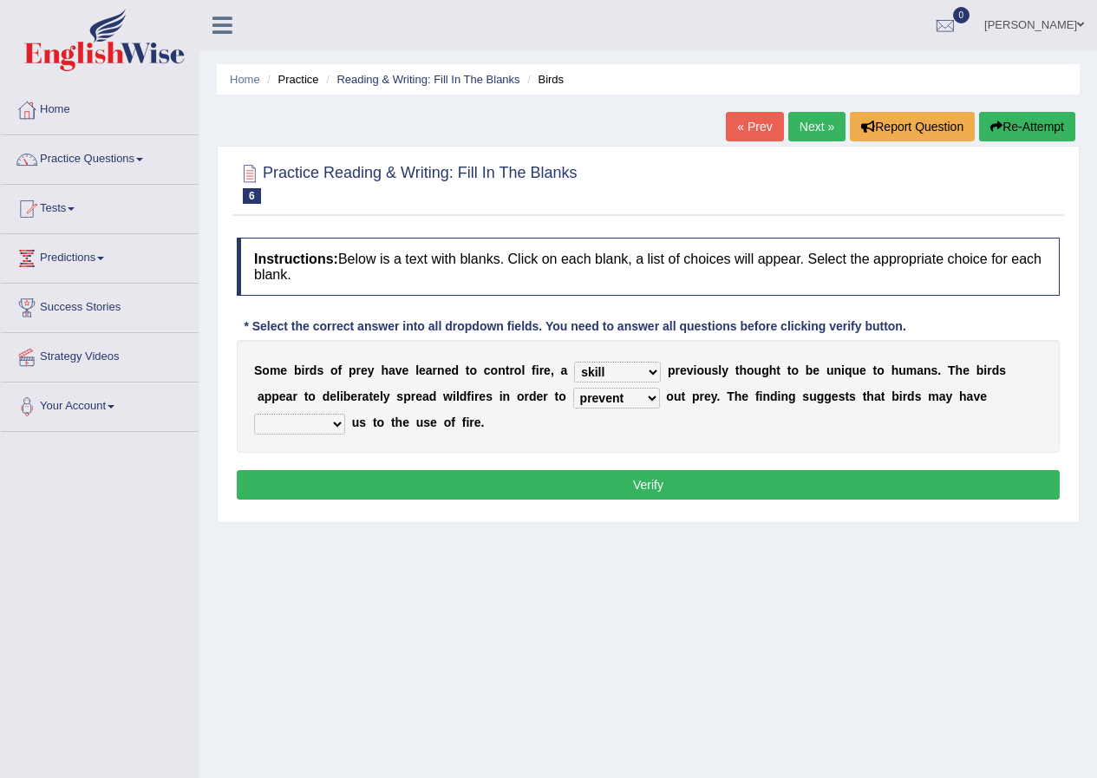
click at [337, 424] on select "prophesied beaten transmitted forced" at bounding box center [299, 424] width 91 height 21
select select "prophesied"
click at [254, 414] on select "prophesied beaten transmitted forced" at bounding box center [299, 424] width 91 height 21
click at [639, 480] on button "Verify" at bounding box center [648, 484] width 823 height 29
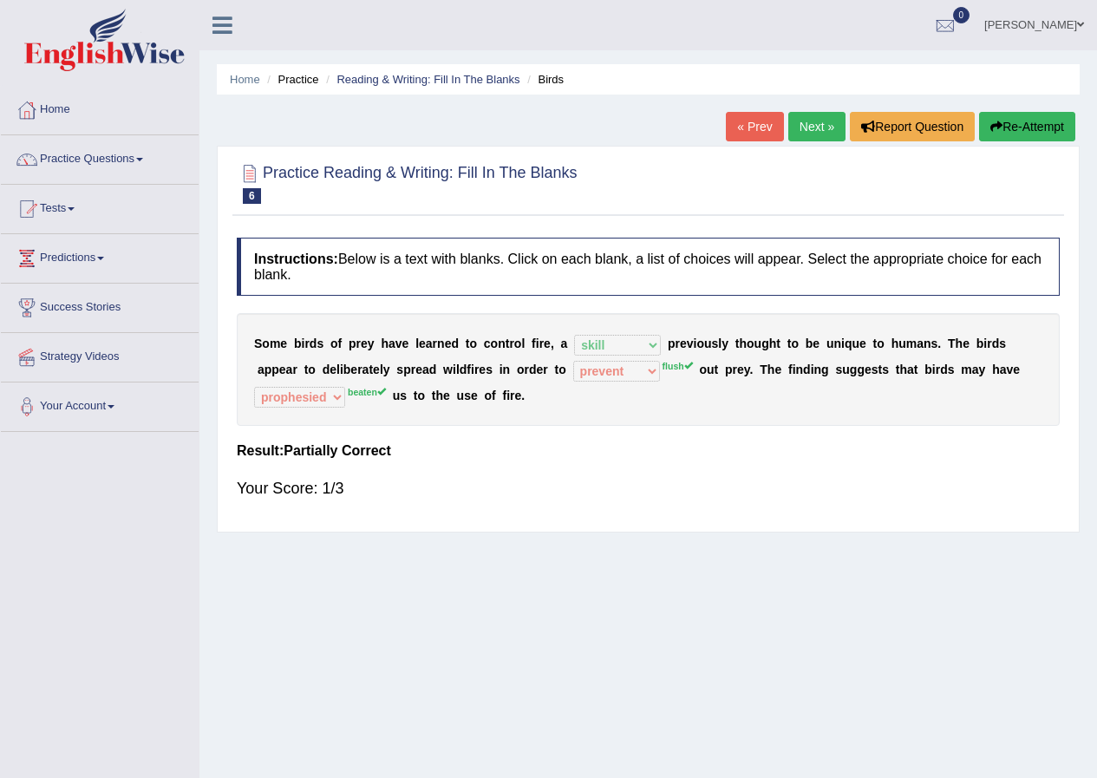
click at [1044, 127] on button "Re-Attempt" at bounding box center [1027, 126] width 96 height 29
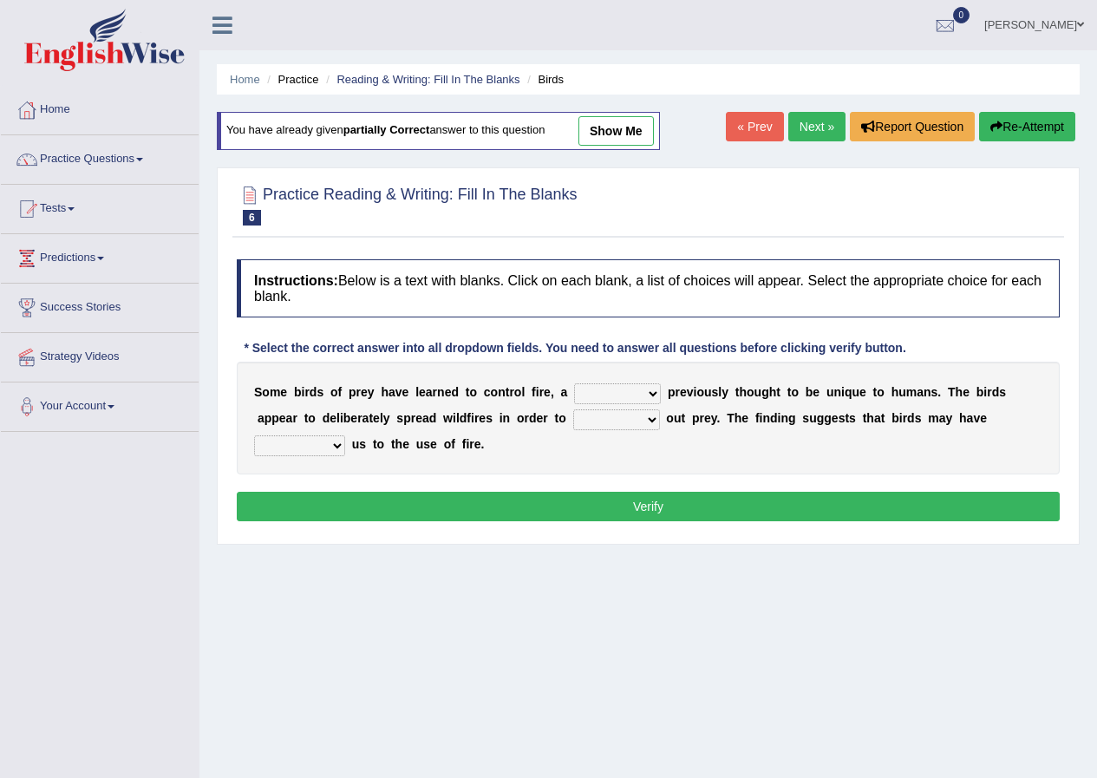
click at [337, 449] on select "prophesied beaten transmitted forced" at bounding box center [299, 446] width 91 height 21
click at [338, 449] on select "prophesied beaten transmitted forced" at bounding box center [299, 446] width 91 height 21
click at [339, 449] on select "prophesied beaten transmitted forced" at bounding box center [299, 446] width 91 height 21
drag, startPoint x: 339, startPoint y: 449, endPoint x: 304, endPoint y: 517, distance: 77.2
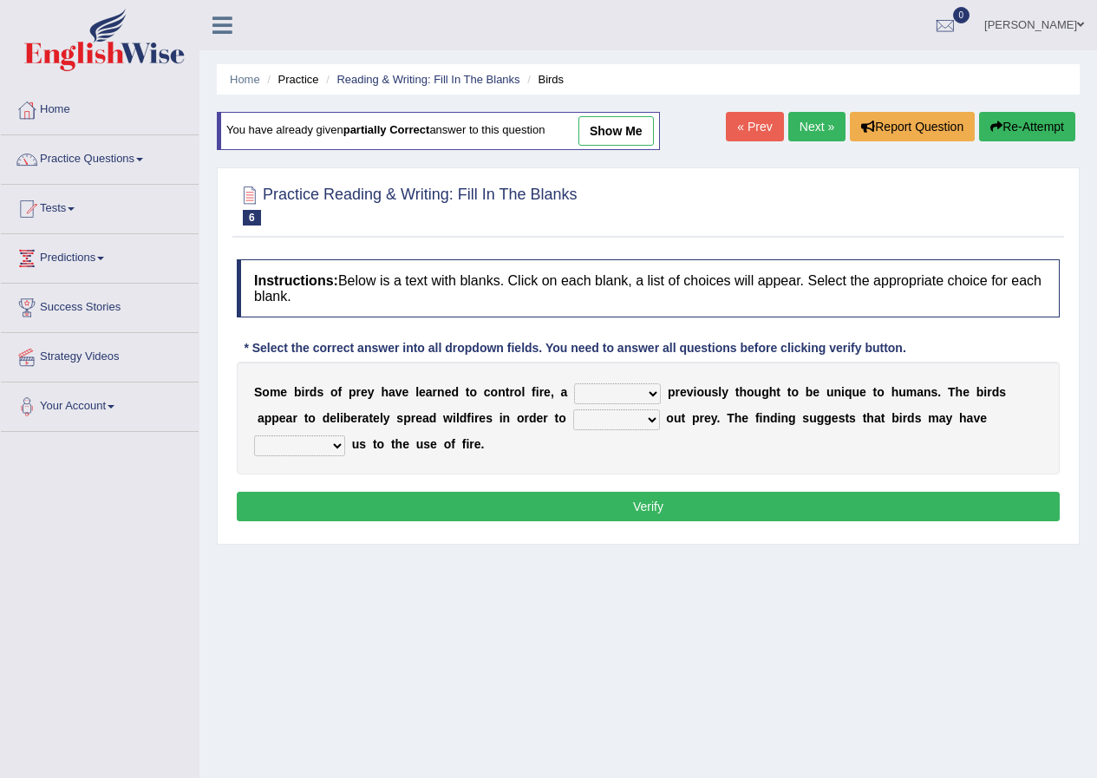
click at [304, 517] on div "Instructions: Below is a text with blanks. Click on each blank, a list of choic…" at bounding box center [649, 393] width 832 height 285
select select "beaten"
click at [254, 436] on select "prophesied beaten transmitted forced" at bounding box center [299, 446] width 91 height 21
drag, startPoint x: 652, startPoint y: 416, endPoint x: 619, endPoint y: 543, distance: 130.9
click at [619, 543] on div "Practice Reading & Writing: Fill In The Blanks 6 Birds Instructions: Below is a…" at bounding box center [648, 355] width 863 height 377
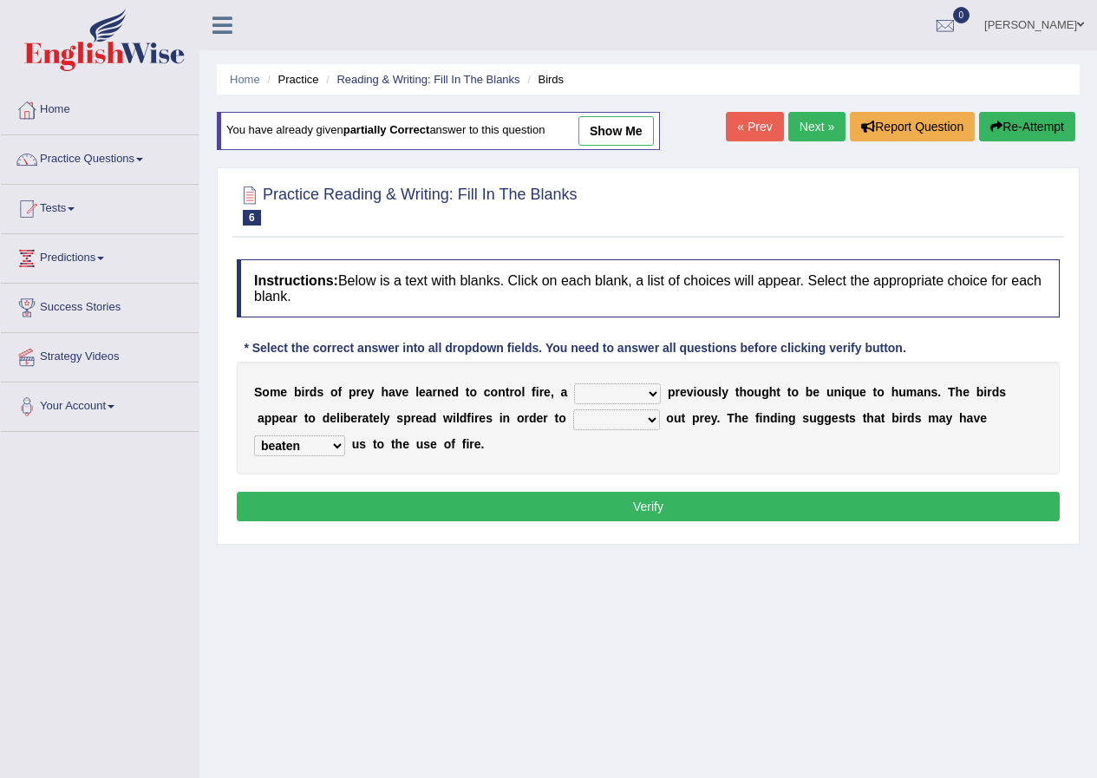
select select "flush"
click at [573, 409] on select "prevent limit span flush" at bounding box center [616, 419] width 87 height 21
click at [658, 385] on select "question profile tale skill" at bounding box center [617, 393] width 87 height 21
select select "skill"
click at [574, 383] on select "question profile tale skill" at bounding box center [617, 393] width 87 height 21
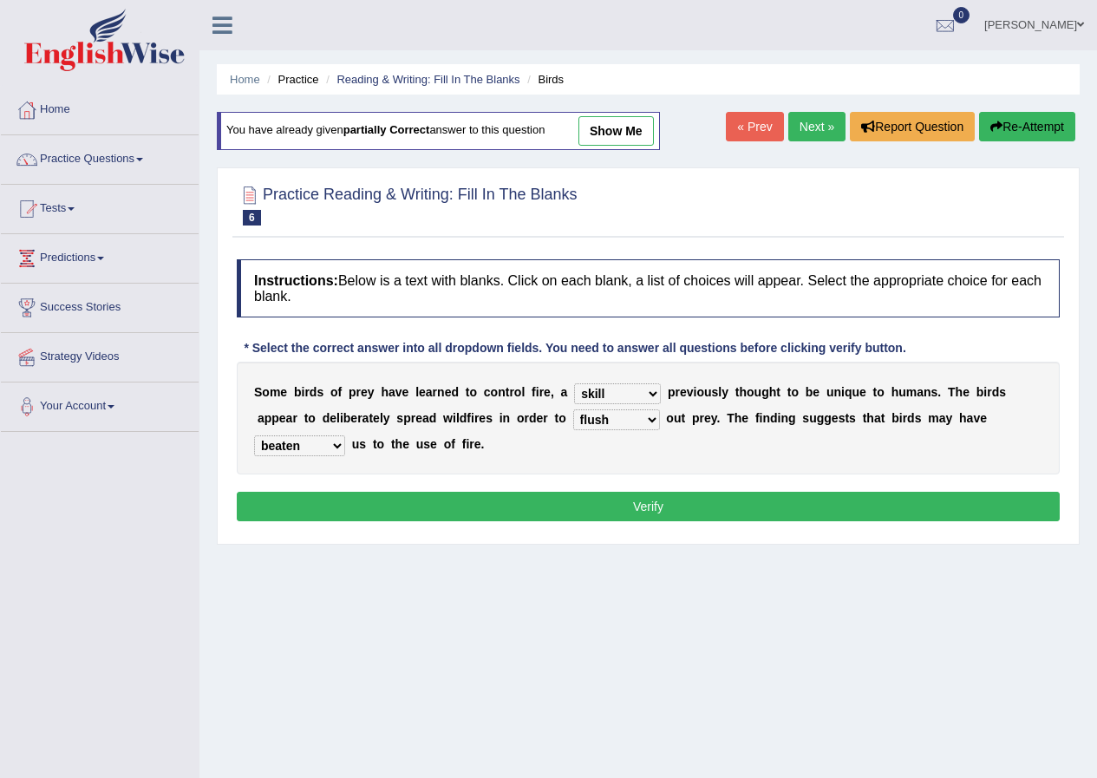
click at [640, 508] on button "Verify" at bounding box center [648, 506] width 823 height 29
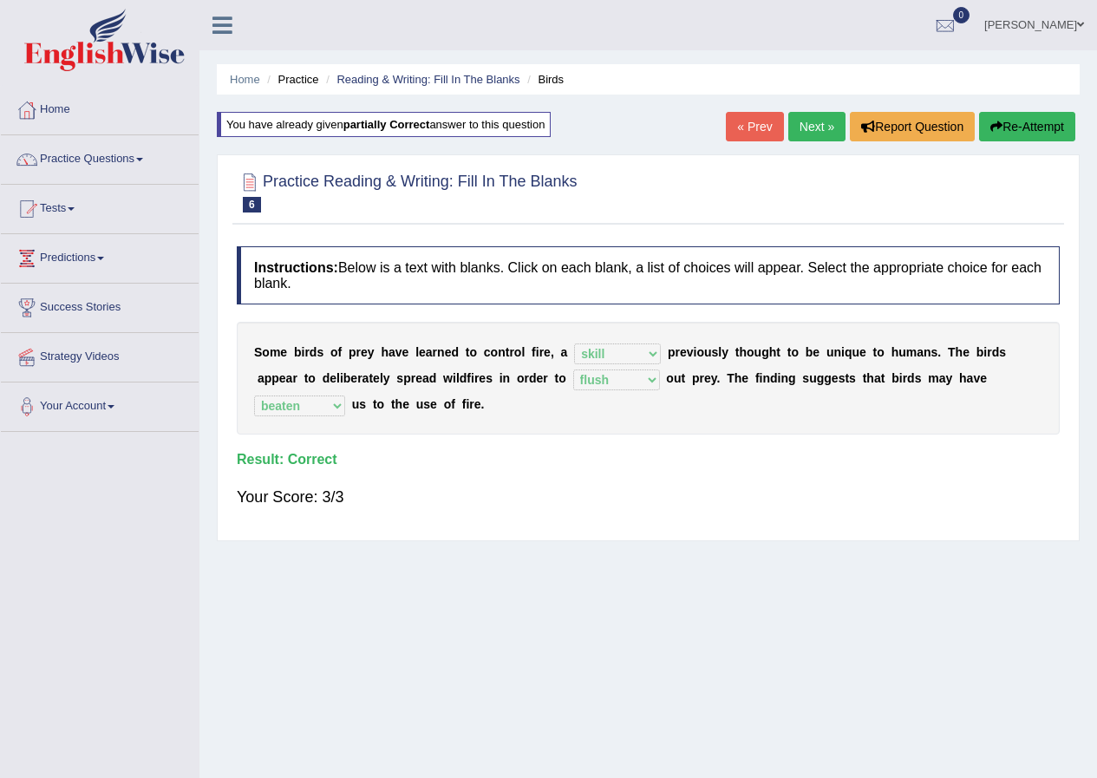
click at [813, 125] on link "Next »" at bounding box center [817, 126] width 57 height 29
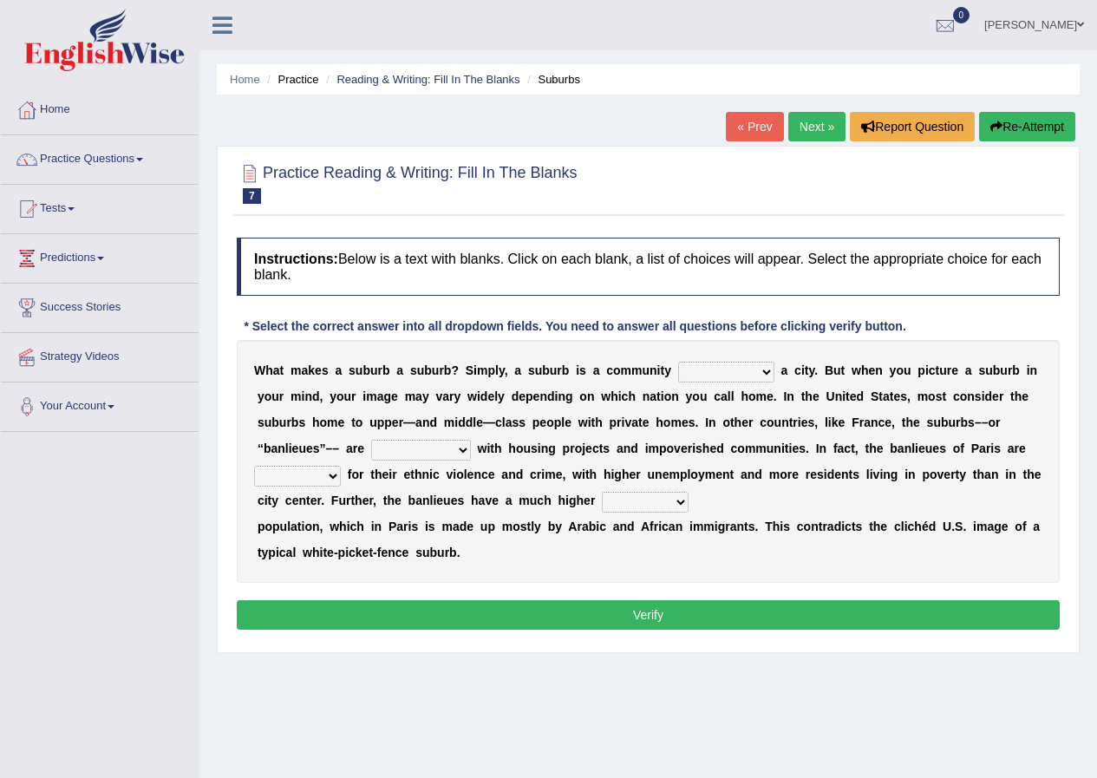
drag, startPoint x: 766, startPoint y: 365, endPoint x: 736, endPoint y: 466, distance: 105.1
click at [736, 466] on div "W h a t m a k e s a s u b u r b a s u b u r b ? S i m p l y , a s u b u r b i s…" at bounding box center [648, 461] width 823 height 243
select select "surrounding"
click at [678, 362] on select "lying locating situating surrounding" at bounding box center [726, 372] width 96 height 21
click at [466, 447] on select "antonymous antibiotic synonymous synthetic" at bounding box center [421, 450] width 100 height 21
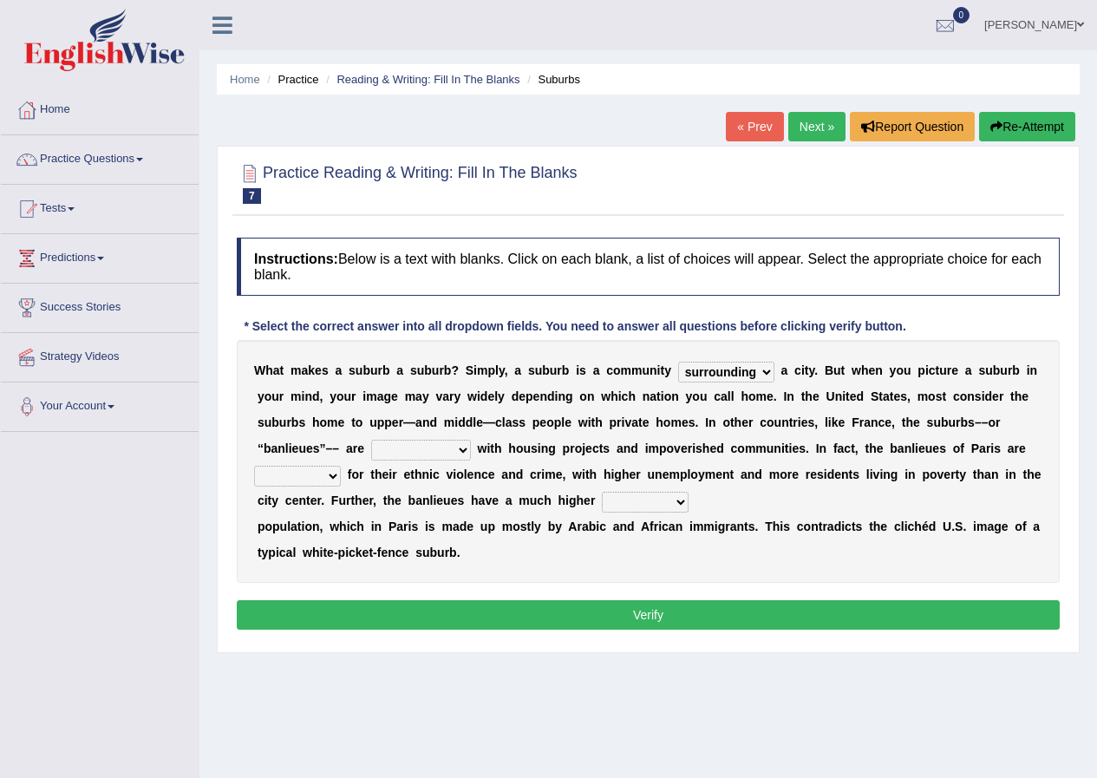
select select "antonymous"
click at [371, 440] on select "antonymous antibiotic synonymous synthetic" at bounding box center [421, 450] width 100 height 21
drag, startPoint x: 461, startPoint y: 460, endPoint x: 440, endPoint y: 488, distance: 34.7
click at [440, 488] on div "W h a t m a k e s a s u b u r b a s u b u r b ? S i m p l y , a s u b u r b i s…" at bounding box center [648, 461] width 823 height 243
drag, startPoint x: 331, startPoint y: 474, endPoint x: 314, endPoint y: 586, distance: 113.1
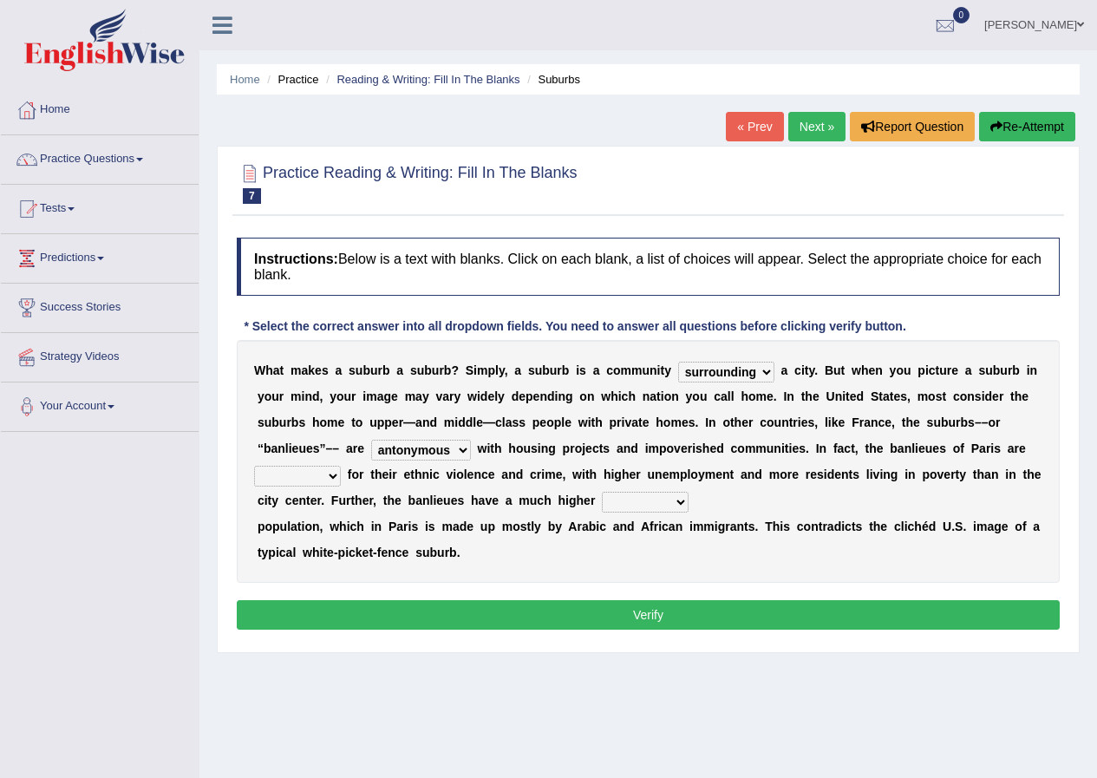
click at [314, 586] on div "Instructions: Below is a text with blanks. Click on each blank, a list of choic…" at bounding box center [649, 436] width 832 height 415
select select "notorious"
click at [254, 466] on select "clamorous sensitive famous notorious" at bounding box center [297, 476] width 87 height 21
click at [314, 586] on div "Instructions: Below is a text with blanks. Click on each blank, a list of choic…" at bounding box center [649, 436] width 832 height 415
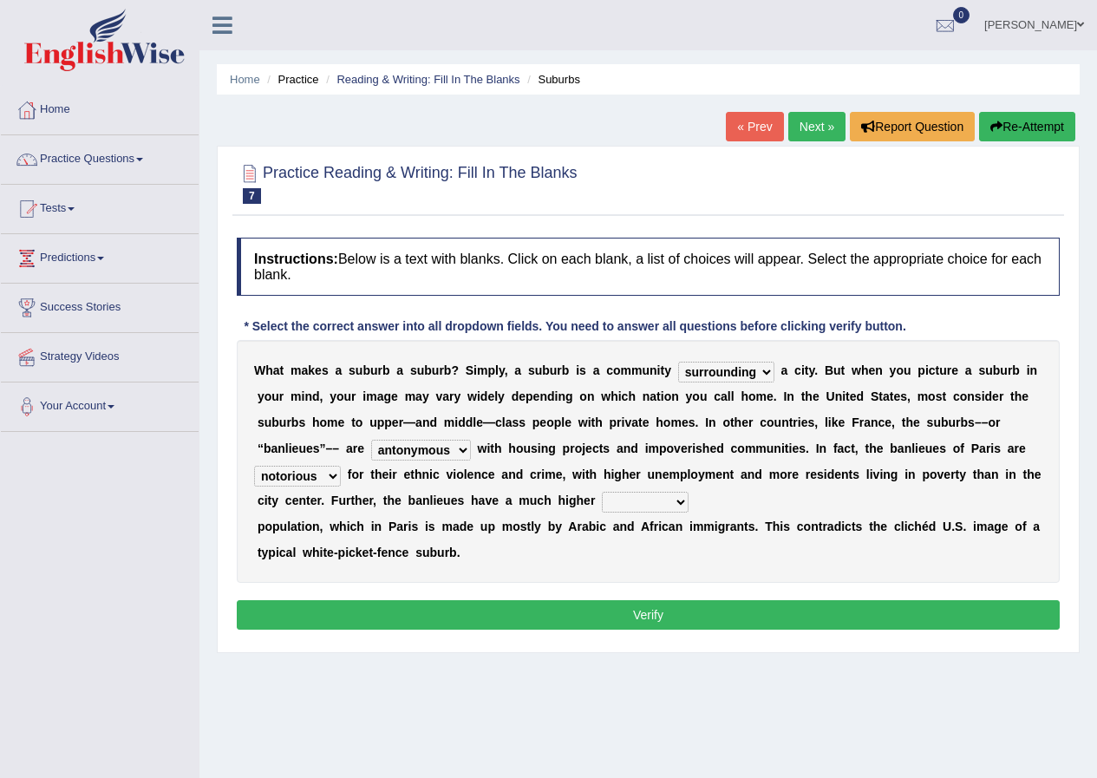
drag, startPoint x: 676, startPoint y: 504, endPoint x: 641, endPoint y: 599, distance: 100.7
click at [641, 599] on div "Instructions: Below is a text with blanks. Click on each blank, a list of choic…" at bounding box center [649, 436] width 832 height 415
select select "local"
click at [602, 492] on select "local young immigrant senior" at bounding box center [645, 502] width 87 height 21
click at [645, 626] on button "Verify" at bounding box center [648, 614] width 823 height 29
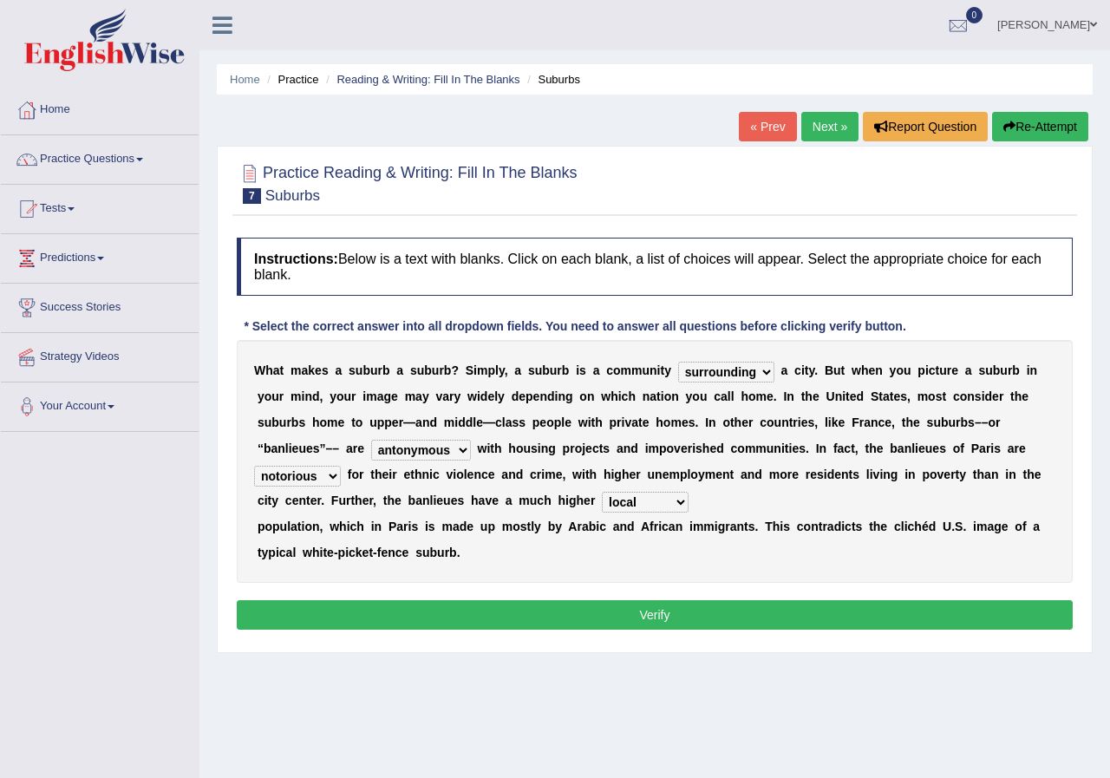
click at [645, 626] on div "Home Practice Reading & Writing: Fill In The Blanks Suburbs « Prev Next » Repor…" at bounding box center [655, 434] width 911 height 868
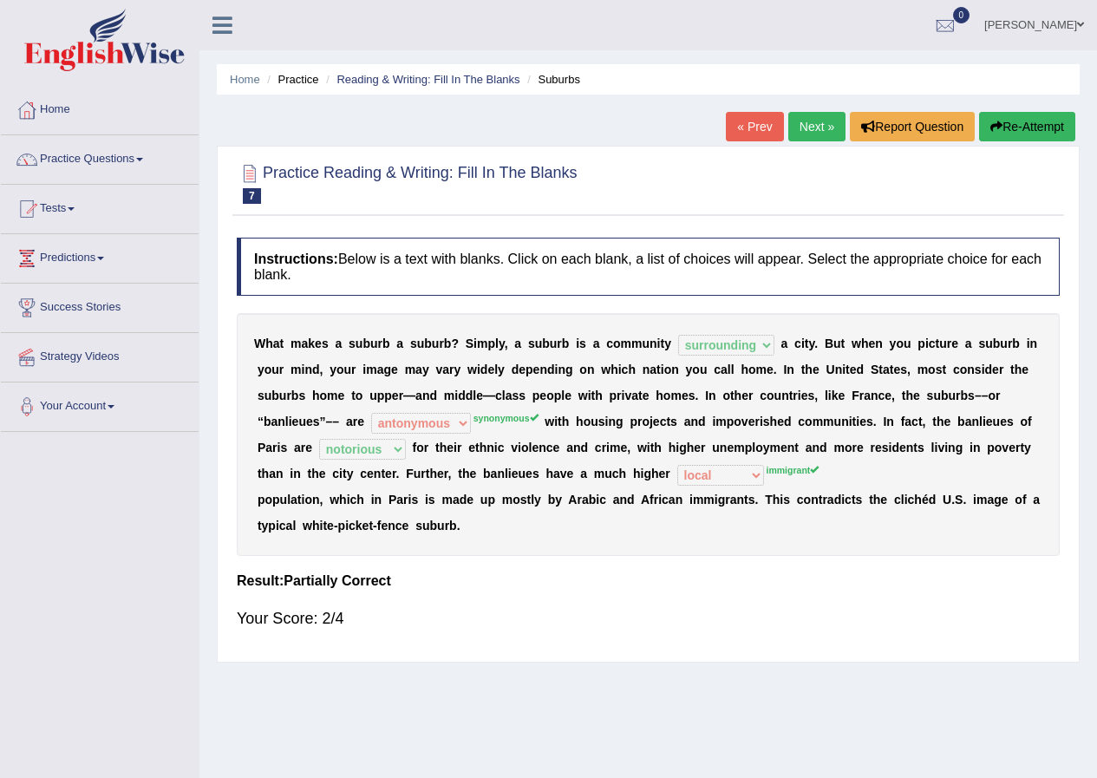
click at [811, 125] on link "Next »" at bounding box center [817, 126] width 57 height 29
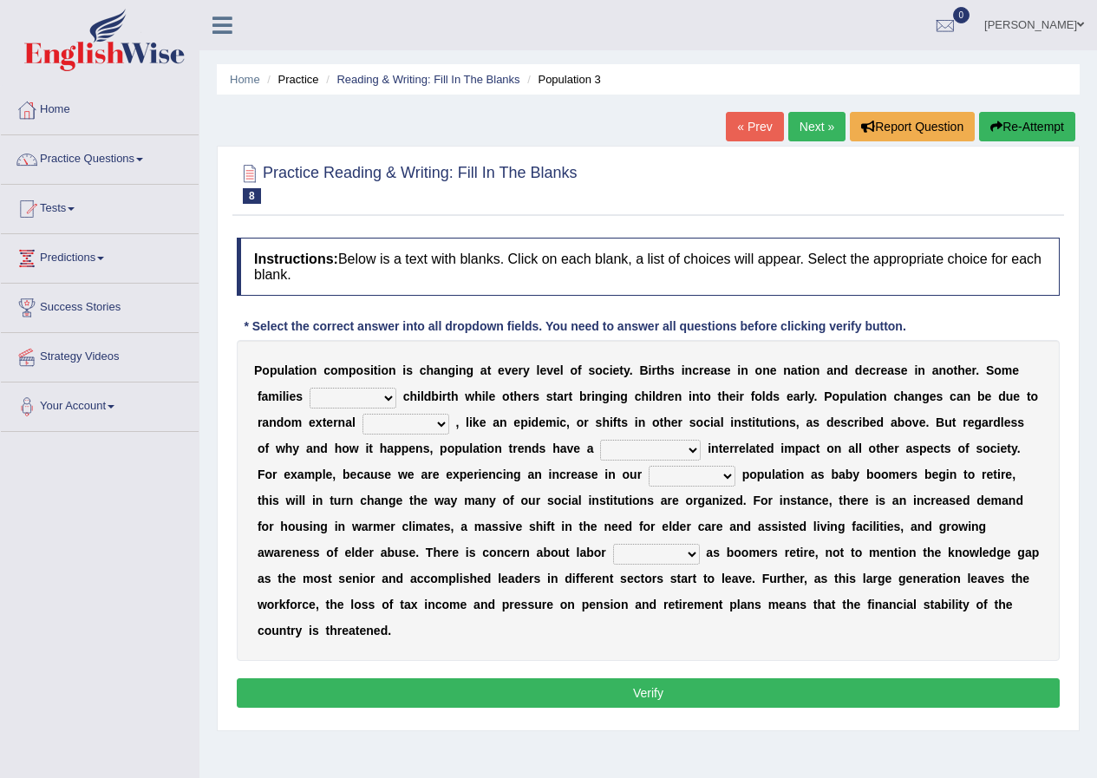
click at [393, 394] on select "demand default deliver delay" at bounding box center [353, 398] width 87 height 21
select select "delay"
click at [310, 388] on select "demand default deliver delay" at bounding box center [353, 398] width 87 height 21
drag, startPoint x: 439, startPoint y: 420, endPoint x: 422, endPoint y: 457, distance: 40.8
click at [422, 457] on div "P o p u l a t i o n c o m p o s i t i o n i s c h a n g i n g a t e v e r y l e…" at bounding box center [648, 500] width 823 height 321
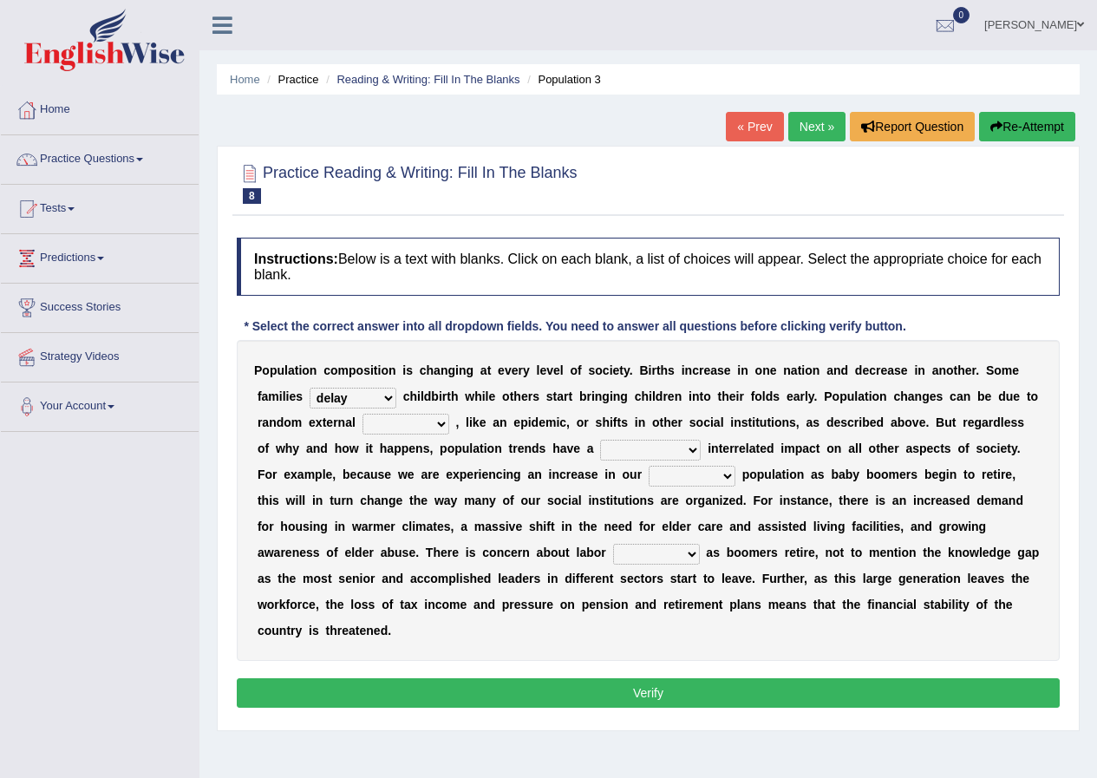
select select "variations"
click at [363, 414] on select "variations fortune formation forces" at bounding box center [406, 424] width 87 height 21
click at [695, 452] on select "tremendous tenuous tremulous spontaneous" at bounding box center [650, 450] width 101 height 21
select select "tremendous"
click at [600, 440] on select "tremendous tenuous tremulous spontaneous" at bounding box center [650, 450] width 101 height 21
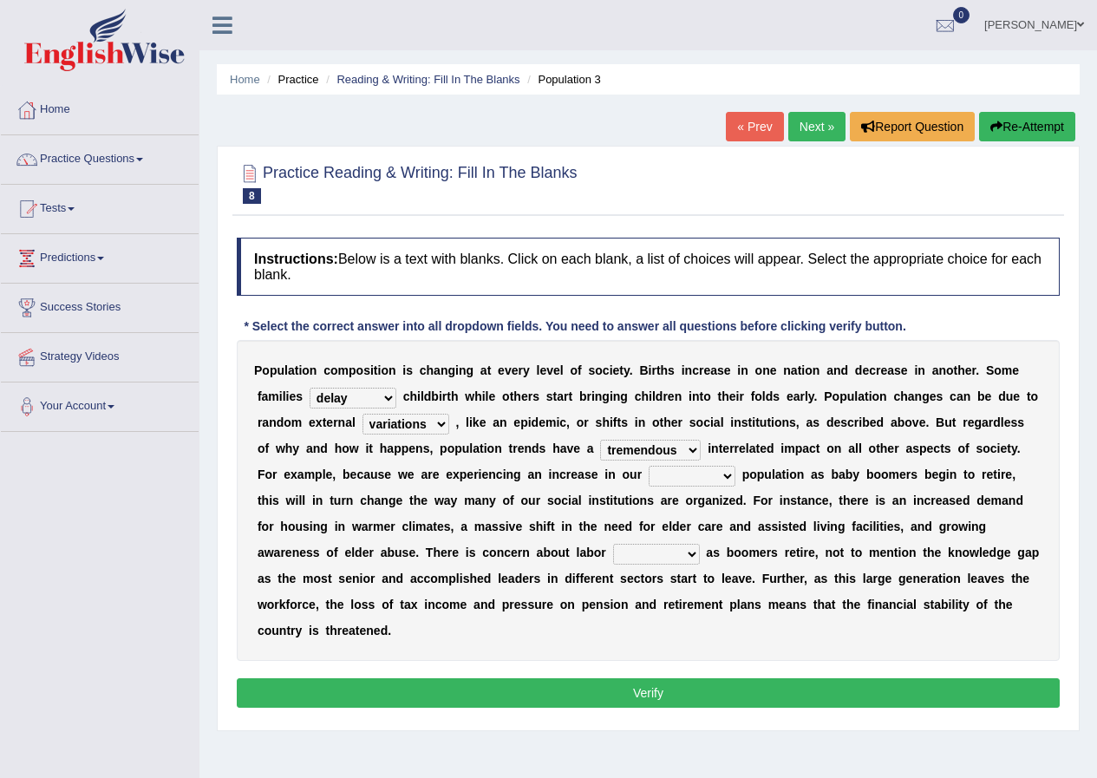
click at [729, 477] on select "tertiary senior junior primary" at bounding box center [692, 476] width 87 height 21
select select "senior"
click at [649, 466] on select "tertiary senior junior primary" at bounding box center [692, 476] width 87 height 21
click at [700, 553] on div "P o p u l a t i o n c o m p o s i t i o n i s c h a n g i n g a t e v e r y l e…" at bounding box center [648, 500] width 823 height 321
click at [700, 553] on b at bounding box center [703, 553] width 7 height 14
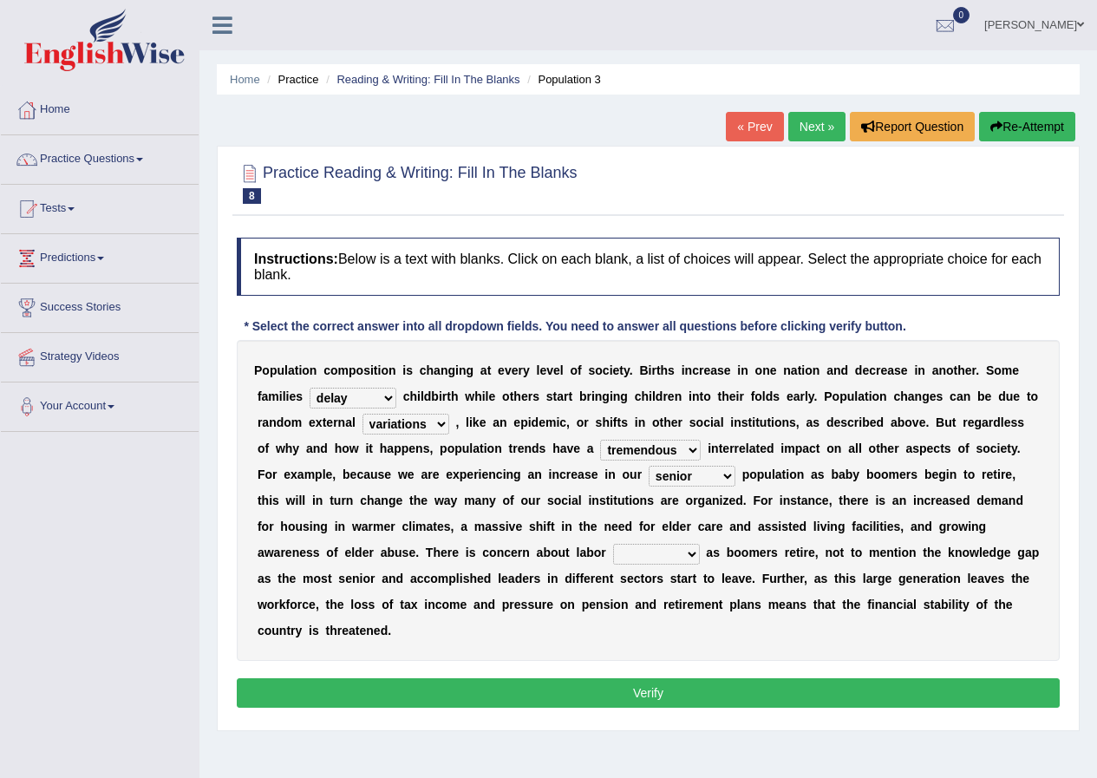
click at [700, 553] on b at bounding box center [703, 553] width 7 height 14
click at [690, 558] on select "shortcuts shortfalls shortages shorthand" at bounding box center [656, 554] width 87 height 21
select select "shortages"
click at [613, 544] on select "shortcuts shortfalls shortages shorthand" at bounding box center [656, 554] width 87 height 21
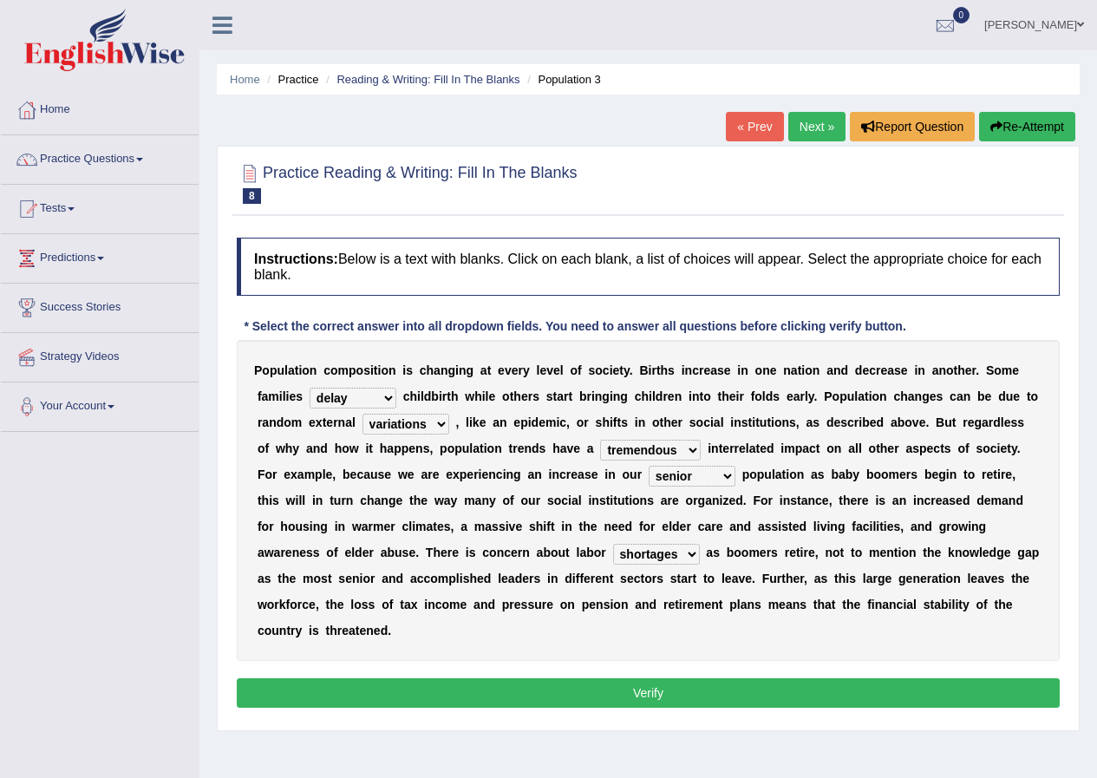
click at [695, 704] on button "Verify" at bounding box center [648, 692] width 823 height 29
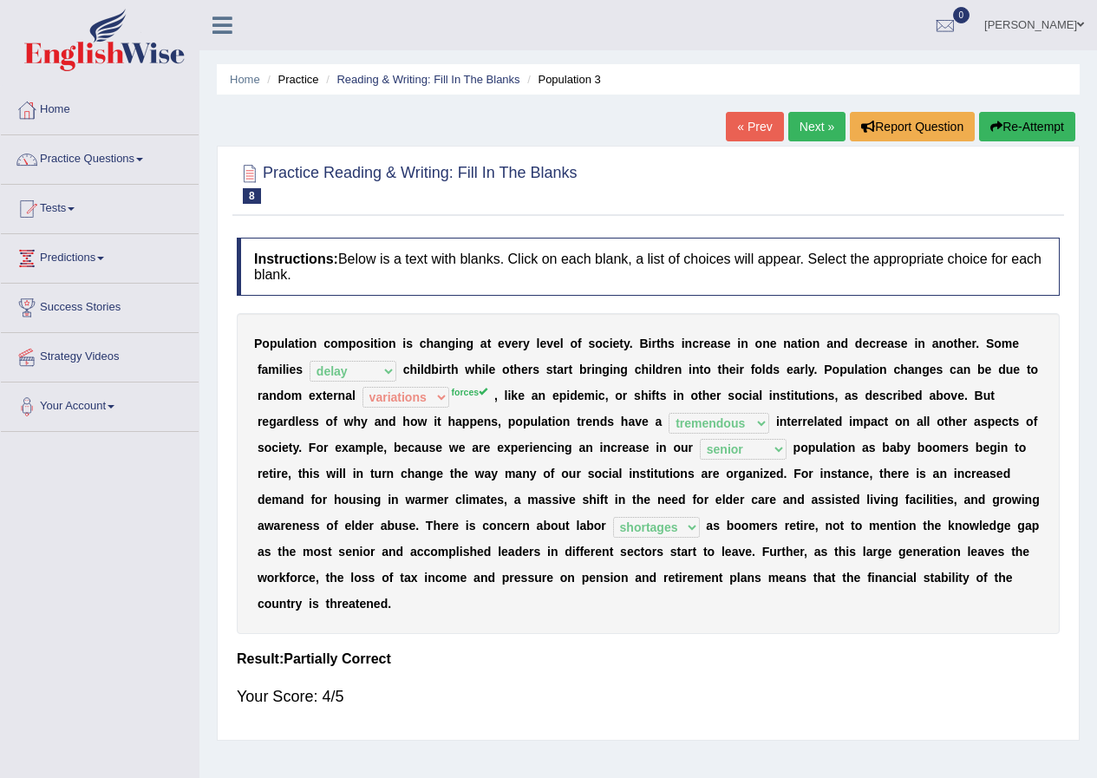
click at [815, 138] on link "Next »" at bounding box center [817, 126] width 57 height 29
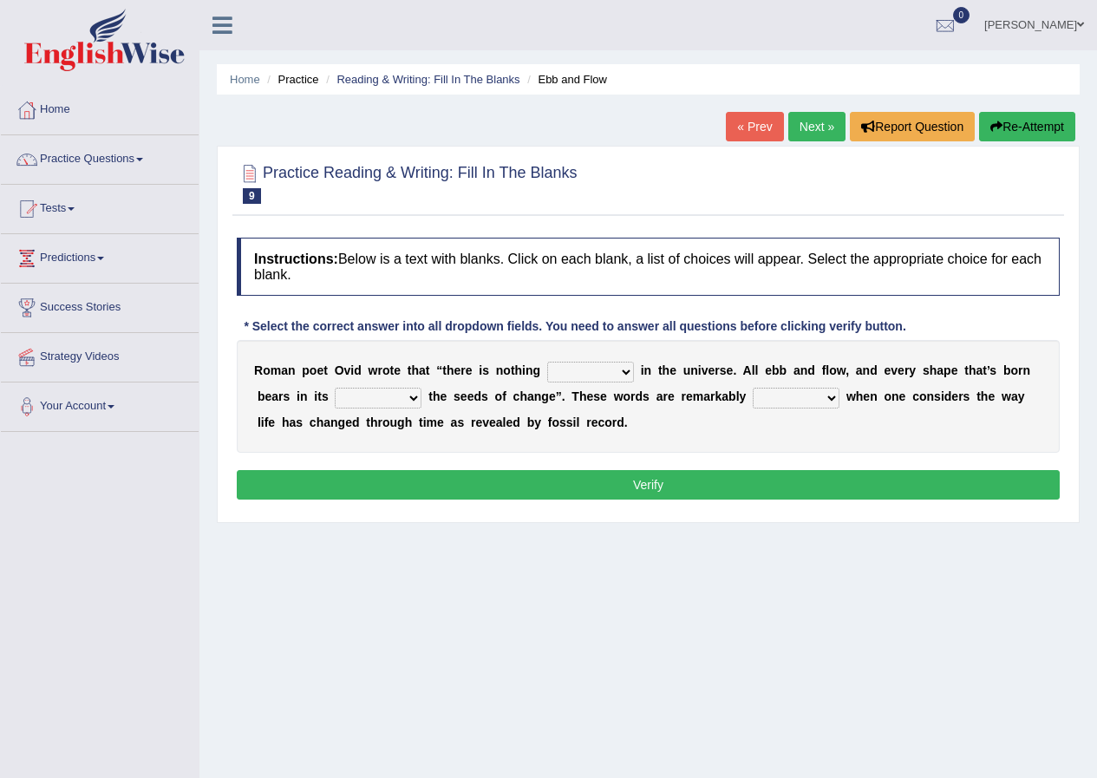
click at [626, 372] on select "orthodox volatile constant cheap" at bounding box center [590, 372] width 87 height 21
select select "orthodox"
click at [547, 362] on select "orthodox volatile constant cheap" at bounding box center [590, 372] width 87 height 21
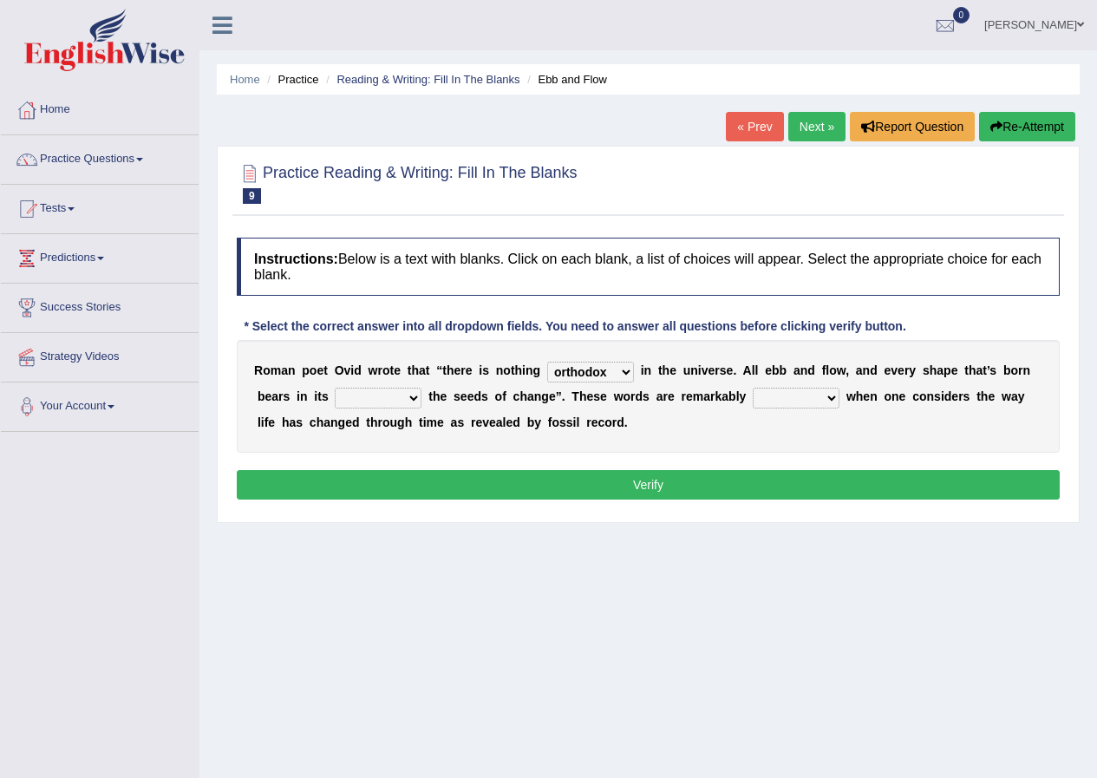
click at [416, 397] on select "heart limb womb brain" at bounding box center [378, 398] width 87 height 21
select select "heart"
click at [335, 388] on select "heart limb womb brain" at bounding box center [378, 398] width 87 height 21
click at [837, 394] on select "prevalent detached relevant dominant" at bounding box center [796, 398] width 87 height 21
select select "relevant"
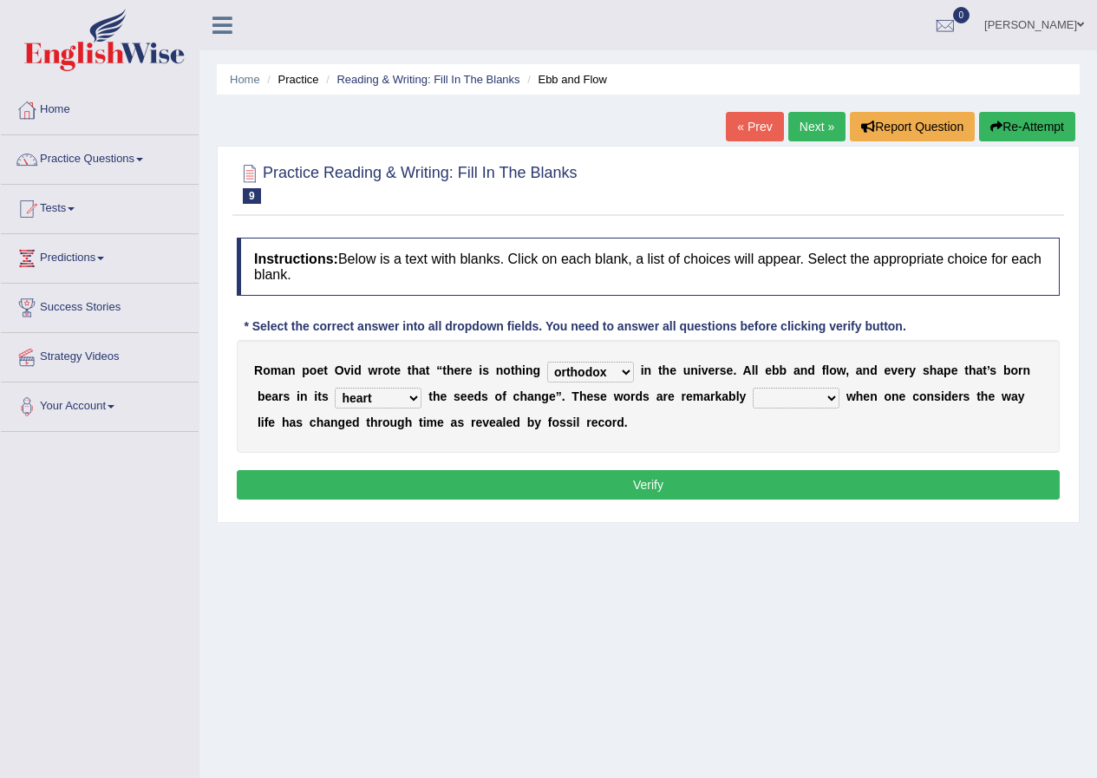
click at [753, 388] on select "prevalent detached relevant dominant" at bounding box center [796, 398] width 87 height 21
click at [662, 481] on button "Verify" at bounding box center [648, 484] width 823 height 29
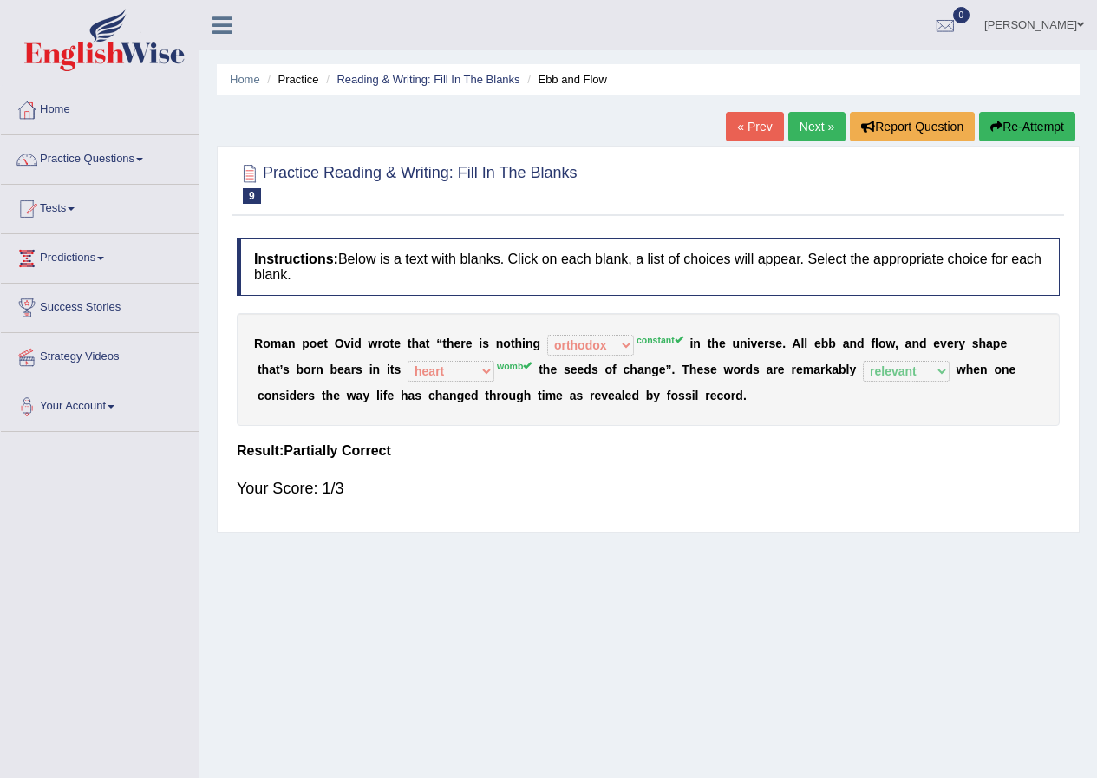
click at [998, 124] on icon "button" at bounding box center [997, 127] width 12 height 12
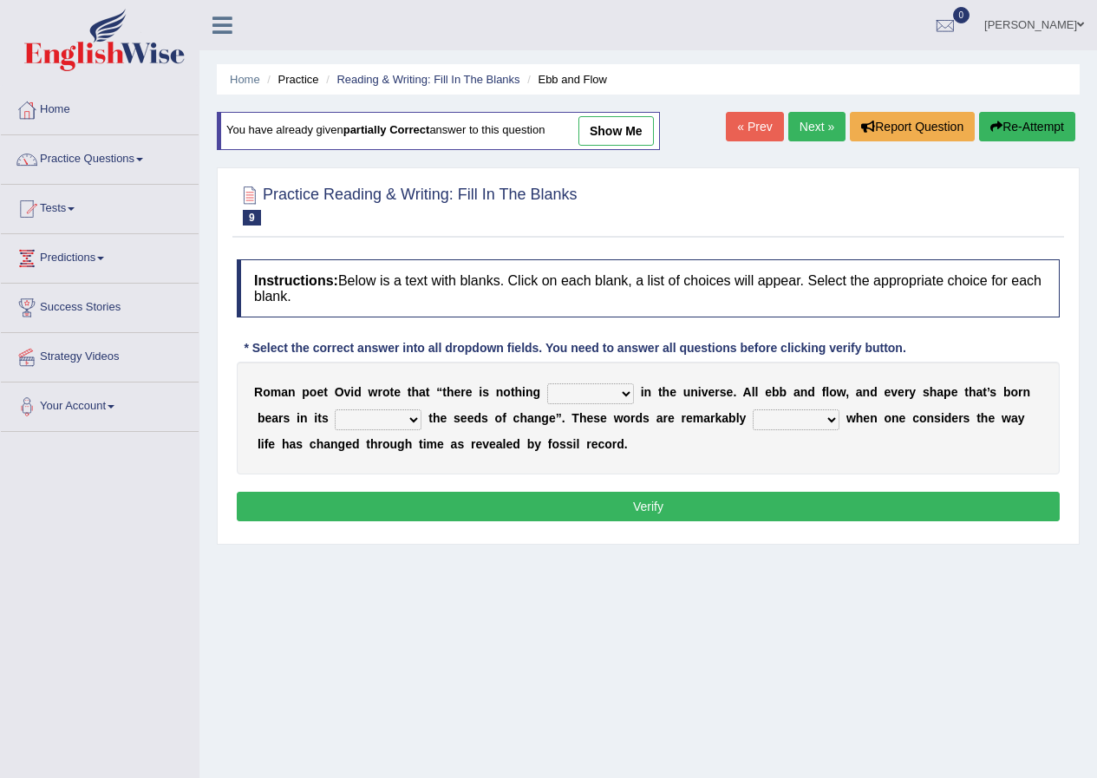
click at [628, 390] on select "orthodox volatile constant cheap" at bounding box center [590, 393] width 87 height 21
select select "constant"
click at [547, 383] on select "orthodox volatile constant cheap" at bounding box center [590, 393] width 87 height 21
click at [413, 418] on select "heart limb womb brain" at bounding box center [378, 419] width 87 height 21
select select "womb"
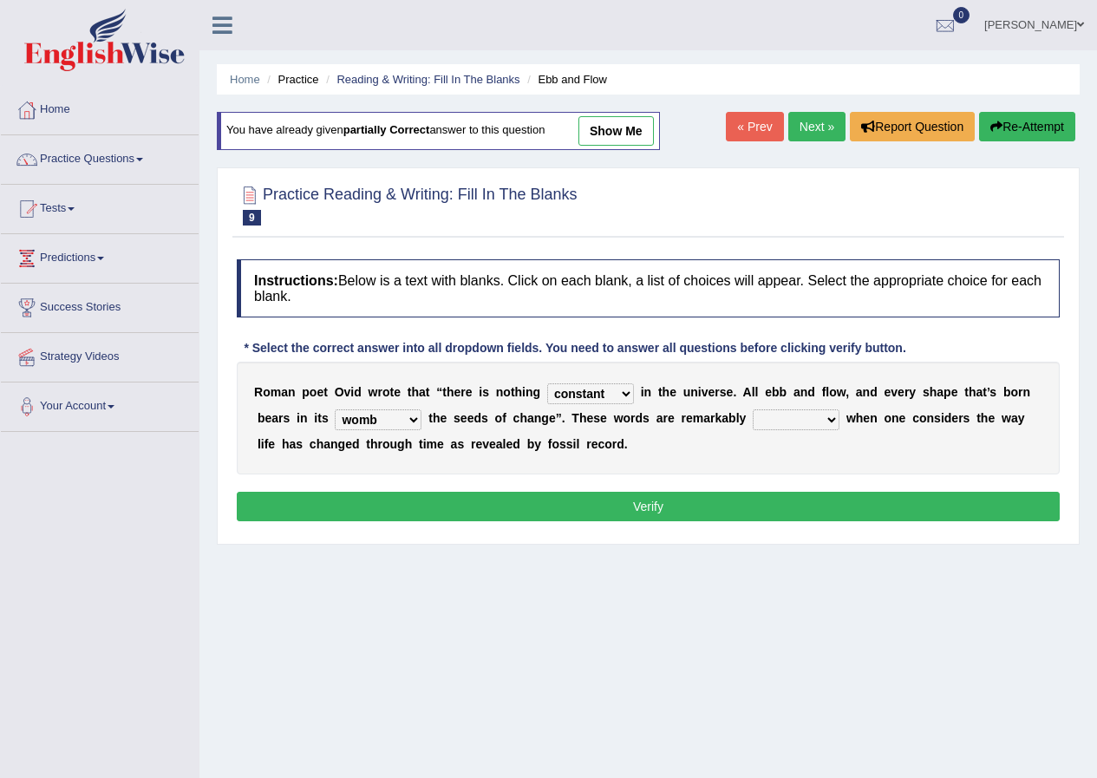
click at [335, 409] on select "heart limb womb brain" at bounding box center [378, 419] width 87 height 21
click at [833, 416] on select "prevalent detached relevant dominant" at bounding box center [796, 419] width 87 height 21
select select "relevant"
click at [753, 409] on select "prevalent detached relevant dominant" at bounding box center [796, 419] width 87 height 21
click at [784, 502] on button "Verify" at bounding box center [648, 506] width 823 height 29
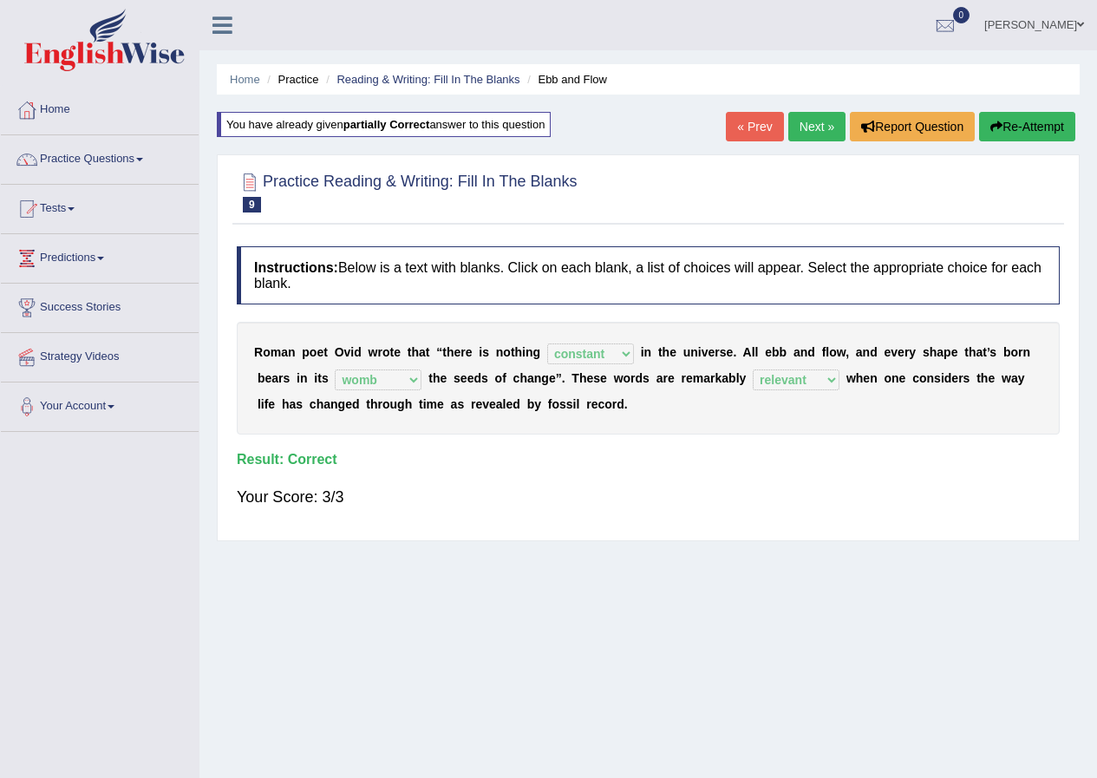
click at [816, 140] on link "Next »" at bounding box center [817, 126] width 57 height 29
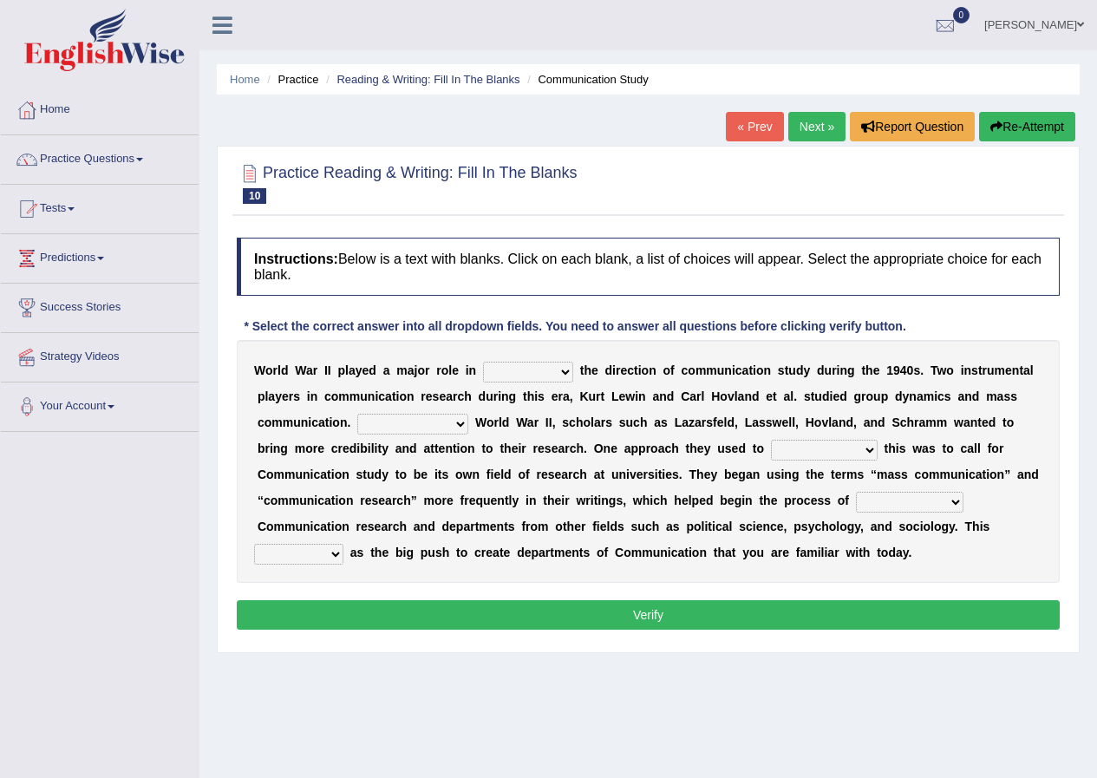
click at [566, 372] on select "shaping sharpening shunning shivering" at bounding box center [528, 372] width 90 height 21
select select "shaping"
click at [483, 362] on select "shaping sharpening shunning shivering" at bounding box center [528, 372] width 90 height 21
click at [456, 422] on select "Being followed To be followed Following Followed" at bounding box center [412, 424] width 111 height 21
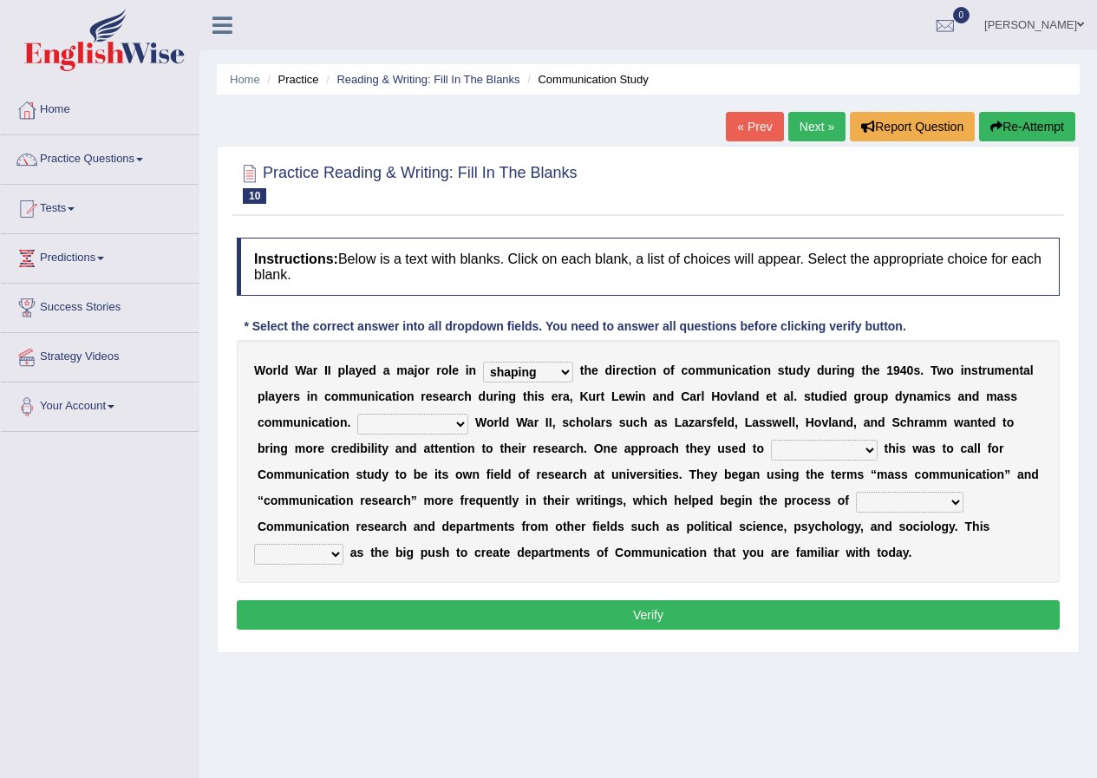
click at [456, 422] on select "Being followed To be followed Following Followed" at bounding box center [412, 424] width 111 height 21
select select "Being followed"
click at [357, 414] on select "Being followed To be followed Following Followed" at bounding box center [412, 424] width 111 height 21
click at [868, 447] on select "accompany accomplish acknowledge accommodate" at bounding box center [824, 450] width 107 height 21
select select "acknowledge"
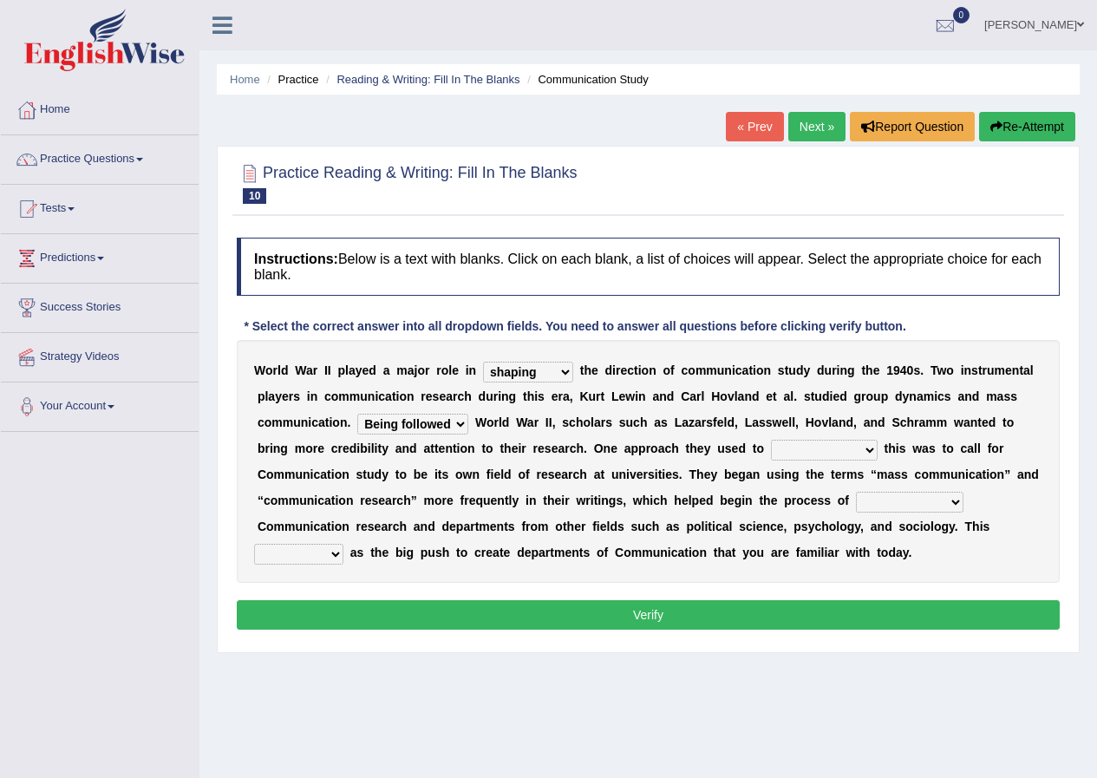
click at [771, 440] on select "accompany accomplish acknowledge accommodate" at bounding box center [824, 450] width 107 height 21
click at [956, 501] on select "discharging distinguishing disputing displaying" at bounding box center [910, 502] width 108 height 21
click at [956, 499] on select "discharging distinguishing disputing displaying" at bounding box center [910, 502] width 108 height 21
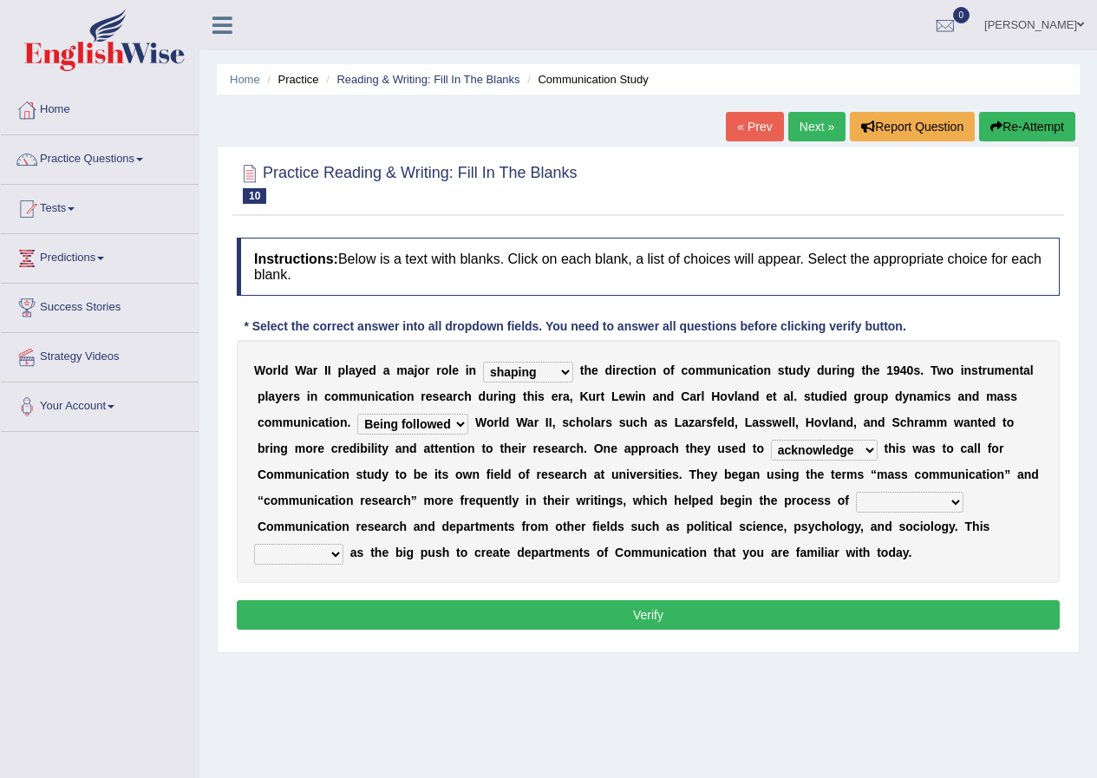
click at [956, 499] on select "discharging distinguishing disputing displaying" at bounding box center [910, 502] width 108 height 21
click at [856, 492] on select "discharging distinguishing disputing displaying" at bounding box center [910, 502] width 108 height 21
click at [936, 580] on div "W o r l d W a r I I p l a y e d a m a j o r r o l e i n shaping sharpening shun…" at bounding box center [648, 461] width 823 height 243
click at [960, 499] on select "discharging distinguishing disputing displaying" at bounding box center [910, 502] width 108 height 21
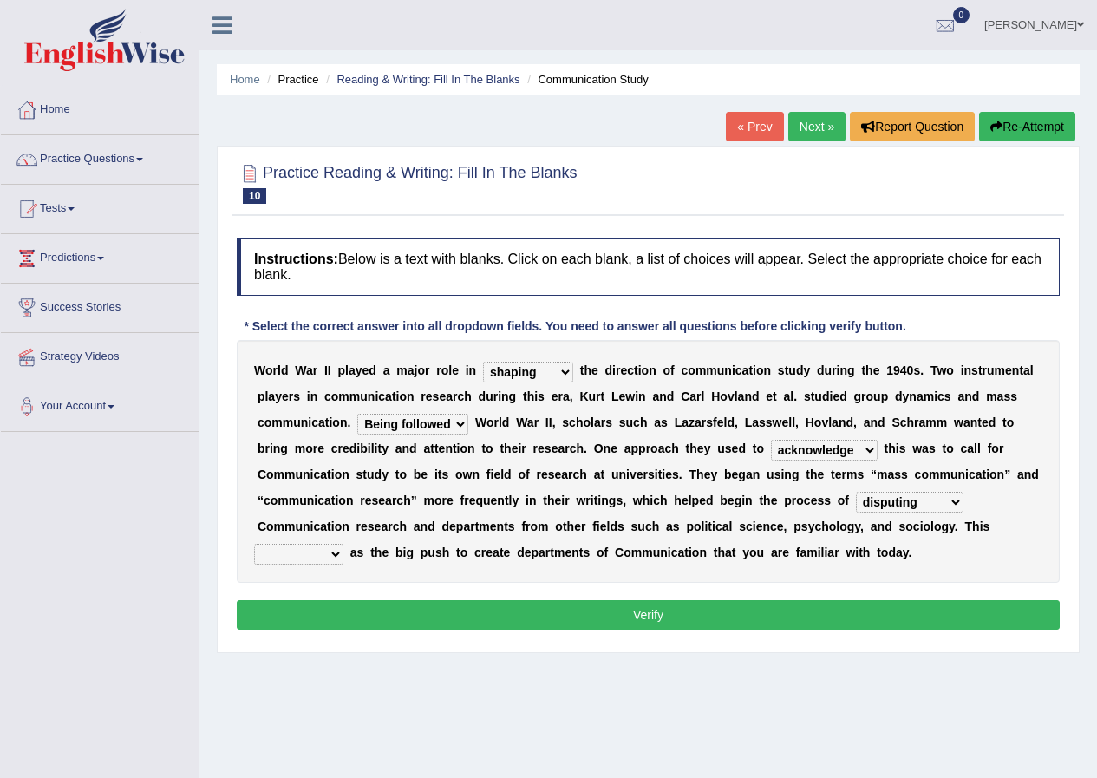
click at [960, 499] on select "discharging distinguishing disputing displaying" at bounding box center [910, 502] width 108 height 21
click at [944, 504] on select "discharging distinguishing disputing displaying" at bounding box center [910, 502] width 108 height 21
click at [956, 493] on select "discharging distinguishing disputing displaying" at bounding box center [910, 502] width 108 height 21
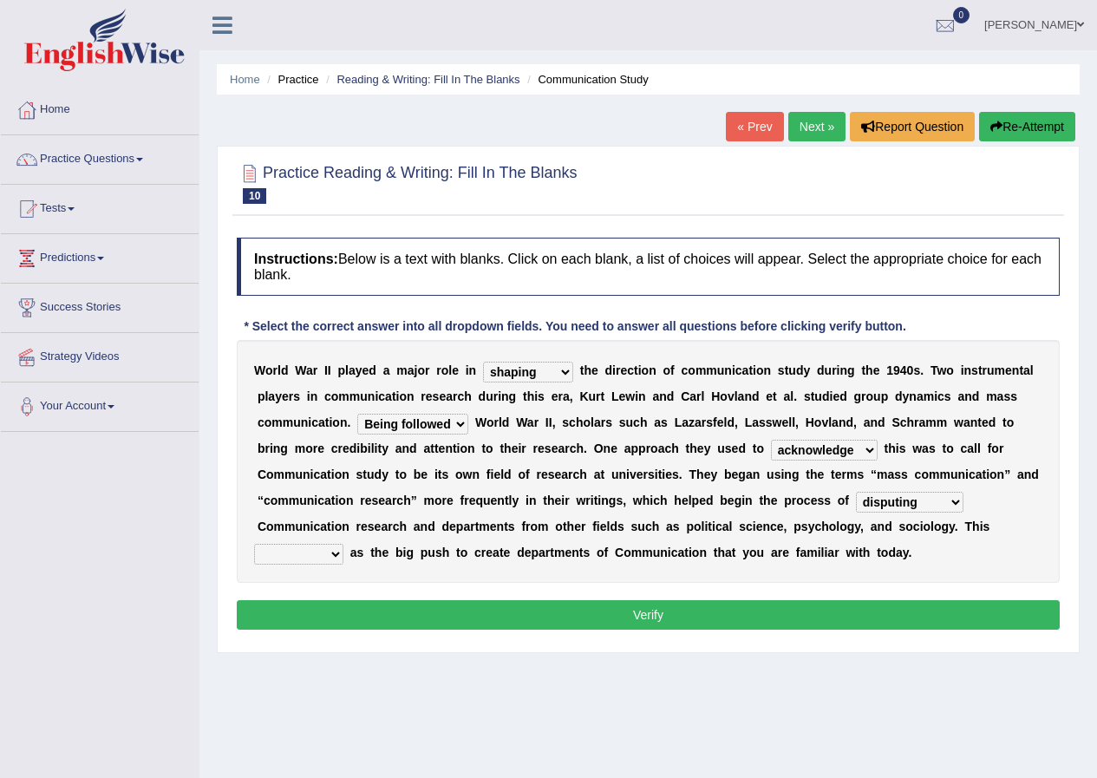
click at [956, 493] on select "discharging distinguishing disputing displaying" at bounding box center [910, 502] width 108 height 21
select select "distinguishing"
click at [856, 492] on select "discharging distinguishing disputing displaying" at bounding box center [910, 502] width 108 height 21
click at [335, 554] on select "served considered regarded provided" at bounding box center [298, 554] width 89 height 21
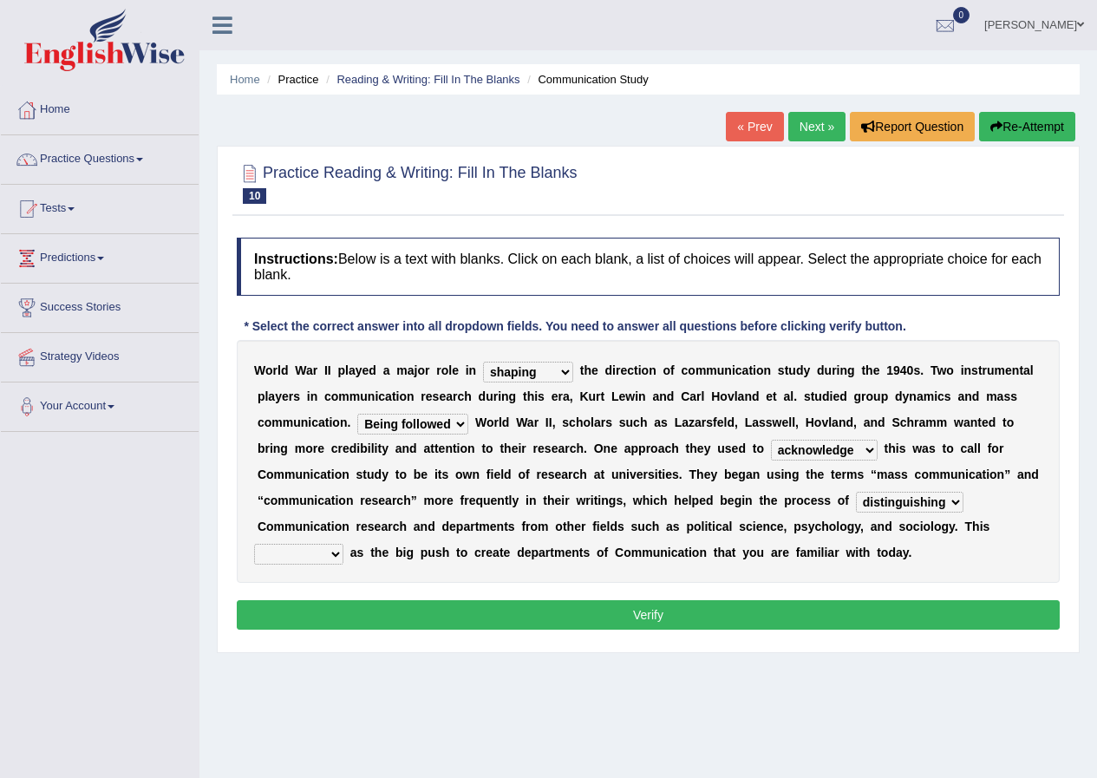
select select "served"
click at [254, 544] on select "served considered regarded provided" at bounding box center [298, 554] width 89 height 21
click at [652, 619] on button "Verify" at bounding box center [648, 614] width 823 height 29
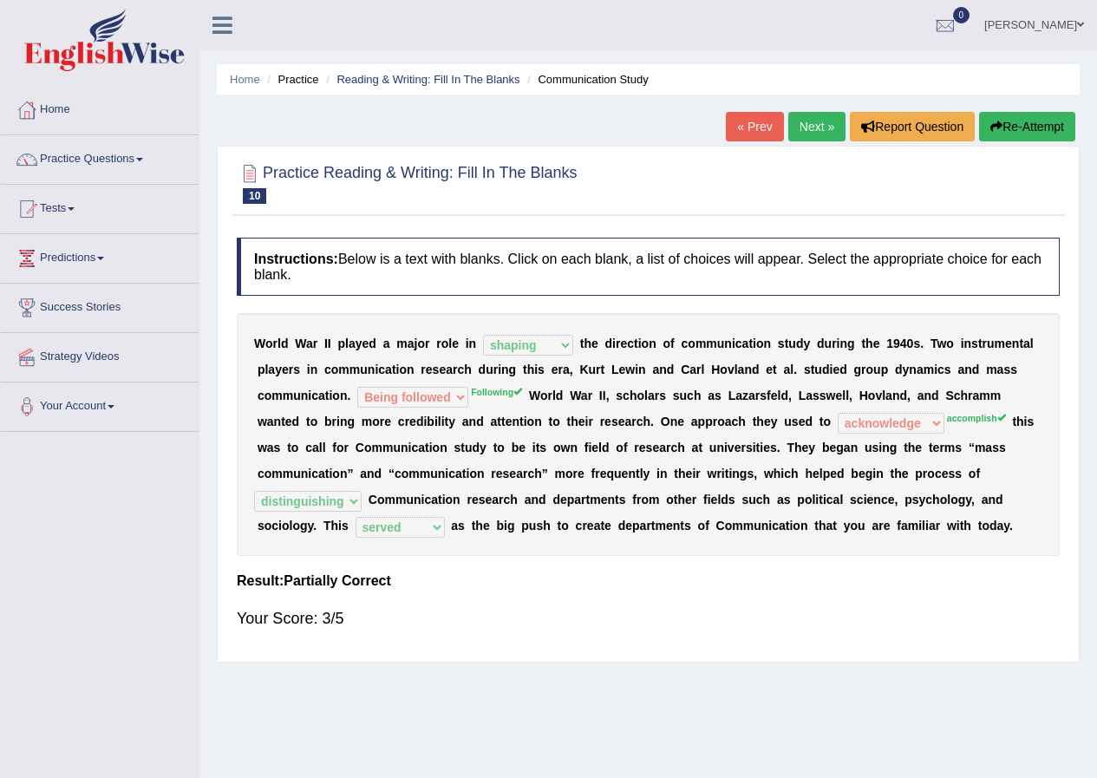
click at [1048, 117] on button "Re-Attempt" at bounding box center [1027, 126] width 96 height 29
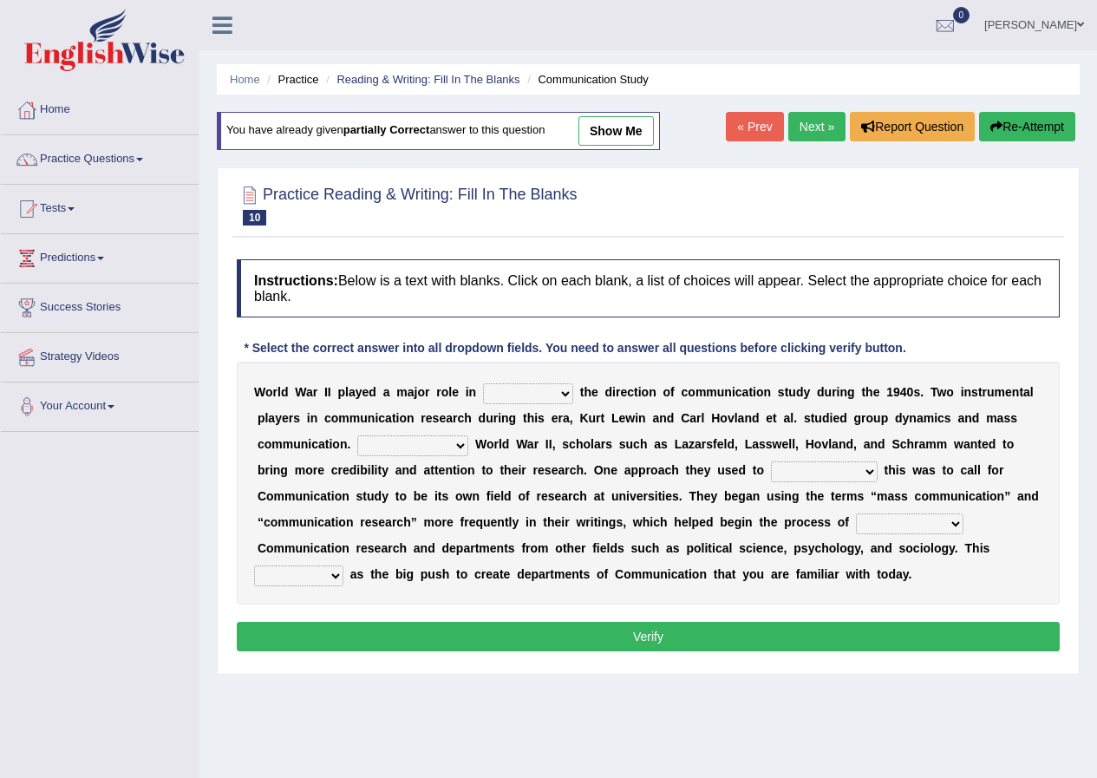
click at [563, 390] on select "shaping sharpening shunning shivering" at bounding box center [528, 393] width 90 height 21
select select "shaping"
click at [483, 383] on select "shaping sharpening shunning shivering" at bounding box center [528, 393] width 90 height 21
click at [515, 431] on div "W o r l d W a r I I p l a y e d a m a j o r r o l e i n shaping sharpening shun…" at bounding box center [648, 483] width 823 height 243
click at [462, 447] on select "Being followed To be followed Following Followed" at bounding box center [412, 446] width 111 height 21
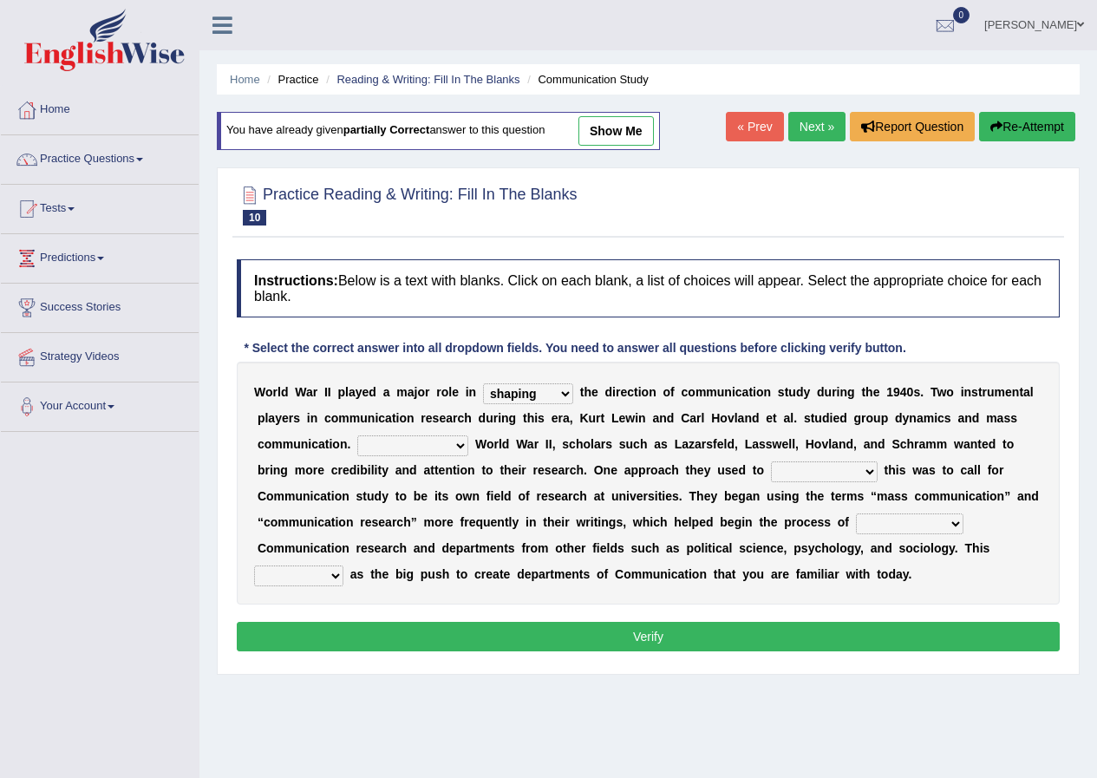
click at [462, 447] on select "Being followed To be followed Following Followed" at bounding box center [412, 446] width 111 height 21
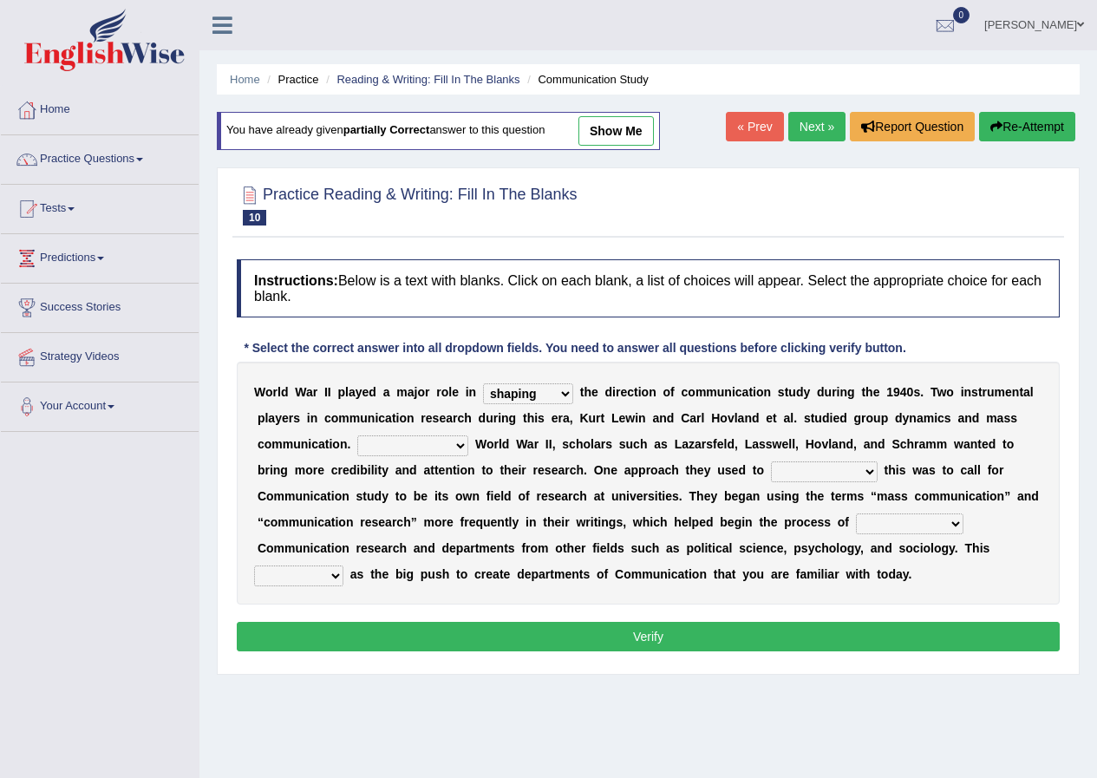
click at [465, 447] on select "Being followed To be followed Following Followed" at bounding box center [412, 446] width 111 height 21
drag, startPoint x: 465, startPoint y: 447, endPoint x: 439, endPoint y: 538, distance: 94.7
click at [439, 538] on div "W o r l d W a r I I p l a y e d a m a j o r r o l e i n shaping sharpening shun…" at bounding box center [648, 483] width 823 height 243
select select "Following"
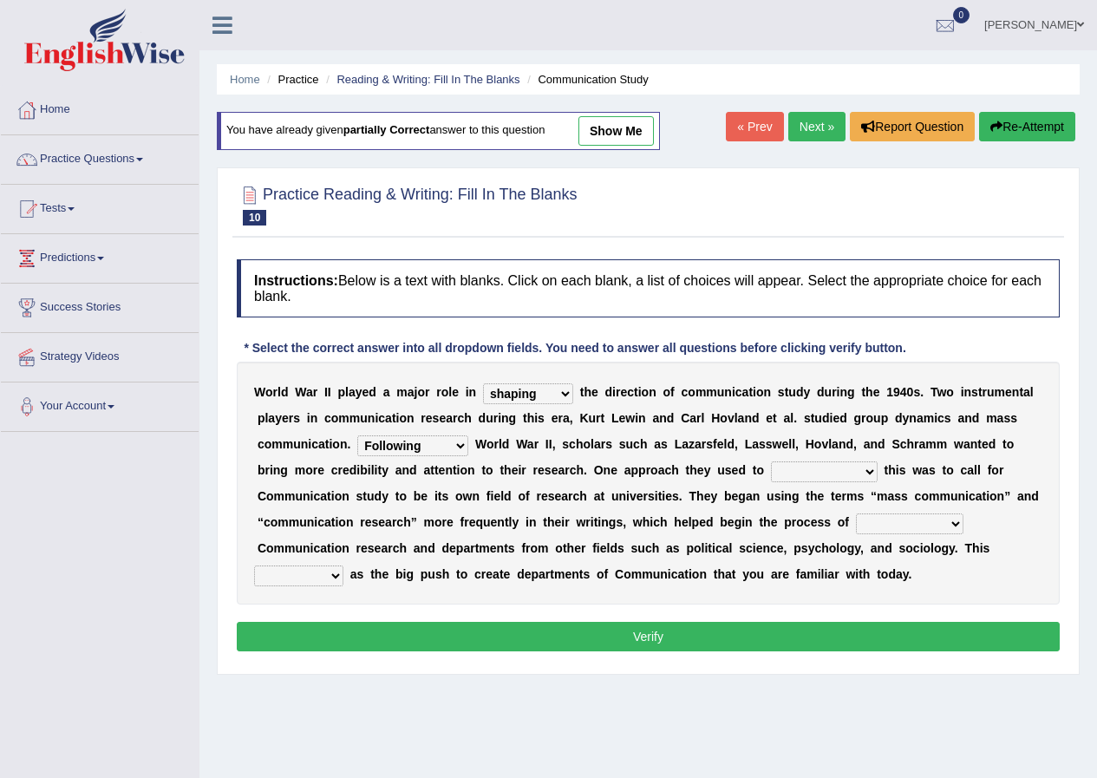
click at [357, 436] on select "Being followed To be followed Following Followed" at bounding box center [412, 446] width 111 height 21
click at [868, 471] on select "accompany accomplish acknowledge accommodate" at bounding box center [824, 472] width 107 height 21
click at [869, 470] on select "accompany accomplish acknowledge accommodate" at bounding box center [824, 472] width 107 height 21
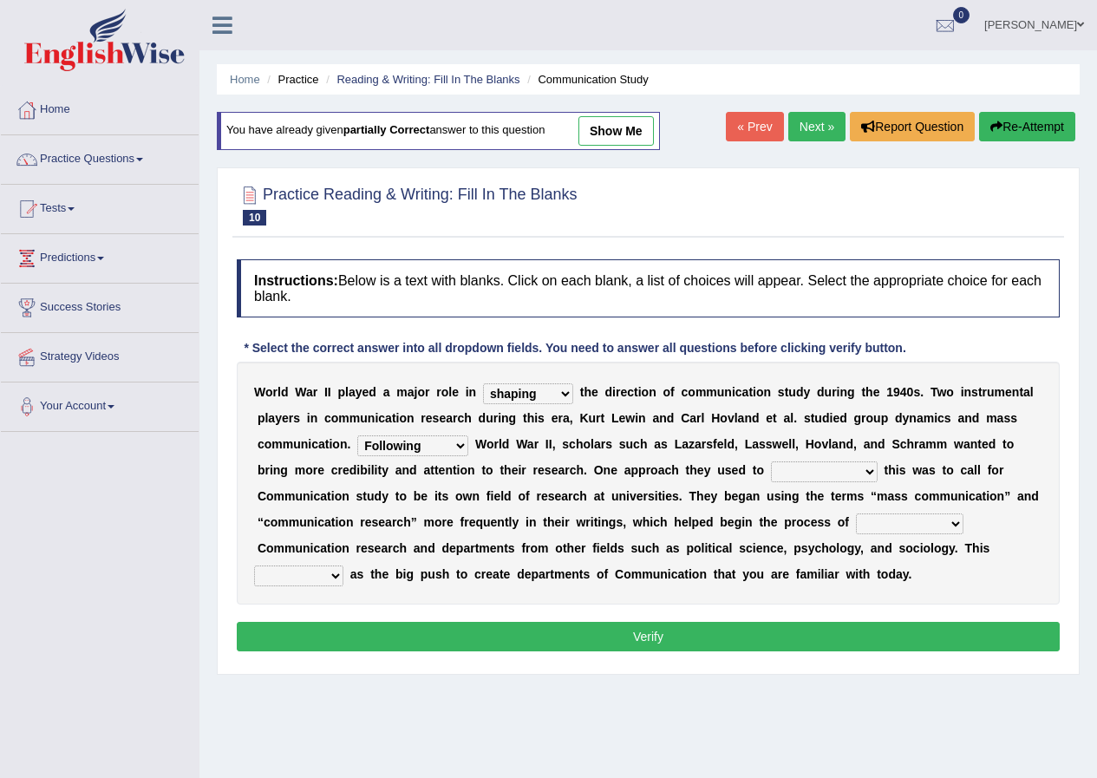
click at [873, 469] on select "accompany accomplish acknowledge accommodate" at bounding box center [824, 472] width 107 height 21
drag, startPoint x: 869, startPoint y: 475, endPoint x: 838, endPoint y: 554, distance: 85.7
click at [838, 554] on div "W o r l d W a r I I p l a y e d a m a j o r r o l e i n shaping sharpening shun…" at bounding box center [648, 483] width 823 height 243
select select "acknowledge"
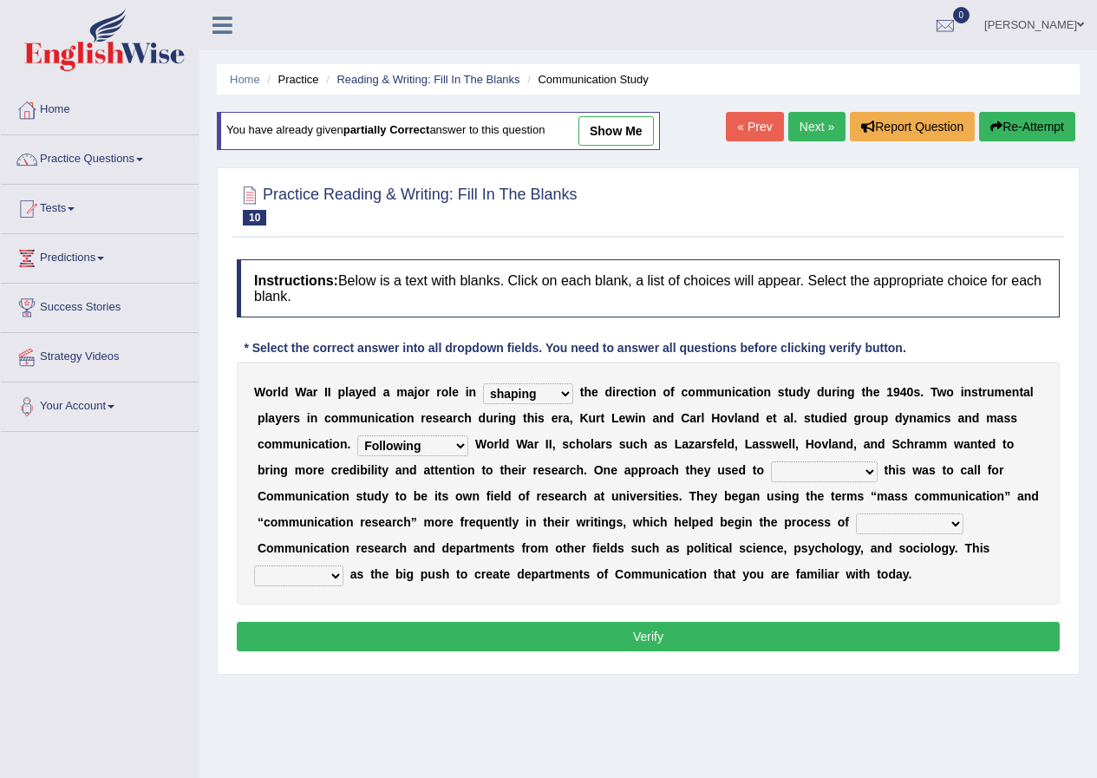
click at [771, 462] on select "accompany accomplish acknowledge accommodate" at bounding box center [824, 472] width 107 height 21
click at [837, 554] on b "l" at bounding box center [837, 548] width 3 height 14
click at [958, 525] on select "discharging distinguishing disputing displaying" at bounding box center [910, 524] width 108 height 21
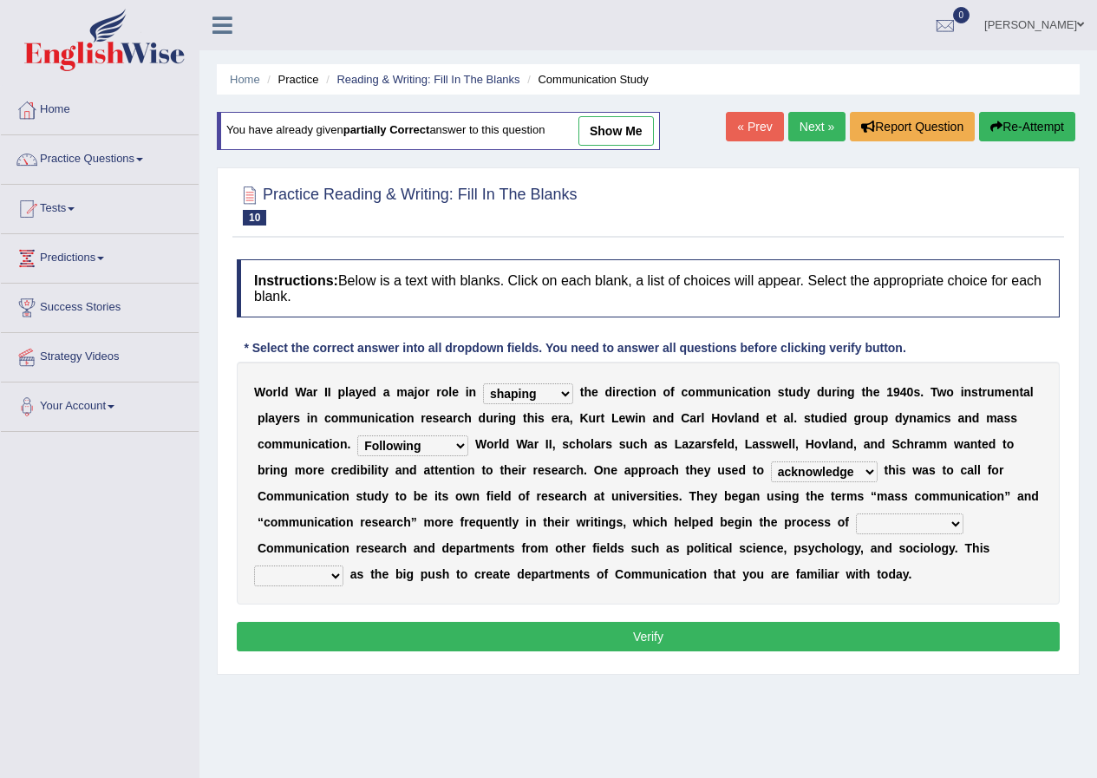
drag, startPoint x: 958, startPoint y: 525, endPoint x: 930, endPoint y: 593, distance: 73.9
click at [930, 593] on div "W o r l d W a r I I p l a y e d a m a j o r r o l e i n shaping sharpening shun…" at bounding box center [648, 483] width 823 height 243
select select "distinguishing"
click at [856, 514] on select "discharging distinguishing disputing displaying" at bounding box center [910, 524] width 108 height 21
click at [335, 576] on select "served considered regarded provided" at bounding box center [298, 576] width 89 height 21
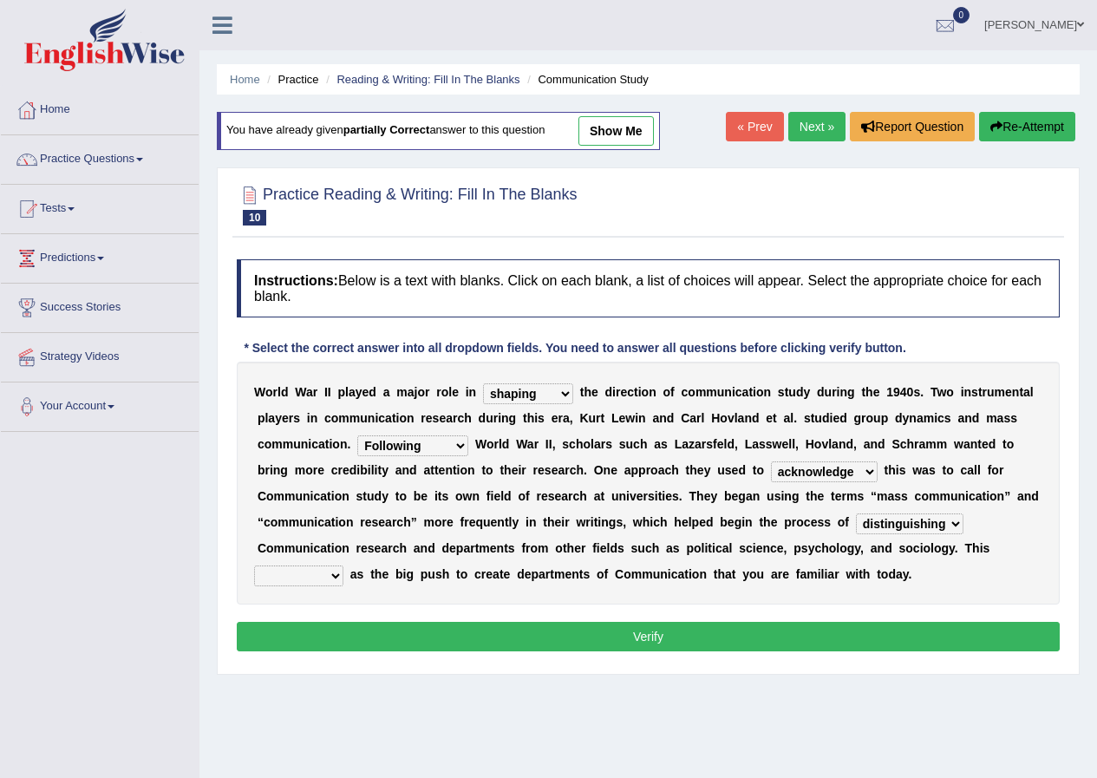
click at [335, 576] on select "served considered regarded provided" at bounding box center [298, 576] width 89 height 21
drag, startPoint x: 335, startPoint y: 576, endPoint x: 318, endPoint y: 621, distance: 48.0
click at [318, 621] on div "Instructions: Below is a text with blanks. Click on each blank, a list of choic…" at bounding box center [649, 458] width 832 height 415
select select "served"
click at [254, 566] on select "served considered regarded provided" at bounding box center [298, 576] width 89 height 21
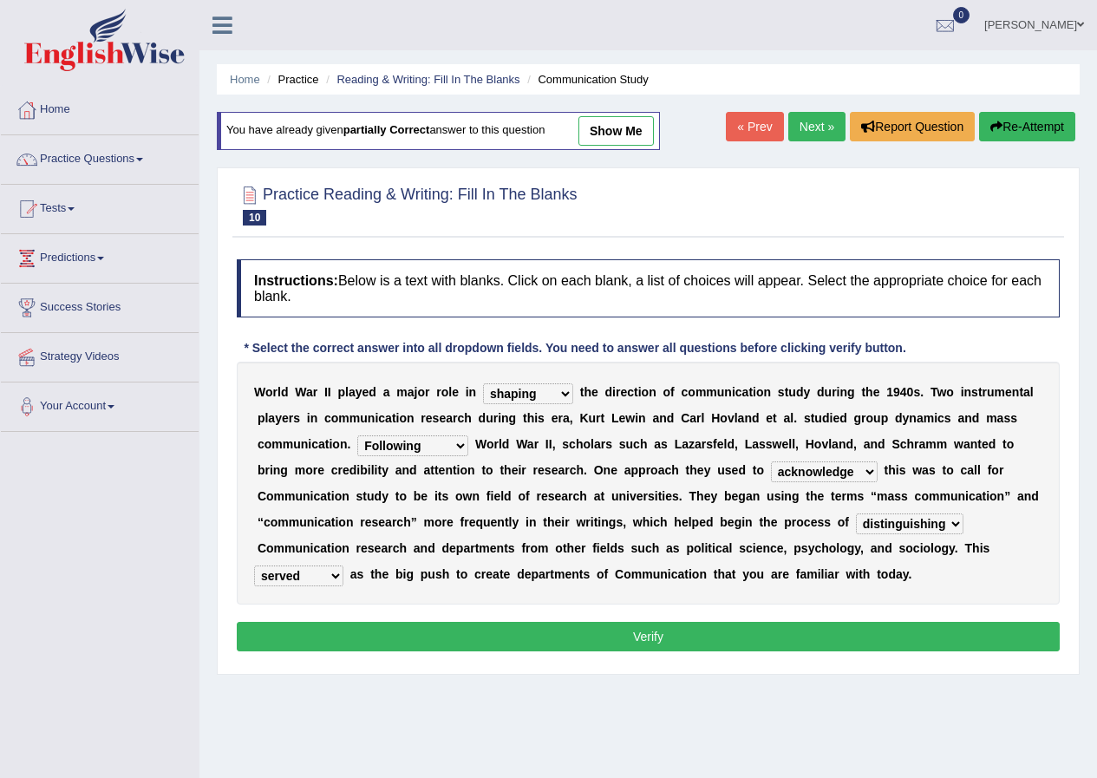
click at [680, 643] on button "Verify" at bounding box center [648, 636] width 823 height 29
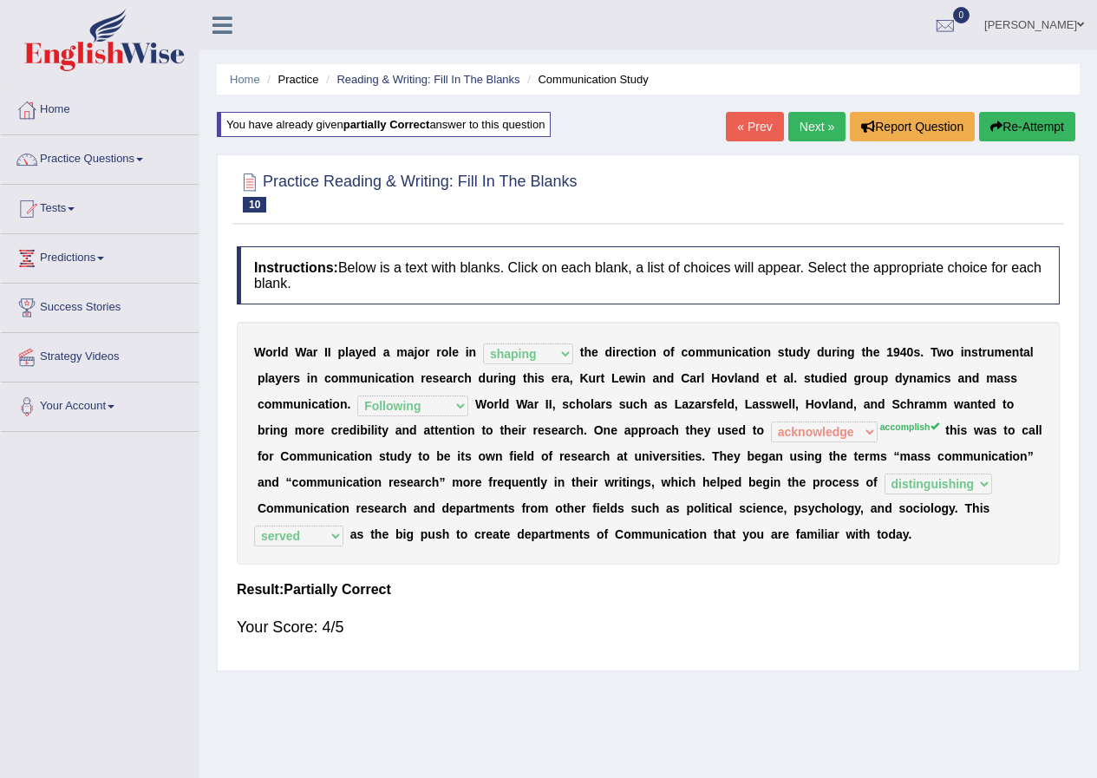
click at [809, 127] on link "Next »" at bounding box center [817, 126] width 57 height 29
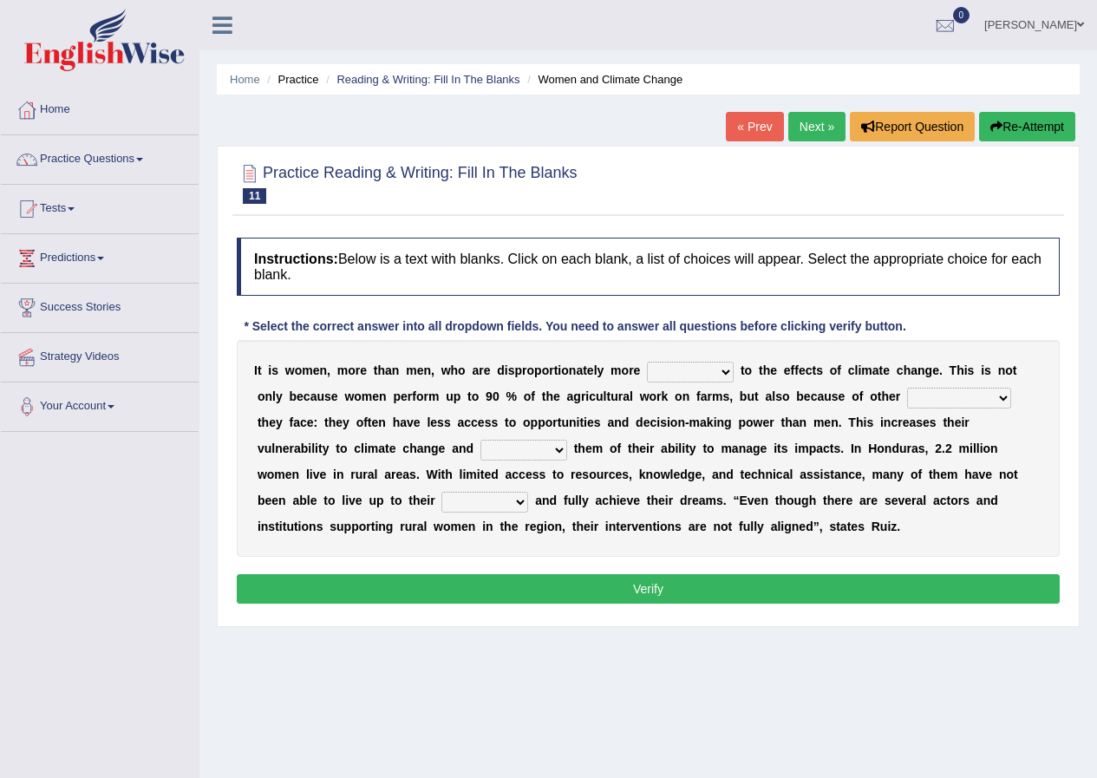
drag, startPoint x: 730, startPoint y: 364, endPoint x: 700, endPoint y: 469, distance: 110.1
click at [700, 469] on div "I t i s w o m e n , m o r e t h a n m e n , w h o a r e d i s p r o p o r t i o…" at bounding box center [648, 448] width 823 height 217
select select "vulnerable"
click at [647, 362] on select "defensive beatable vulnerable defective" at bounding box center [690, 372] width 87 height 21
drag, startPoint x: 1005, startPoint y: 397, endPoint x: 988, endPoint y: 481, distance: 85.8
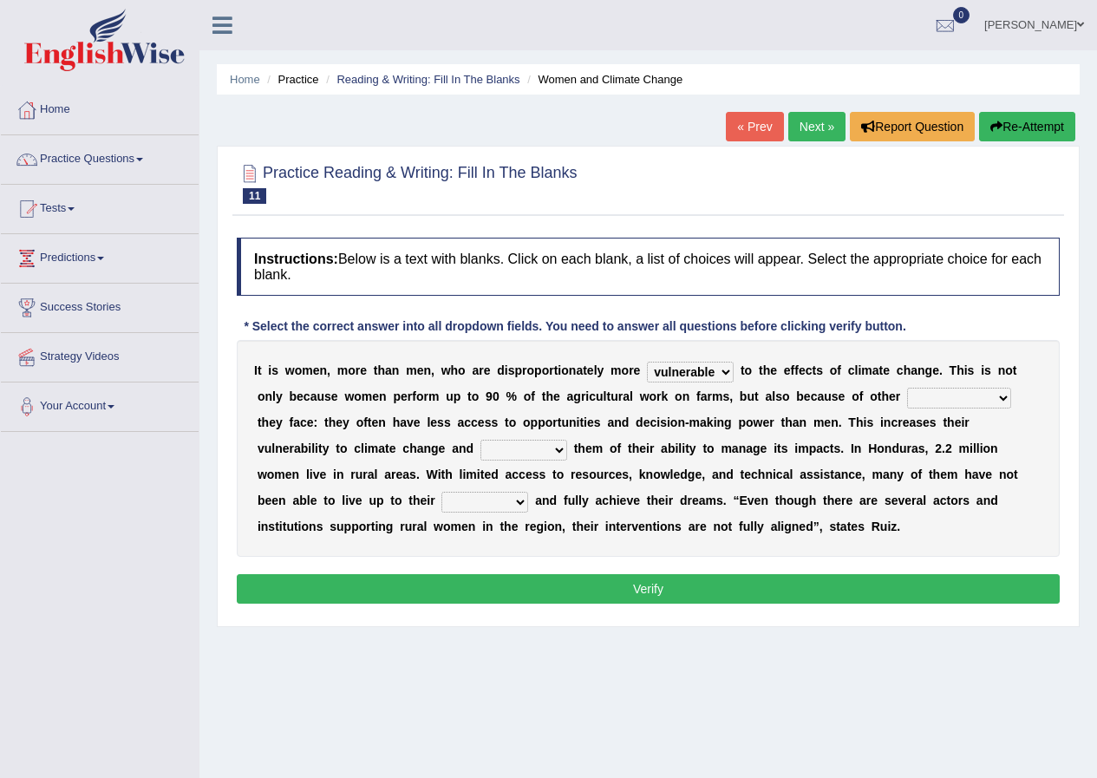
click at [988, 481] on div "I t i s w o m e n , m o r e t h a n m e n , w h o a r e d i s p r o p o r t i o…" at bounding box center [648, 448] width 823 height 217
click at [907, 388] on select "chances challenges awkwardness changes" at bounding box center [959, 398] width 104 height 21
drag, startPoint x: 985, startPoint y: 475, endPoint x: 984, endPoint y: 463, distance: 11.3
click at [984, 463] on div "I t i s w o m e n , m o r e t h a n m e n , w h o a r e d i s p r o p o r t i o…" at bounding box center [648, 448] width 823 height 217
drag, startPoint x: 984, startPoint y: 463, endPoint x: 986, endPoint y: 441, distance: 22.7
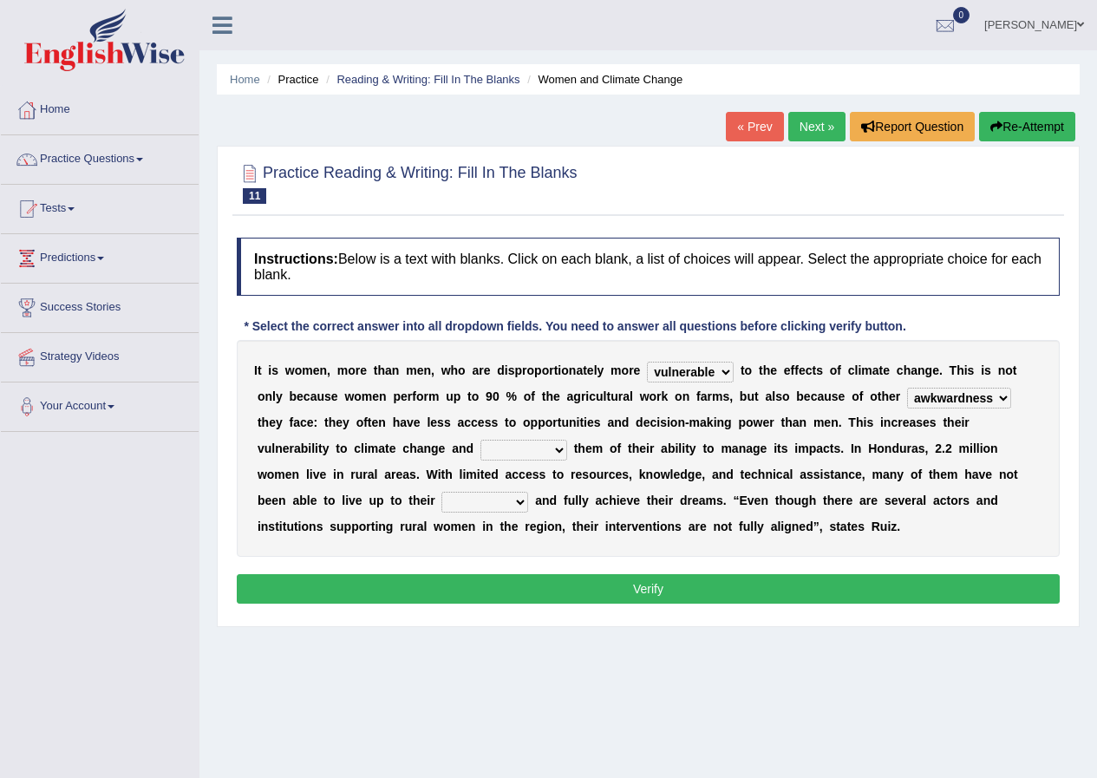
click at [986, 441] on div "I t i s w o m e n , m o r e t h a n m e n , w h o a r e d i s p r o p o r t i o…" at bounding box center [648, 448] width 823 height 217
click at [991, 429] on div "I t i s w o m e n , m o r e t h a n m e n , w h o a r e d i s p r o p o r t i o…" at bounding box center [648, 448] width 823 height 217
click at [998, 407] on div "I t i s w o m e n , m o r e t h a n m e n , w h o a r e d i s p r o p o r t i o…" at bounding box center [648, 448] width 823 height 217
click at [1007, 396] on select "chances challenges awkwardness changes" at bounding box center [959, 398] width 104 height 21
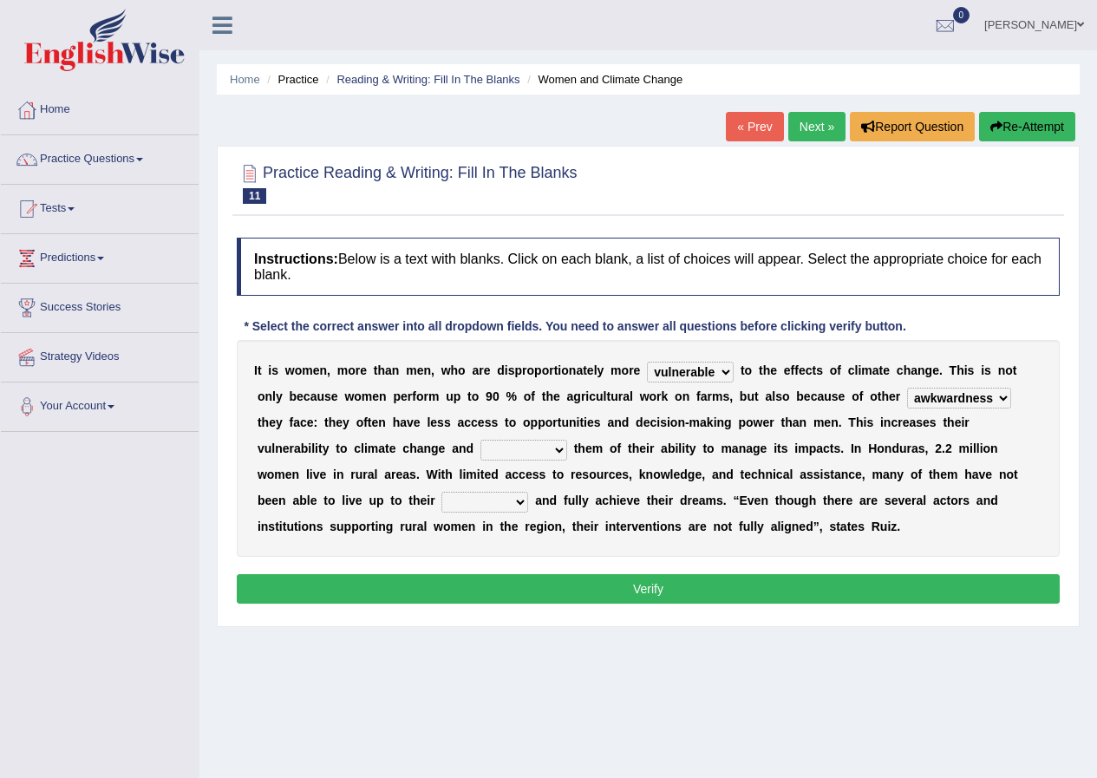
drag, startPoint x: 1005, startPoint y: 396, endPoint x: 963, endPoint y: 457, distance: 74.1
click at [963, 457] on div "I t i s w o m e n , m o r e t h a n m e n , w h o a r e d i s p r o p o r t i o…" at bounding box center [648, 448] width 823 height 217
select select "challenges"
click at [907, 388] on select "chances challenges awkwardness changes" at bounding box center [959, 398] width 104 height 21
drag, startPoint x: 559, startPoint y: 450, endPoint x: 520, endPoint y: 554, distance: 111.2
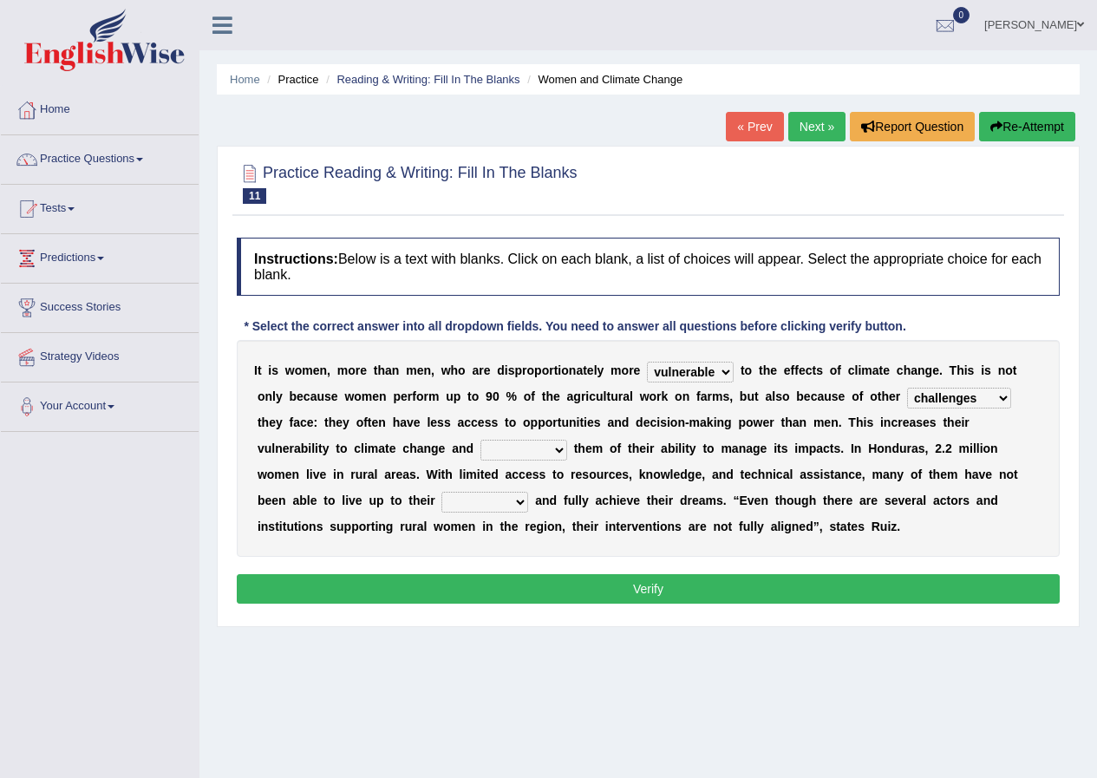
click at [520, 554] on div "I t i s w o m e n , m o r e t h a n m e n , w h o a r e d i s p r o p o r t i o…" at bounding box center [648, 448] width 823 height 217
select select "thrives"
click at [481, 440] on select "deprives caprices deposits thrives" at bounding box center [524, 450] width 87 height 21
drag, startPoint x: 520, startPoint y: 501, endPoint x: 496, endPoint y: 593, distance: 94.1
click at [496, 593] on div "Instructions: Below is a text with blanks. Click on each blank, a list of choic…" at bounding box center [649, 423] width 832 height 389
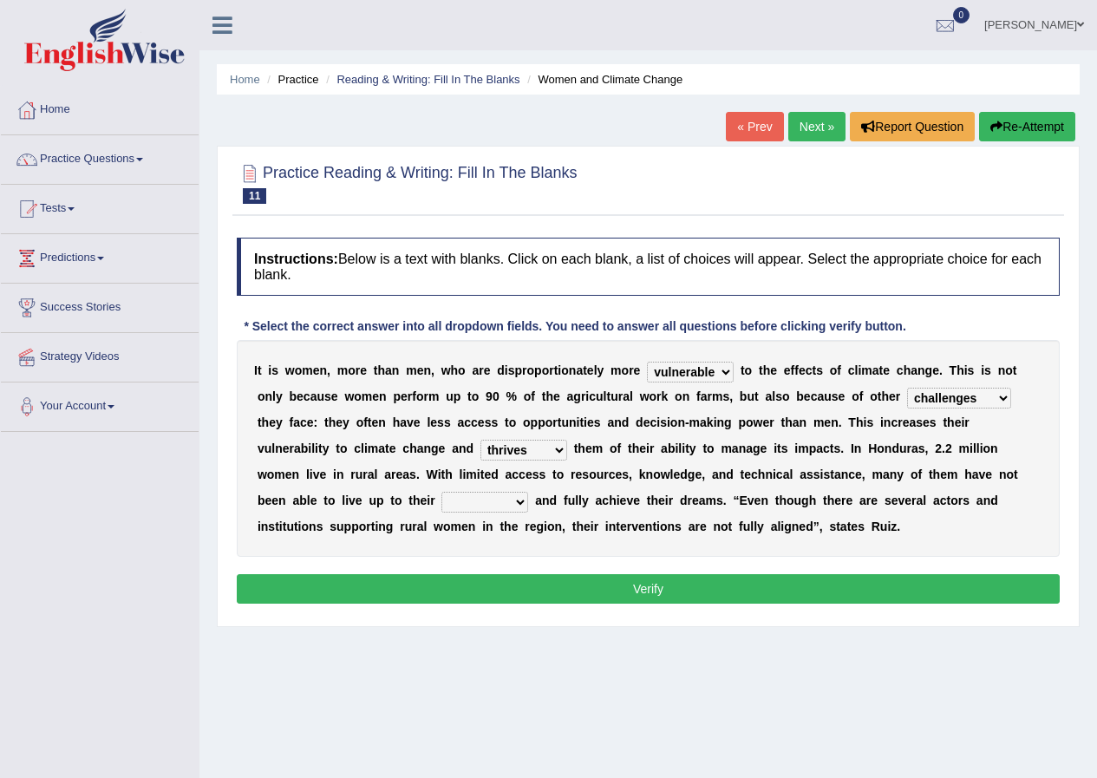
select select "capacities"
click at [442, 492] on select "endurance patience capacities publicity" at bounding box center [485, 502] width 87 height 21
click at [680, 592] on button "Verify" at bounding box center [648, 588] width 823 height 29
click at [680, 592] on div "Home Practice Reading & Writing: Fill In The Blanks Women and Climate Change « …" at bounding box center [649, 434] width 898 height 868
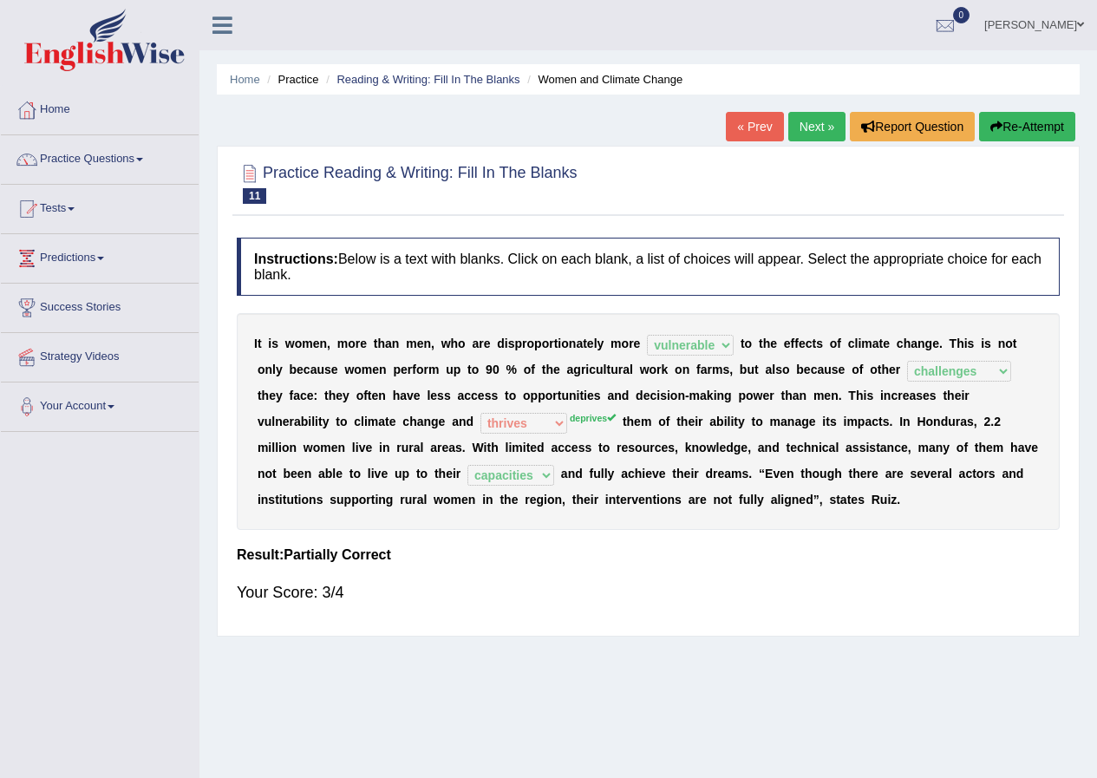
click at [811, 131] on link "Next »" at bounding box center [817, 126] width 57 height 29
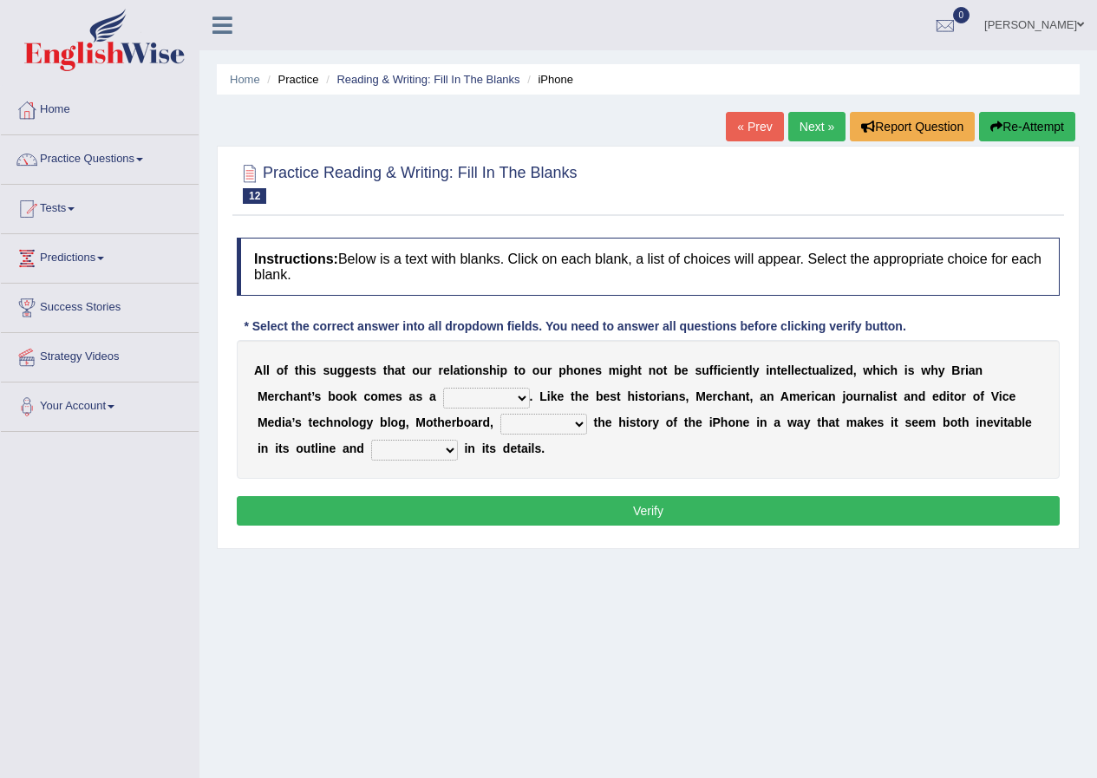
drag, startPoint x: 521, startPoint y: 401, endPoint x: 501, endPoint y: 446, distance: 49.3
click at [501, 446] on div "A l l o f t h i s s u g g e s t s t h a t o u r r e l a t i o n s h i p t o o u…" at bounding box center [648, 409] width 823 height 139
select select "privilege"
click at [443, 388] on select "privilege relief demotion flash" at bounding box center [486, 398] width 87 height 21
drag, startPoint x: 581, startPoint y: 429, endPoint x: 552, endPoint y: 488, distance: 66.7
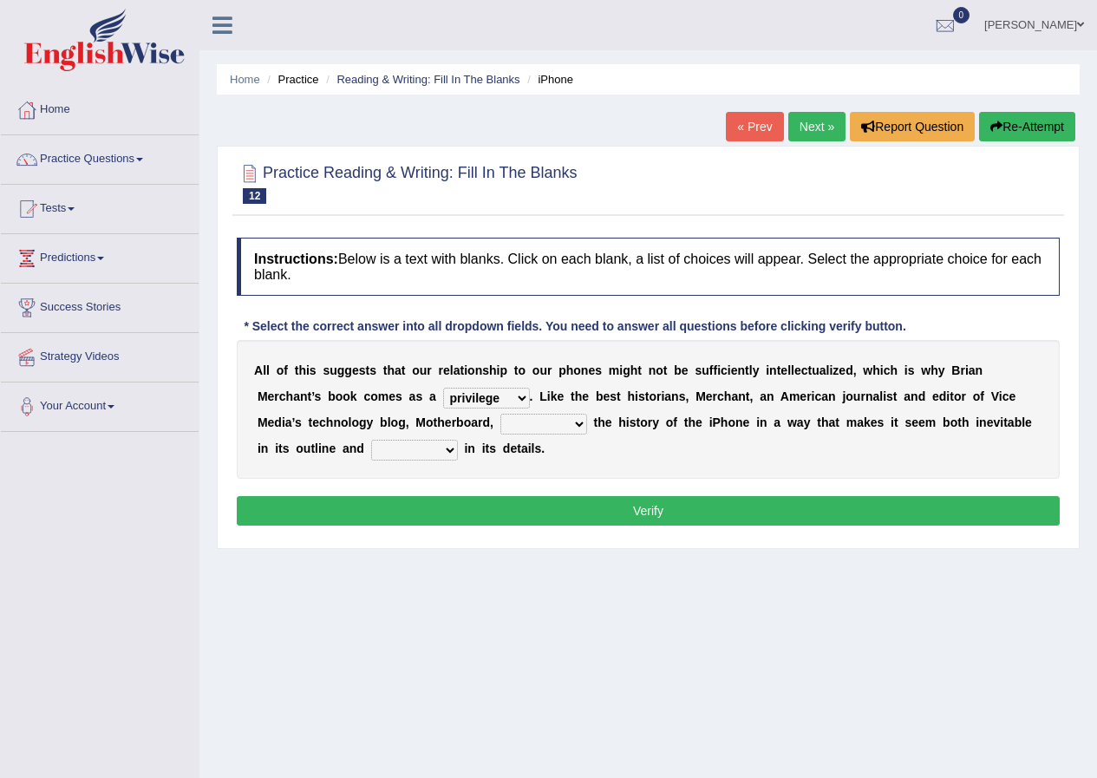
click at [552, 488] on div "Instructions: Below is a text with blanks. Click on each blank, a list of choic…" at bounding box center [649, 384] width 832 height 311
select select "unpacks"
click at [501, 414] on select "enriches unpacks detours contorts" at bounding box center [544, 424] width 87 height 21
click at [552, 488] on div "Instructions: Below is a text with blanks. Click on each blank, a list of choic…" at bounding box center [649, 384] width 832 height 311
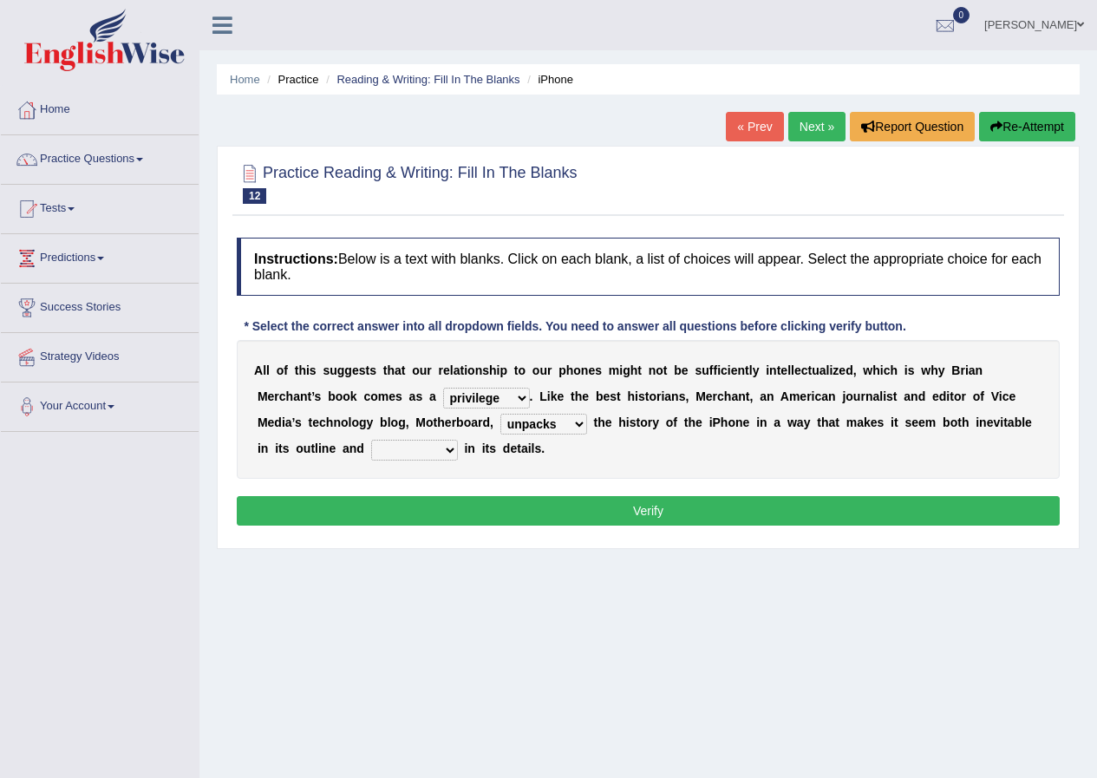
click at [454, 450] on select "surprises surprised surprising surprise" at bounding box center [414, 450] width 87 height 21
drag, startPoint x: 454, startPoint y: 450, endPoint x: 414, endPoint y: 538, distance: 96.3
click at [414, 538] on div "Instructions: Below is a text with blanks. Click on each blank, a list of choic…" at bounding box center [649, 384] width 832 height 311
select select "surprising"
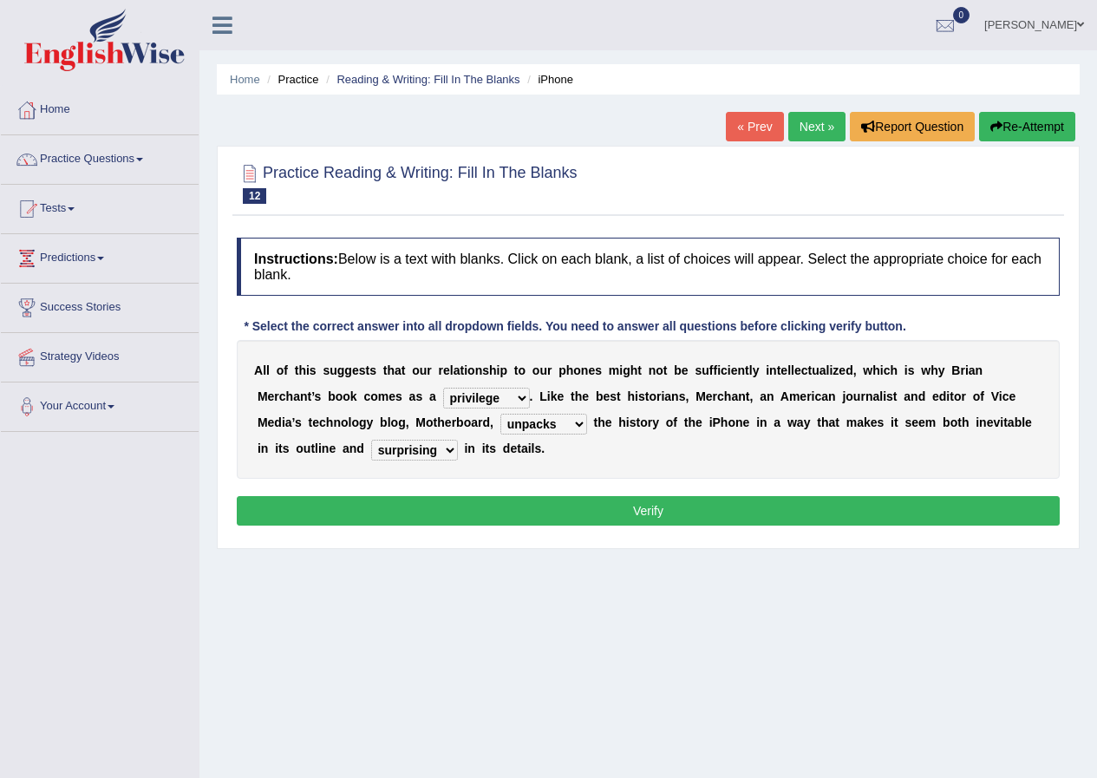
click at [371, 440] on select "surprises surprised surprising surprise" at bounding box center [414, 450] width 87 height 21
click at [649, 527] on div "Instructions: Below is a text with blanks. Click on each blank, a list of choic…" at bounding box center [649, 384] width 832 height 311
click at [651, 518] on button "Verify" at bounding box center [648, 510] width 823 height 29
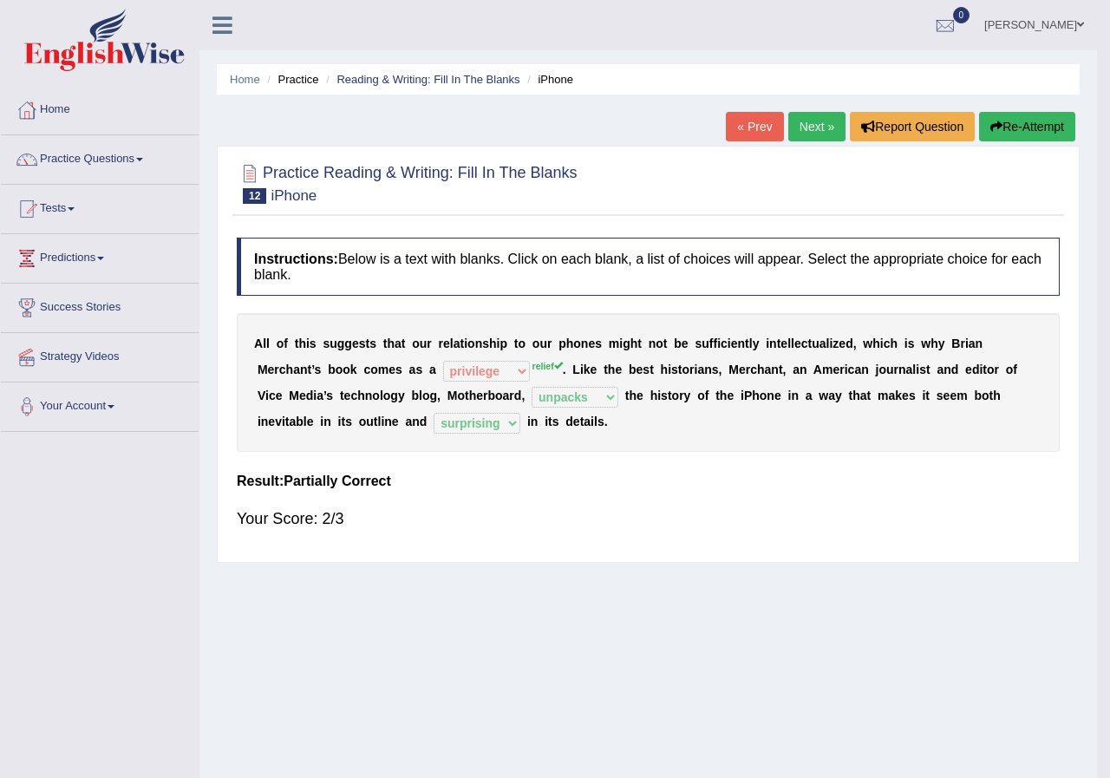
click at [651, 518] on div "Home Practice Reading & Writing: Fill In The Blanks iPhone « Prev Next » Report…" at bounding box center [649, 434] width 898 height 868
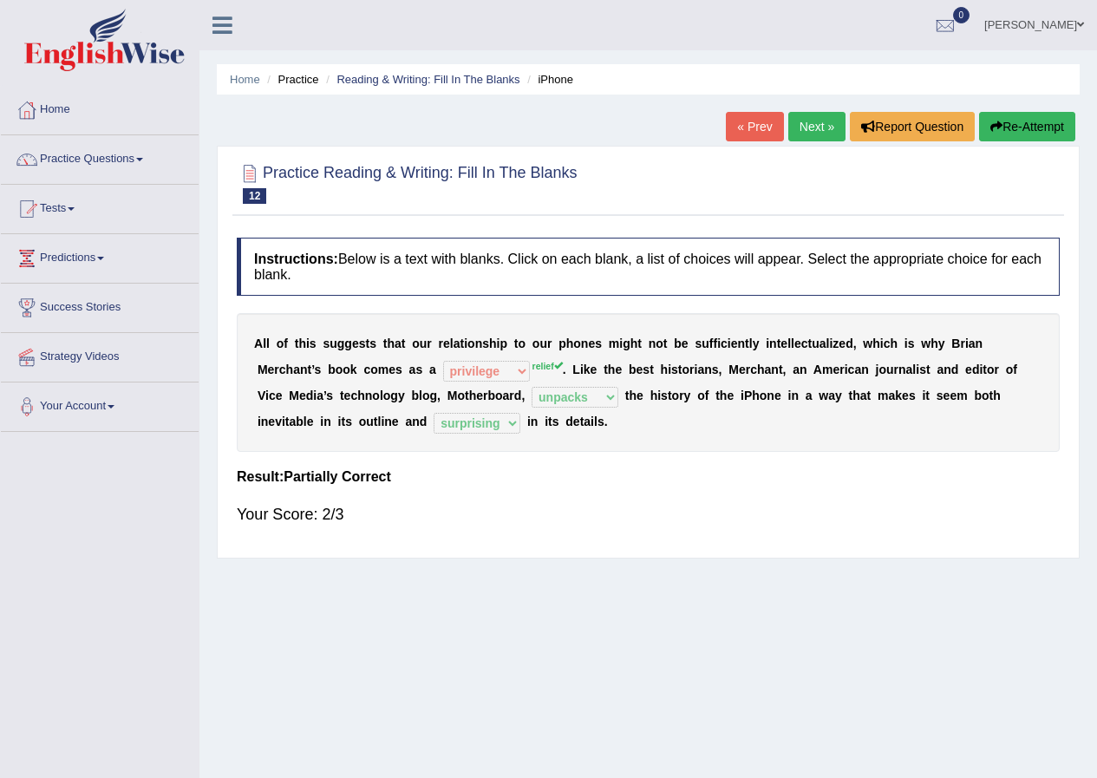
click at [816, 116] on link "Next »" at bounding box center [817, 126] width 57 height 29
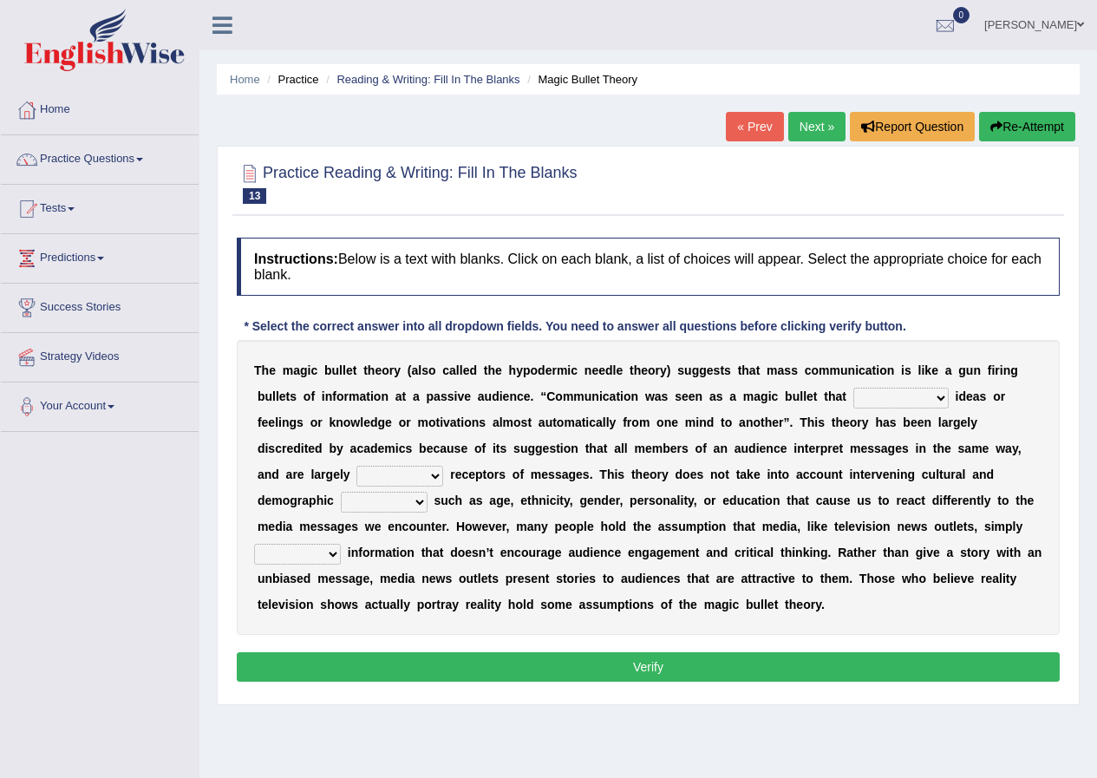
drag, startPoint x: 940, startPoint y: 400, endPoint x: 903, endPoint y: 471, distance: 79.9
click at [903, 471] on div "T h e m a g i c b u l l e t t h e o r y ( a l s o c a l l e d t h e h y p o d e…" at bounding box center [648, 487] width 823 height 295
click at [854, 388] on select "transported translated transferred transformed" at bounding box center [901, 398] width 95 height 21
drag, startPoint x: 940, startPoint y: 398, endPoint x: 933, endPoint y: 408, distance: 11.8
click at [940, 402] on select "transported translated transferred transformed" at bounding box center [901, 398] width 95 height 21
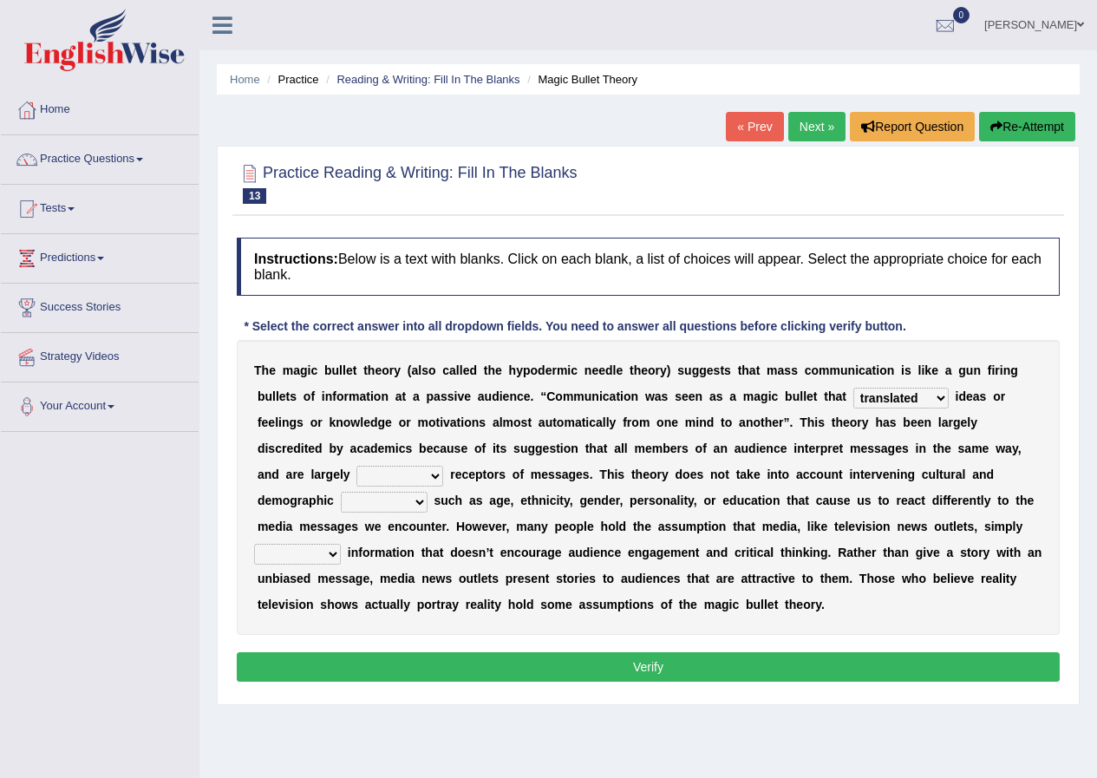
select select "transferred"
click at [854, 388] on select "transported translated transferred transformed" at bounding box center [901, 398] width 95 height 21
drag, startPoint x: 933, startPoint y: 408, endPoint x: 910, endPoint y: 483, distance: 78.8
click at [909, 482] on div "T h e m a g i c b u l l e t t h e o r y ( a l s o c a l l e d t h e h y p o d e…" at bounding box center [648, 487] width 823 height 295
drag, startPoint x: 436, startPoint y: 476, endPoint x: 388, endPoint y: 560, distance: 96.7
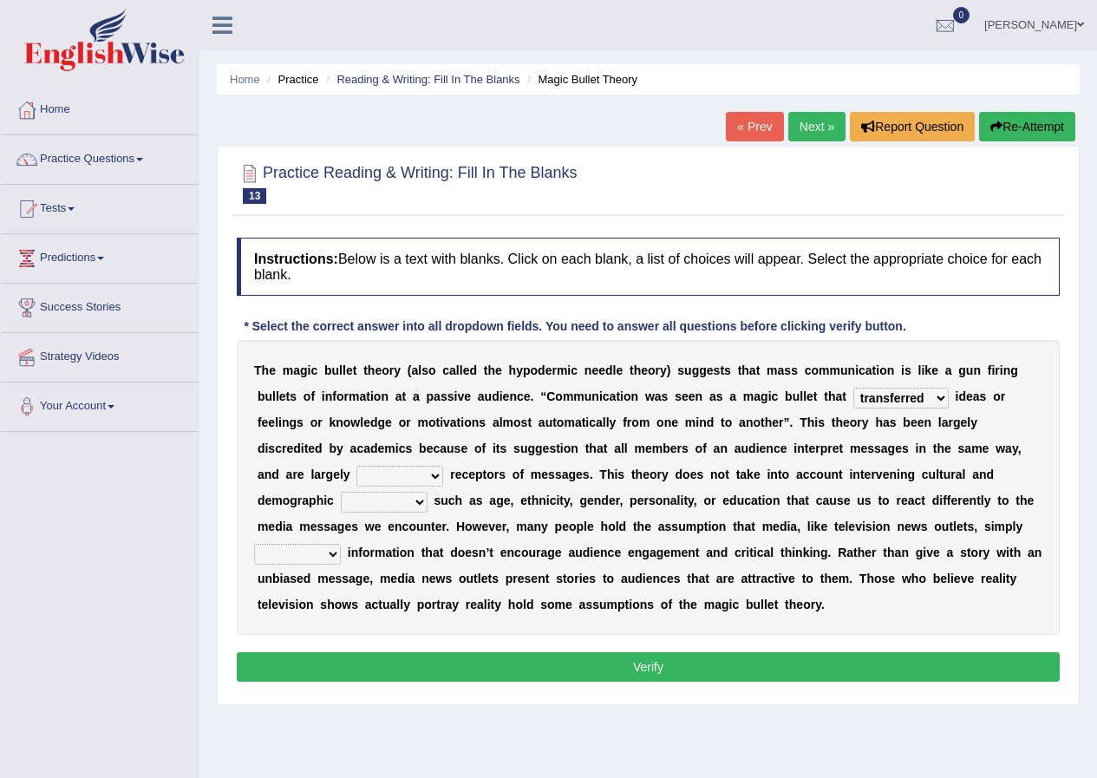
click at [388, 560] on div "T h e m a g i c b u l l e t t h e o r y ( a l s o c a l l e d t h e h y p o d e…" at bounding box center [648, 487] width 823 height 295
click at [357, 466] on select "negative active positive passive" at bounding box center [400, 476] width 87 height 21
drag, startPoint x: 386, startPoint y: 546, endPoint x: 386, endPoint y: 536, distance: 9.5
click at [386, 536] on div "T h e m a g i c b u l l e t t h e o r y ( a l s o c a l l e d t h e h y p o d e…" at bounding box center [648, 487] width 823 height 295
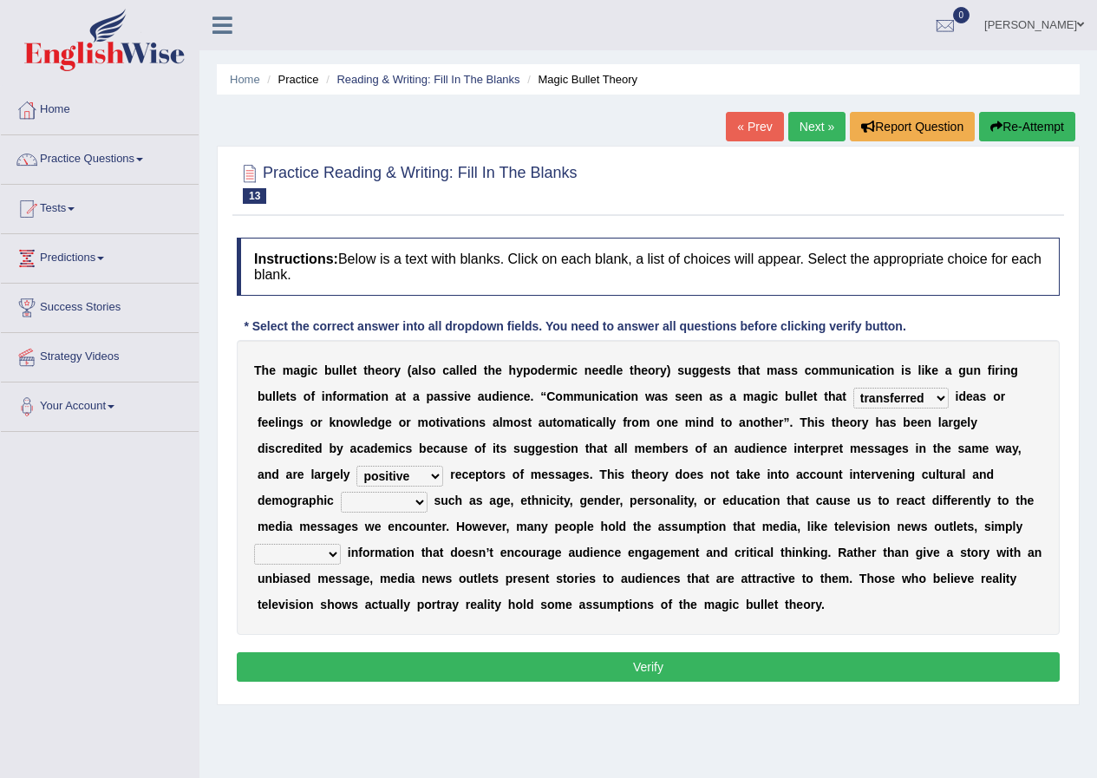
click at [442, 472] on select "negative active positive passive" at bounding box center [400, 476] width 87 height 21
select select "active"
click at [357, 466] on select "negative active positive passive" at bounding box center [400, 476] width 87 height 21
click at [396, 547] on b "i" at bounding box center [397, 553] width 3 height 14
drag, startPoint x: 420, startPoint y: 503, endPoint x: 384, endPoint y: 586, distance: 90.6
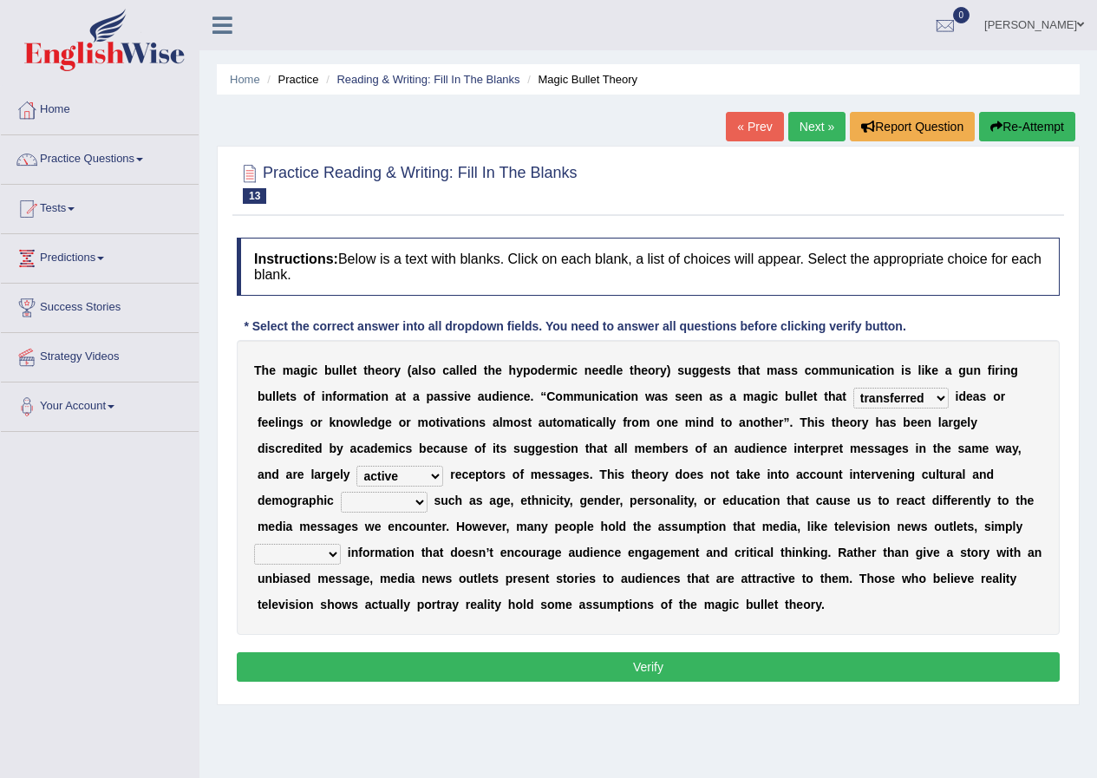
click at [384, 586] on div "T h e m a g i c b u l l e t t h e o r y ( a l s o c a l l e d t h e h y p o d e…" at bounding box center [648, 487] width 823 height 295
select select "varieties"
click at [341, 492] on select "variables varies varieties variations" at bounding box center [384, 502] width 87 height 21
click at [329, 553] on select "respond resume release request" at bounding box center [297, 554] width 87 height 21
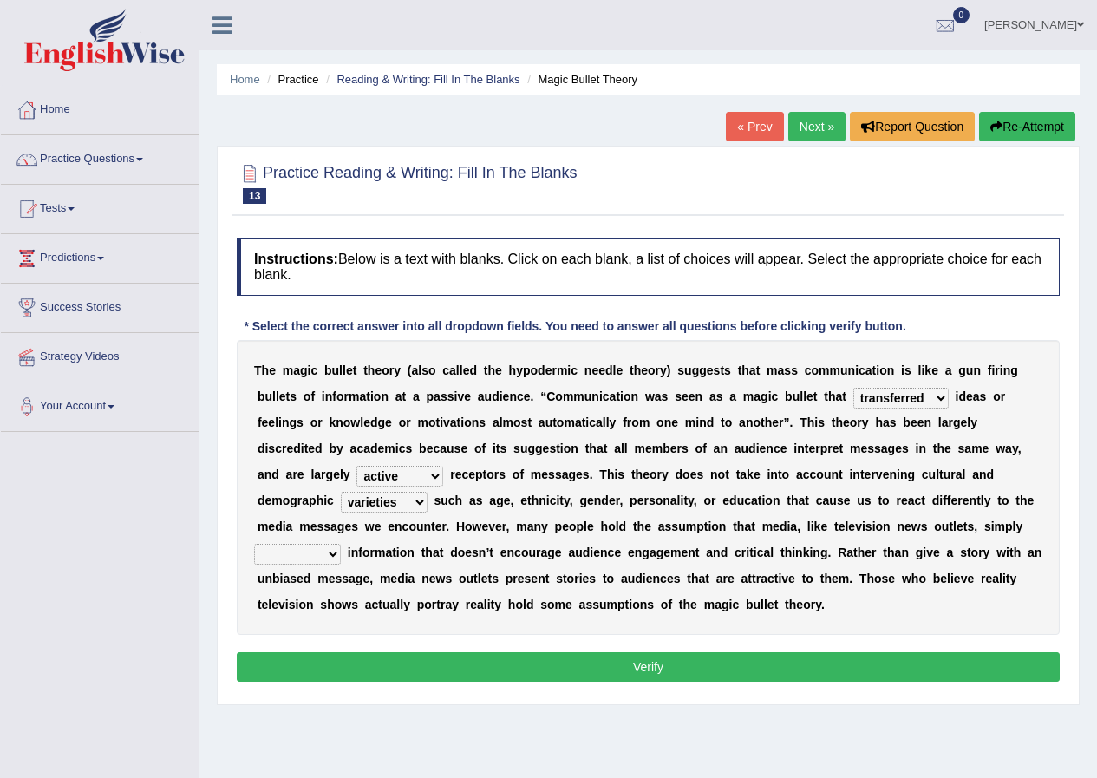
click at [329, 553] on select "respond resume release request" at bounding box center [297, 554] width 87 height 21
select select "release"
click at [254, 544] on select "respond resume release request" at bounding box center [297, 554] width 87 height 21
click at [665, 656] on button "Verify" at bounding box center [648, 666] width 823 height 29
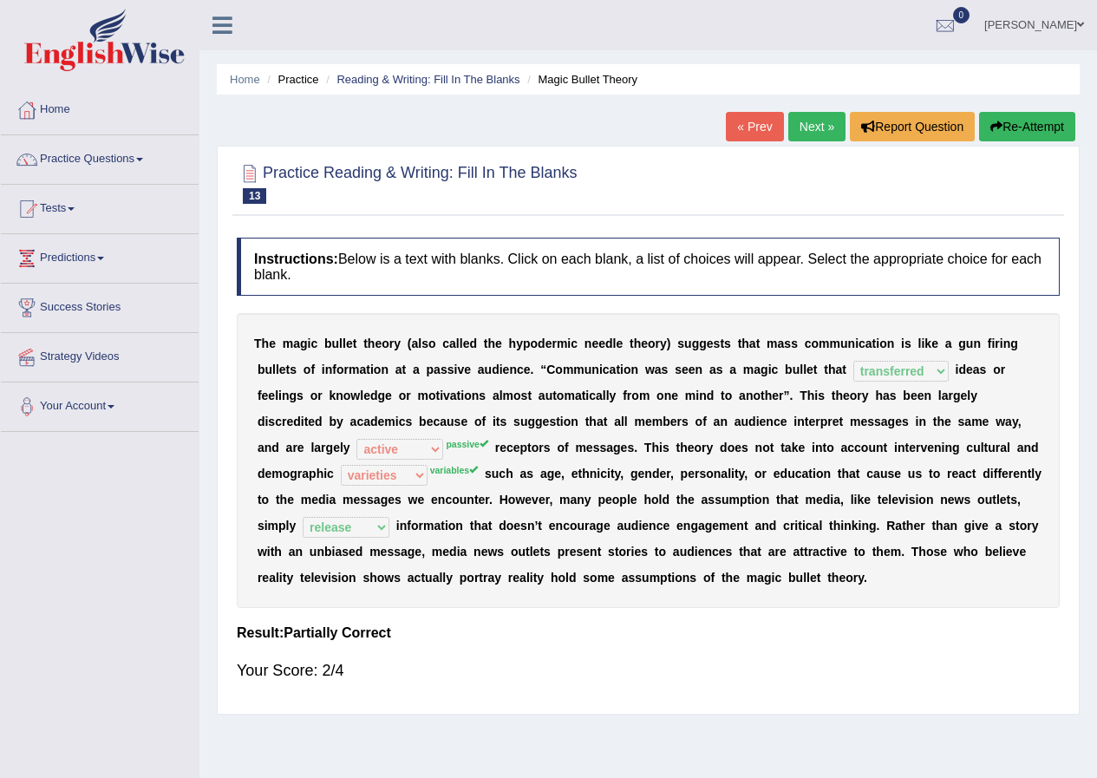
click at [1030, 128] on button "Re-Attempt" at bounding box center [1027, 126] width 96 height 29
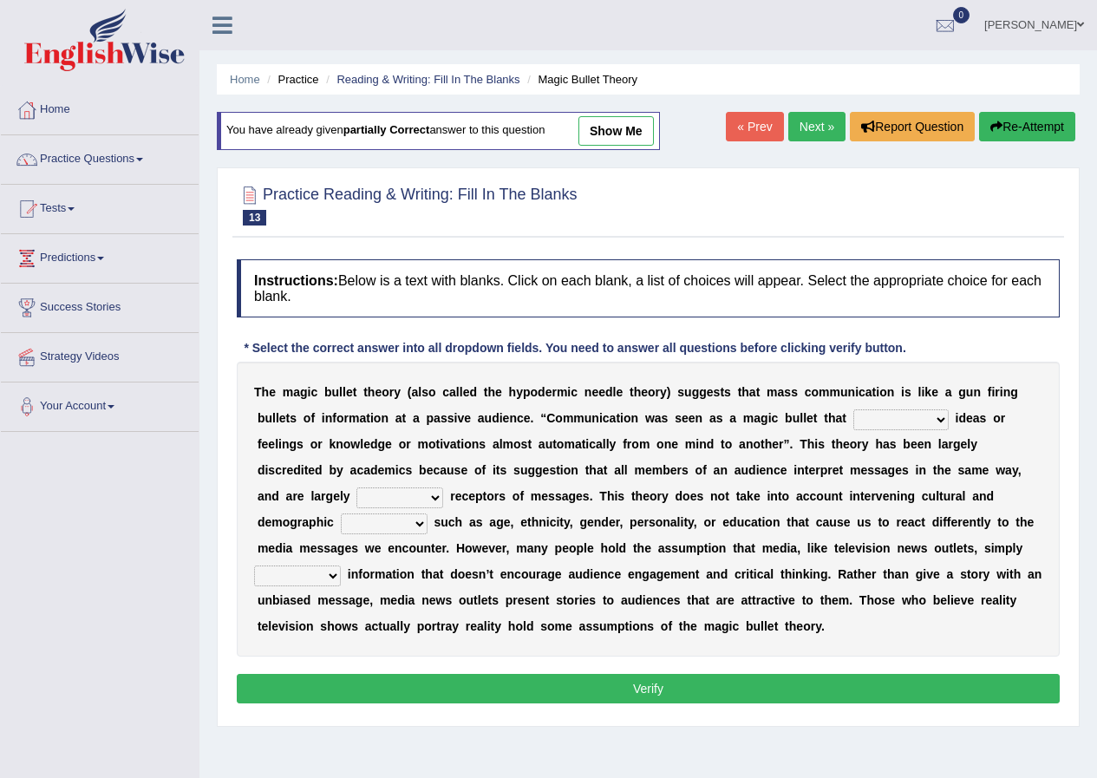
drag, startPoint x: 940, startPoint y: 416, endPoint x: 903, endPoint y: 535, distance: 124.3
click at [903, 535] on div "T h e m a g i c b u l l e t t h e o r y ( a l s o c a l l e d t h e h y p o d e…" at bounding box center [648, 509] width 823 height 295
select select "transformed"
click at [854, 409] on select "transported translated transferred transformed" at bounding box center [901, 419] width 95 height 21
drag, startPoint x: 903, startPoint y: 535, endPoint x: 899, endPoint y: 523, distance: 12.9
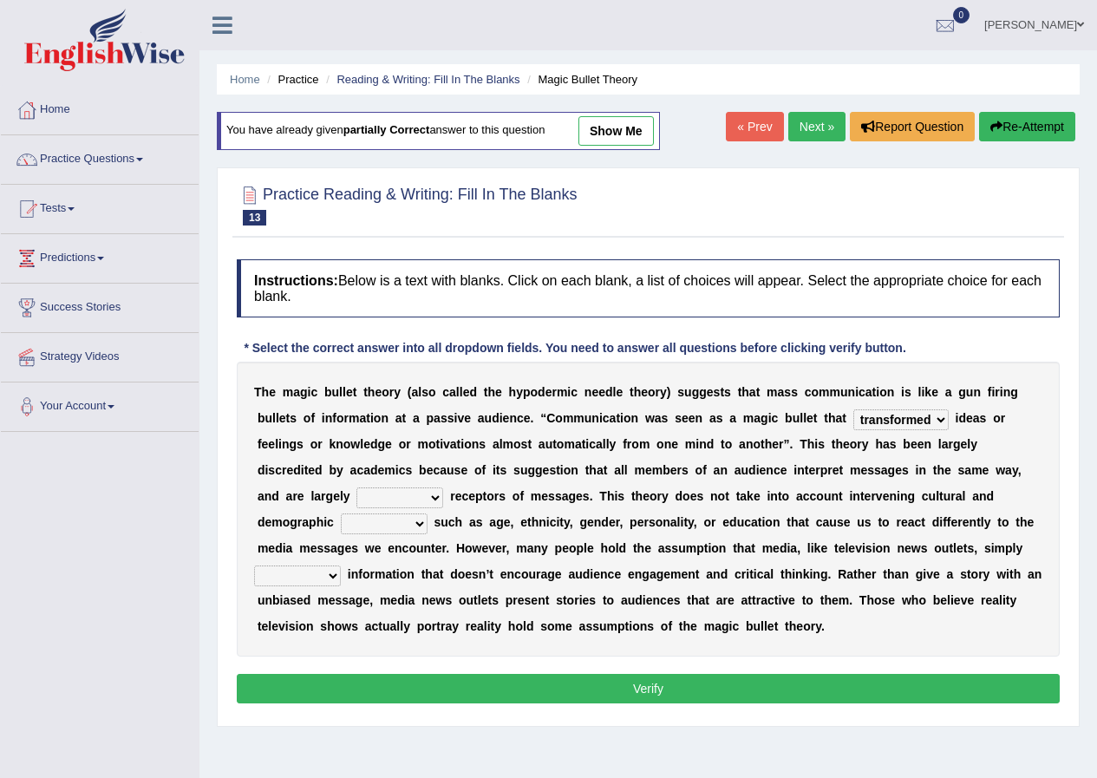
click at [899, 523] on b "r" at bounding box center [898, 522] width 4 height 14
drag, startPoint x: 436, startPoint y: 500, endPoint x: 403, endPoint y: 610, distance: 115.0
click at [403, 610] on div "T h e m a g i c b u l l e t t h e o r y ( a l s o c a l l e d t h e h y p o d e…" at bounding box center [648, 509] width 823 height 295
click at [357, 488] on select "negative active positive passive" at bounding box center [400, 498] width 87 height 21
click at [431, 495] on select "negative active positive passive" at bounding box center [400, 498] width 87 height 21
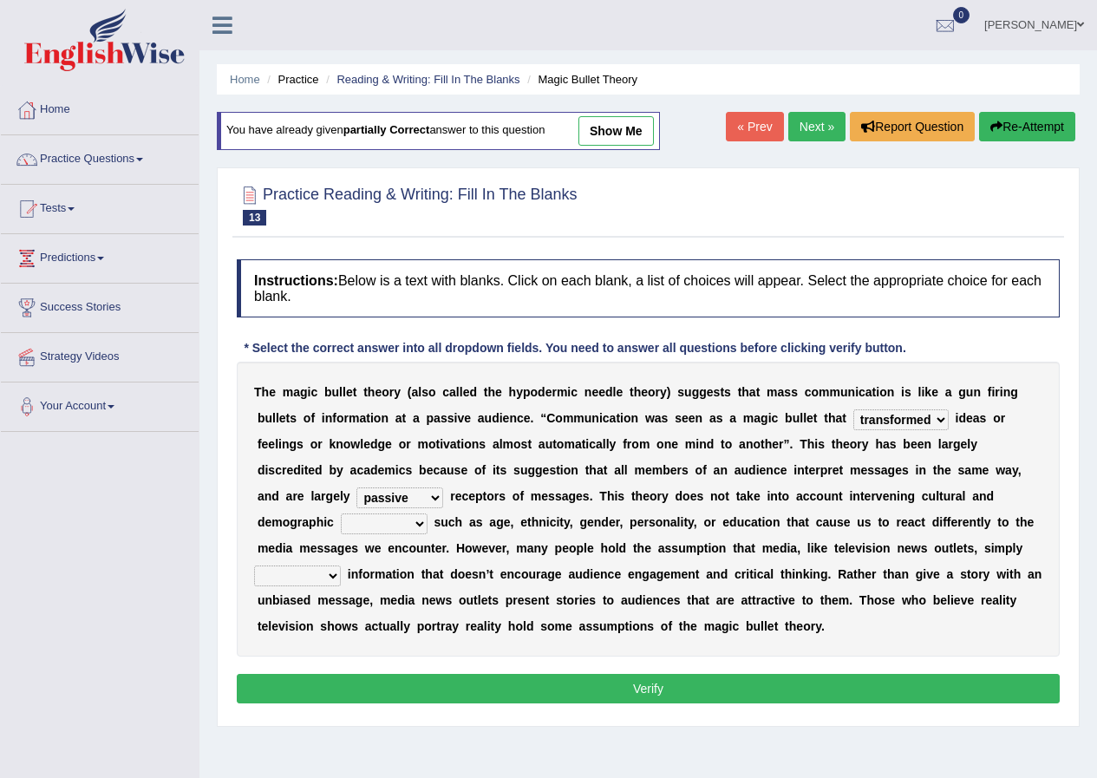
click at [357, 488] on select "negative active positive passive" at bounding box center [400, 498] width 87 height 21
click at [436, 496] on select "negative active positive passive" at bounding box center [400, 498] width 87 height 21
select select "passive"
click at [357, 488] on select "negative active positive passive" at bounding box center [400, 498] width 87 height 21
click at [418, 528] on select "variables varies varieties variations" at bounding box center [384, 524] width 87 height 21
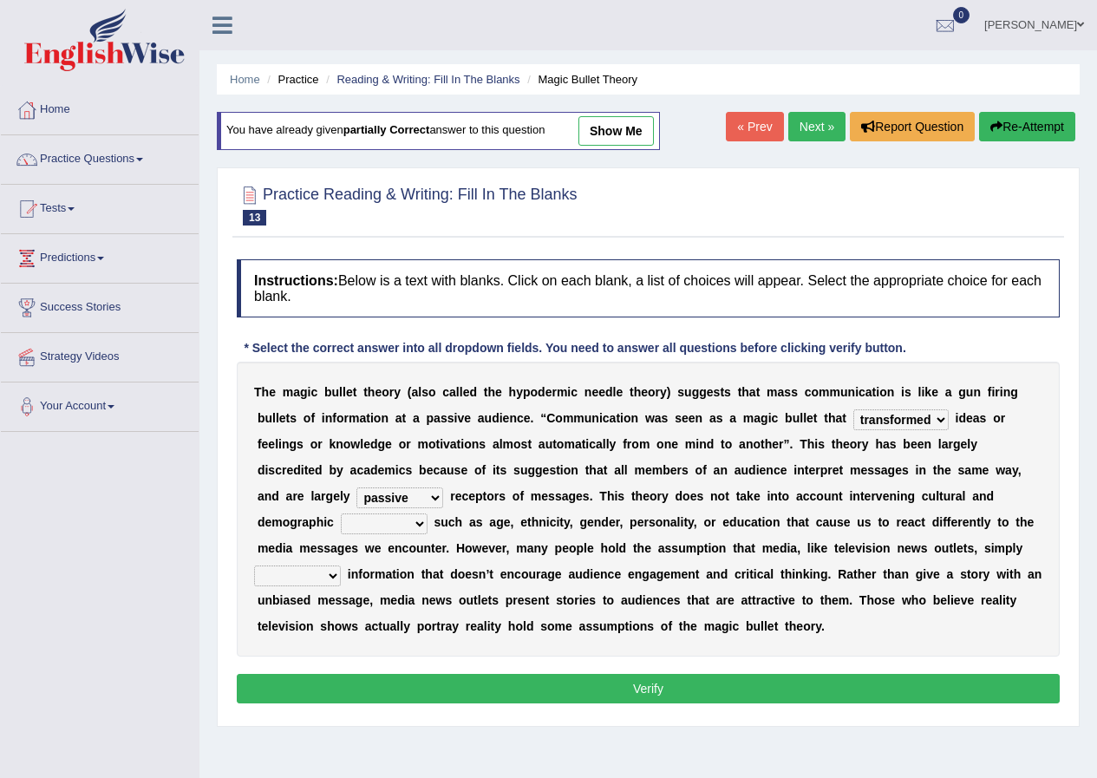
click at [418, 528] on select "variables varies varieties variations" at bounding box center [384, 524] width 87 height 21
drag, startPoint x: 418, startPoint y: 528, endPoint x: 375, endPoint y: 633, distance: 113.6
click at [375, 633] on div "T h e m a g i c b u l l e t t h e o r y ( a l s o c a l l e d t h e h y p o d e…" at bounding box center [648, 509] width 823 height 295
click at [341, 514] on select "variables varies varieties variations" at bounding box center [384, 524] width 87 height 21
click at [375, 633] on b "c" at bounding box center [375, 626] width 7 height 14
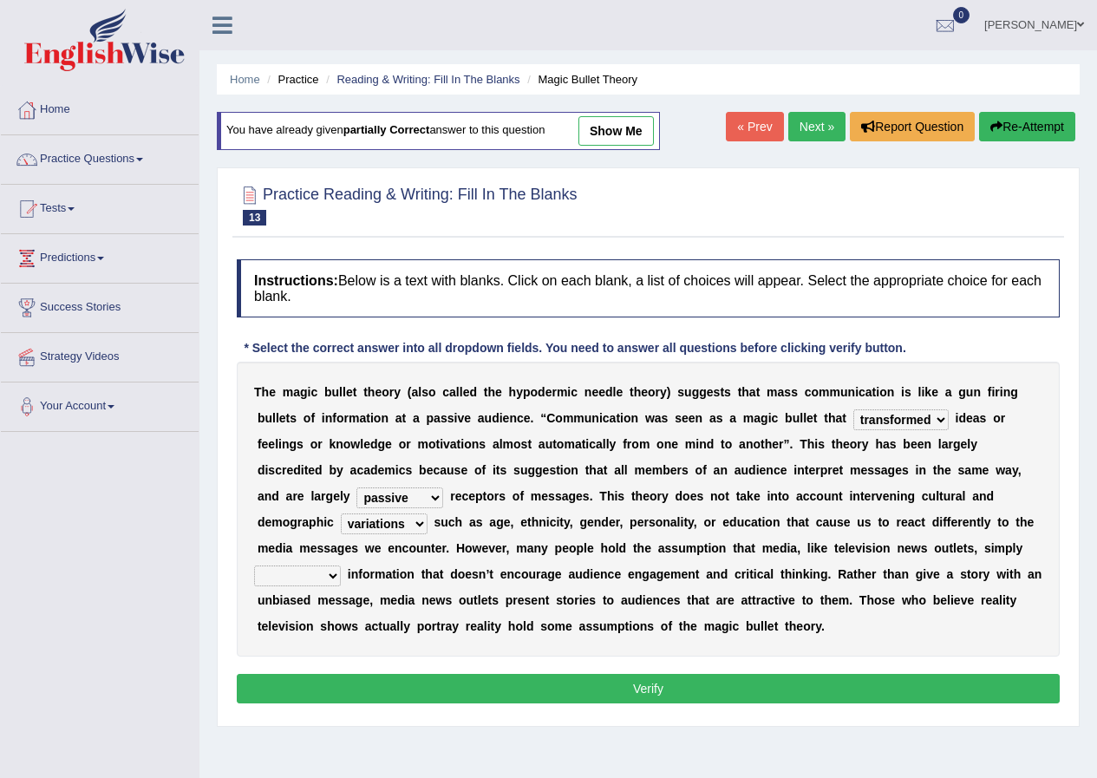
click at [375, 633] on b "c" at bounding box center [375, 626] width 7 height 14
click at [417, 524] on select "variables varies varieties variations" at bounding box center [384, 524] width 87 height 21
click at [418, 526] on select "variables varies varieties variations" at bounding box center [384, 524] width 87 height 21
select select "variables"
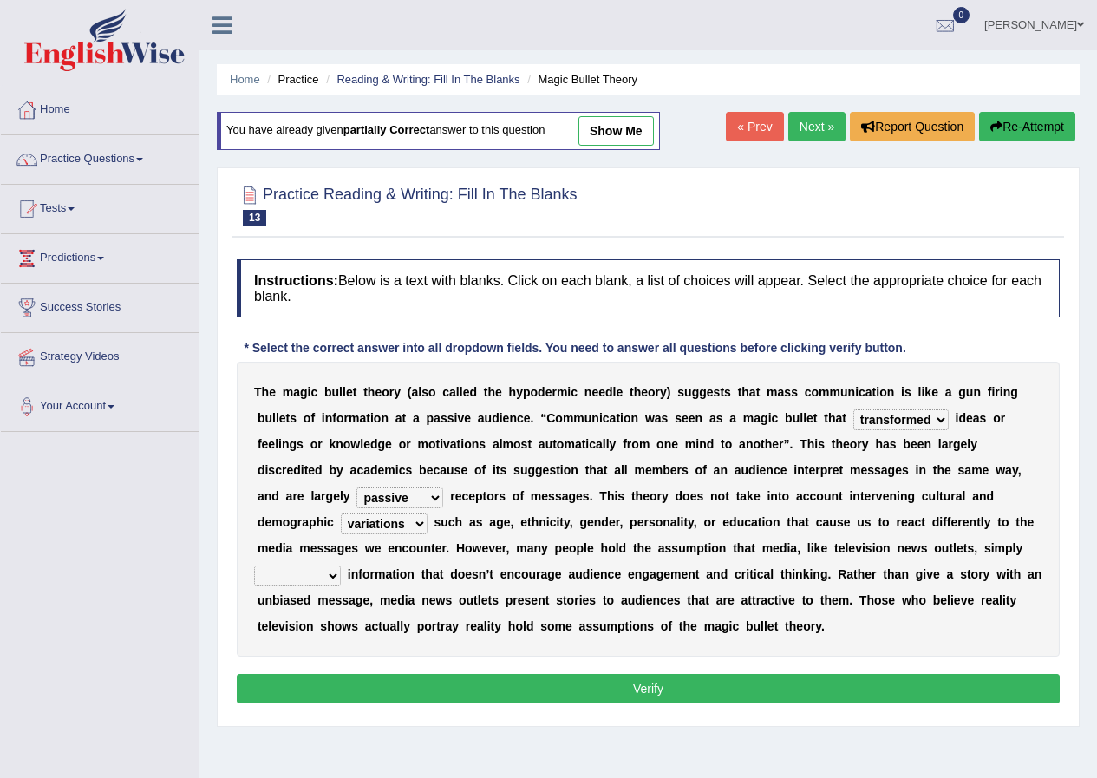
click at [341, 514] on select "variables varies varieties variations" at bounding box center [384, 524] width 87 height 21
drag, startPoint x: 331, startPoint y: 577, endPoint x: 304, endPoint y: 613, distance: 45.8
click at [304, 613] on div "T h e m a g i c b u l l e t t h e o r y ( a l s o c a l l e d t h e h y p o d e…" at bounding box center [648, 509] width 823 height 295
select select "respond"
click at [254, 566] on select "respond resume release request" at bounding box center [297, 576] width 87 height 21
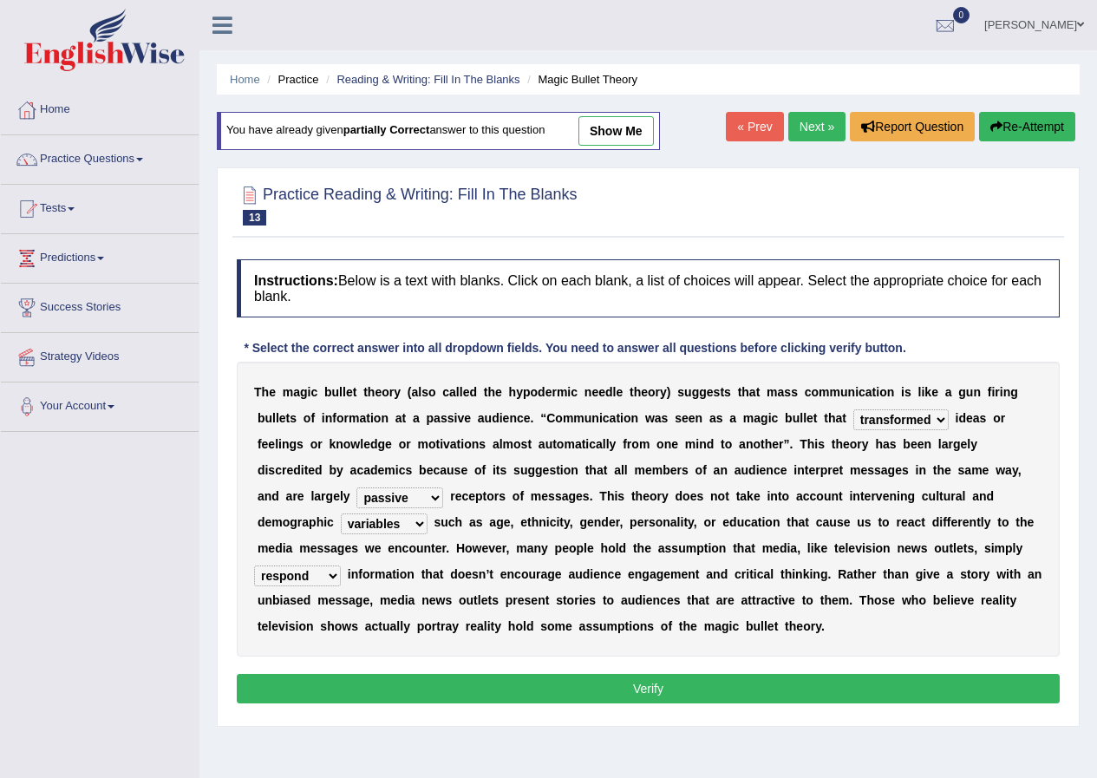
click at [667, 680] on button "Verify" at bounding box center [648, 688] width 823 height 29
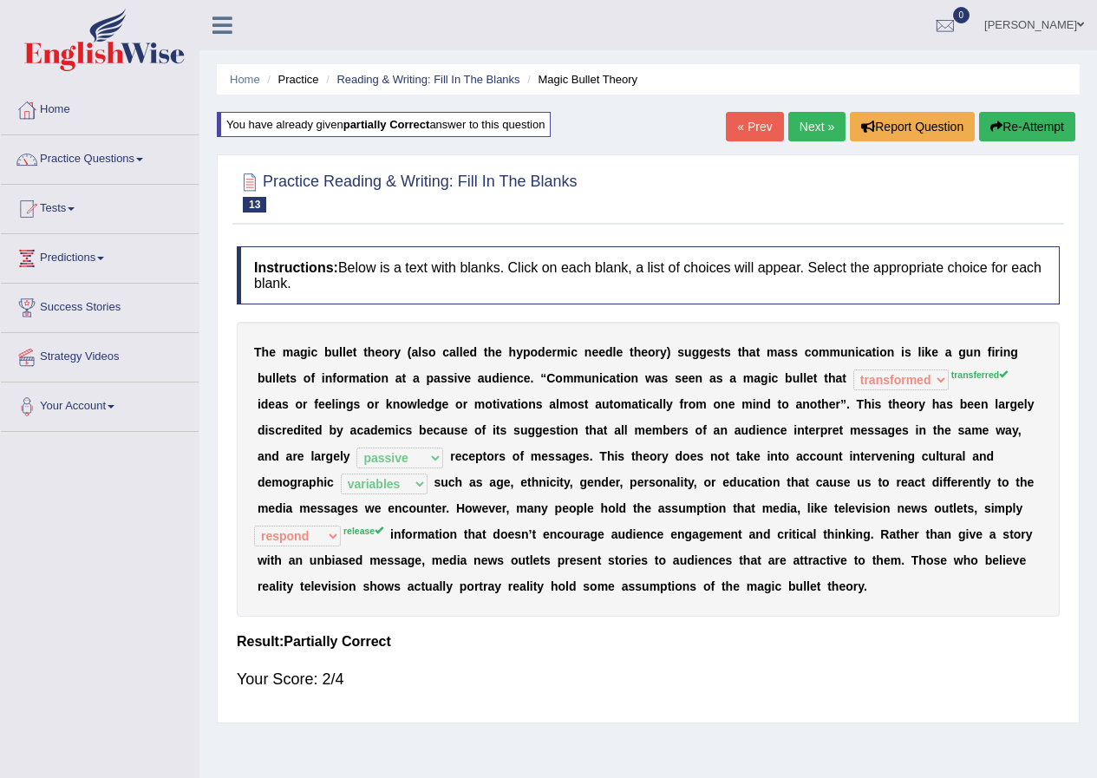
click at [807, 124] on link "Next »" at bounding box center [817, 126] width 57 height 29
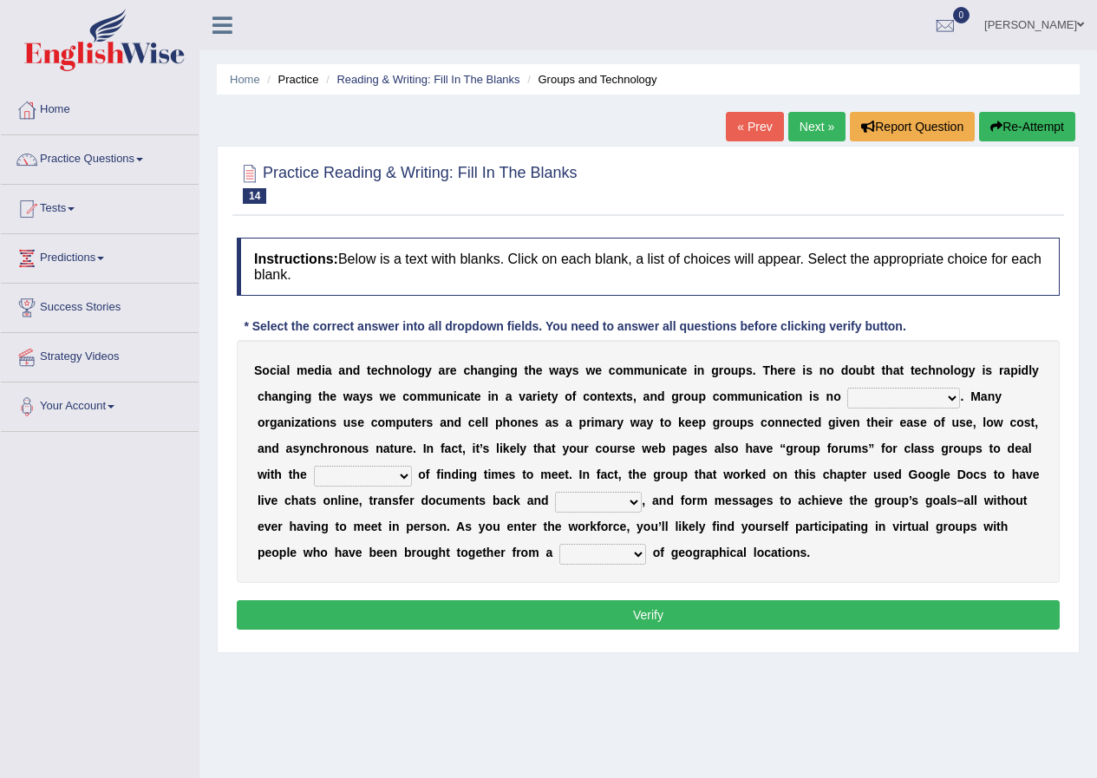
click at [950, 395] on select "exception exemplification extradition excursion" at bounding box center [904, 398] width 113 height 21
select select "exception"
click at [848, 388] on select "exception exemplification extradition excursion" at bounding box center [904, 398] width 113 height 21
click at [952, 398] on select "exception exemplification extradition excursion" at bounding box center [904, 398] width 113 height 21
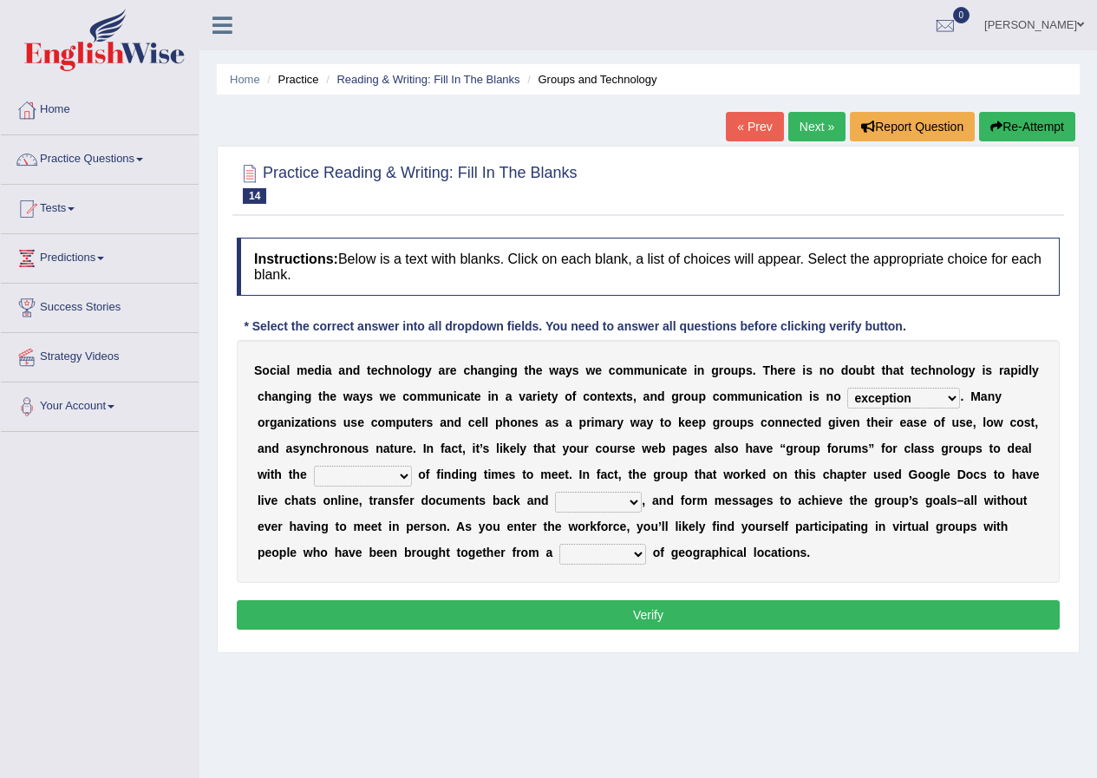
drag, startPoint x: 404, startPoint y: 478, endPoint x: 382, endPoint y: 557, distance: 82.1
click at [382, 557] on div "S o c i a l m e d i a a n d t e c h n o l o g y a r e c h a n g i n g t h e w a…" at bounding box center [648, 461] width 823 height 243
select select "complexities"
click at [314, 466] on select "localities liabilities complexities causalities" at bounding box center [363, 476] width 98 height 21
click at [404, 474] on select "localities liabilities complexities causalities" at bounding box center [363, 476] width 98 height 21
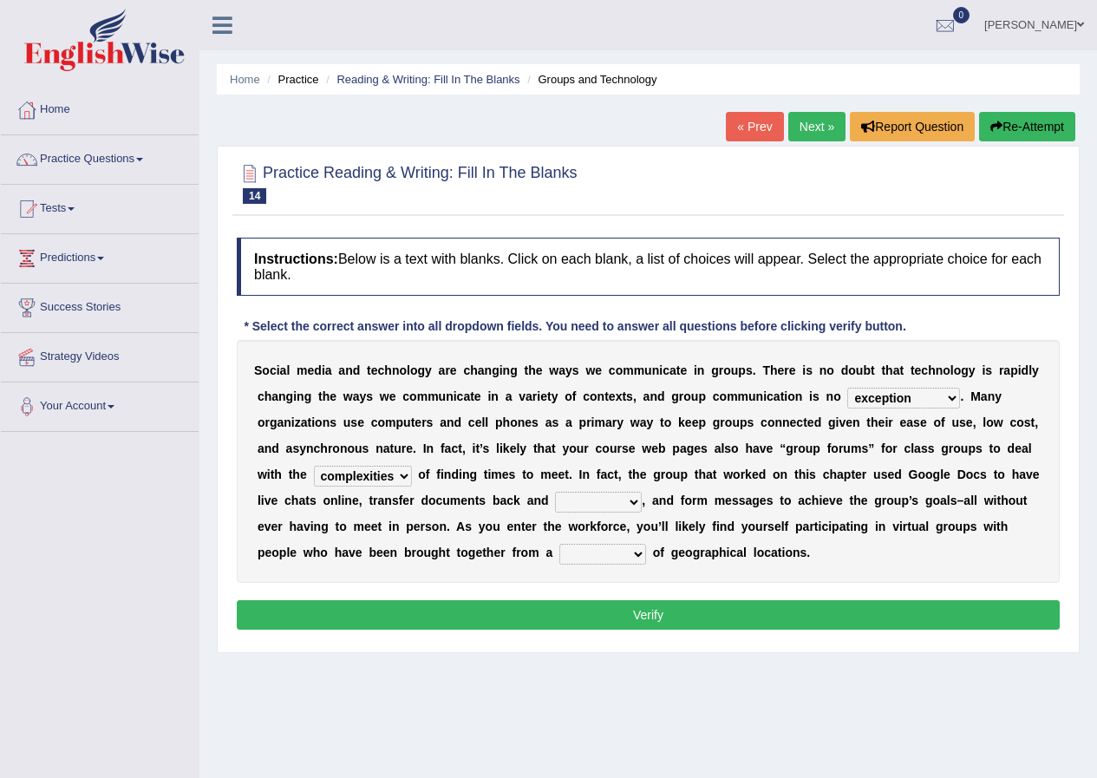
click at [637, 504] on select "fill forth toward beyond" at bounding box center [598, 502] width 87 height 21
click at [640, 505] on select "fill forth toward beyond" at bounding box center [598, 502] width 87 height 21
select select "forth"
click at [555, 492] on select "fill forth toward beyond" at bounding box center [598, 502] width 87 height 21
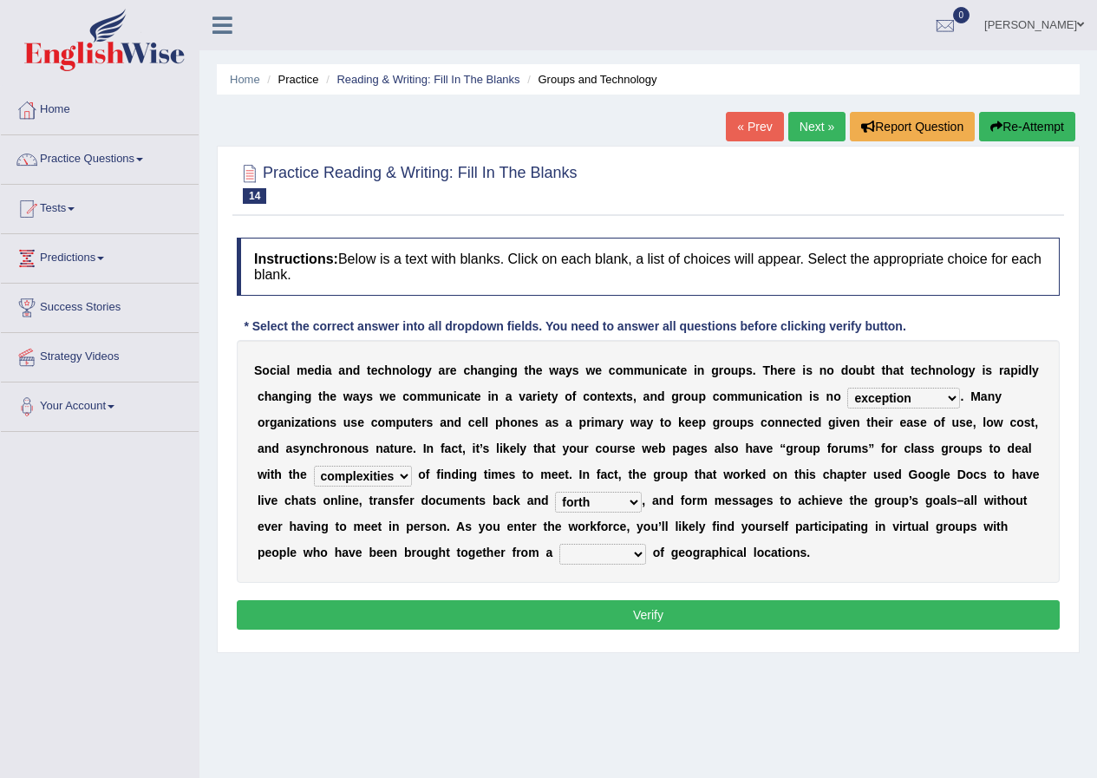
drag, startPoint x: 634, startPoint y: 510, endPoint x: 606, endPoint y: 567, distance: 62.9
click at [606, 567] on div "S o c i a l m e d i a a n d t e c h n o l o g y a r e c h a n g i n g t h e w a…" at bounding box center [648, 461] width 823 height 243
click at [642, 554] on select "form variety kind variation" at bounding box center [603, 554] width 87 height 21
drag, startPoint x: 642, startPoint y: 554, endPoint x: 601, endPoint y: 620, distance: 78.3
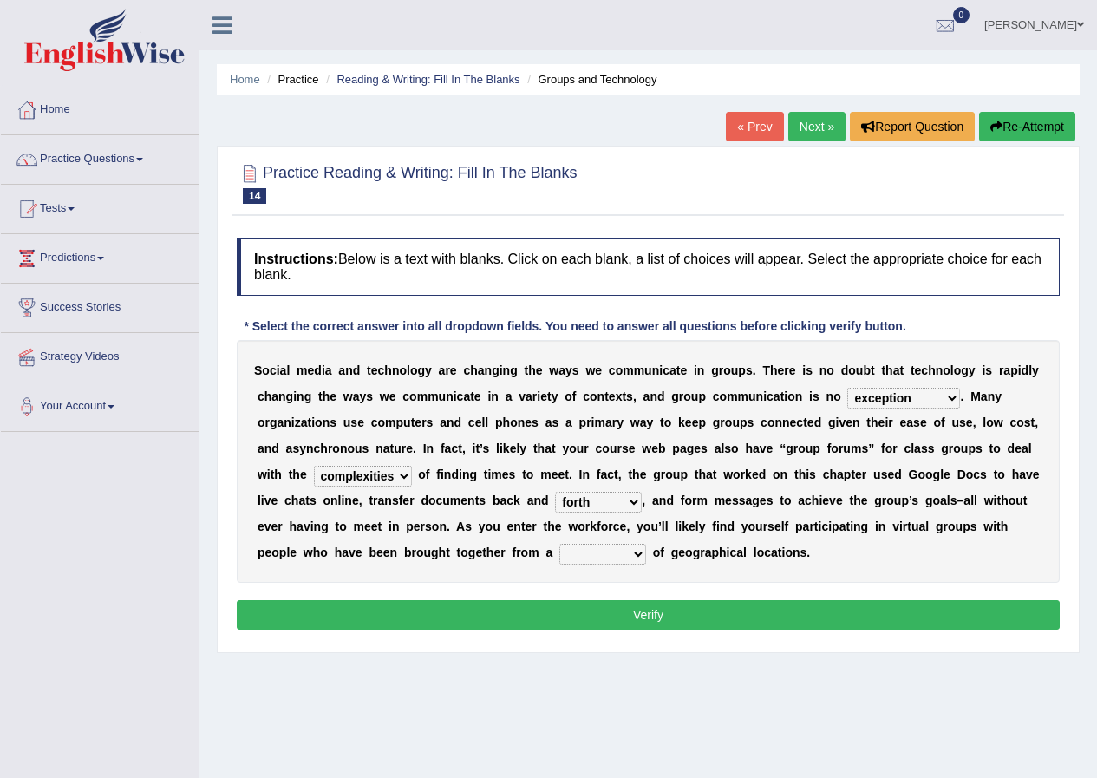
click at [601, 620] on div "Instructions: Below is a text with blanks. Click on each blank, a list of choic…" at bounding box center [649, 436] width 832 height 415
select select "variety"
click at [560, 544] on select "form variety kind variation" at bounding box center [603, 554] width 87 height 21
click at [601, 619] on button "Verify" at bounding box center [648, 614] width 823 height 29
click at [601, 619] on div "Home Practice Reading & Writing: Fill In The Blanks Groups and Technology « Pre…" at bounding box center [649, 434] width 898 height 868
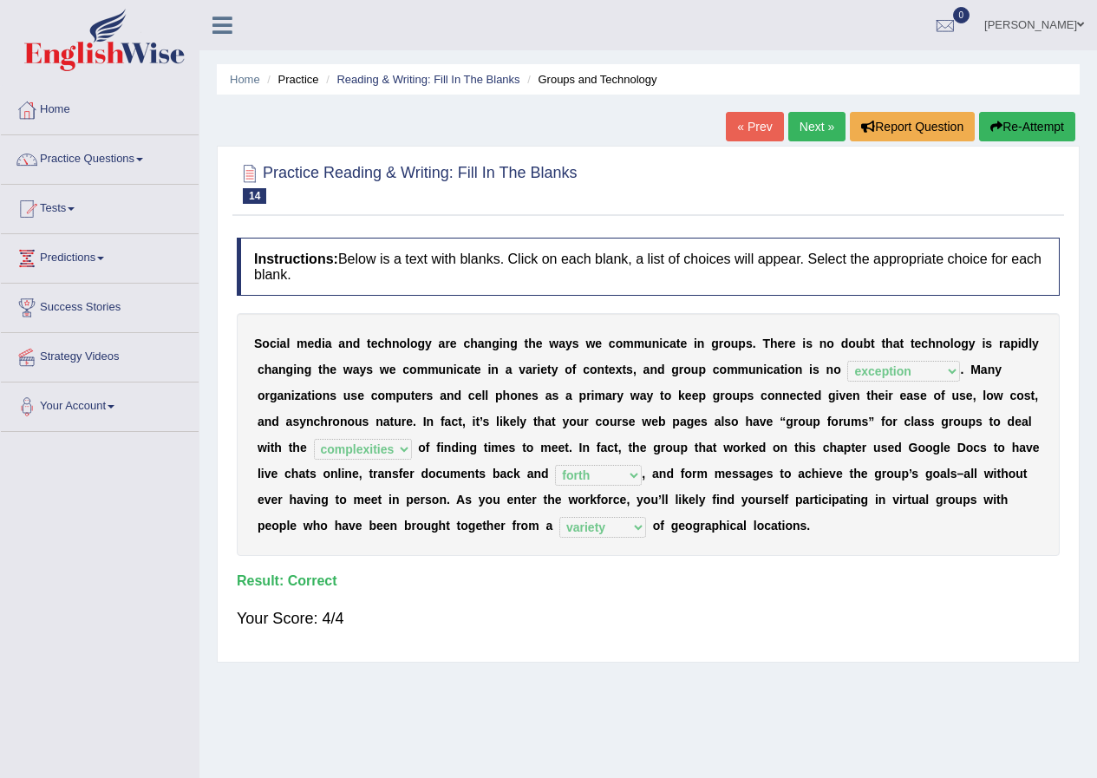
click at [814, 132] on link "Next »" at bounding box center [817, 126] width 57 height 29
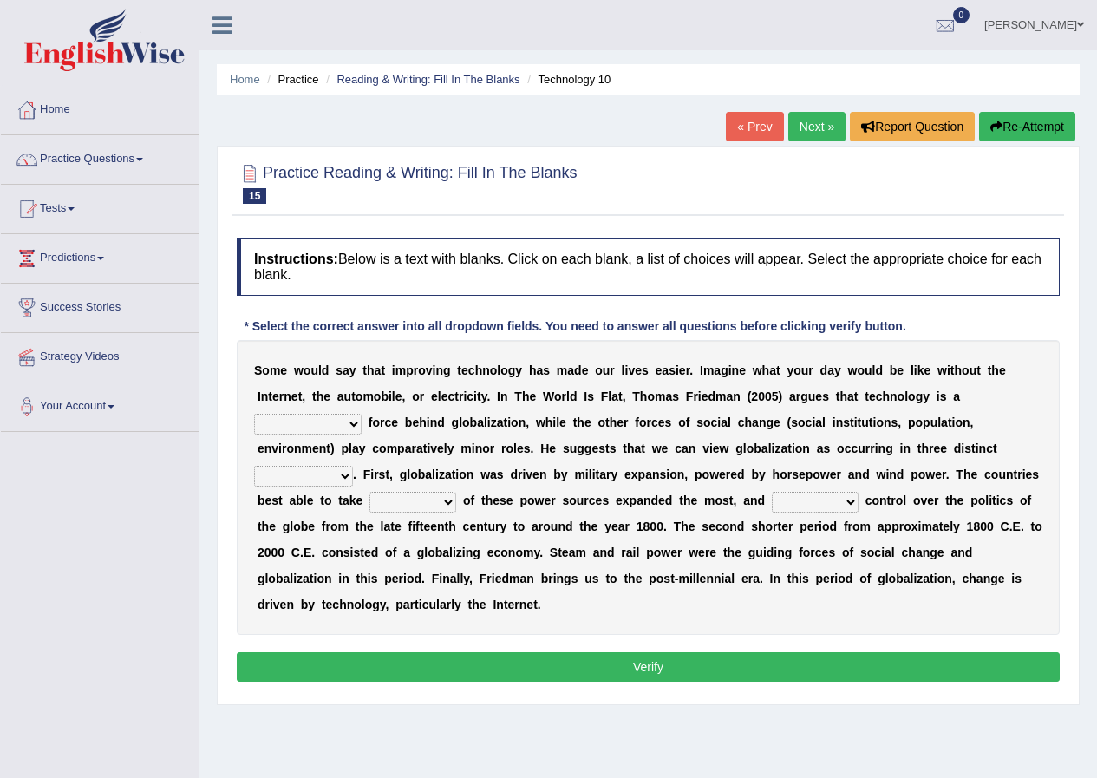
drag, startPoint x: 353, startPoint y: 423, endPoint x: 307, endPoint y: 532, distance: 117.8
click at [307, 532] on div "S o m e w o u l d s a y t h a t i m p r o v i n g t e c h n o l o g y h a s m a…" at bounding box center [648, 487] width 823 height 295
select select "demanding"
click at [254, 414] on select "driving demeaning distinguishing demanding" at bounding box center [308, 424] width 108 height 21
drag, startPoint x: 344, startPoint y: 476, endPoint x: 319, endPoint y: 513, distance: 43.8
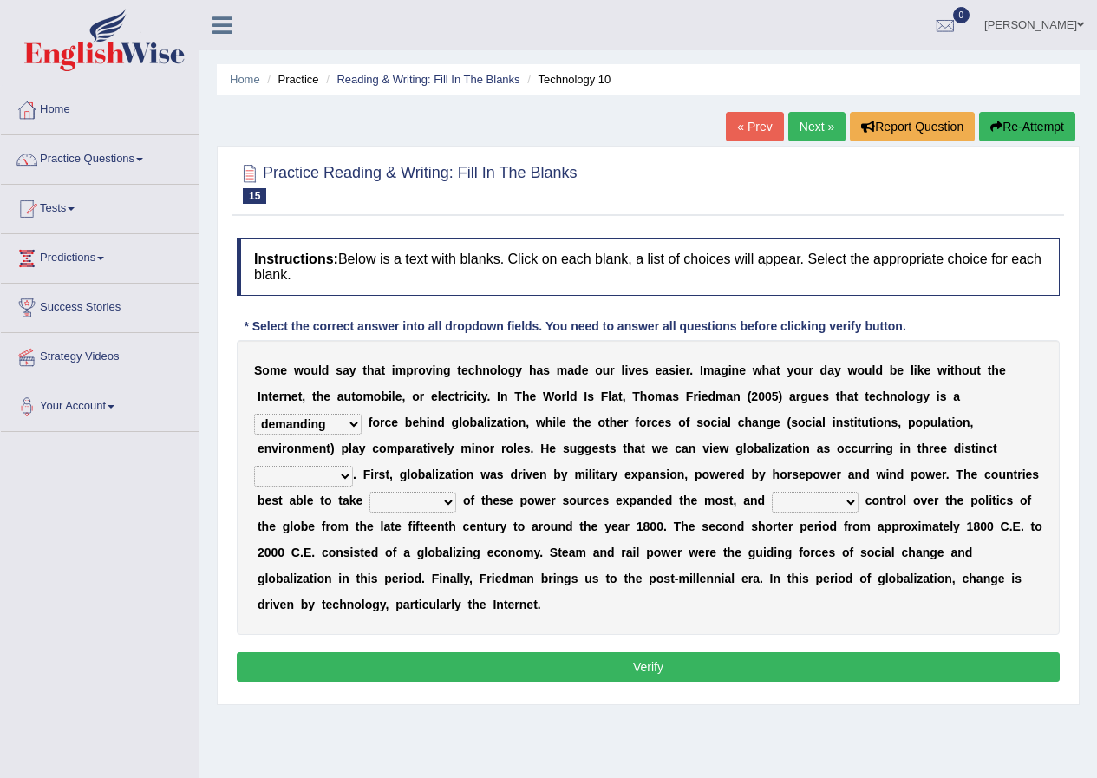
click at [319, 513] on div "S o m e w o u l d s a y t h a t i m p r o v i n g t e c h n o l o g y h a s m a…" at bounding box center [648, 487] width 823 height 295
select select "periods"
click at [254, 466] on select "periods periodicals perspectives perceptions" at bounding box center [303, 476] width 99 height 21
drag, startPoint x: 448, startPoint y: 500, endPoint x: 430, endPoint y: 544, distance: 47.5
click at [430, 544] on div "S o m e w o u l d s a y t h a t i m p r o v i n g t e c h n o l o g y h a s m a…" at bounding box center [648, 487] width 823 height 295
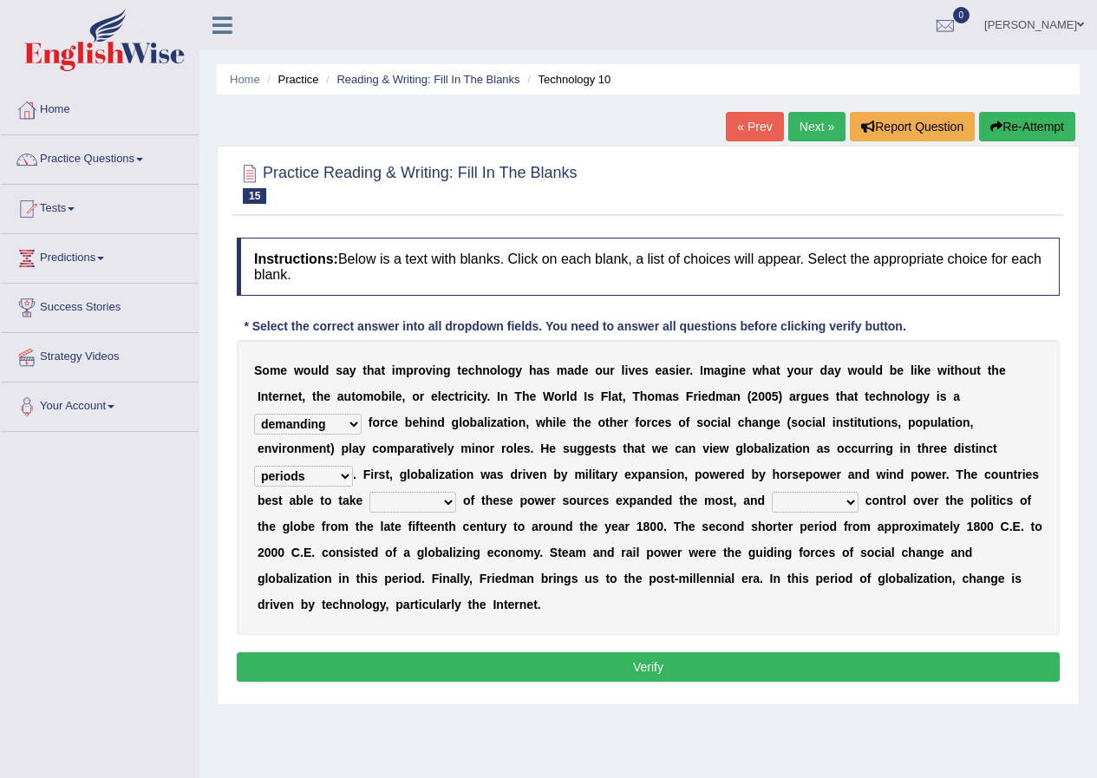
select select "action"
click at [370, 492] on select "action advantage account care" at bounding box center [413, 502] width 87 height 21
click at [434, 544] on div "S o m e w o u l d s a y t h a t i m p r o v i n g t e c h n o l o g y h a s m a…" at bounding box center [648, 487] width 823 height 295
click at [849, 502] on select "exist extract exert expect" at bounding box center [815, 502] width 87 height 21
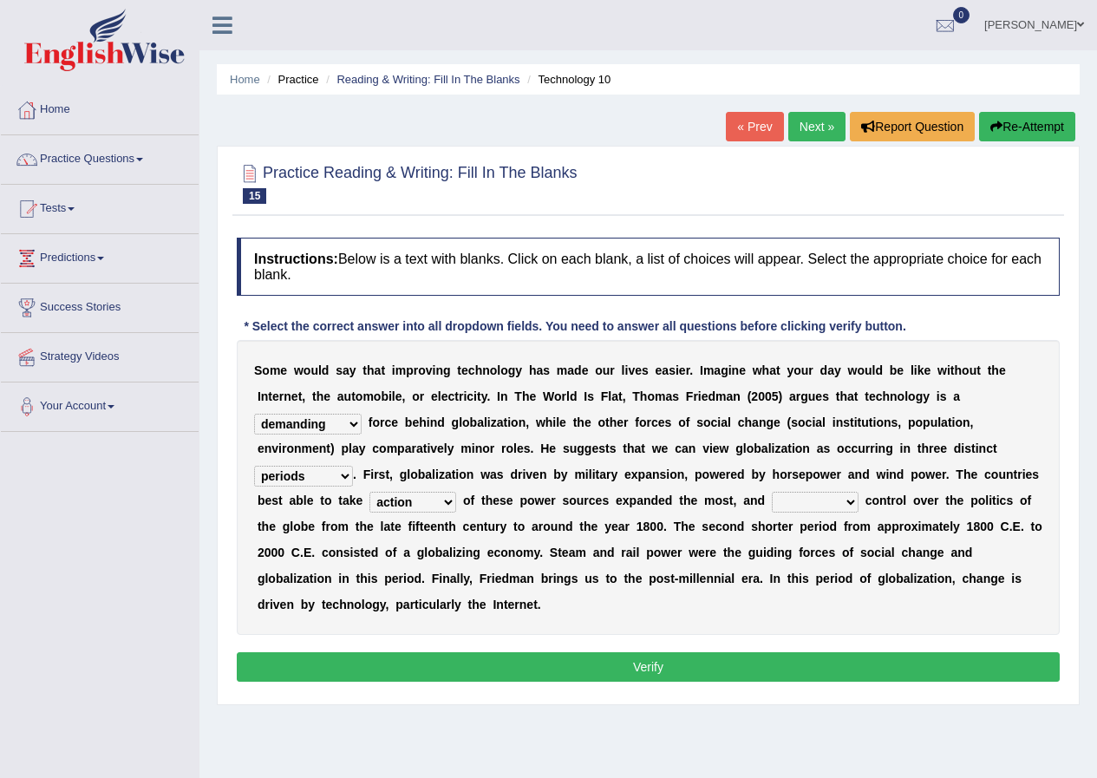
click at [849, 502] on select "exist extract exert expect" at bounding box center [815, 502] width 87 height 21
drag, startPoint x: 849, startPoint y: 502, endPoint x: 824, endPoint y: 573, distance: 75.5
click at [824, 573] on div "S o m e w o u l d s a y t h a t i m p r o v i n g t e c h n o l o g y h a s m a…" at bounding box center [648, 487] width 823 height 295
select select "expect"
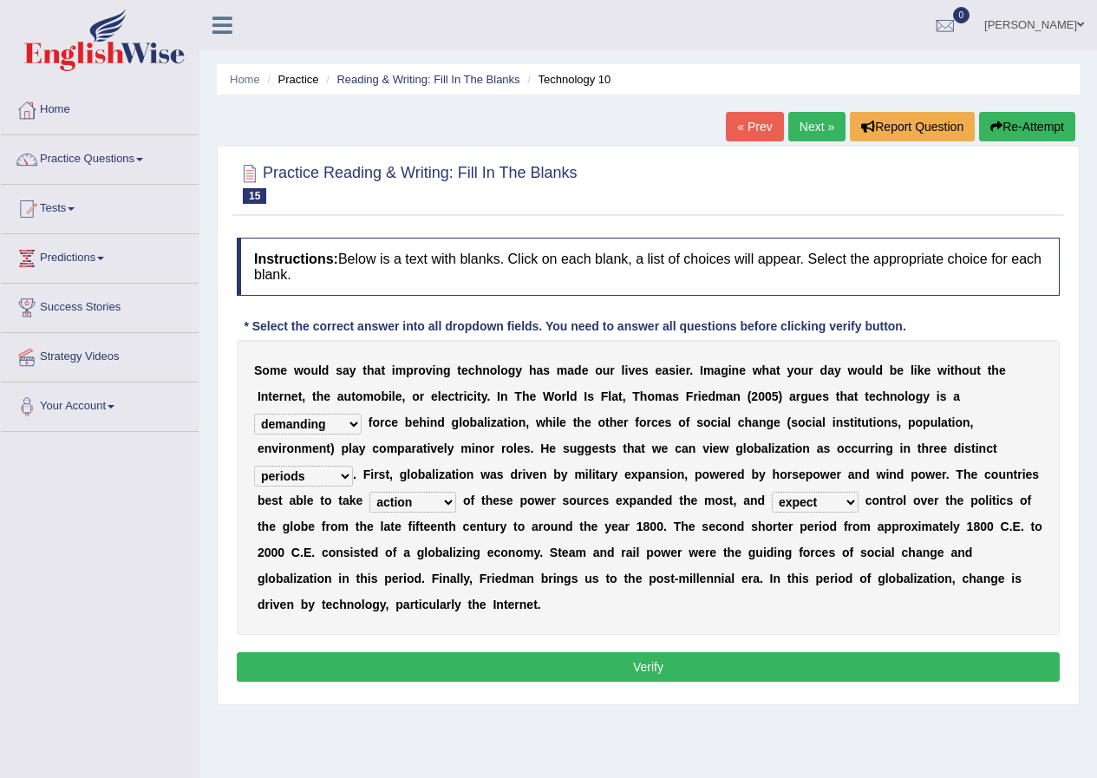
click at [772, 492] on select "exist extract exert expect" at bounding box center [815, 502] width 87 height 21
click at [809, 608] on div "S o m e w o u l d s a y t h a t i m p r o v i n g t e c h n o l o g y h a s m a…" at bounding box center [648, 487] width 823 height 295
click at [655, 678] on button "Verify" at bounding box center [648, 666] width 823 height 29
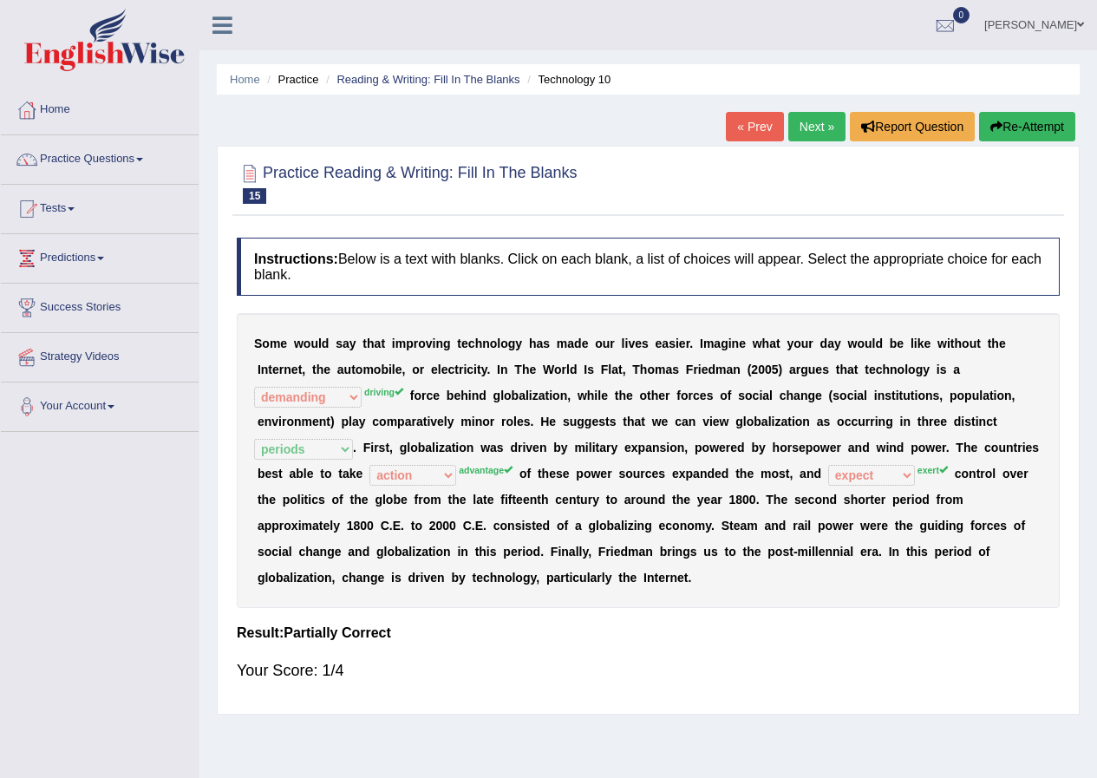
click at [1041, 127] on button "Re-Attempt" at bounding box center [1027, 126] width 96 height 29
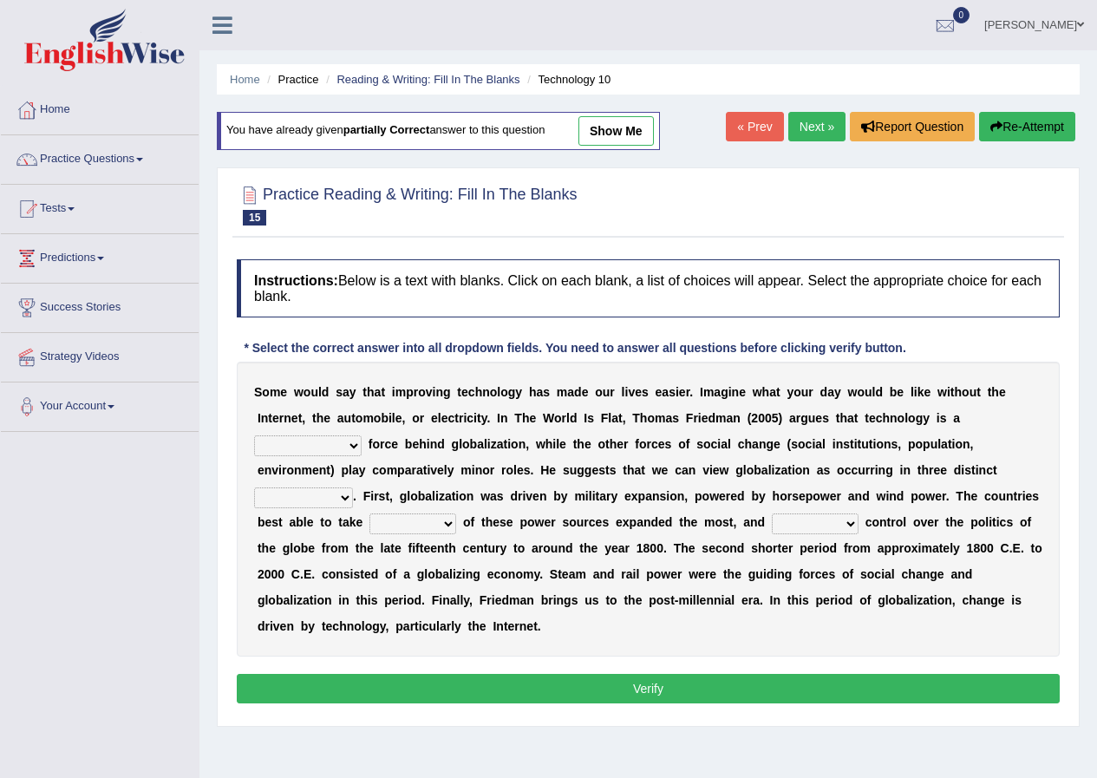
drag, startPoint x: 351, startPoint y: 443, endPoint x: 337, endPoint y: 464, distance: 25.5
click at [337, 464] on div "S o m e w o u l d s a y t h a t i m p r o v i n g t e c h n o l o g y h a s m a…" at bounding box center [648, 509] width 823 height 295
select select "driving"
click at [254, 436] on select "driving demeaning distinguishing demanding" at bounding box center [308, 446] width 108 height 21
click at [350, 499] on select "periods periodicals perspectives perceptions" at bounding box center [303, 498] width 99 height 21
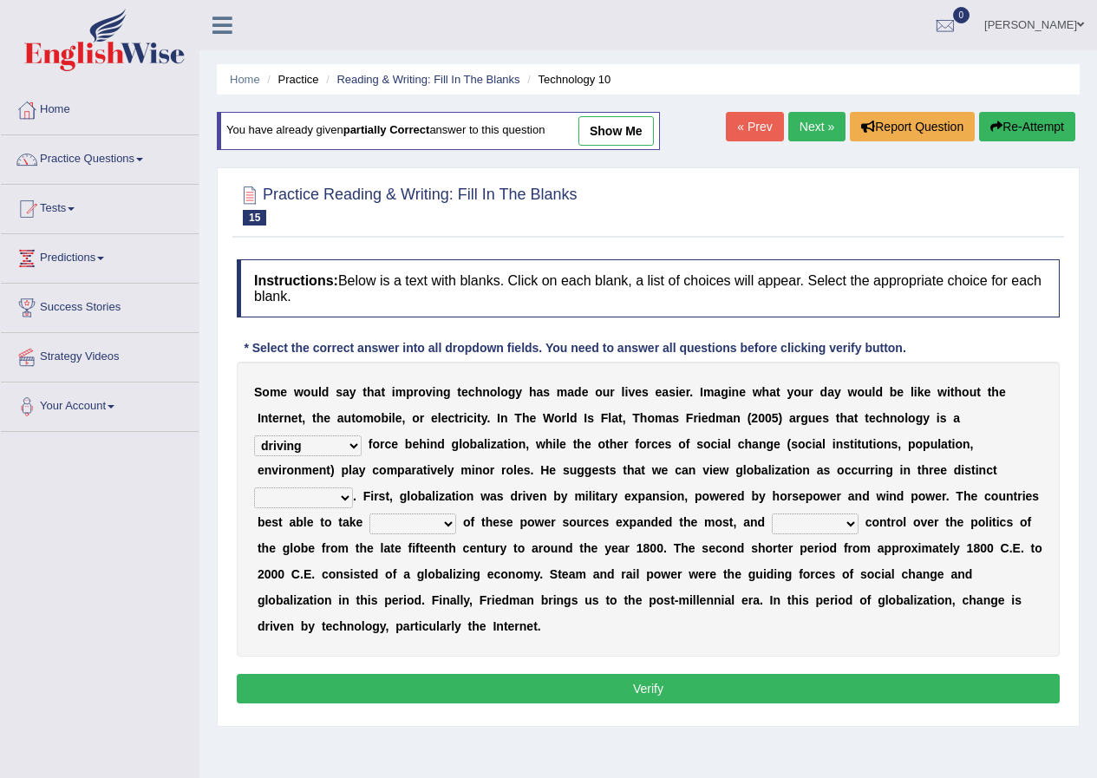
click at [350, 499] on select "periods periodicals perspectives perceptions" at bounding box center [303, 498] width 99 height 21
click at [350, 498] on select "periods periodicals perspectives perceptions" at bounding box center [303, 498] width 99 height 21
select select "periods"
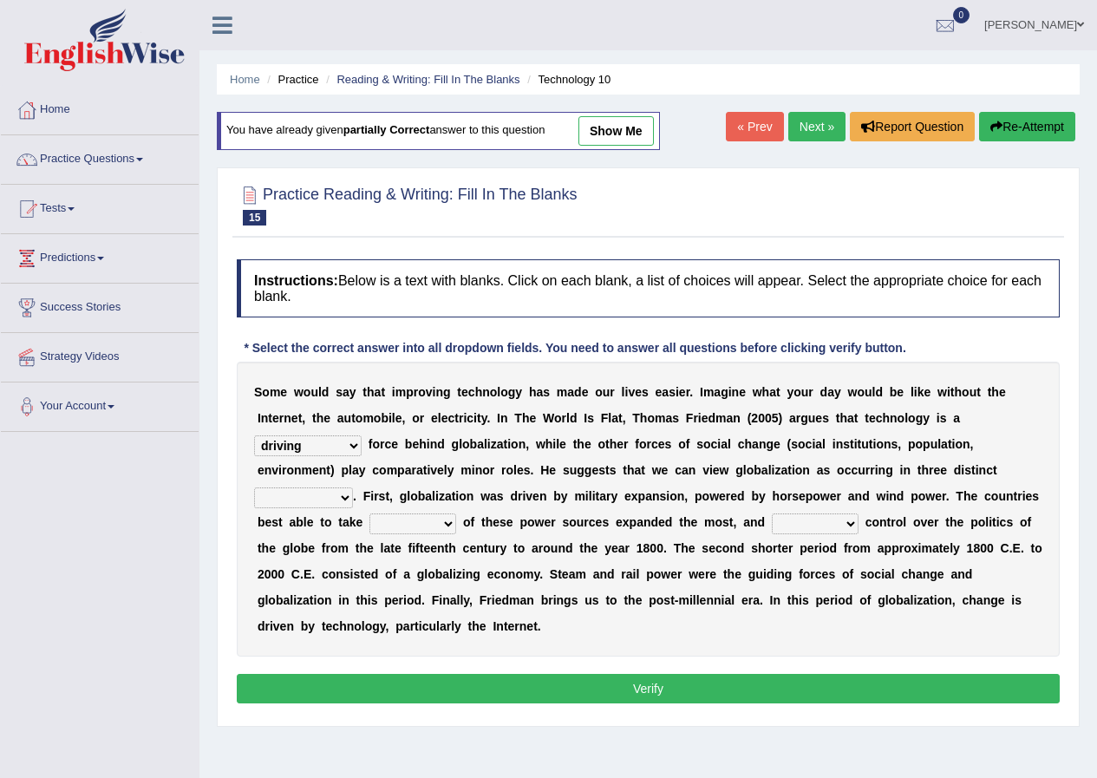
click at [254, 488] on select "periods periodicals perspectives perceptions" at bounding box center [303, 498] width 99 height 21
click at [449, 521] on select "action advantage account care" at bounding box center [413, 524] width 87 height 21
drag, startPoint x: 449, startPoint y: 521, endPoint x: 403, endPoint y: 631, distance: 118.3
click div "S o m e w o u l d s a y t h a t i m p r o v i n g t e c h n o l o g y h a s m a…"
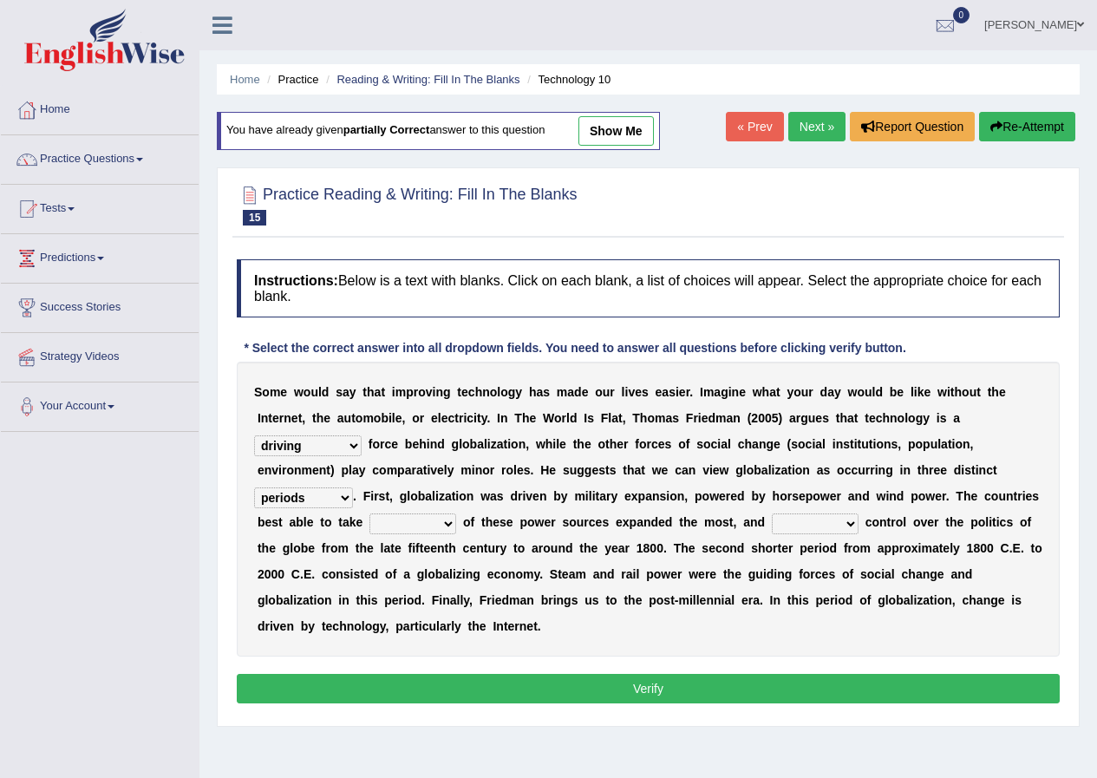
select select "care"
click select "action advantage account care"
click b "a"
click select "exist extract exert expect"
select select "exert"
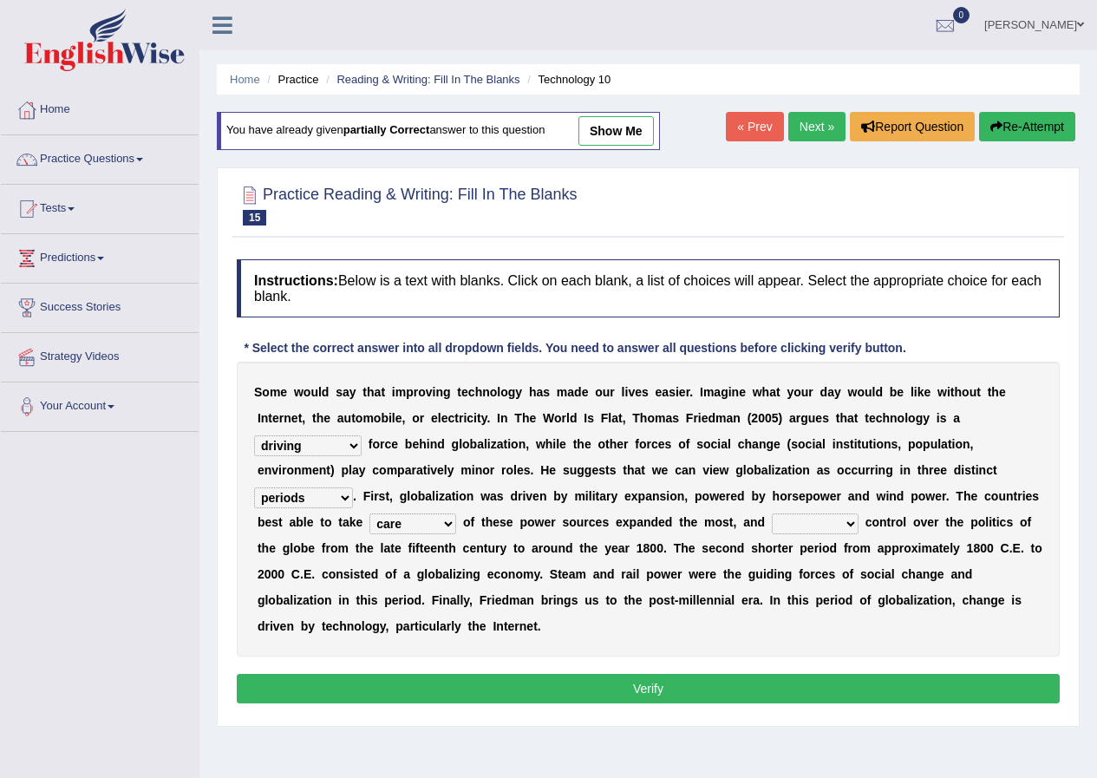
click select "exist extract exert expect"
click button "Verify"
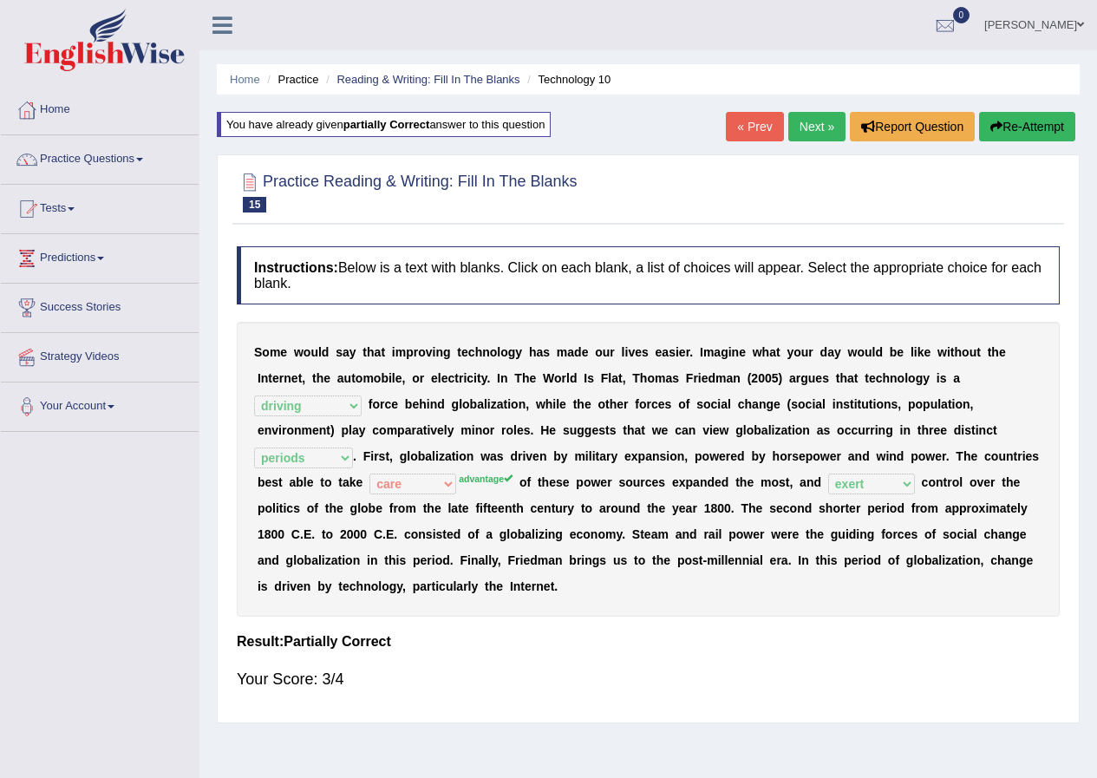
click link "Next »"
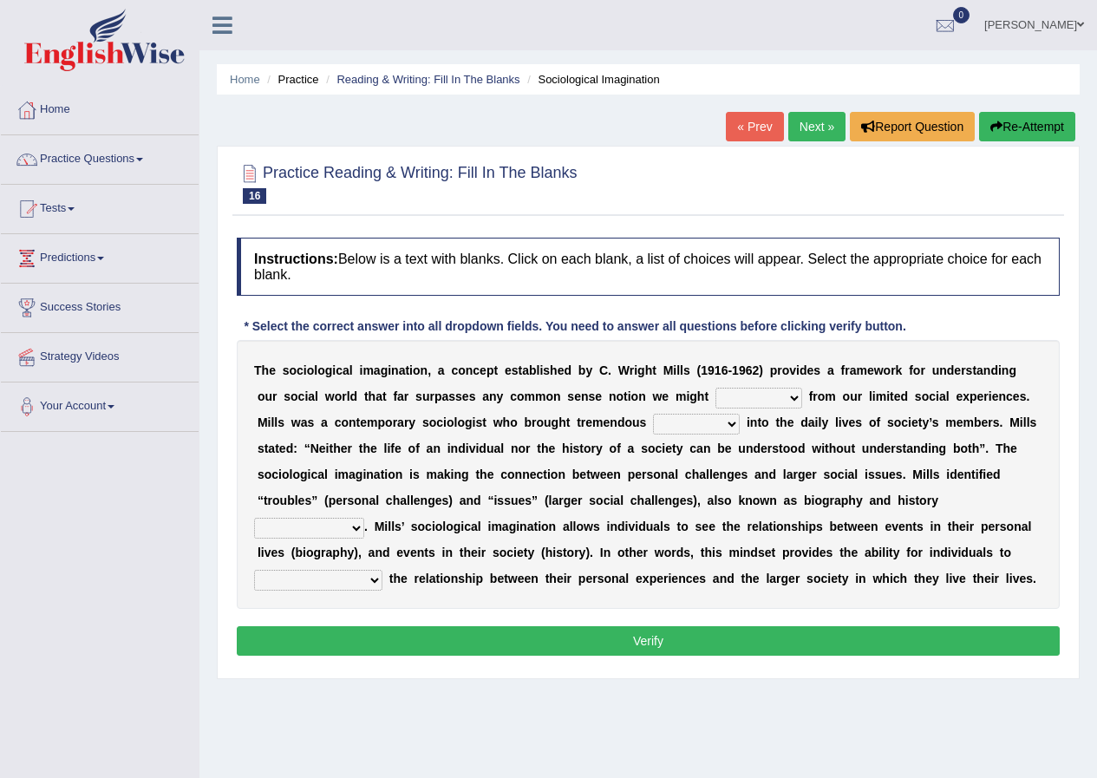
drag, startPoint x: 796, startPoint y: 402, endPoint x: 770, endPoint y: 509, distance: 110.7
click at [770, 509] on div "T h e s o c i o l o g i c a l i m a g i n a t i o n , a c o n c e p t e s t a b…" at bounding box center [648, 474] width 823 height 269
click at [716, 388] on select "depart derive describe deprive" at bounding box center [759, 398] width 87 height 21
click at [770, 509] on div "T h e s o c i o l o g i c a l i m a g i n a t i o n , a c o n c e p t e s t a b…" at bounding box center [648, 474] width 823 height 269
drag, startPoint x: 770, startPoint y: 509, endPoint x: 777, endPoint y: 484, distance: 26.1
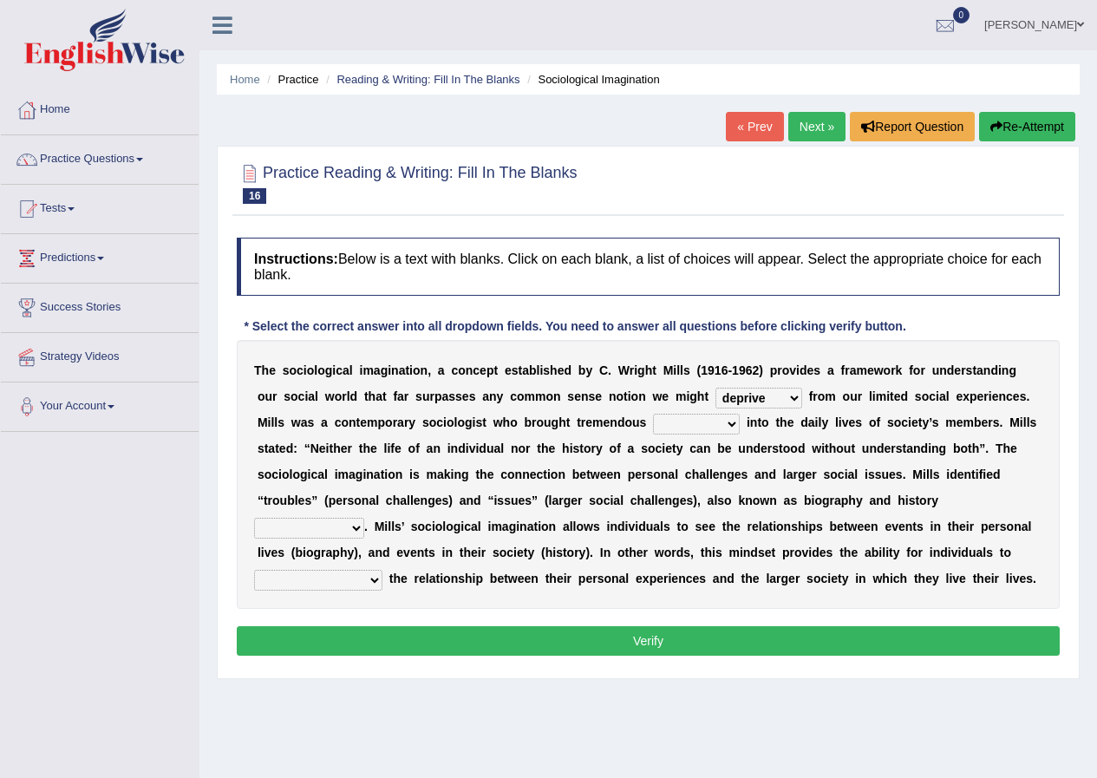
click at [774, 498] on div "T h e s o c i o l o g i c a l i m a g i n a t i o n , a c o n c e p t e s t a b…" at bounding box center [648, 474] width 823 height 269
click at [791, 397] on select "depart derive describe deprive" at bounding box center [759, 398] width 87 height 21
click at [790, 403] on select "depart derive describe deprive" at bounding box center [759, 398] width 87 height 21
click at [794, 402] on select "depart derive describe deprive" at bounding box center [759, 398] width 87 height 21
select select "derive"
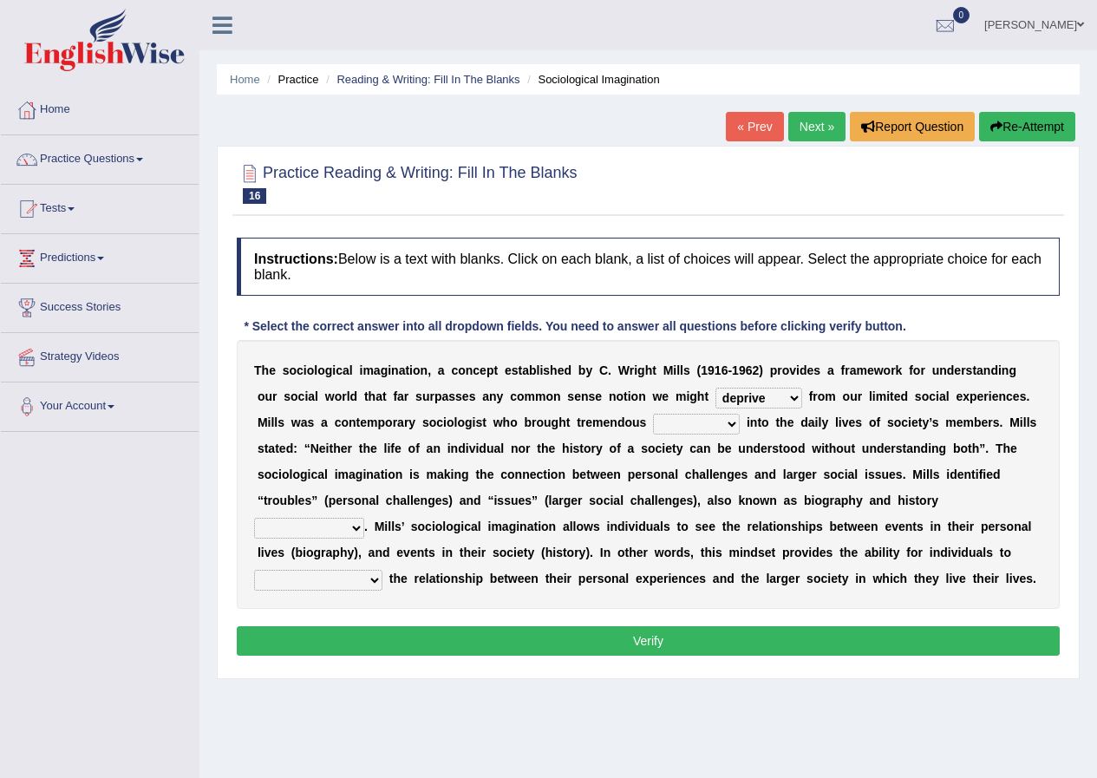
click at [716, 388] on select "depart derive describe deprive" at bounding box center [759, 398] width 87 height 21
drag, startPoint x: 729, startPoint y: 424, endPoint x: 692, endPoint y: 468, distance: 56.7
click at [692, 468] on div "T h e s o c i o l o g i c a l i m a g i n a t i o n , a c o n c e p t e s t a b…" at bounding box center [648, 474] width 823 height 269
select select "sight"
click at [653, 414] on select "sight insight comment interaction" at bounding box center [696, 424] width 87 height 21
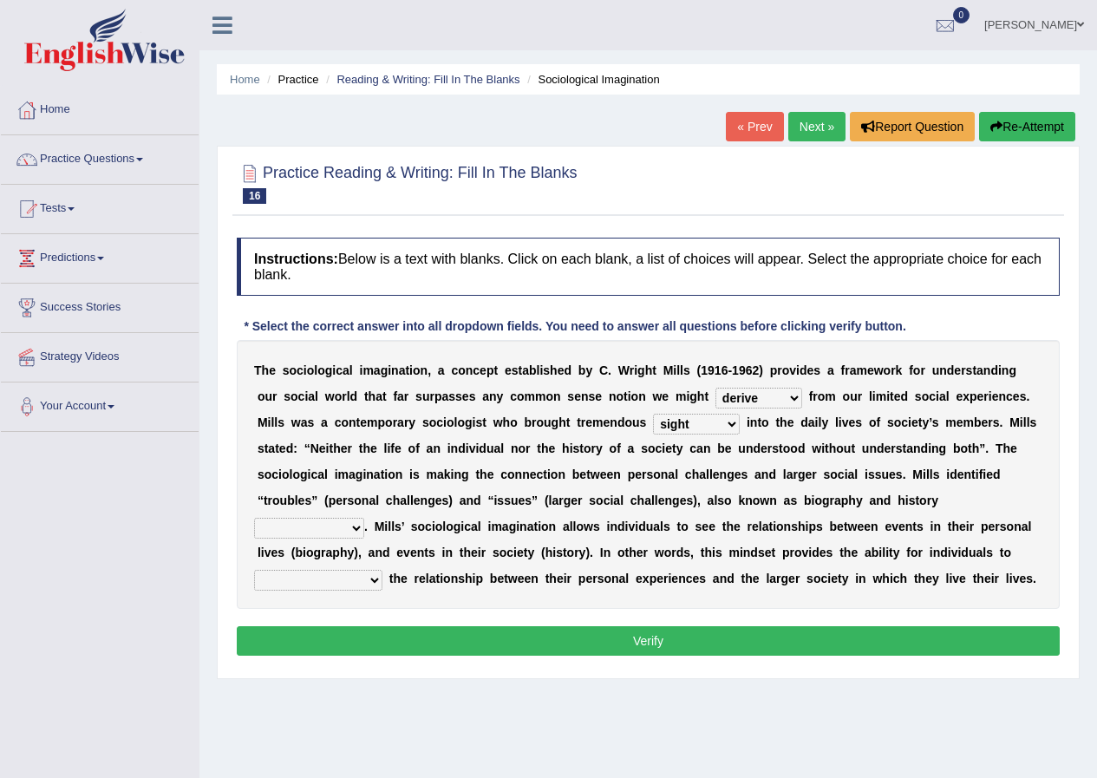
click at [355, 529] on select "accordingly collectively respectively spontaneously" at bounding box center [309, 528] width 110 height 21
select select "collectively"
click at [254, 518] on select "accordingly collectively respectively spontaneously" at bounding box center [309, 528] width 110 height 21
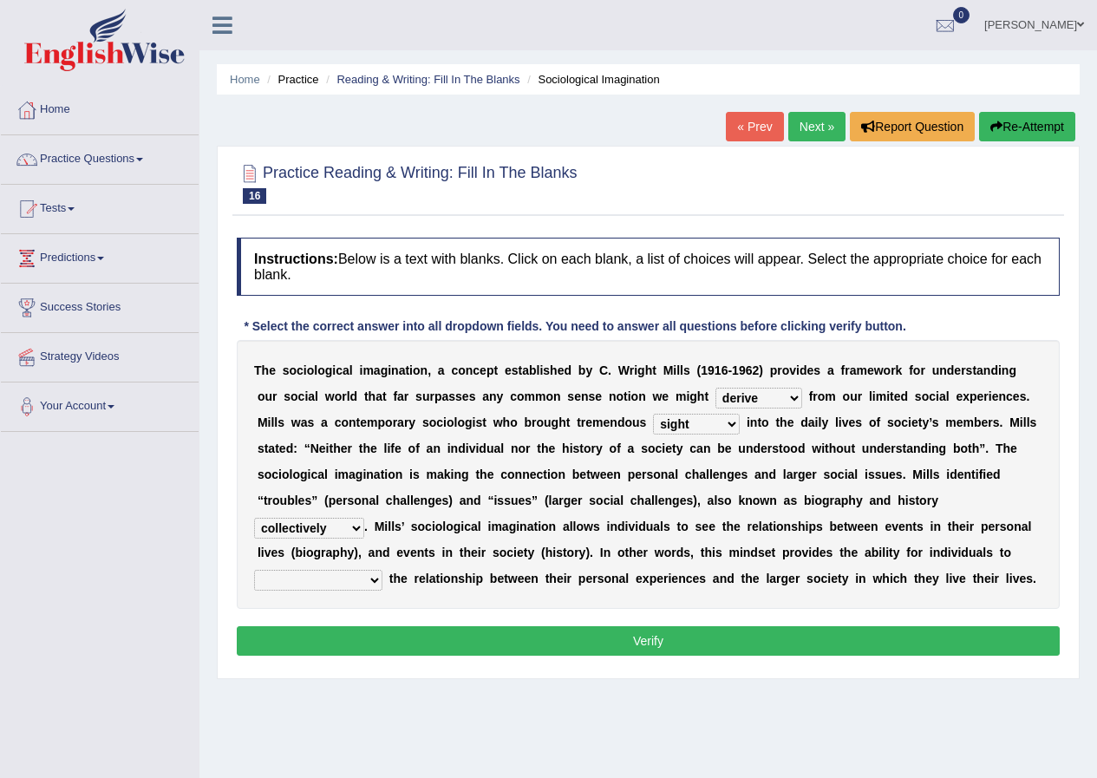
click at [375, 581] on select "commercialize capitalize realize compartmentalize" at bounding box center [318, 580] width 128 height 21
select select "realize"
click at [254, 570] on select "commercialize capitalize realize compartmentalize" at bounding box center [318, 580] width 128 height 21
click at [650, 635] on button "Verify" at bounding box center [648, 640] width 823 height 29
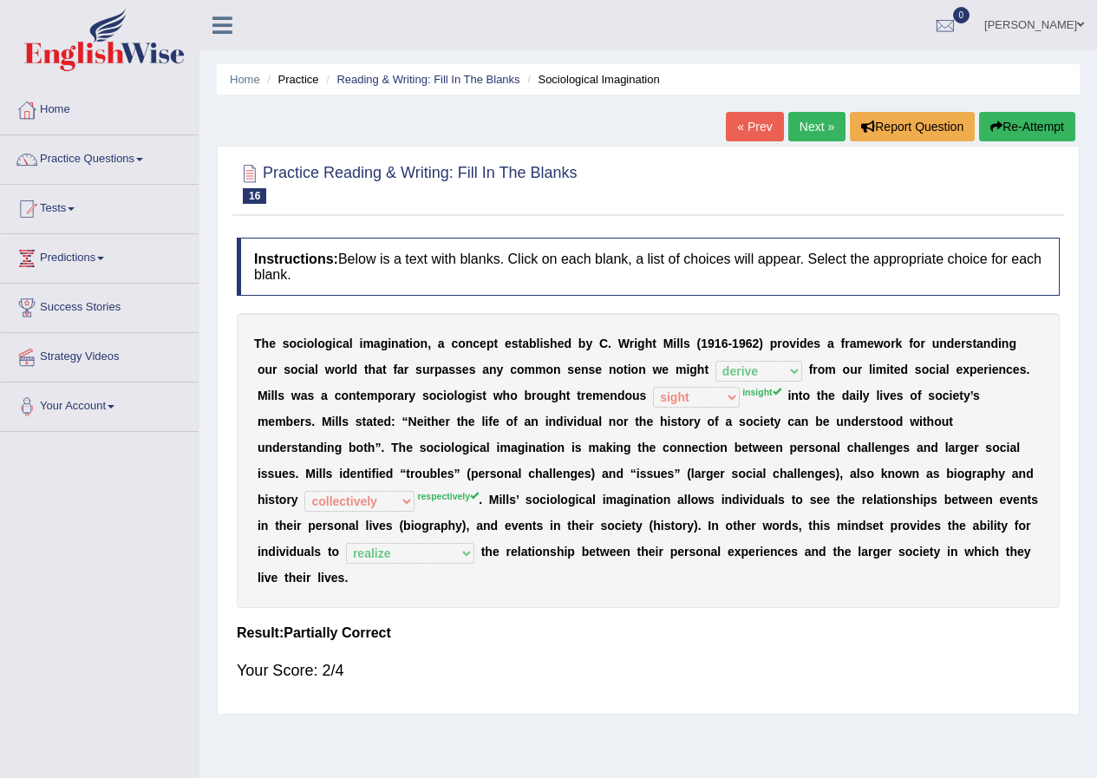
click at [814, 130] on link "Next »" at bounding box center [817, 126] width 57 height 29
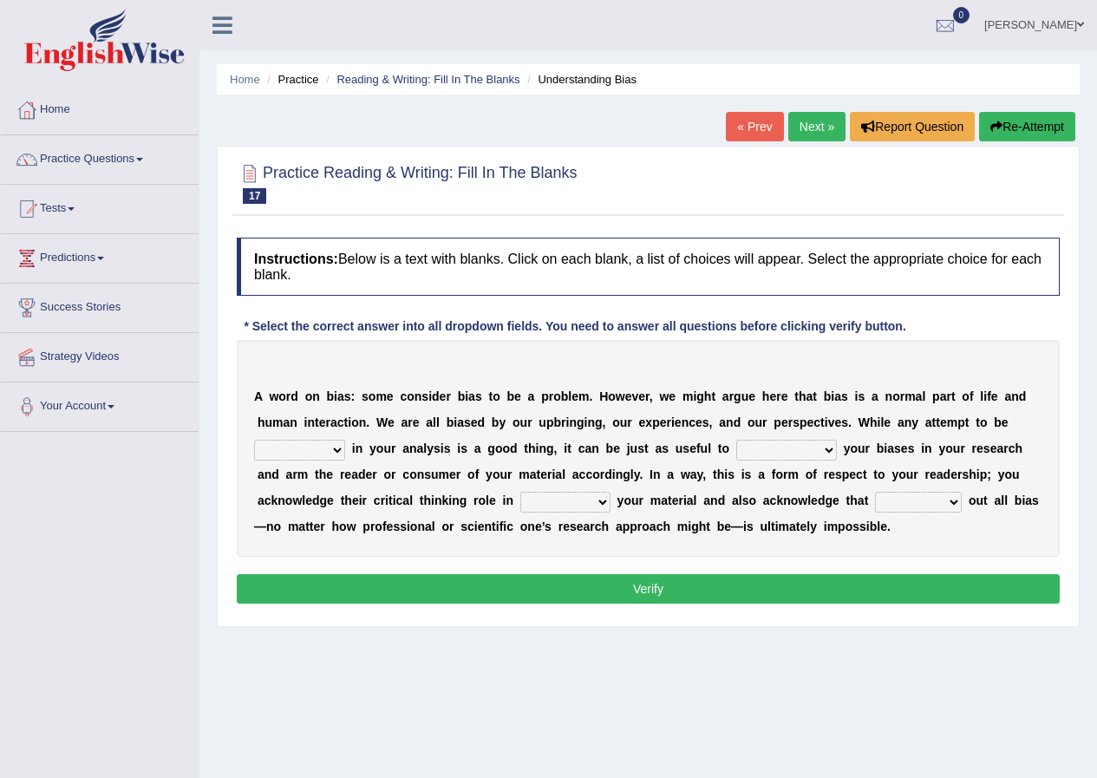
click at [337, 454] on select "objective optimistic subjective pessimistic" at bounding box center [299, 450] width 91 height 21
drag, startPoint x: 337, startPoint y: 454, endPoint x: 306, endPoint y: 538, distance: 89.5
click at [306, 538] on div "A w o r d o n b i a s : s o m e c o n s i d e r b i a s t o b e a p r o b l e m…" at bounding box center [648, 448] width 823 height 217
select select "subjective"
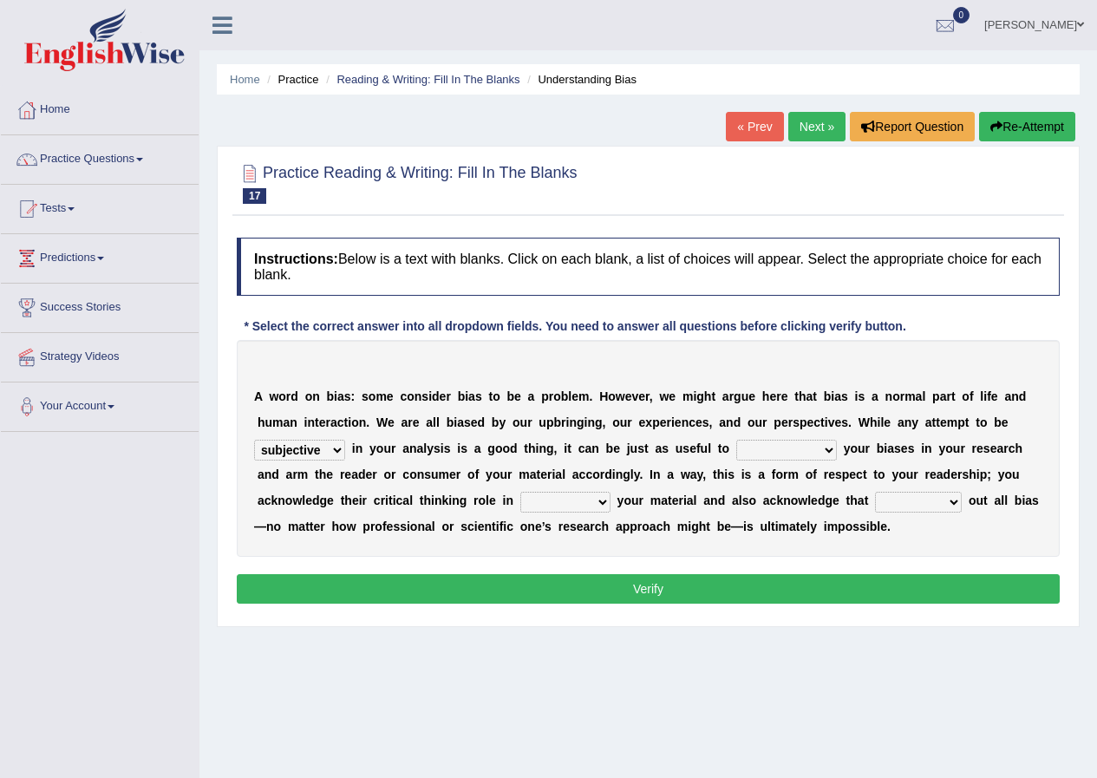
click at [254, 440] on select "objective optimistic subjective pessimistic" at bounding box center [299, 450] width 91 height 21
click at [827, 447] on select "assume achieve acquire acknowledge" at bounding box center [787, 450] width 101 height 21
select select "acknowledge"
click at [737, 440] on select "assume achieve acquire acknowledge" at bounding box center [787, 450] width 101 height 21
click at [609, 500] on select "contacting consuming conducting confirming" at bounding box center [566, 502] width 90 height 21
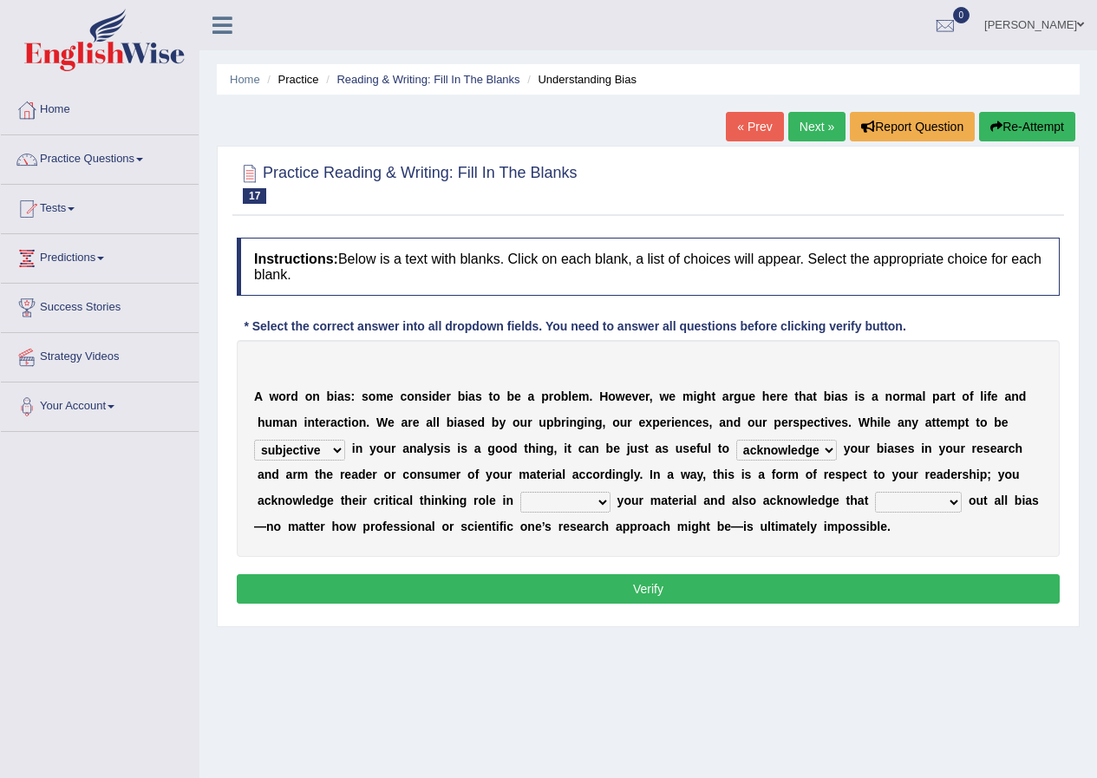
click at [609, 500] on select "contacting consuming conducting confirming" at bounding box center [566, 502] width 90 height 21
drag, startPoint x: 606, startPoint y: 501, endPoint x: 566, endPoint y: 607, distance: 113.9
click at [566, 607] on div "Instructions: Below is a text with blanks. Click on each blank, a list of choic…" at bounding box center [649, 423] width 832 height 389
select select "confirming"
click at [521, 492] on select "contacting consuming conducting confirming" at bounding box center [566, 502] width 90 height 21
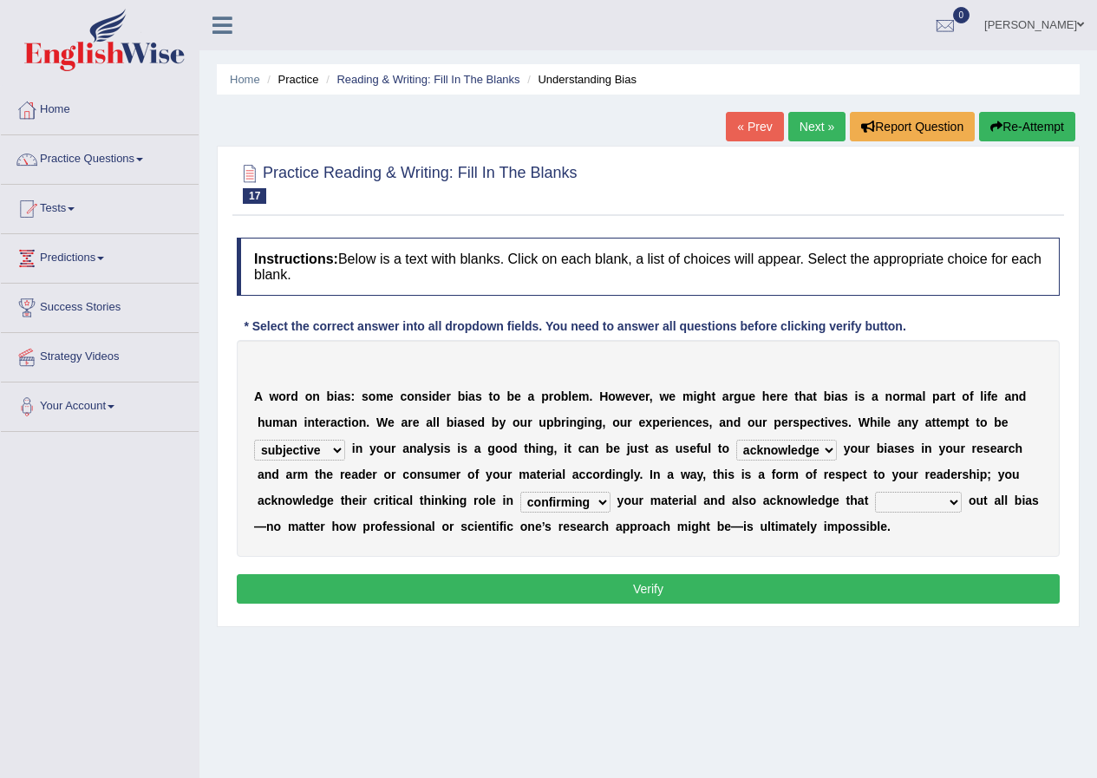
click at [566, 607] on div "Instructions: Below is a text with blanks. Click on each blank, a list of choic…" at bounding box center [649, 423] width 832 height 389
drag, startPoint x: 953, startPoint y: 502, endPoint x: 920, endPoint y: 590, distance: 93.6
click at [920, 590] on div "Instructions: Below is a text with blanks. Click on each blank, a list of choic…" at bounding box center [649, 423] width 832 height 389
select select "ruling"
click at [875, 492] on select "phasing building ruling pushing" at bounding box center [918, 502] width 87 height 21
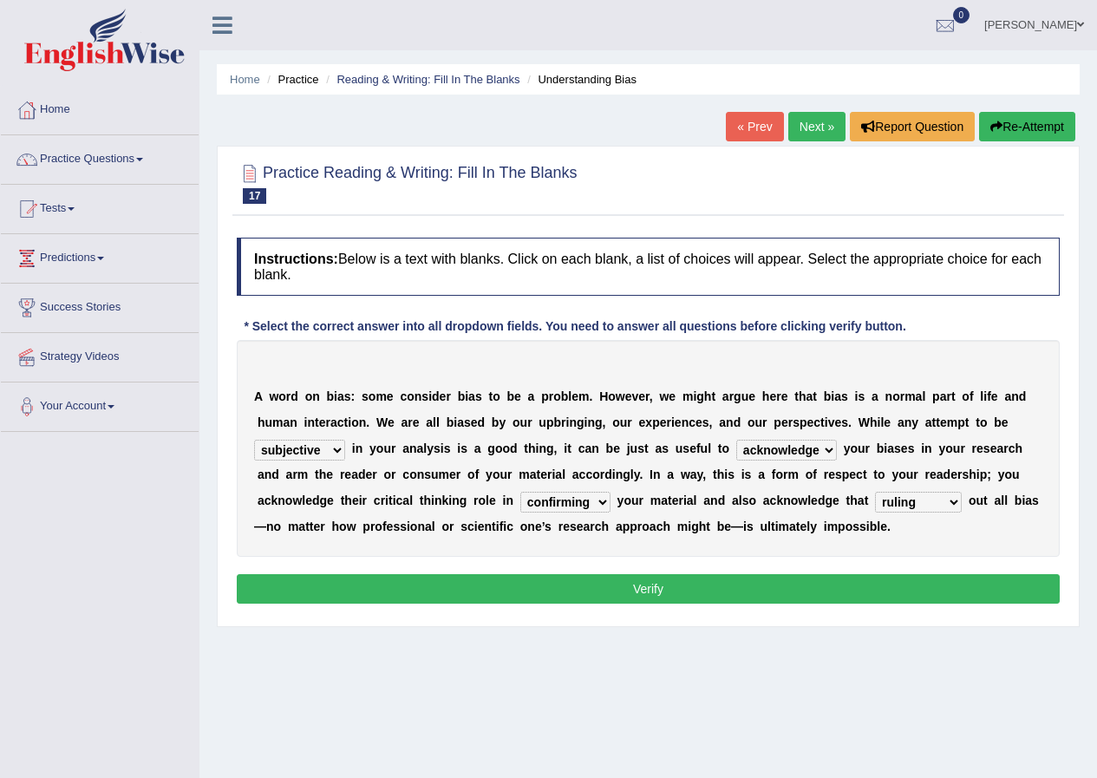
drag, startPoint x: 645, startPoint y: 591, endPoint x: 654, endPoint y: 592, distance: 8.7
click at [649, 591] on button "Verify" at bounding box center [648, 588] width 823 height 29
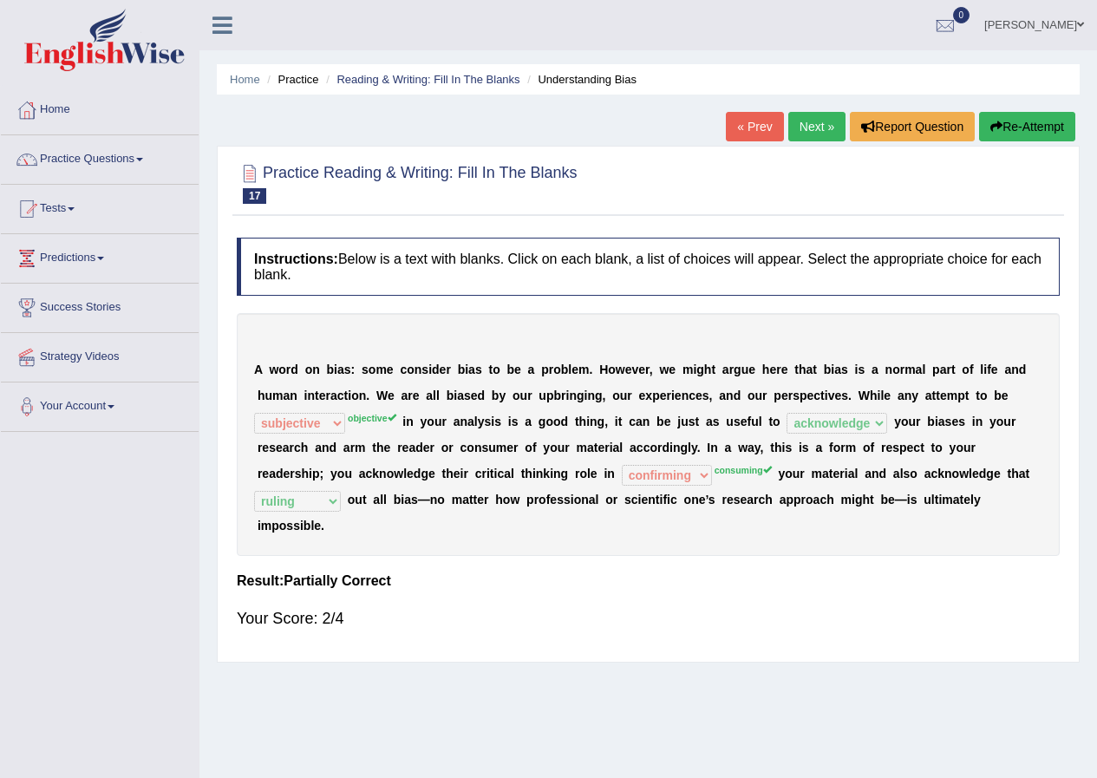
click at [816, 116] on link "Next »" at bounding box center [817, 126] width 57 height 29
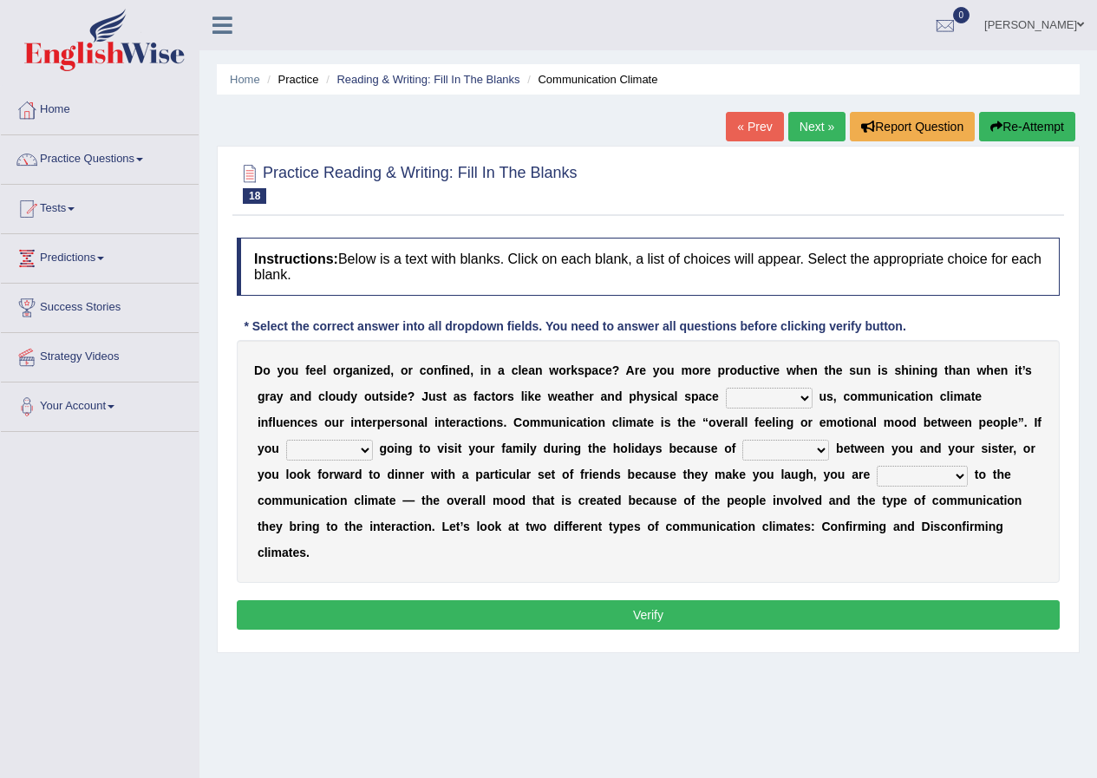
drag, startPoint x: 803, startPoint y: 393, endPoint x: 799, endPoint y: 445, distance: 52.2
click at [799, 445] on div "D o y o u f e e l o r g a n i z e d , o r c o n f i n e d , i n a c l e a n w o…" at bounding box center [648, 461] width 823 height 243
select select "improve"
click at [726, 388] on select "improve impact impose imply" at bounding box center [769, 398] width 87 height 21
click at [363, 450] on select "dread force scare afraid" at bounding box center [329, 450] width 87 height 21
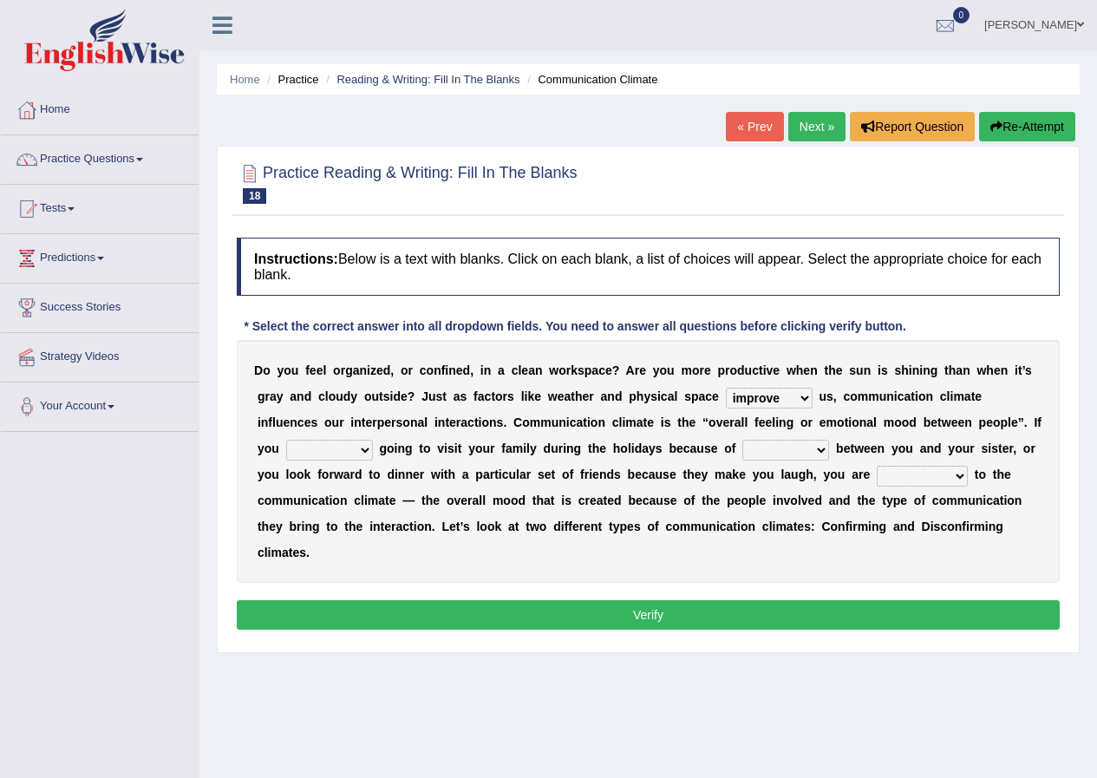
click at [363, 450] on select "dread force scare afraid" at bounding box center [329, 450] width 87 height 21
drag, startPoint x: 363, startPoint y: 450, endPoint x: 354, endPoint y: 508, distance: 58.8
click at [354, 508] on div "D o y o u f e e l o r g a n i z e d , o r c o n f i n e d , i n a c l e a n w o…" at bounding box center [648, 461] width 823 height 243
click at [286, 440] on select "dread force scare afraid" at bounding box center [329, 450] width 87 height 21
click at [353, 508] on div "D o y o u f e e l o r g a n i z e d , o r c o n f i n e d , i n a c l e a n w o…" at bounding box center [648, 461] width 823 height 243
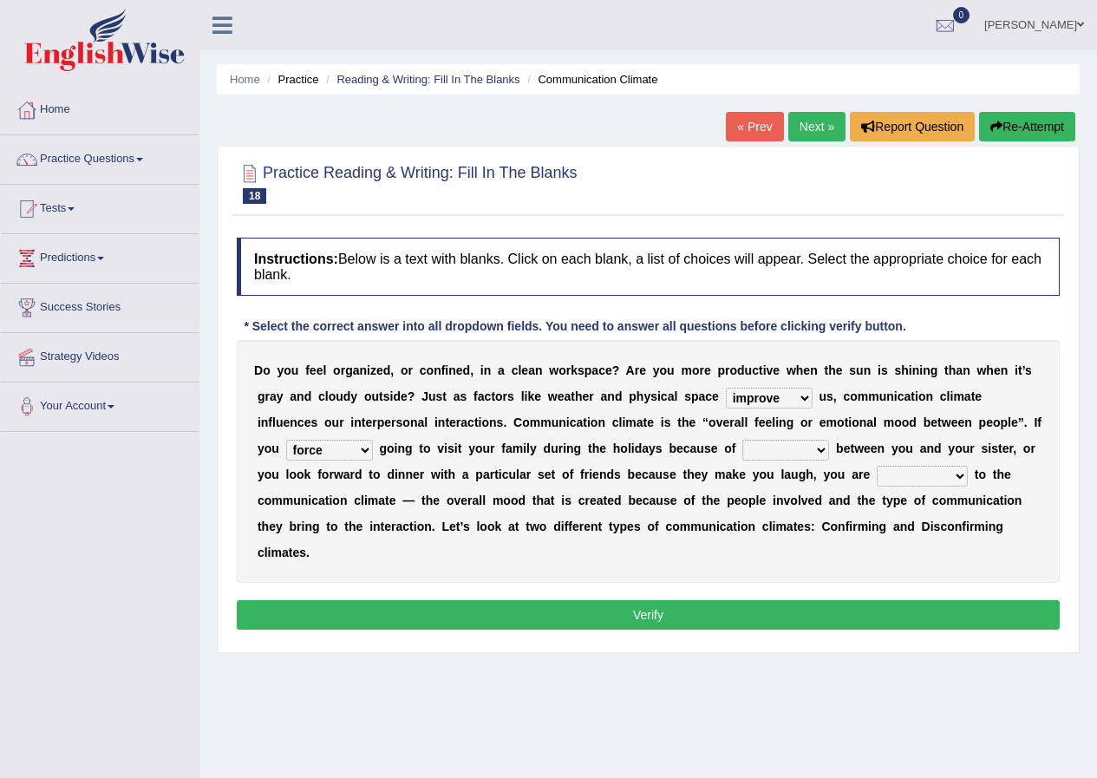
drag, startPoint x: 353, startPoint y: 508, endPoint x: 351, endPoint y: 500, distance: 8.8
click at [353, 507] on div "D o y o u f e e l o r g a n i z e d , o r c o n f i n e d , i n a c l e a n w o…" at bounding box center [648, 461] width 823 height 243
drag, startPoint x: 351, startPoint y: 500, endPoint x: 351, endPoint y: 488, distance: 11.3
click at [351, 488] on div "D o y o u f e e l o r g a n i z e d , o r c o n f i n e d , i n a c l e a n w o…" at bounding box center [648, 461] width 823 height 243
click at [367, 452] on select "dread force scare afraid" at bounding box center [329, 450] width 87 height 21
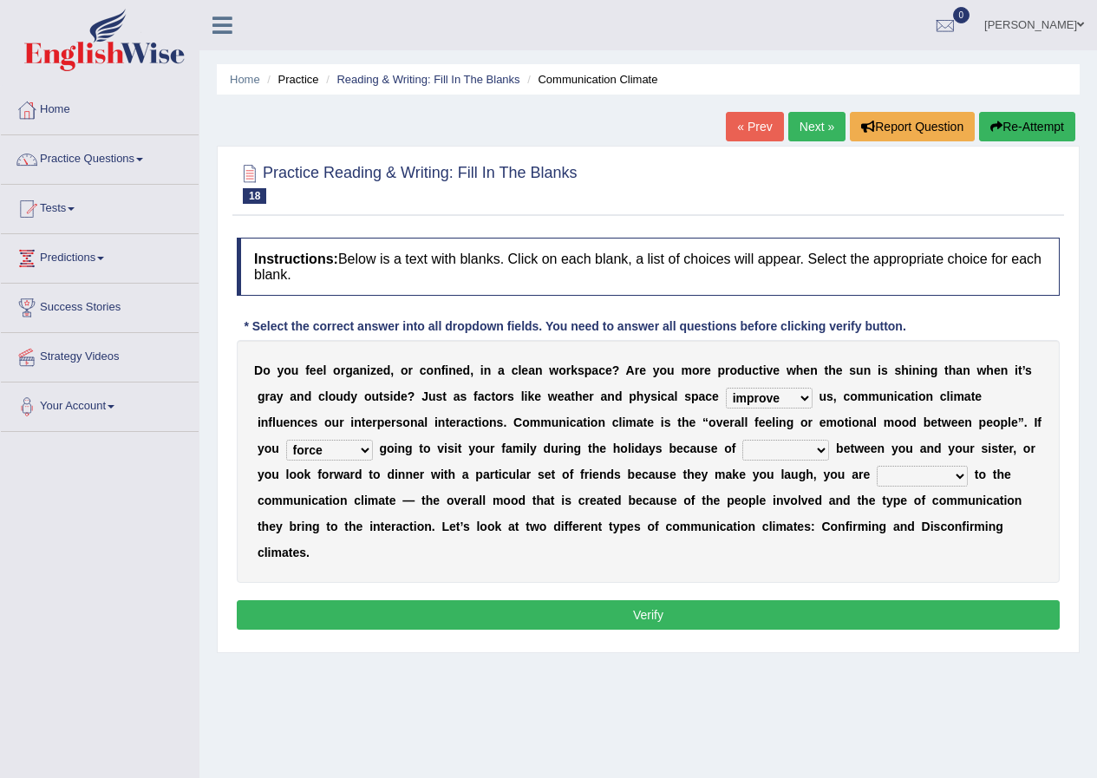
click at [367, 452] on select "dread force scare afraid" at bounding box center [329, 450] width 87 height 21
drag, startPoint x: 363, startPoint y: 458, endPoint x: 350, endPoint y: 500, distance: 43.4
click at [350, 500] on div "D o y o u f e e l o r g a n i z e d , o r c o n f i n e d , i n a c l e a n w o…" at bounding box center [648, 461] width 823 height 243
click at [286, 440] on select "dread force scare afraid" at bounding box center [329, 450] width 87 height 21
click at [350, 500] on b at bounding box center [350, 501] width 7 height 14
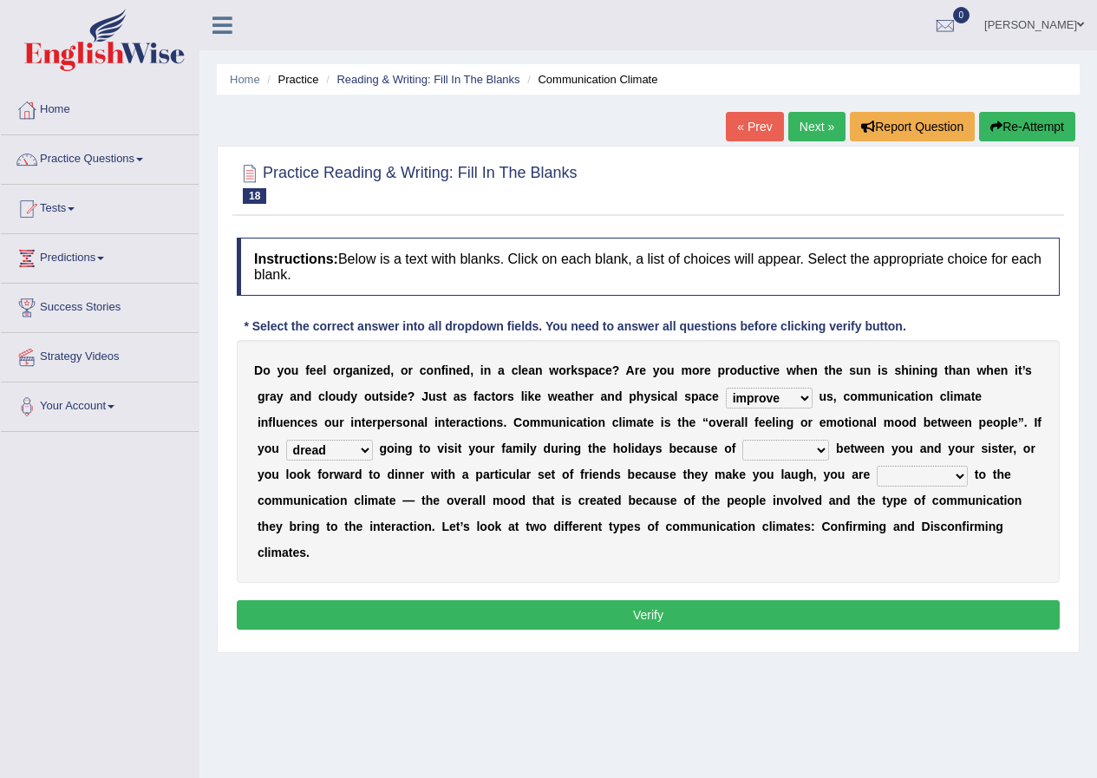
click at [350, 500] on b at bounding box center [350, 501] width 7 height 14
drag, startPoint x: 369, startPoint y: 454, endPoint x: 329, endPoint y: 559, distance: 112.3
click at [329, 559] on div "D o y o u f e e l o r g a n i z e d , o r c o n f i n e d , i n a c l e a n w o…" at bounding box center [648, 461] width 823 height 243
click at [286, 440] on select "dread force scare afraid" at bounding box center [329, 450] width 87 height 21
click at [366, 446] on select "dread force scare afraid" at bounding box center [329, 450] width 87 height 21
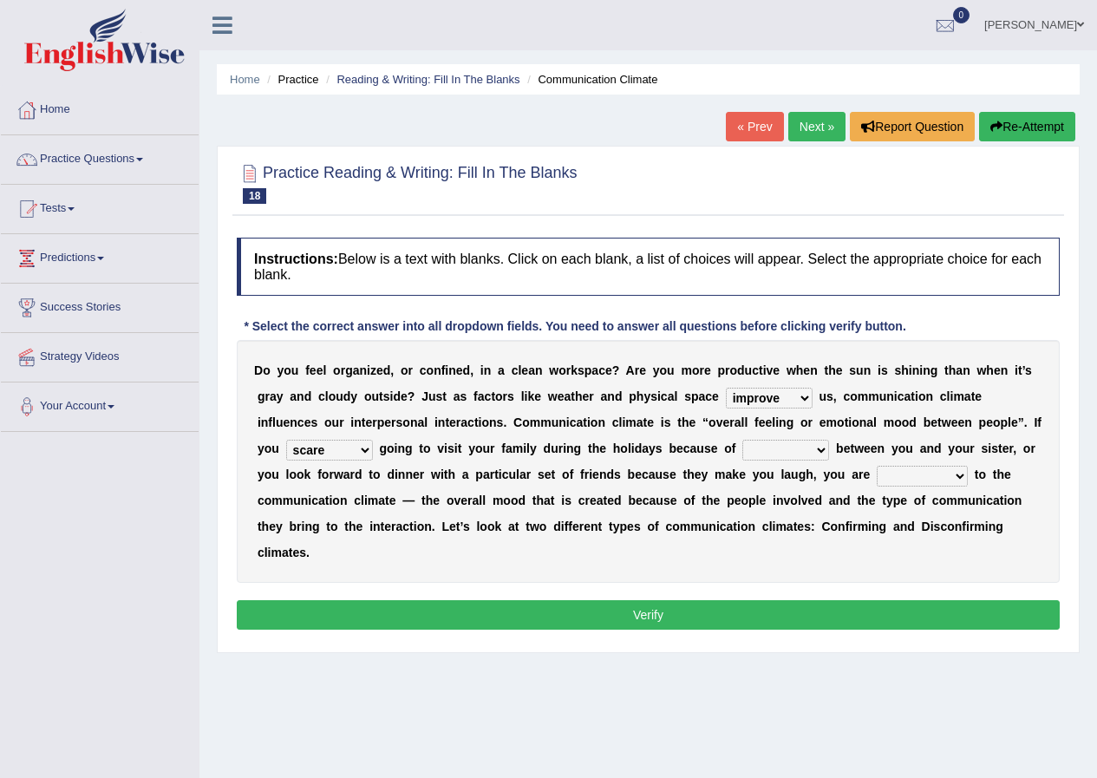
click at [286, 440] on select "dread force scare afraid" at bounding box center [329, 450] width 87 height 21
drag, startPoint x: 346, startPoint y: 460, endPoint x: 322, endPoint y: 536, distance: 80.1
click at [322, 536] on div "D o y o u f e e l o r g a n i z e d , o r c o n f i n e d , i n a c l e a n w o…" at bounding box center [648, 461] width 823 height 243
click at [361, 446] on select "dread force scare afraid" at bounding box center [329, 450] width 87 height 21
select select "dread"
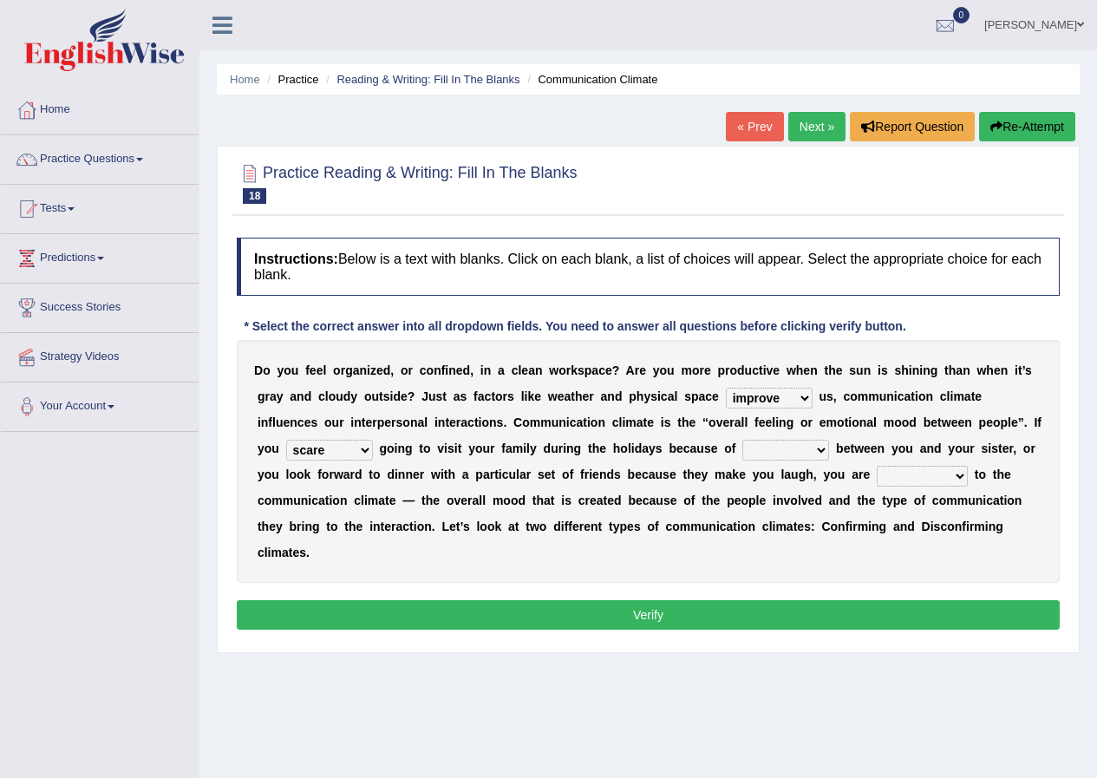
click at [286, 440] on select "dread force scare afraid" at bounding box center [329, 450] width 87 height 21
drag, startPoint x: 825, startPoint y: 451, endPoint x: 792, endPoint y: 543, distance: 97.7
click at [792, 543] on div "D o y o u f e e l o r g a n i z e d , o r c o n f i n e d , i n a c l e a n w o…" at bounding box center [648, 461] width 823 height 243
select select "tension"
click at [743, 440] on select "tender tension tendency tenacity" at bounding box center [786, 450] width 87 height 21
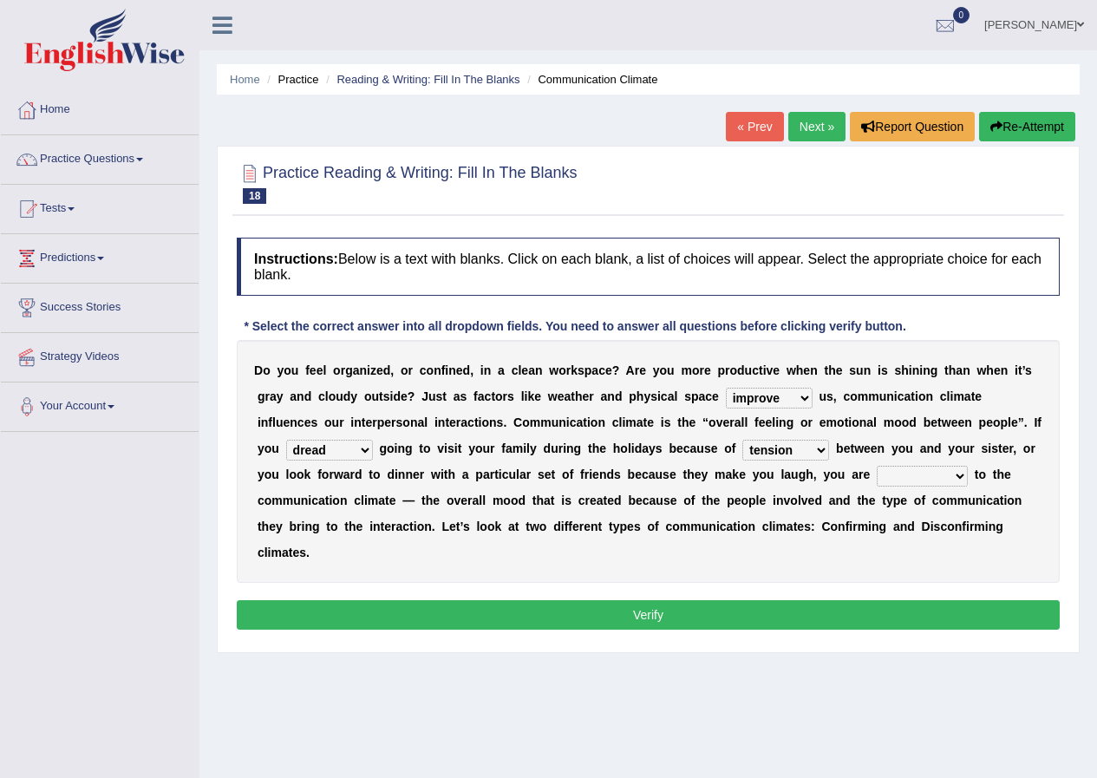
drag, startPoint x: 792, startPoint y: 543, endPoint x: 793, endPoint y: 514, distance: 29.5
click at [793, 514] on div "D o y o u f e e l o r g a n i z e d , o r c o n f i n e d , i n a c l e a n w o…" at bounding box center [648, 461] width 823 height 243
click at [963, 473] on select "relying relating responding recycling" at bounding box center [922, 476] width 91 height 21
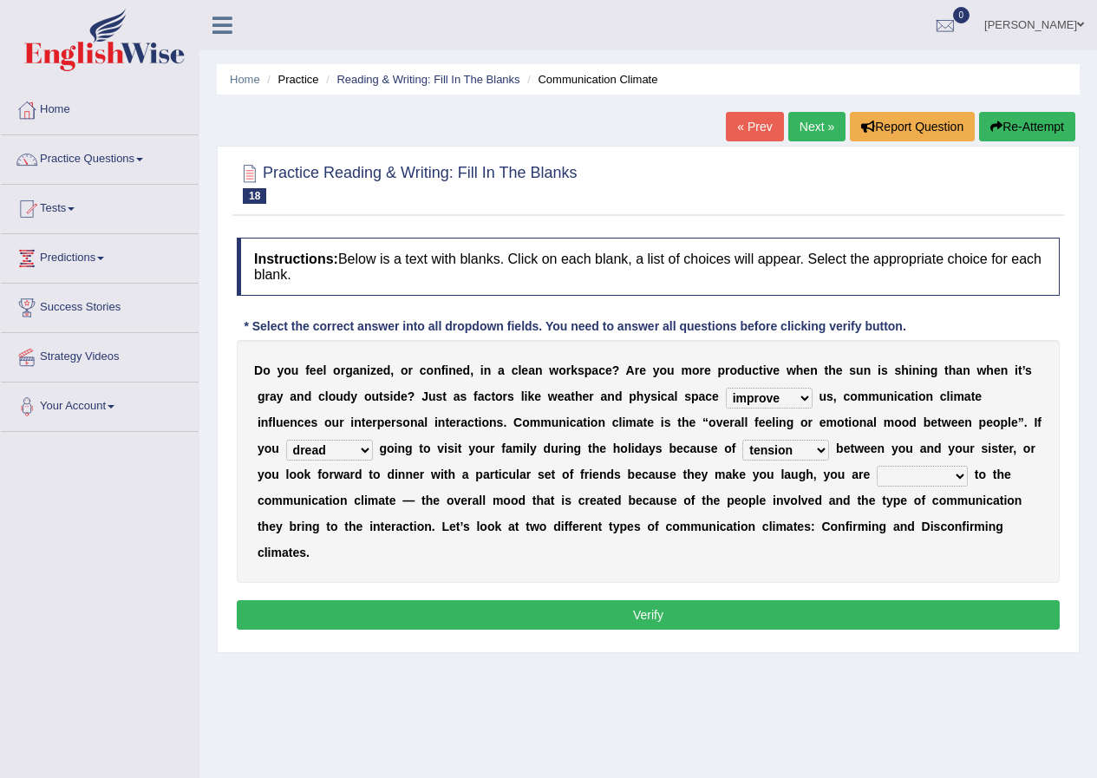
click at [963, 473] on select "relying relating responding recycling" at bounding box center [922, 476] width 91 height 21
select select "responding"
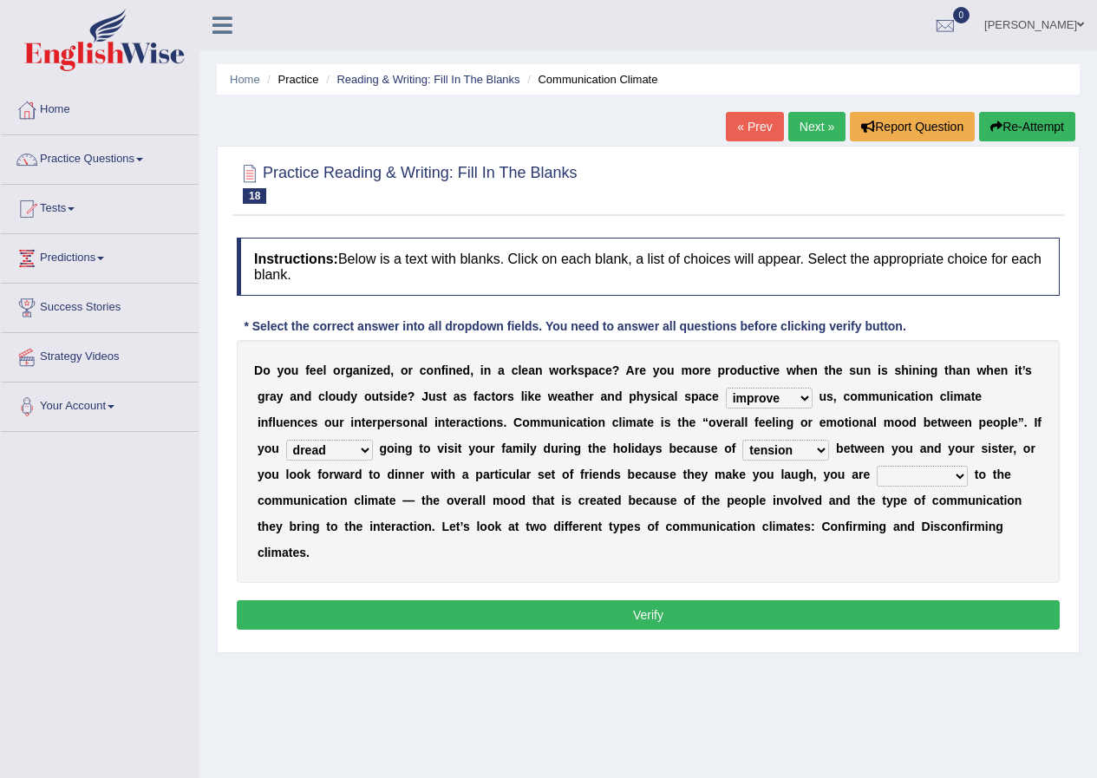
click at [877, 466] on select "relying relating responding recycling" at bounding box center [922, 476] width 91 height 21
click at [665, 633] on div "Instructions: Below is a text with blanks. Click on each blank, a list of choic…" at bounding box center [649, 436] width 832 height 415
click at [674, 615] on button "Verify" at bounding box center [648, 614] width 823 height 29
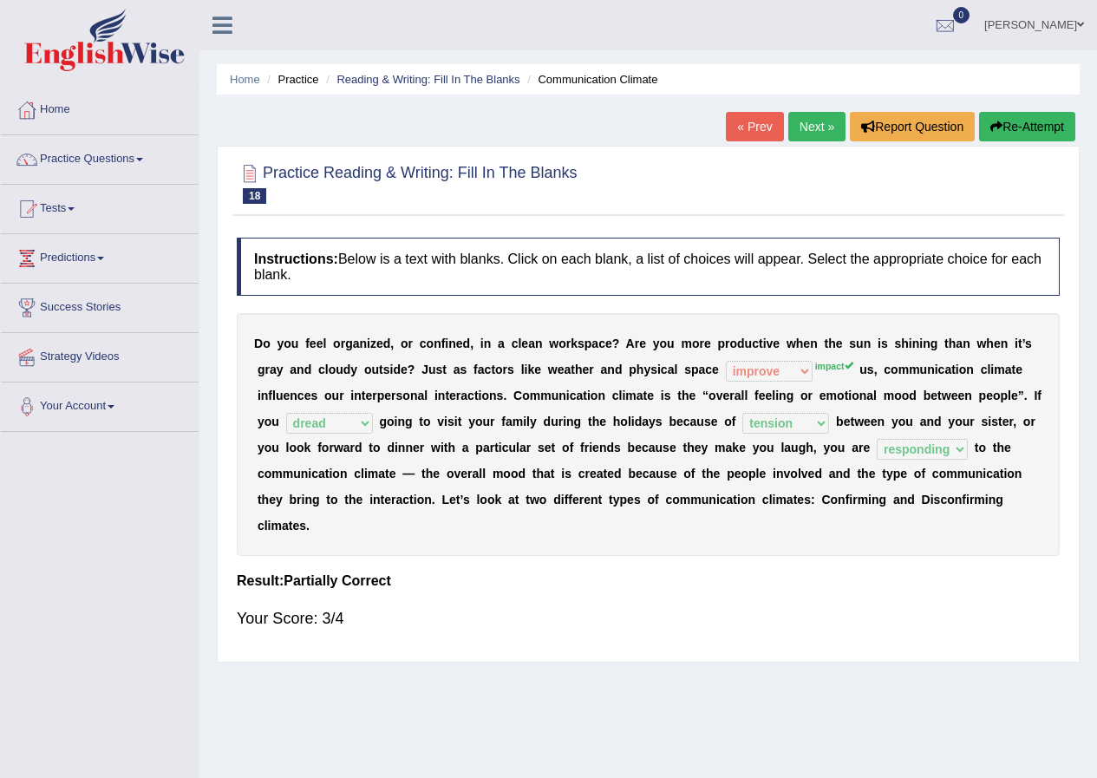
click at [798, 115] on link "Next »" at bounding box center [817, 126] width 57 height 29
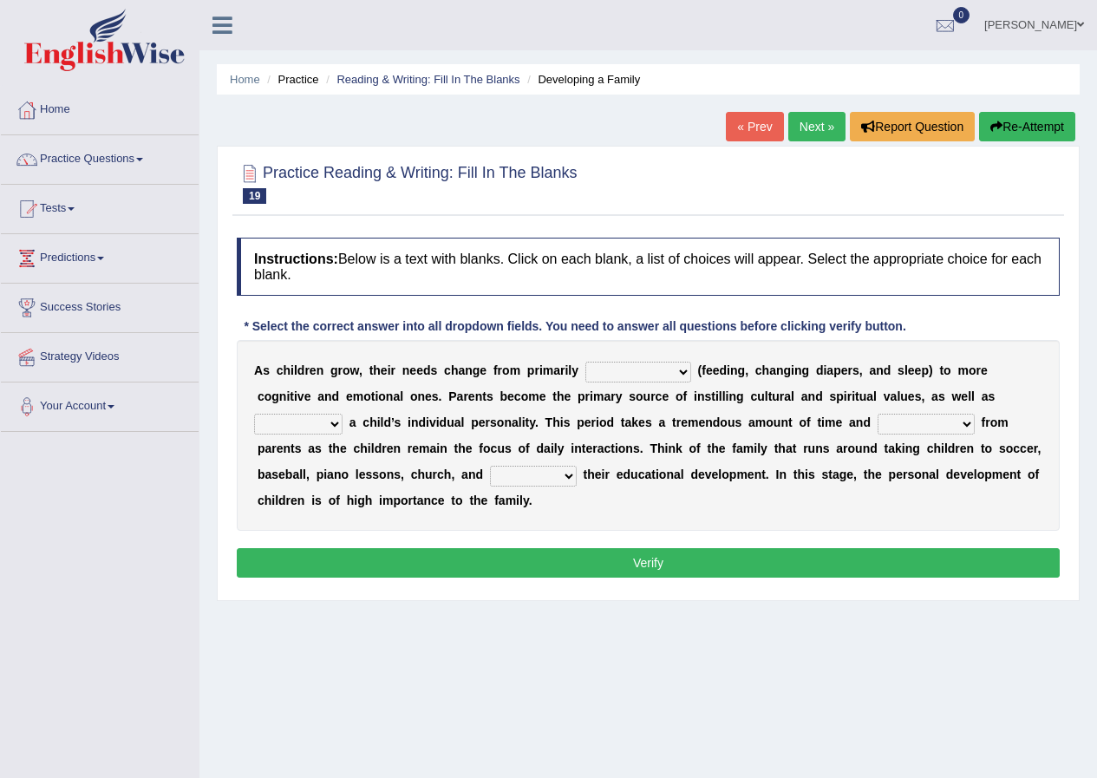
drag, startPoint x: 685, startPoint y: 374, endPoint x: 656, endPoint y: 410, distance: 46.3
click at [656, 410] on div "A s c h i l d r e n g r o w , t h e i r n e e d s c h a n g e f r o m p r i m a…" at bounding box center [648, 435] width 823 height 191
select select "psychological"
click at [586, 362] on select "psychological educational physical social" at bounding box center [639, 372] width 106 height 21
drag, startPoint x: 331, startPoint y: 422, endPoint x: 326, endPoint y: 468, distance: 45.4
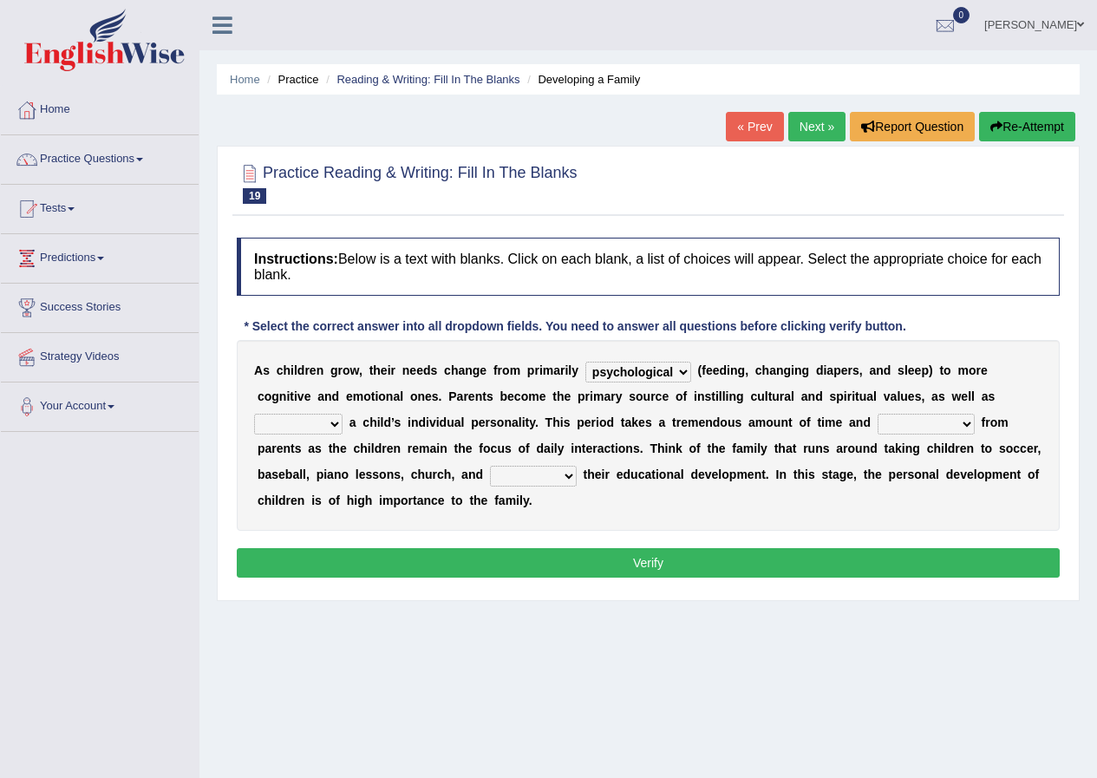
click at [326, 468] on div "A s c h i l d r e n g r o w , t h e i r n e e d s c h a n g e f r o m p r i m a…" at bounding box center [648, 435] width 823 height 191
select select "caring"
click at [254, 414] on select "caring calculating feeding fostering" at bounding box center [298, 424] width 88 height 21
click at [326, 468] on b "i" at bounding box center [325, 475] width 3 height 14
drag, startPoint x: 968, startPoint y: 427, endPoint x: 959, endPoint y: 464, distance: 38.5
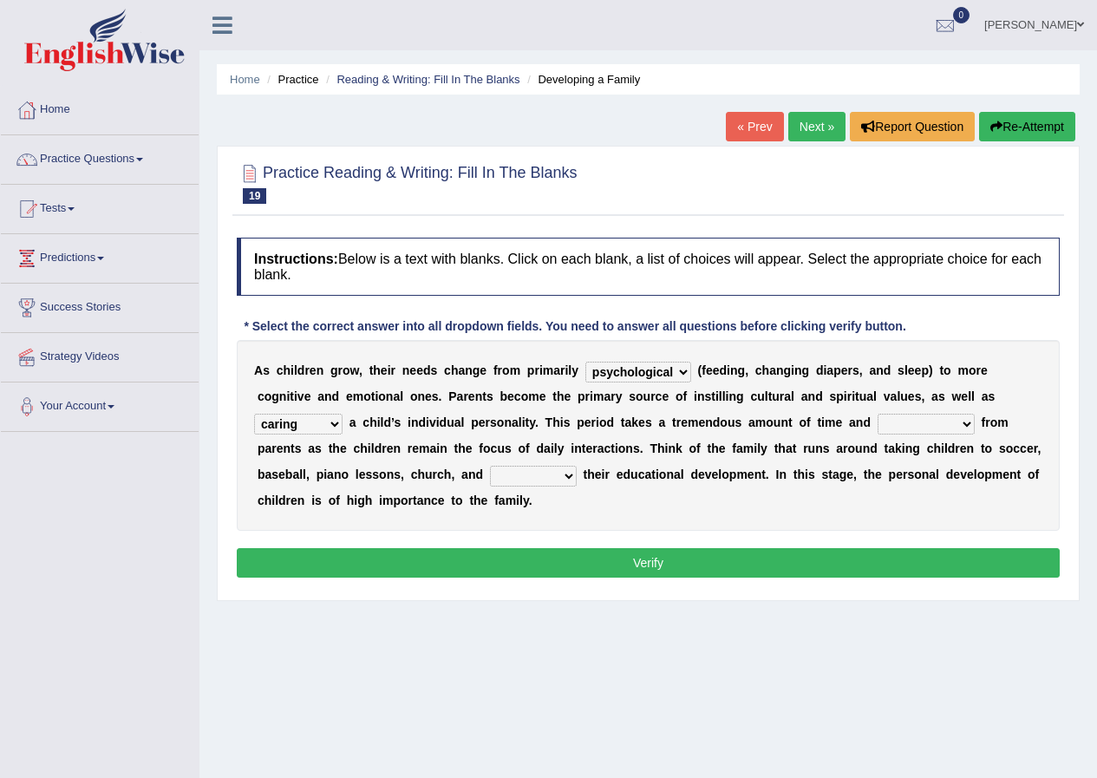
click at [959, 464] on div "A s c h i l d r e n g r o w , t h e i r n e e d s c h a n g e f r o m p r i m a…" at bounding box center [648, 435] width 823 height 191
select select "commitment"
click at [878, 414] on select "commitment components compliance comments" at bounding box center [926, 424] width 97 height 21
click at [959, 464] on div "A s c h i l d r e n g r o w , t h e i r n e e d s c h a n g e f r o m p r i m a…" at bounding box center [648, 435] width 823 height 191
drag, startPoint x: 570, startPoint y: 479, endPoint x: 519, endPoint y: 562, distance: 97.8
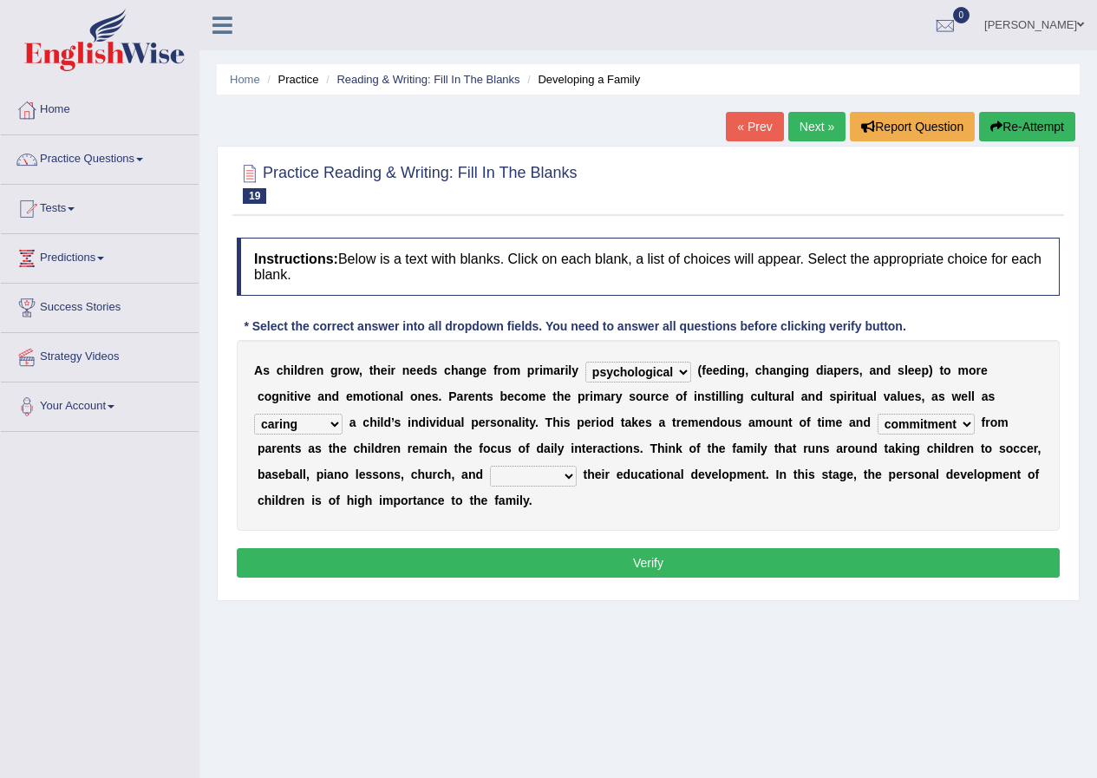
click at [519, 562] on div "Instructions: Below is a text with blanks. Click on each blank, a list of choic…" at bounding box center [649, 410] width 832 height 363
select select "guiding"
click at [490, 466] on select "granting guiding generating gaining" at bounding box center [533, 476] width 87 height 21
click at [643, 571] on button "Verify" at bounding box center [648, 562] width 823 height 29
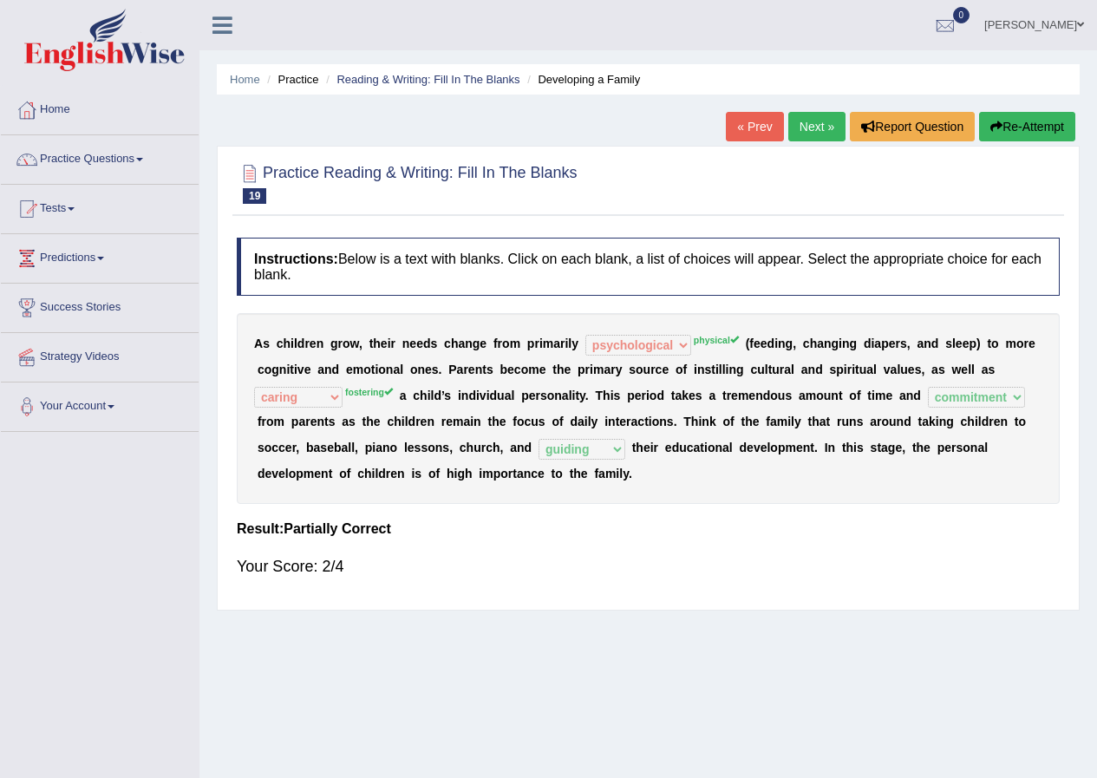
click at [810, 130] on link "Next »" at bounding box center [817, 126] width 57 height 29
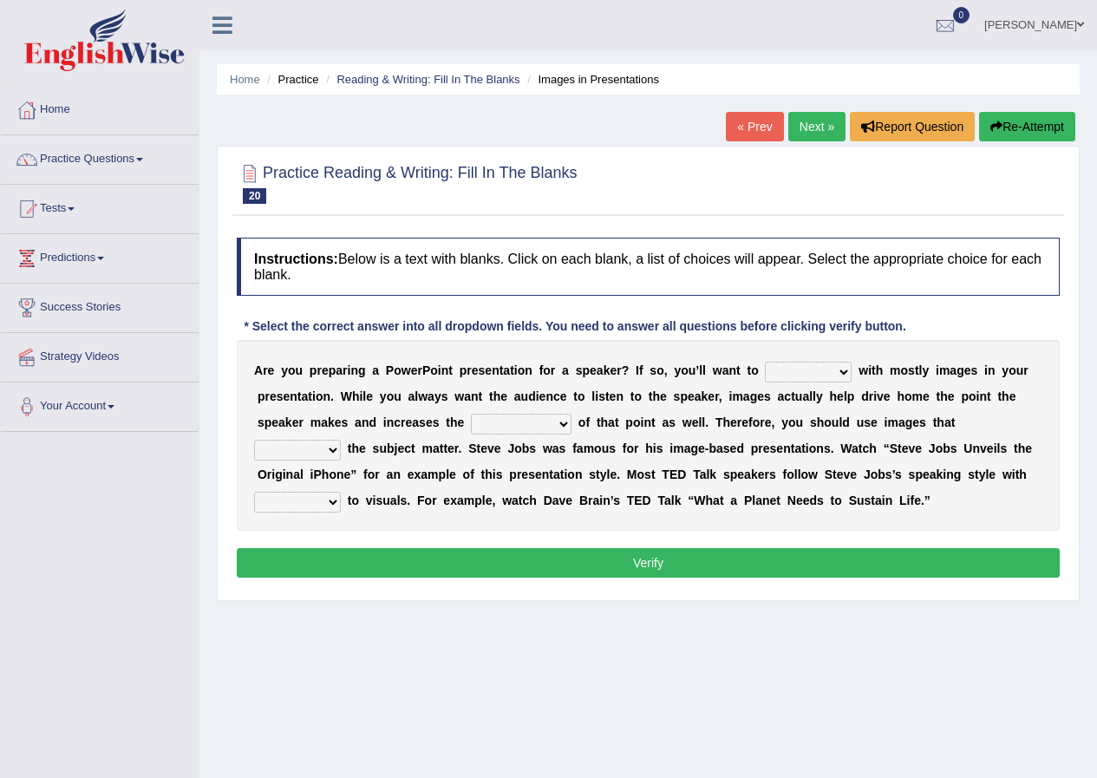
drag, startPoint x: 847, startPoint y: 369, endPoint x: 815, endPoint y: 422, distance: 61.9
click at [815, 422] on div "A r e y o u p r e p a r i n g a P o w e r P o i n t p r e s e n t a t i o n f o…" at bounding box center [648, 435] width 823 height 191
select select "stand"
click at [765, 362] on select "stand stay stick stock" at bounding box center [808, 372] width 87 height 21
drag, startPoint x: 566, startPoint y: 420, endPoint x: 554, endPoint y: 412, distance: 13.7
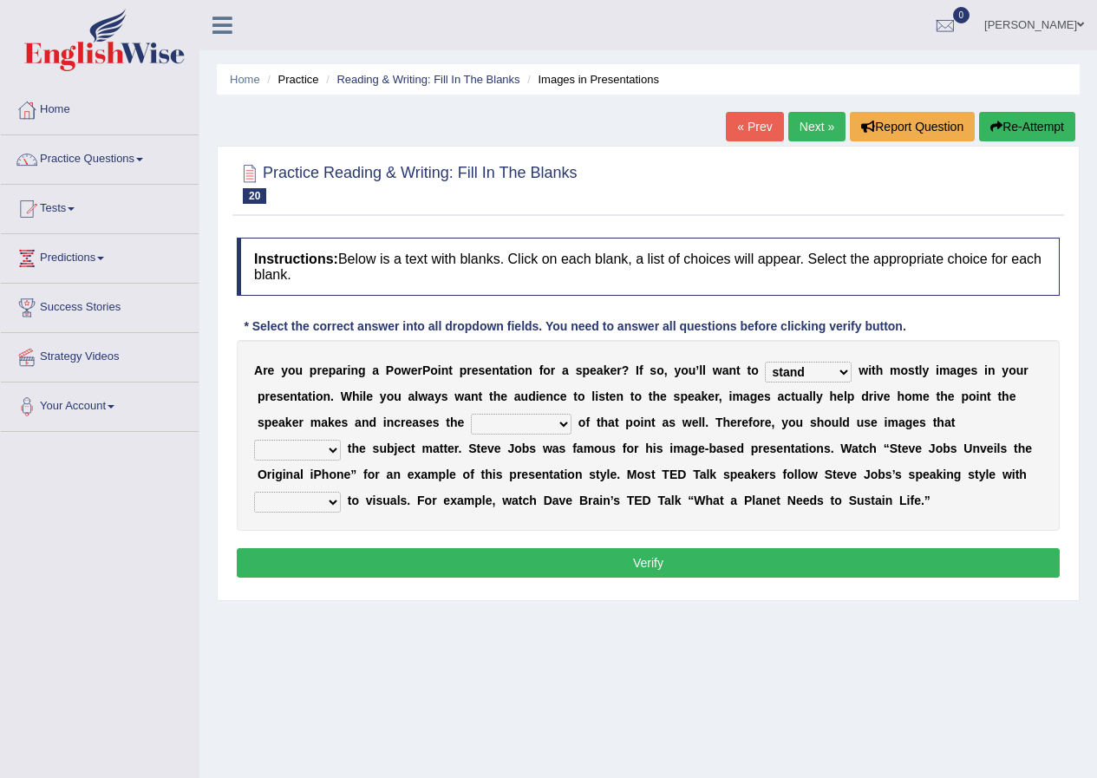
click at [554, 412] on div "A r e y o u p r e p a r i n g a P o w e r P o i n t p r e s e n t a t i o n f o…" at bounding box center [648, 435] width 823 height 191
click at [554, 413] on div "A r e y o u p r e p a r i n g a P o w e r P o i n t p r e s e n t a t i o n f o…" at bounding box center [648, 435] width 823 height 191
drag, startPoint x: 570, startPoint y: 425, endPoint x: 514, endPoint y: 470, distance: 72.2
click at [514, 470] on div "A r e y o u p r e p a r i n g a P o w e r P o i n t p r e s e n t a t i o n f o…" at bounding box center [648, 435] width 823 height 191
select select "memorability"
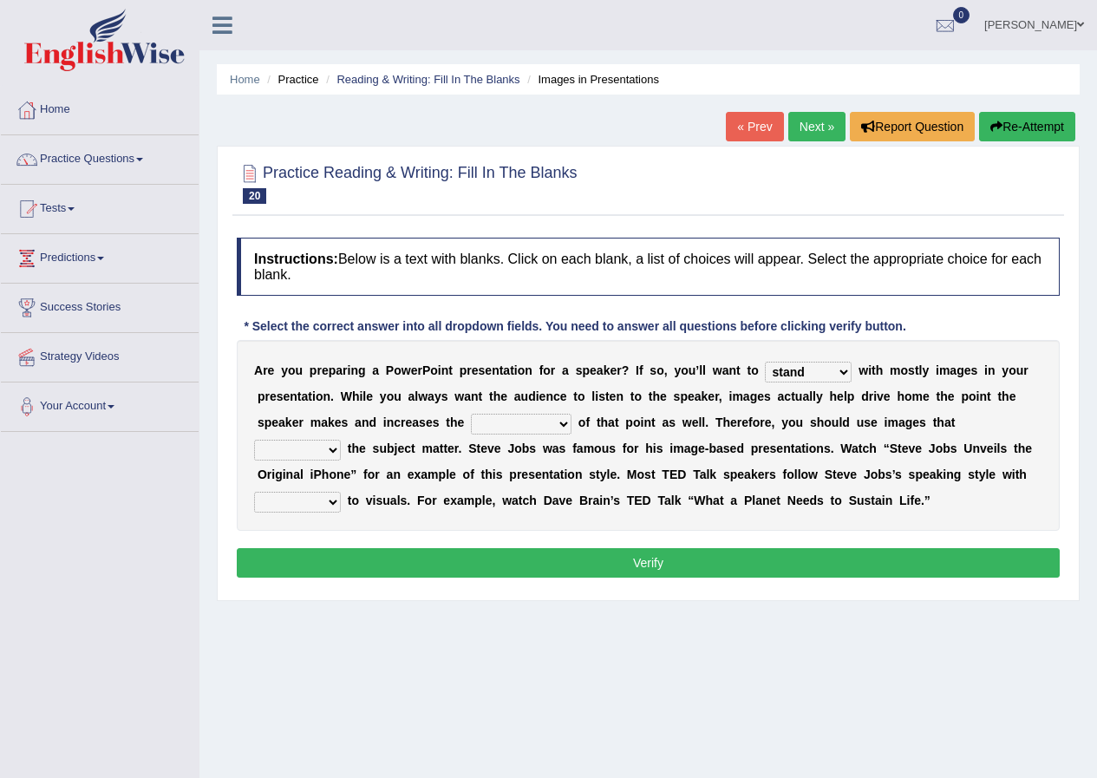
click at [471, 414] on select "memorability morality mobilization mobility" at bounding box center [521, 424] width 101 height 21
click at [333, 455] on select "suggest supply submit support" at bounding box center [297, 450] width 87 height 21
select select "support"
click at [254, 440] on select "suggest supply submit support" at bounding box center [297, 450] width 87 height 21
drag, startPoint x: 329, startPoint y: 504, endPoint x: 302, endPoint y: 555, distance: 57.8
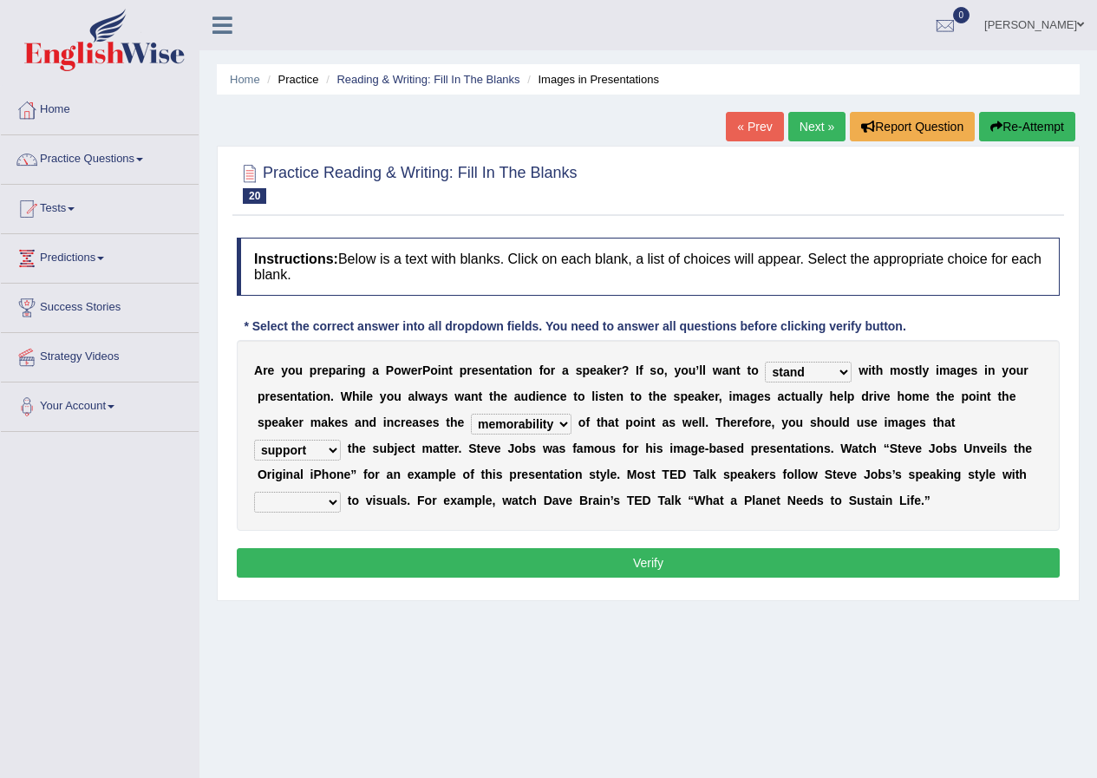
click at [310, 559] on div "Instructions: Below is a text with blanks. Click on each blank, a list of choic…" at bounding box center [649, 410] width 832 height 363
click at [254, 492] on select "regard result retrospect request" at bounding box center [297, 502] width 87 height 21
click at [342, 500] on div "A r e y o u p r e p a r i n g a P o w e r P o i n t p r e s e n t a t i o n f o…" at bounding box center [648, 435] width 823 height 191
select select "regard"
click at [254, 492] on select "regard result retrospect request" at bounding box center [297, 502] width 87 height 21
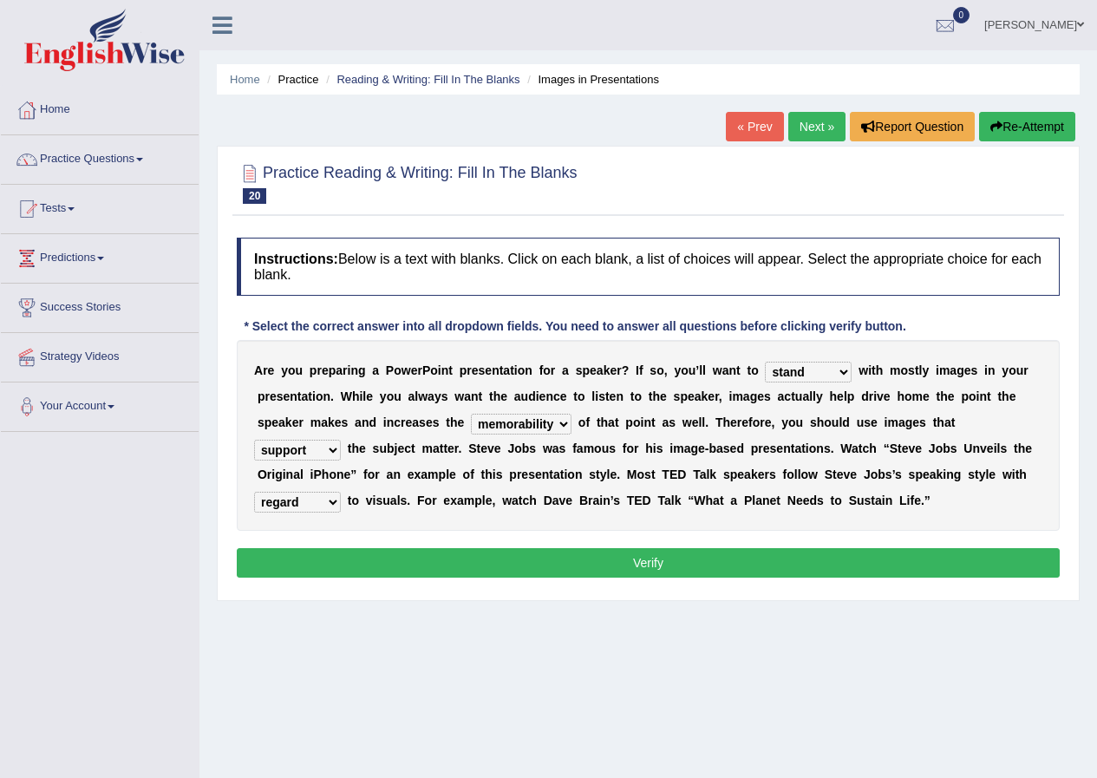
click at [644, 563] on button "Verify" at bounding box center [648, 562] width 823 height 29
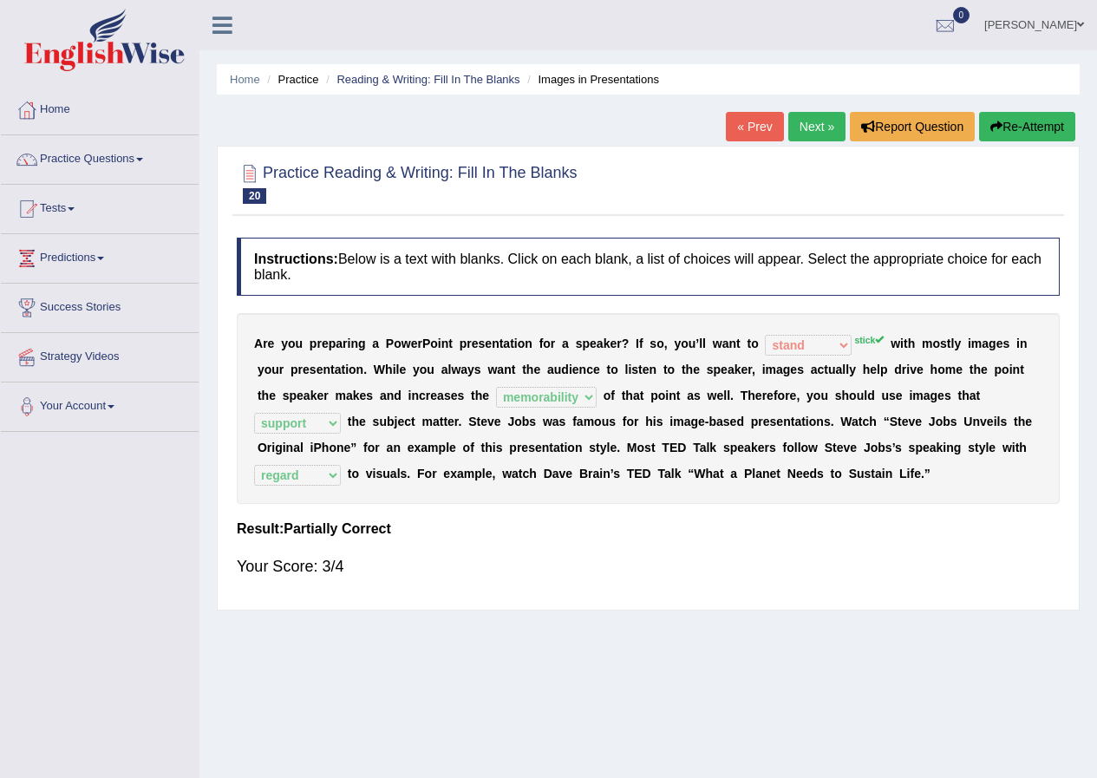
click at [828, 147] on div "Practice Reading & Writing: Fill In The Blanks 20 Images in Presentations Instr…" at bounding box center [648, 378] width 863 height 465
